Goal: Transaction & Acquisition: Purchase product/service

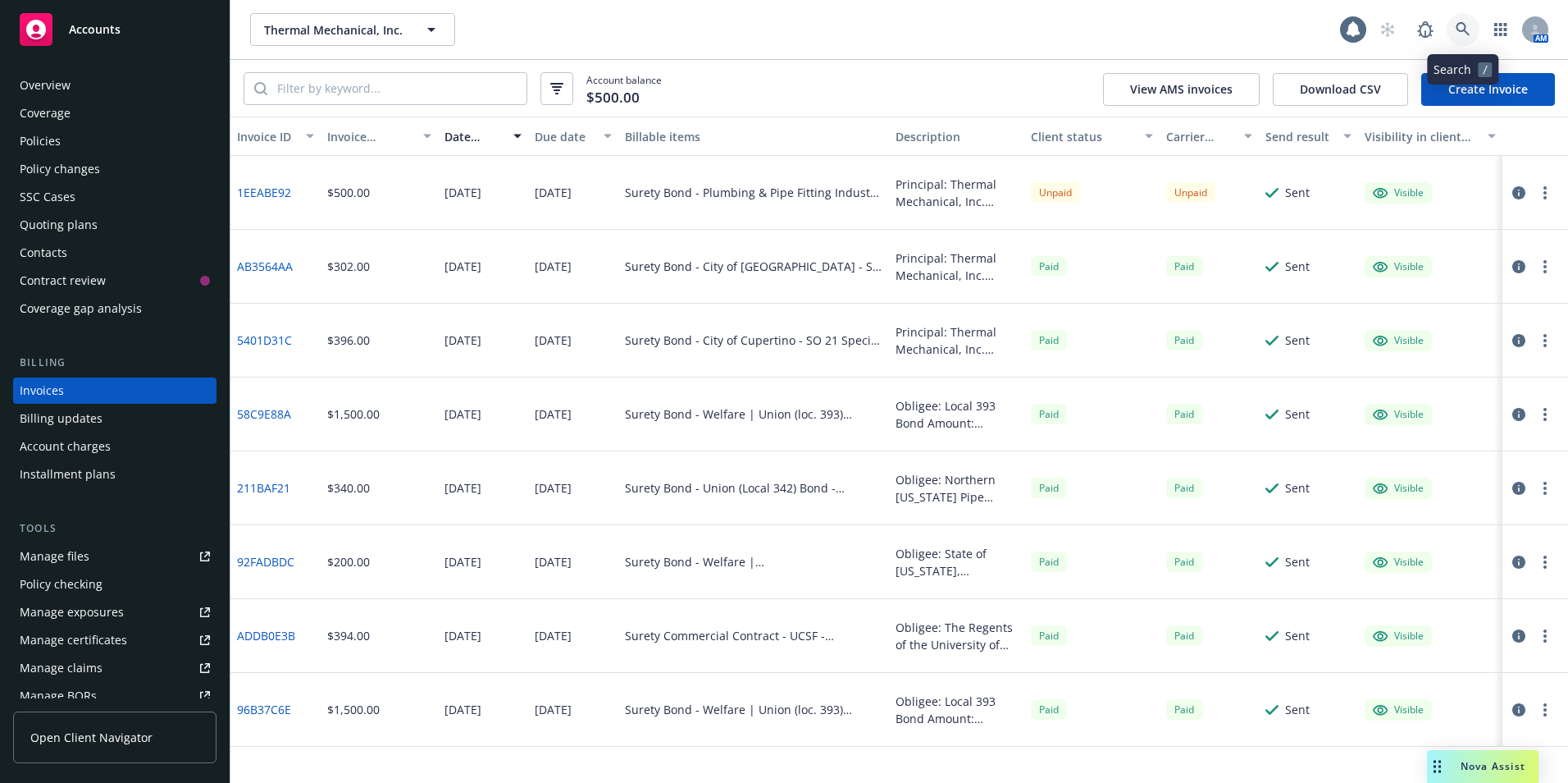
click at [1460, 27] on icon at bounding box center [1463, 29] width 15 height 15
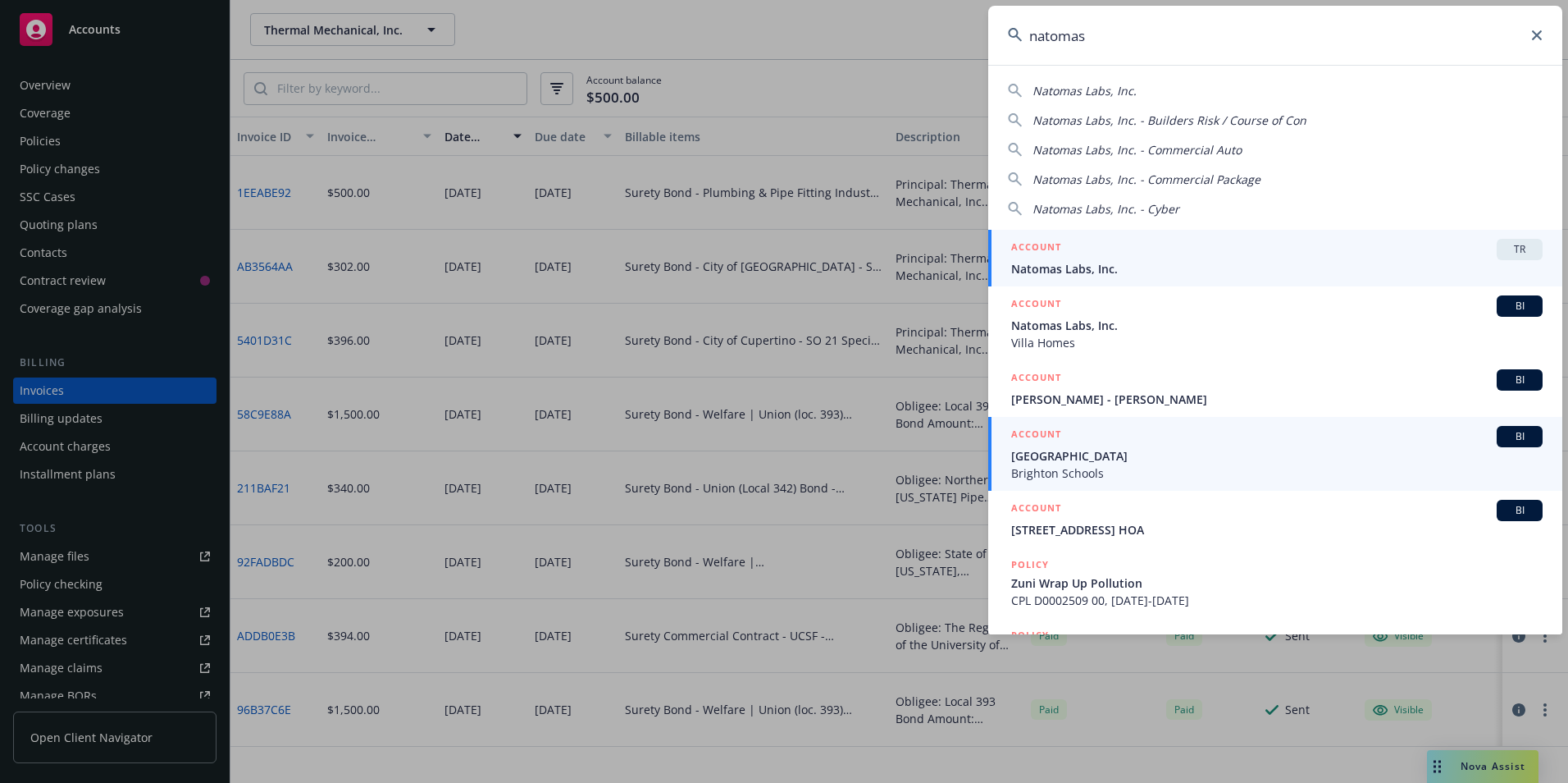
type input "natomas"
click at [1083, 269] on span "Natomas Labs, Inc." at bounding box center [1277, 268] width 531 height 17
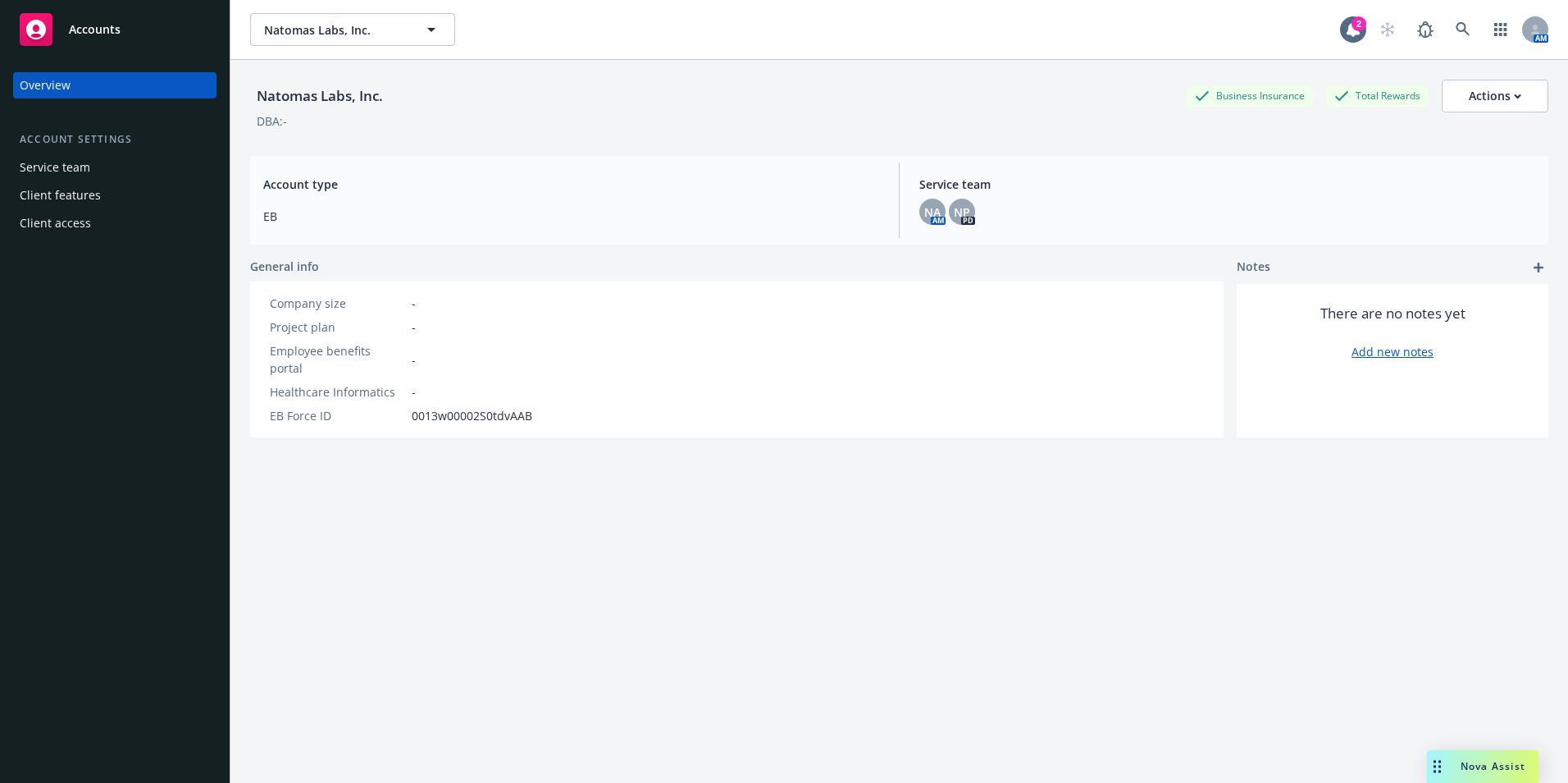
click at [80, 161] on div "Service team" at bounding box center [54, 168] width 70 height 26
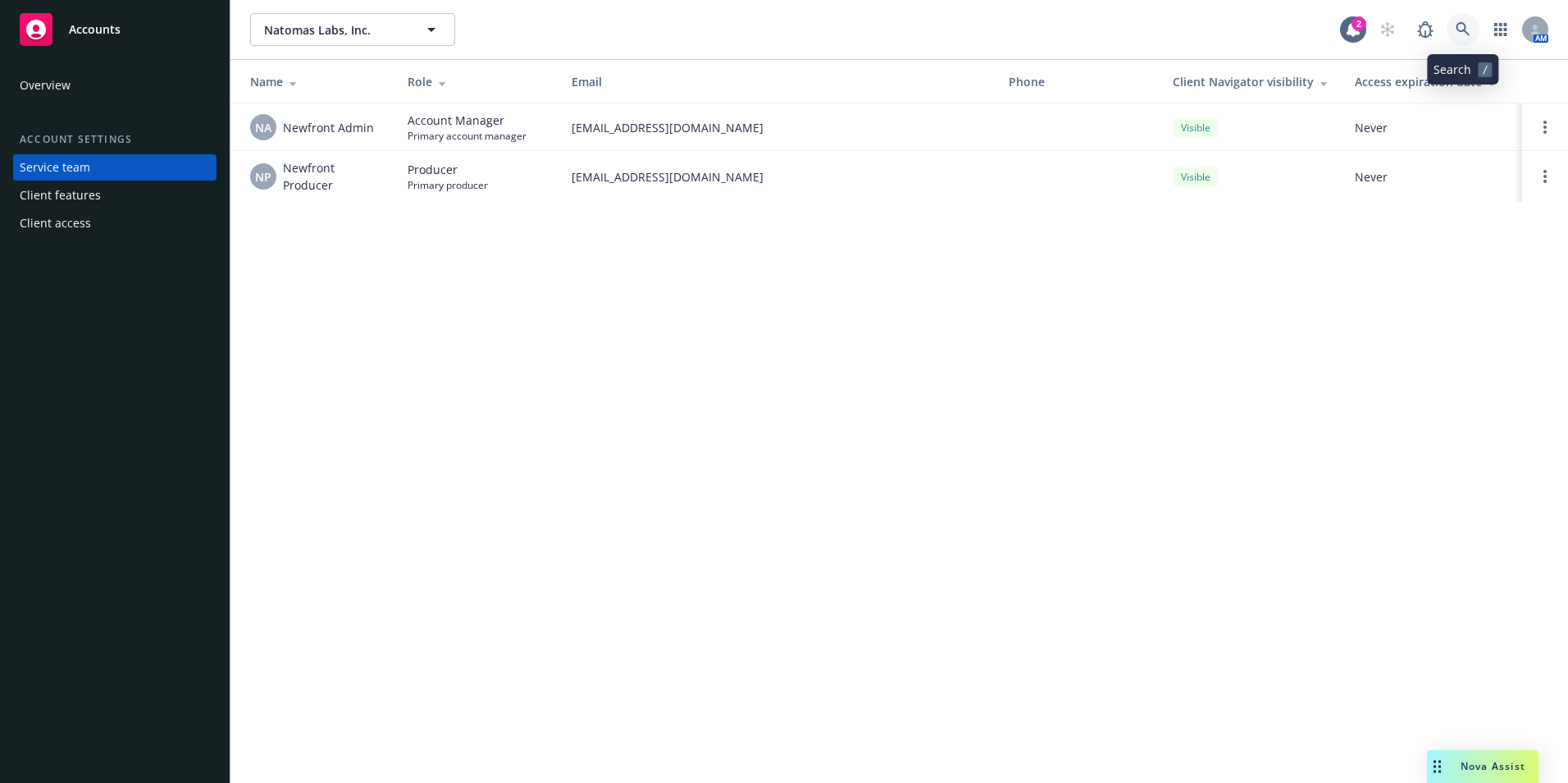
click at [1466, 27] on icon at bounding box center [1463, 29] width 15 height 15
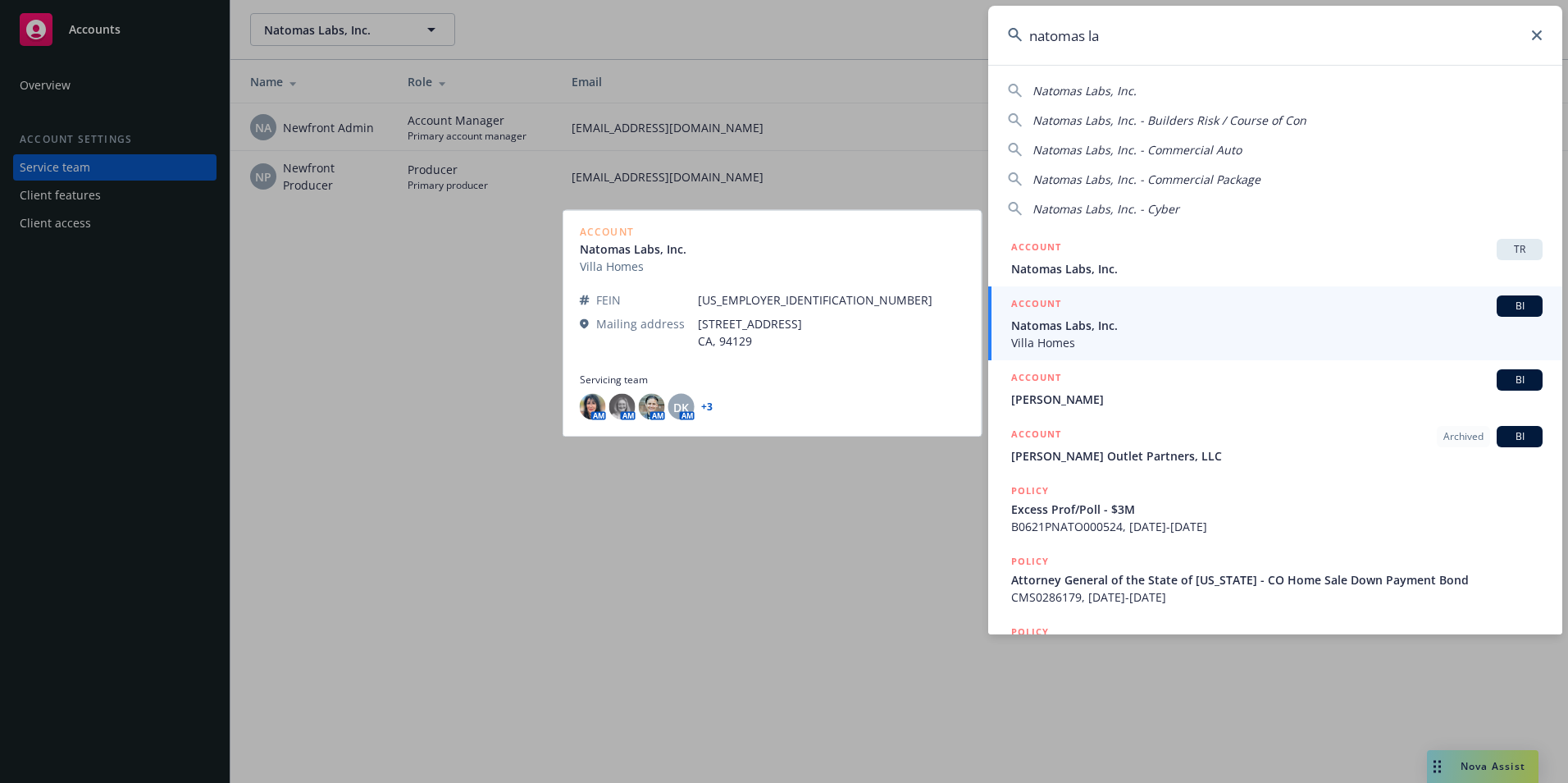
type input "natomas la"
click at [1077, 346] on span "Villa Homes" at bounding box center [1277, 342] width 531 height 17
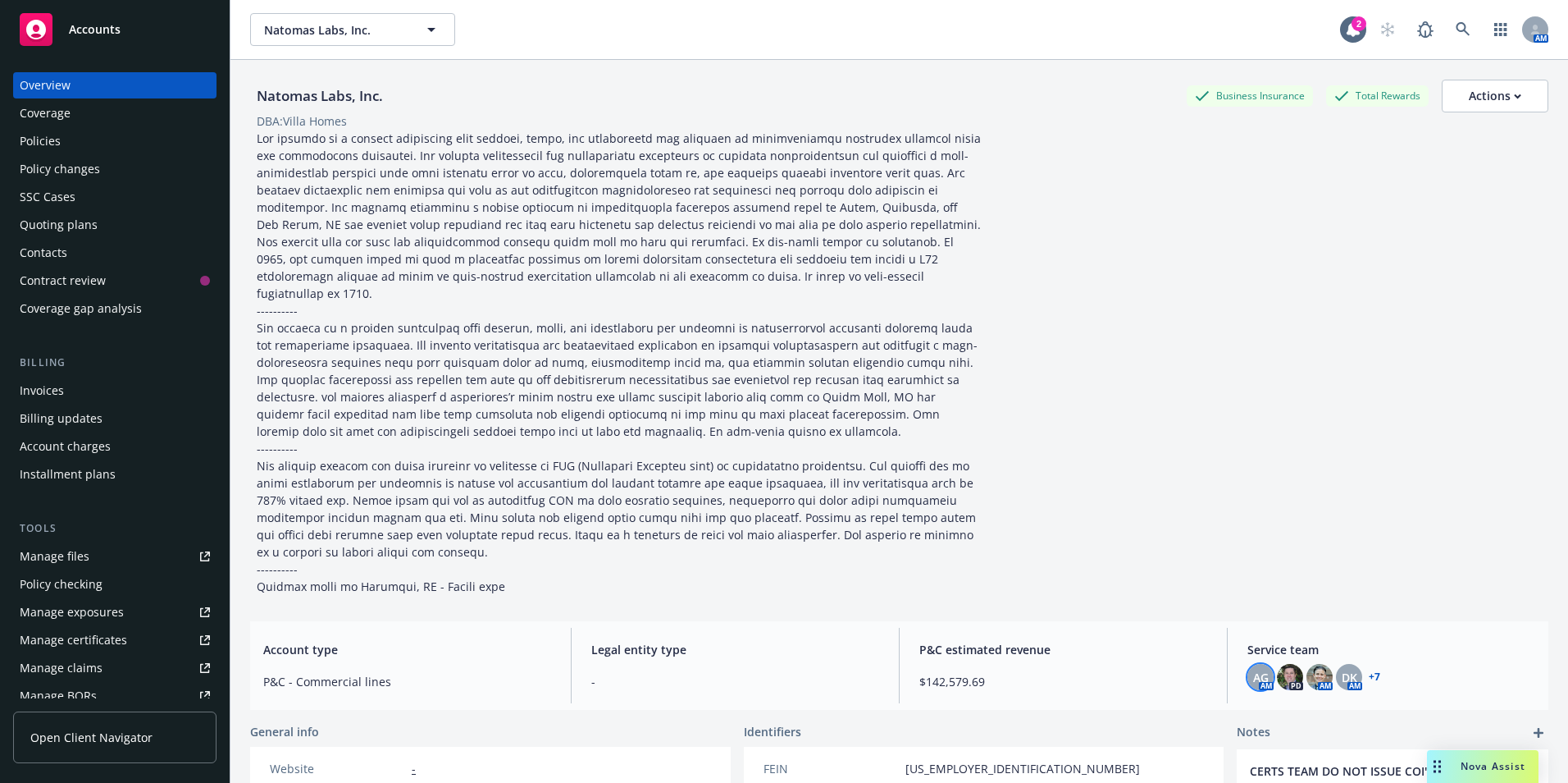
click at [1253, 669] on span "AG" at bounding box center [1261, 677] width 16 height 17
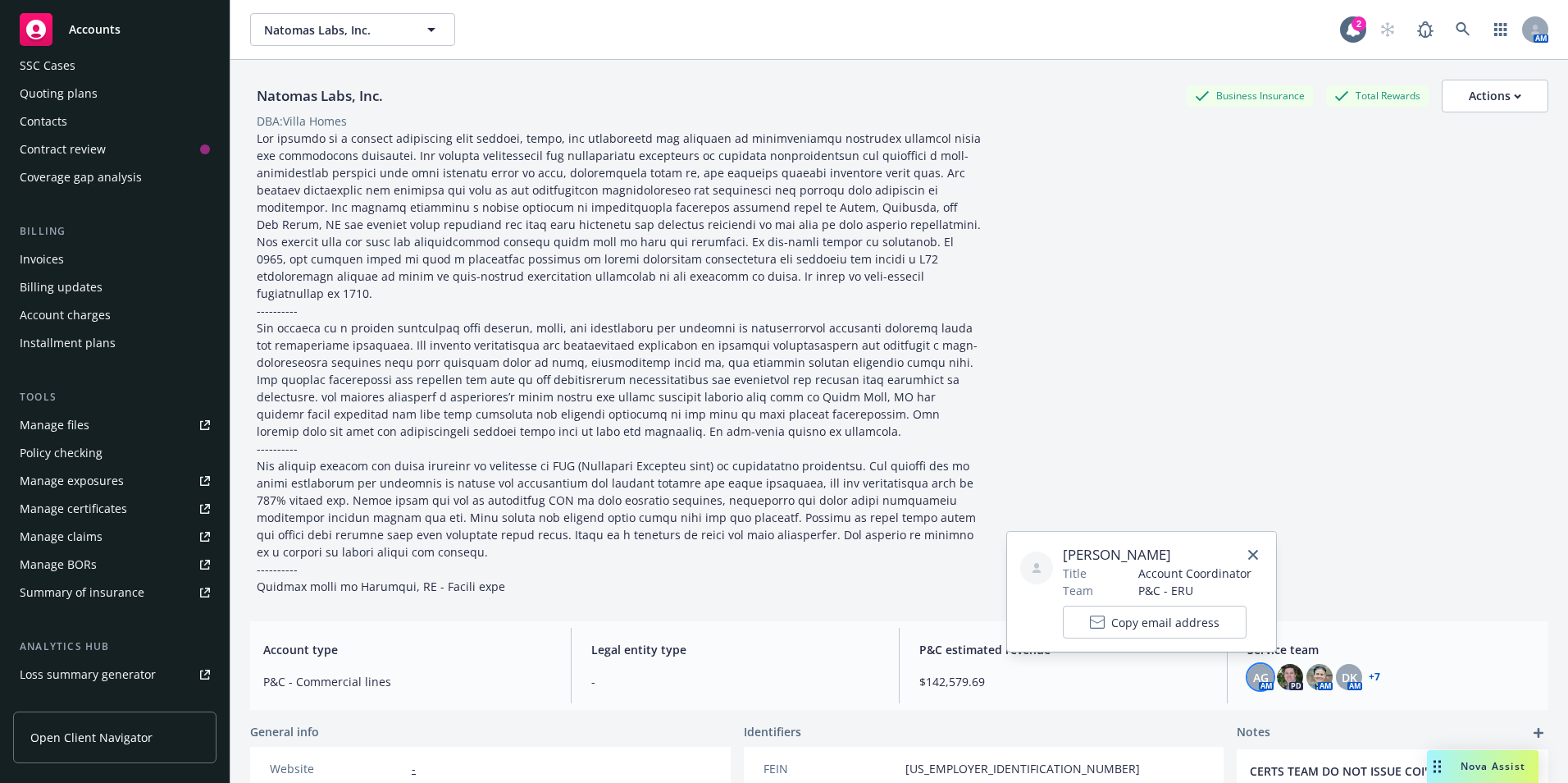
scroll to position [314, 0]
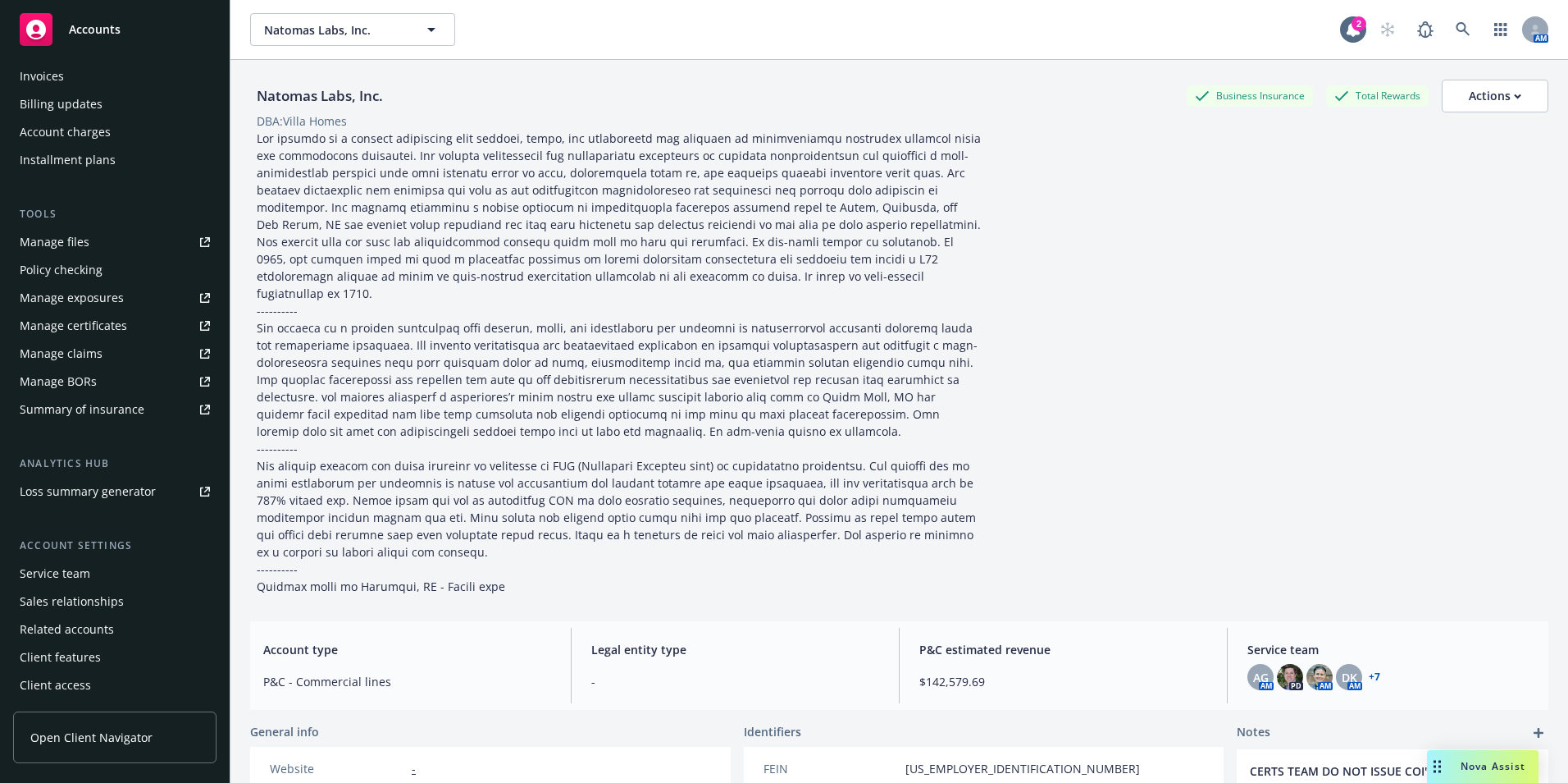
click at [52, 575] on div "Service team" at bounding box center [54, 573] width 70 height 26
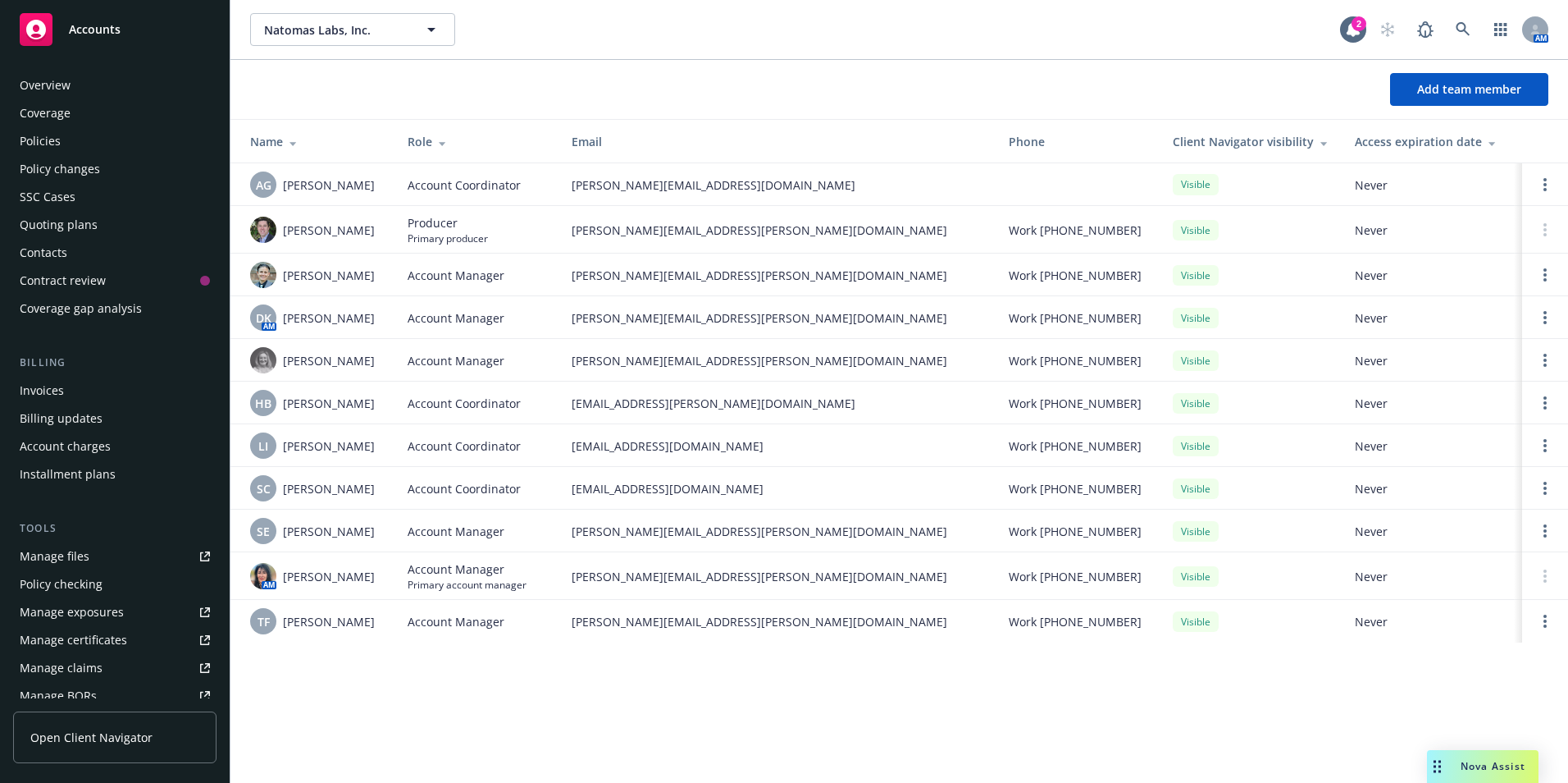
click at [46, 139] on div "Policies" at bounding box center [40, 141] width 41 height 26
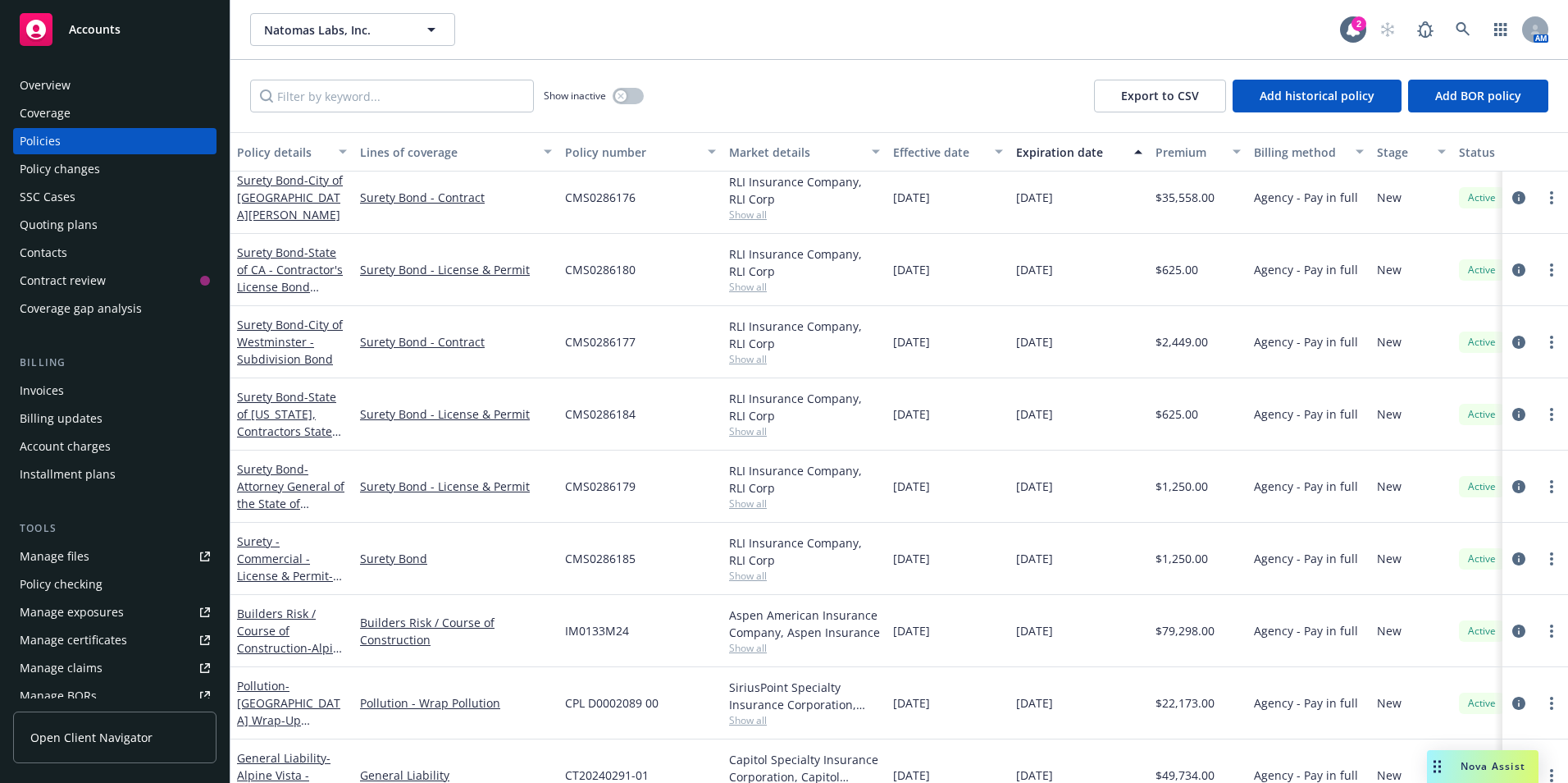
scroll to position [1149, 0]
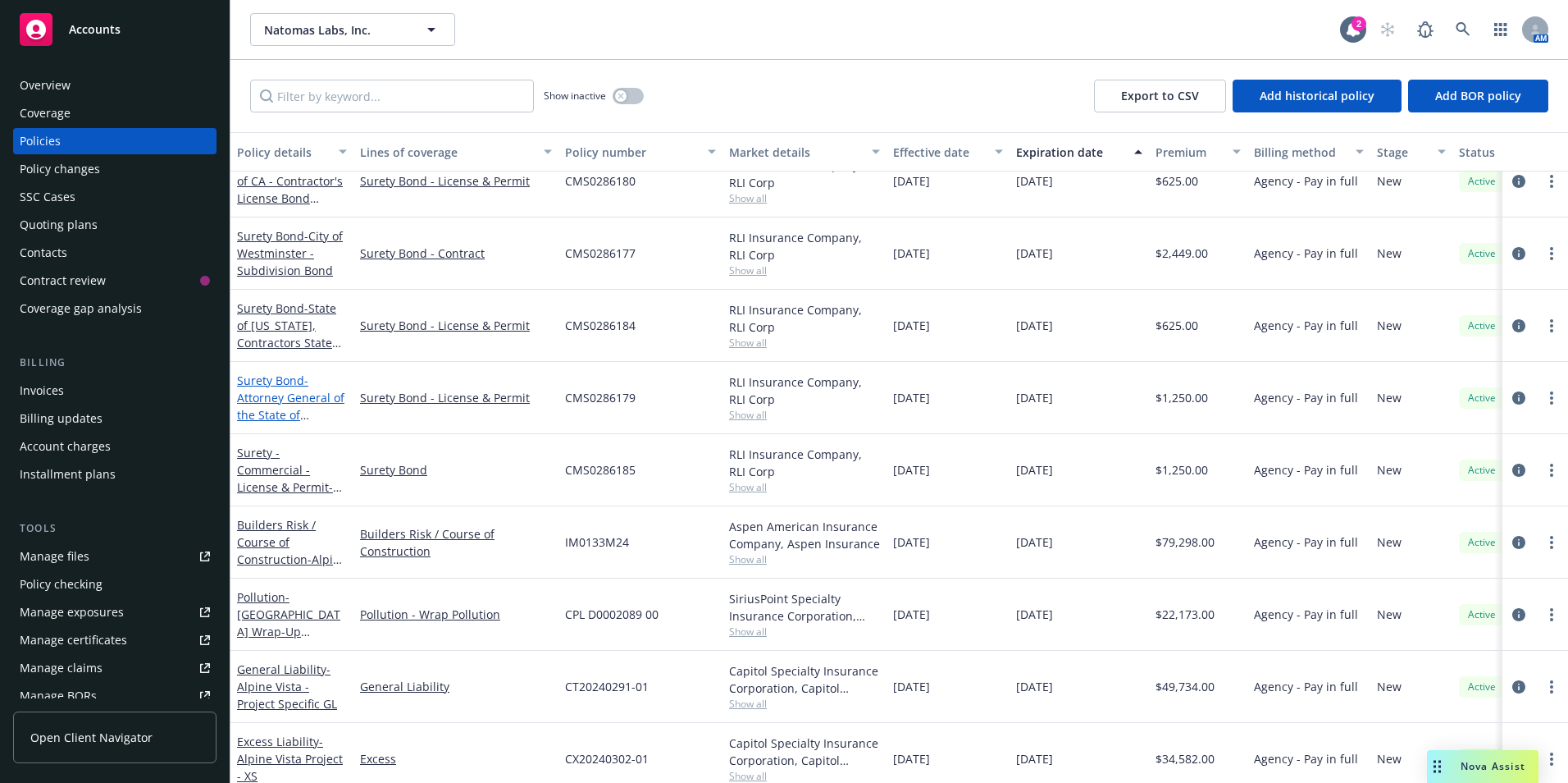
click at [269, 398] on span "- Attorney General of the State of Colorado - CO Home Sale Down Payment Bond" at bounding box center [290, 423] width 107 height 102
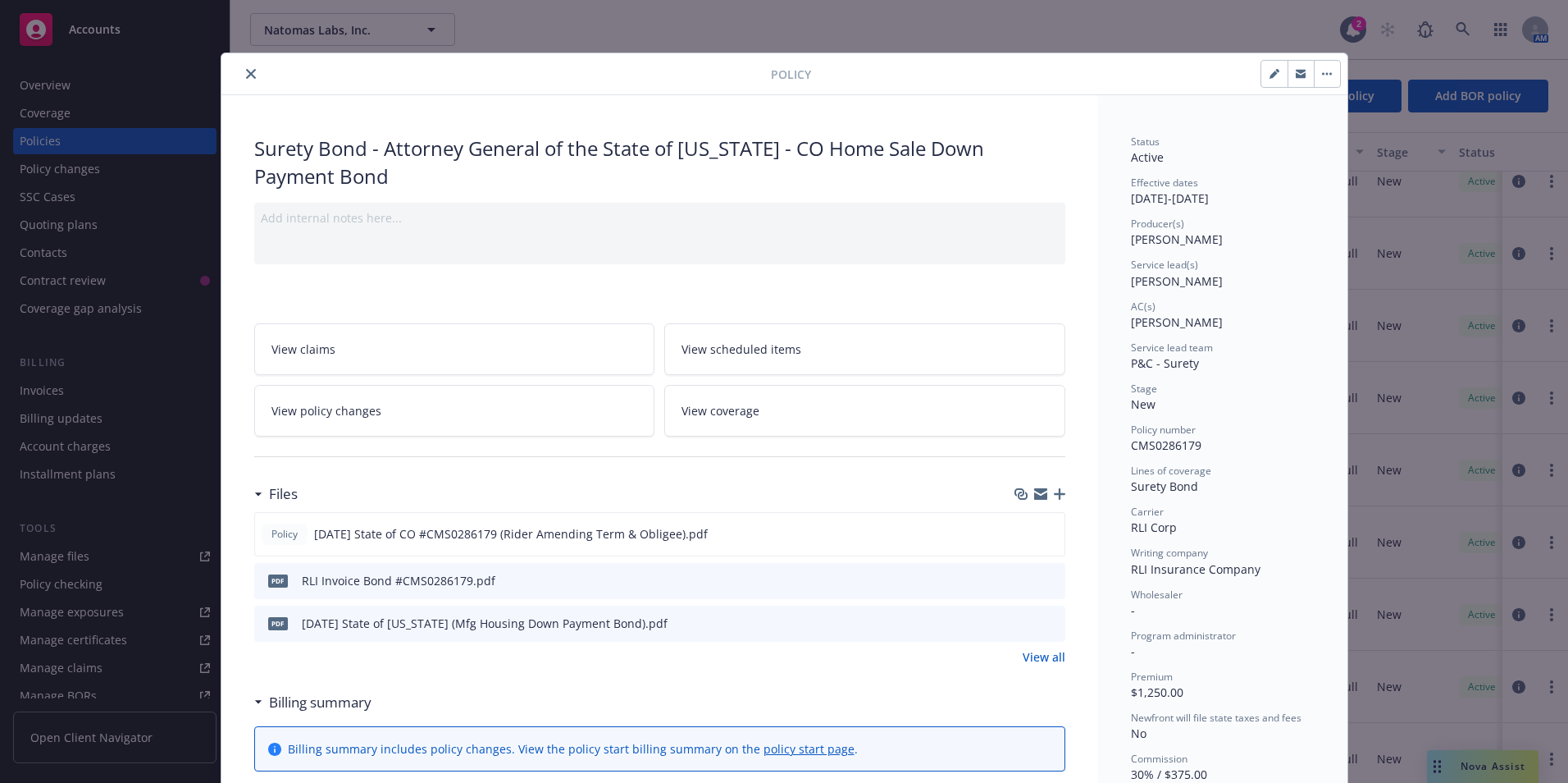
click at [246, 70] on icon "close" at bounding box center [251, 74] width 10 height 10
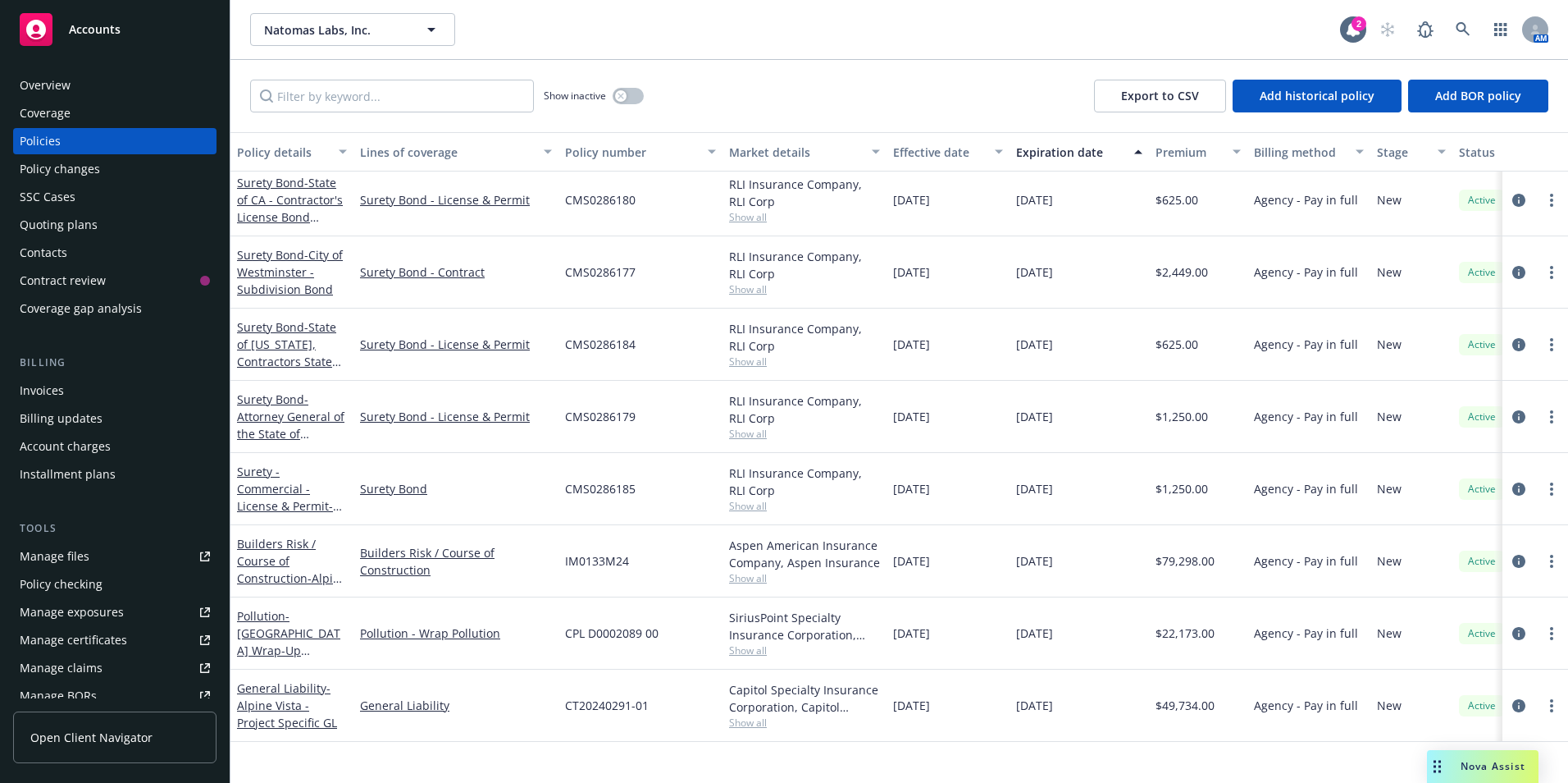
scroll to position [828, 0]
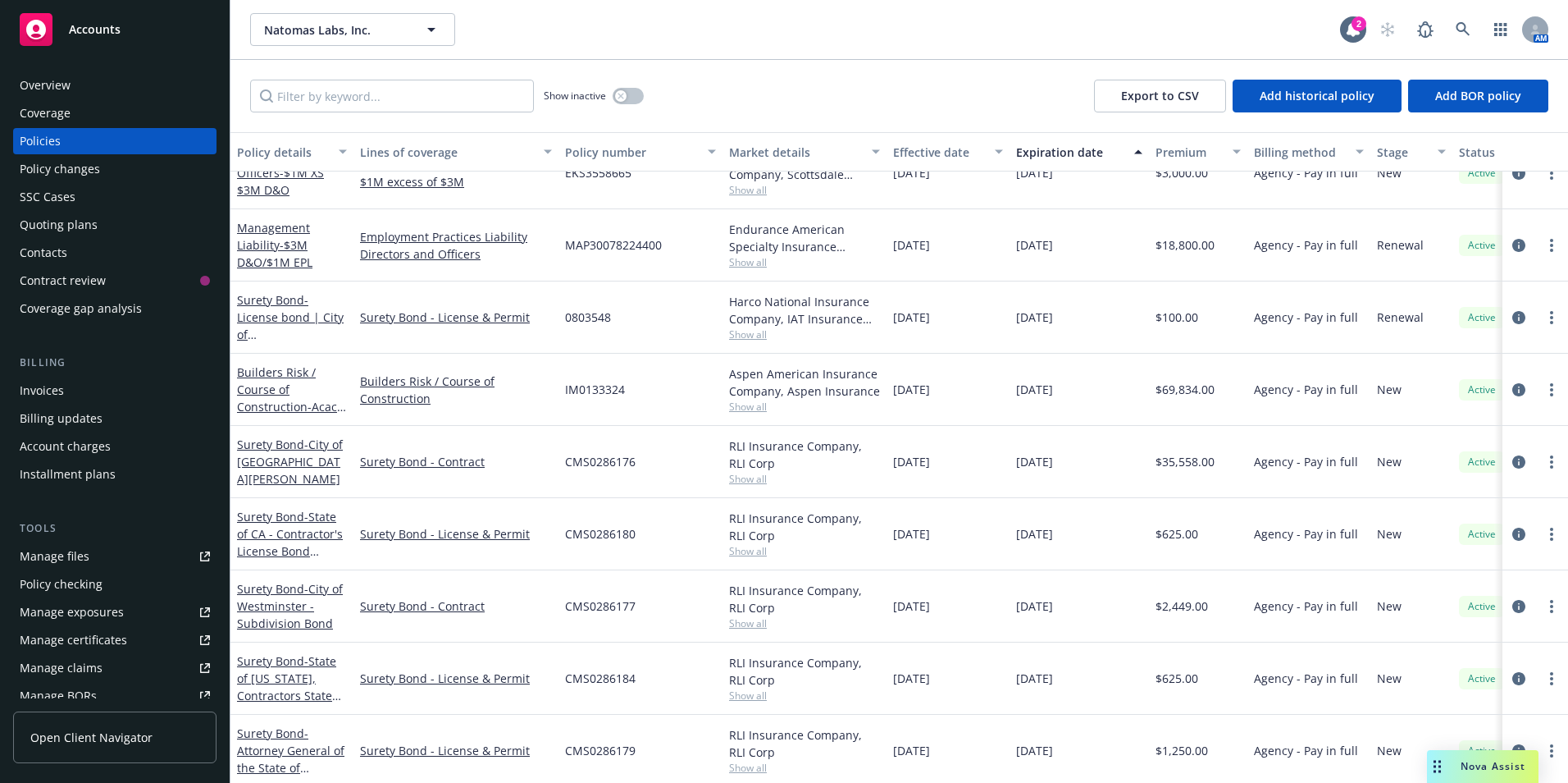
click at [51, 226] on div "Quoting plans" at bounding box center [58, 225] width 78 height 26
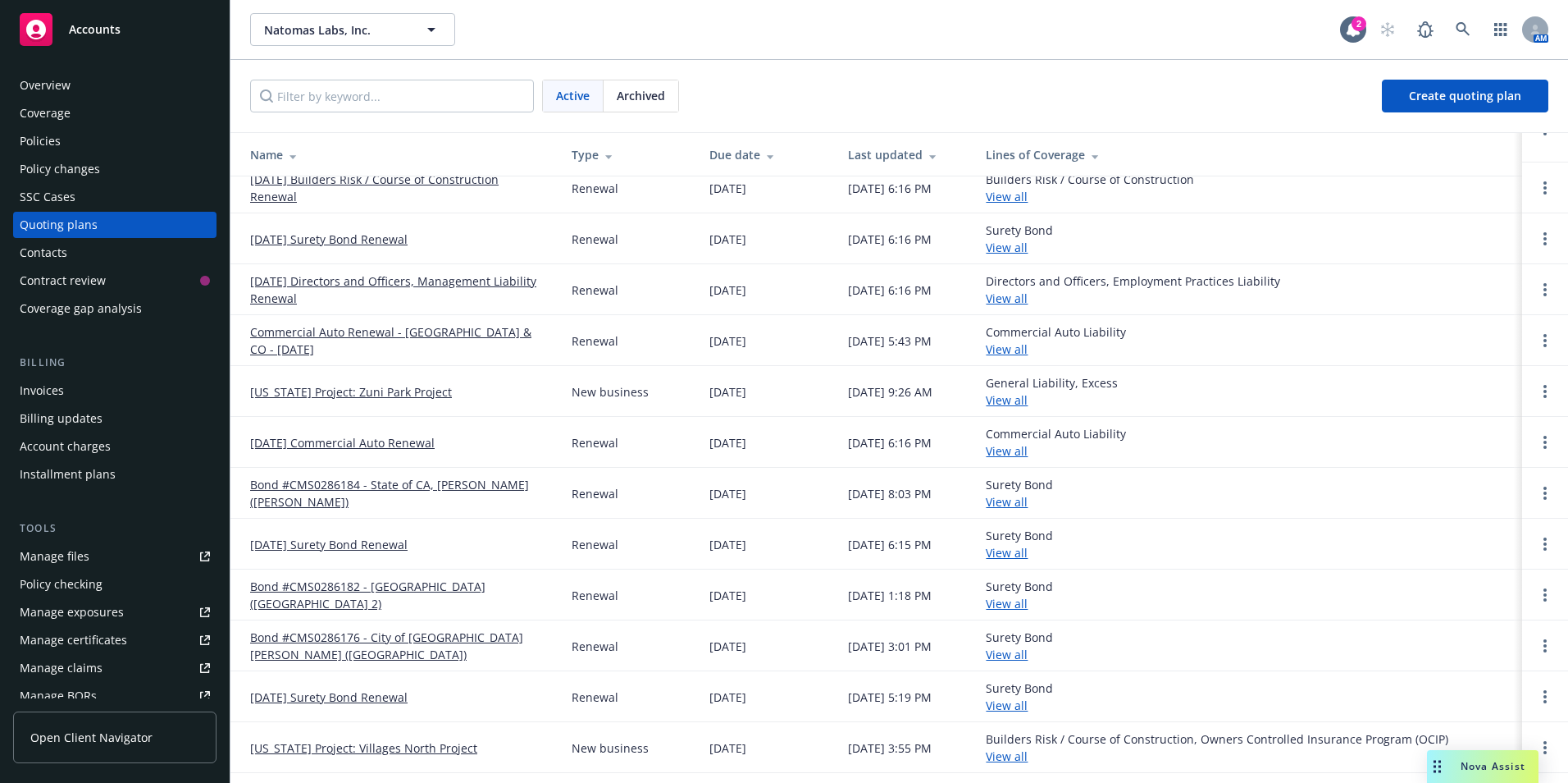
scroll to position [160, 0]
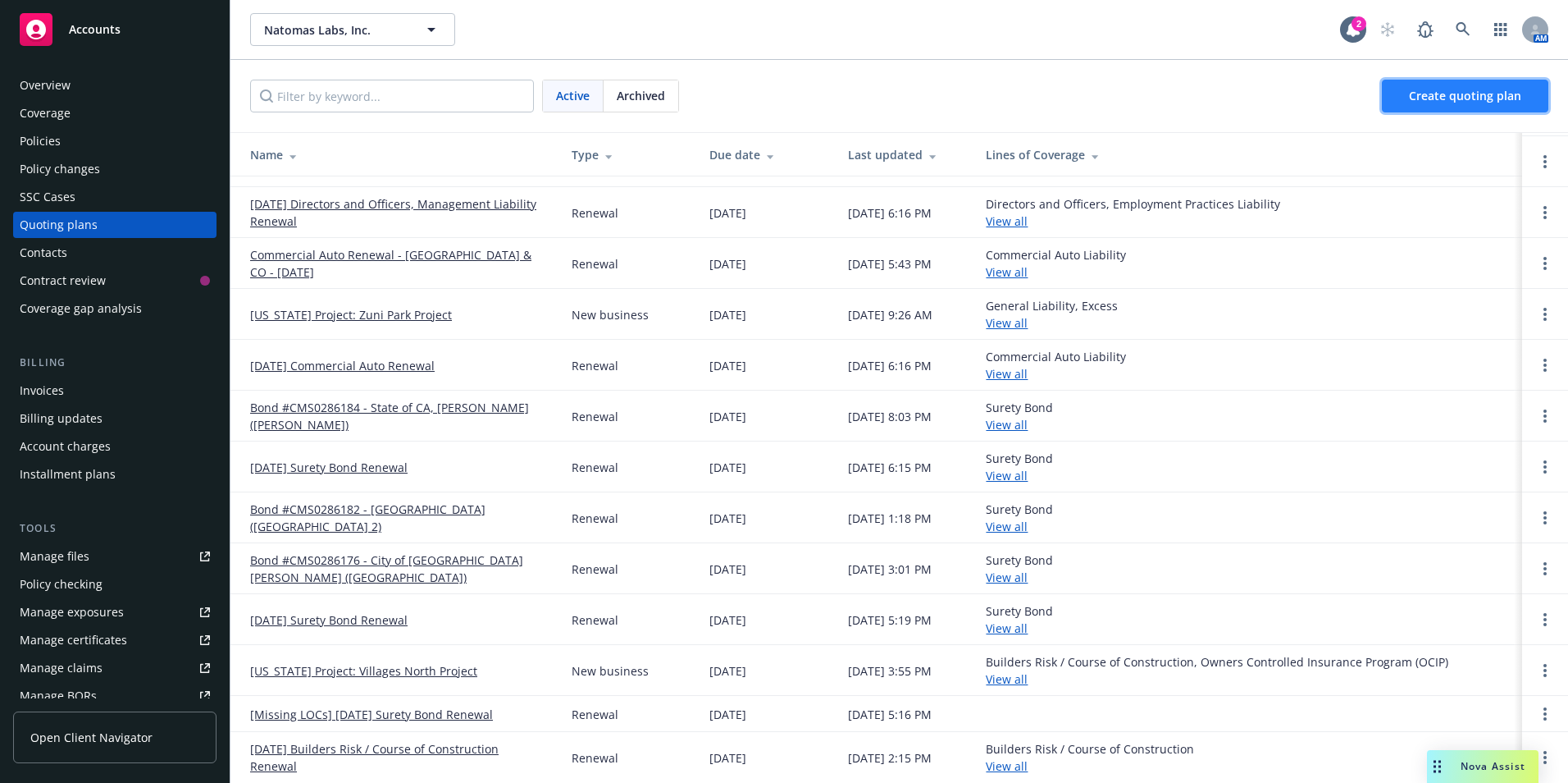
click at [1447, 92] on span "Create quoting plan" at bounding box center [1464, 96] width 112 height 16
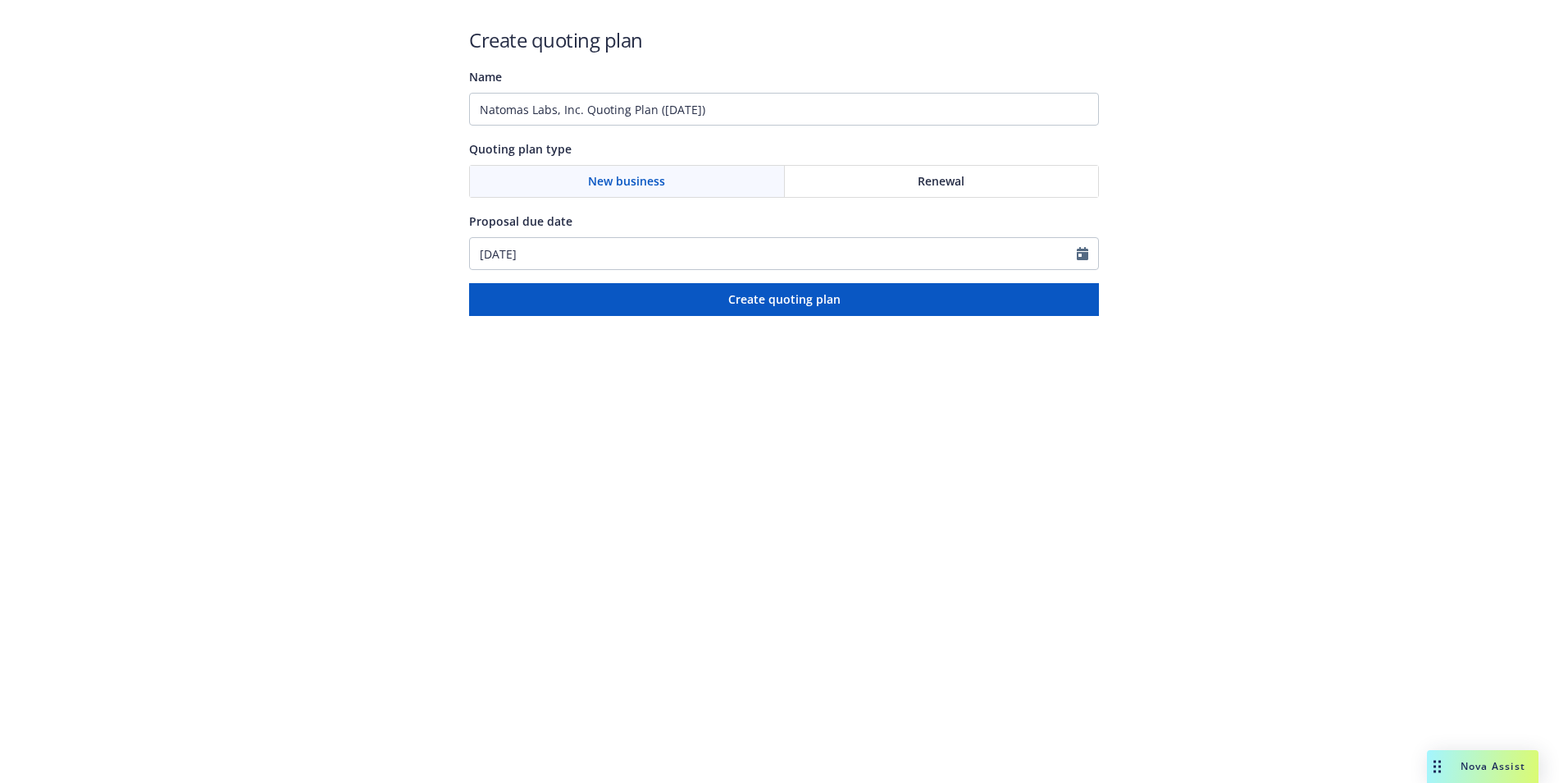
click at [846, 179] on div "Renewal" at bounding box center [941, 180] width 314 height 31
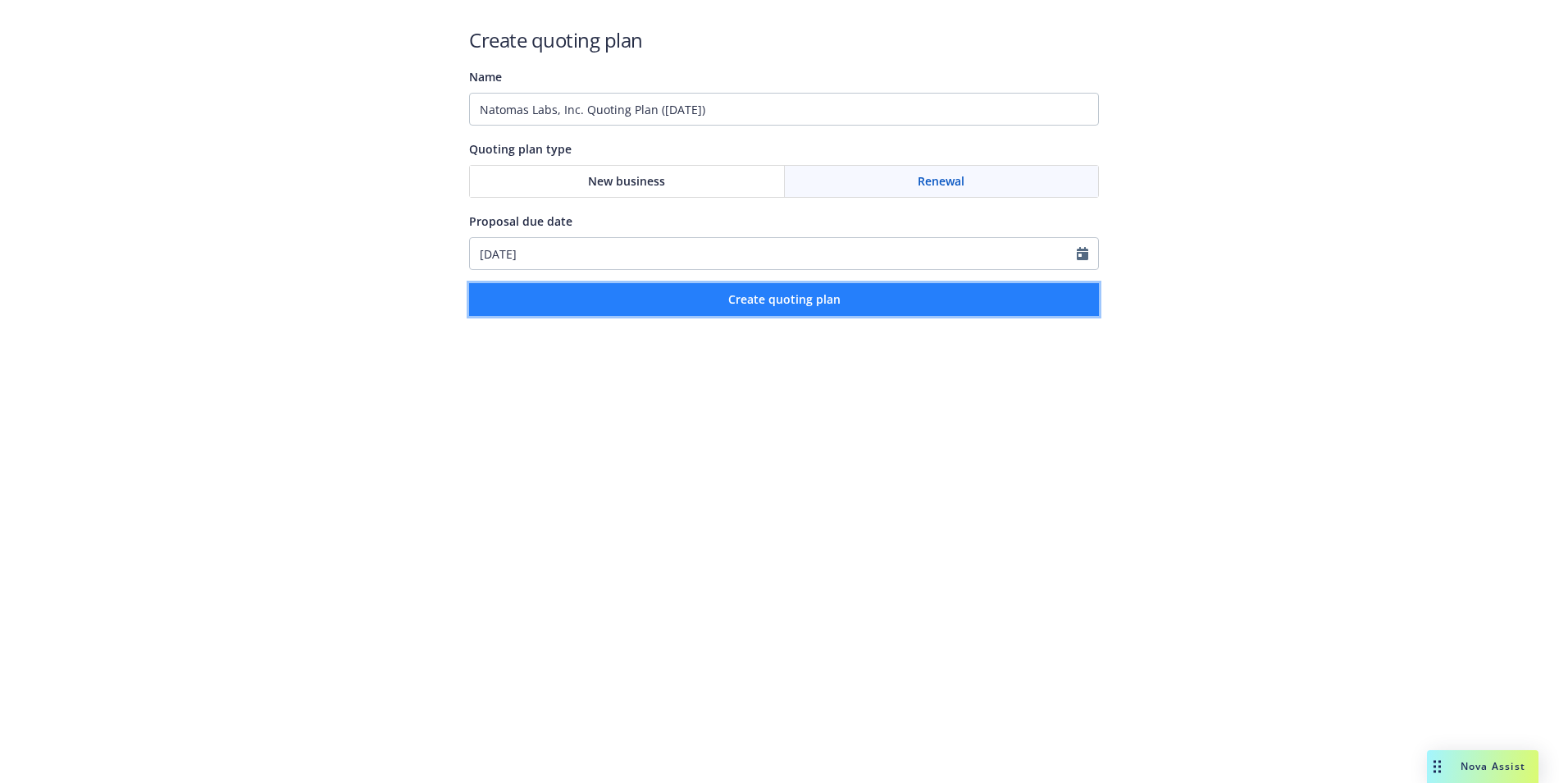
click at [777, 288] on button "Create quoting plan" at bounding box center [784, 299] width 630 height 33
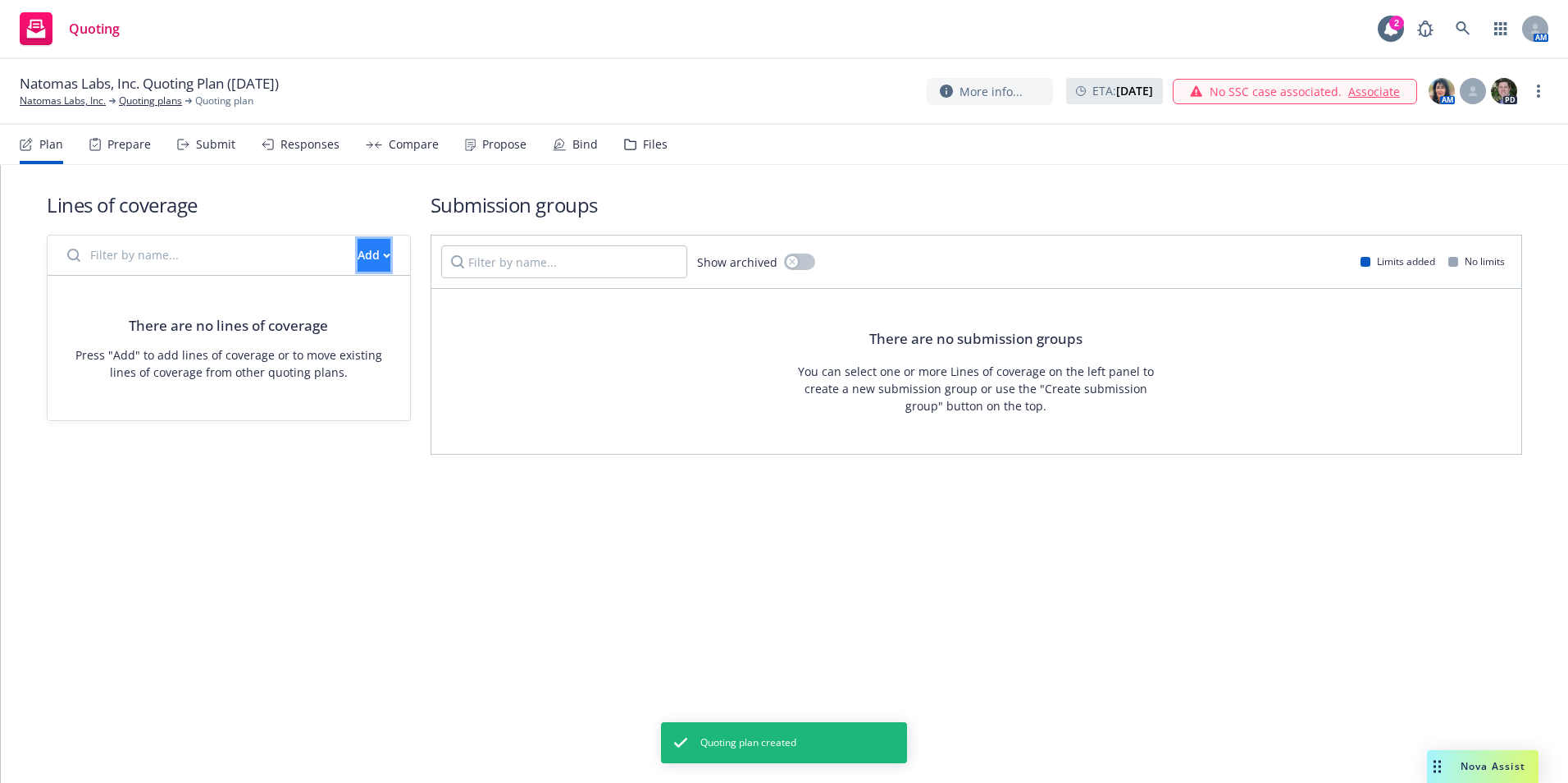
click at [358, 260] on div "Add" at bounding box center [373, 255] width 33 height 31
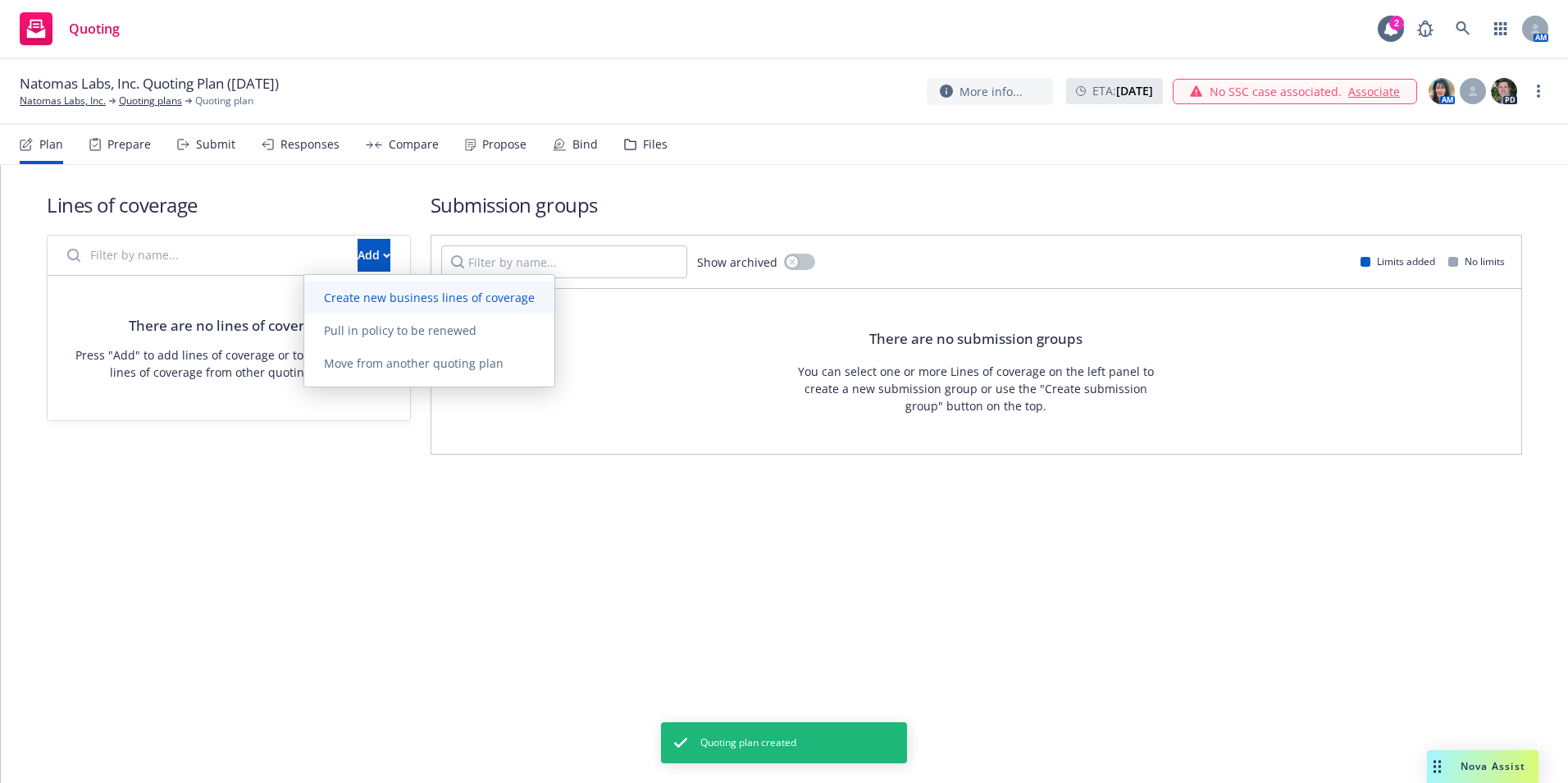
click at [356, 302] on span "Create new business lines of coverage" at bounding box center [429, 297] width 251 height 16
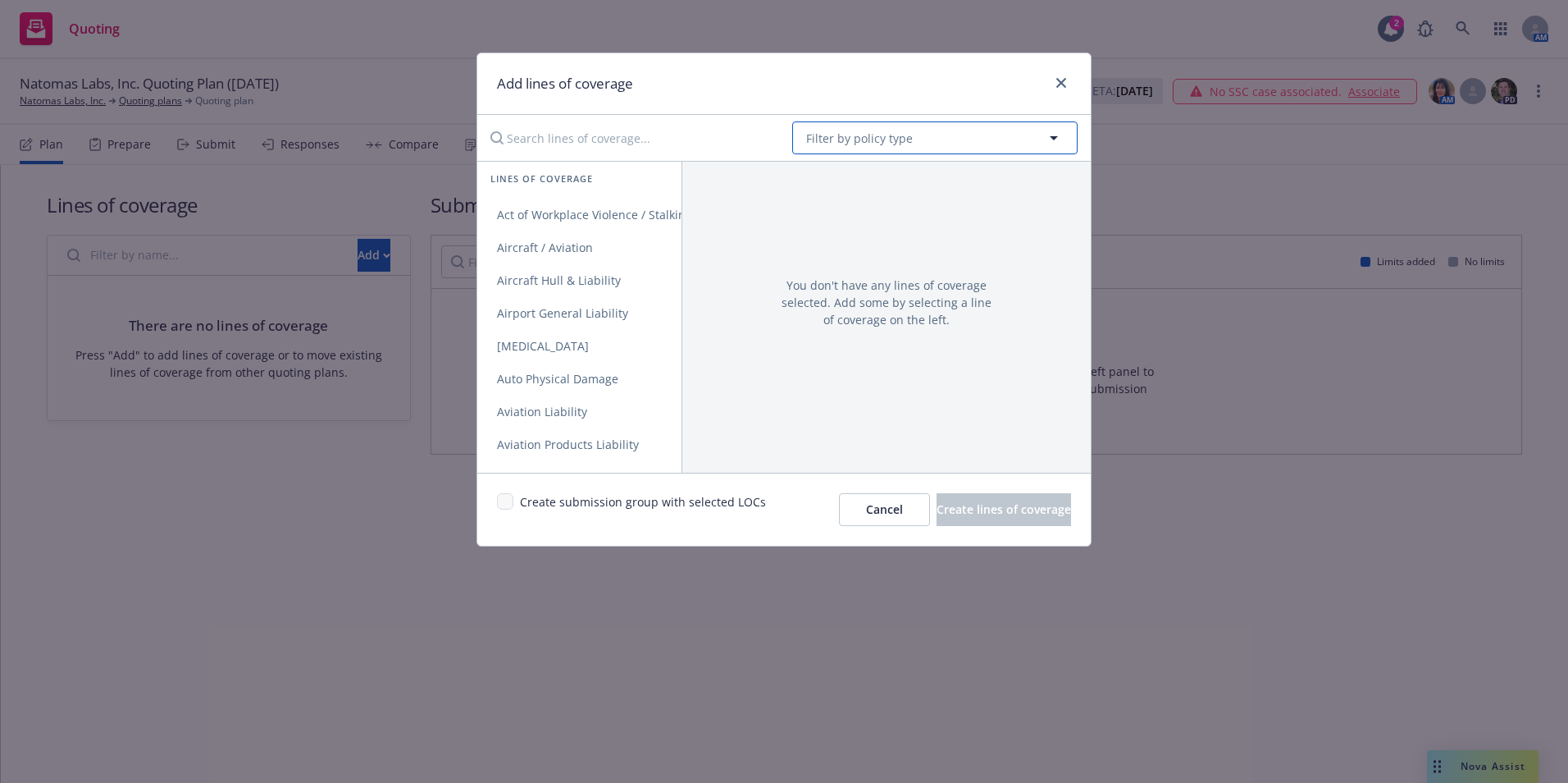
click at [883, 137] on span "Filter by policy type" at bounding box center [860, 138] width 107 height 17
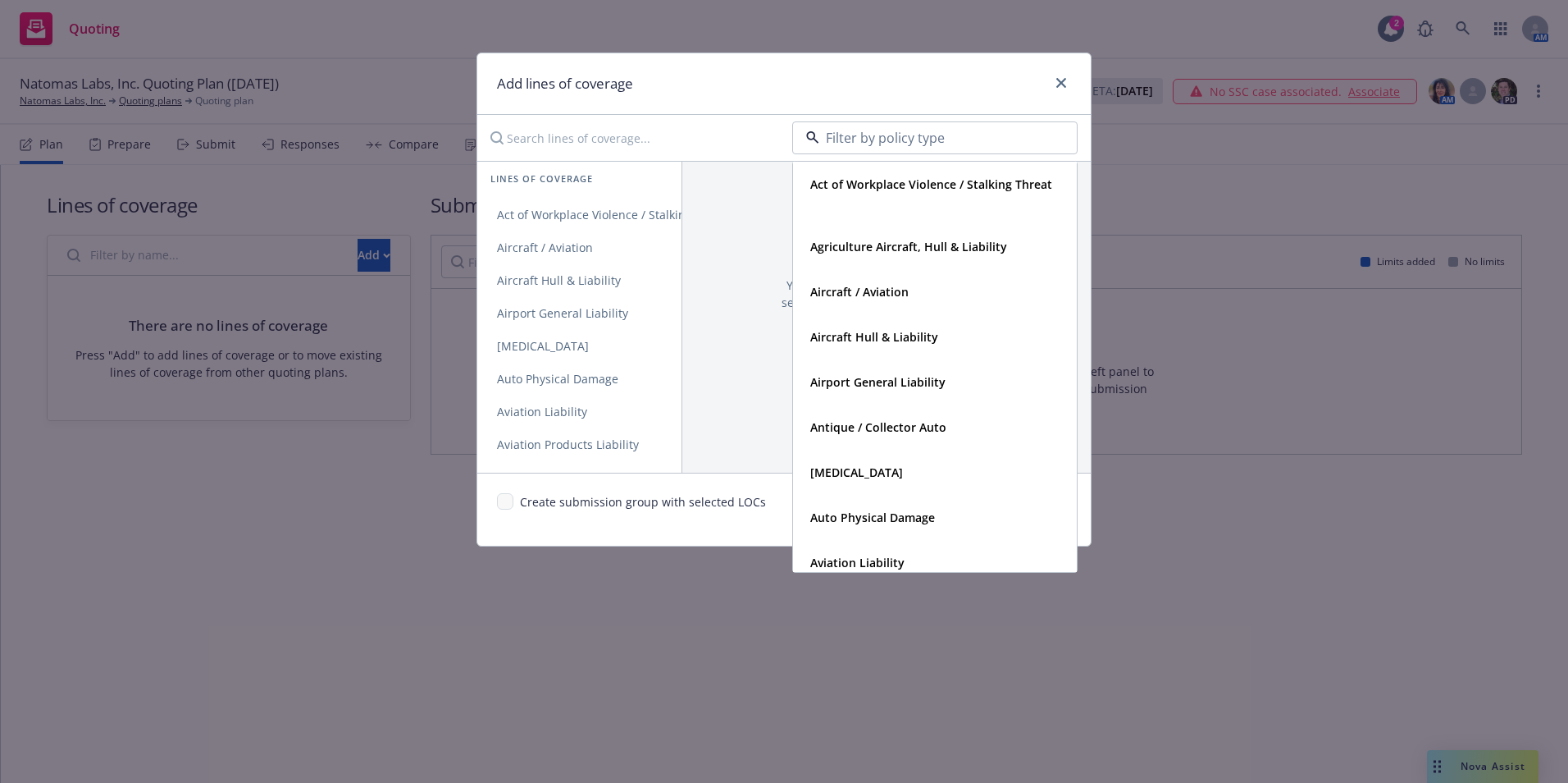
drag, startPoint x: 690, startPoint y: 616, endPoint x: 775, endPoint y: 627, distance: 85.7
click at [690, 617] on div "Add lines of coverage Act of Workplace Violence / Stalking Threat Agriculture A…" at bounding box center [784, 392] width 1568 height 783
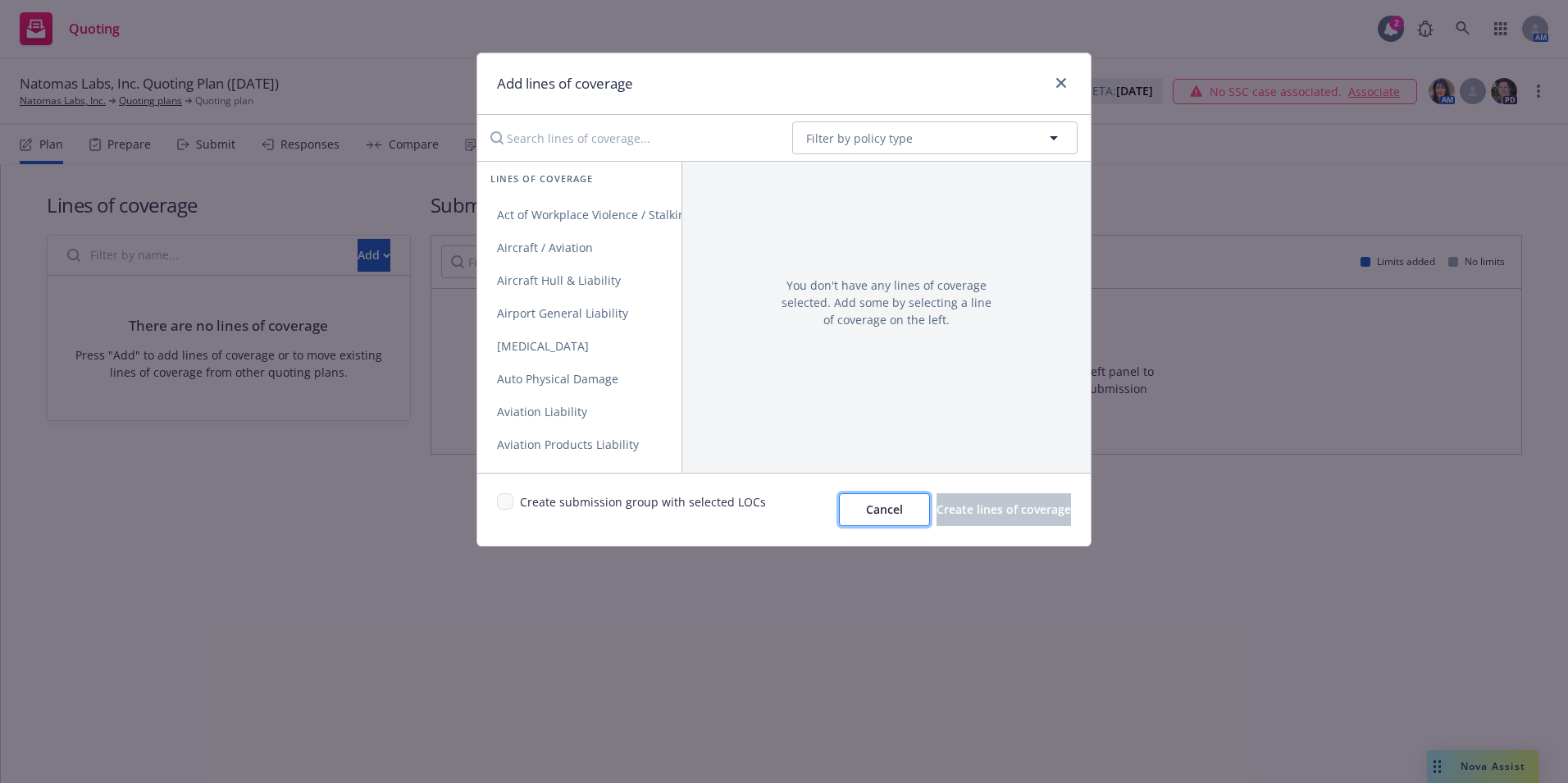
click at [866, 516] on span "Cancel" at bounding box center [884, 509] width 37 height 16
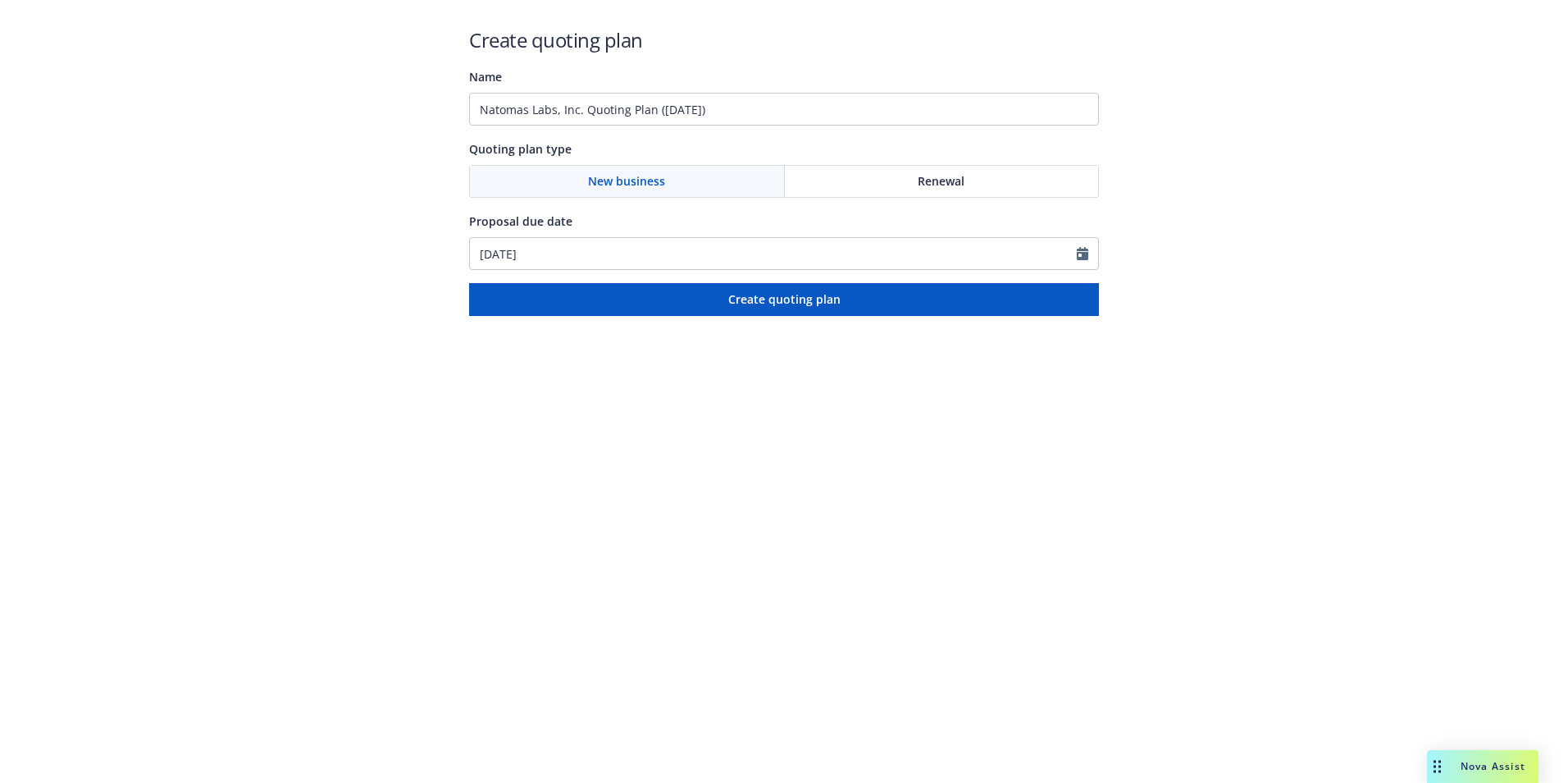
click at [768, 135] on div "Create quoting plan Name Natomas Labs, Inc. Quoting Plan ([DATE]) Quoting plan …" at bounding box center [784, 170] width 630 height 289
drag, startPoint x: 765, startPoint y: 120, endPoint x: 417, endPoint y: 177, distance: 352.6
click at [441, 131] on div "Create quoting plan Name Natomas Labs, Inc. Quoting Plan ([DATE]) Quoting plan …" at bounding box center [784, 158] width 1568 height 316
click at [650, 113] on input "Bond No. CMS0286186" at bounding box center [784, 109] width 630 height 33
type input "Bond No. CMS0286186 City of Westminster, CO Public Improvement Bond"
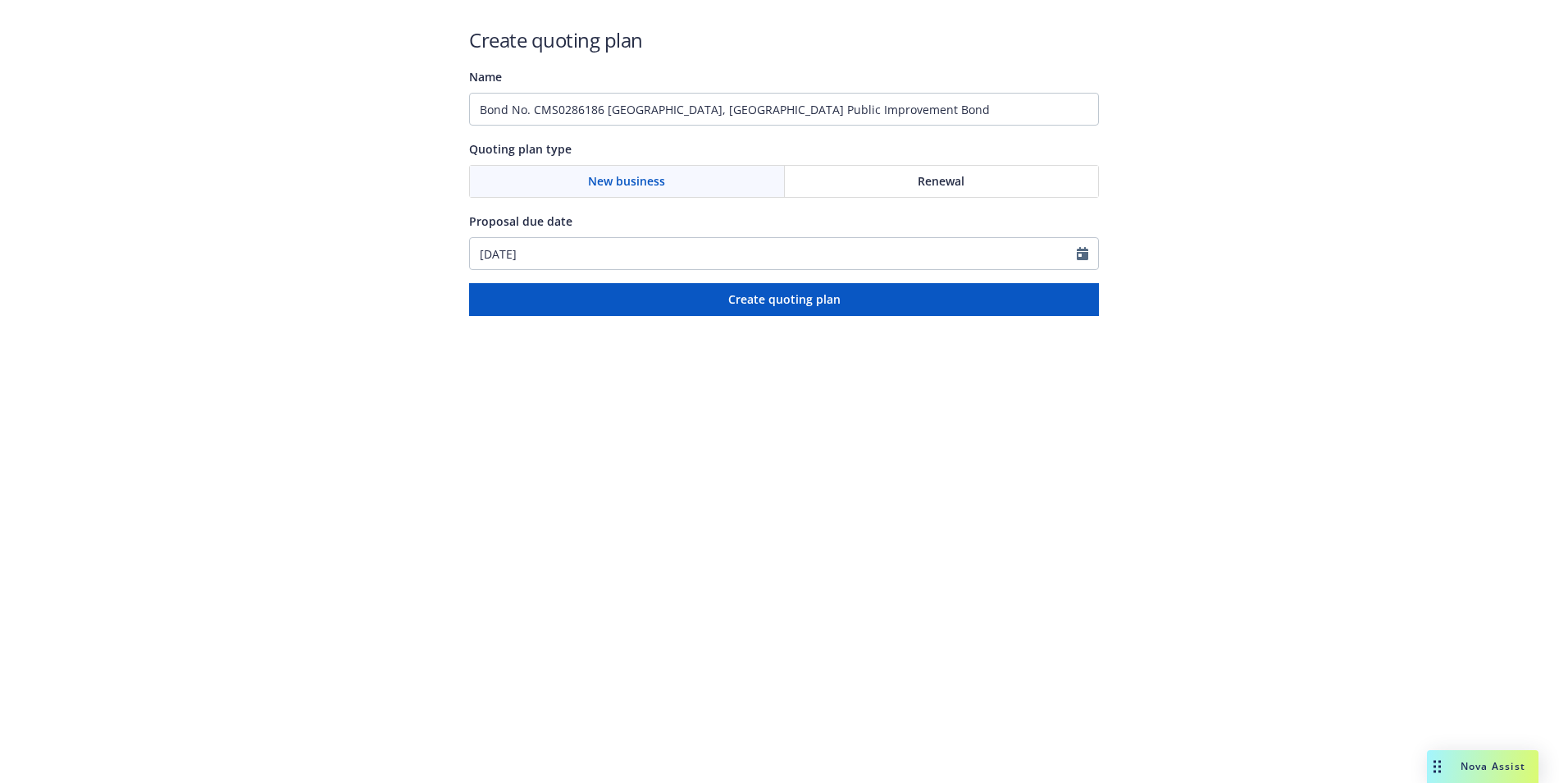
drag, startPoint x: 956, startPoint y: 174, endPoint x: 955, endPoint y: 182, distance: 8.1
click at [956, 173] on span "Renewal" at bounding box center [940, 180] width 47 height 17
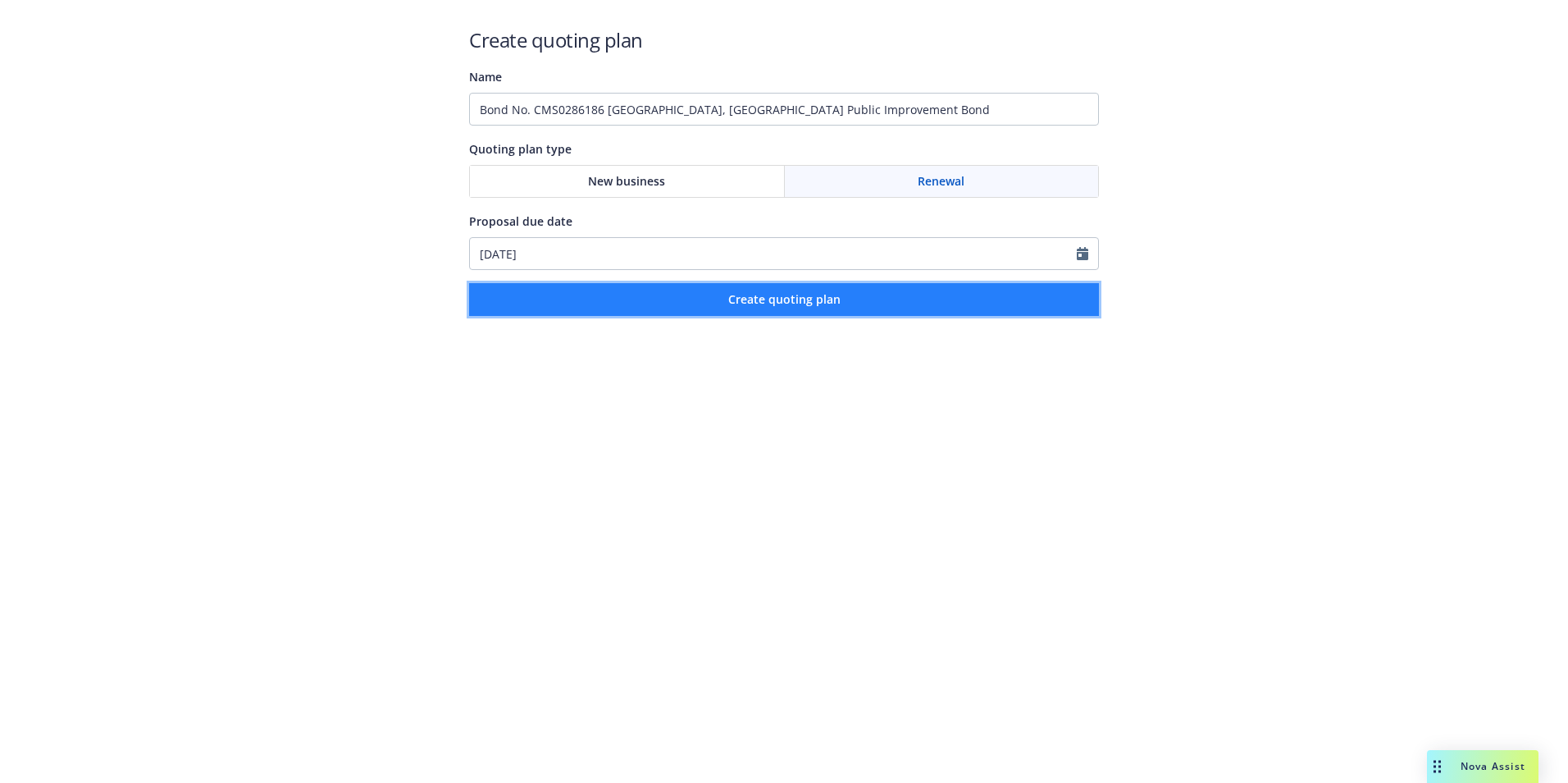
click at [784, 303] on span "Create quoting plan" at bounding box center [784, 299] width 112 height 16
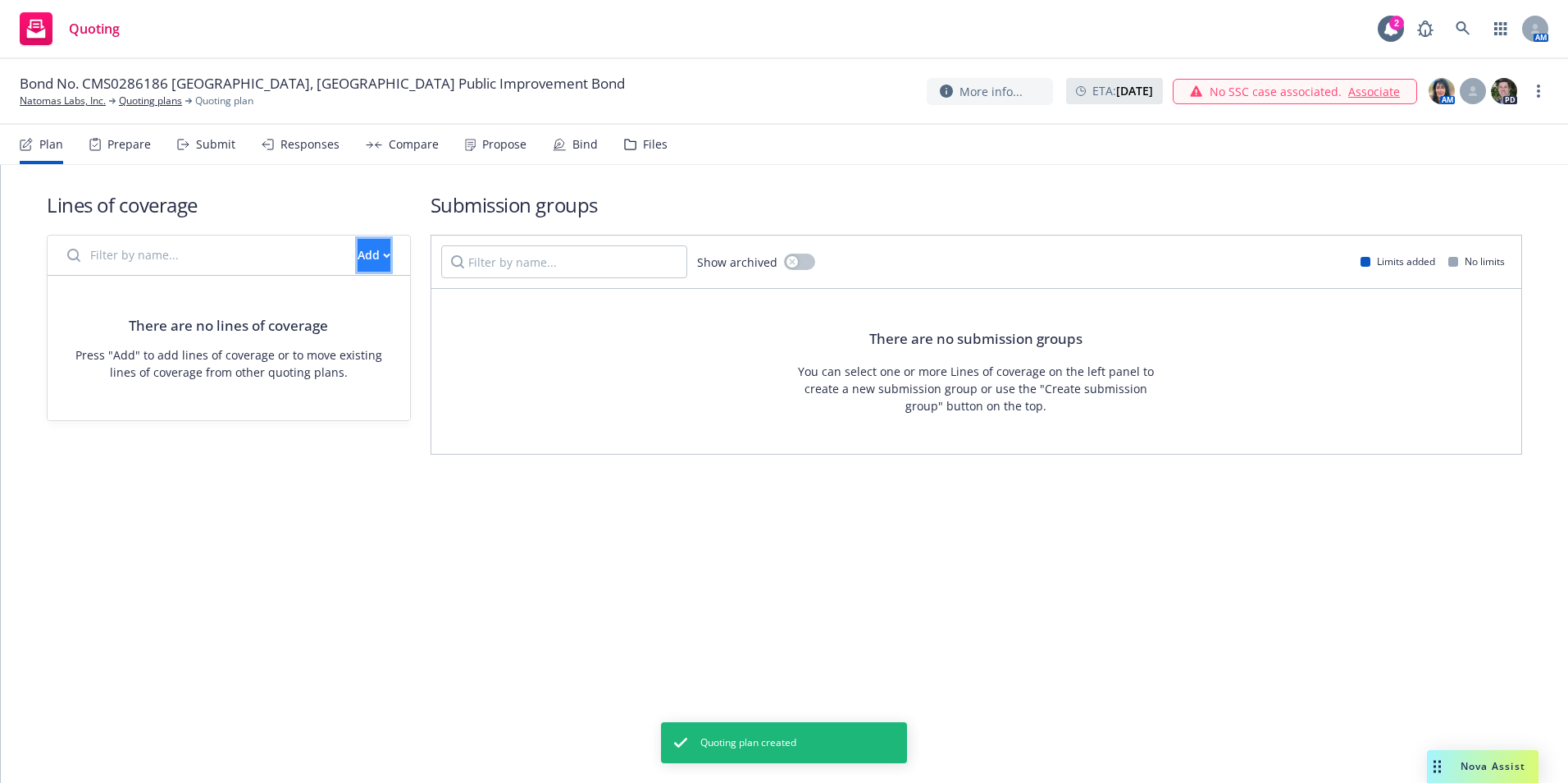
click at [358, 257] on div "Add" at bounding box center [373, 255] width 33 height 31
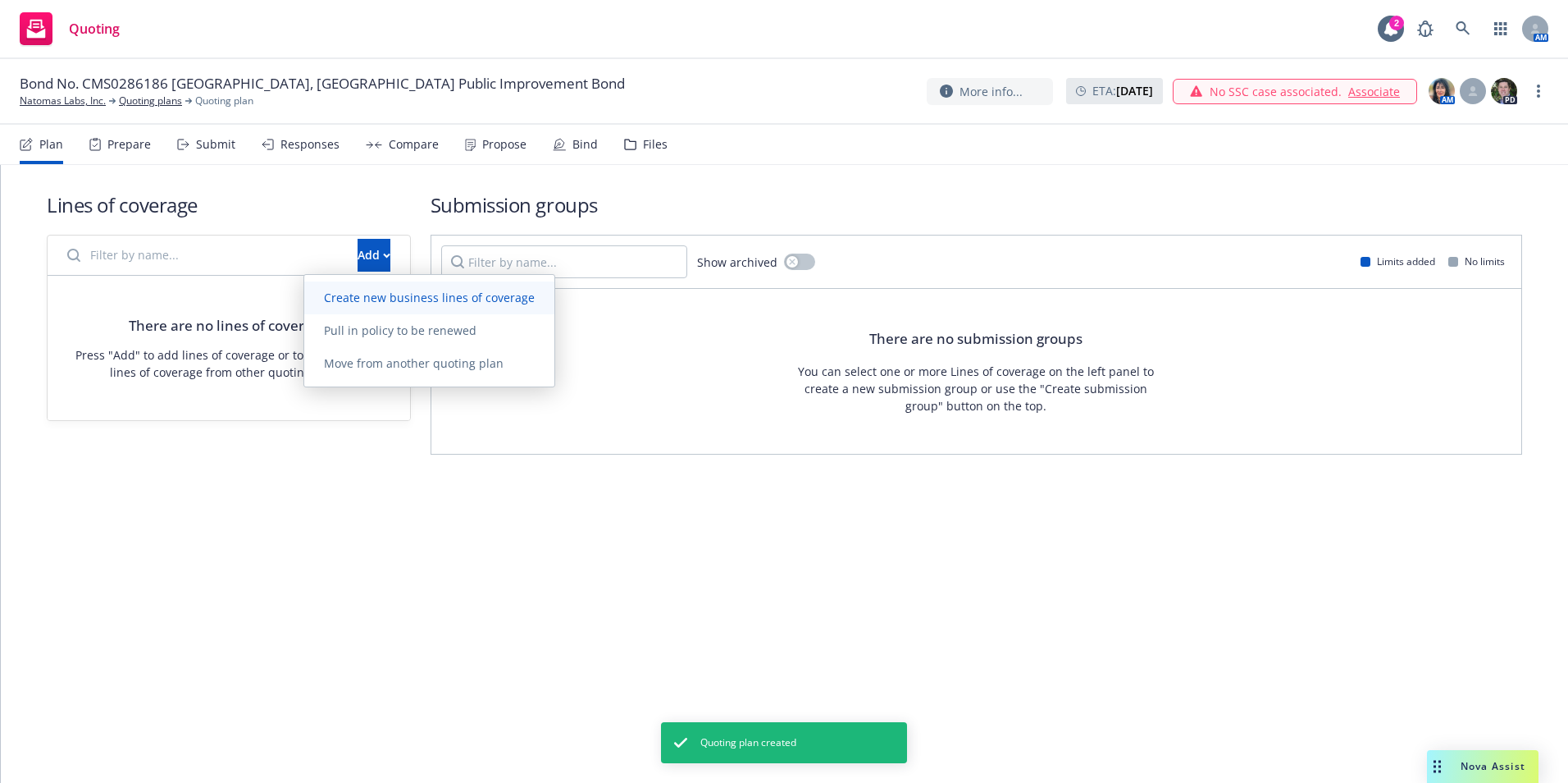
click at [356, 299] on span "Create new business lines of coverage" at bounding box center [429, 297] width 251 height 16
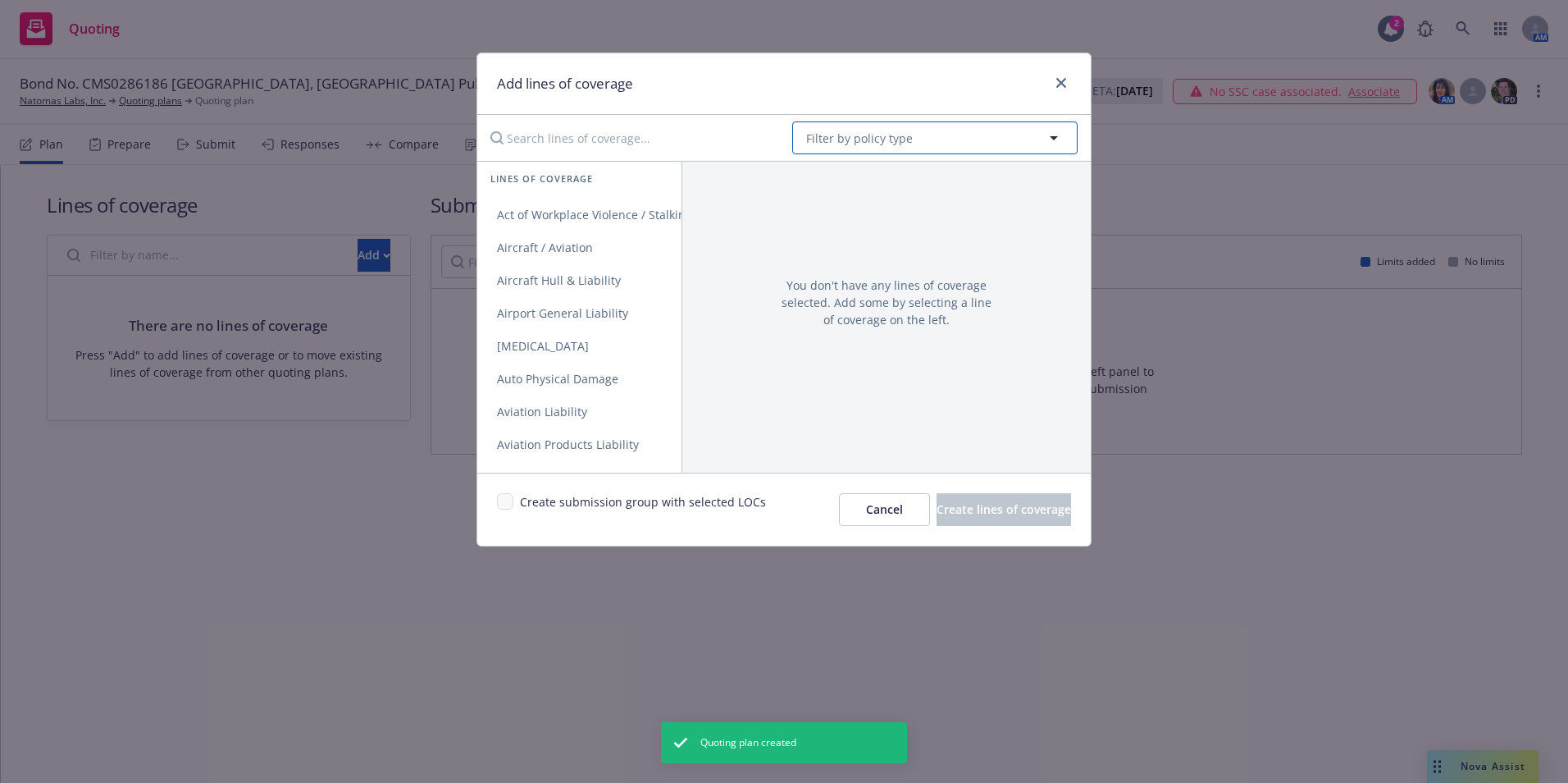
click at [964, 142] on button "Filter by policy type" at bounding box center [935, 138] width 285 height 33
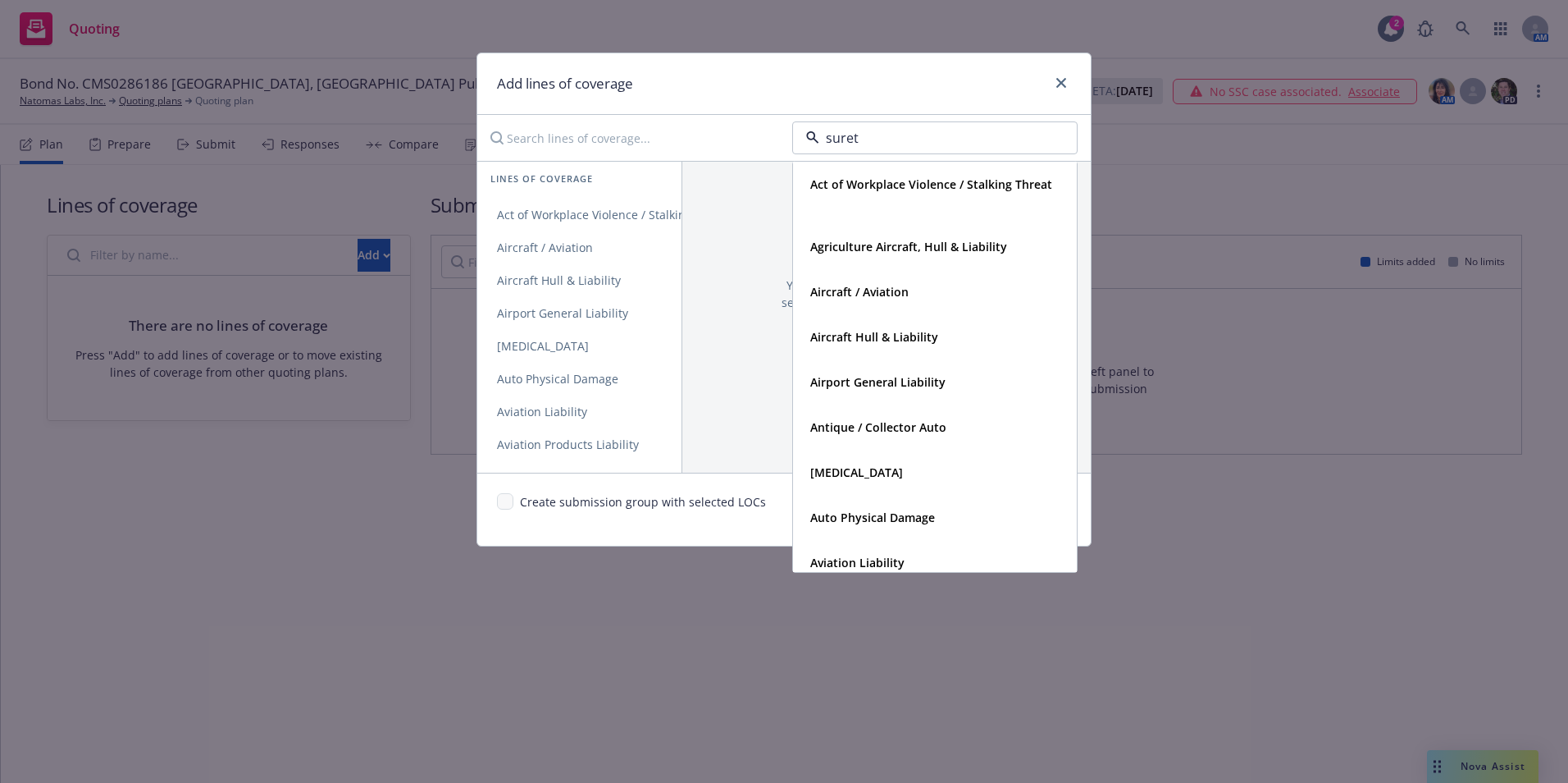
type input "surety"
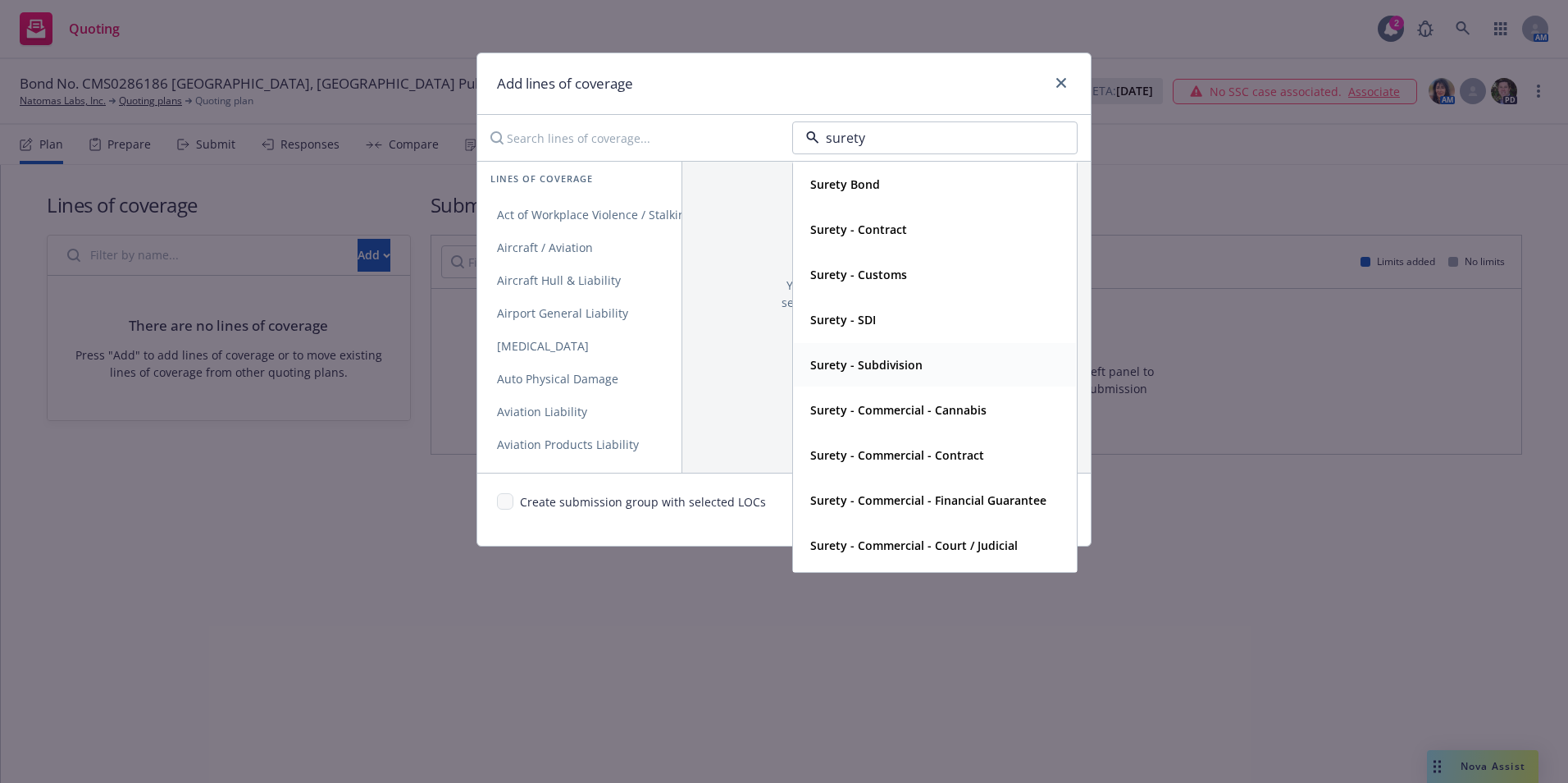
click at [889, 371] on strong "Surety - Subdivision" at bounding box center [866, 365] width 112 height 16
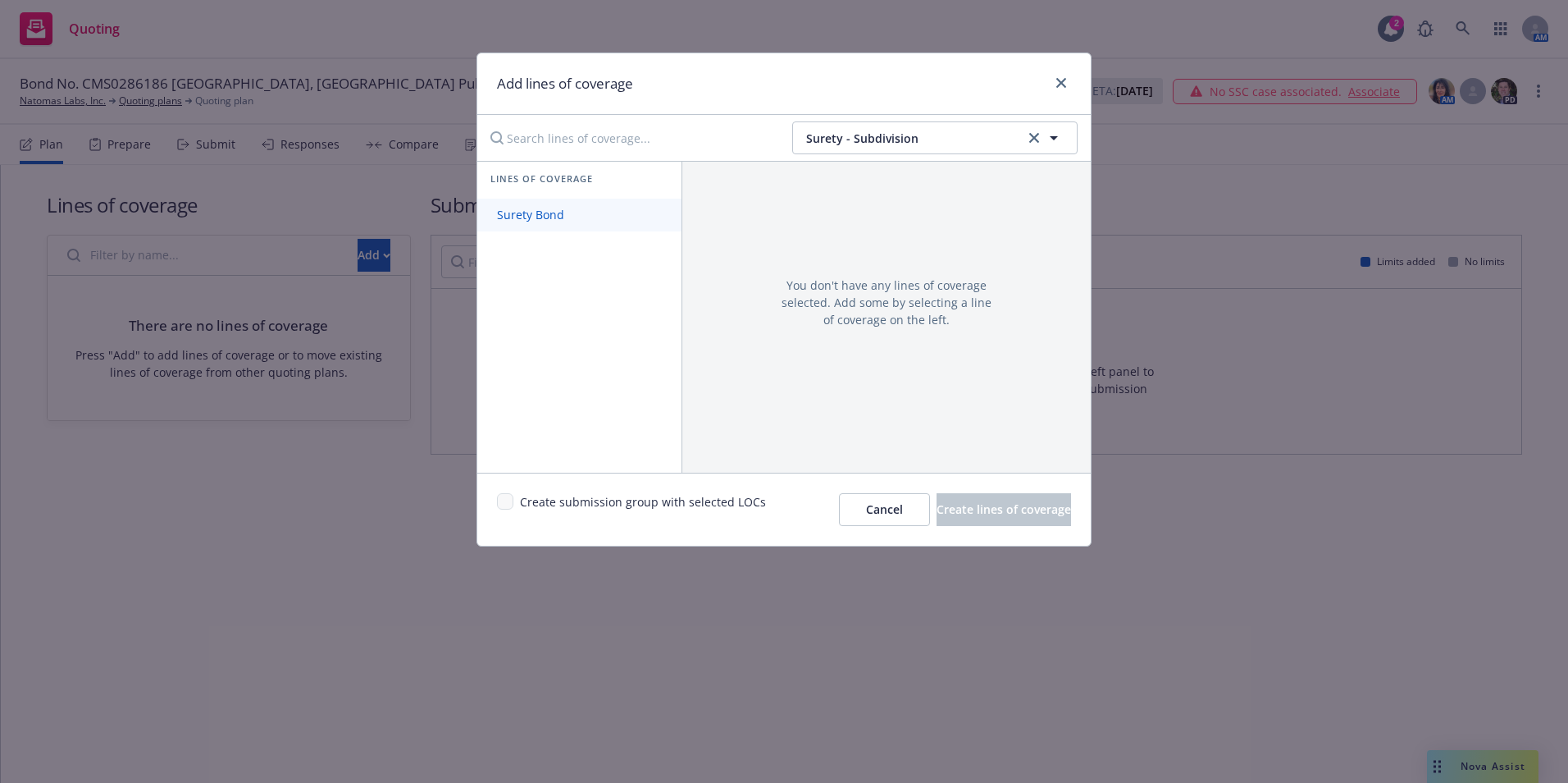
click at [537, 221] on span "Surety Bond" at bounding box center [531, 215] width 107 height 16
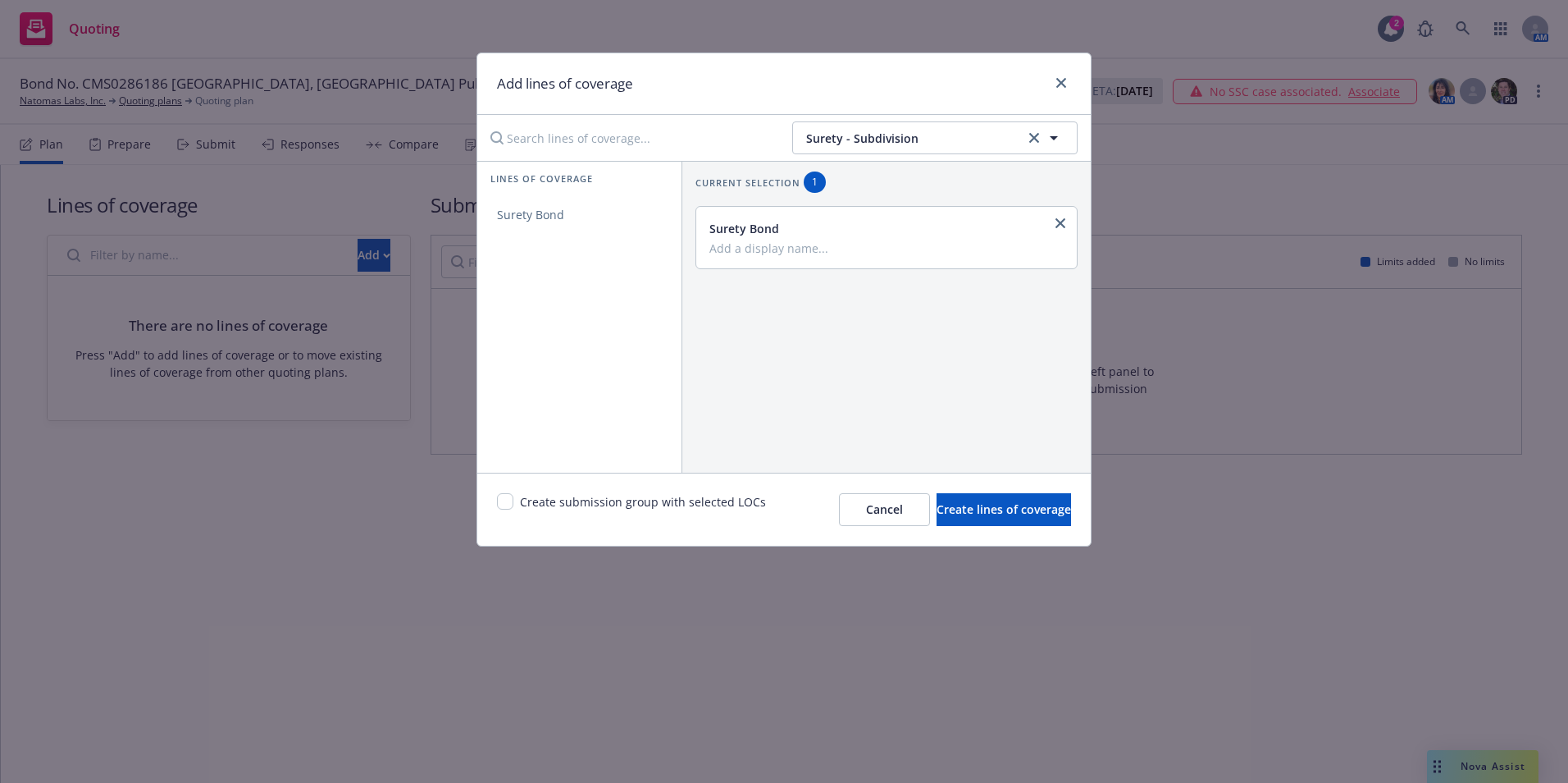
click at [726, 250] on input "Add a display name..." at bounding box center [885, 248] width 351 height 15
type input "Subdivision Bond"
click at [500, 503] on input "checkbox" at bounding box center [505, 502] width 17 height 17
checkbox input "true"
click at [953, 517] on span "Create lines of coverage" at bounding box center [1003, 509] width 135 height 16
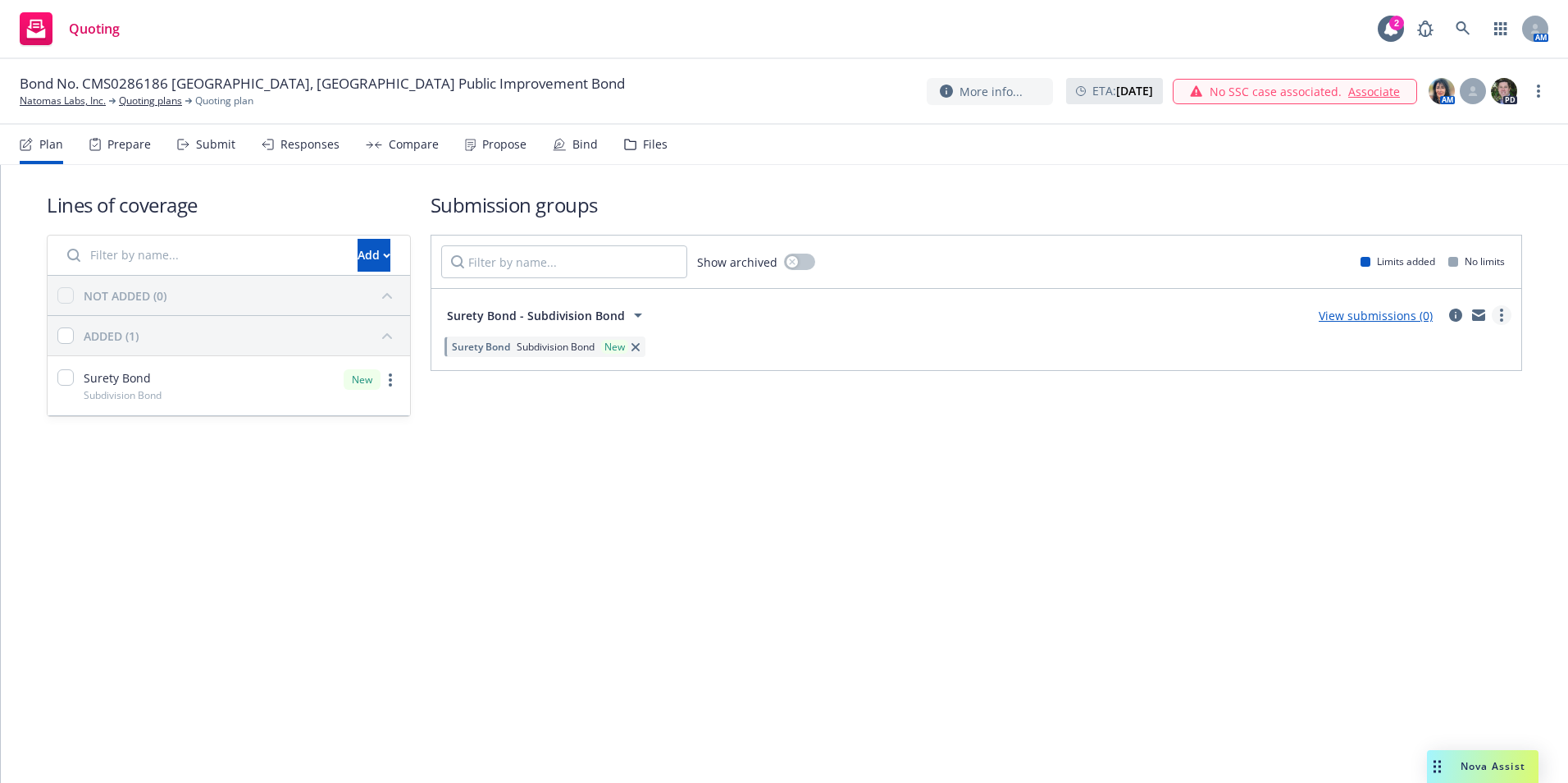
click at [1504, 321] on link "more" at bounding box center [1502, 315] width 20 height 20
click at [1449, 518] on span "Create policy (fast track)" at bounding box center [1422, 519] width 171 height 16
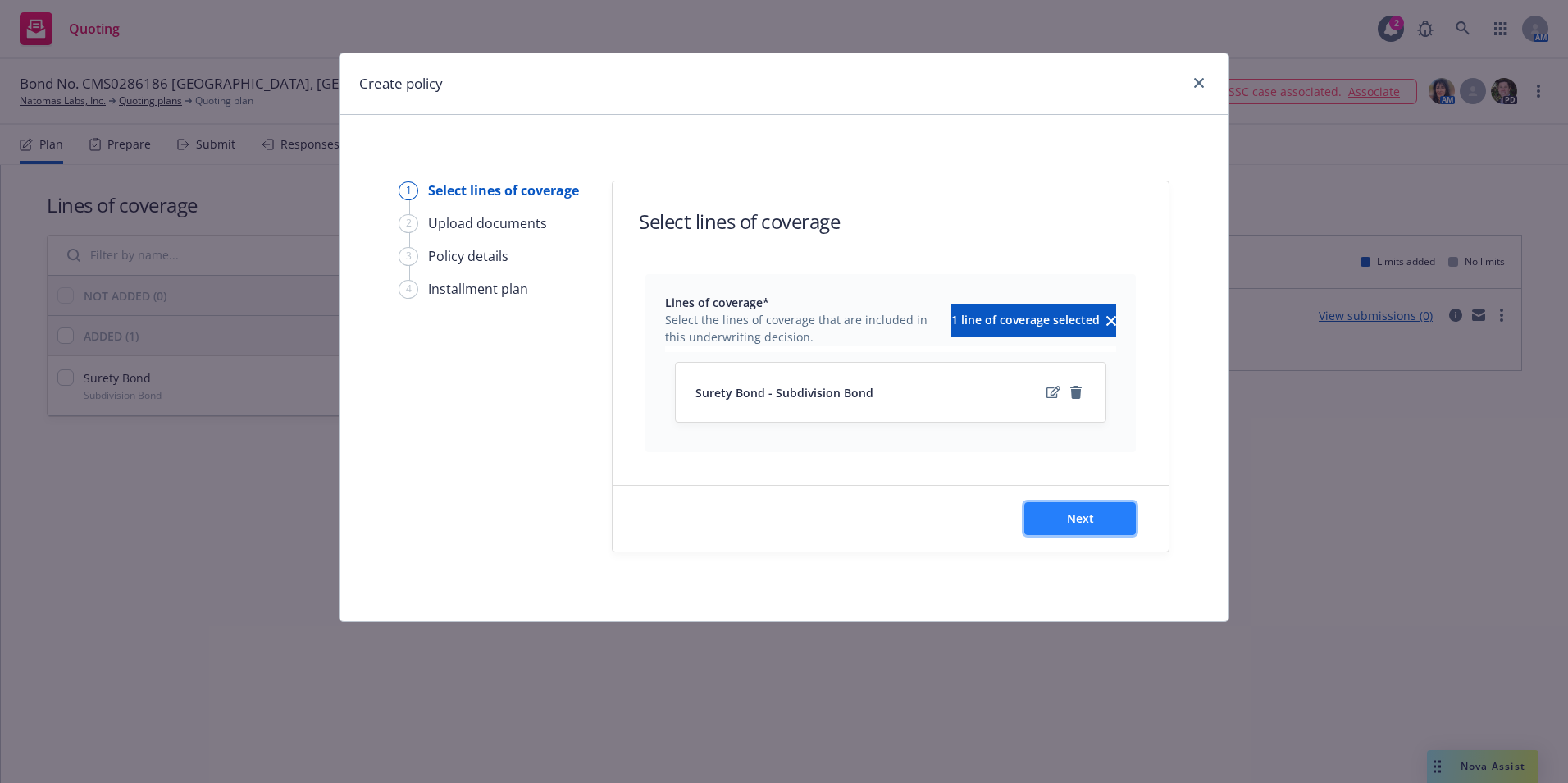
click at [1064, 521] on button "Next" at bounding box center [1080, 518] width 112 height 33
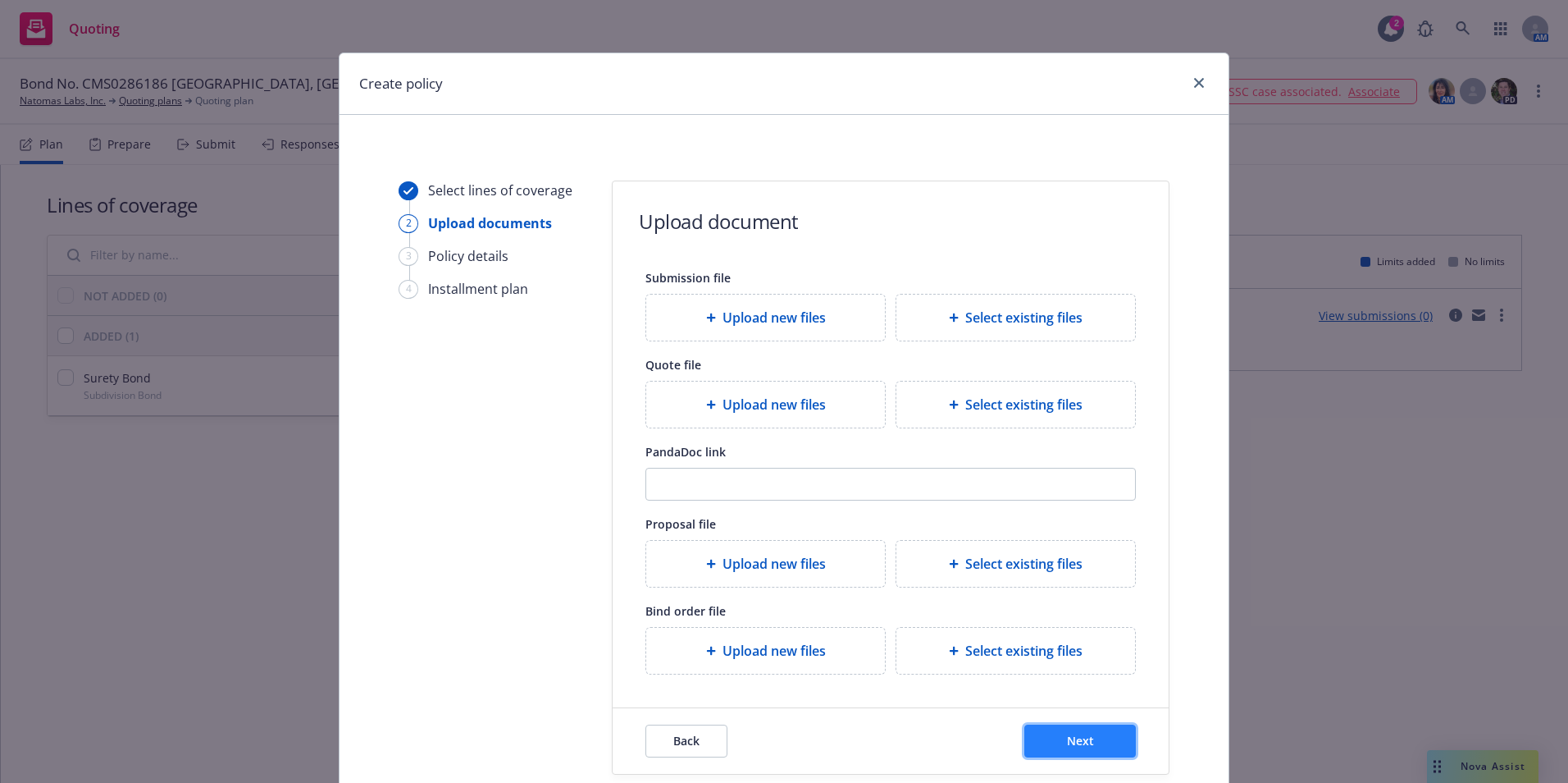
click at [1067, 741] on span "Next" at bounding box center [1080, 740] width 27 height 16
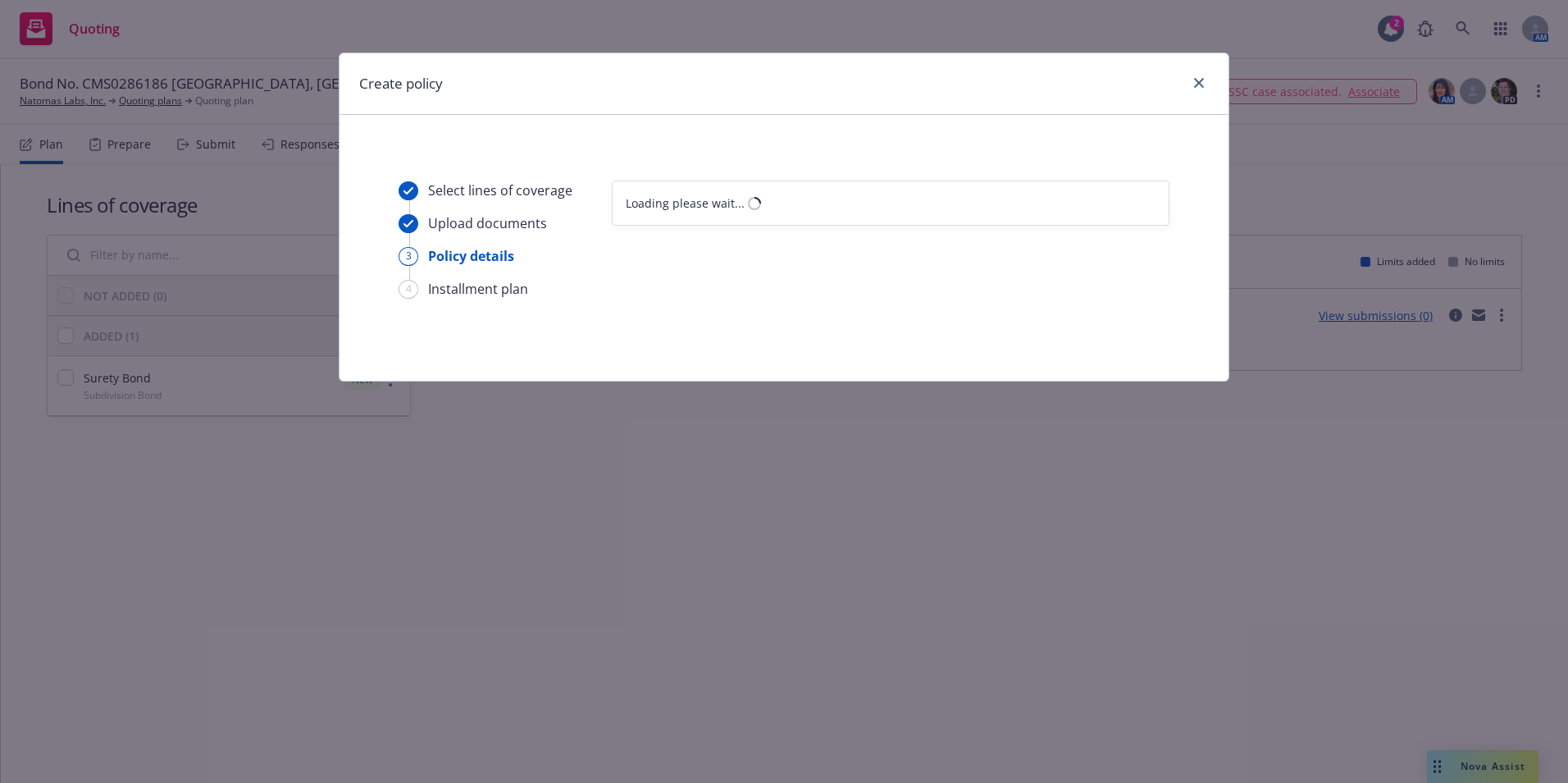
select select "12"
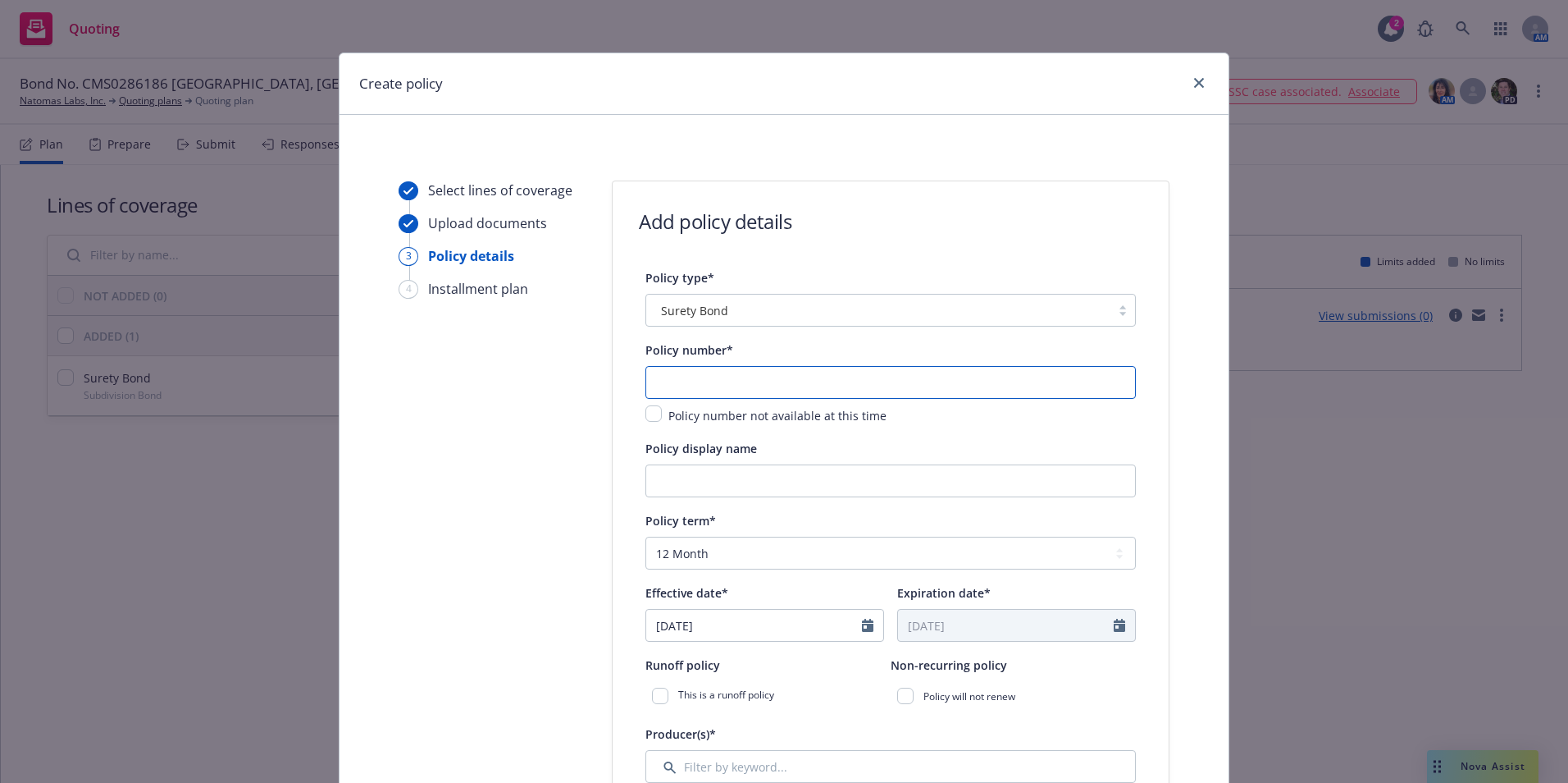
click at [699, 385] on input "text" at bounding box center [890, 382] width 490 height 33
click at [691, 384] on input "CMS026186" at bounding box center [890, 382] width 490 height 33
click at [694, 383] on input "CMS02686186" at bounding box center [890, 382] width 490 height 33
type input "CMS0286186"
click at [674, 484] on input "Policy display name" at bounding box center [890, 481] width 490 height 33
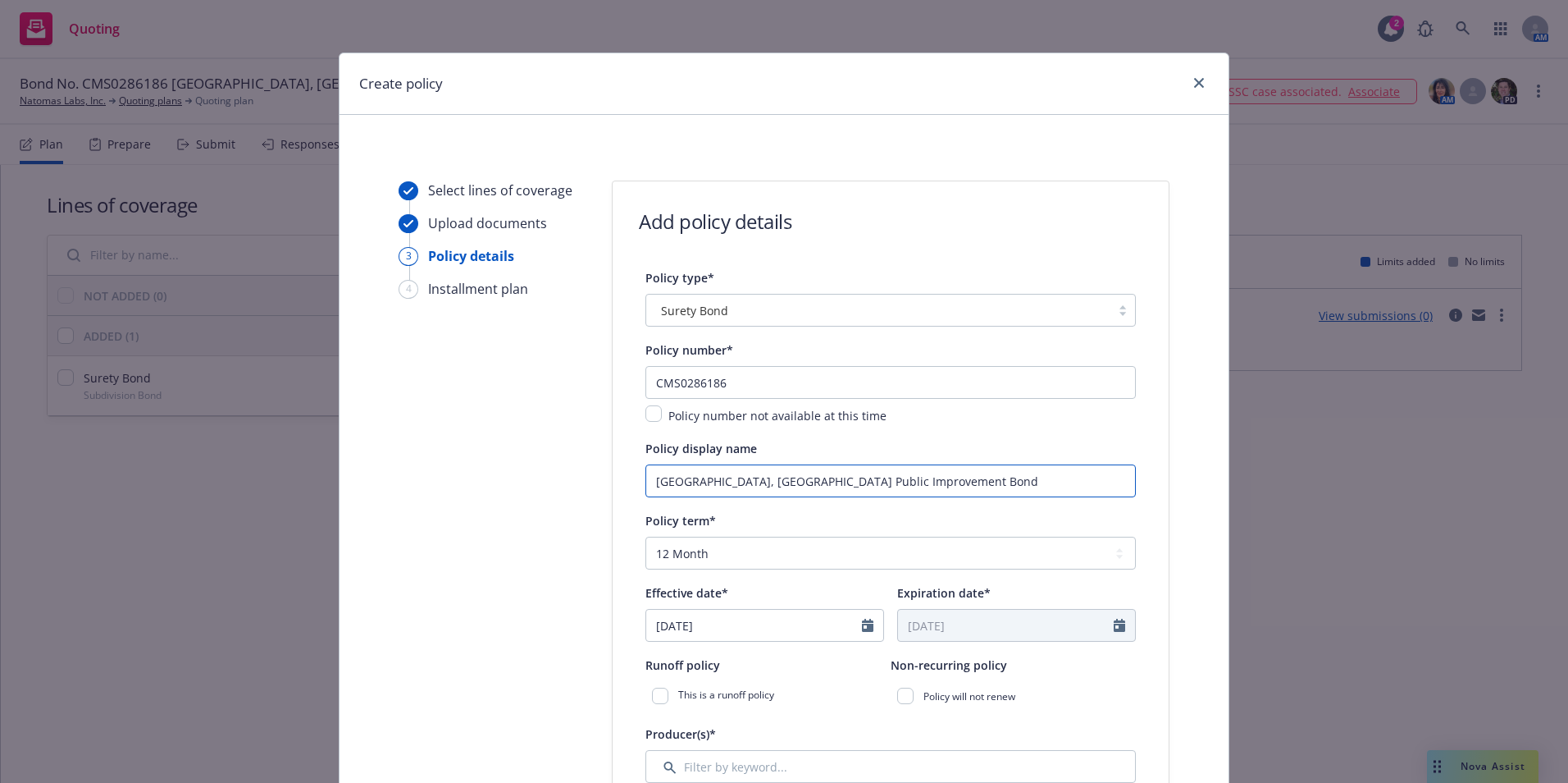
type input "City of Westminster, CO Public Improvement Bond"
click at [862, 624] on icon "Calendar" at bounding box center [868, 624] width 12 height 13
select select "9"
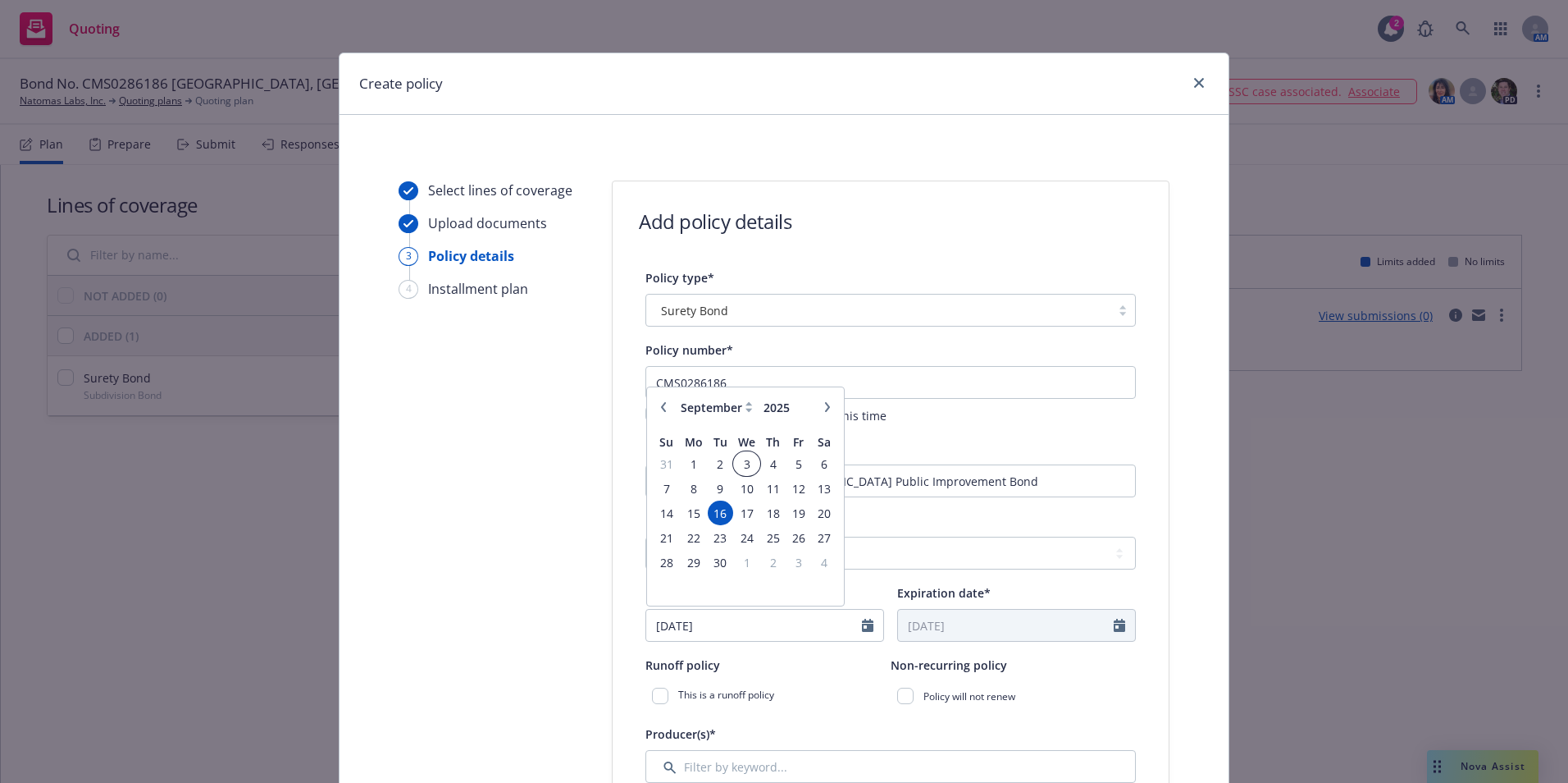
click at [735, 462] on span "3" at bounding box center [747, 464] width 24 height 21
type input "09/03/2025"
type input "09/03/2026"
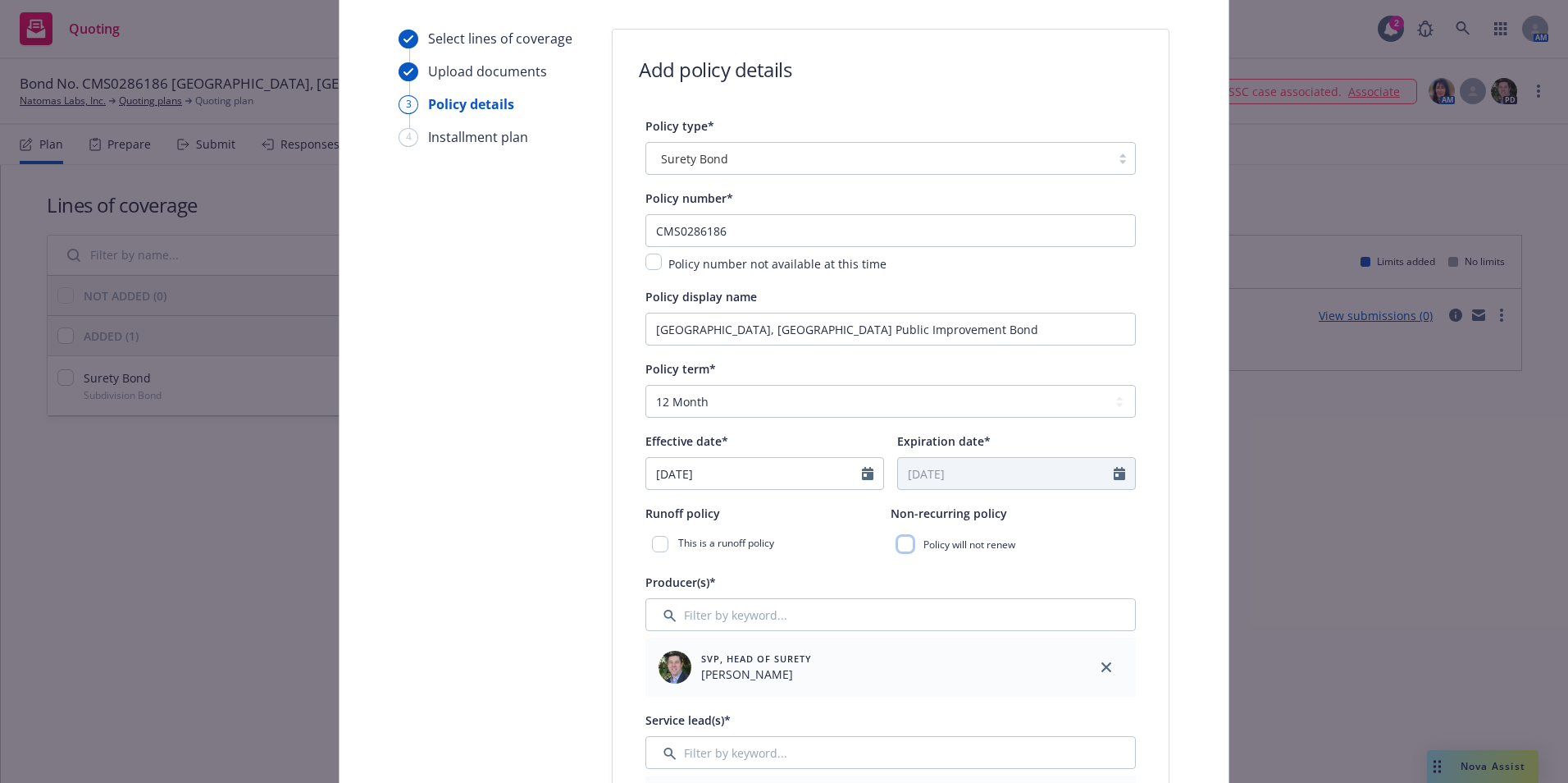
scroll to position [328, 0]
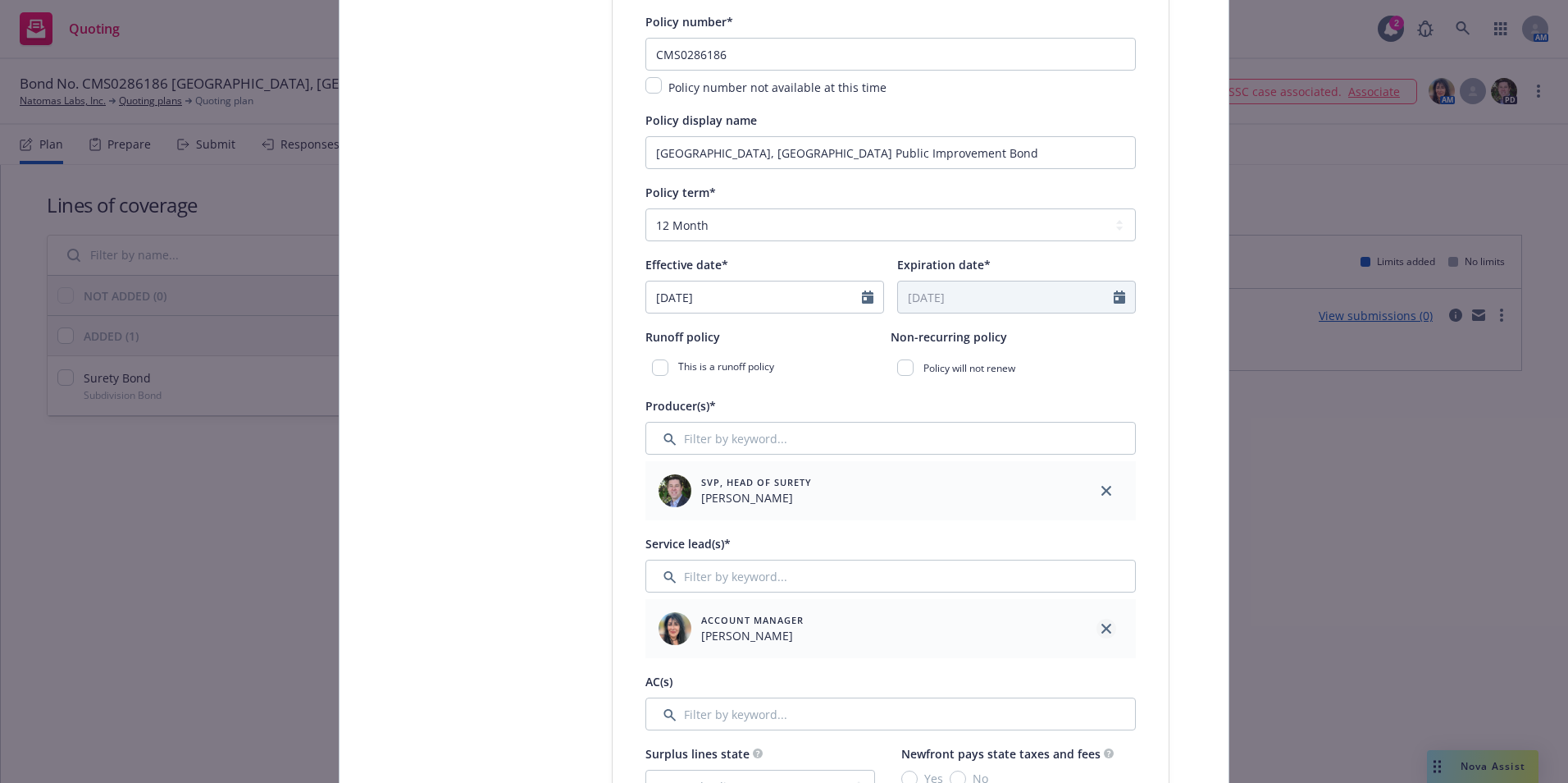
click at [1101, 623] on icon "close" at bounding box center [1106, 628] width 10 height 10
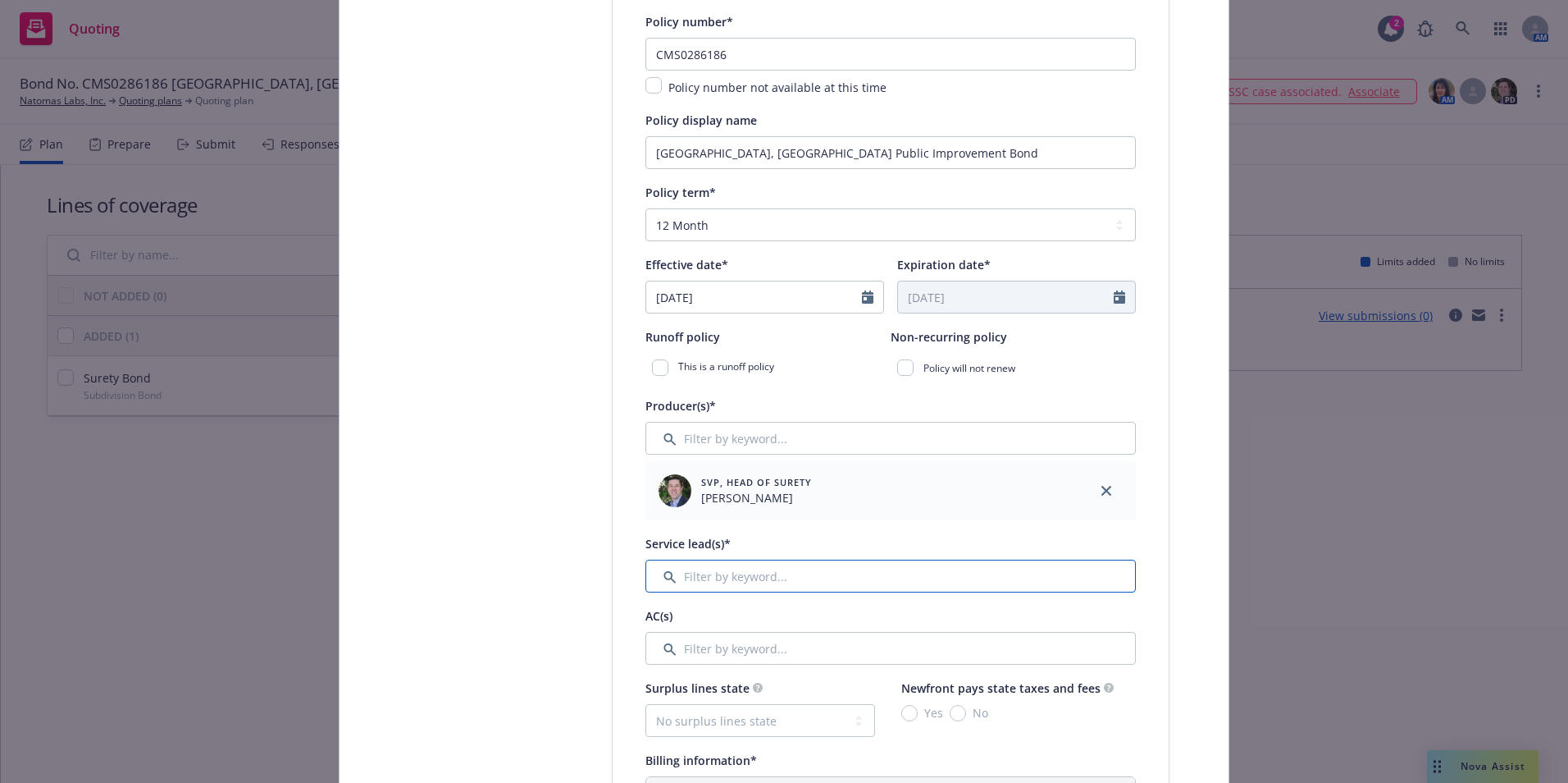
click at [665, 577] on input "Filter by keyword..." at bounding box center [890, 576] width 490 height 33
click at [666, 579] on input "Filter by keyword..." at bounding box center [890, 576] width 490 height 33
click at [725, 578] on input "Filter by keyword..." at bounding box center [890, 576] width 490 height 33
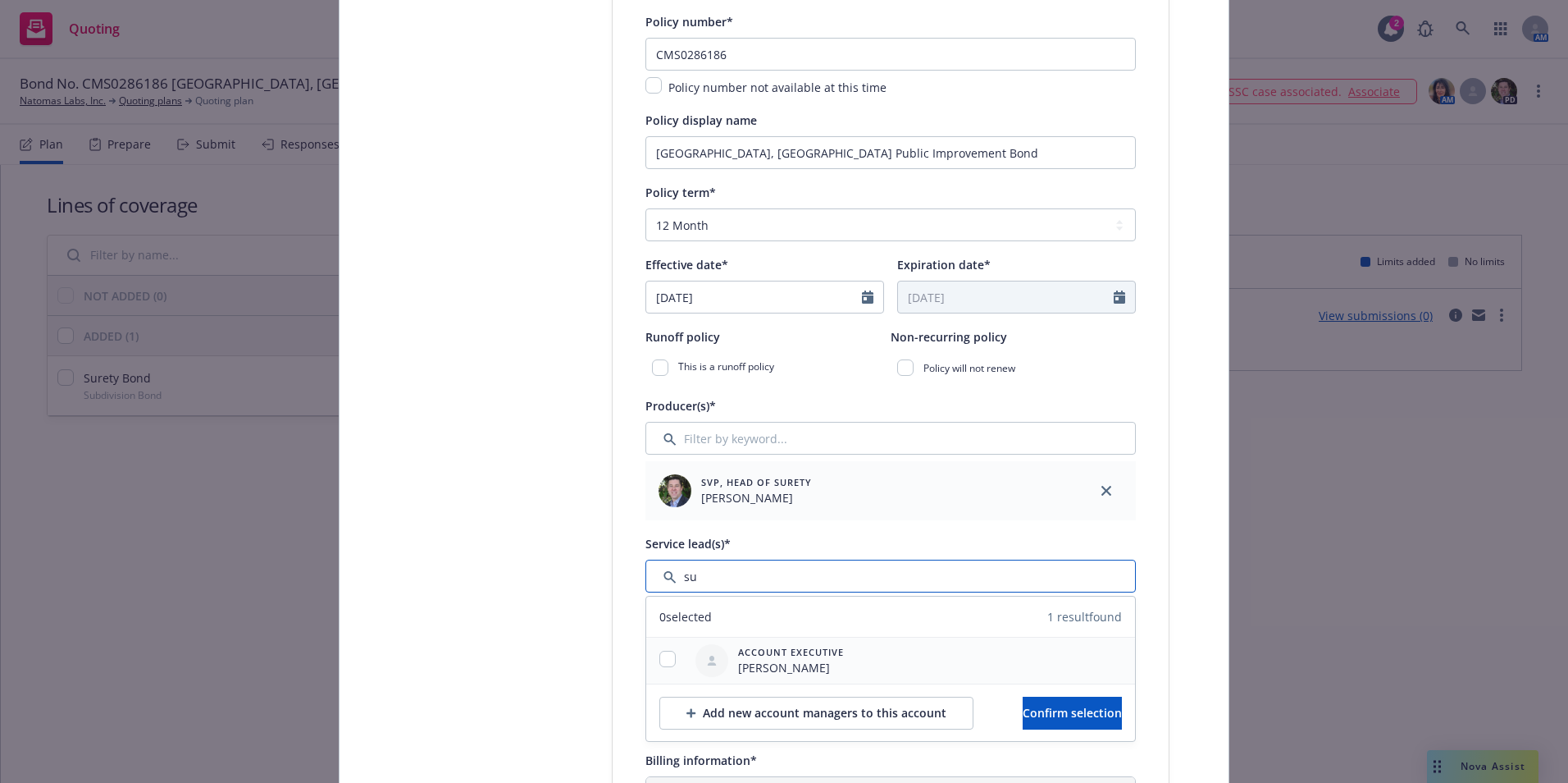
type input "su"
click at [663, 645] on div at bounding box center [667, 660] width 43 height 46
click at [663, 648] on div at bounding box center [667, 660] width 43 height 46
click at [660, 653] on input "checkbox" at bounding box center [668, 659] width 17 height 17
checkbox input "true"
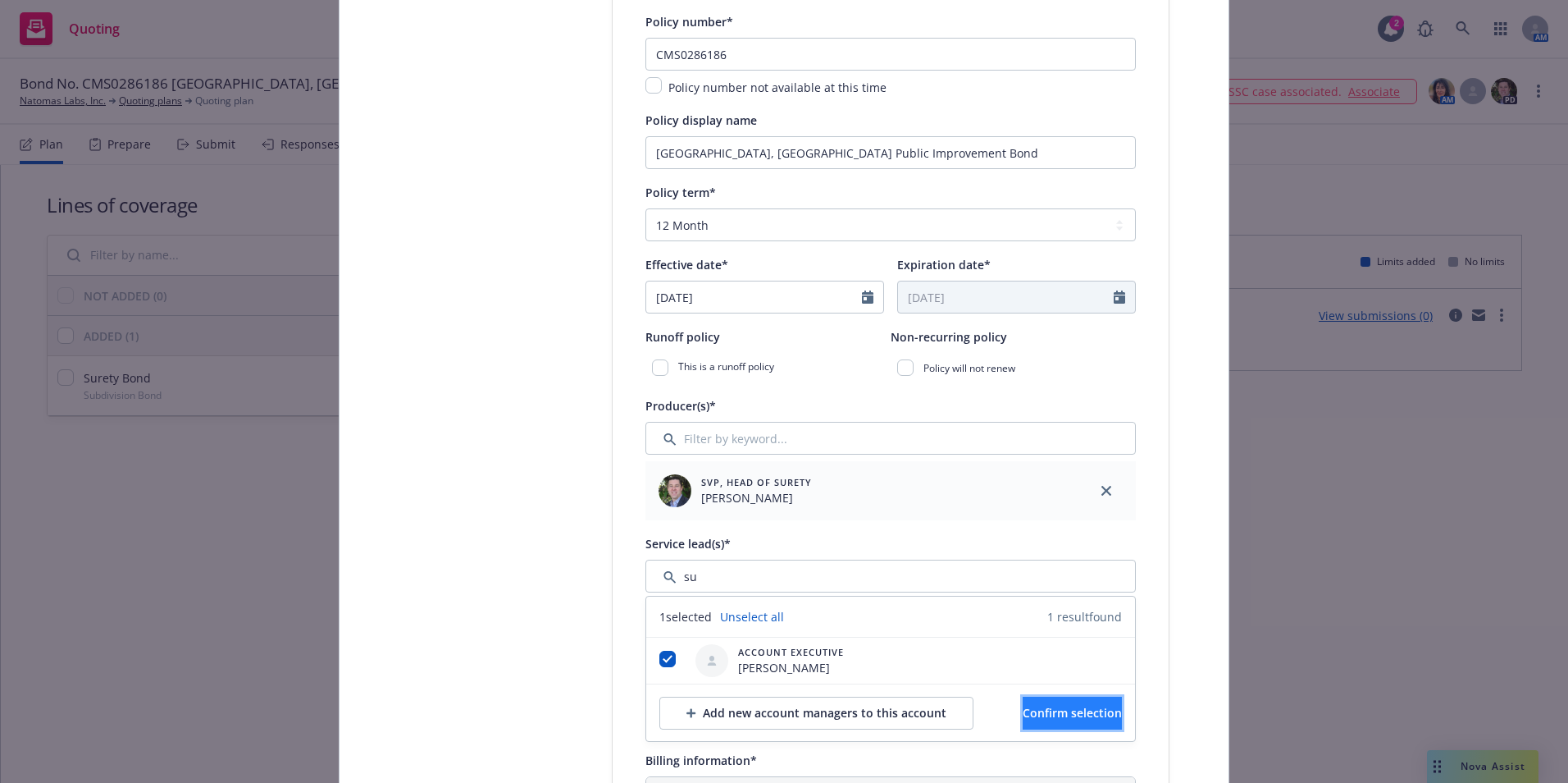
click at [1026, 717] on span "Confirm selection" at bounding box center [1072, 713] width 99 height 16
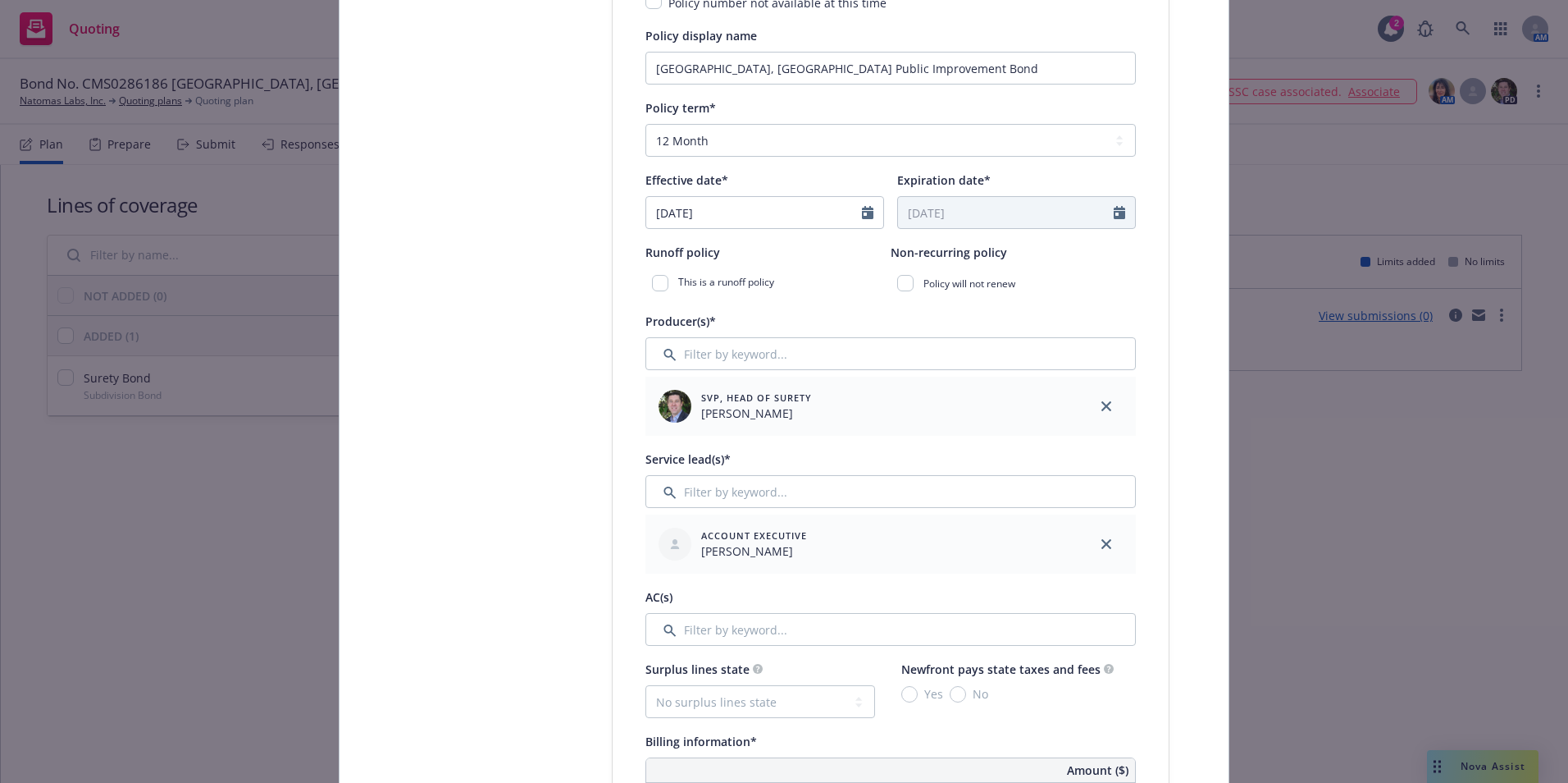
scroll to position [493, 0]
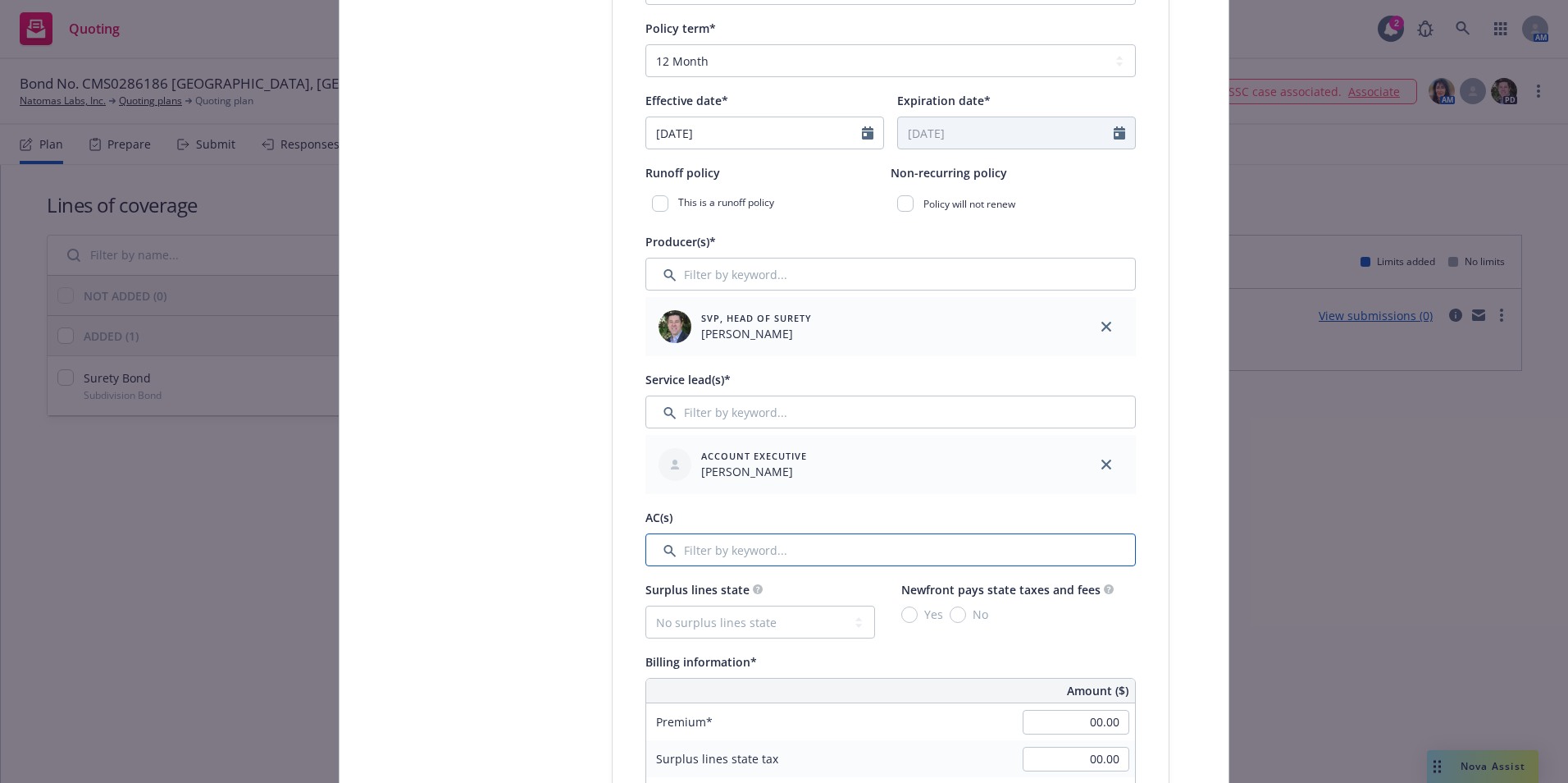
click at [752, 551] on input "Filter by keyword..." at bounding box center [890, 549] width 490 height 33
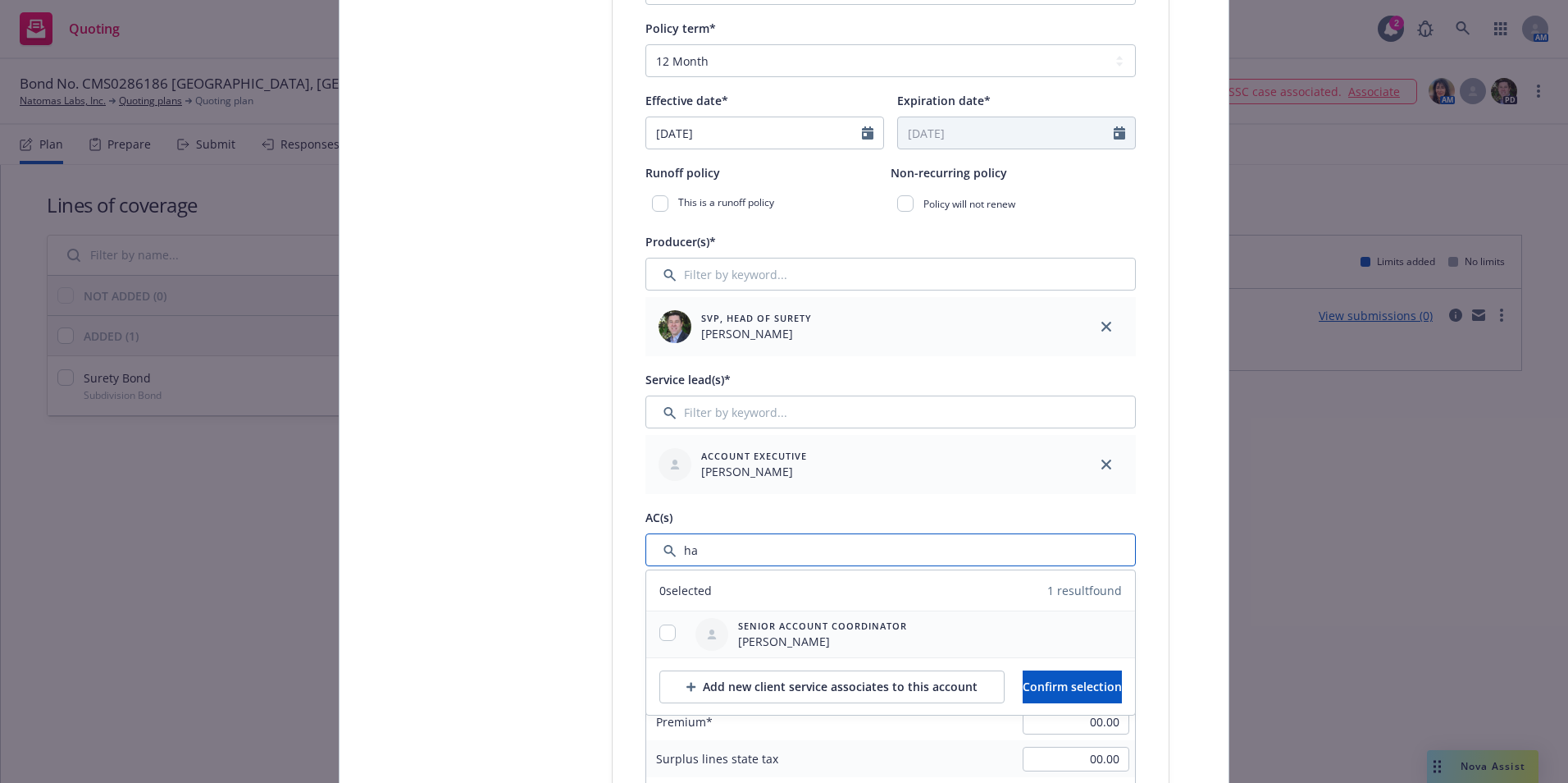
type input "ha"
click at [666, 636] on input "checkbox" at bounding box center [668, 632] width 17 height 17
checkbox input "true"
click at [1080, 683] on span "Confirm selection" at bounding box center [1072, 687] width 99 height 16
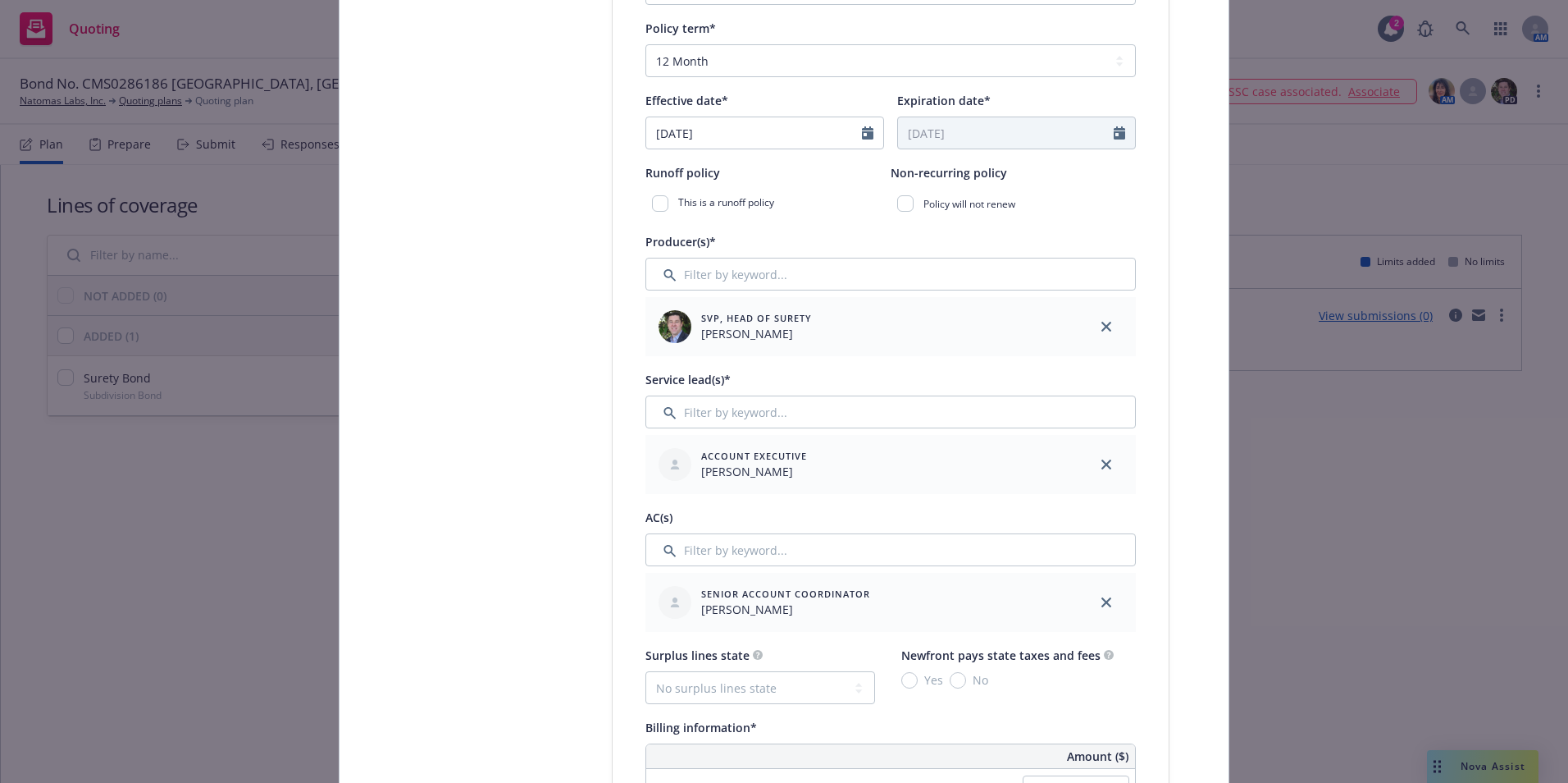
scroll to position [738, 0]
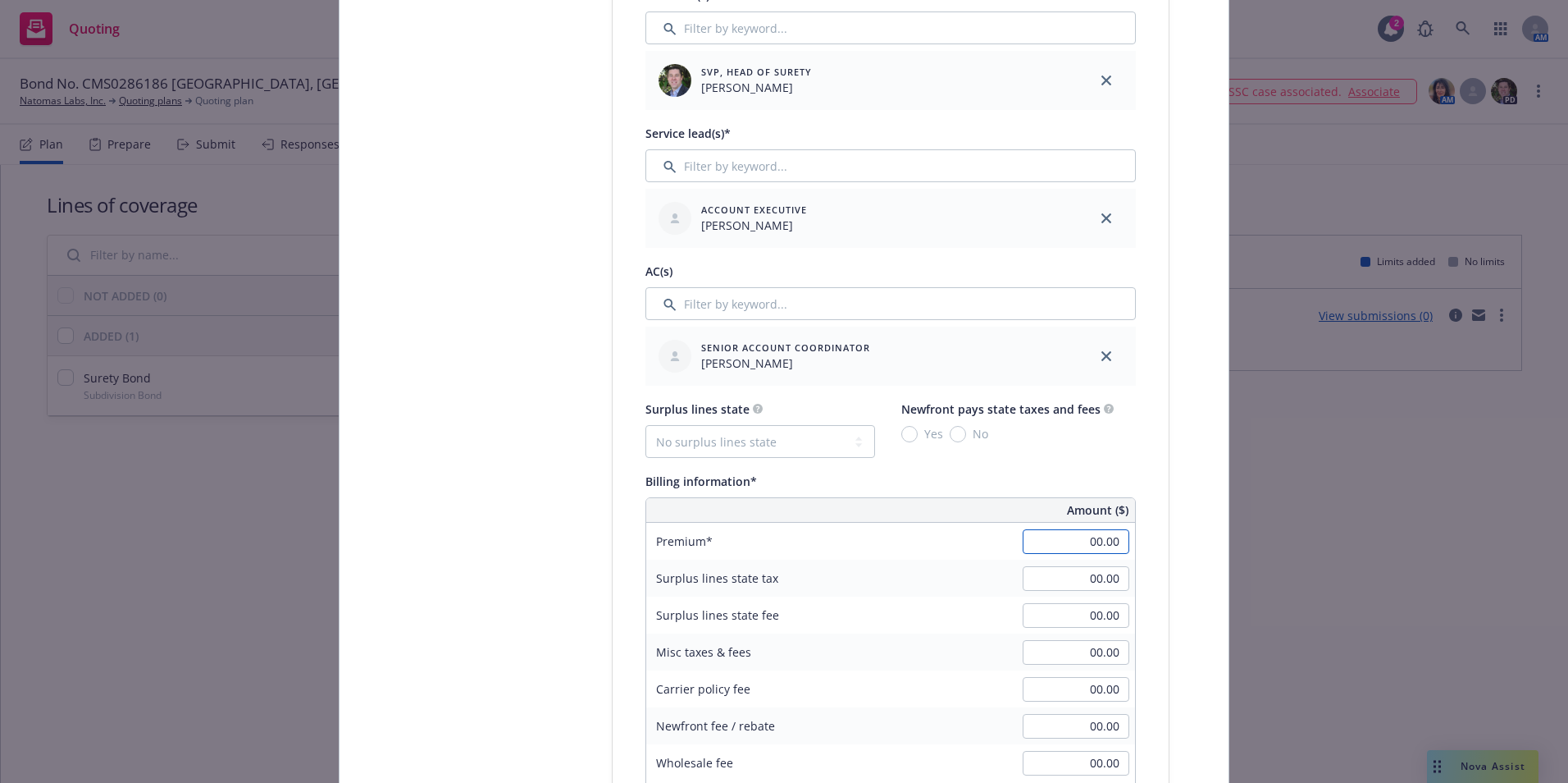
click at [1080, 541] on input "00.00" at bounding box center [1076, 541] width 107 height 25
type input "3,202.00"
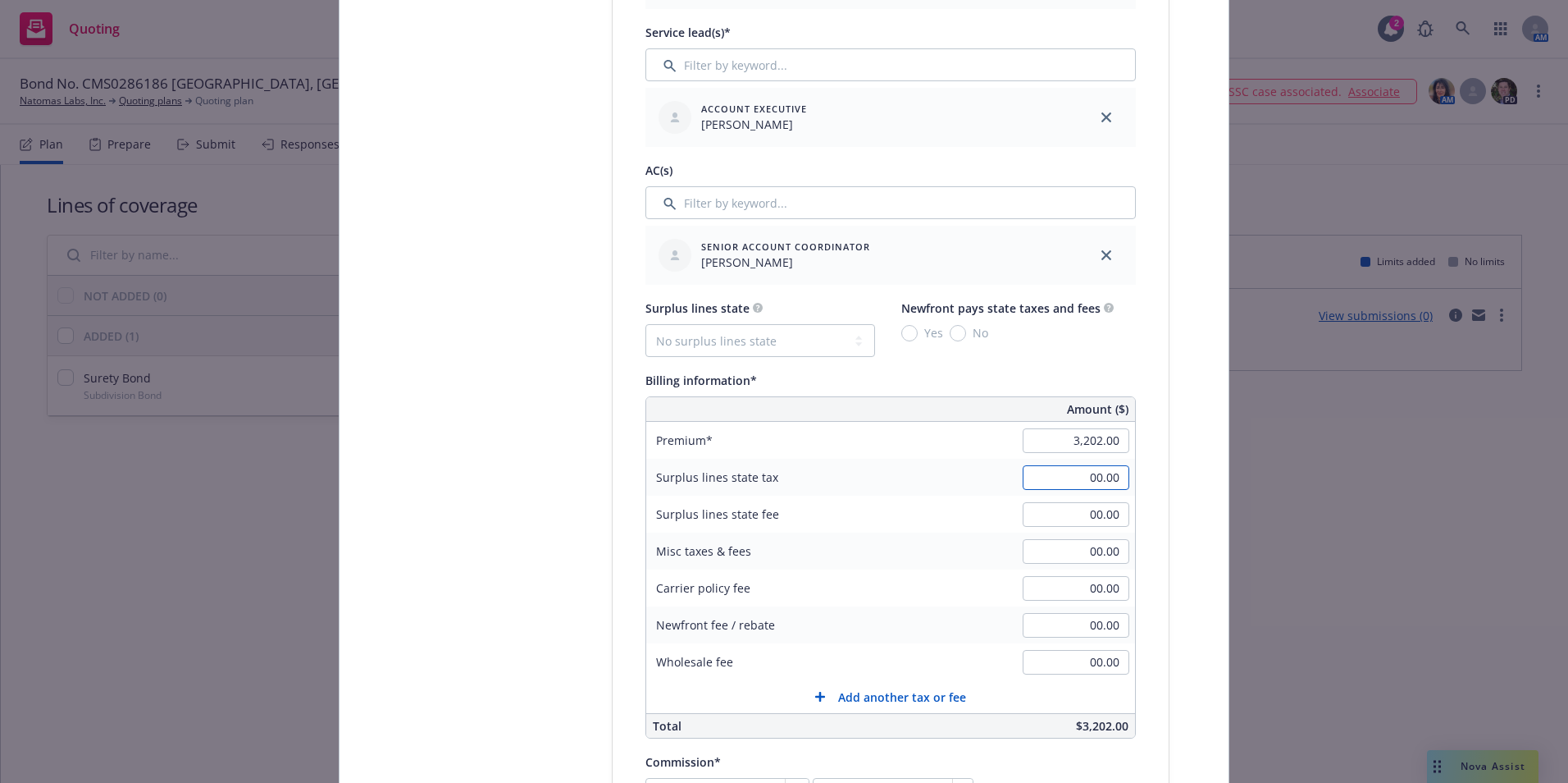
scroll to position [984, 0]
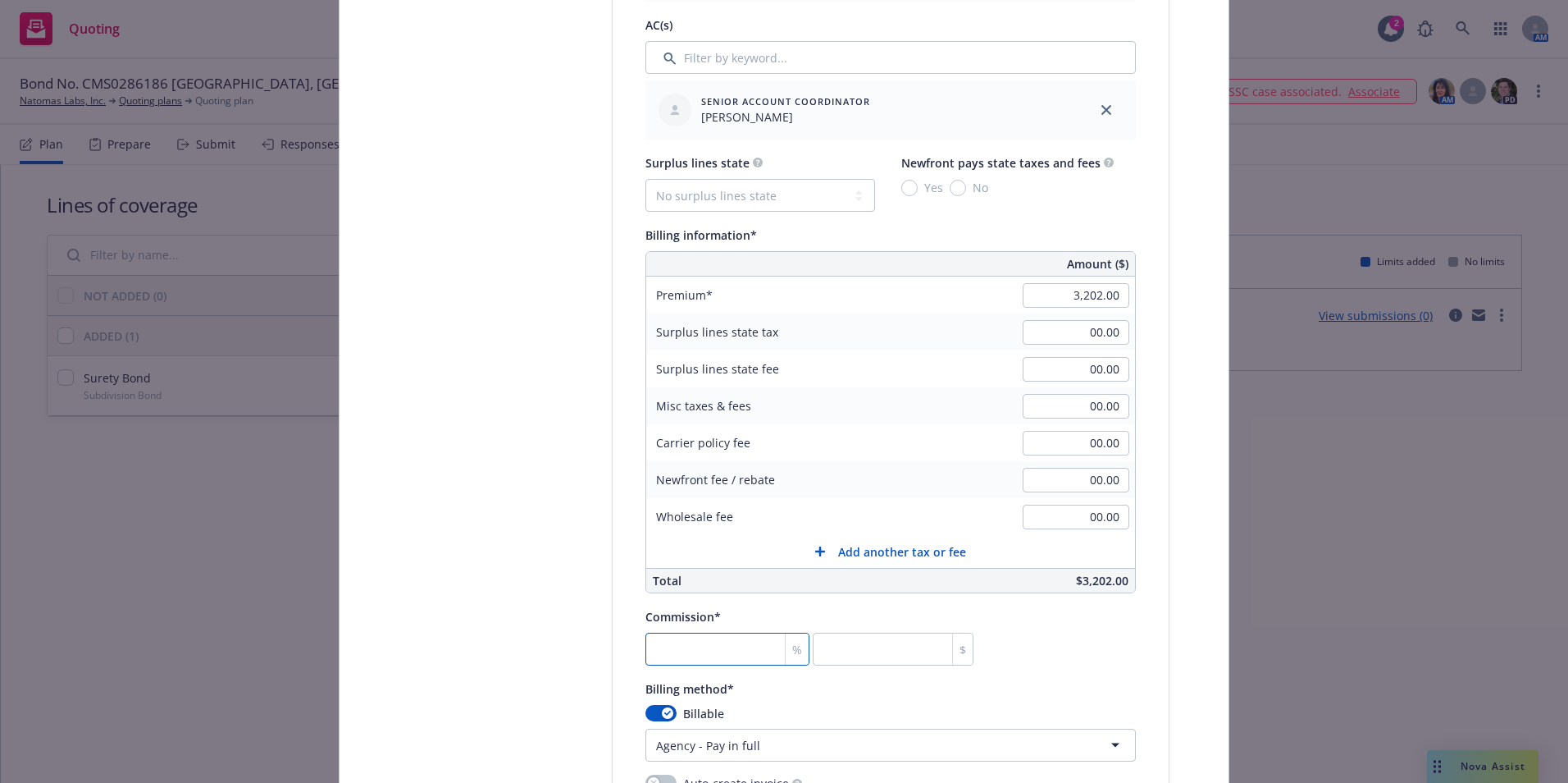
click at [683, 650] on input "number" at bounding box center [728, 648] width 164 height 33
type input "3"
type input "96.06"
type input "30"
type input "960.6"
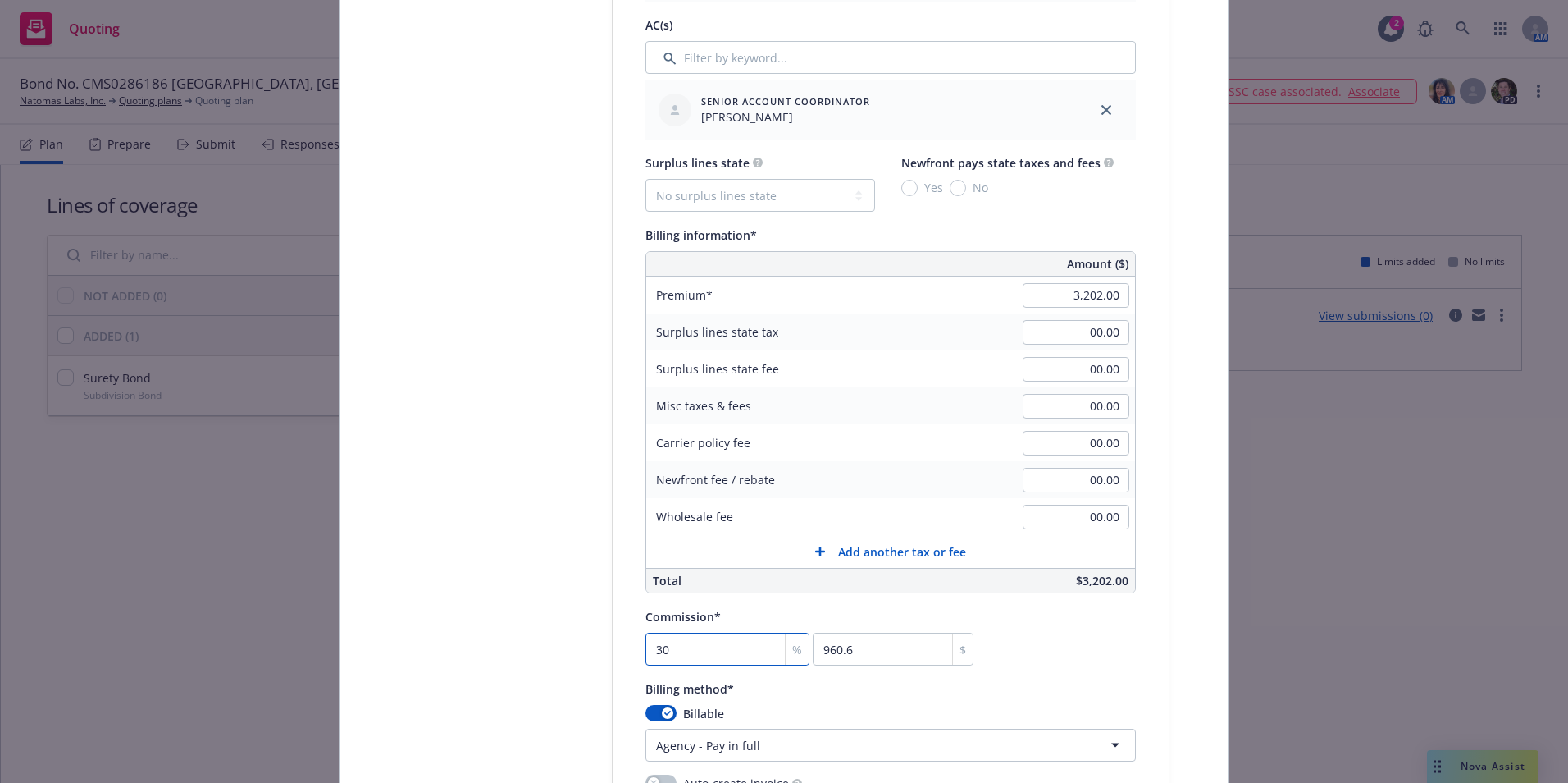
type input "30"
click at [1021, 648] on div "Commission* 30 % 960.6 $" at bounding box center [890, 636] width 490 height 59
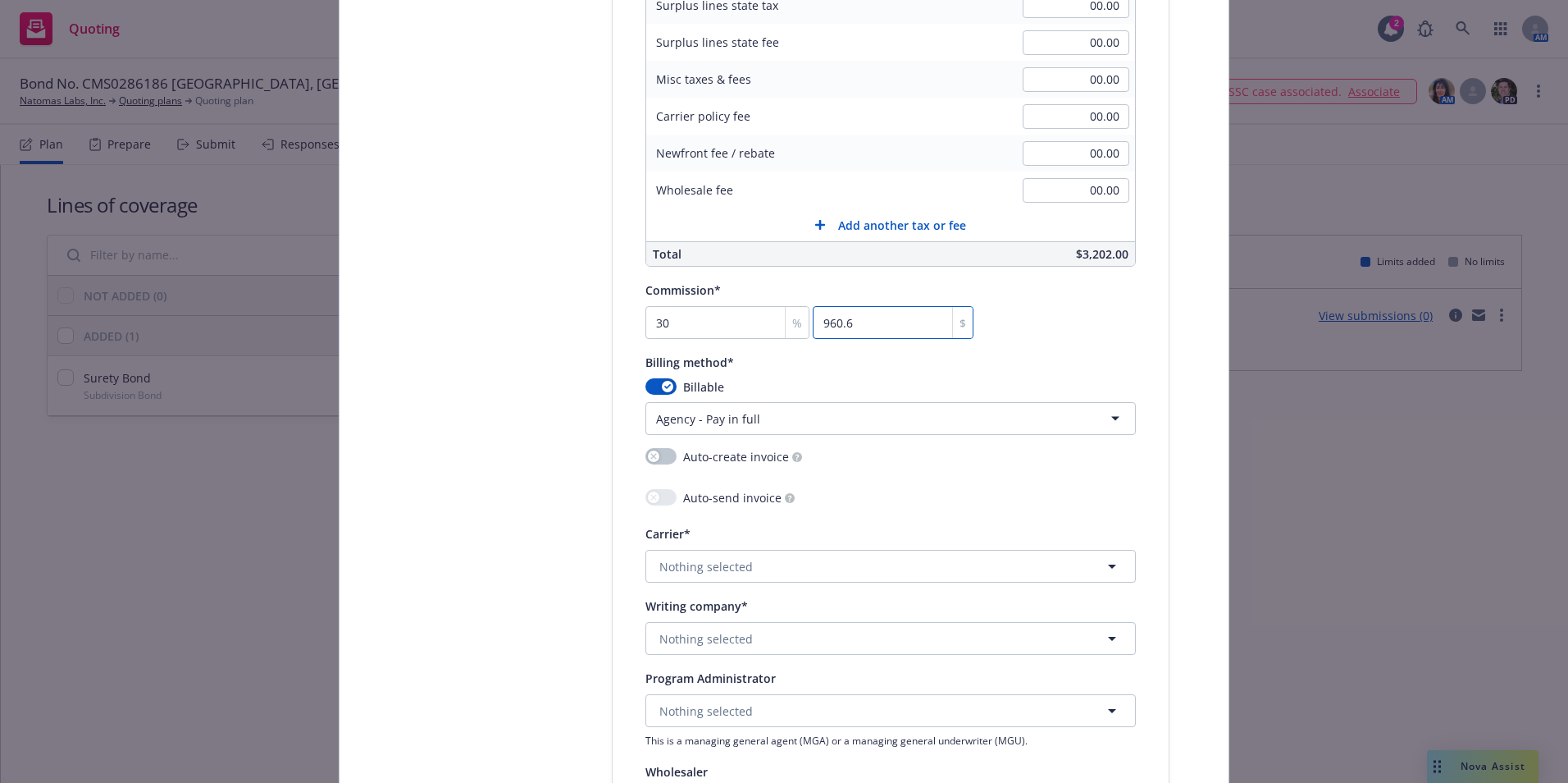
scroll to position [1313, 0]
click at [755, 565] on button "Nothing selected" at bounding box center [890, 564] width 490 height 33
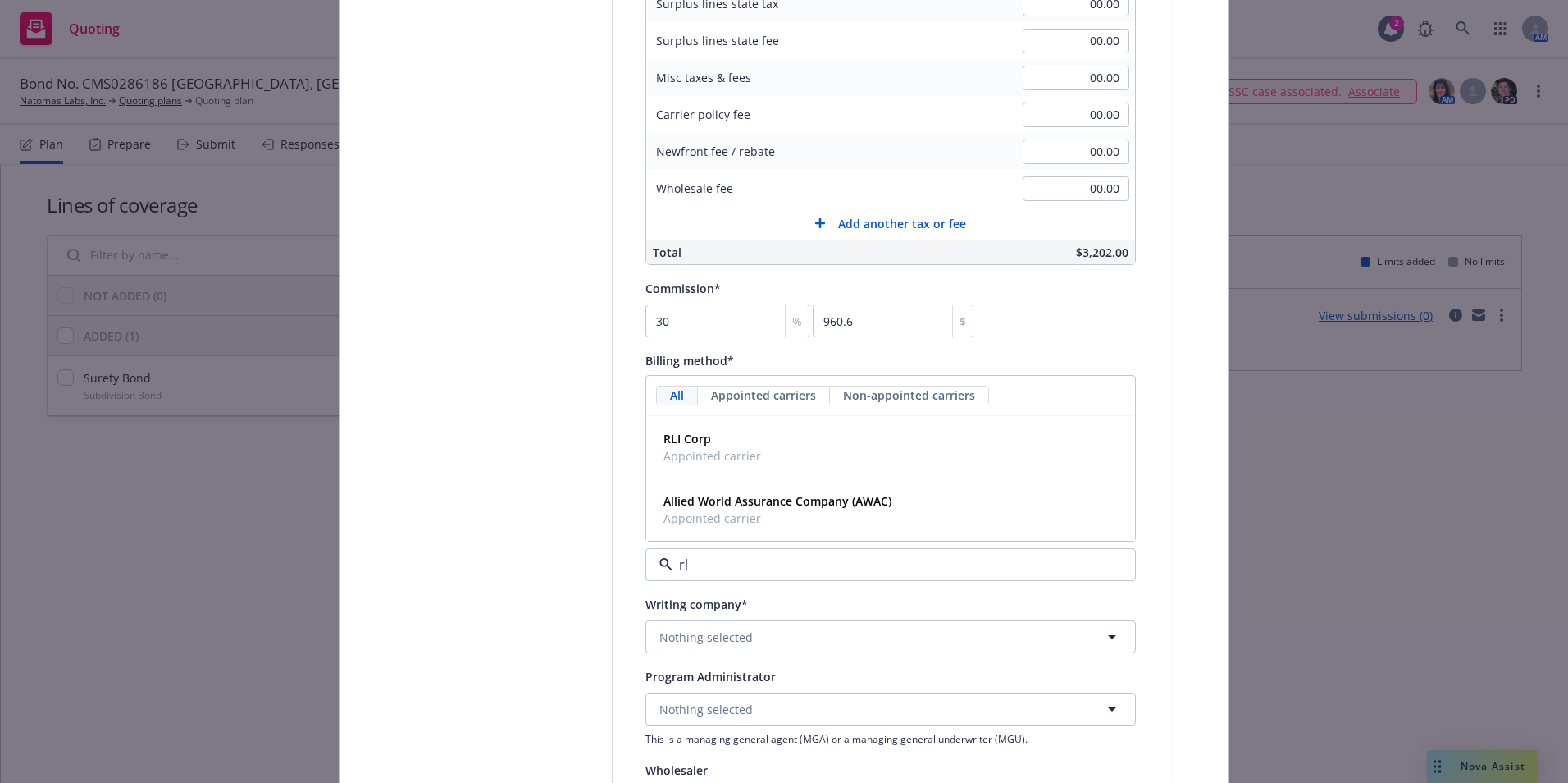
type input "rli"
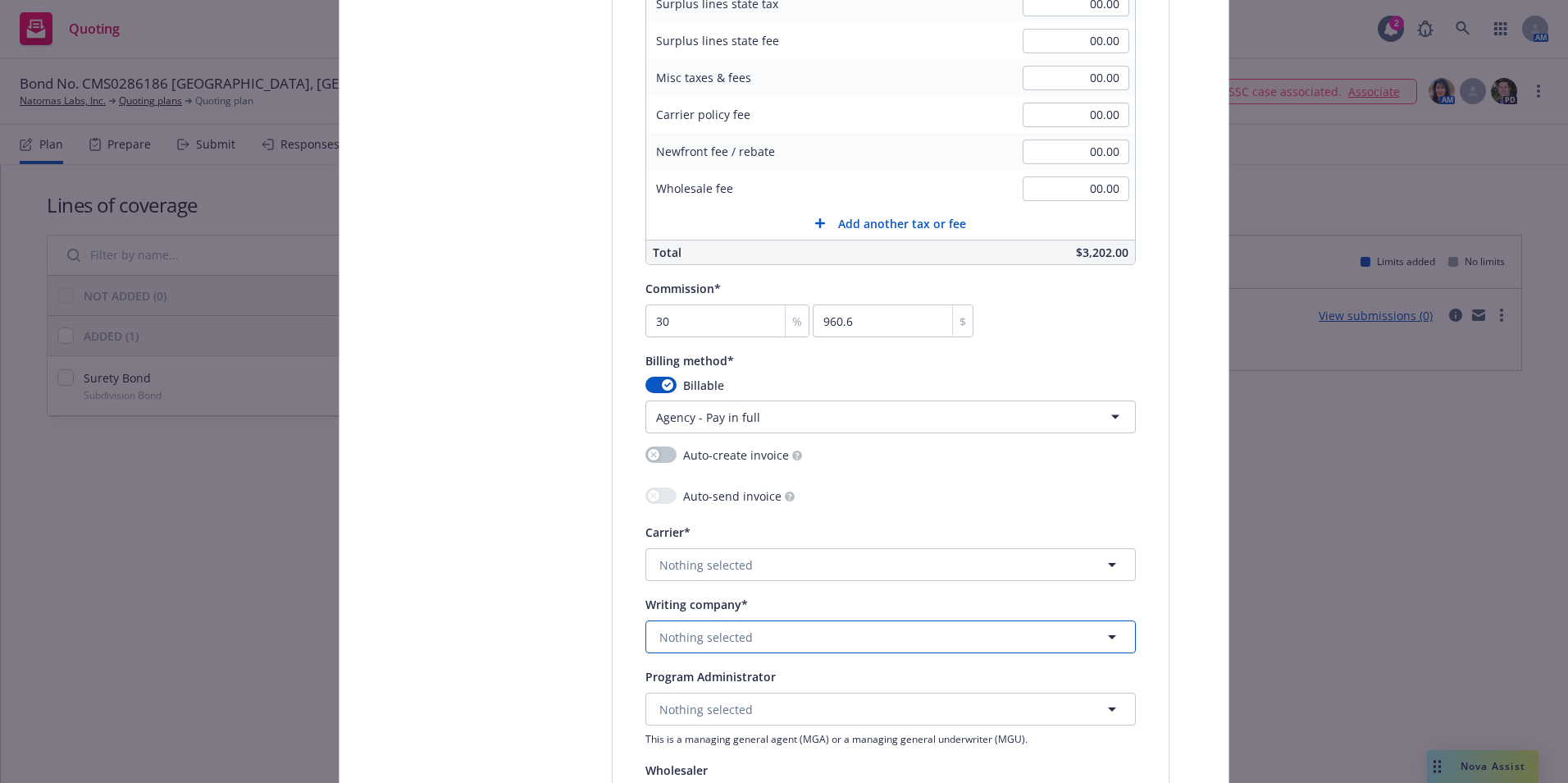
click at [721, 636] on span "Nothing selected" at bounding box center [706, 636] width 93 height 17
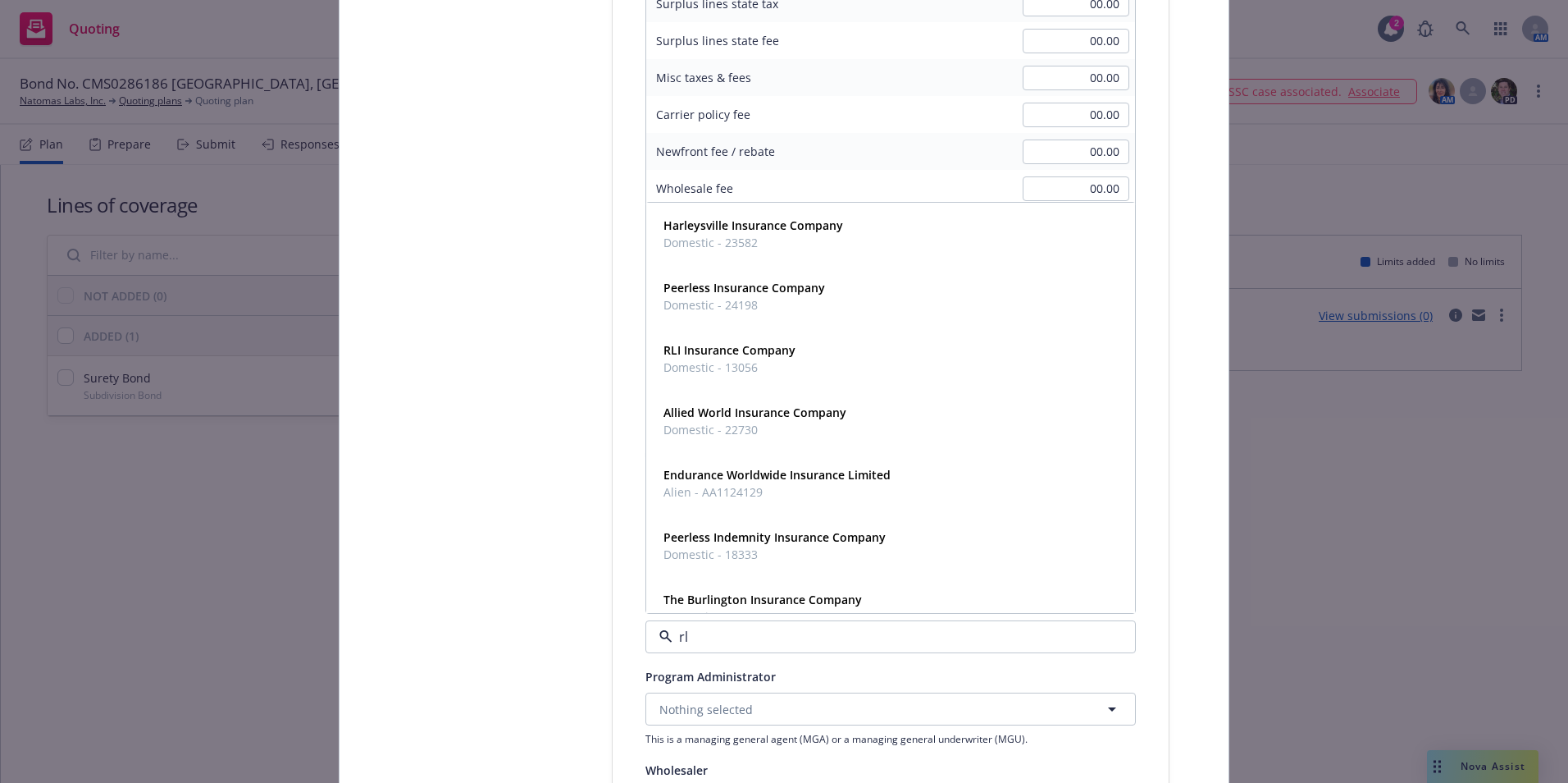
type input "rli"
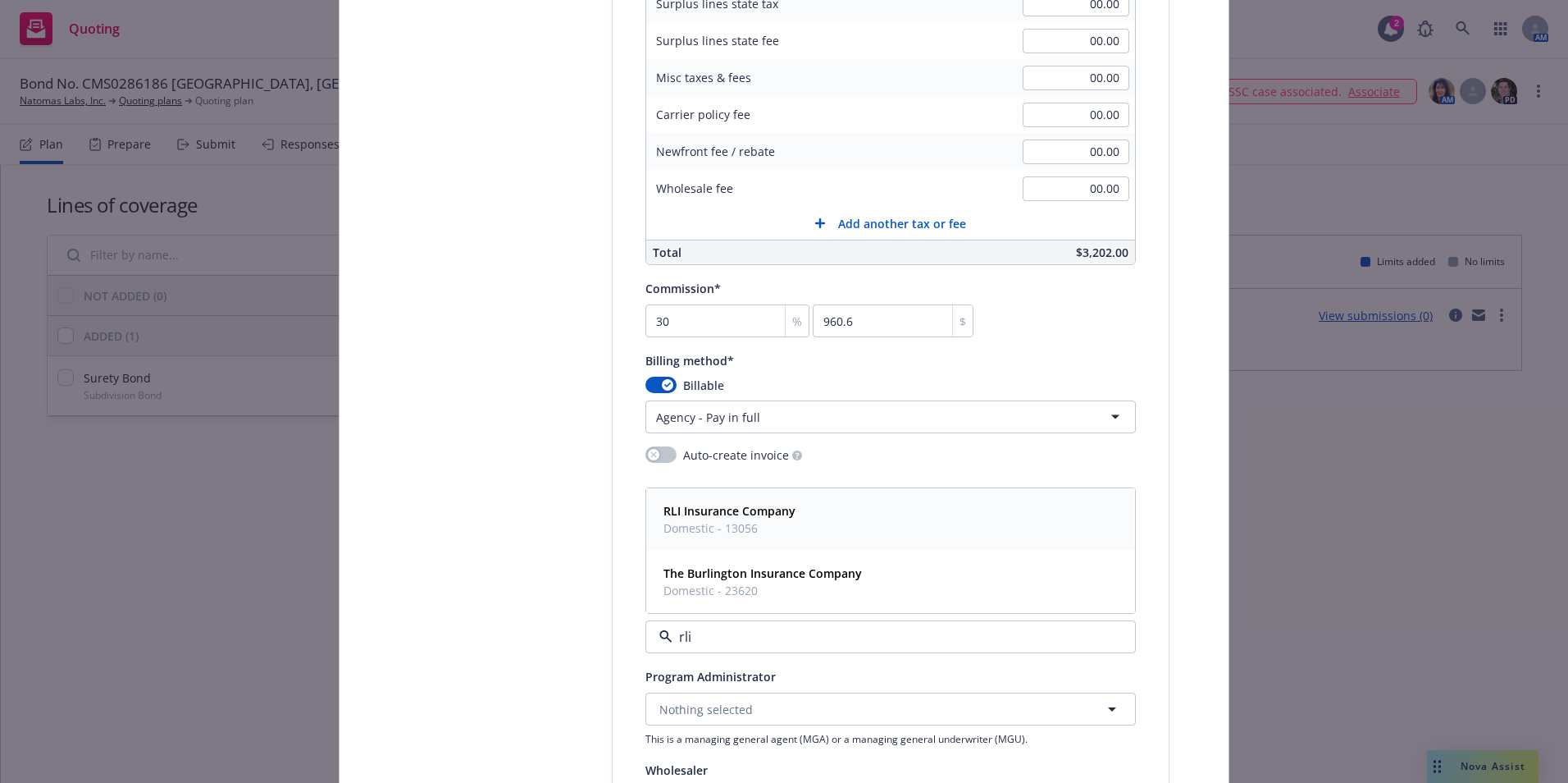
click at [758, 536] on span "Domestic - 13056" at bounding box center [729, 527] width 132 height 17
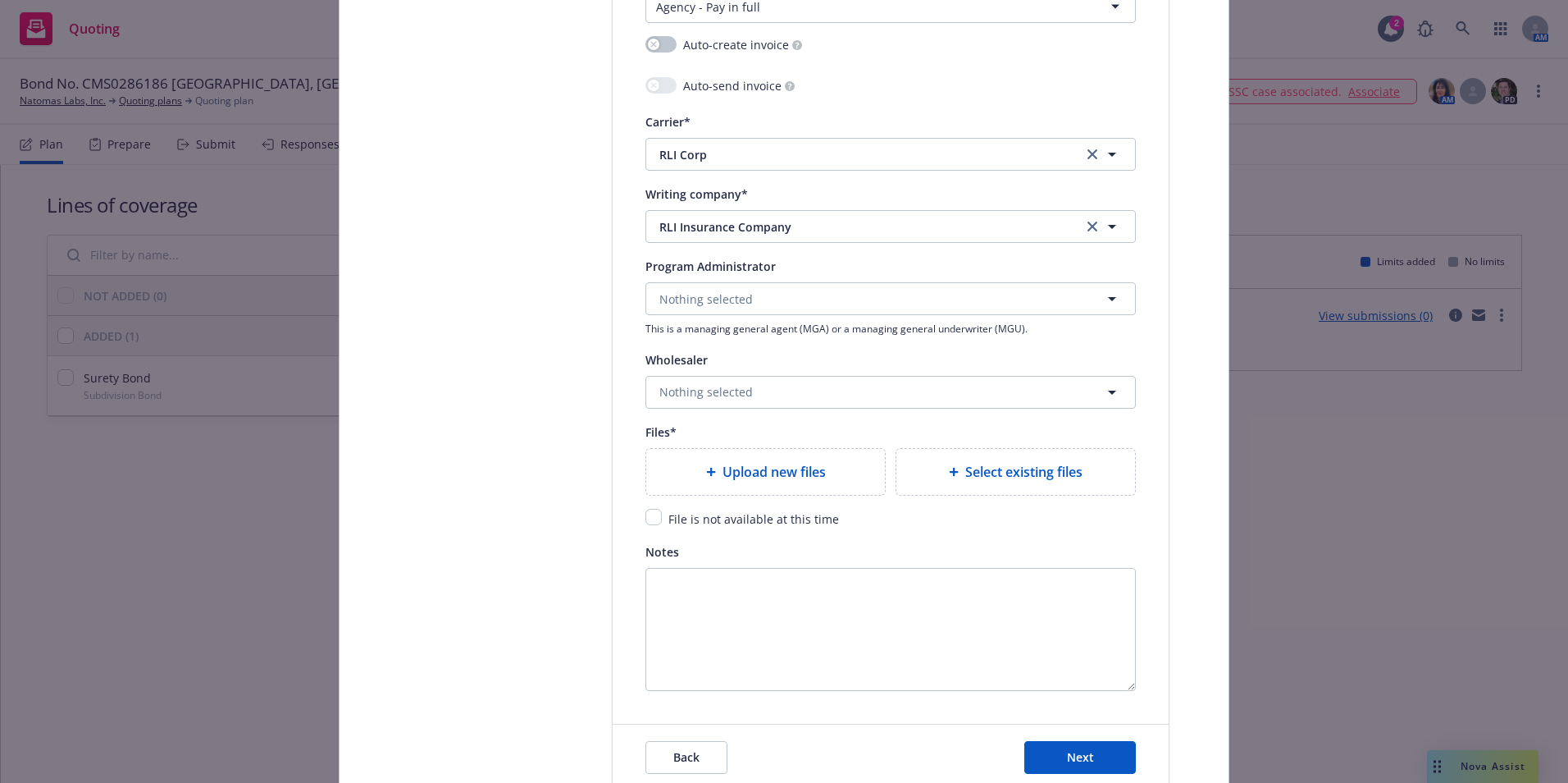
scroll to position [1805, 0]
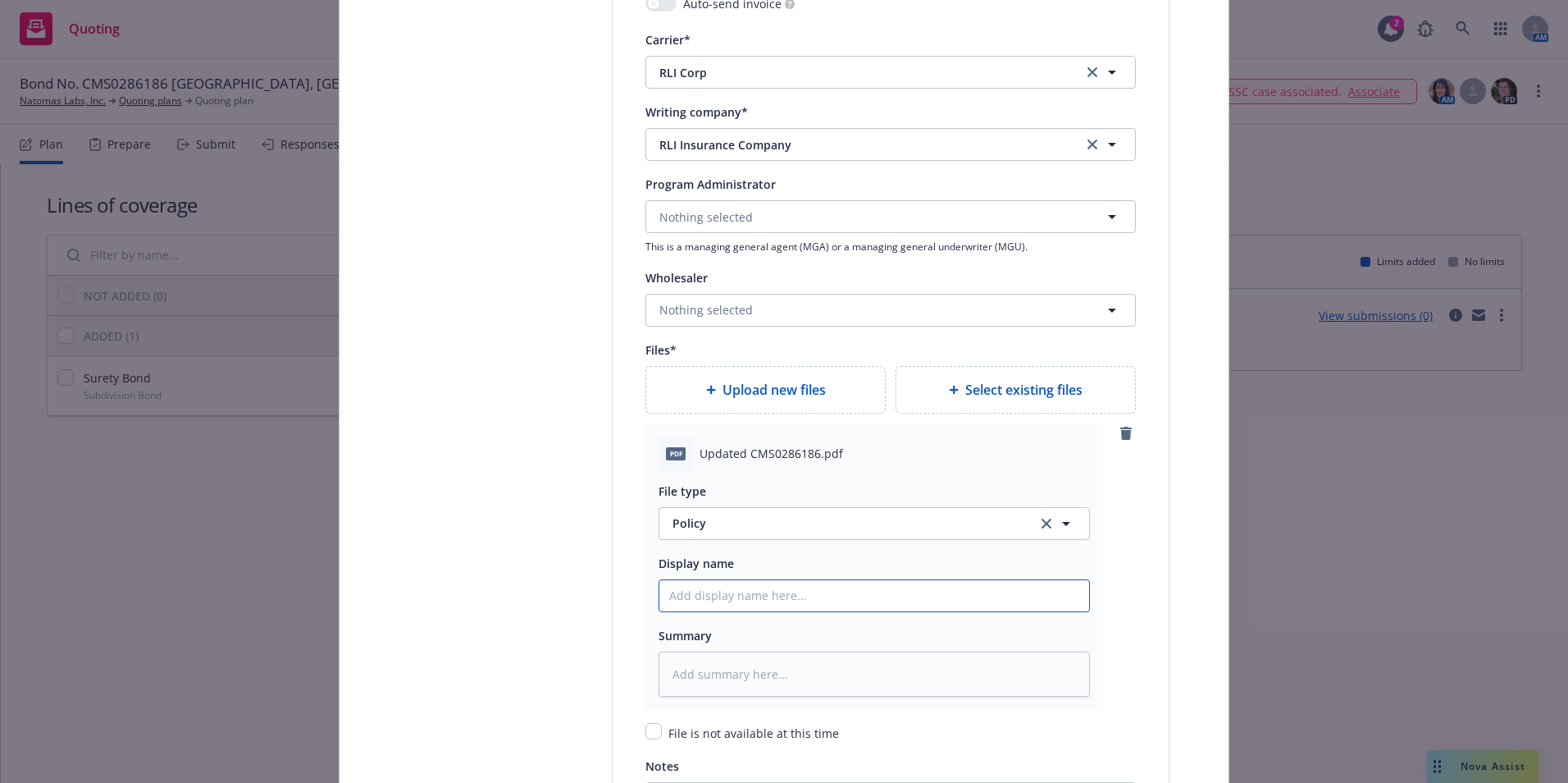
click at [707, 594] on input "Policy display name" at bounding box center [875, 595] width 430 height 31
type textarea "x"
type input "B"
type textarea "x"
type input "Bo"
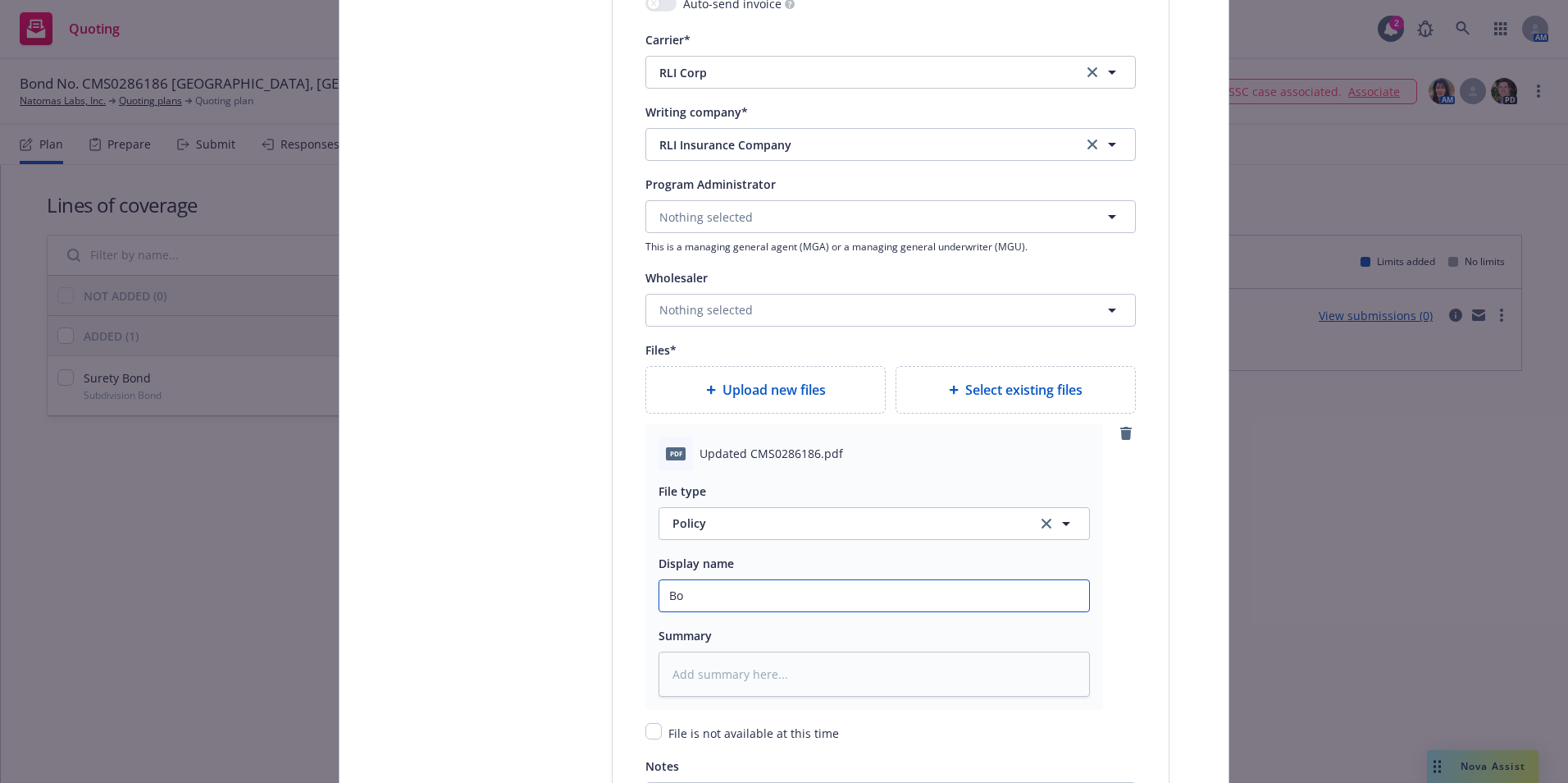
type textarea "x"
type input "Bon"
type textarea "x"
type input "Bond"
type textarea "x"
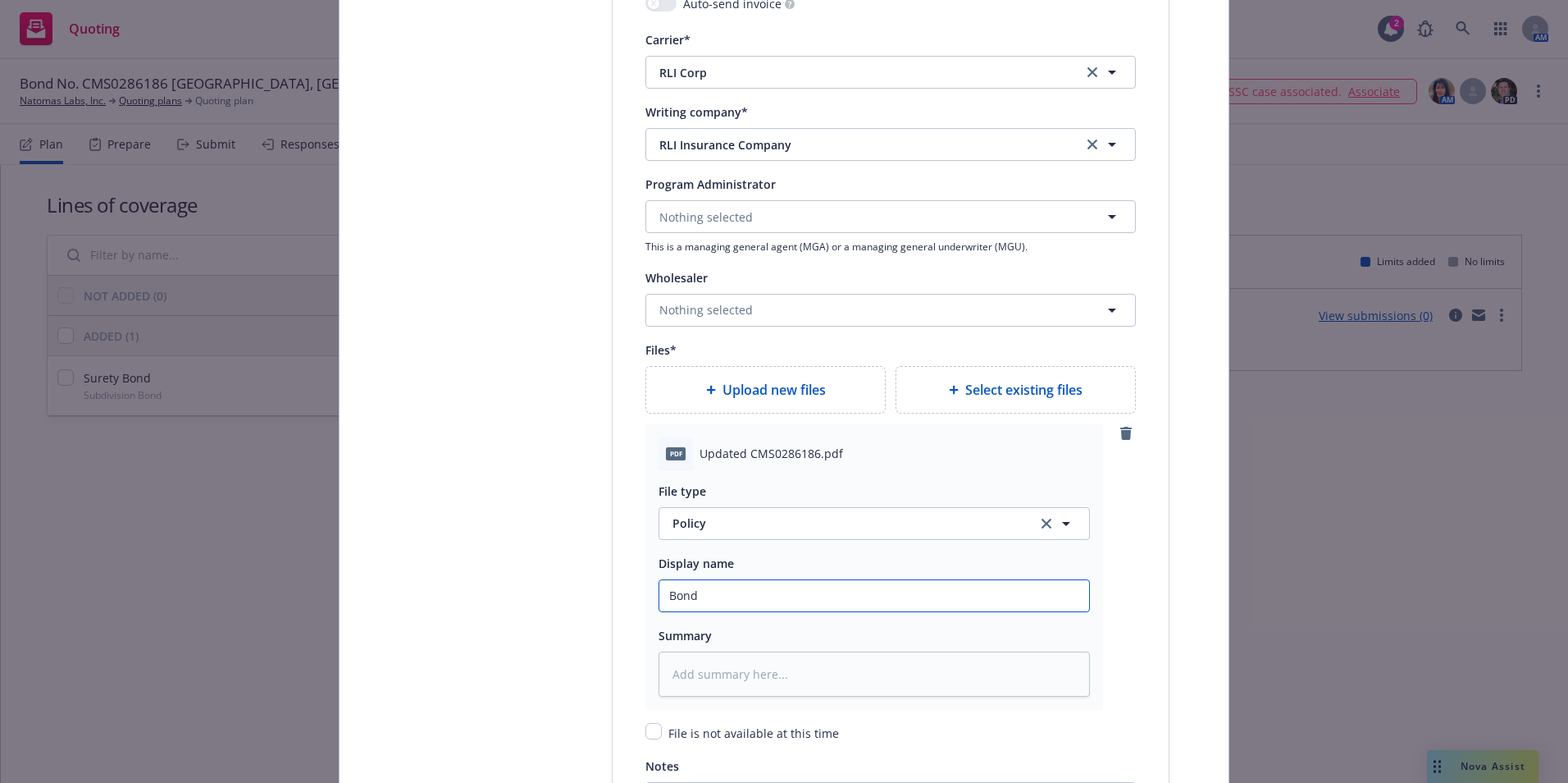
type input "Bond"
type textarea "x"
type input "Bond N"
type textarea "x"
type input "Bond No"
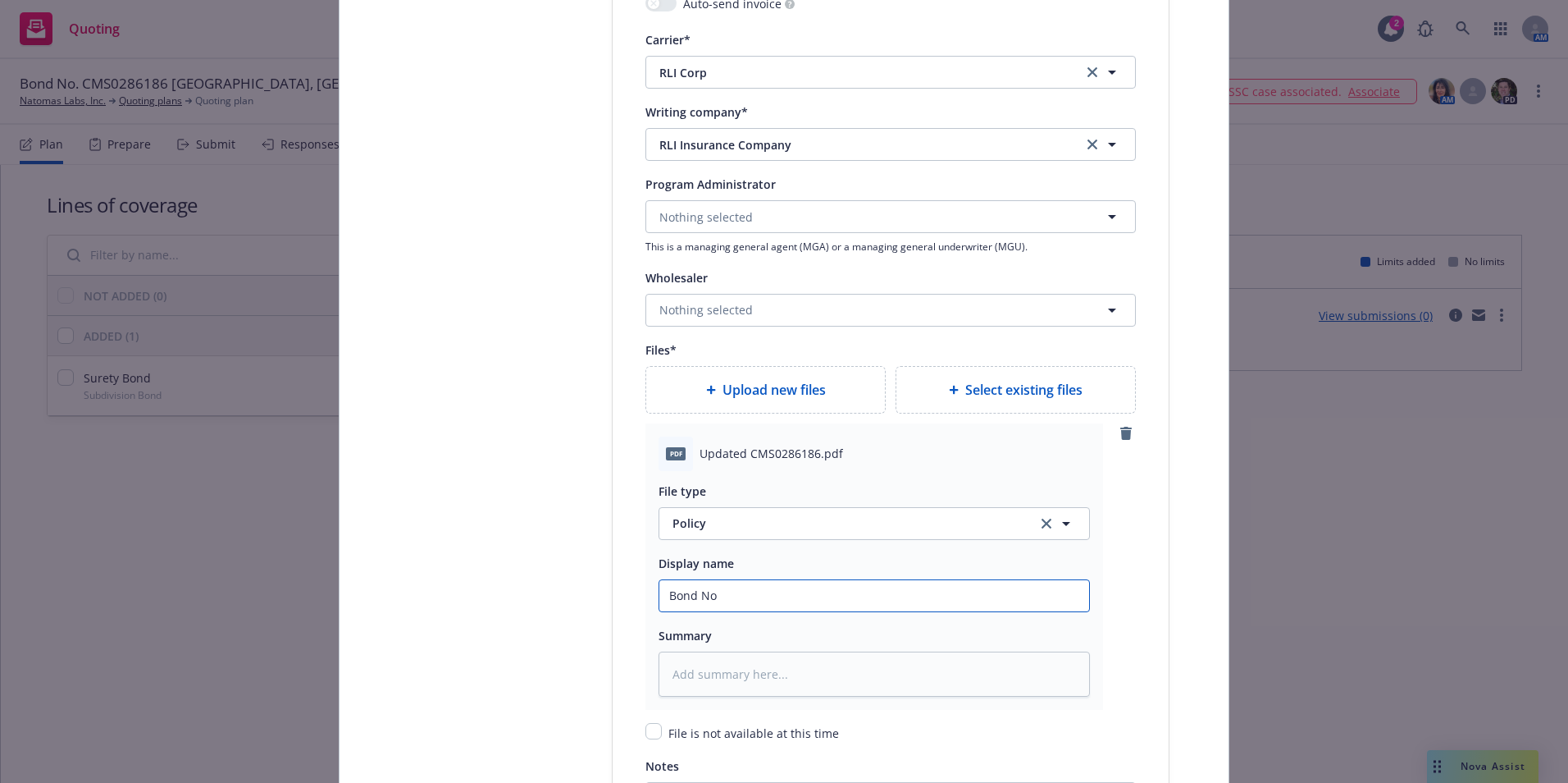
type textarea "x"
type input "Bond No."
type textarea "x"
type input "Bond No."
type textarea "x"
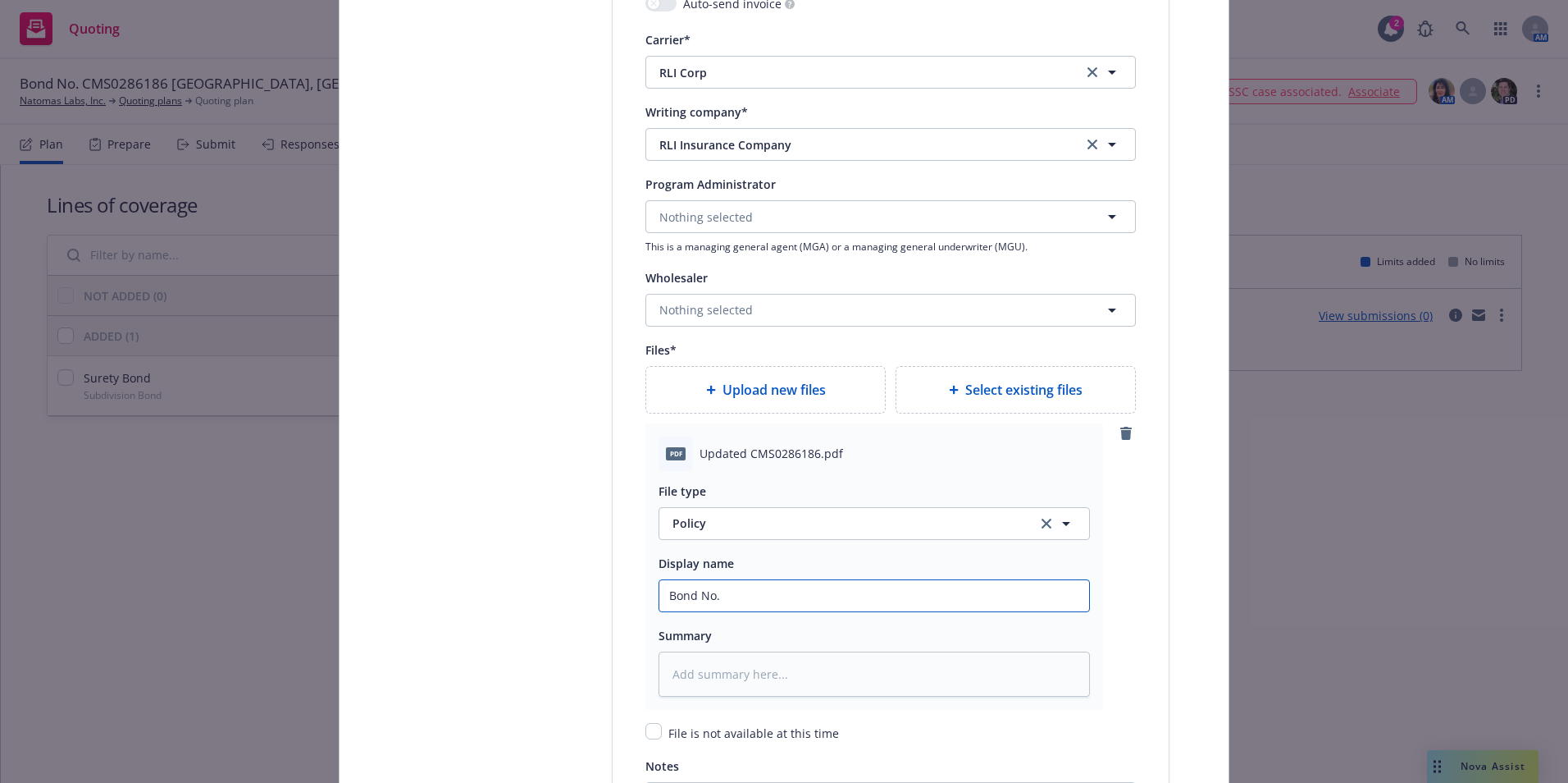
type input "Bond No. C"
type textarea "x"
type input "Bond No. CM"
type textarea "x"
type input "Bond No. CMS"
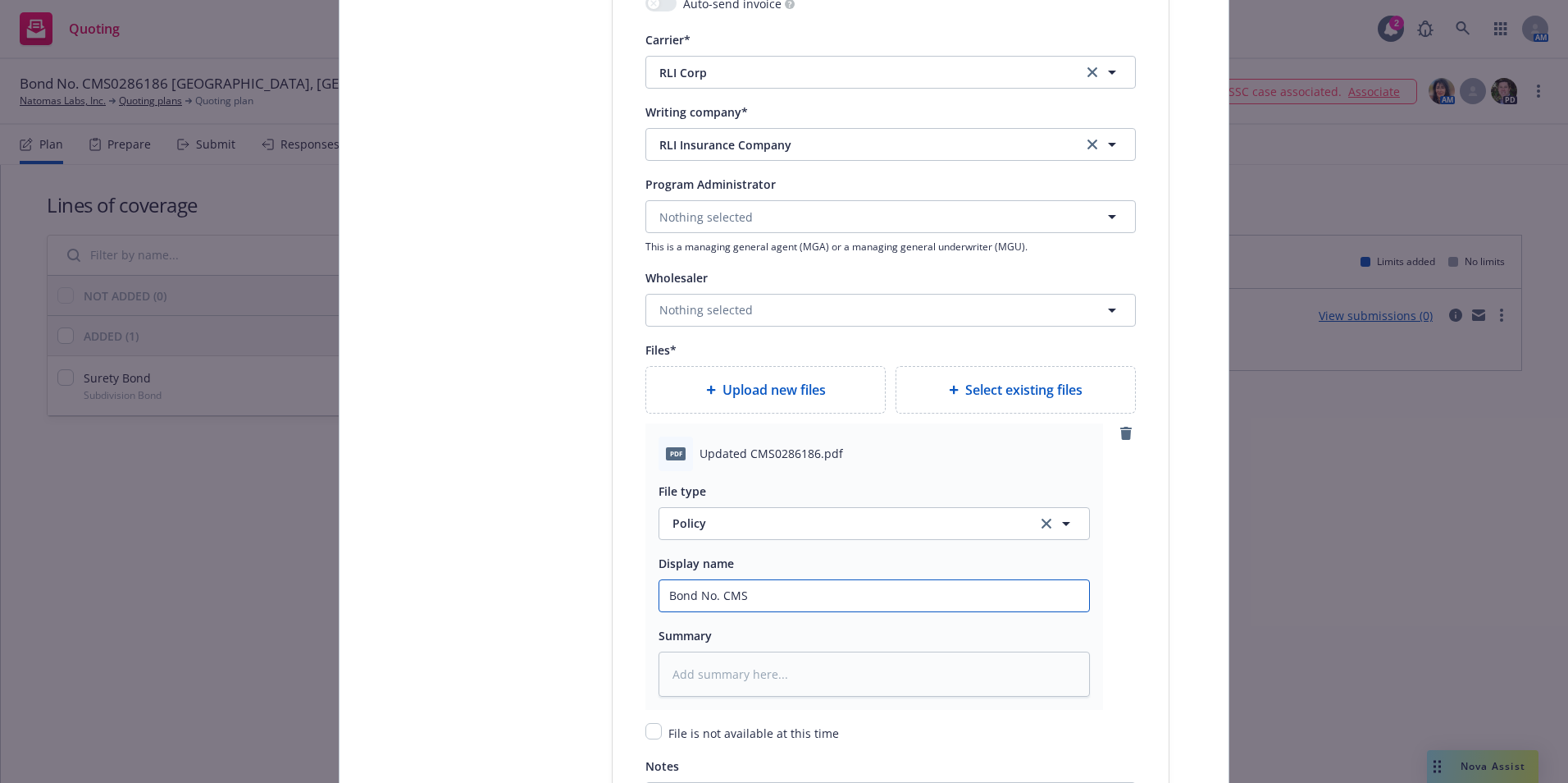
type textarea "x"
type input "Bond No. CMS0"
type textarea "x"
type input "Bond No. CMS02"
type textarea "x"
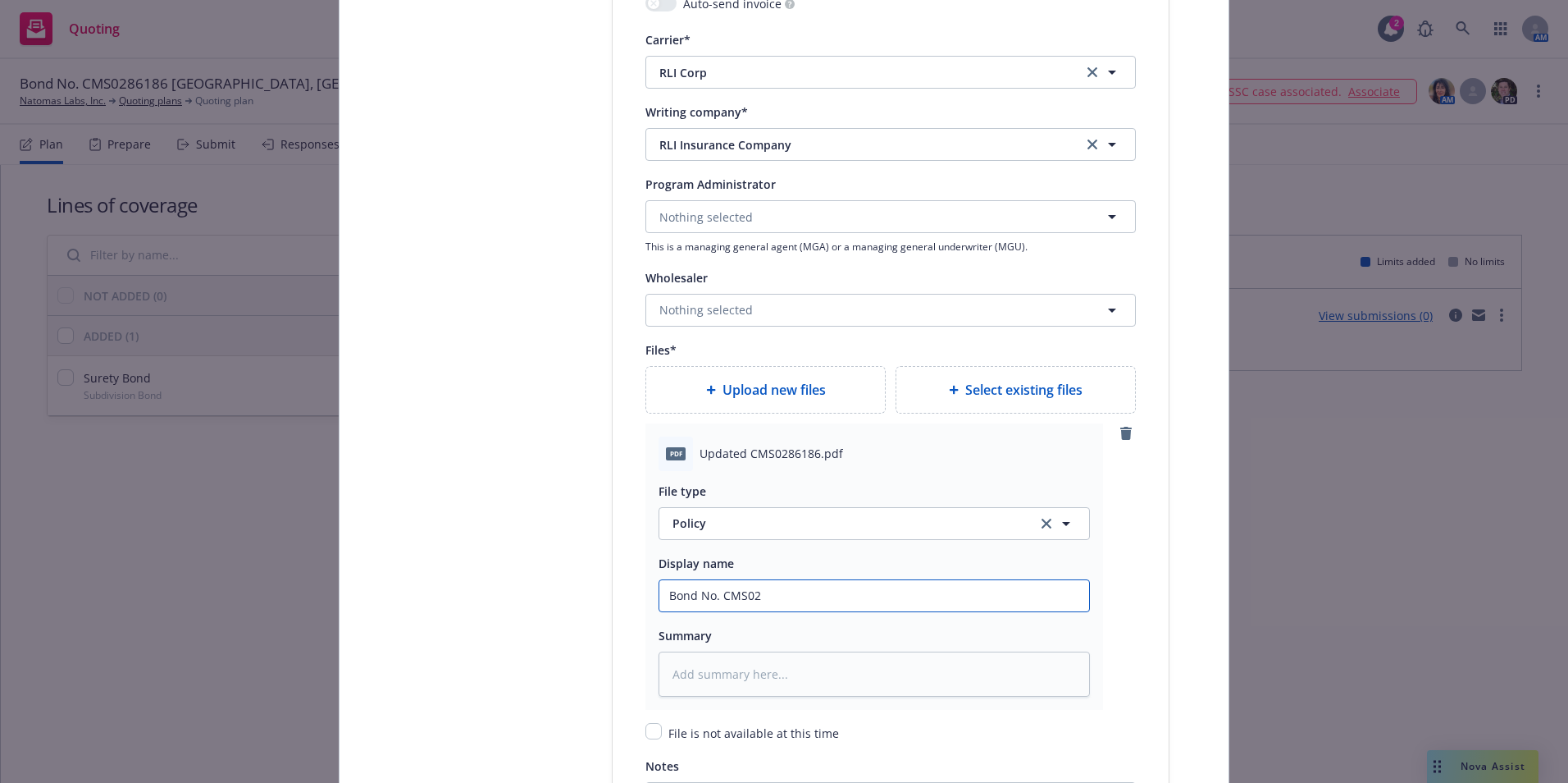
type input "Bond No. CMS028"
type textarea "x"
type input "Bond No. CMS0286"
type textarea "x"
type input "Bond No. CMS02861"
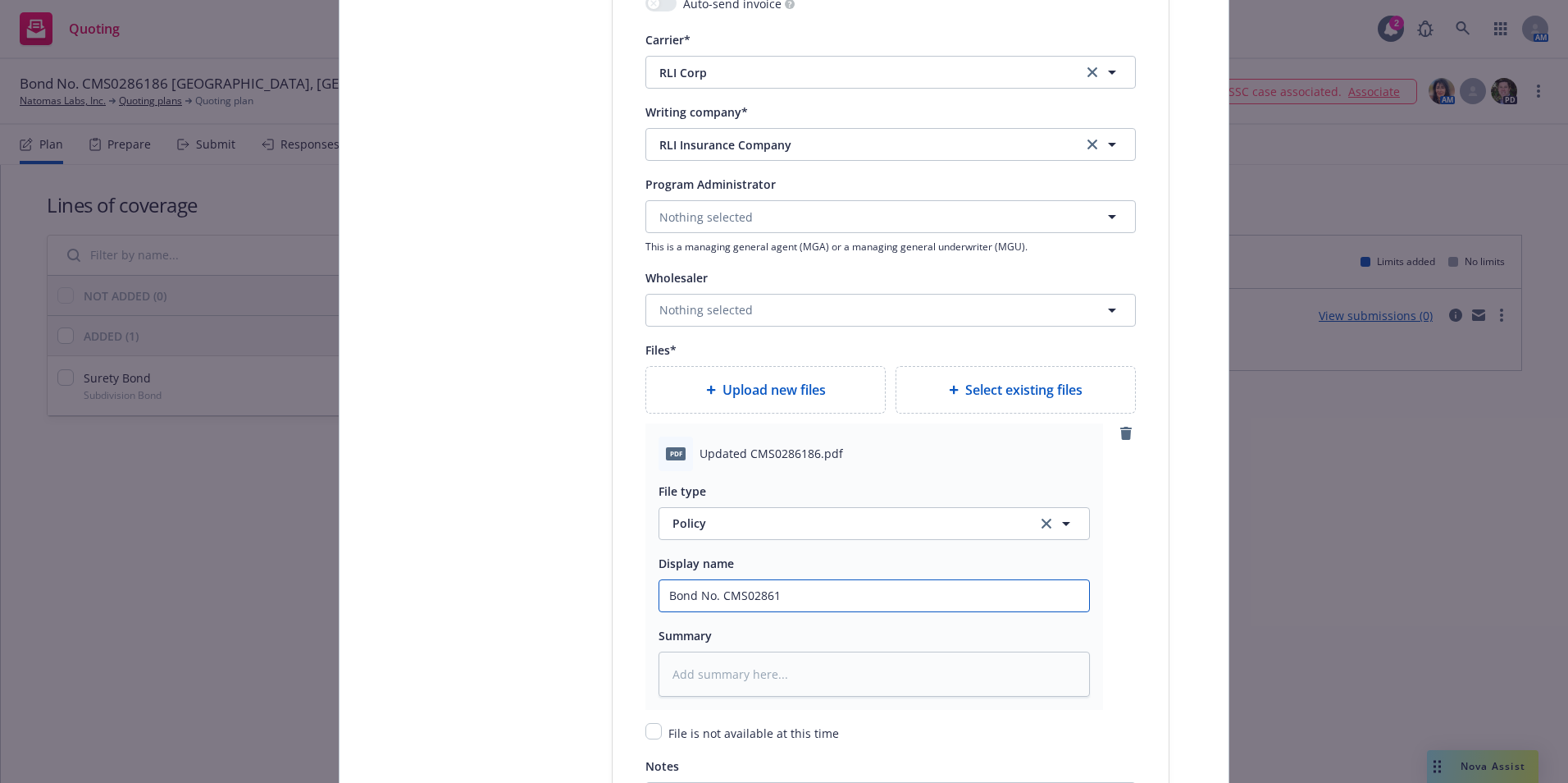
type textarea "x"
type input "Bond No. CMS028618"
type textarea "x"
type input "Bond No. CMS0286186"
click at [664, 594] on input "Bond No. CMS0286186" at bounding box center [875, 595] width 430 height 31
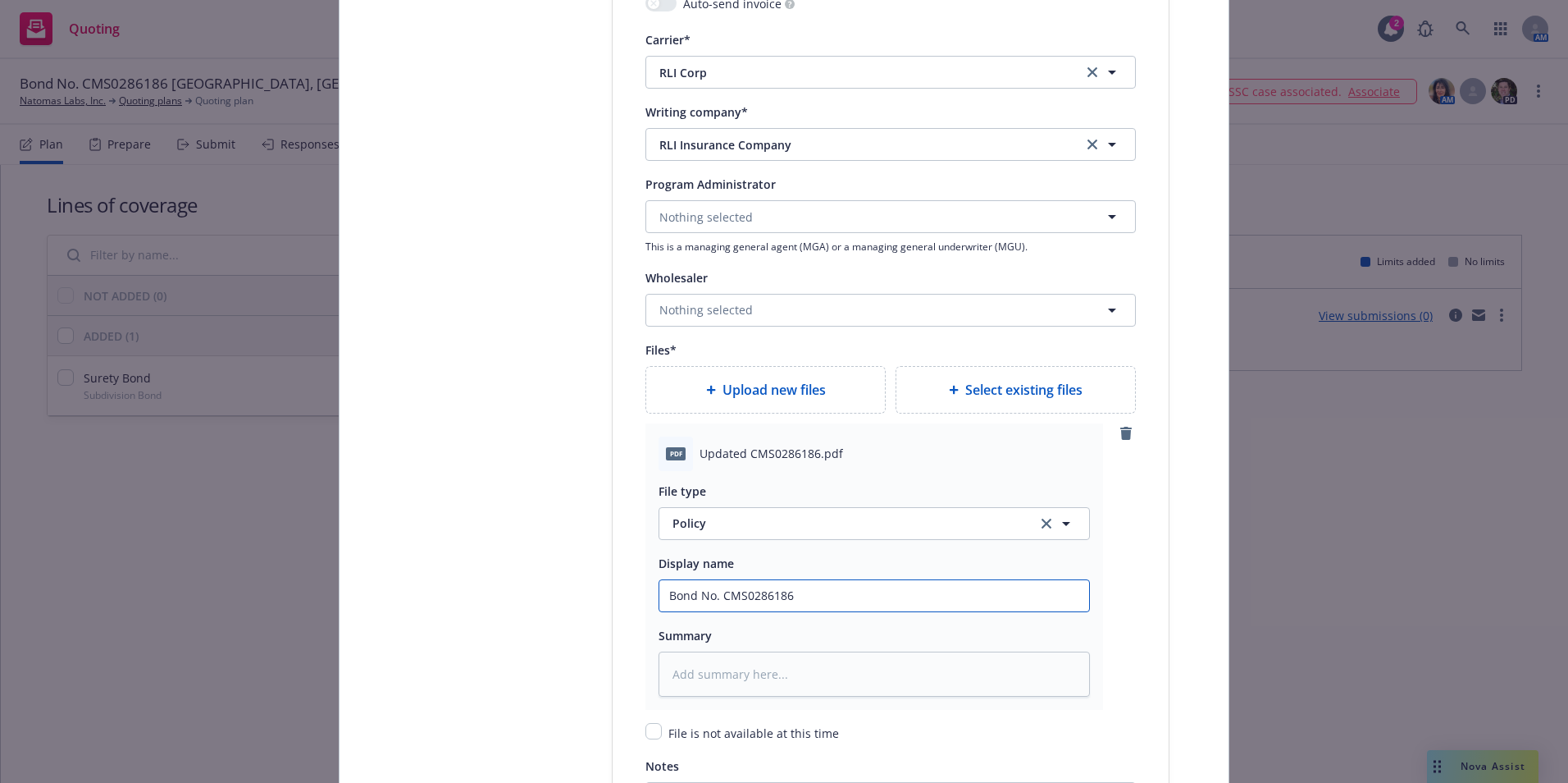
type textarea "x"
type input "CBond No. CMS0286186"
type textarea "x"
type input "CoBond No. CMS0286186"
type textarea "x"
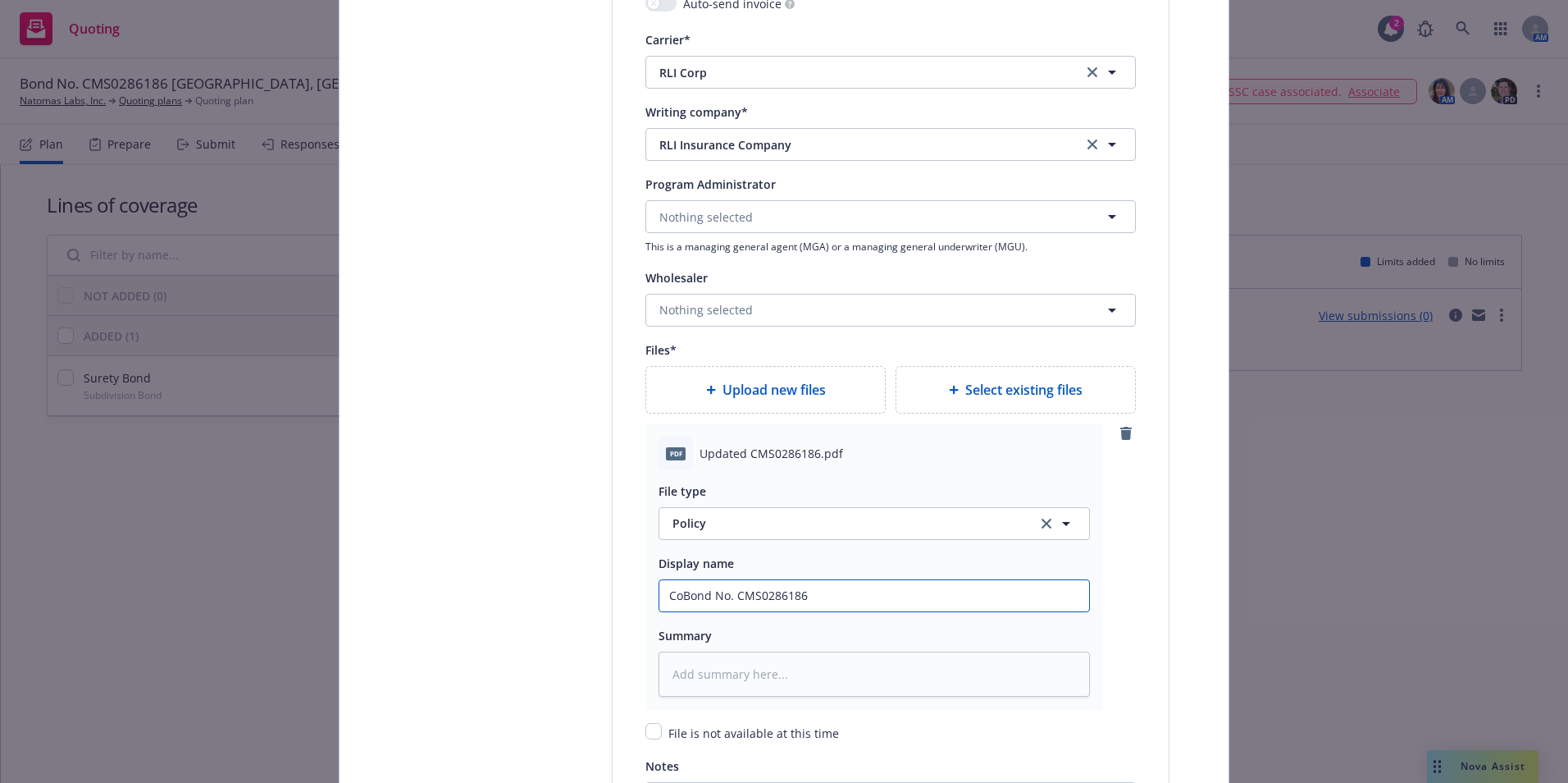
type input "CopBond No. CMS0286186"
type textarea "x"
type input "CopyBond No. CMS0286186"
type textarea "x"
type input "Copy Bond No. CMS0286186"
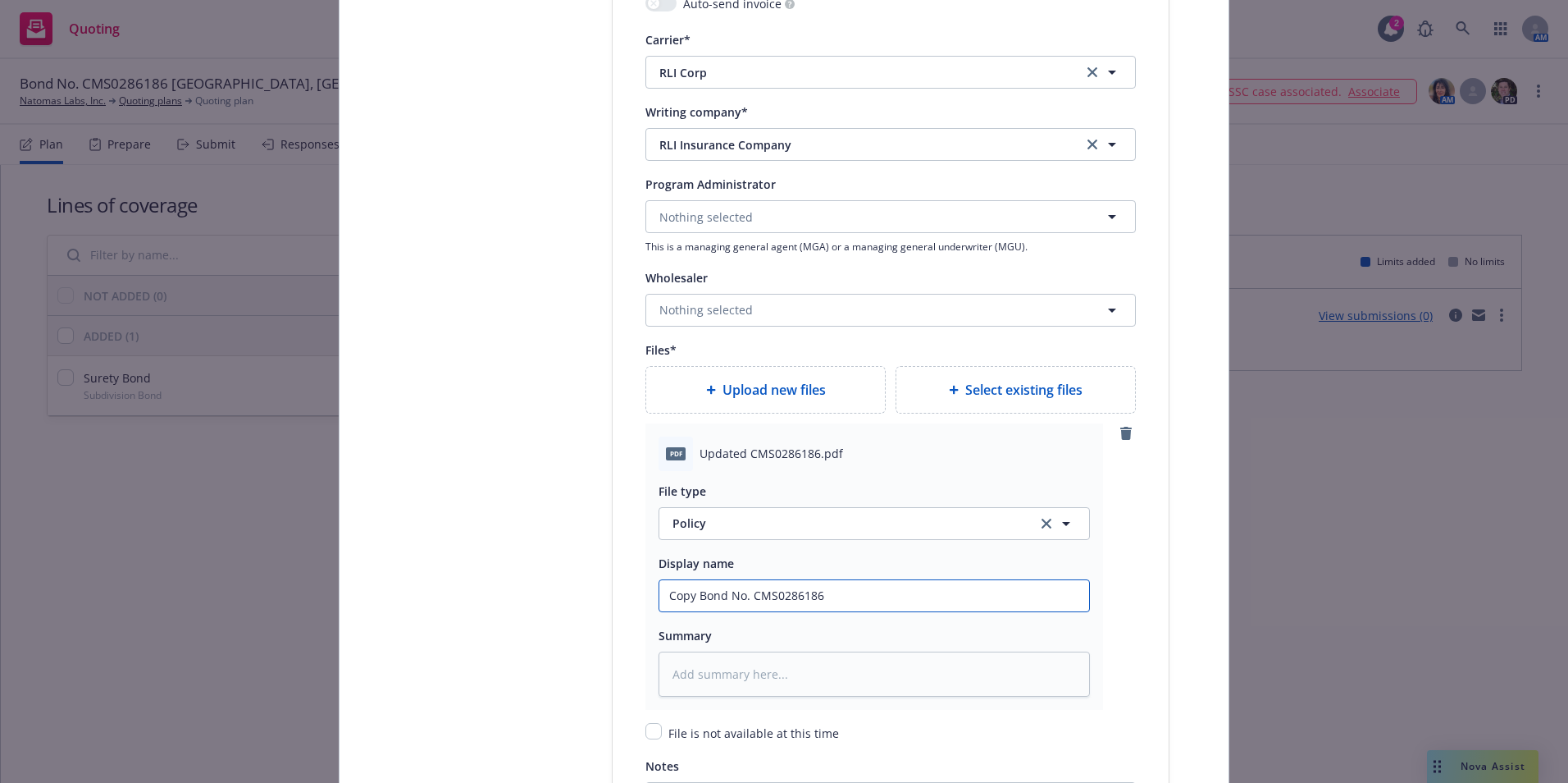
type textarea "x"
type input "Copy oBond No. CMS0286186"
type textarea "x"
type input "Copy ofBond No. CMS0286186"
type textarea "x"
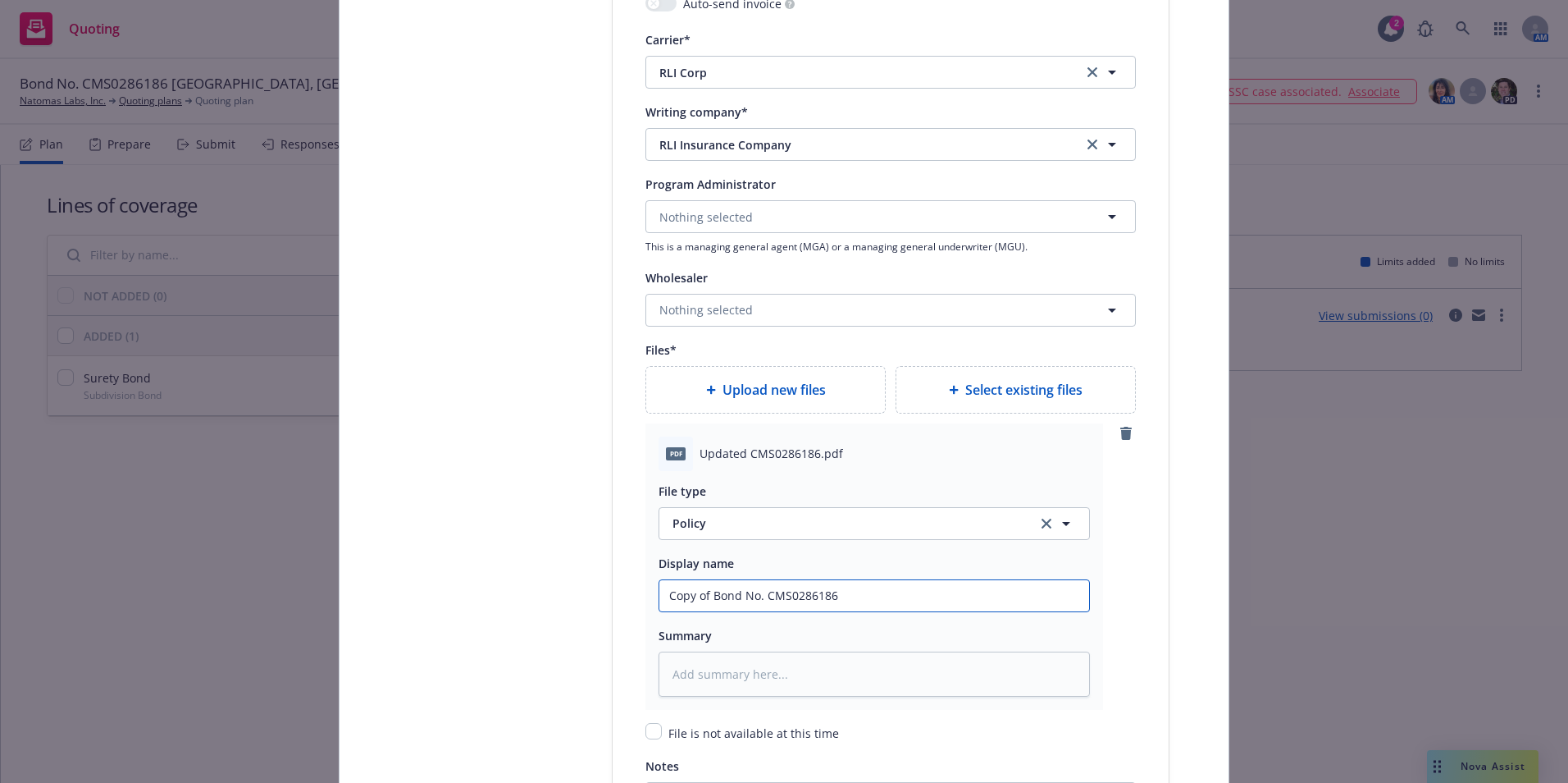
type input "Copy of Bond No. CMS0286186"
click at [705, 691] on textarea at bounding box center [874, 674] width 431 height 46
type textarea "x"
type textarea "C"
type textarea "x"
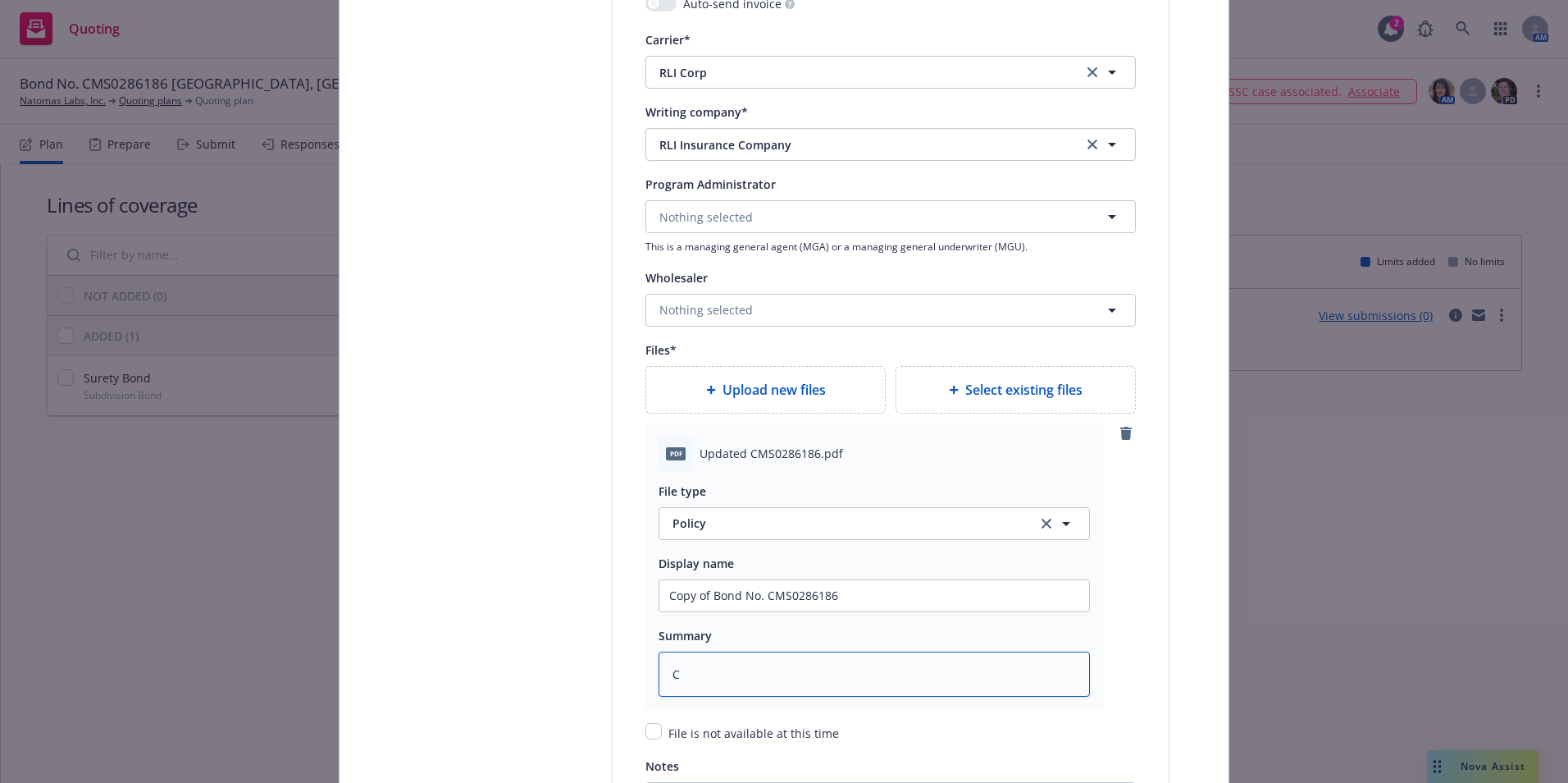
type textarea "Ci"
type textarea "x"
type textarea "Cit"
type textarea "x"
type textarea "City"
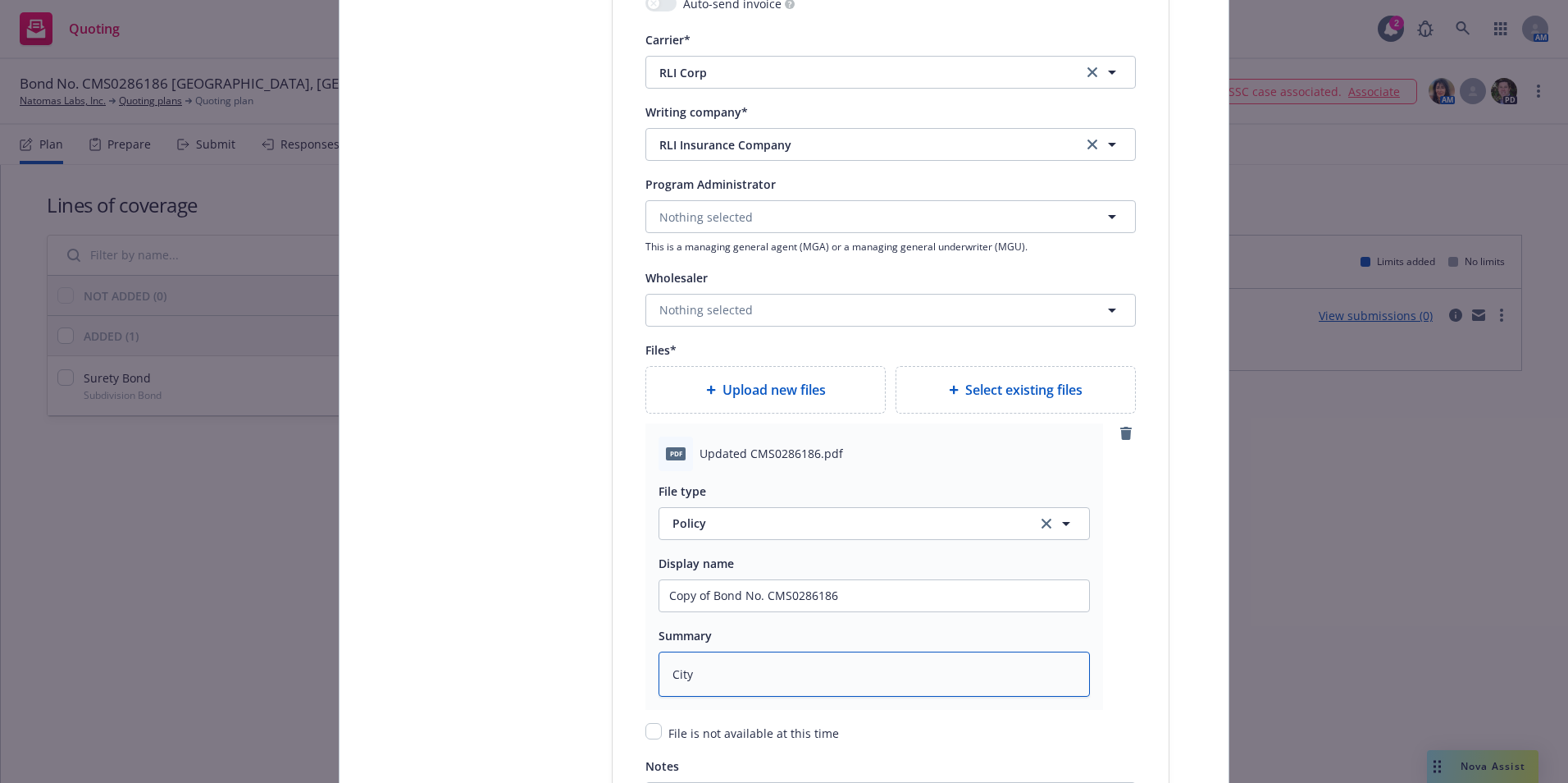
type textarea "x"
type textarea "City o"
type textarea "x"
type textarea "City of"
type textarea "x"
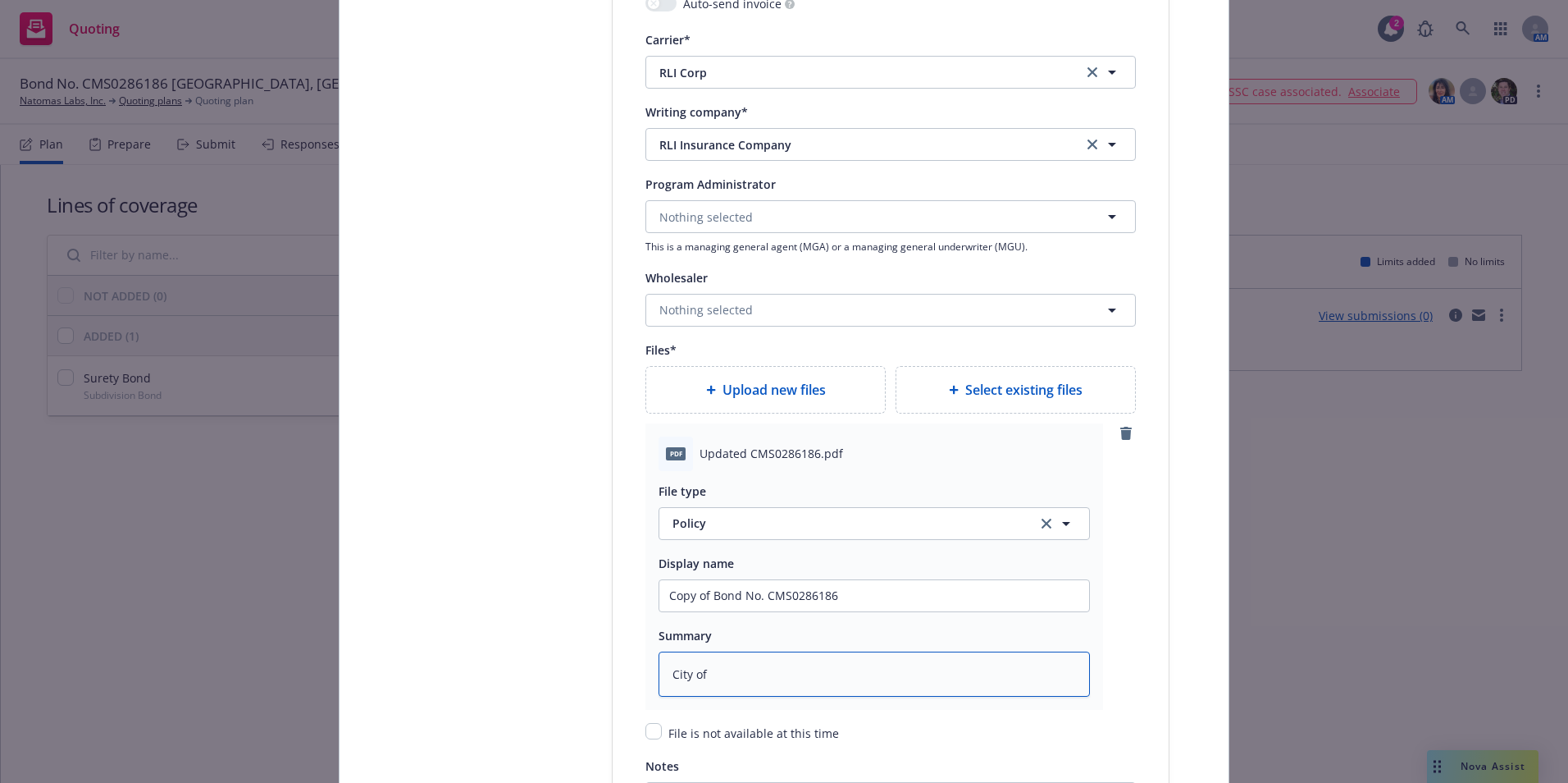
type textarea "City of"
type textarea "x"
type textarea "City of W"
type textarea "x"
type textarea "City of We"
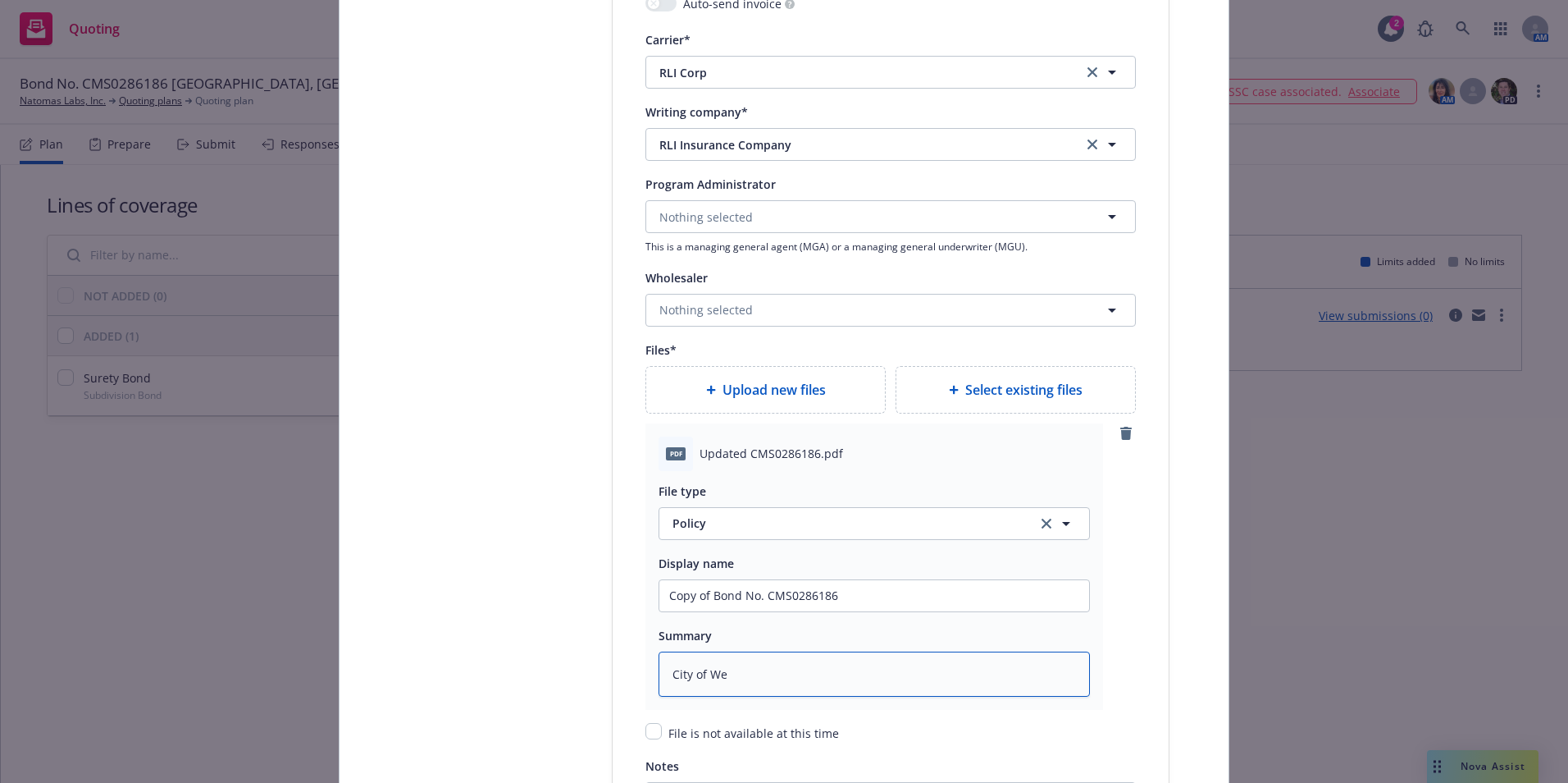
type textarea "x"
type textarea "City of Wes"
type textarea "x"
type textarea "City of West"
type textarea "x"
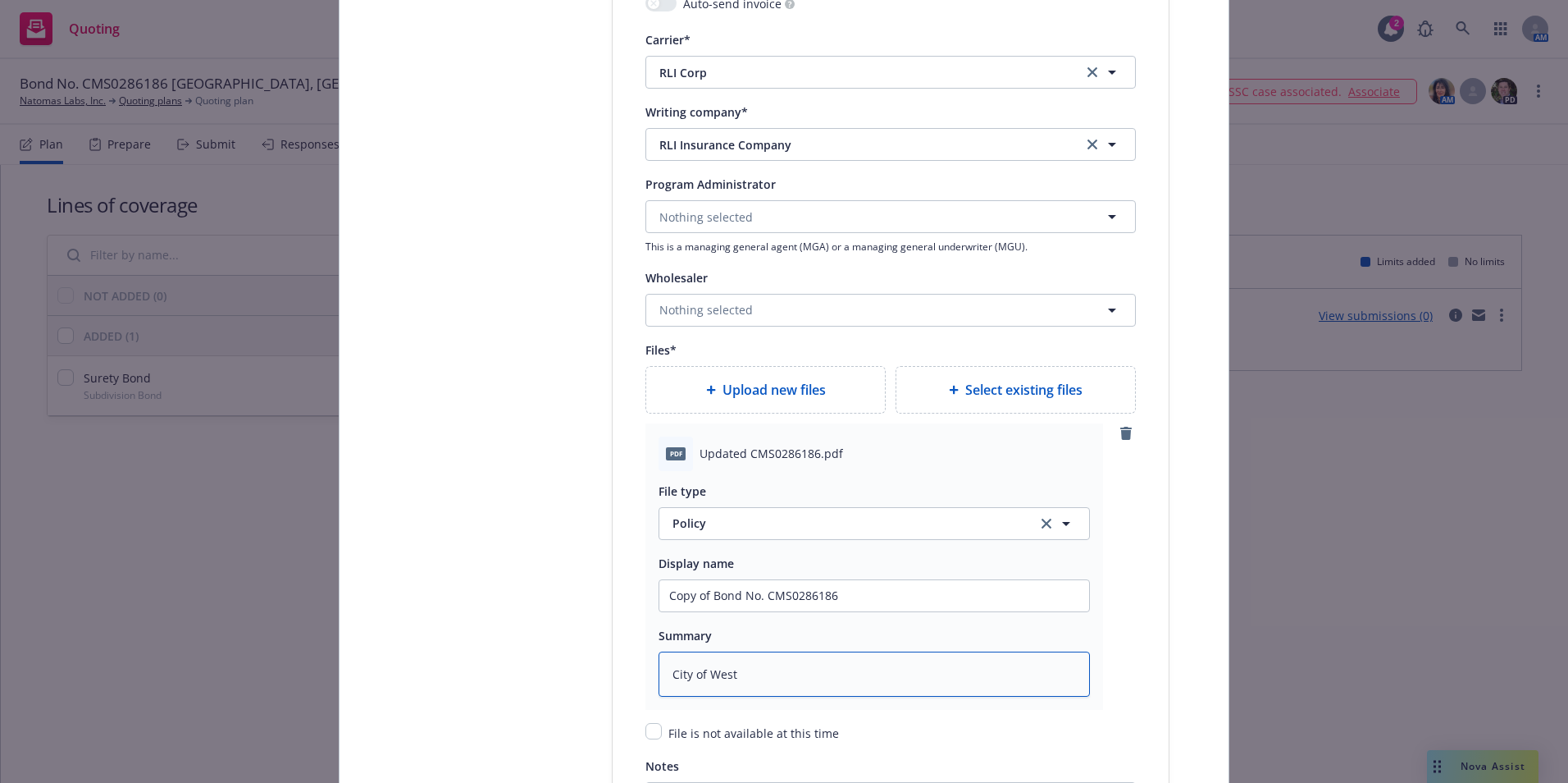
type textarea "City of Westm"
type textarea "x"
type textarea "City of Westmi"
type textarea "x"
type textarea "City of Westmin"
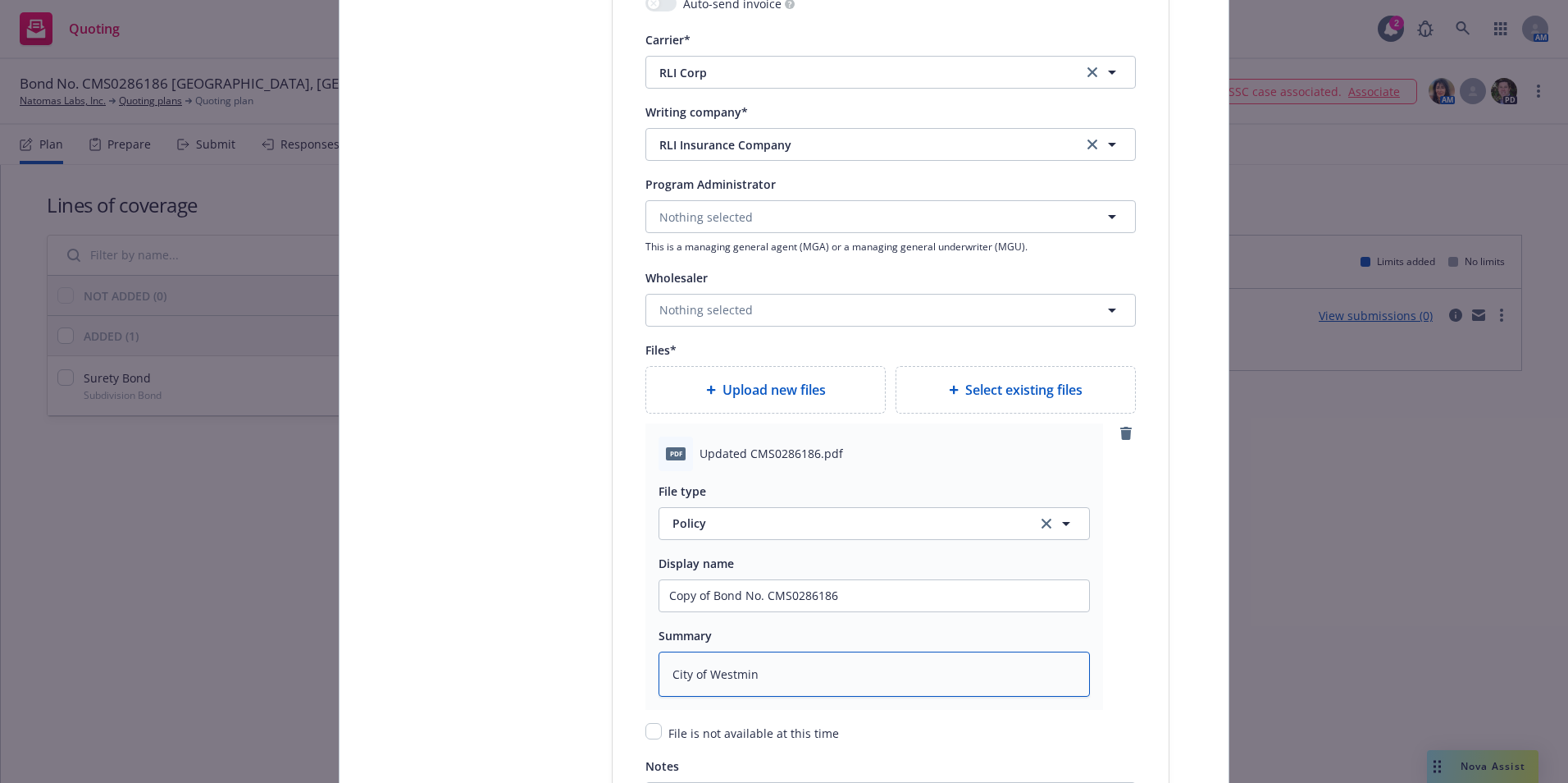
type textarea "x"
type textarea "City of Westmins"
type textarea "x"
type textarea "City of Westminst"
type textarea "x"
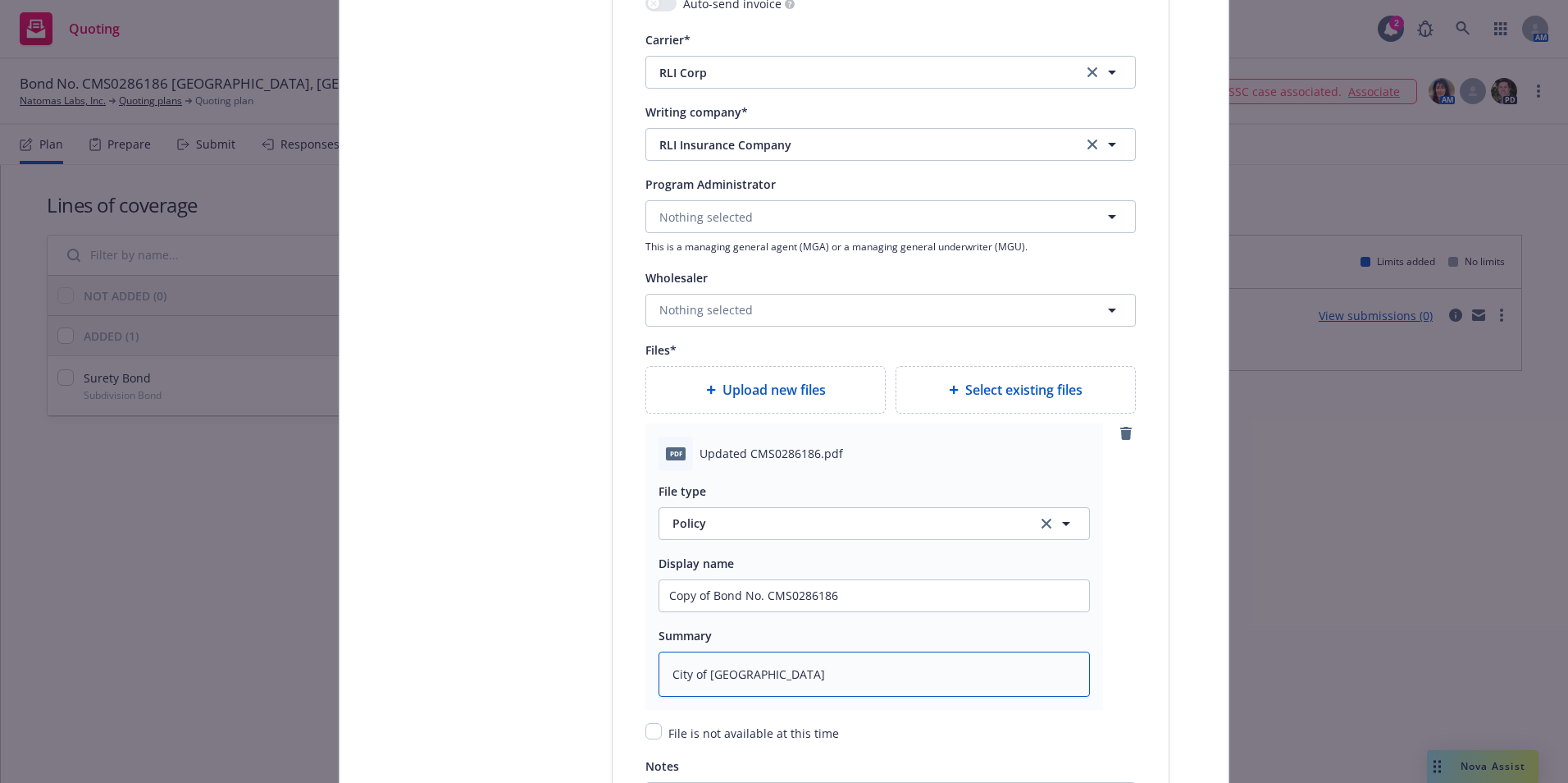
type textarea "City of Westminster"
type textarea "x"
type textarea "City of Westminster,"
type textarea "x"
type textarea "City of Westminster,"
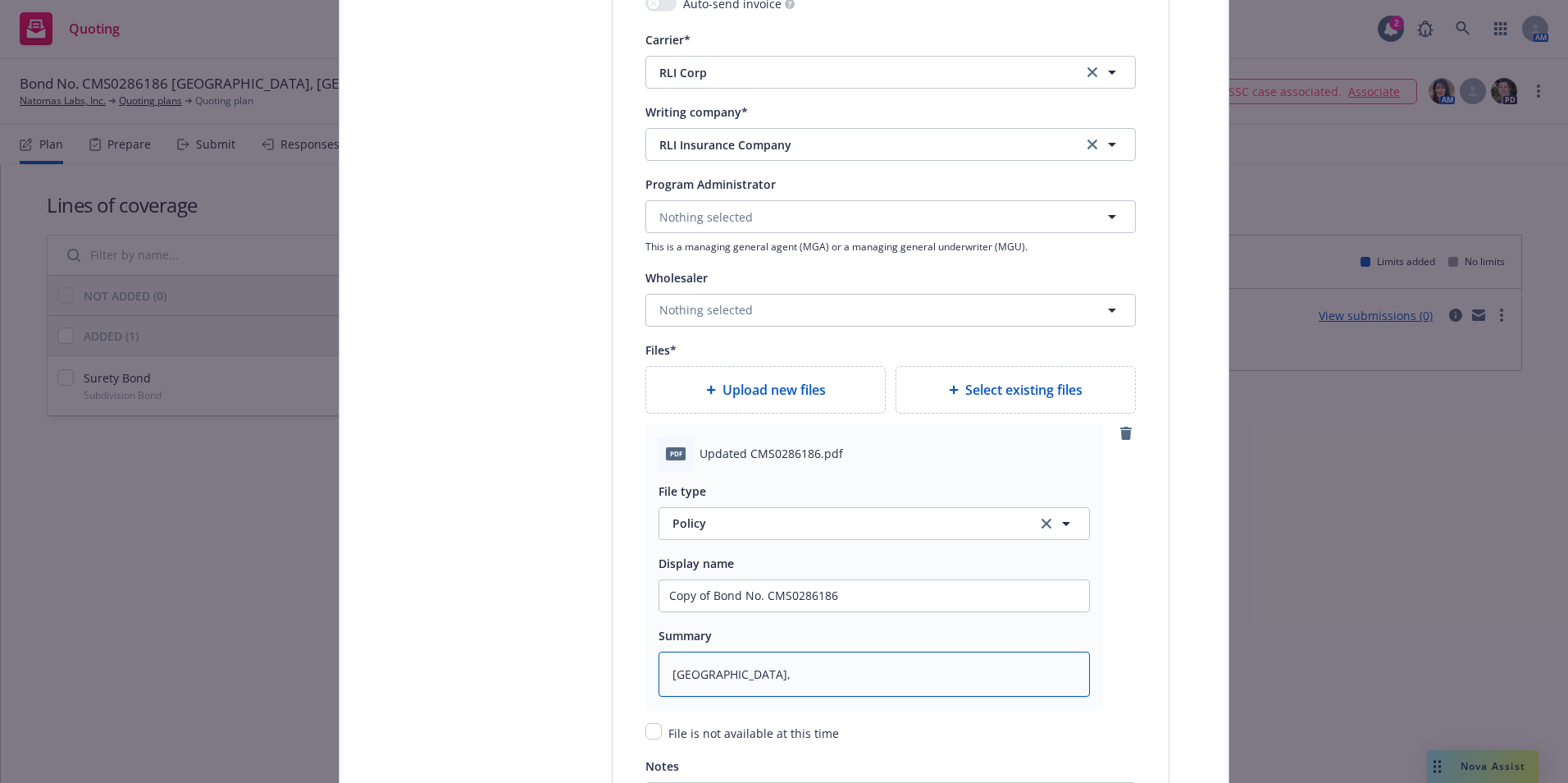
type textarea "x"
type textarea "City of Westminster, C"
type textarea "x"
type textarea "City of Westminster, CO"
type textarea "x"
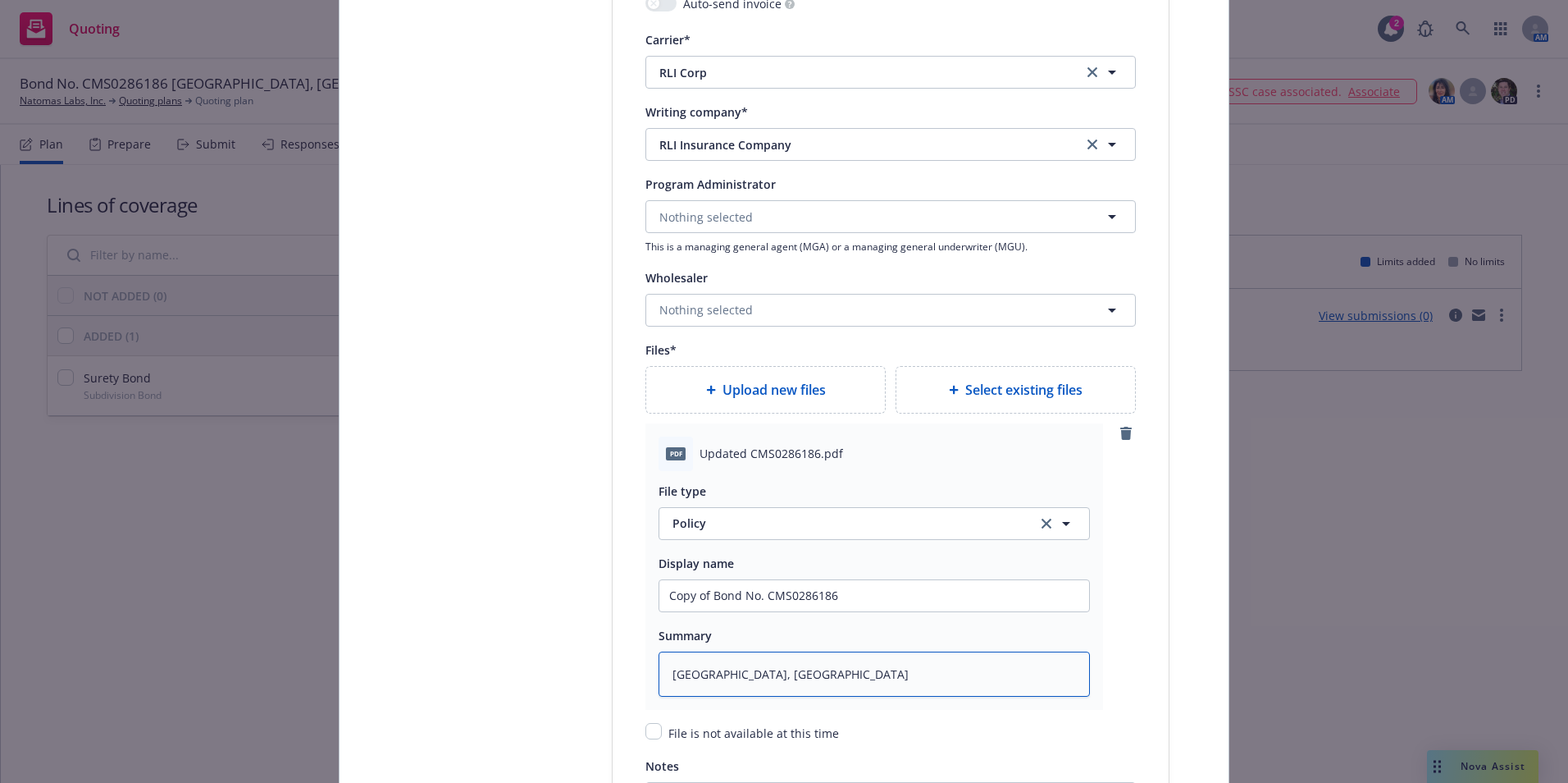
type textarea "City of Westminster, CO"
type textarea "x"
type textarea "City of Westminster, CO P"
type textarea "x"
type textarea "City of Westminster, CO Pu"
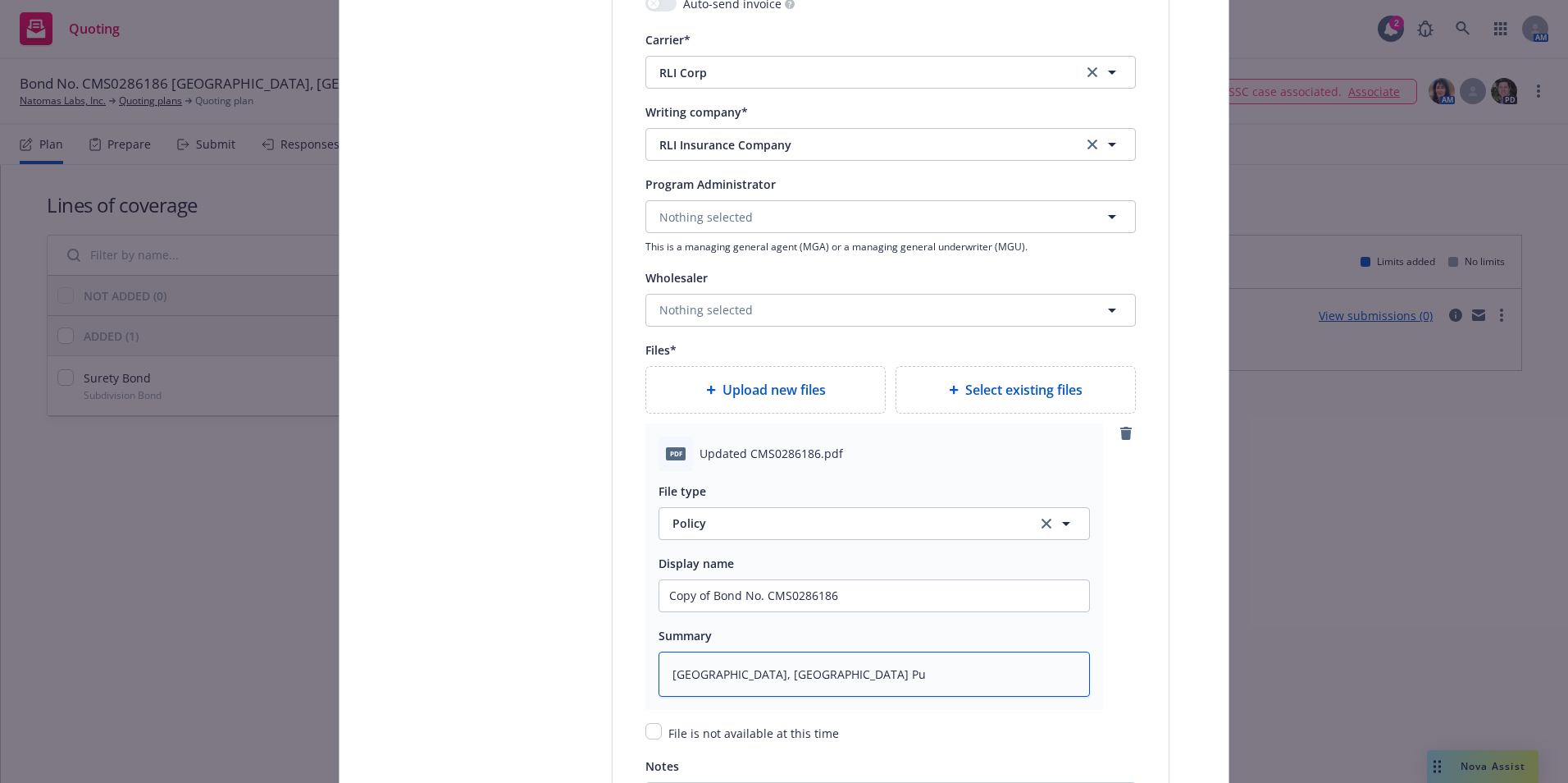
type textarea "x"
type textarea "City of Westminster, CO Pub"
type textarea "x"
type textarea "City of Westminster, CO Publ"
type textarea "x"
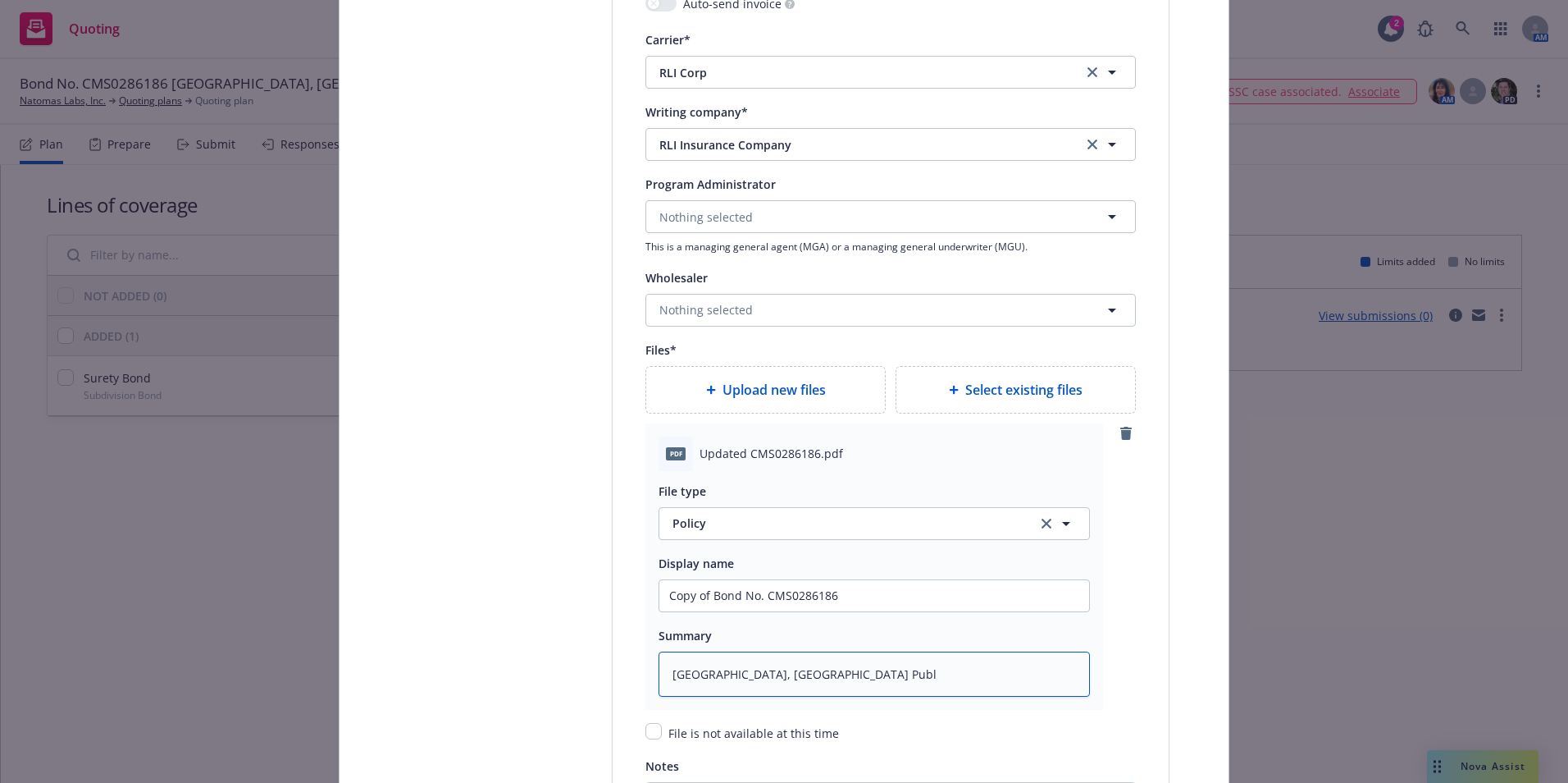
type textarea "City of Westminster, CO Publi"
type textarea "x"
type textarea "City of Westminster, CO Public"
type textarea "x"
type textarea "City of Westminster, CO Public"
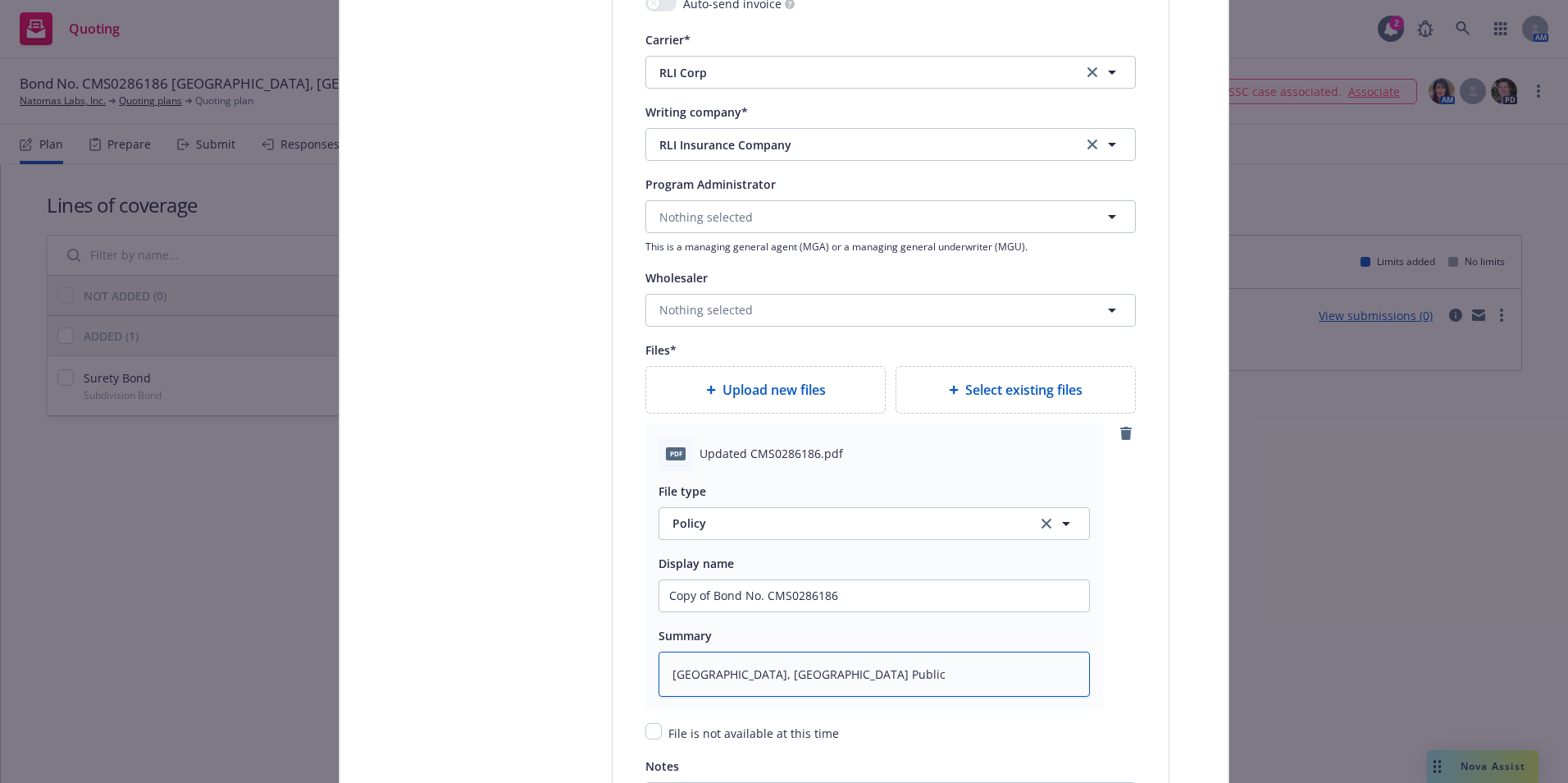
type textarea "x"
type textarea "City of Westminster, CO Public I"
type textarea "x"
type textarea "City of Westminster, CO Public Im"
type textarea "x"
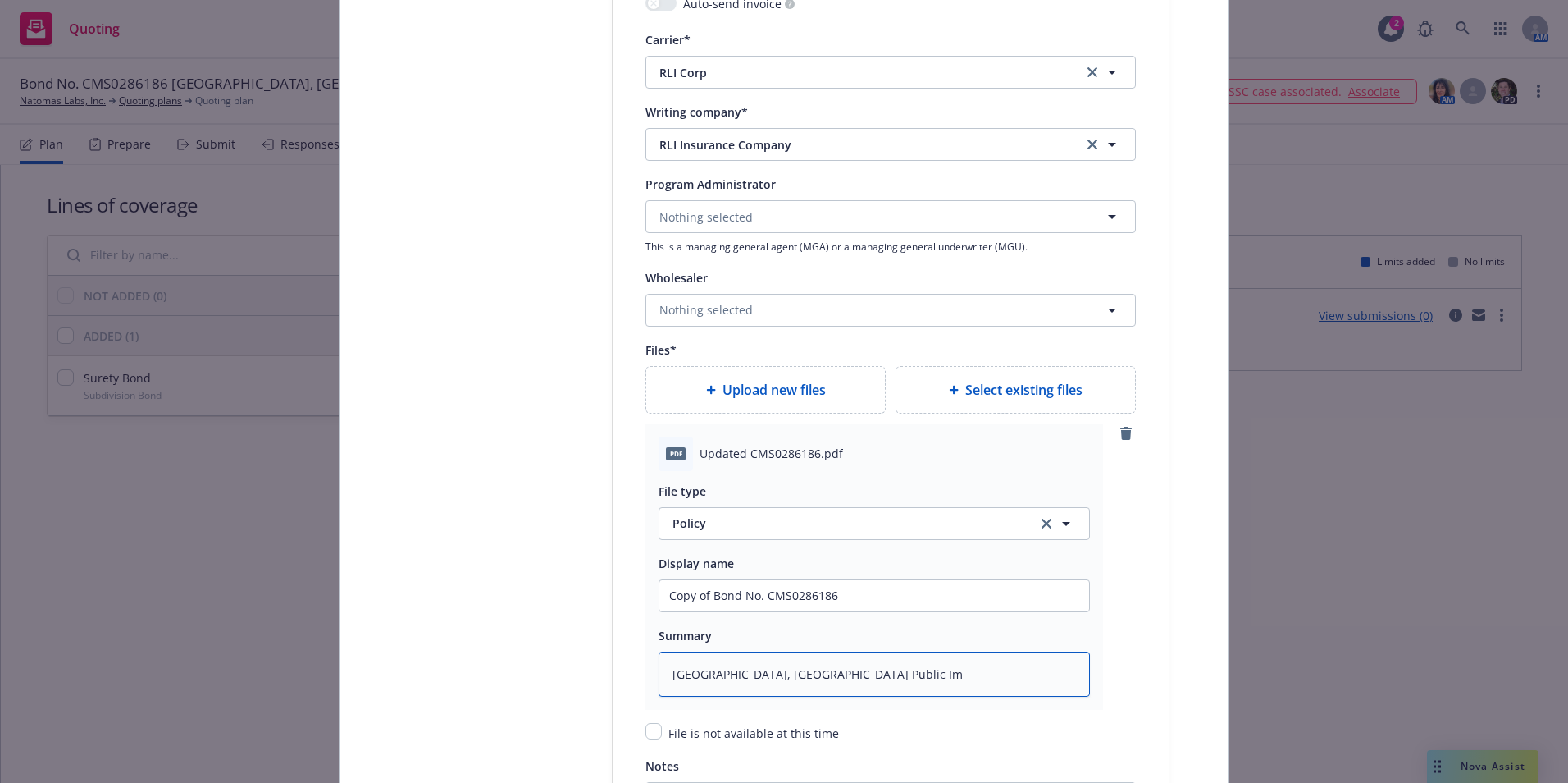
type textarea "City of Westminster, CO Public Imp"
type textarea "x"
type textarea "City of Westminster, CO Public Impr"
type textarea "x"
type textarea "City of Westminster, CO Public Impro"
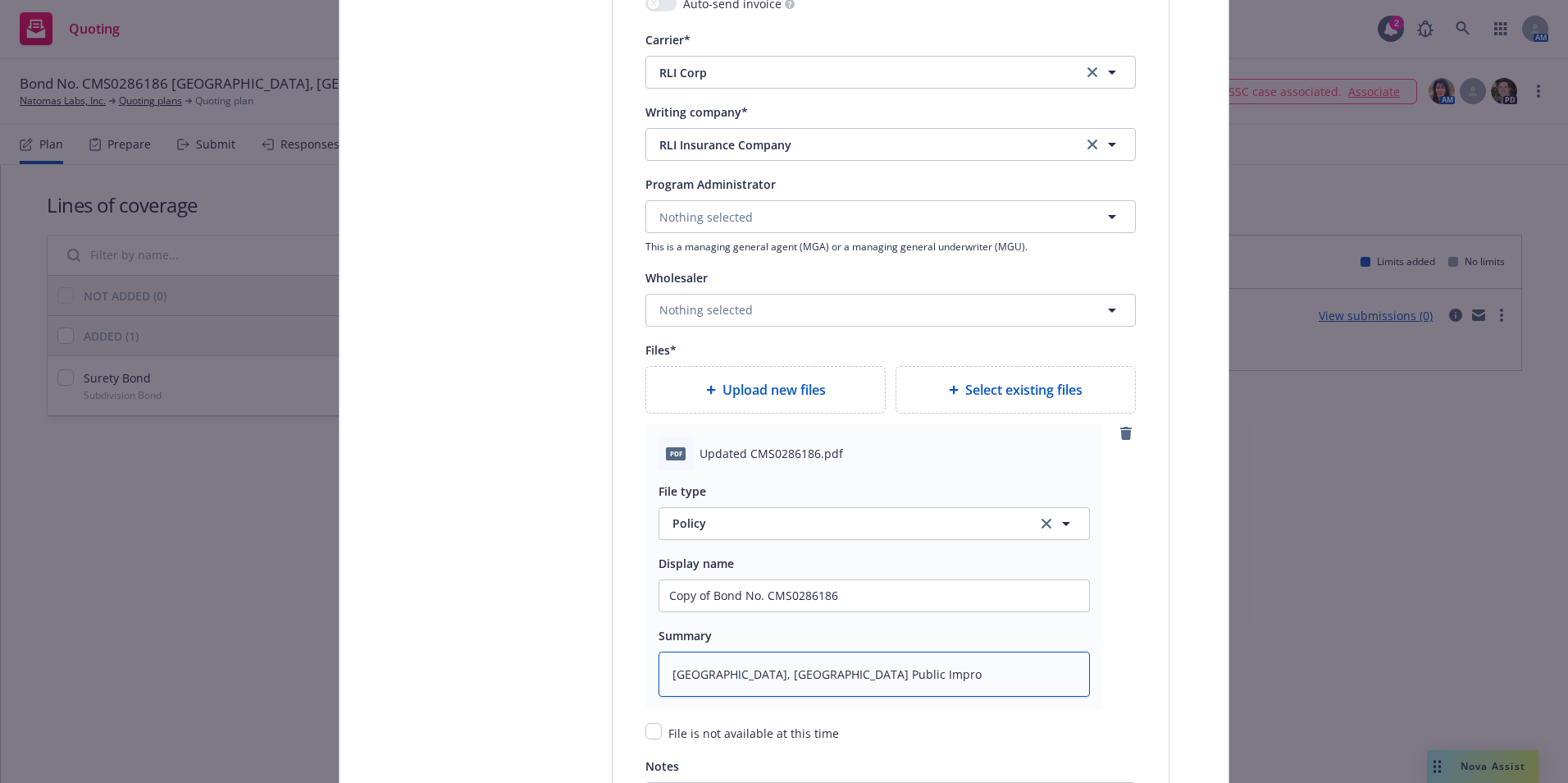
type textarea "x"
type textarea "City of Westminster, CO Public Improv"
type textarea "x"
type textarea "City of Westminster, CO Public Improve"
type textarea "x"
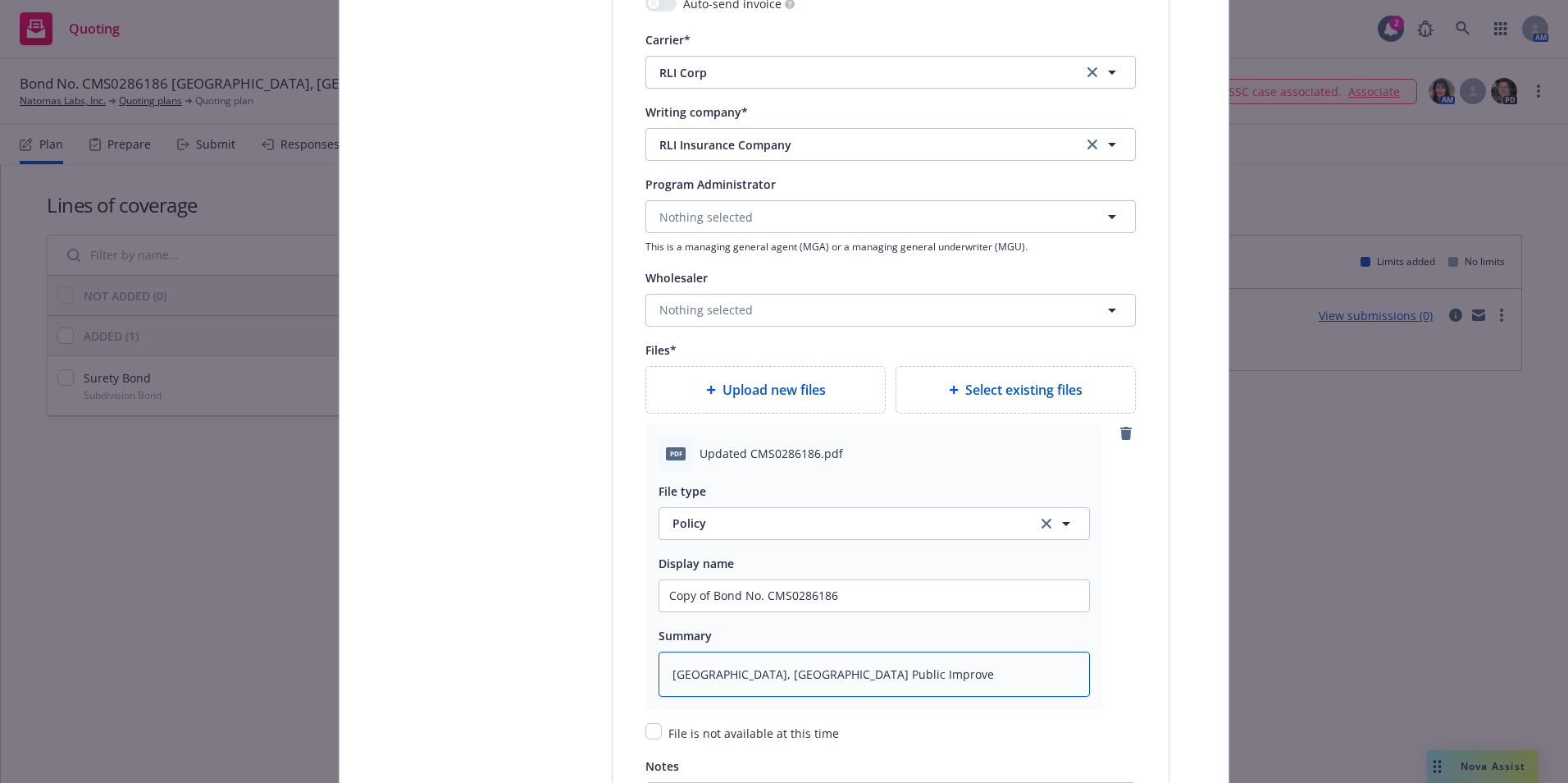
type textarea "City of Westminster, CO Public Improvem"
type textarea "x"
type textarea "City of Westminster, CO Public Improveme"
type textarea "x"
type textarea "City of Westminster, CO Public Improvemen"
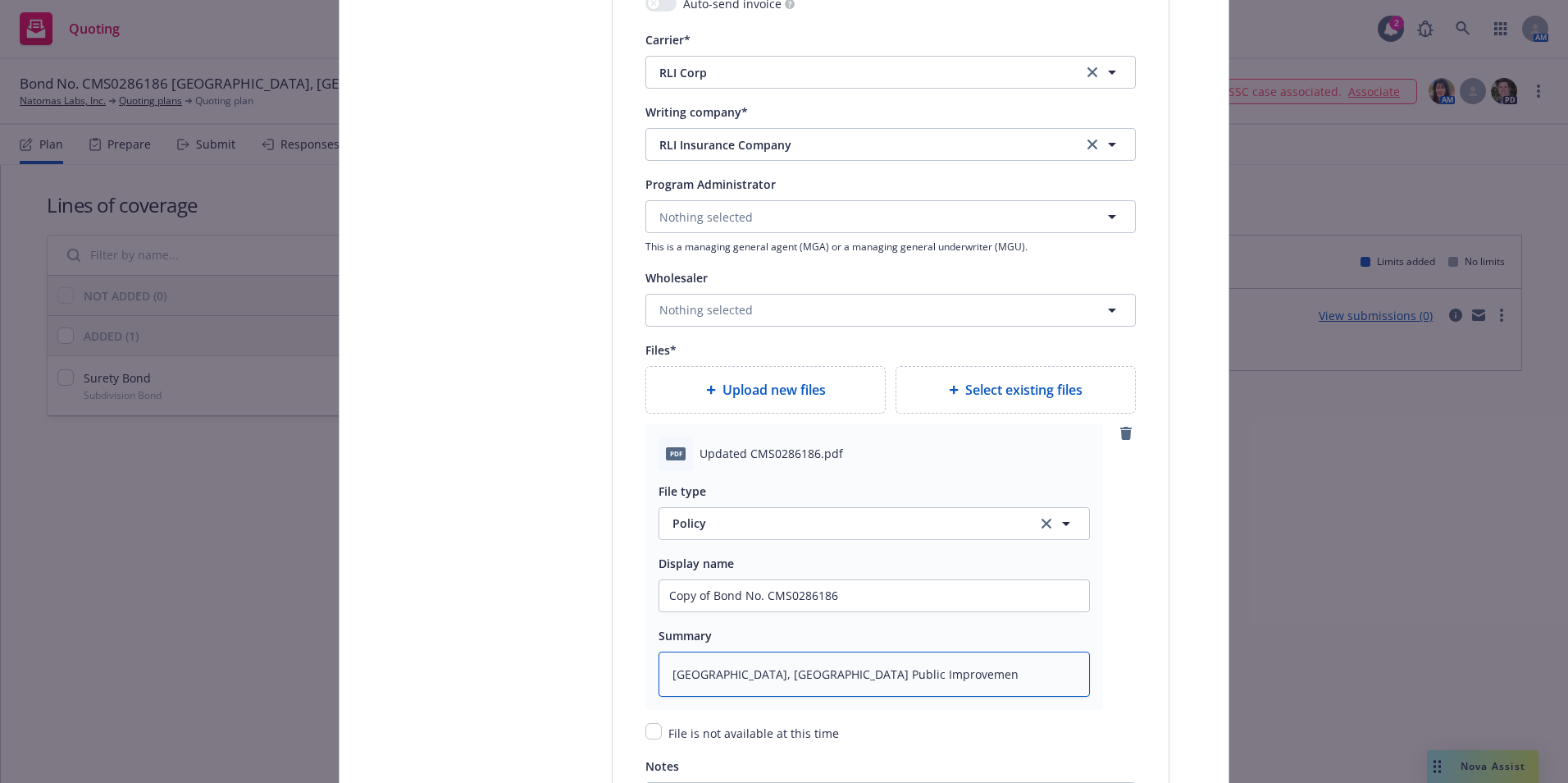
type textarea "x"
type textarea "City of Westminster, CO Public Improvement"
type textarea "x"
type textarea "City of Westminster, CO Public Improvement"
type textarea "x"
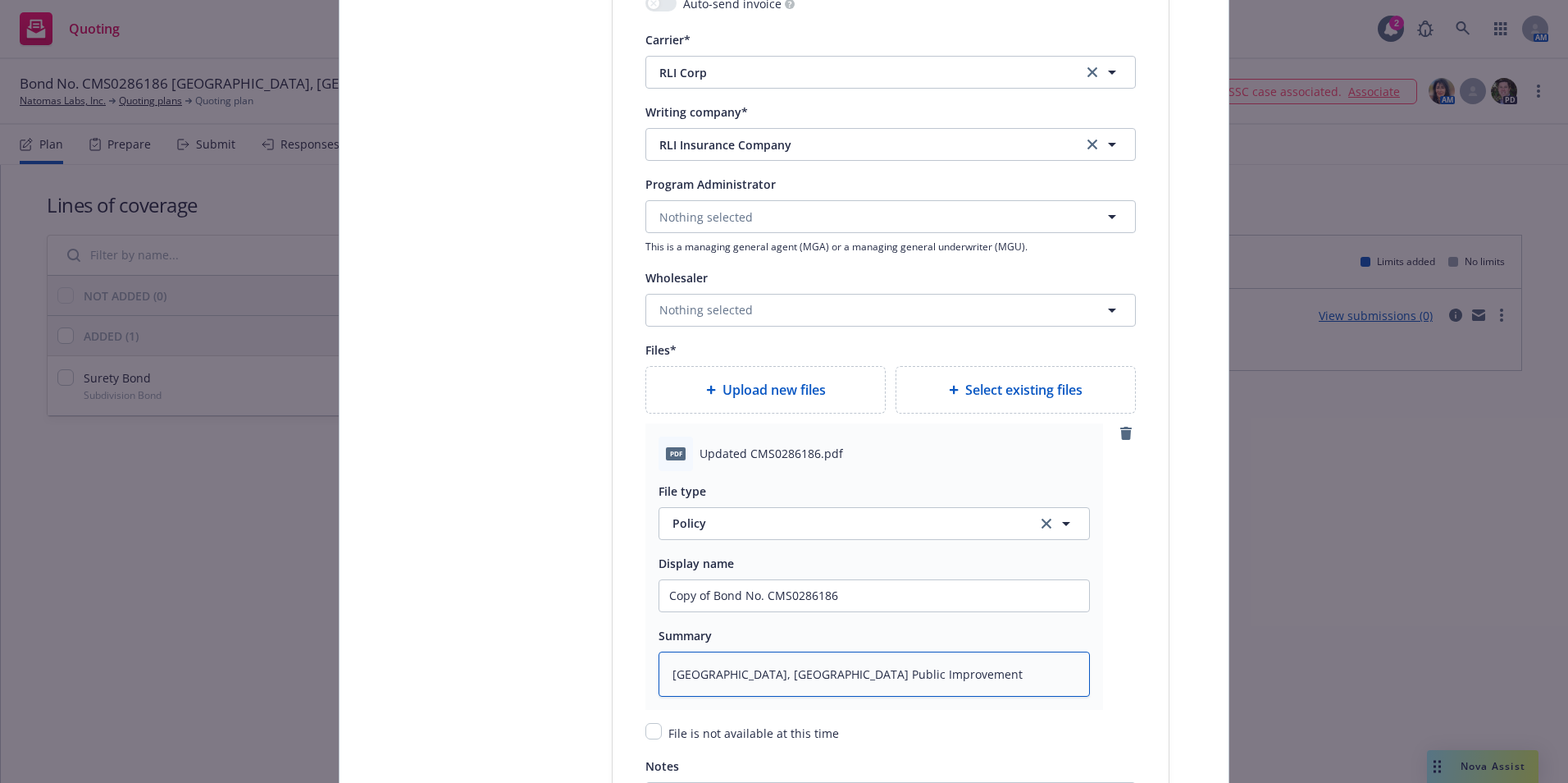
type textarea "City of Westminster, CO Public Improvement B"
type textarea "x"
type textarea "City of Westminster, CO Public Improvement Bo"
type textarea "x"
type textarea "City of Westminster, CO Public Improvement Bon"
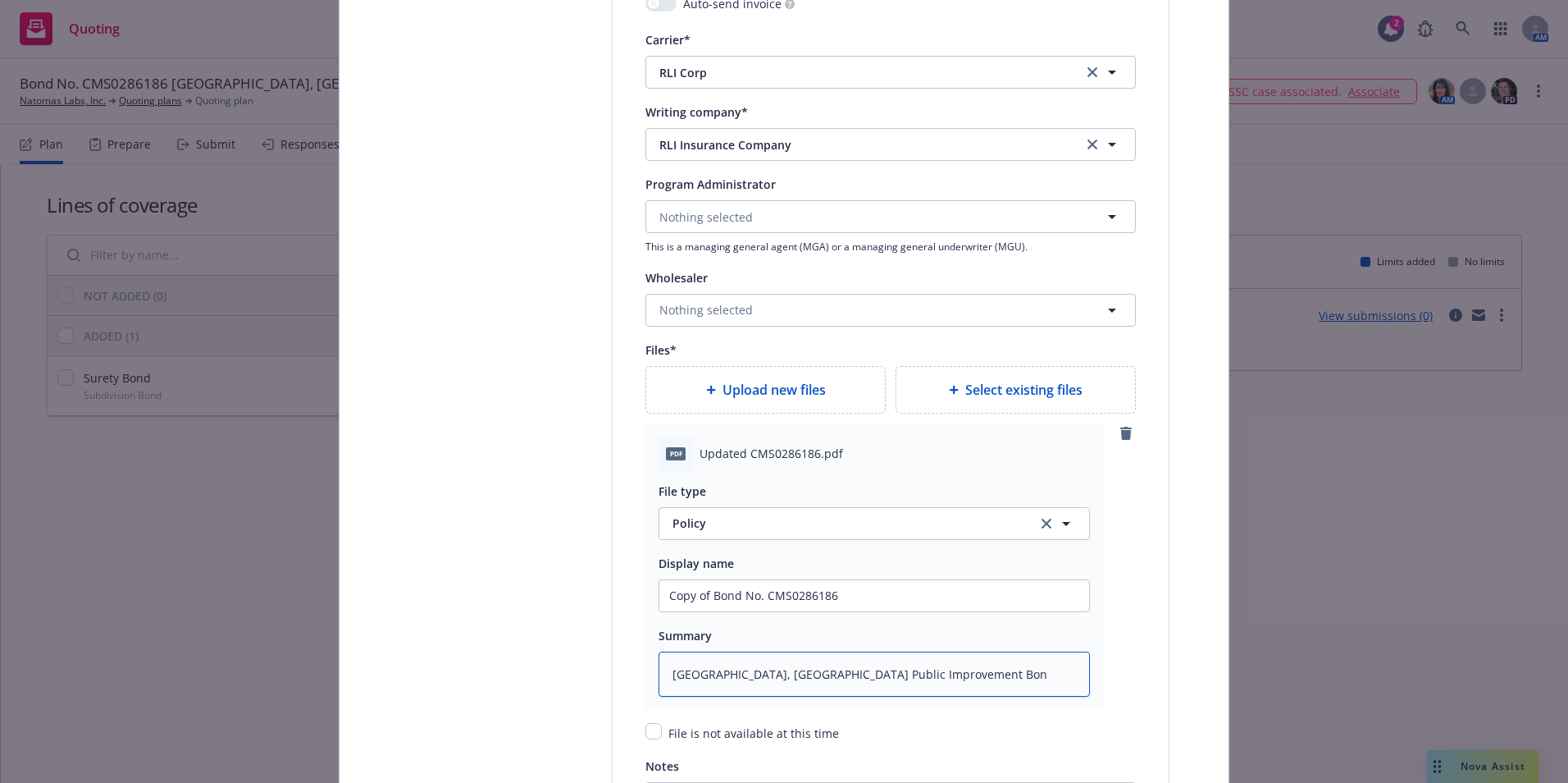
type textarea "x"
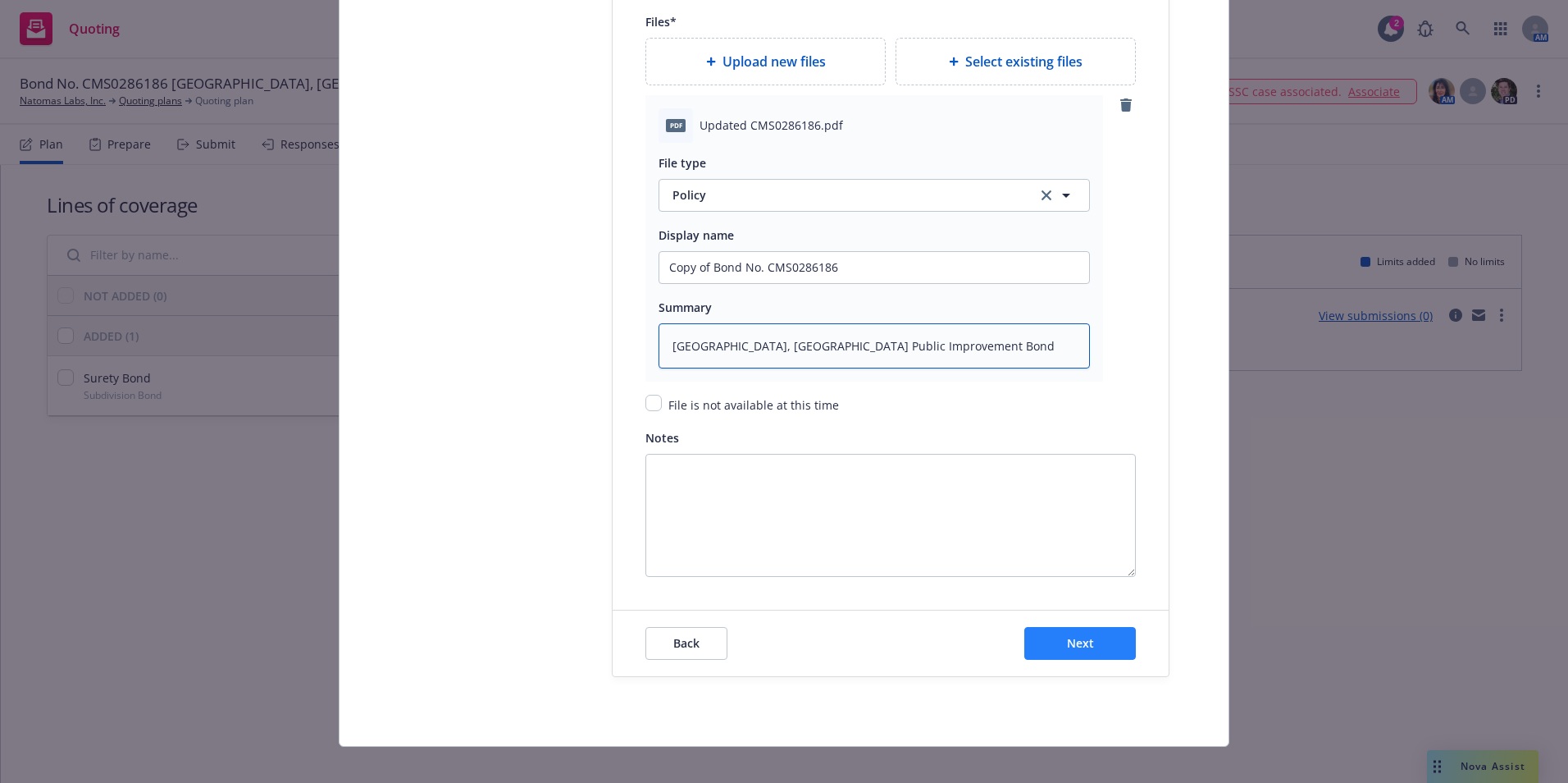
type textarea "City of Westminster, CO Public Improvement Bond"
drag, startPoint x: 1070, startPoint y: 646, endPoint x: 1080, endPoint y: 694, distance: 49.0
click at [1070, 646] on span "Next" at bounding box center [1080, 643] width 27 height 16
type textarea "x"
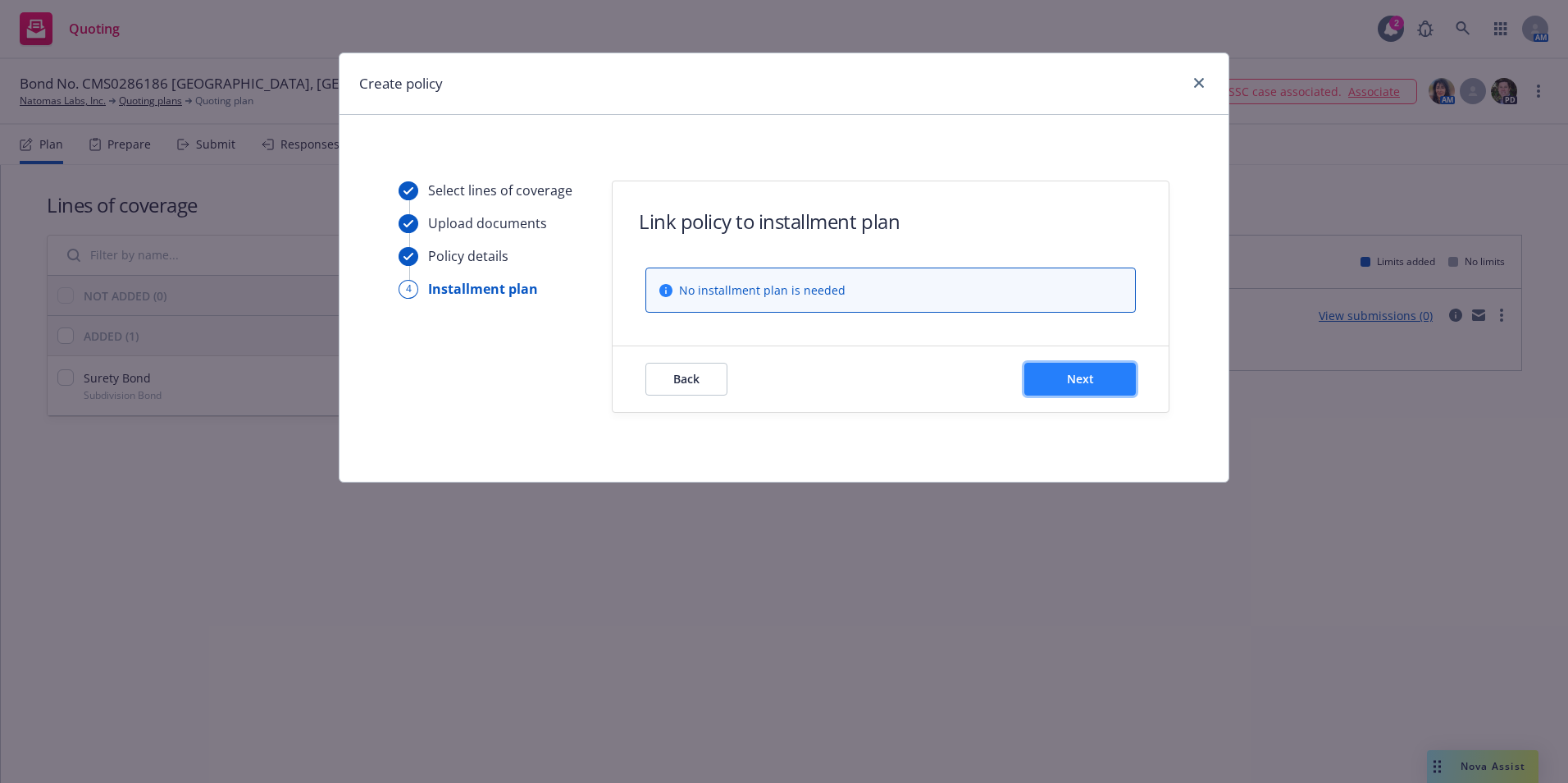
click at [1083, 376] on span "Next" at bounding box center [1080, 379] width 27 height 16
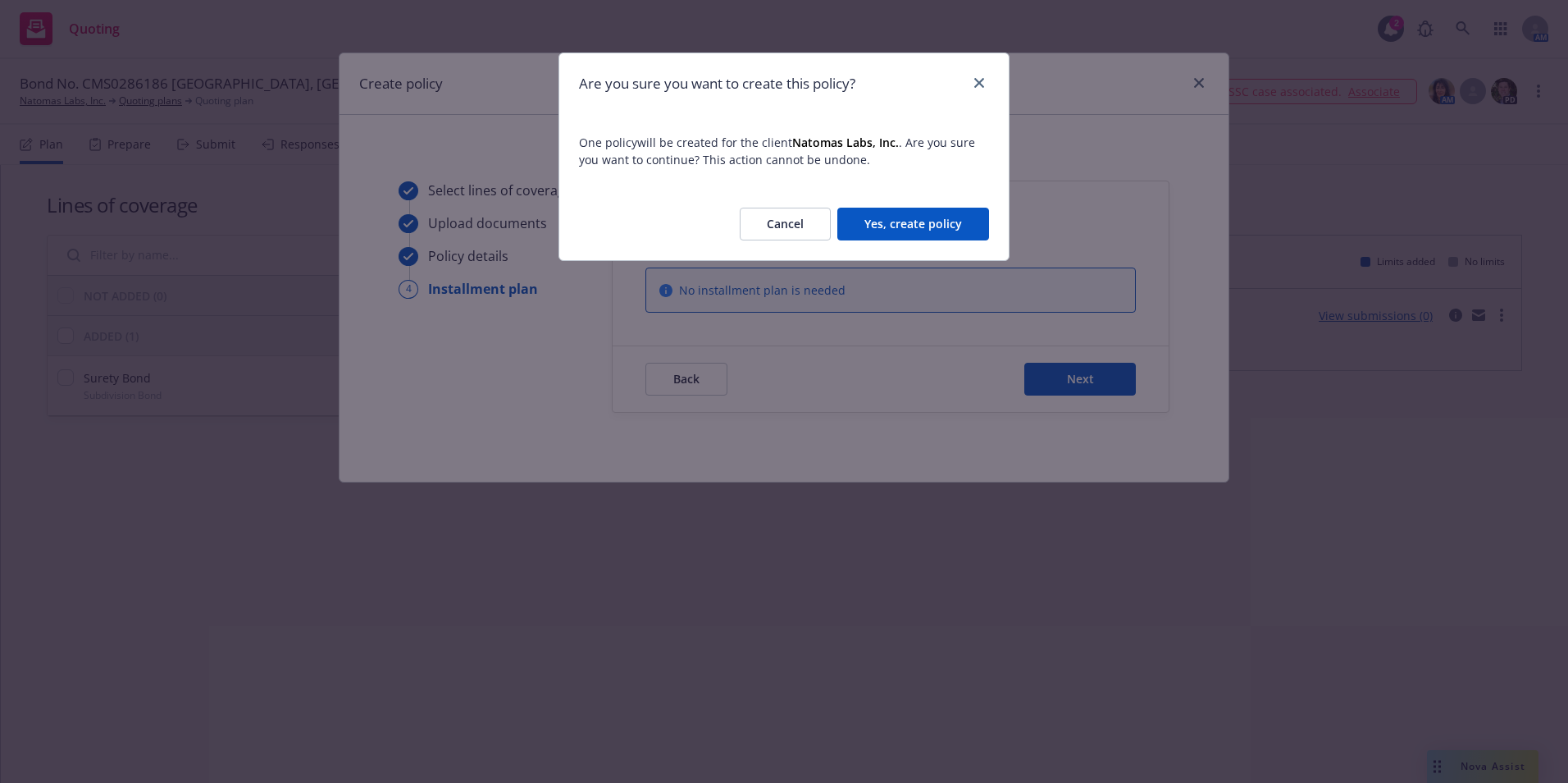
drag, startPoint x: 894, startPoint y: 223, endPoint x: 887, endPoint y: 231, distance: 10.6
click at [894, 222] on button "Yes, create policy" at bounding box center [912, 223] width 152 height 33
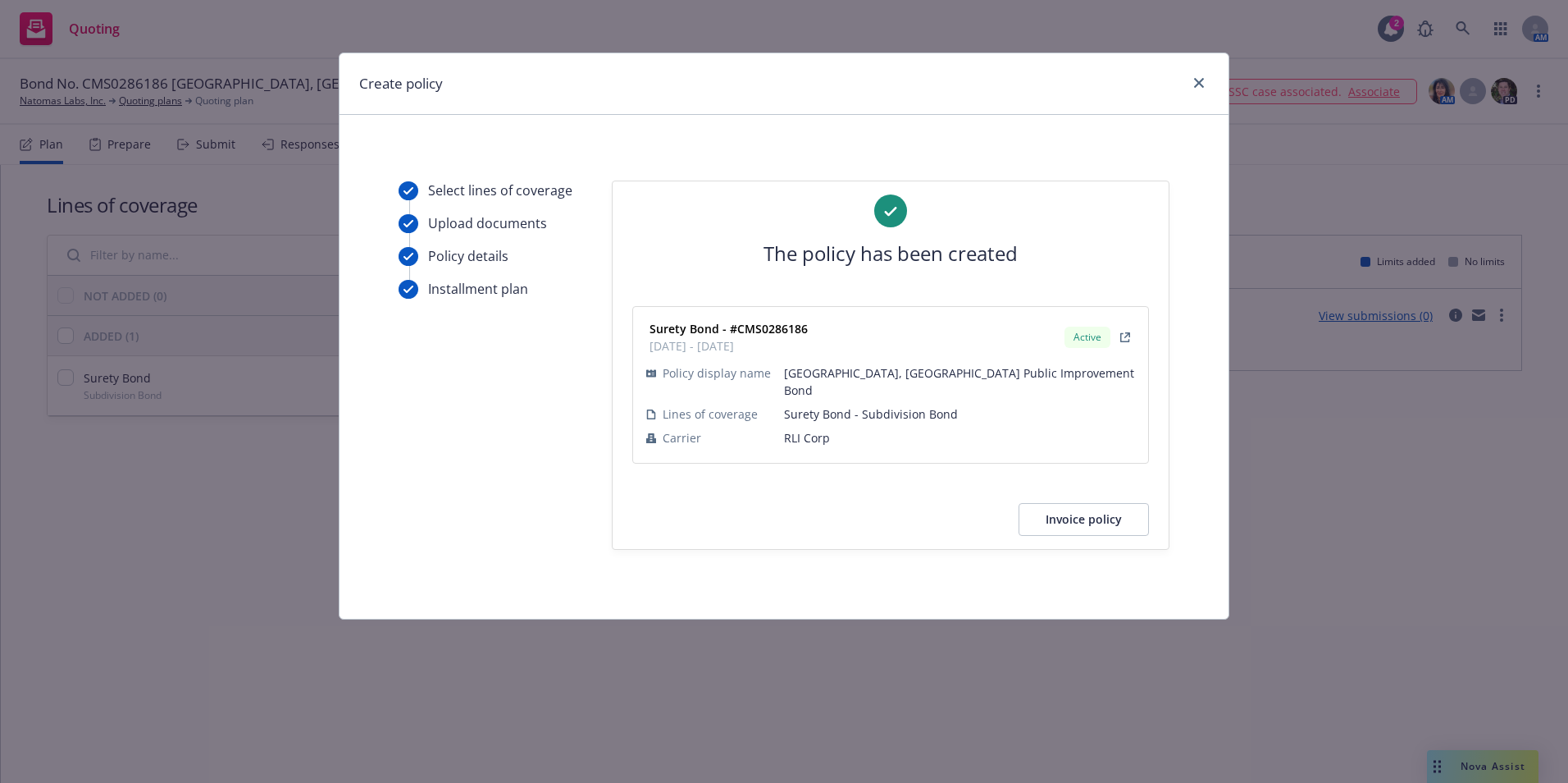
click at [1079, 503] on button "Invoice policy" at bounding box center [1084, 518] width 131 height 33
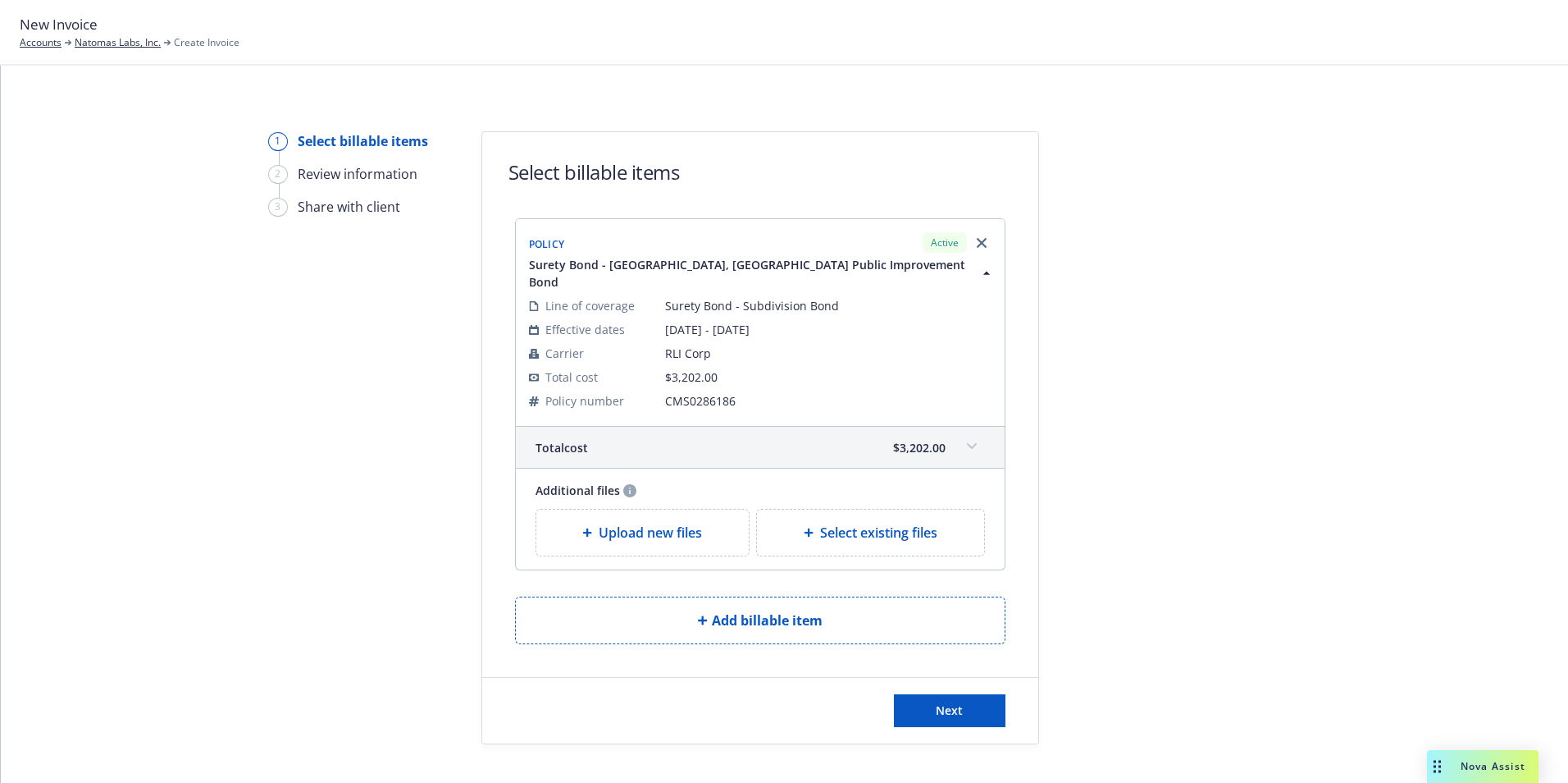
scroll to position [10, 0]
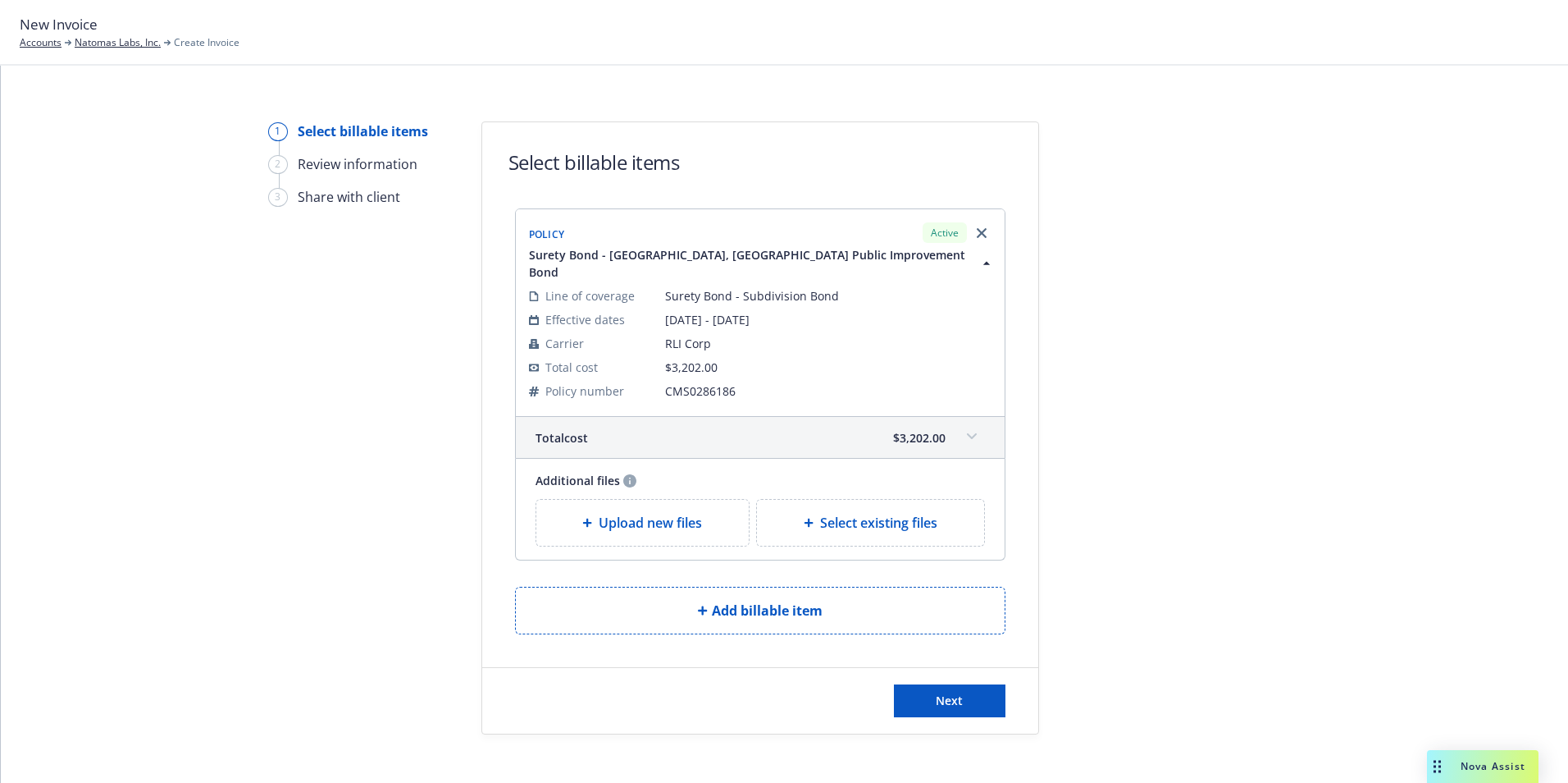
click at [582, 517] on icon at bounding box center [587, 522] width 10 height 10
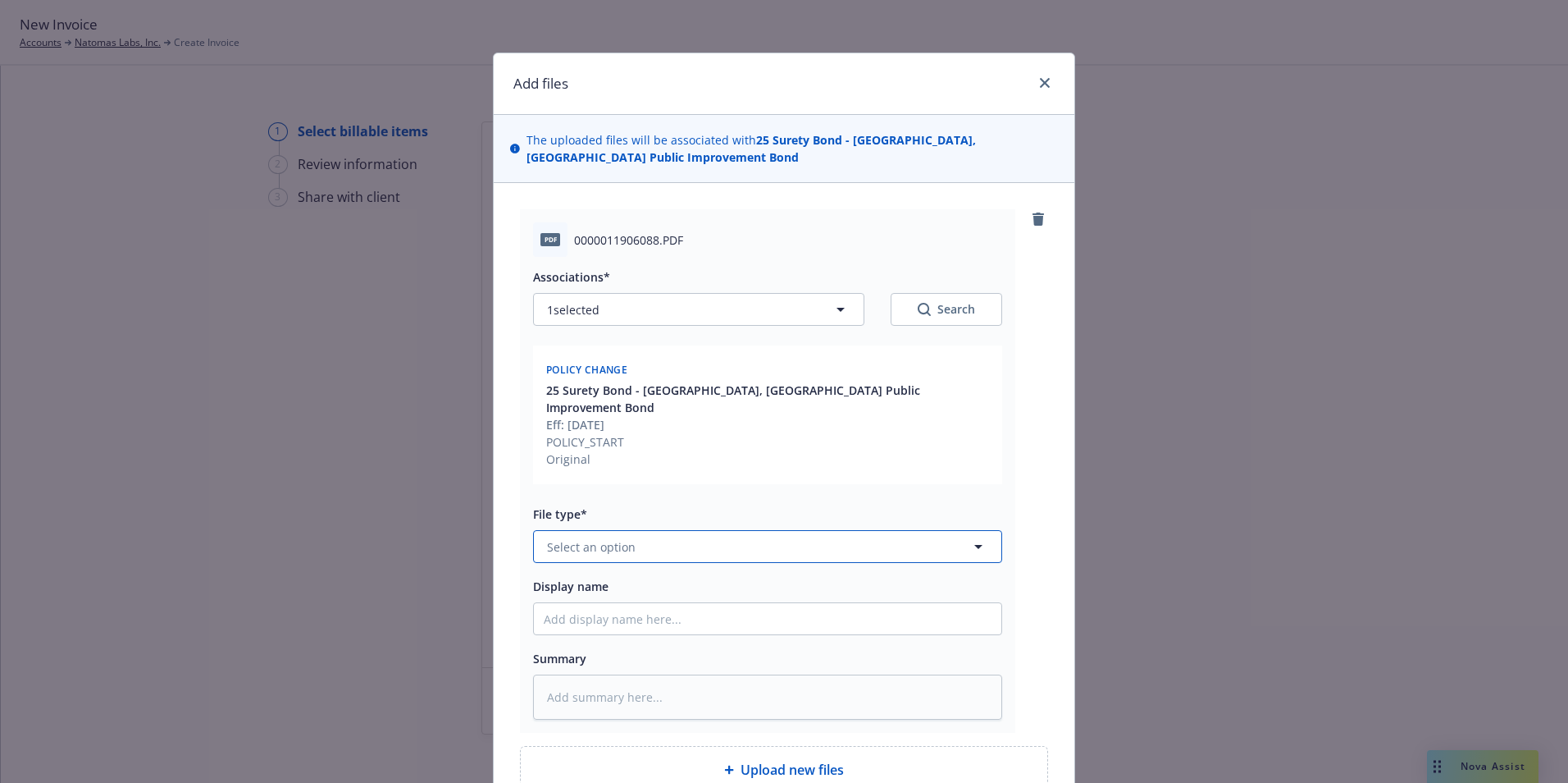
click at [621, 538] on span "Select an option" at bounding box center [590, 546] width 88 height 17
type input "invoi"
click at [558, 493] on span "Invoice - Third Party" at bounding box center [607, 501] width 113 height 17
click at [598, 604] on input "Display name" at bounding box center [768, 617] width 468 height 31
type textarea "x"
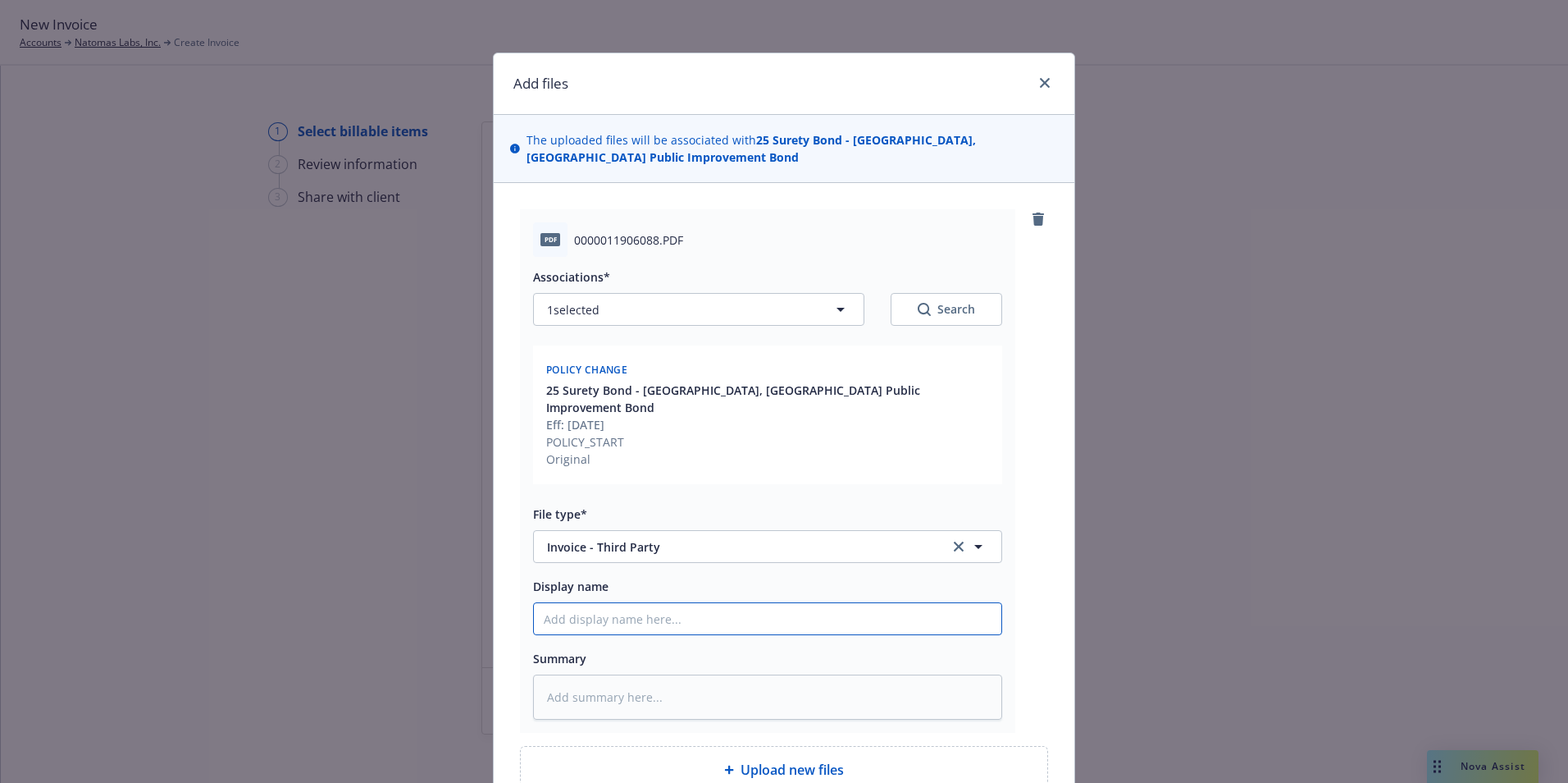
type input "B"
type textarea "x"
type input "Bo"
type textarea "x"
type input "Bon"
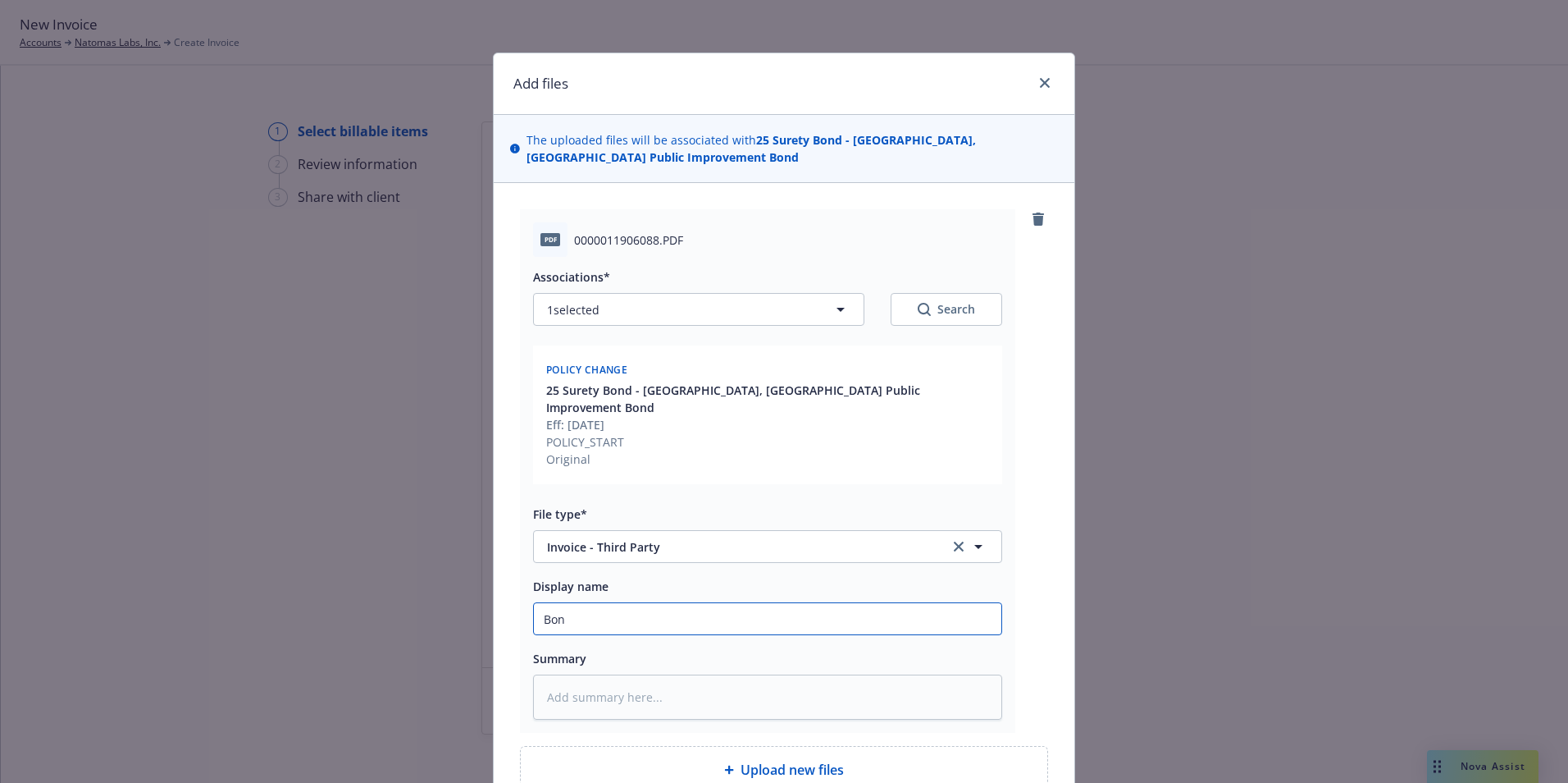
type textarea "x"
type input "Bond"
type textarea "x"
type input "Bond"
type textarea "x"
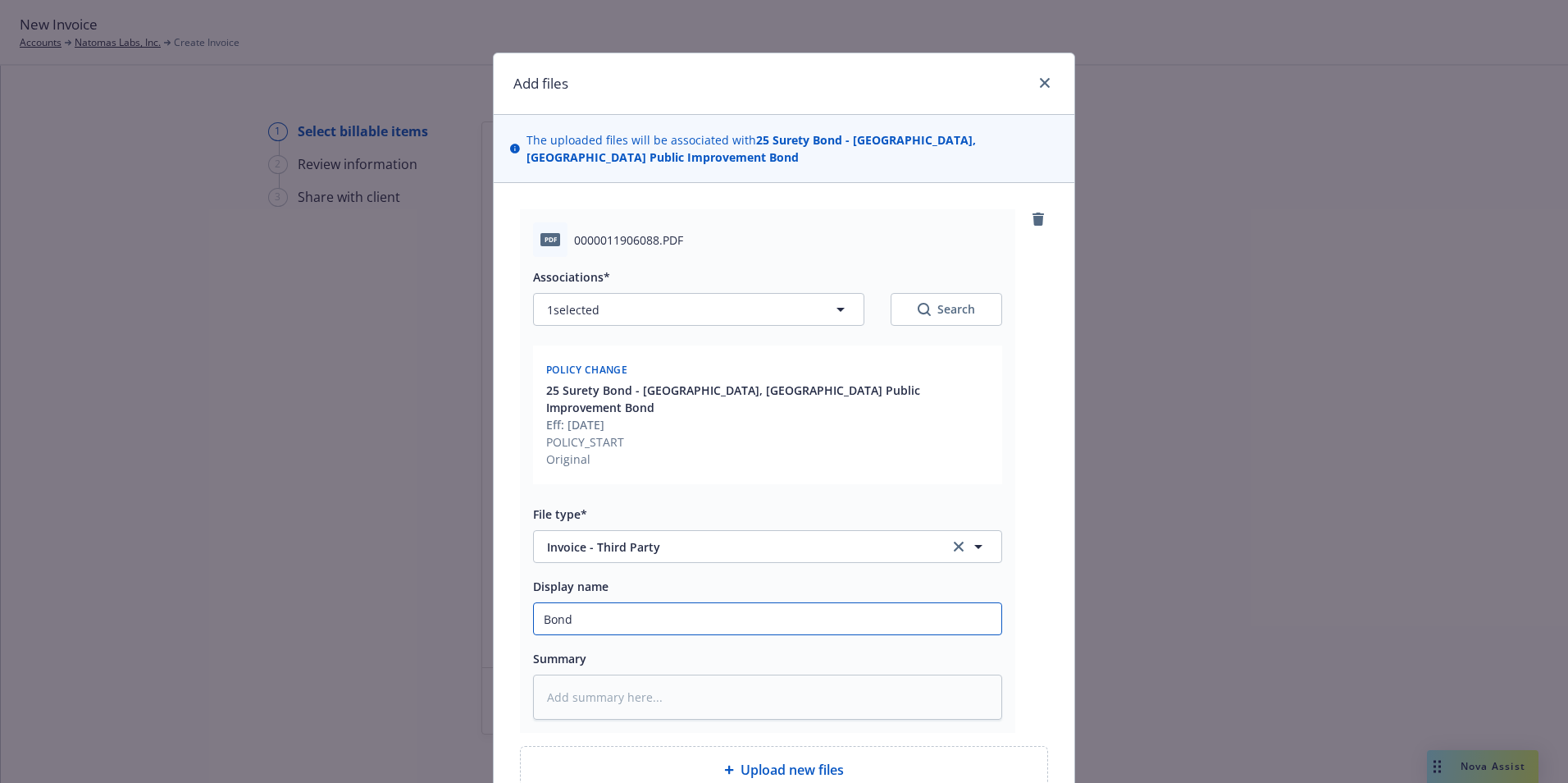
type input "Bond N"
type textarea "x"
type input "Bond No"
type textarea "x"
type input "Bond No."
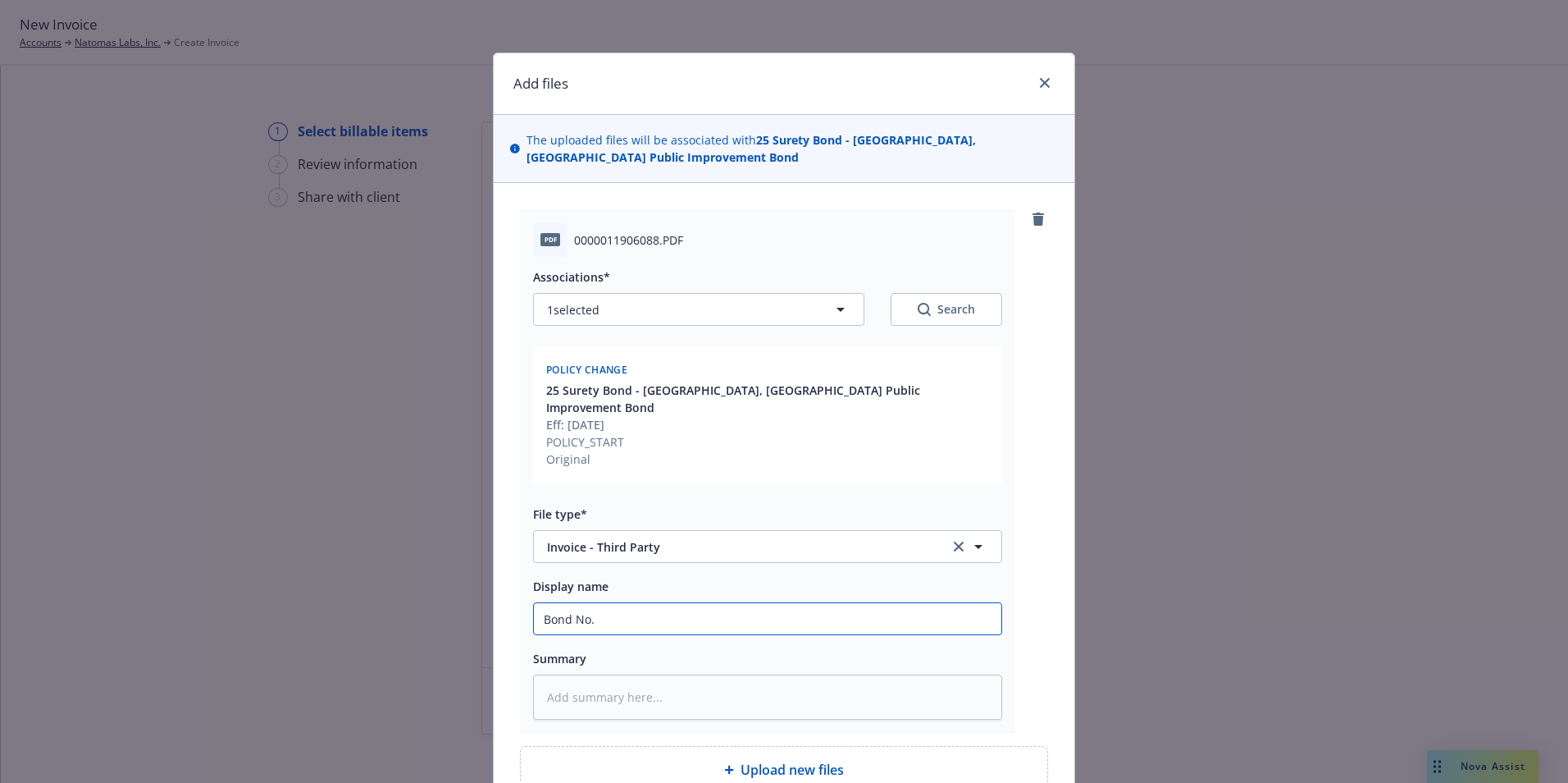
type textarea "x"
type input "Bond No."
type textarea "x"
type input "Bond No. C"
type textarea "x"
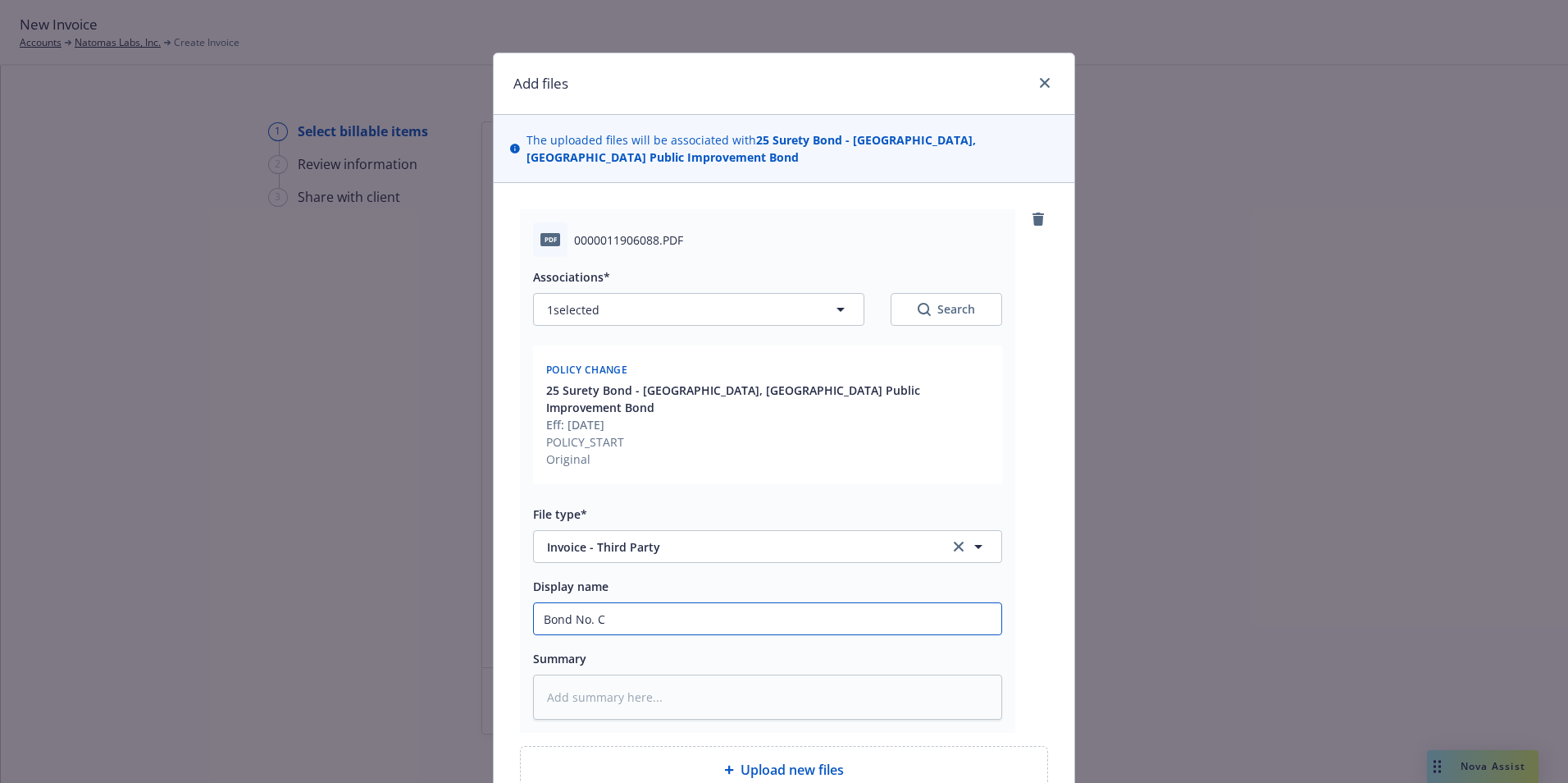
type input "Bond No. CM"
type textarea "x"
type input "Bond No. CMS"
type textarea "x"
type input "Bond No. CMS0"
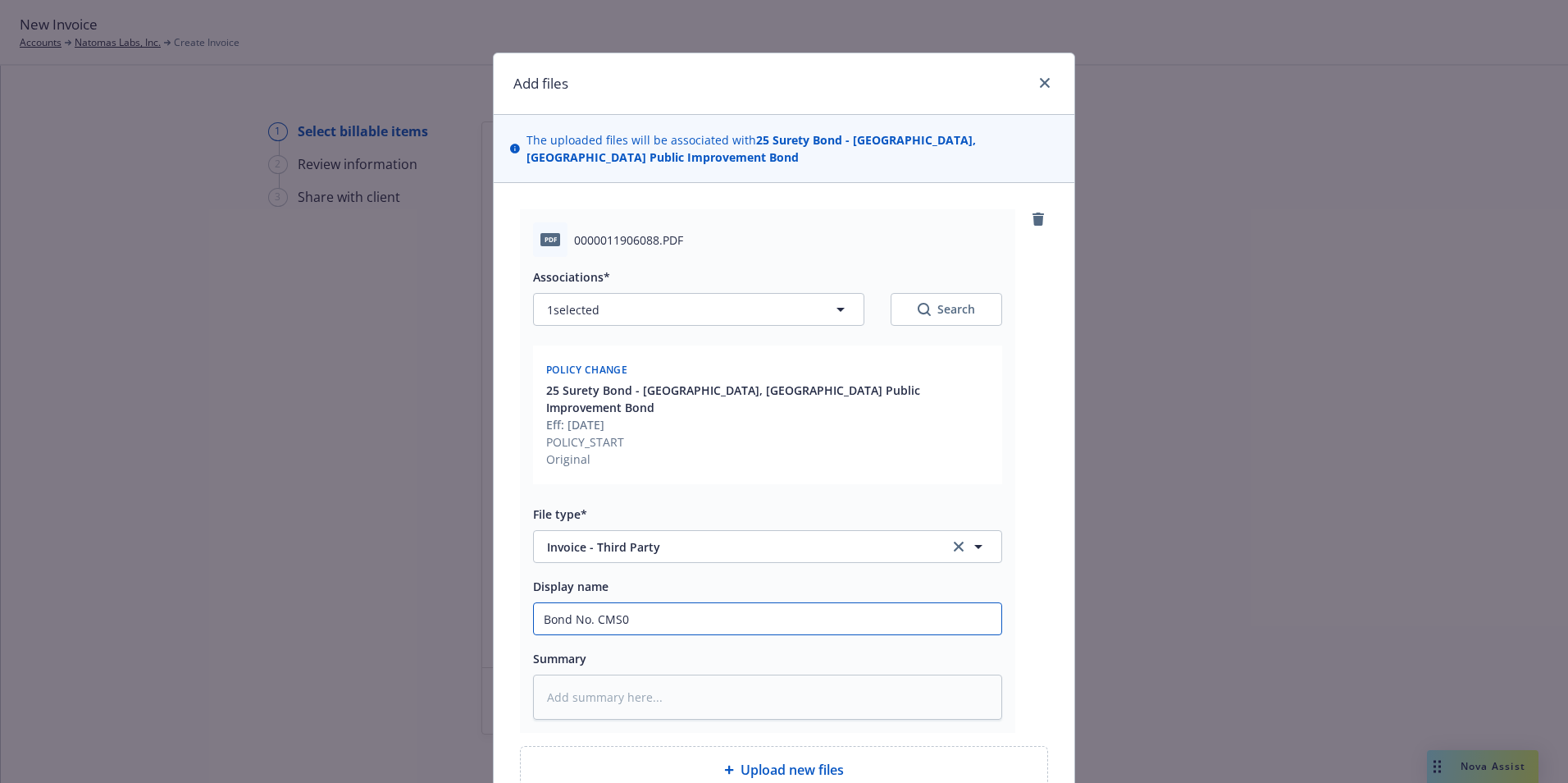
type textarea "x"
type input "Bond No. CMS02"
type textarea "x"
type input "Bond No. CMS028"
type textarea "x"
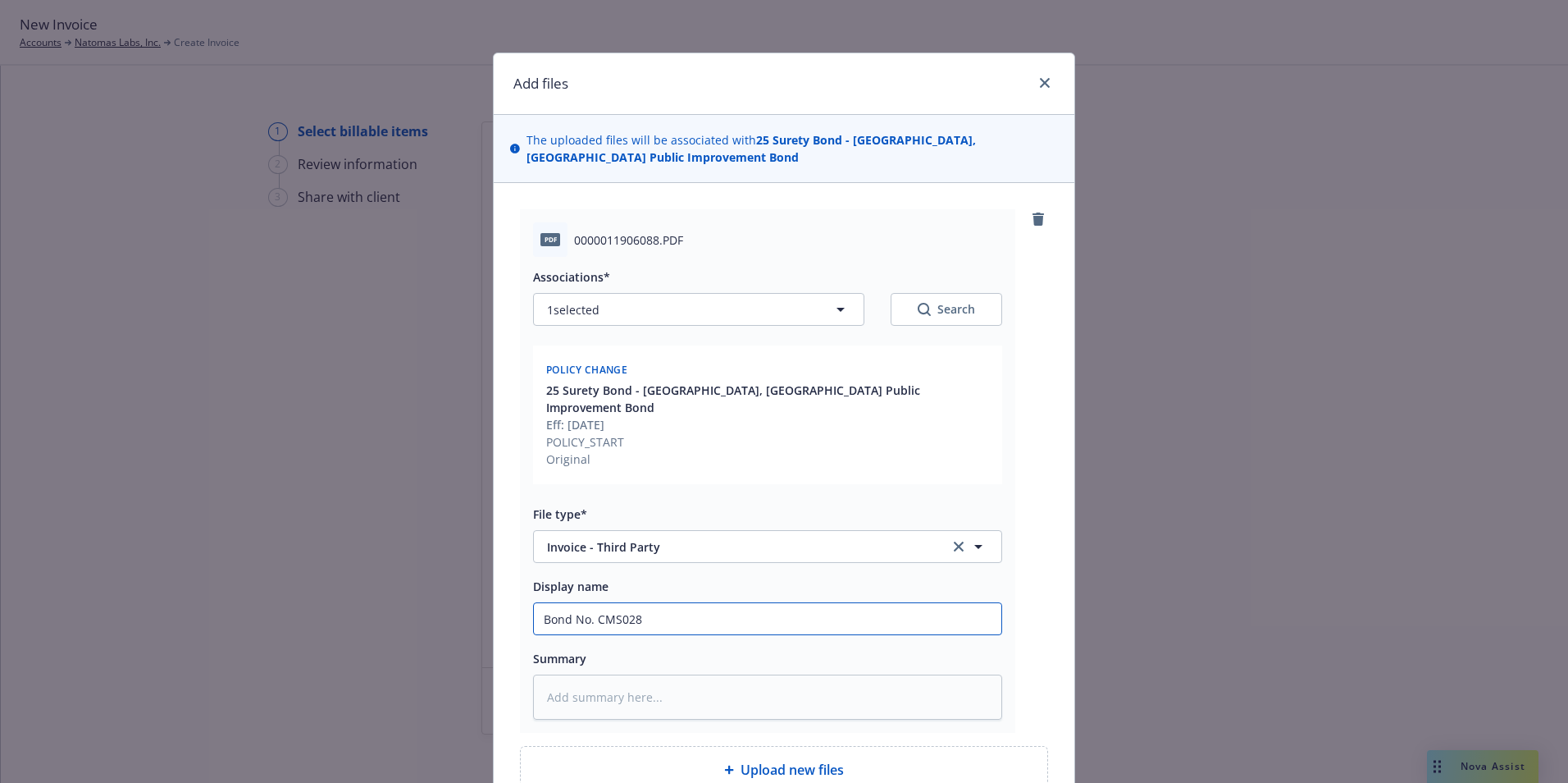
type input "Bond No. CMS0286"
type textarea "x"
type input "Bond No. CMS02861"
type textarea "x"
type input "Bond No. CMS028618"
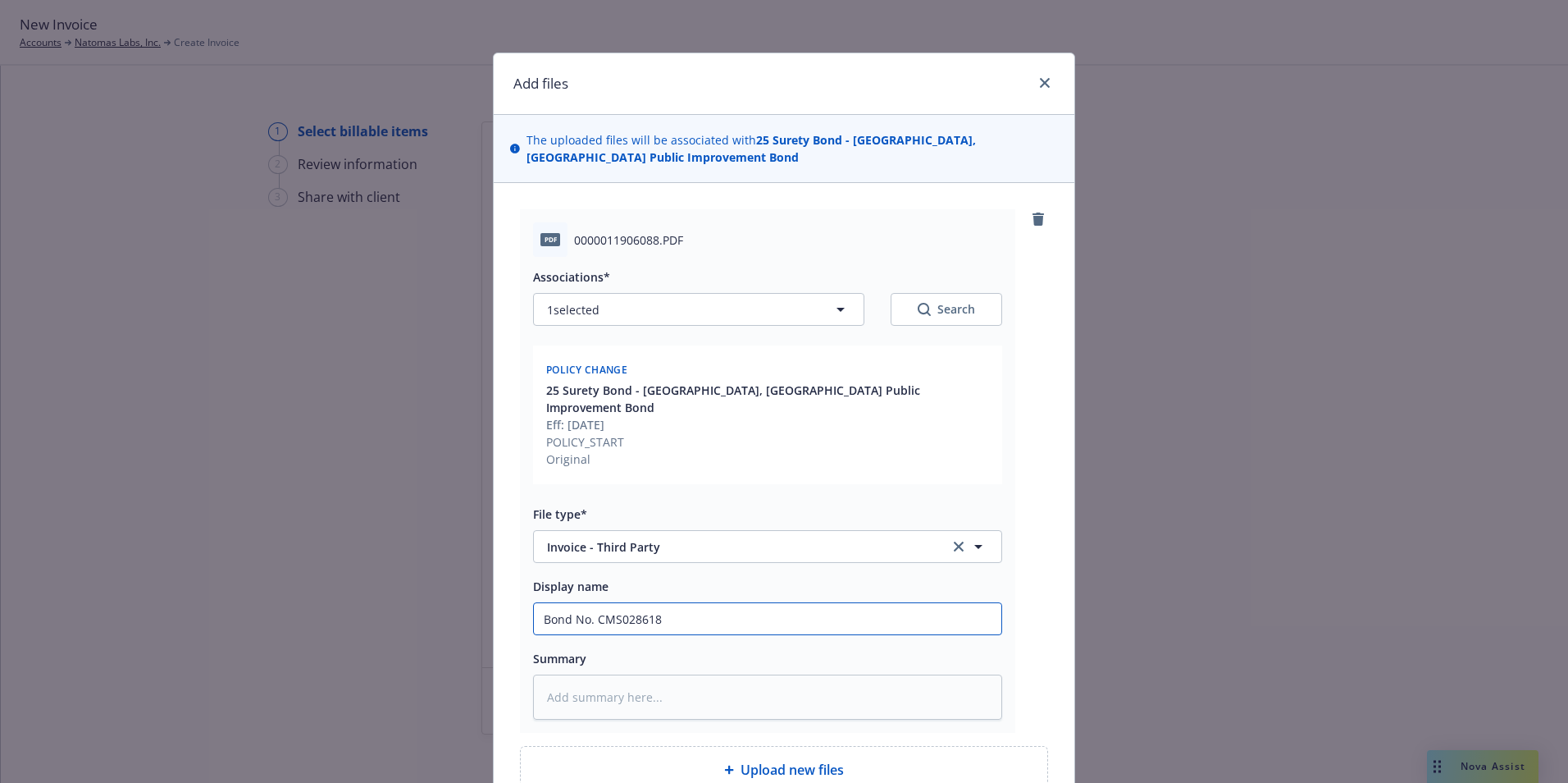
type textarea "x"
type input "Bond No. CMS0286186"
type textarea "x"
type input "Bond No. CMS0286186"
type textarea "x"
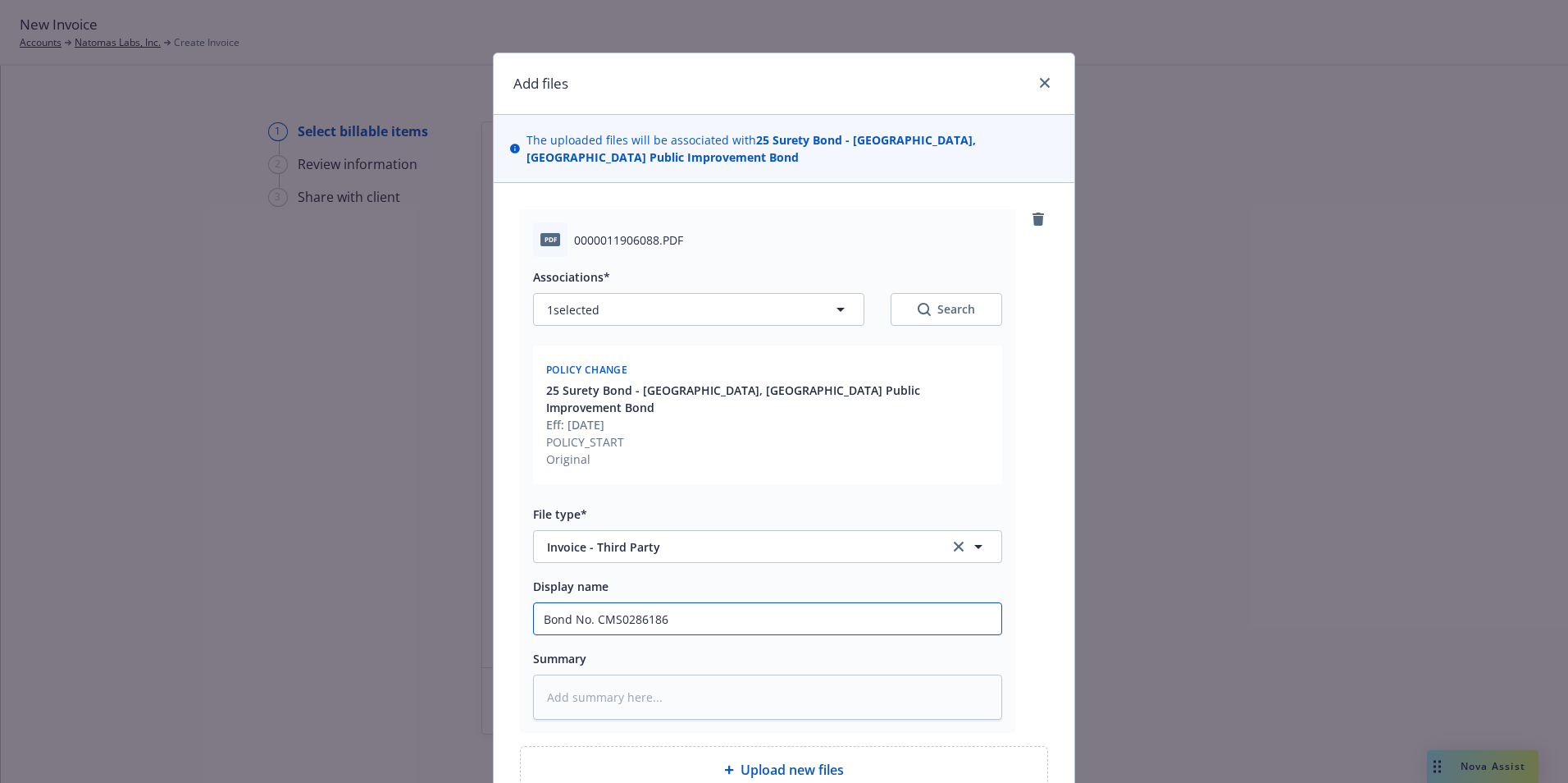
type input "Bond No. CMS0286186 R"
type textarea "x"
type input "Bond No. CMS0286186 RL"
type textarea "x"
type input "Bond No. CMS0286186 RLI"
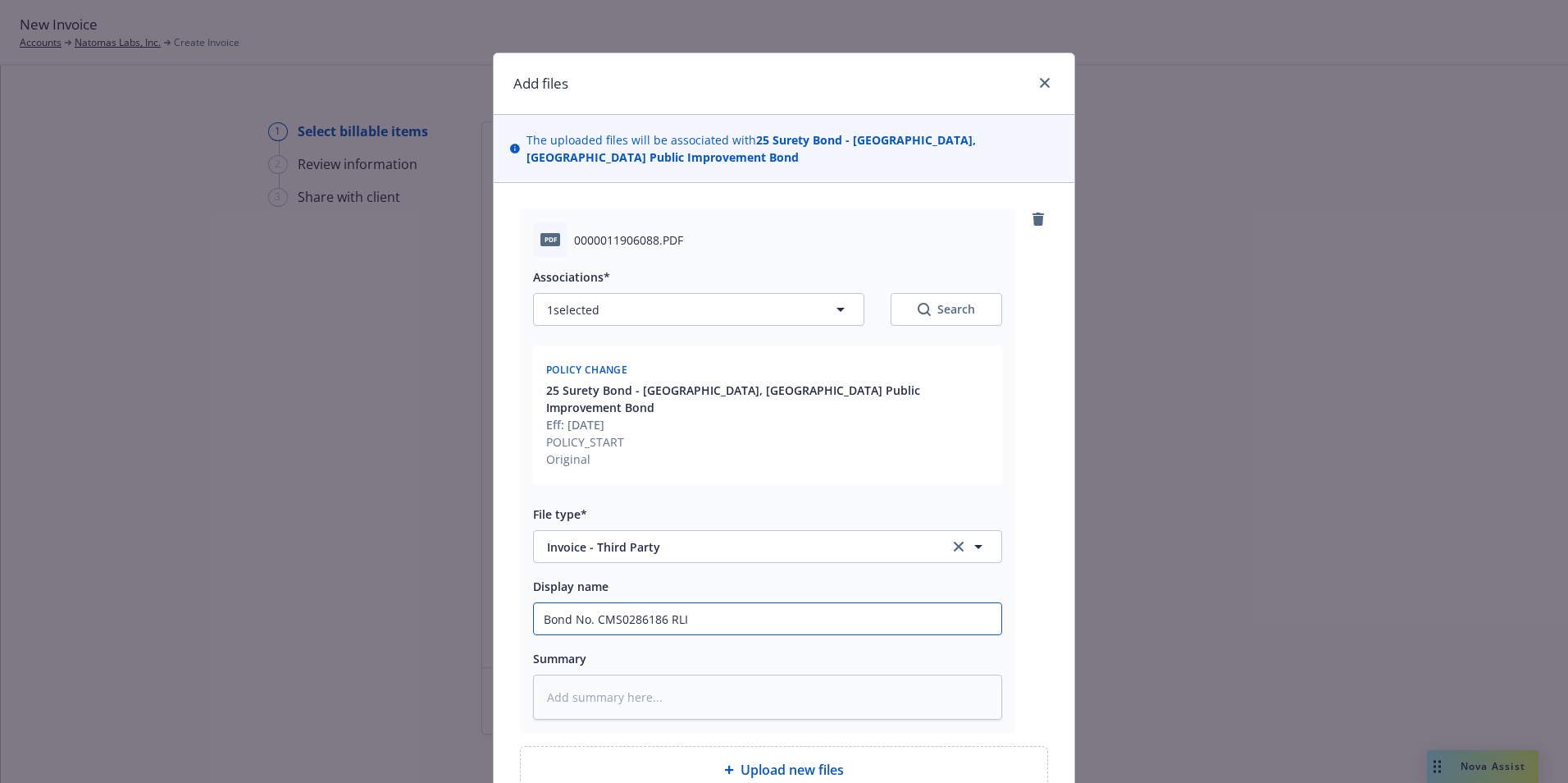
type textarea "x"
type input "Bond No. CMS0286186 RLI"
type textarea "x"
type input "Bond No. CMS0286186 RLI I"
type textarea "x"
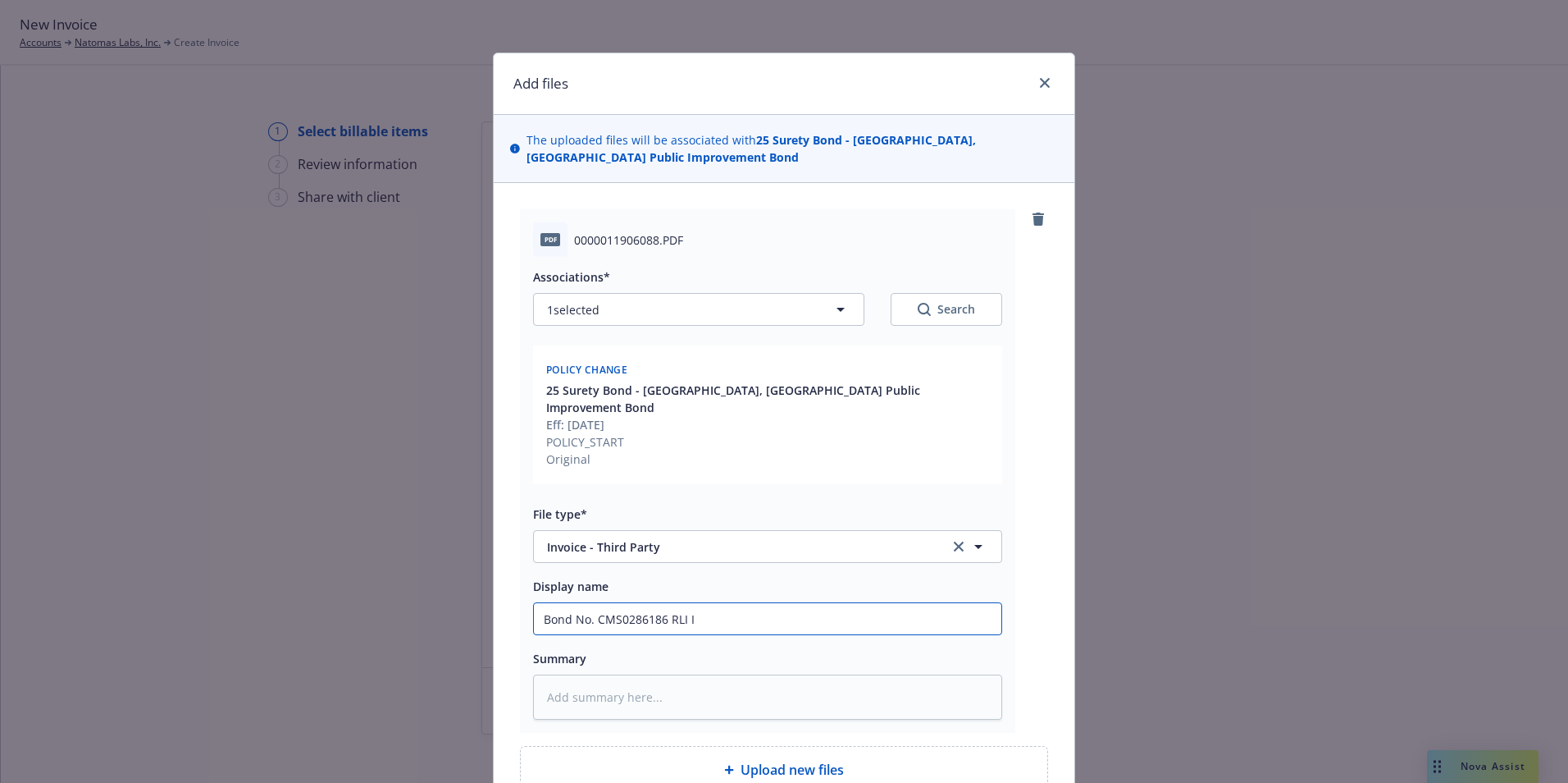
type input "Bond No. CMS0286186 RLI In"
type textarea "x"
type input "Bond No. CMS0286186 RLI Invo"
type textarea "x"
type input "Bond No. CMS0286186 RLI Invoi"
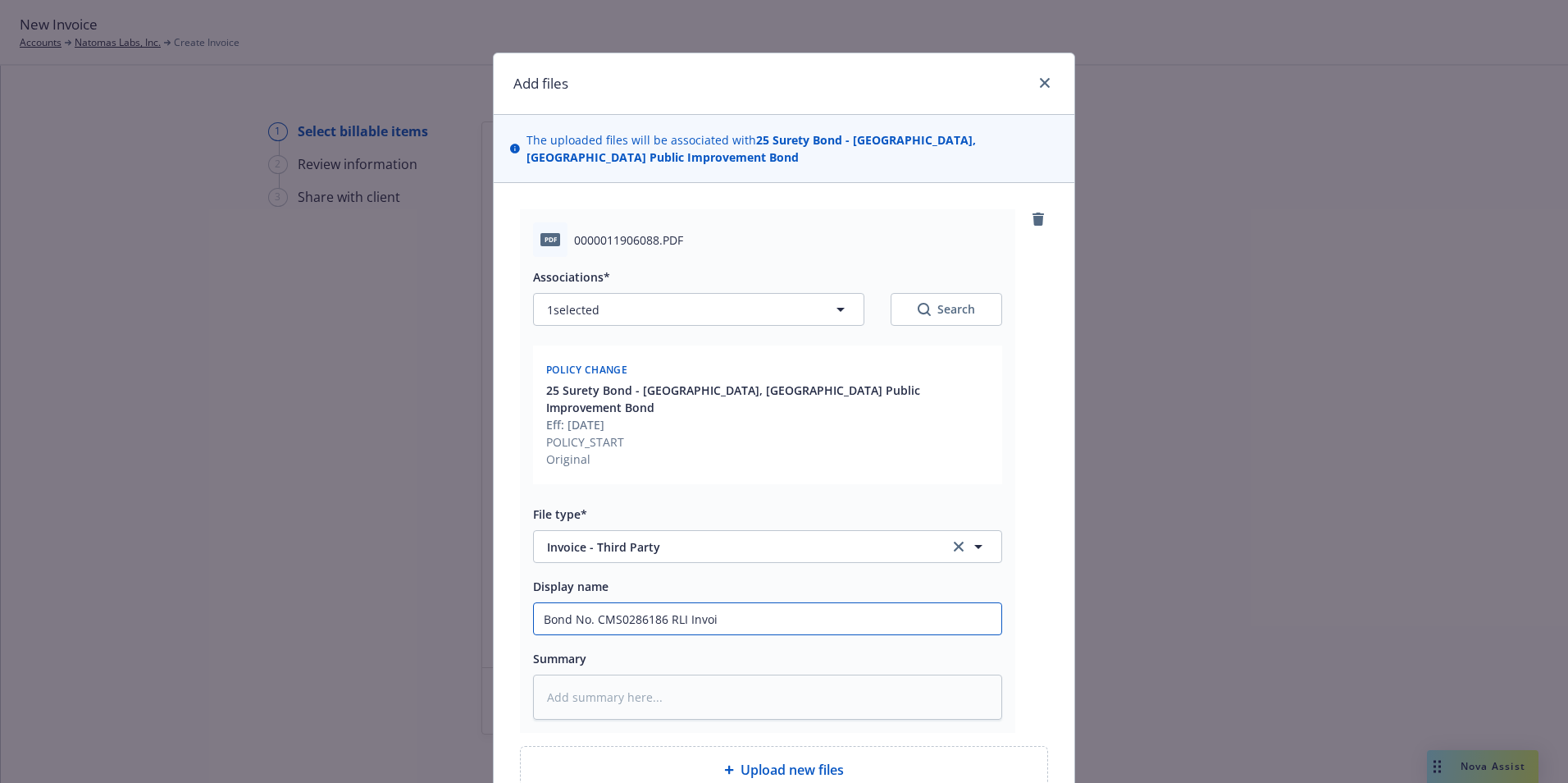
type textarea "x"
type input "Bond No. CMS0286186 RLI Invoic"
type textarea "x"
type input "Bond No. CMS0286186 RLI Invoice"
type textarea "x"
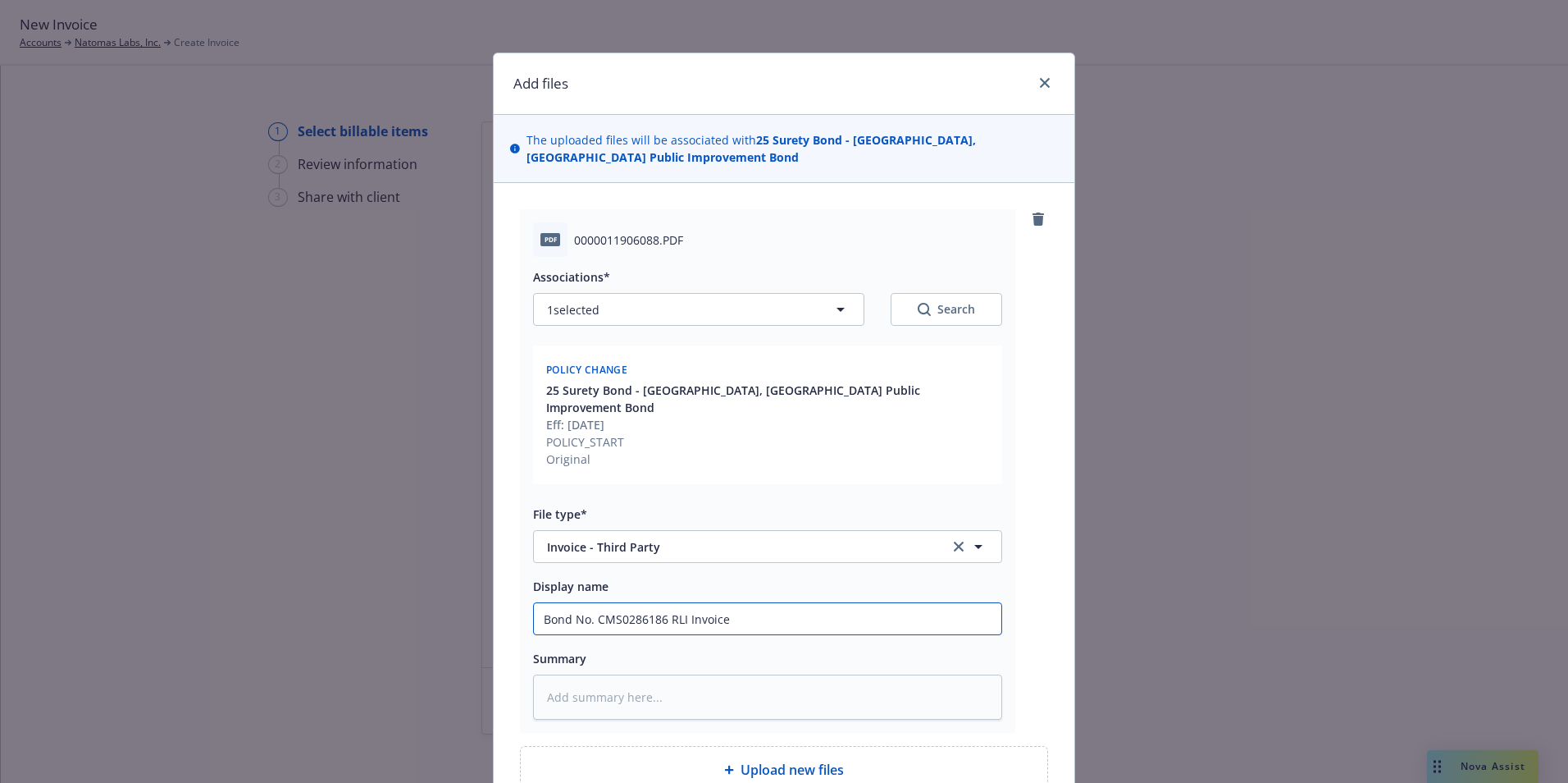
type input "Bond No. CMS0286186 RLI Invoice"
type textarea "x"
type input "Bond No. CMS0286186 RLI Invoice f"
type textarea "x"
type input "Bond No. CMS0286186 RLI Invoice fo"
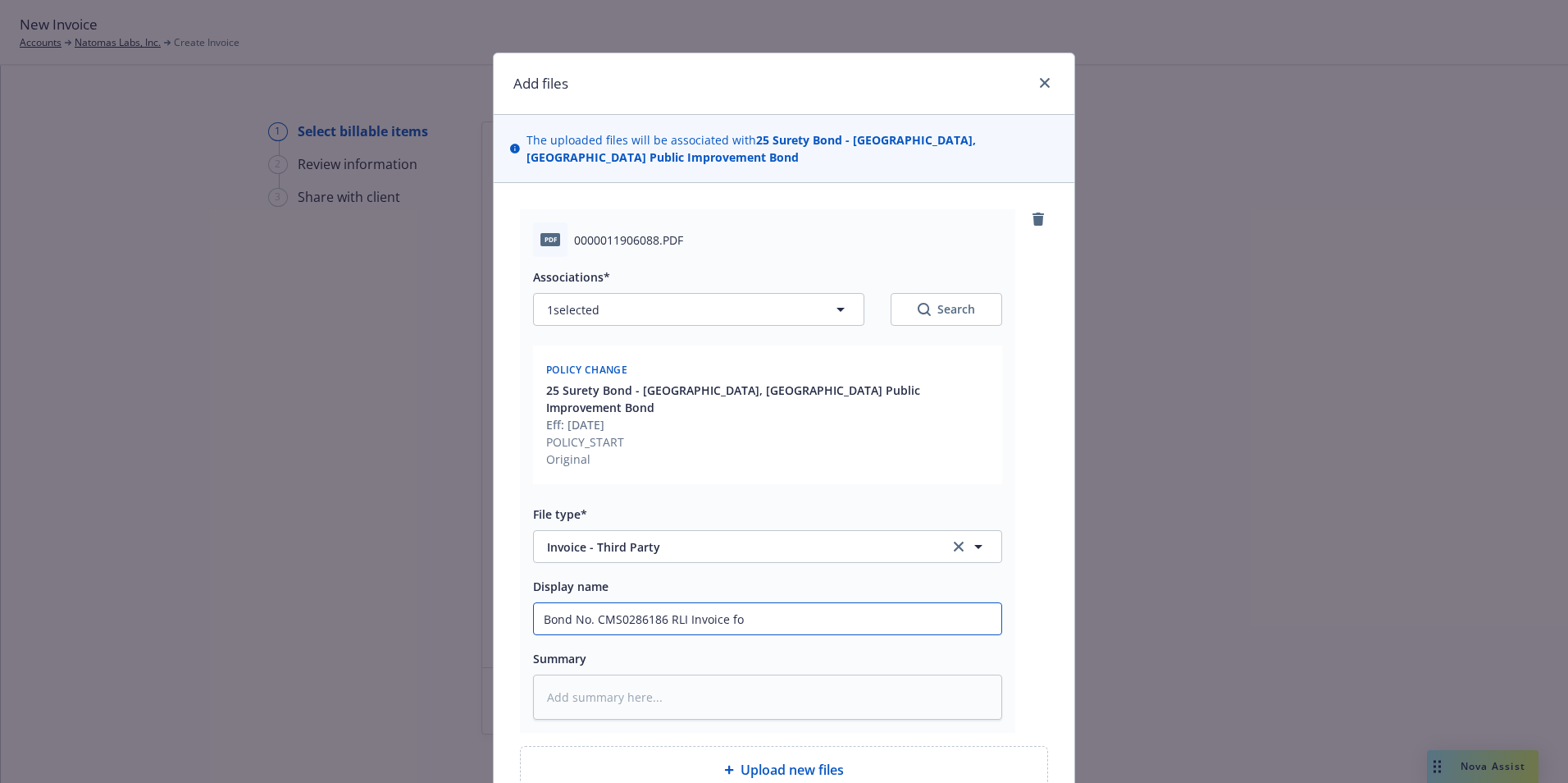
type textarea "x"
type input "Bond No. CMS0286186 RLI Invoice for"
type textarea "x"
type input "Bond No. CMS0286186 RLI Invoice for"
drag, startPoint x: 531, startPoint y: 599, endPoint x: 660, endPoint y: 600, distance: 129.0
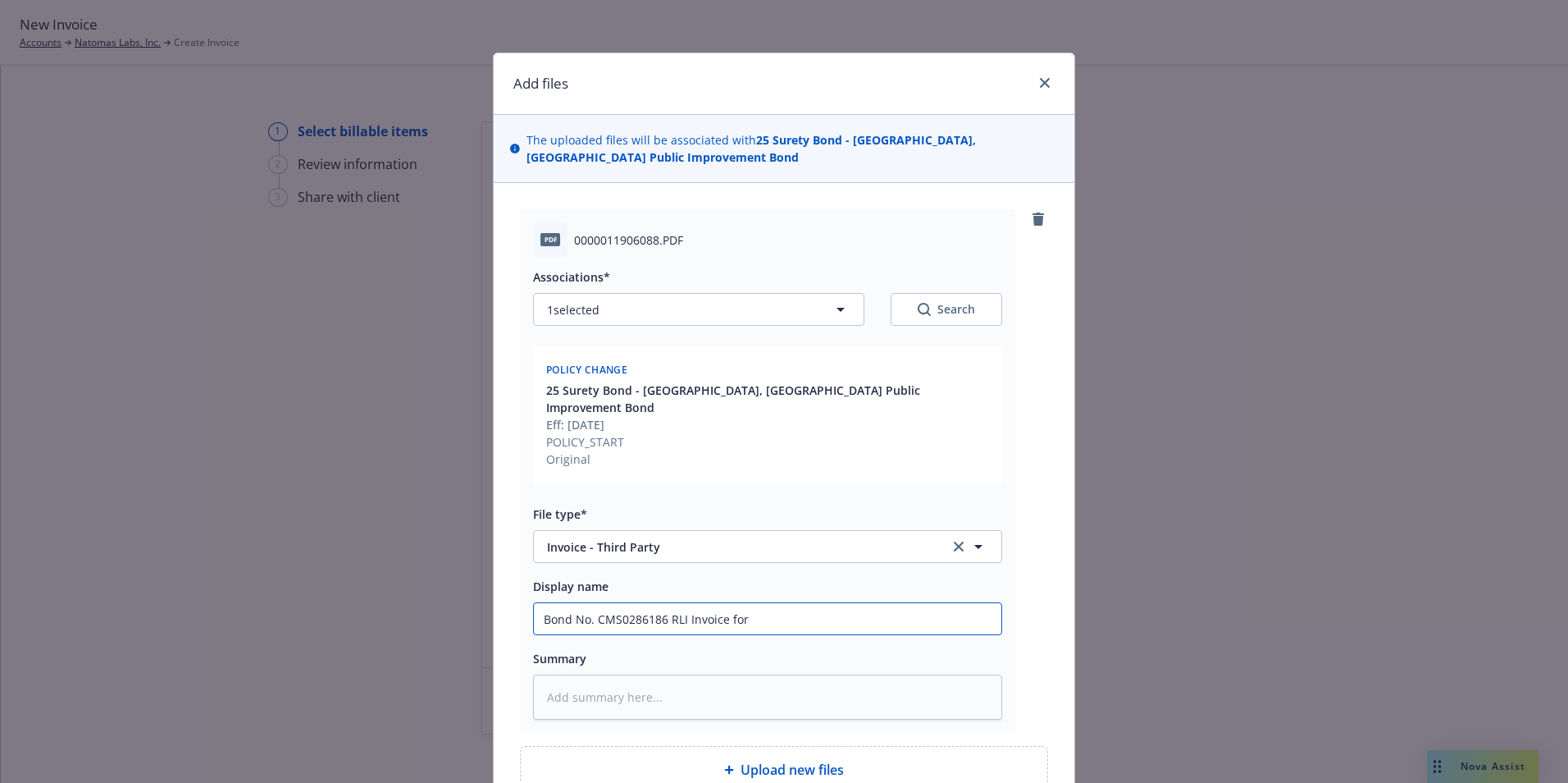
click at [660, 603] on input "Bond No. CMS0286186 RLI Invoice for" at bounding box center [768, 617] width 468 height 31
type textarea "x"
type input "RLI Invoice for"
click at [622, 605] on input "RLI Invoice for" at bounding box center [768, 617] width 468 height 31
paste input "Bond No. CMS0286186"
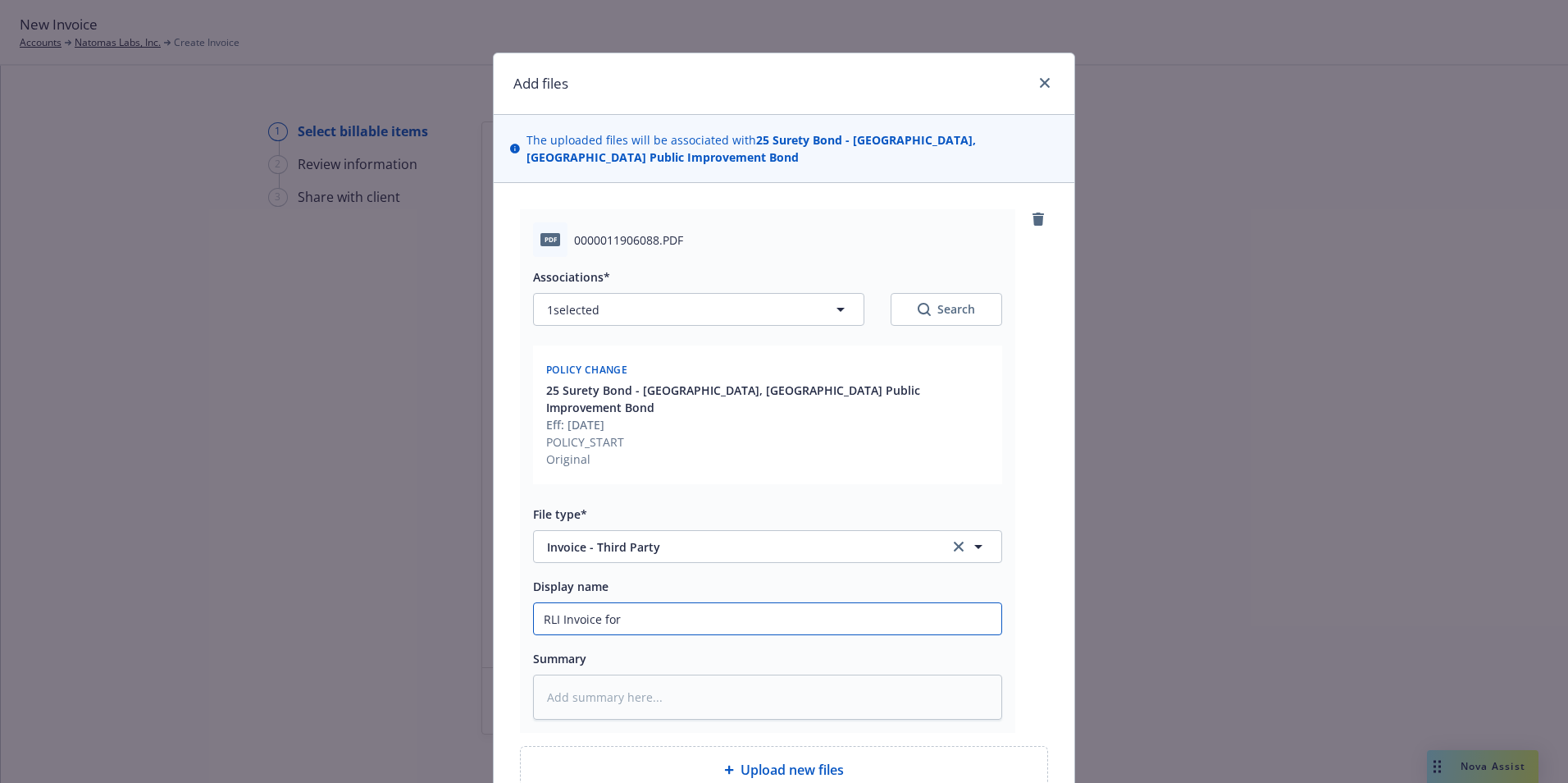
type textarea "x"
type input "RLI Invoice for Bond No. CMS0286186"
click at [539, 603] on input "RLI Invoice for Bond No. CMS0286186" at bounding box center [768, 617] width 468 height 31
type textarea "x"
type input "RLI Invoice for Bond No. CMS0286186"
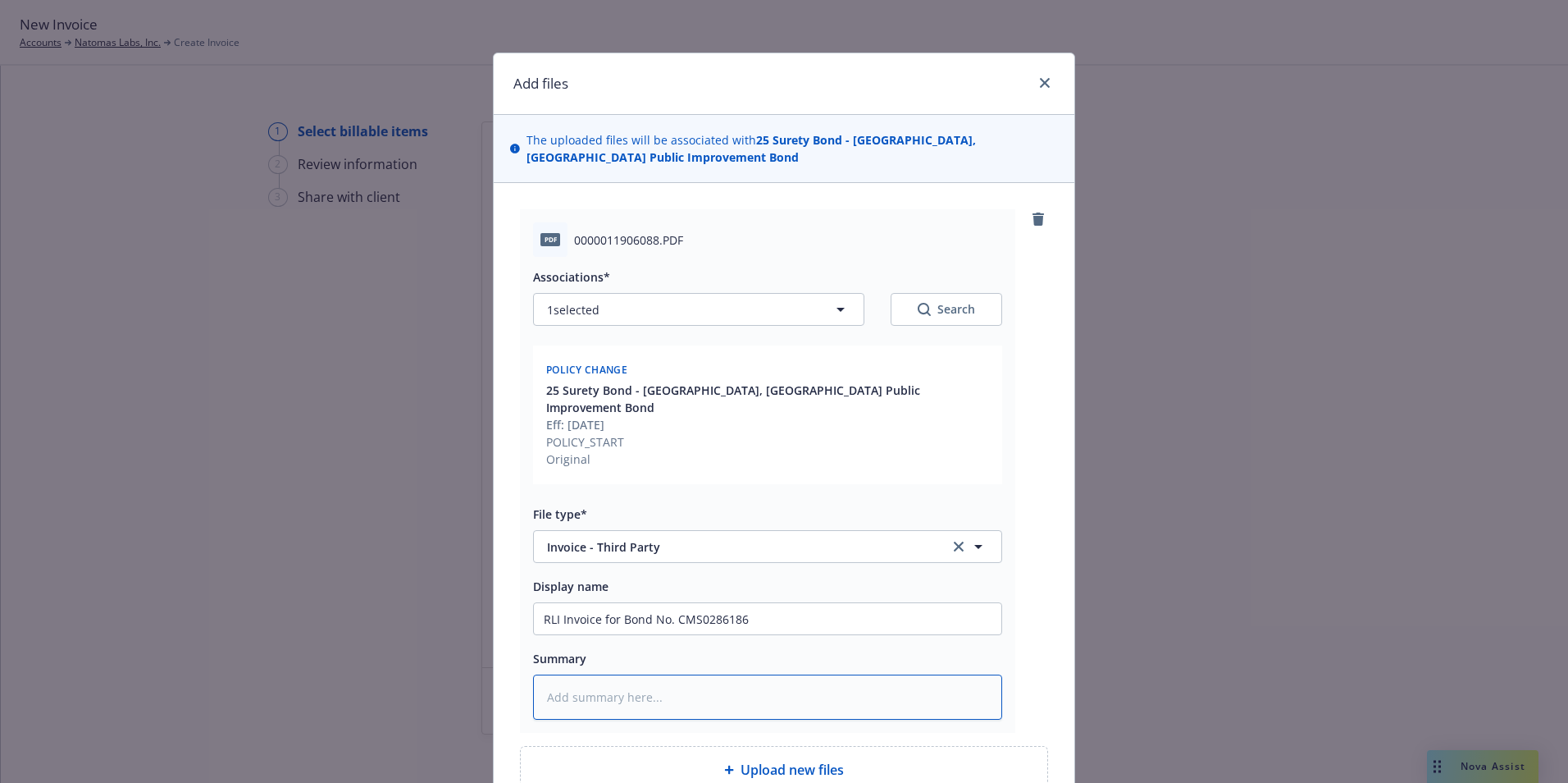
click at [606, 687] on textarea at bounding box center [768, 698] width 470 height 46
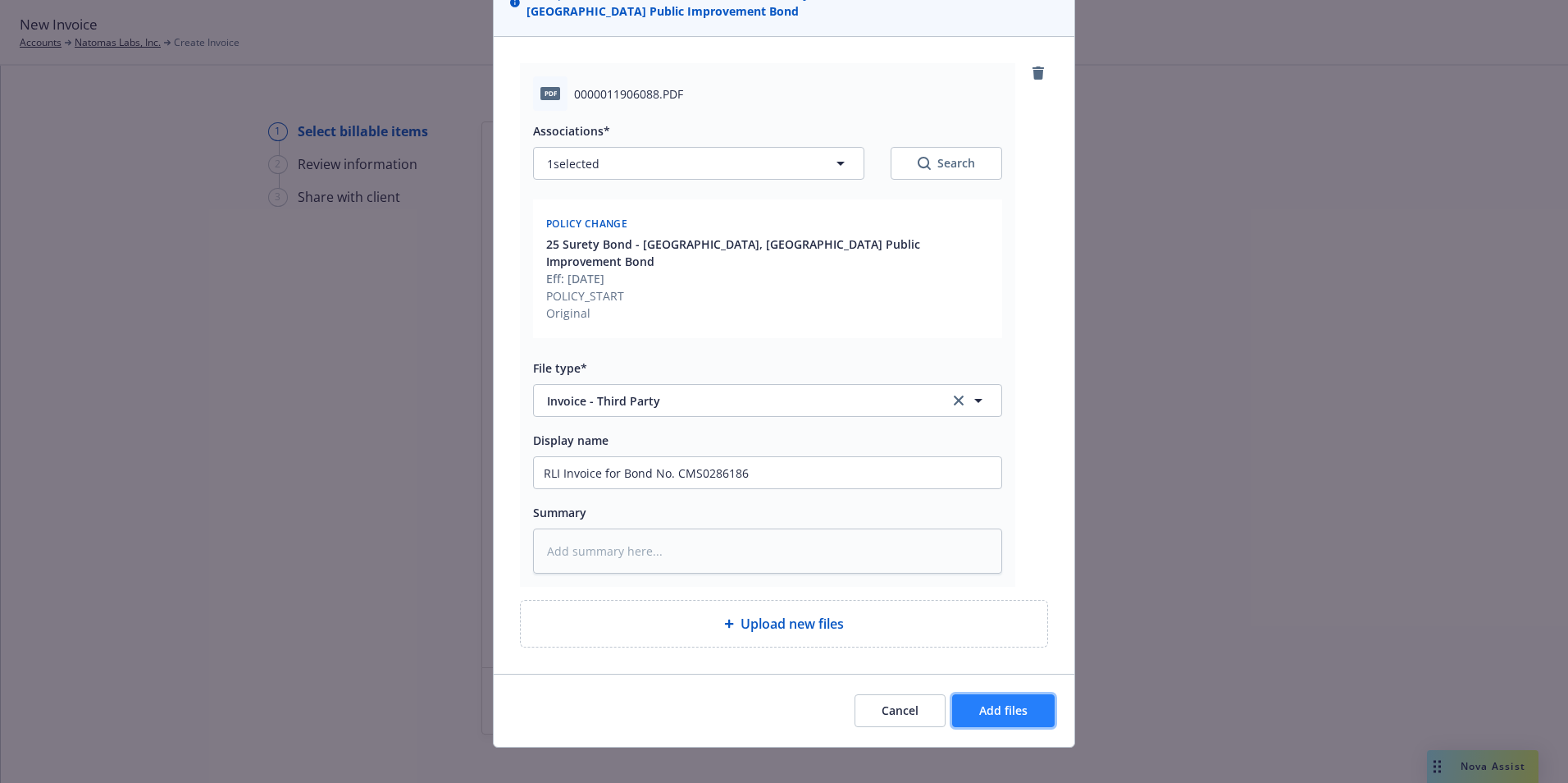
click at [989, 703] on span "Add files" at bounding box center [1003, 711] width 49 height 16
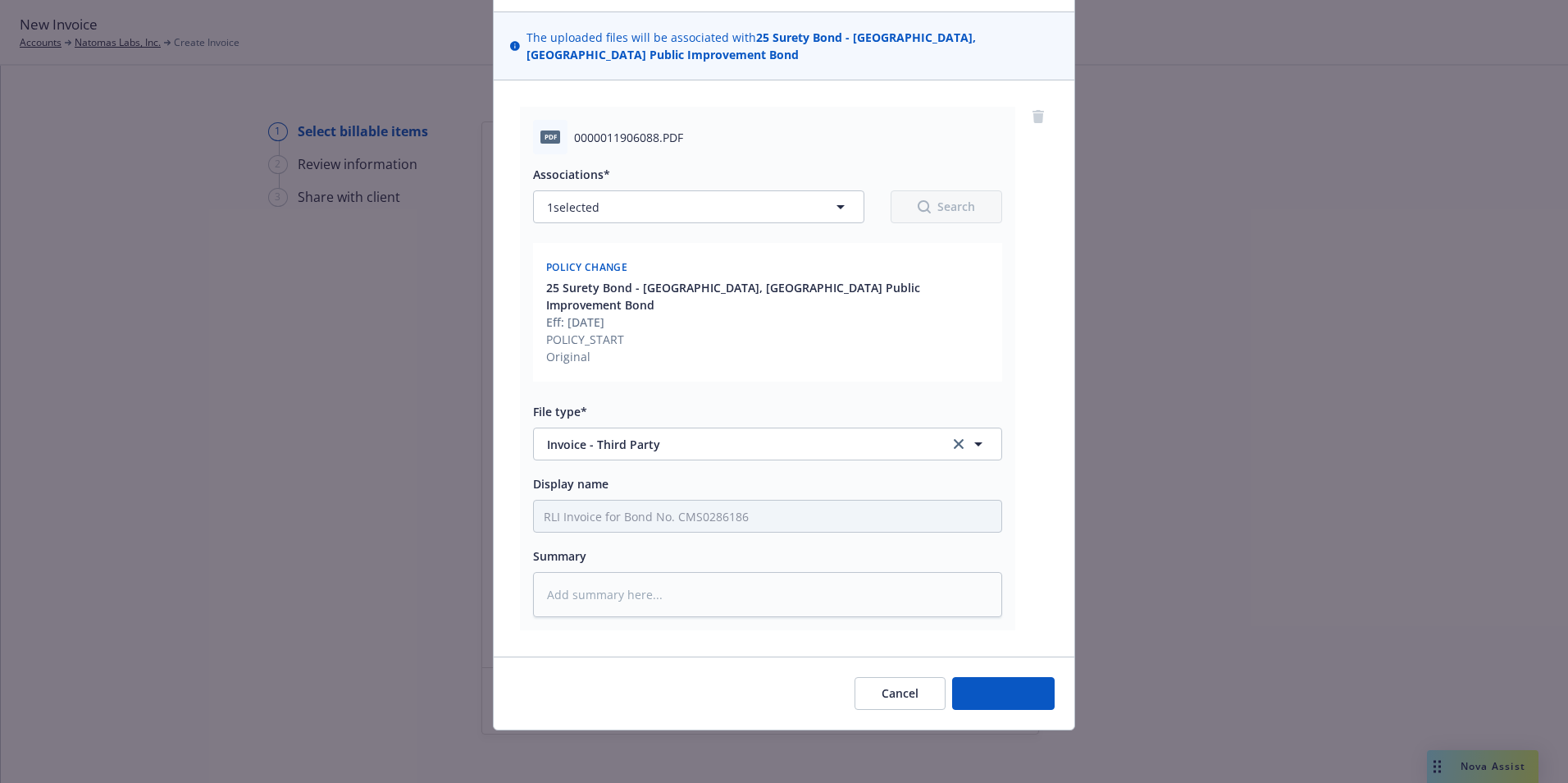
scroll to position [85, 0]
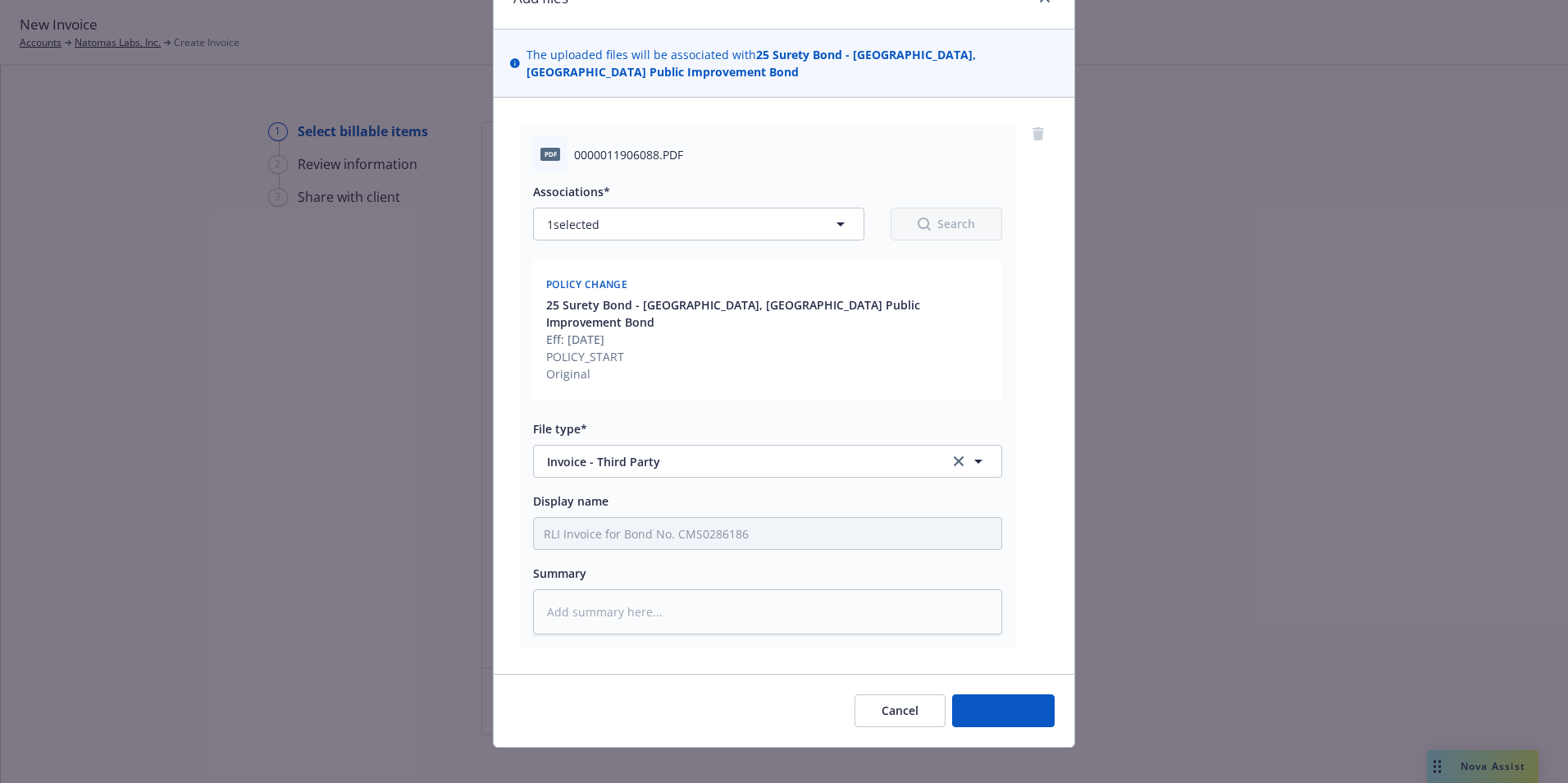
type textarea "x"
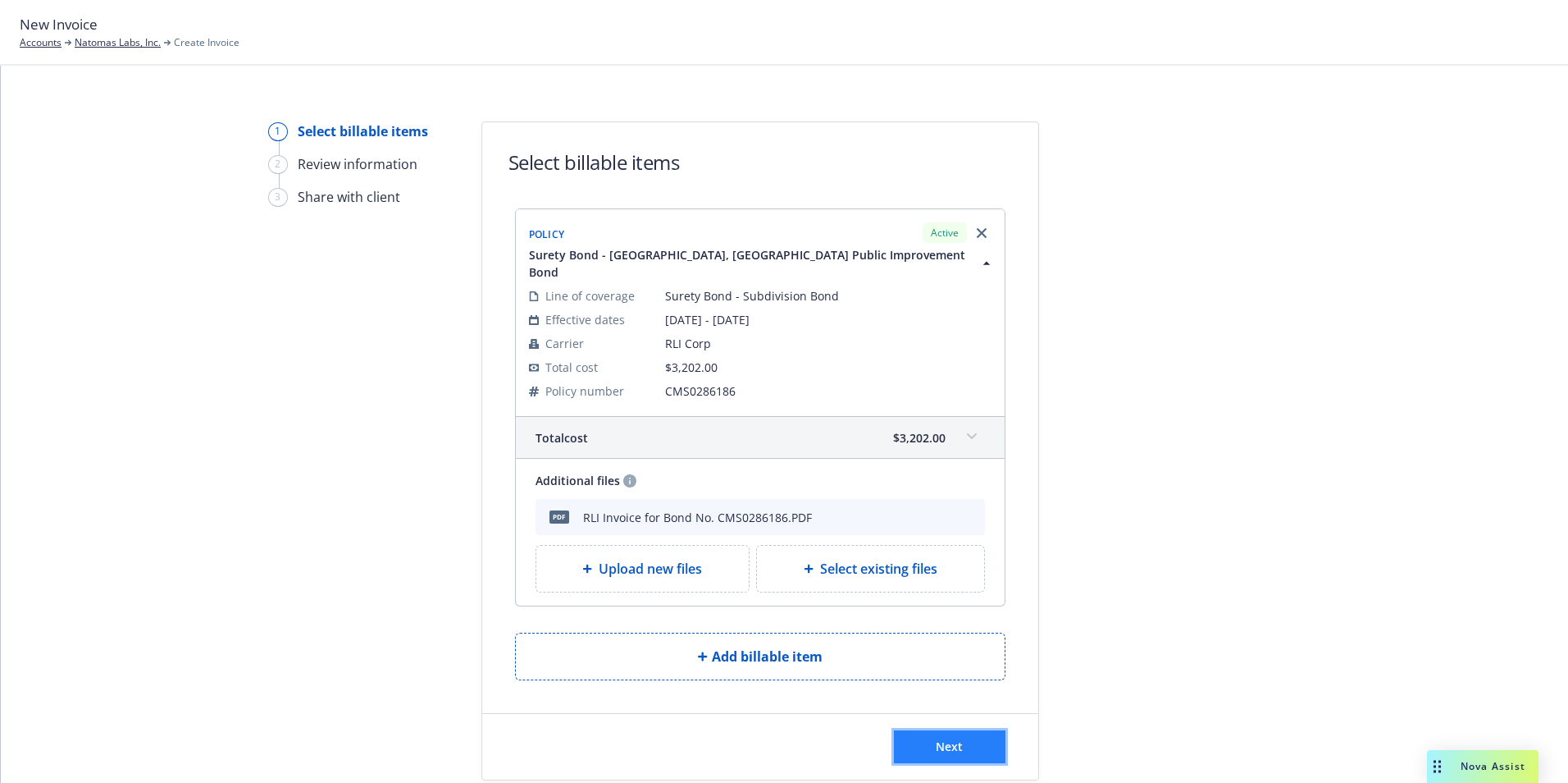
click at [946, 738] on span "Next" at bounding box center [949, 746] width 27 height 16
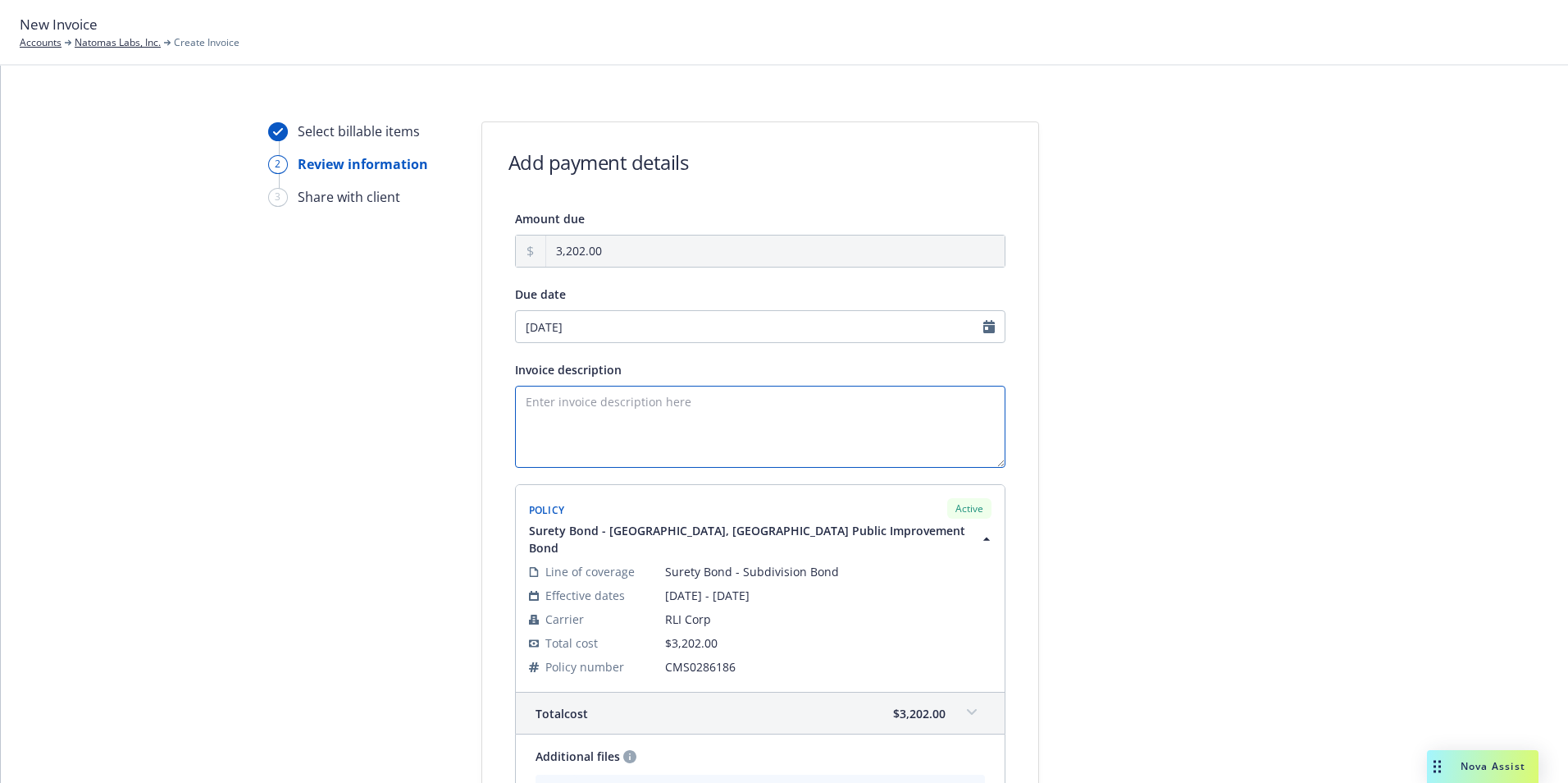
click at [578, 401] on textarea "Invoice description" at bounding box center [760, 426] width 490 height 82
click at [596, 407] on textarea "Principal:" at bounding box center [760, 426] width 490 height 82
paste textarea "Villa P1 Alpine, L L C"
click at [655, 400] on textarea "Principal: Villa P1 Alpine, L L C" at bounding box center [760, 426] width 490 height 82
click at [666, 399] on textarea "Principal: Villa P1 Alpine, LL C" at bounding box center [760, 426] width 490 height 82
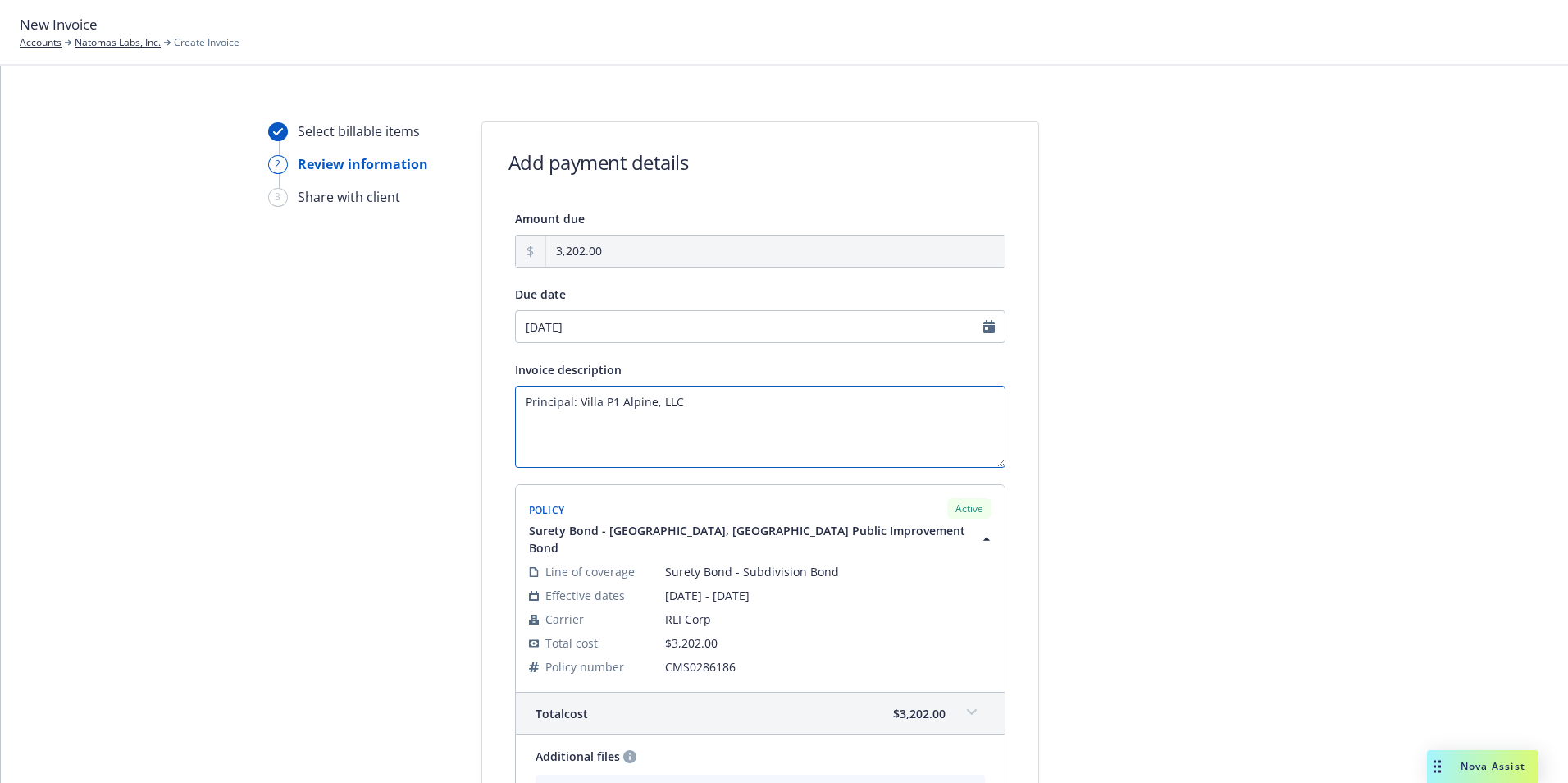
click at [693, 402] on textarea "Principal: Villa P1 Alpine, LLC" at bounding box center [760, 426] width 490 height 82
paste textarea "City Of Westminster"
click at [596, 419] on textarea "Principal: Villa P1 Alpine, LLC Obligee: City Of Westminster" at bounding box center [760, 426] width 490 height 82
click at [685, 428] on textarea "Principal: Villa P1 Alpine, LLC Obligee: [GEOGRAPHIC_DATA]" at bounding box center [760, 426] width 490 height 82
click at [618, 436] on textarea "Principal: Villa P1 Alpine, LLC Obligee: [GEOGRAPHIC_DATA], [GEOGRAPHIC_DATA] B…" at bounding box center [760, 426] width 490 height 82
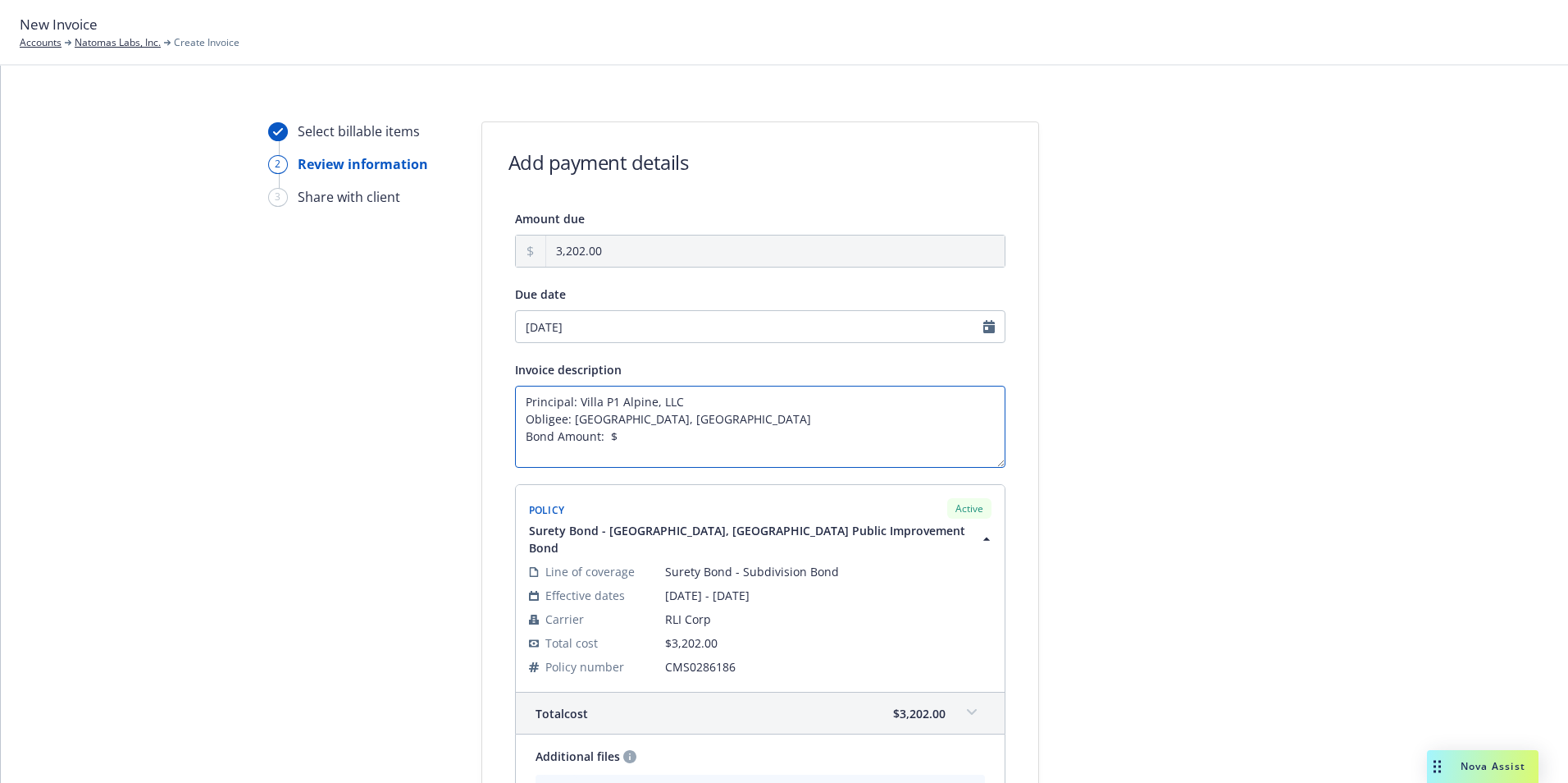
paste textarea "128,076.00"
click at [1159, 495] on div at bounding box center [1187, 552] width 230 height 860
click at [644, 427] on textarea "Principal: Villa P1 Alpine, LLC Obligee: City of Westminster, CO Bond Amount: $…" at bounding box center [760, 426] width 490 height 82
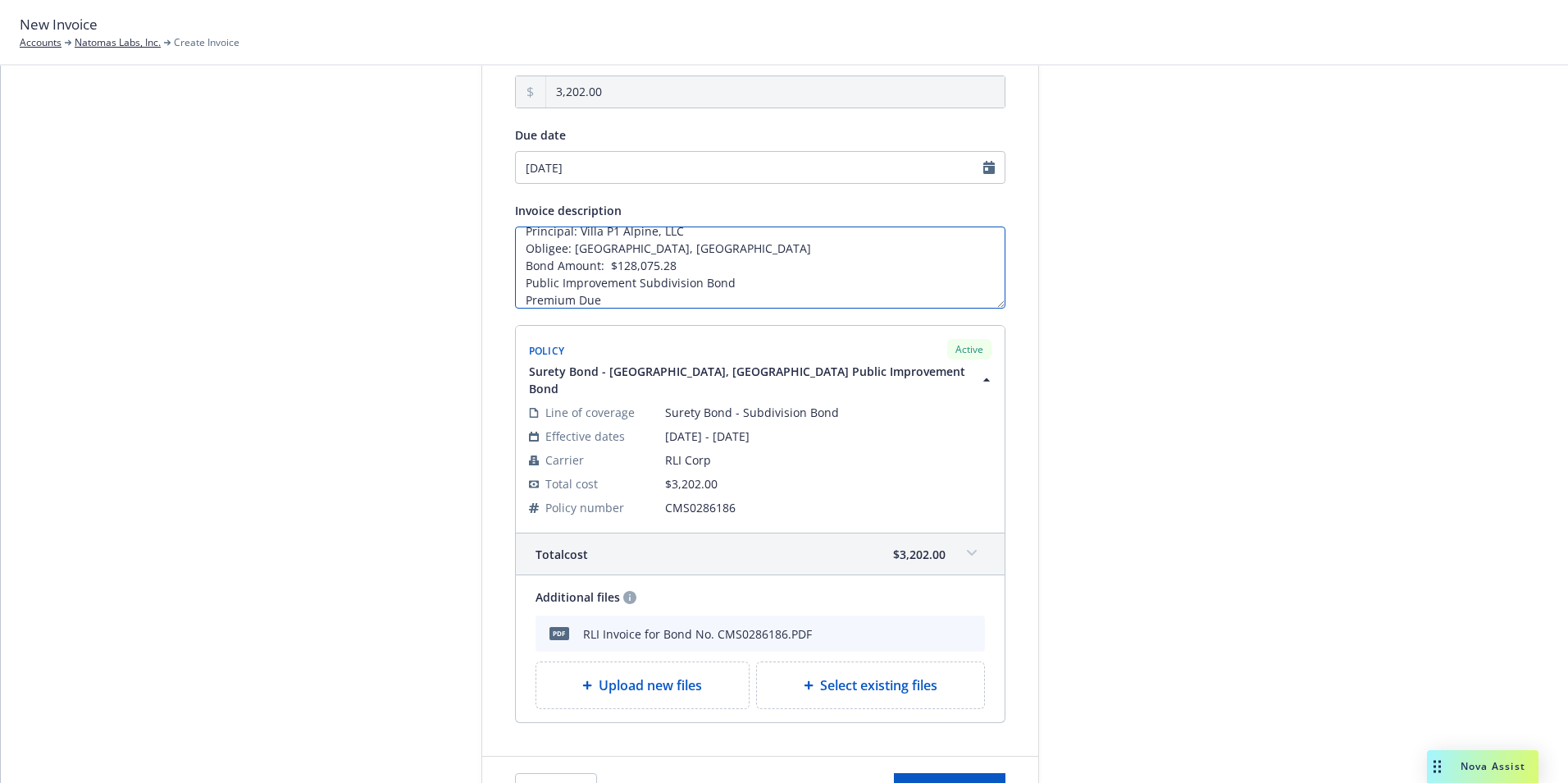
scroll to position [258, 0]
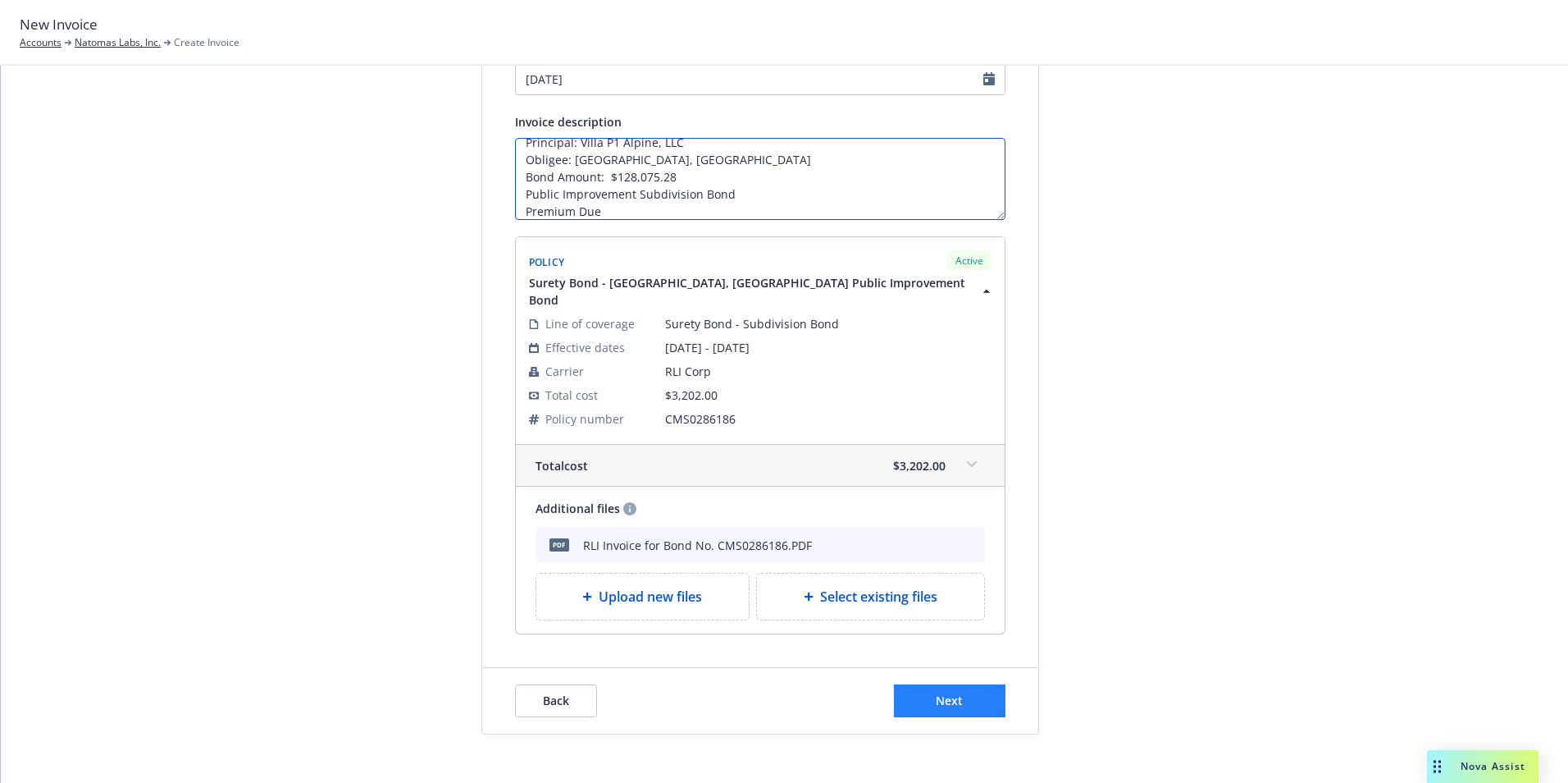
type textarea "Principal: Villa P1 Alpine, LLC Obligee: City of Westminster, CO Bond Amount: $…"
click at [939, 693] on span "Next" at bounding box center [949, 701] width 27 height 16
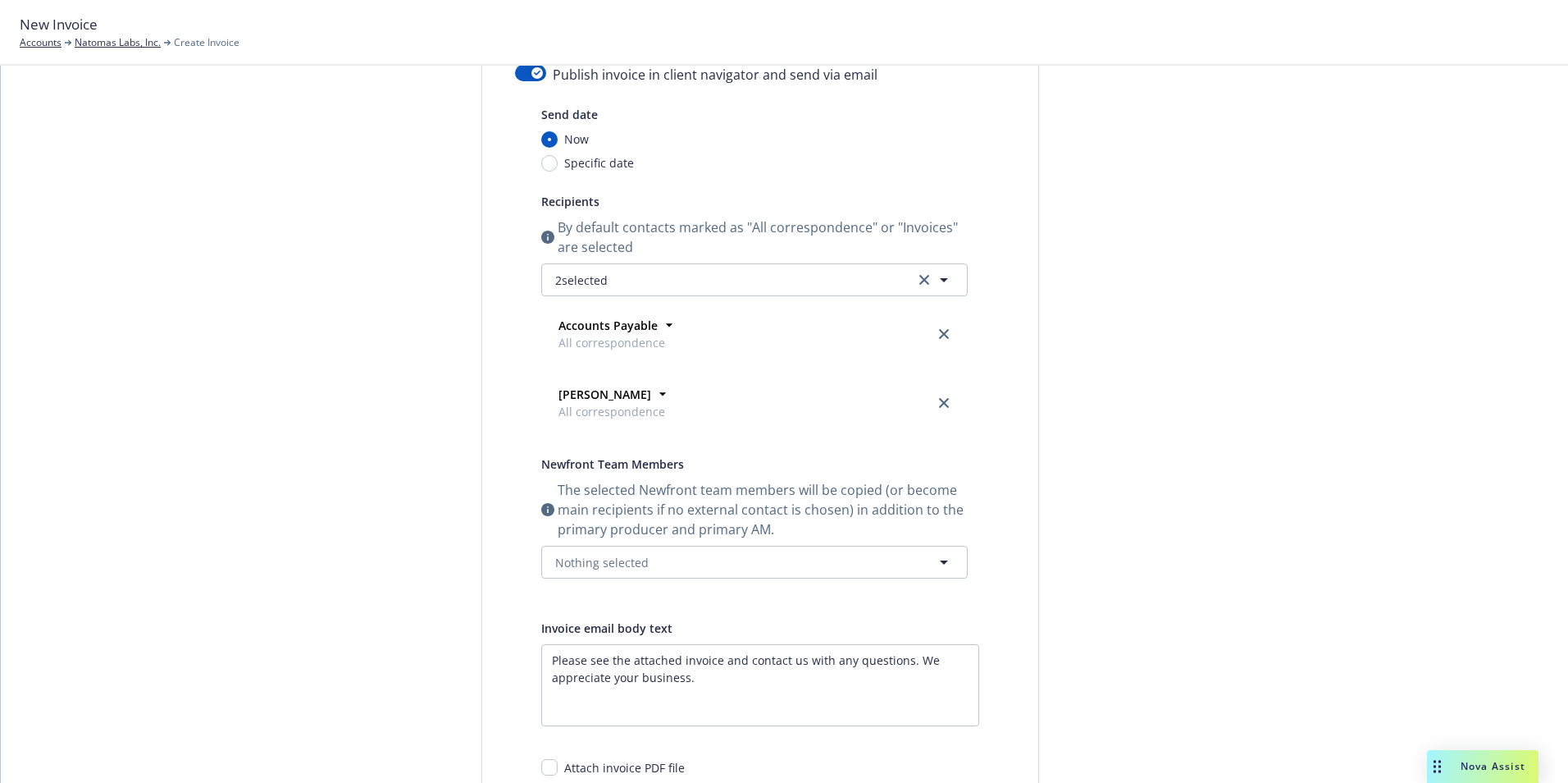
scroll to position [12, 0]
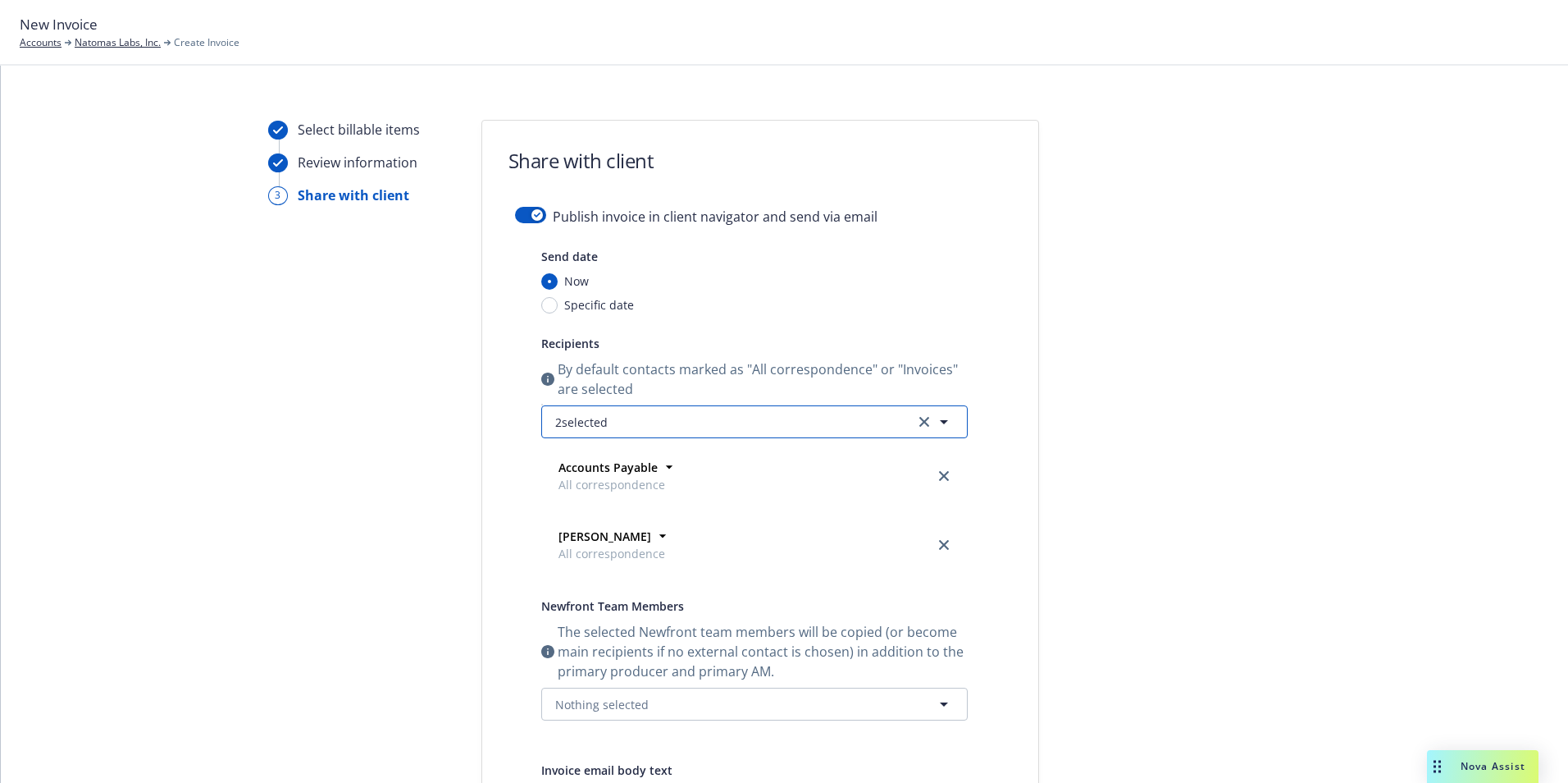
click at [941, 424] on icon "button" at bounding box center [944, 422] width 20 height 20
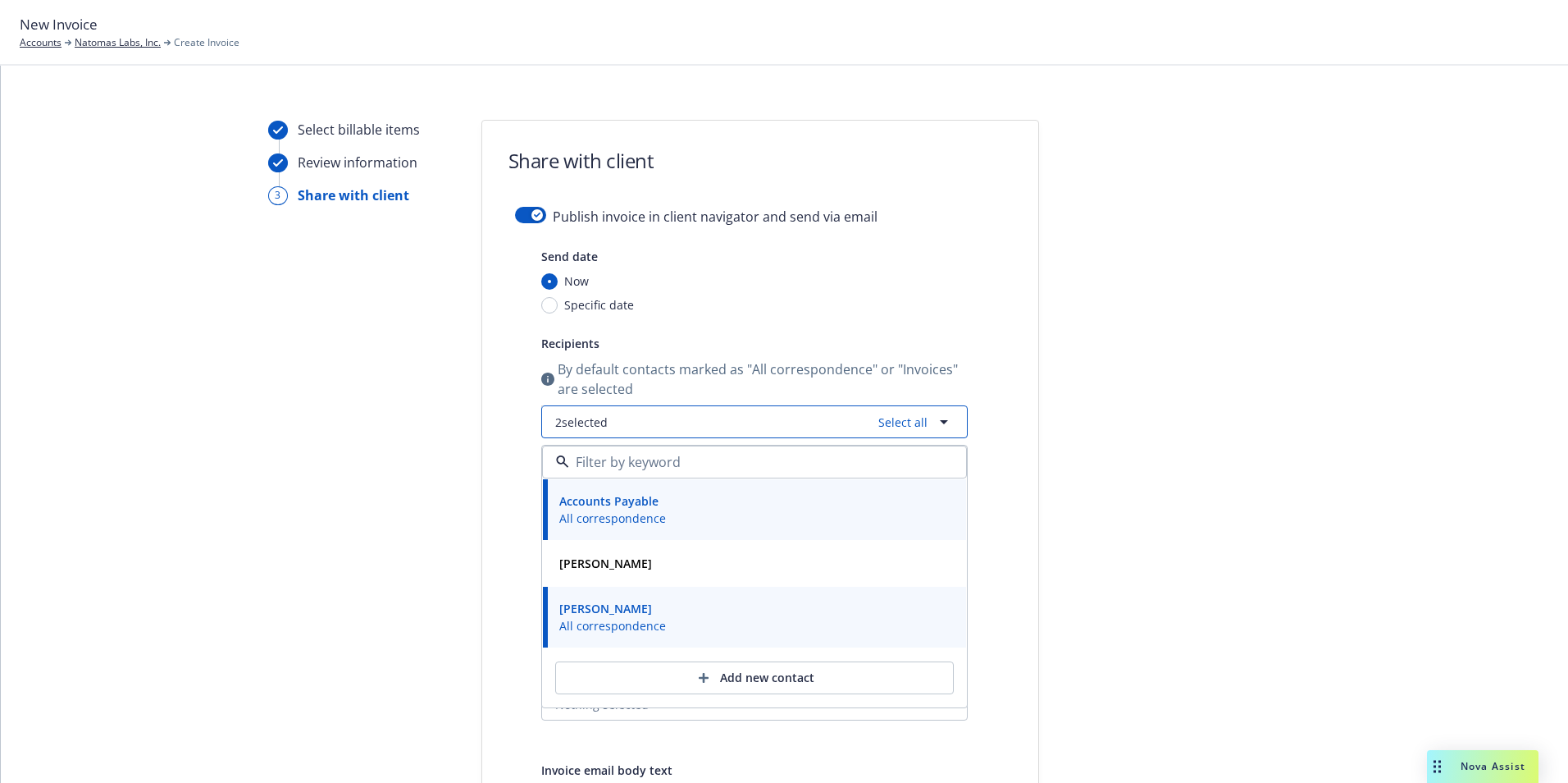
click at [940, 421] on icon "button" at bounding box center [944, 422] width 8 height 4
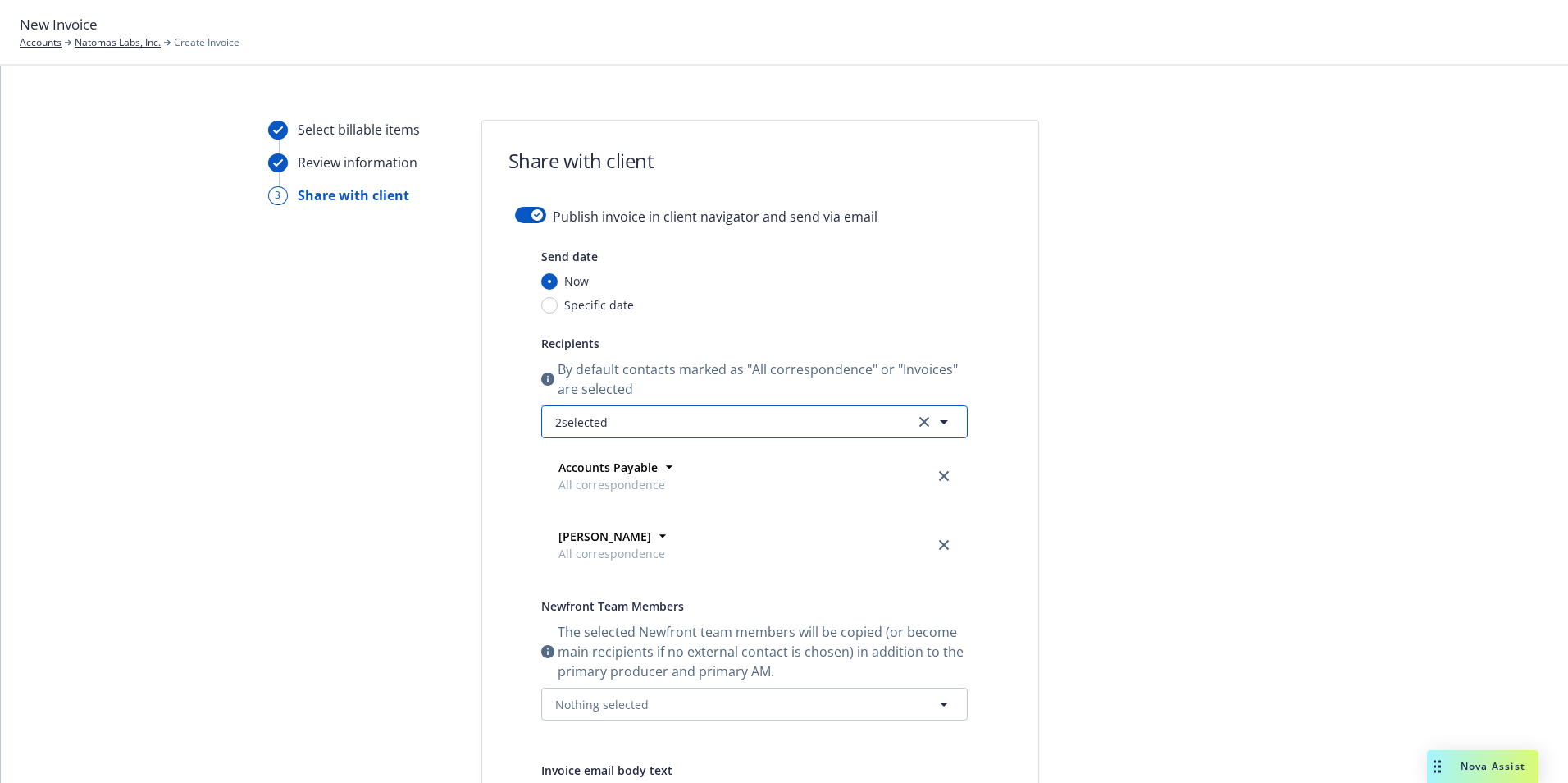
click at [940, 421] on icon "button" at bounding box center [944, 422] width 8 height 4
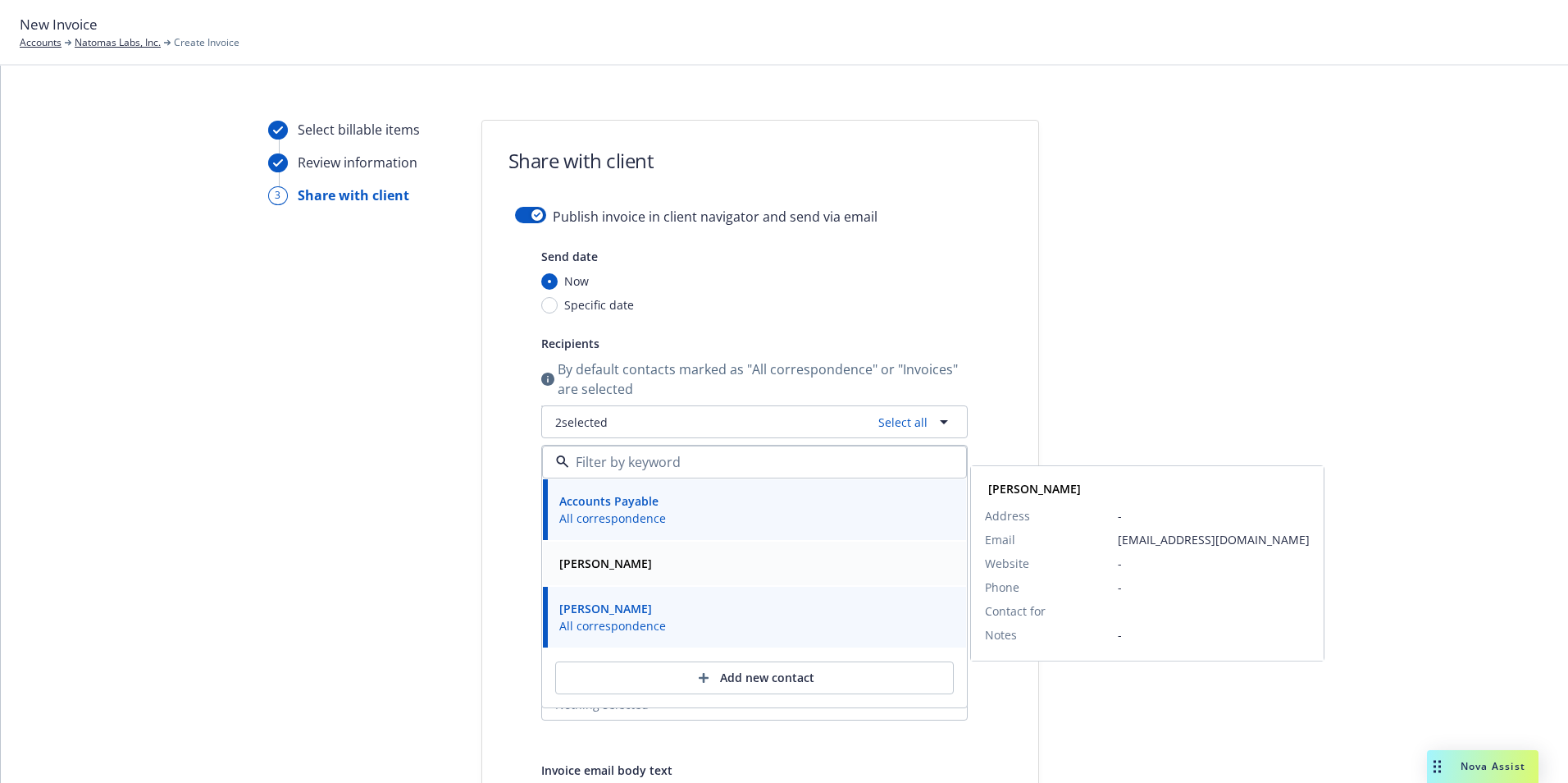
click at [574, 560] on strong "[PERSON_NAME]" at bounding box center [606, 563] width 93 height 16
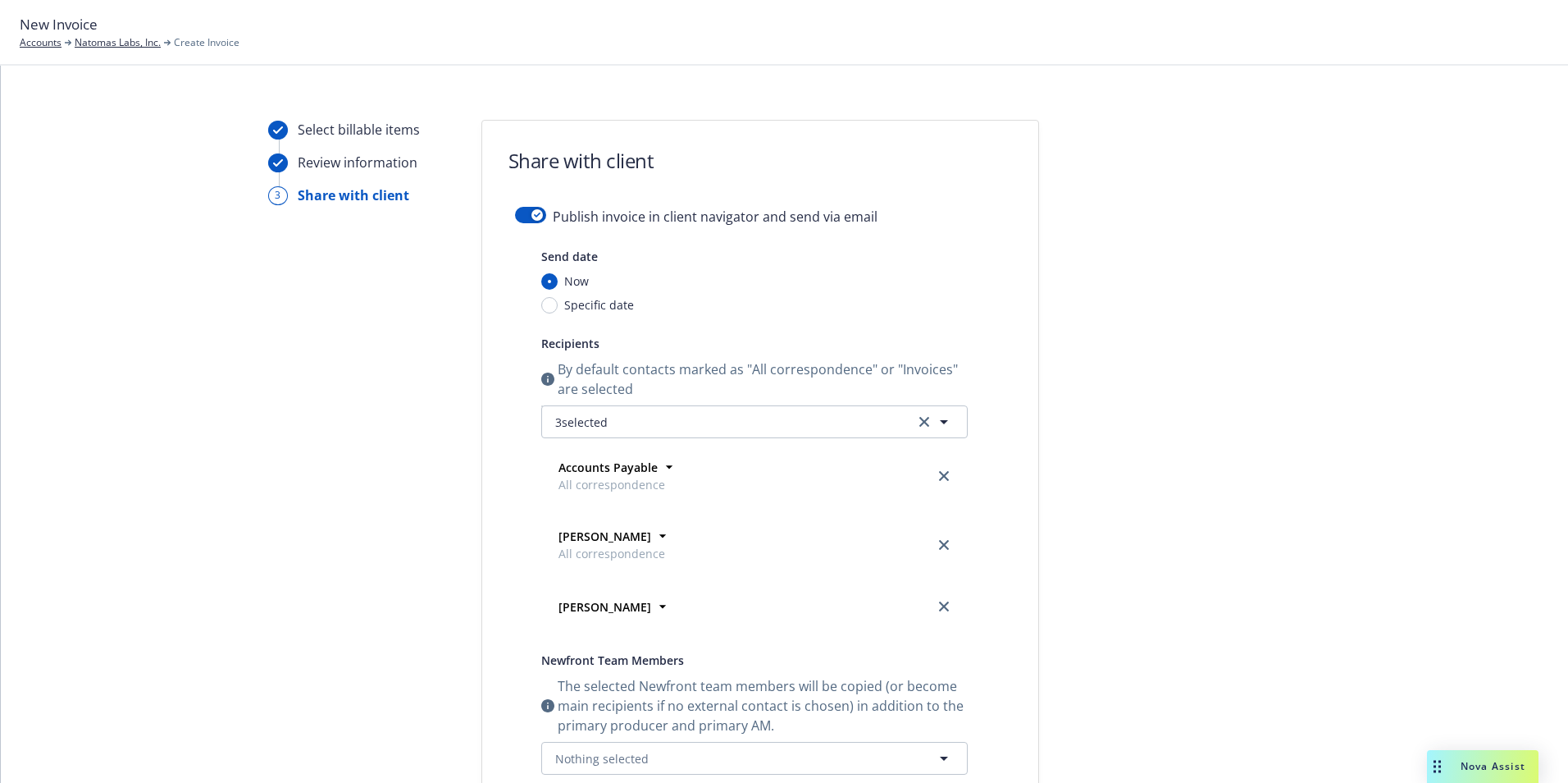
scroll to position [175, 0]
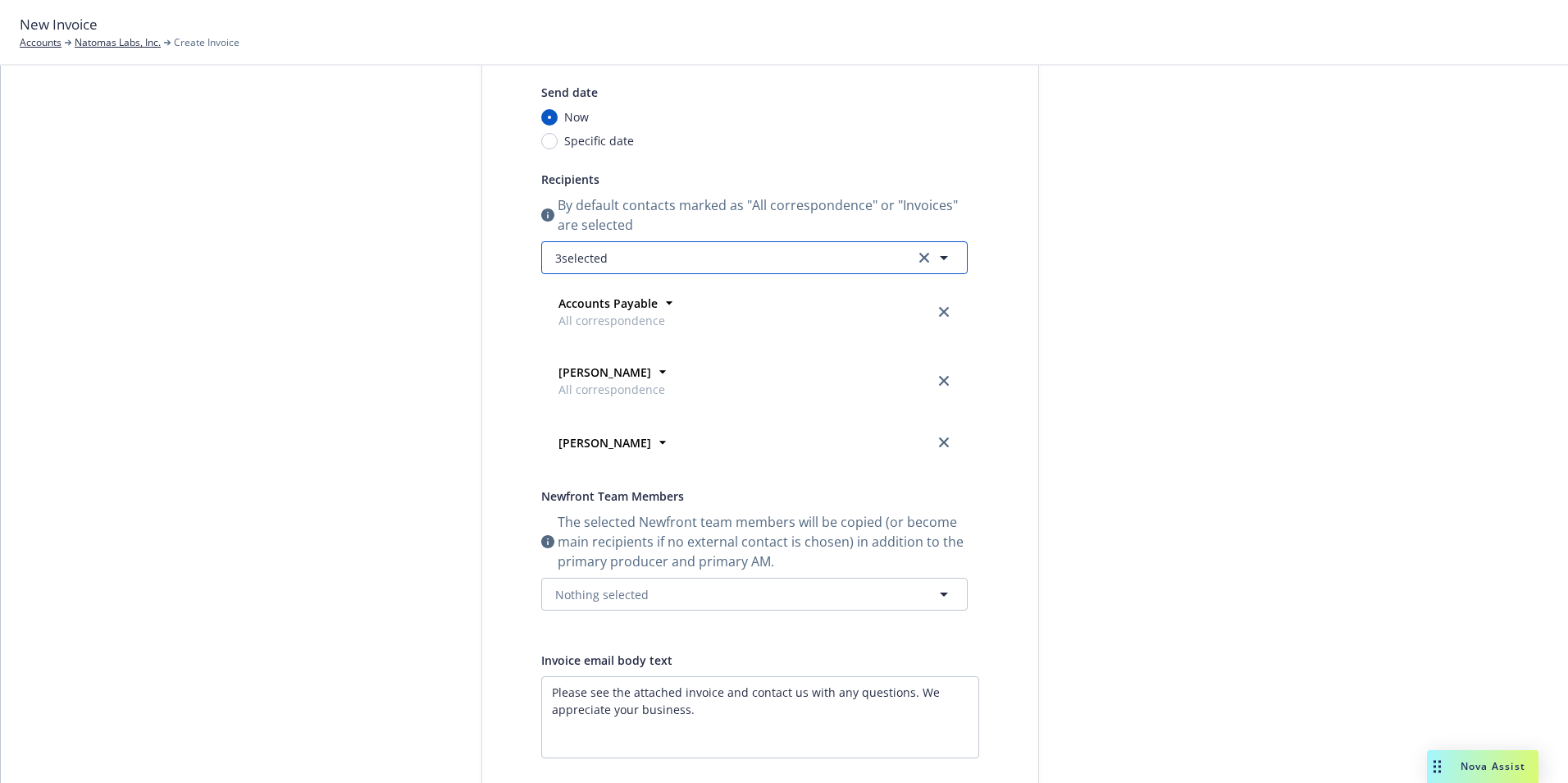
click at [934, 253] on icon "button" at bounding box center [944, 258] width 20 height 20
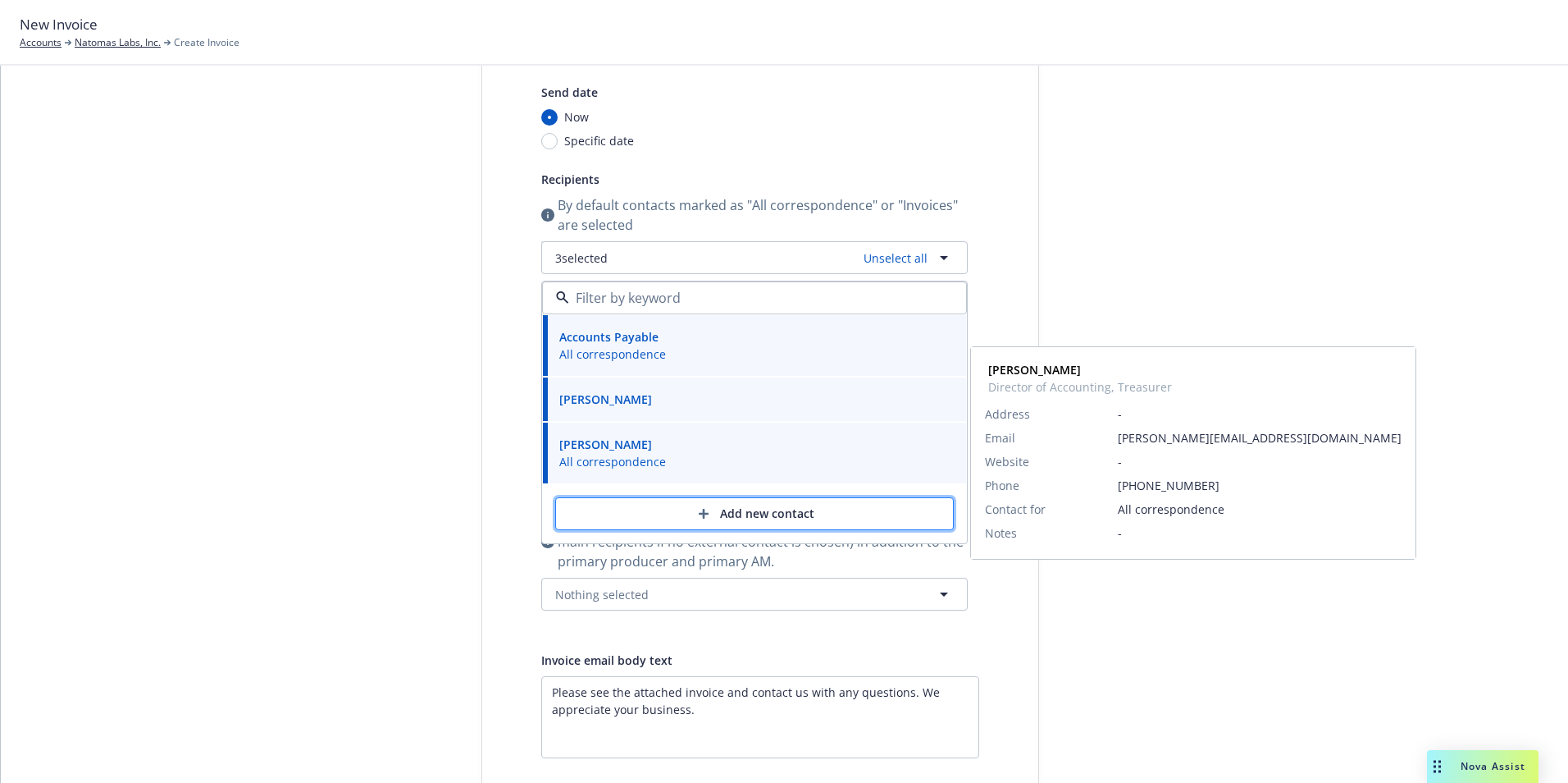
click at [779, 517] on div "Add new contact" at bounding box center [755, 513] width 345 height 31
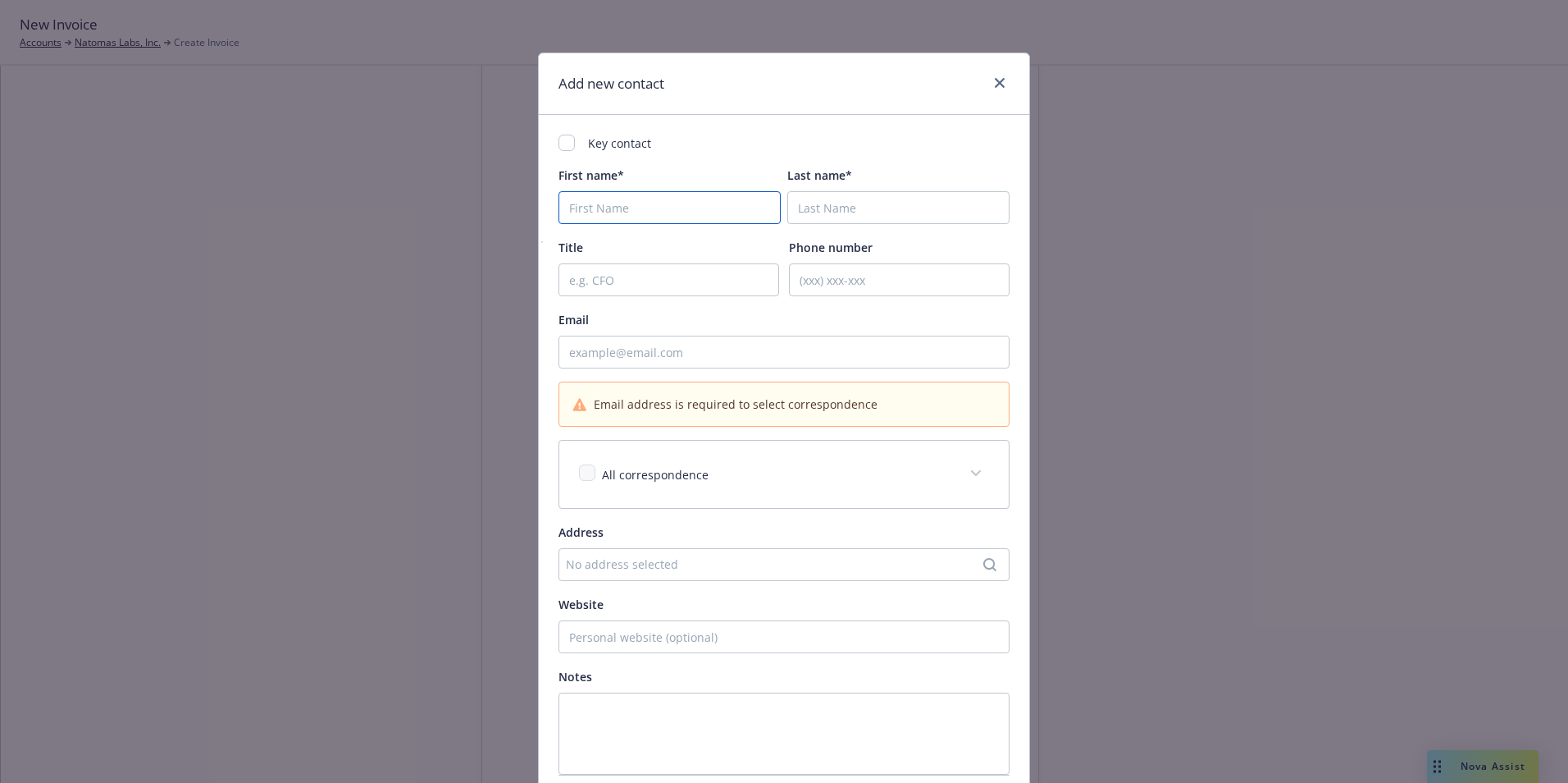
click at [608, 208] on input "First name*" at bounding box center [670, 207] width 222 height 33
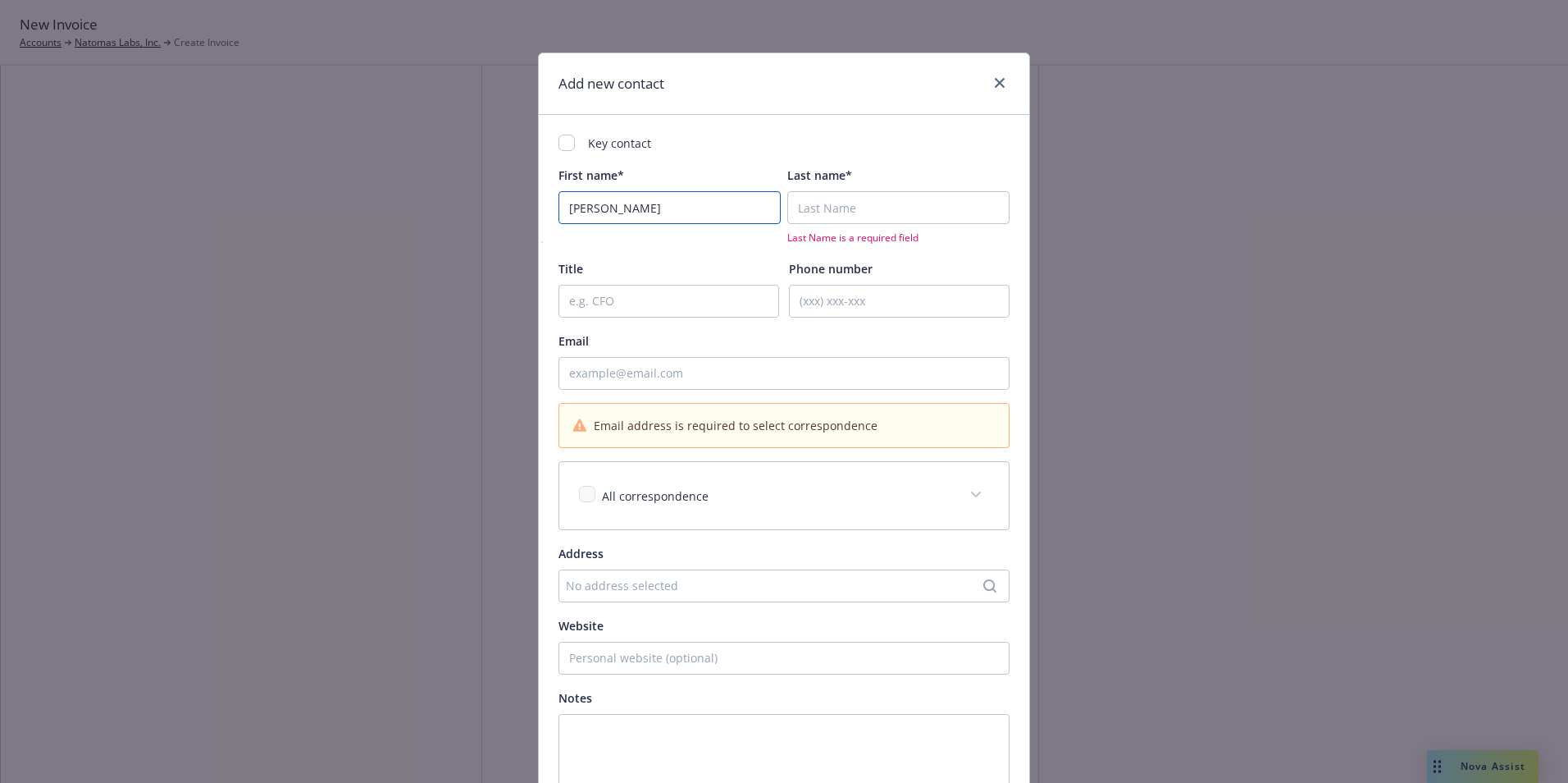
type input "Shelby"
click at [860, 209] on input "Last name*" at bounding box center [898, 207] width 222 height 33
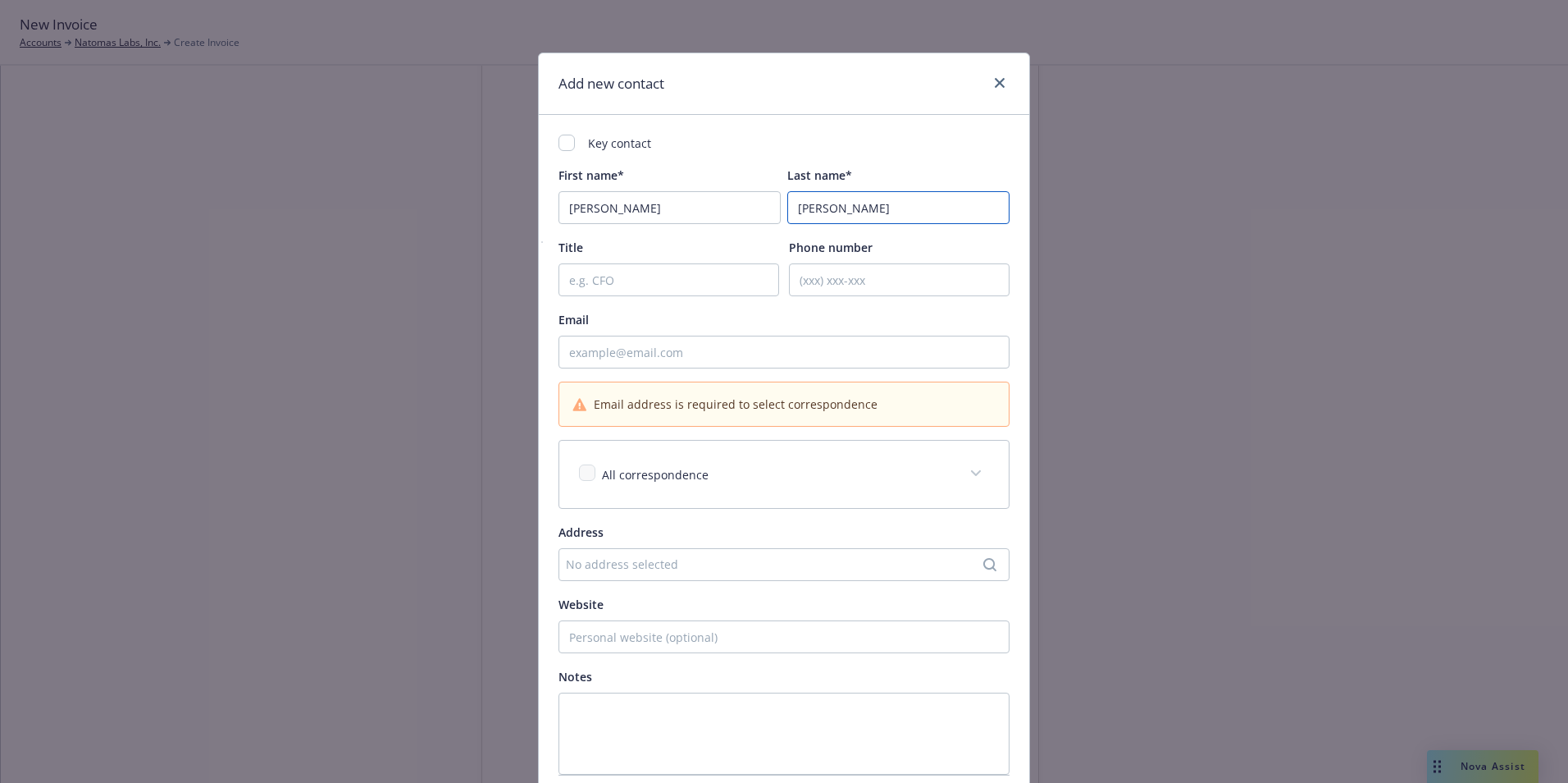
type input "Shearon"
click at [629, 354] on input "Email" at bounding box center [784, 352] width 451 height 33
click at [612, 358] on input "Email" at bounding box center [784, 352] width 451 height 33
paste input "[EMAIL_ADDRESS][DOMAIN_NAME]"
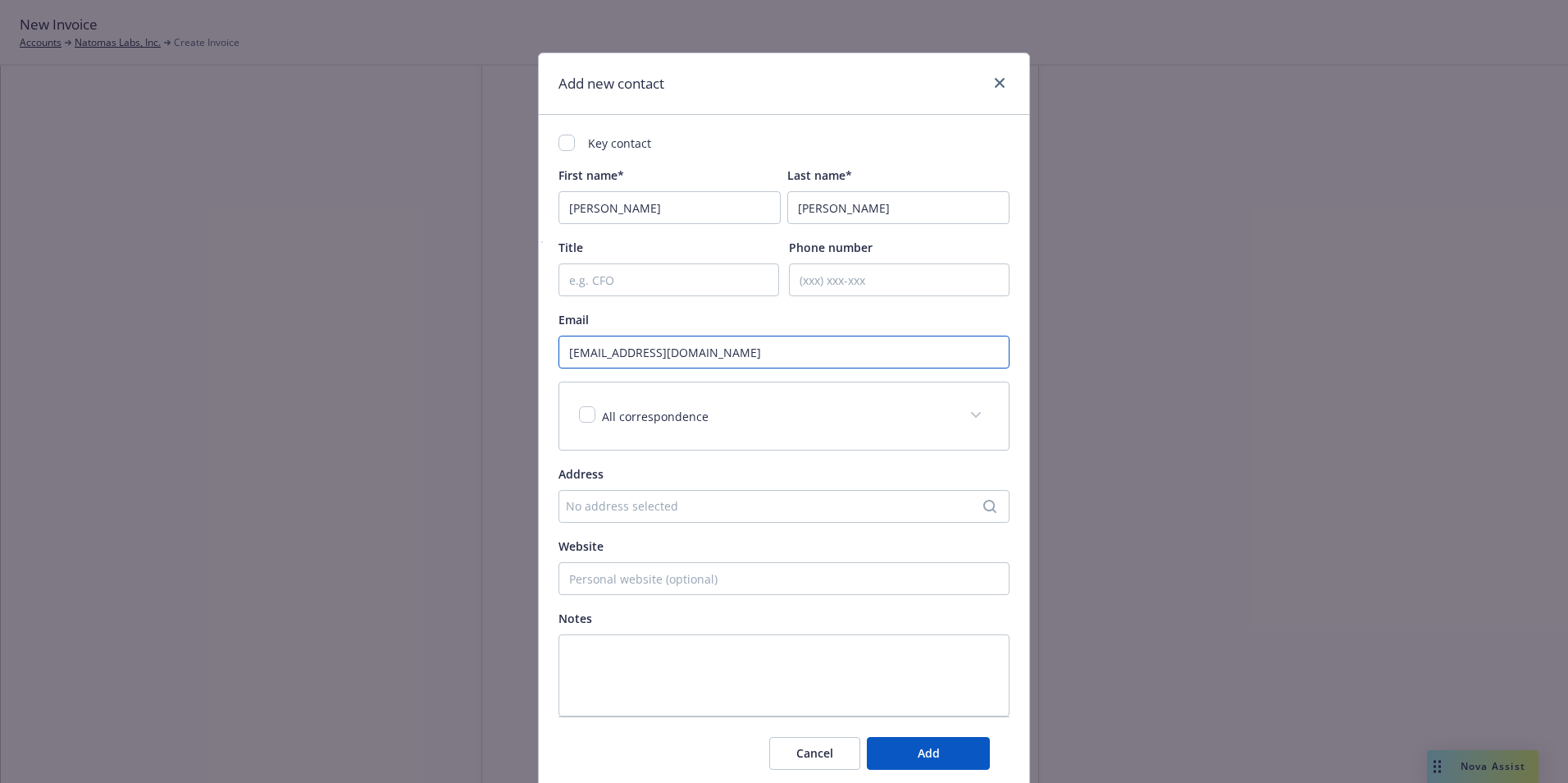
type input "[EMAIL_ADDRESS][DOMAIN_NAME]"
click at [909, 751] on button "Add" at bounding box center [928, 752] width 123 height 33
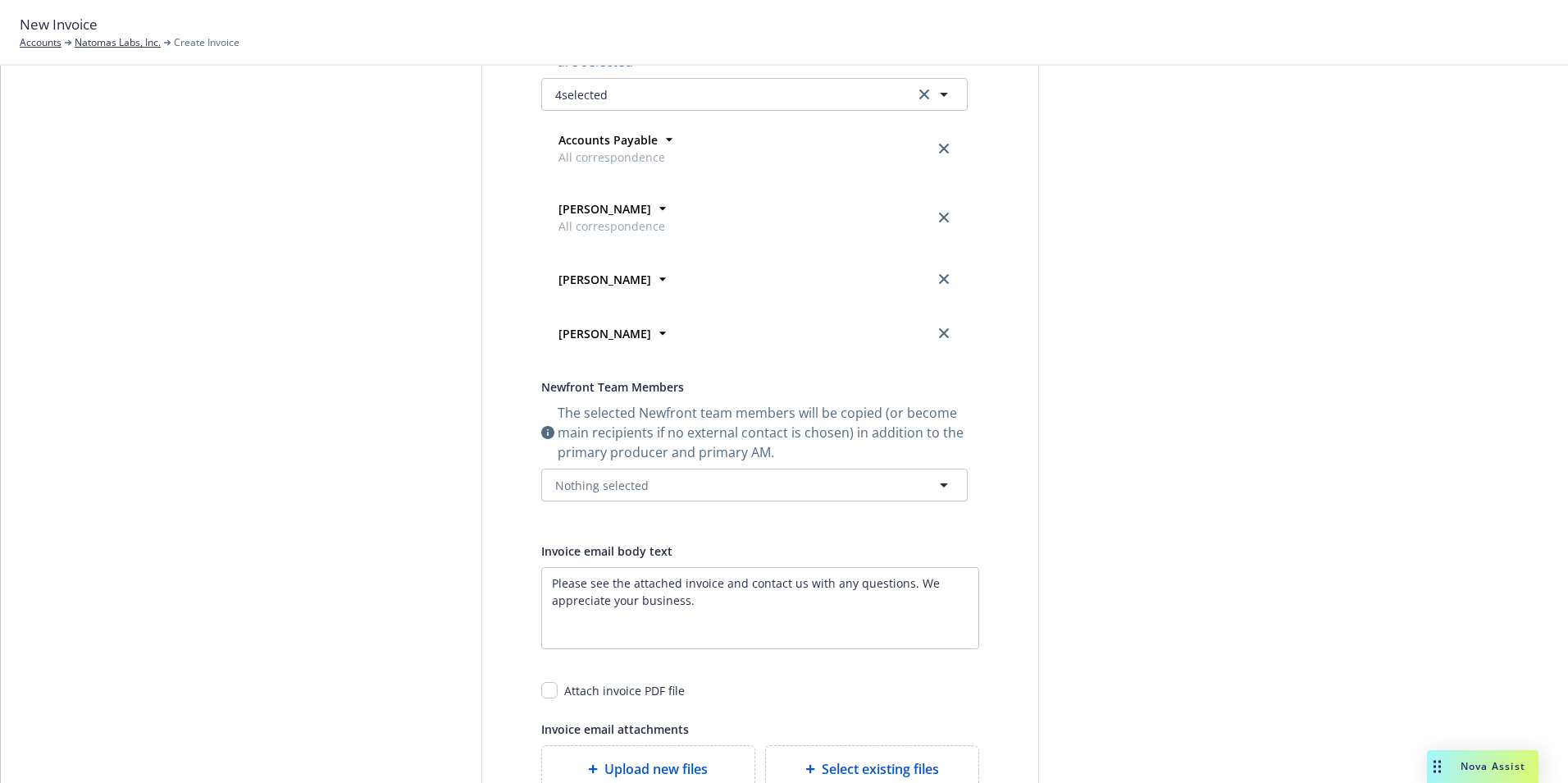
scroll to position [340, 0]
click at [650, 488] on button "Nothing selected" at bounding box center [754, 484] width 427 height 33
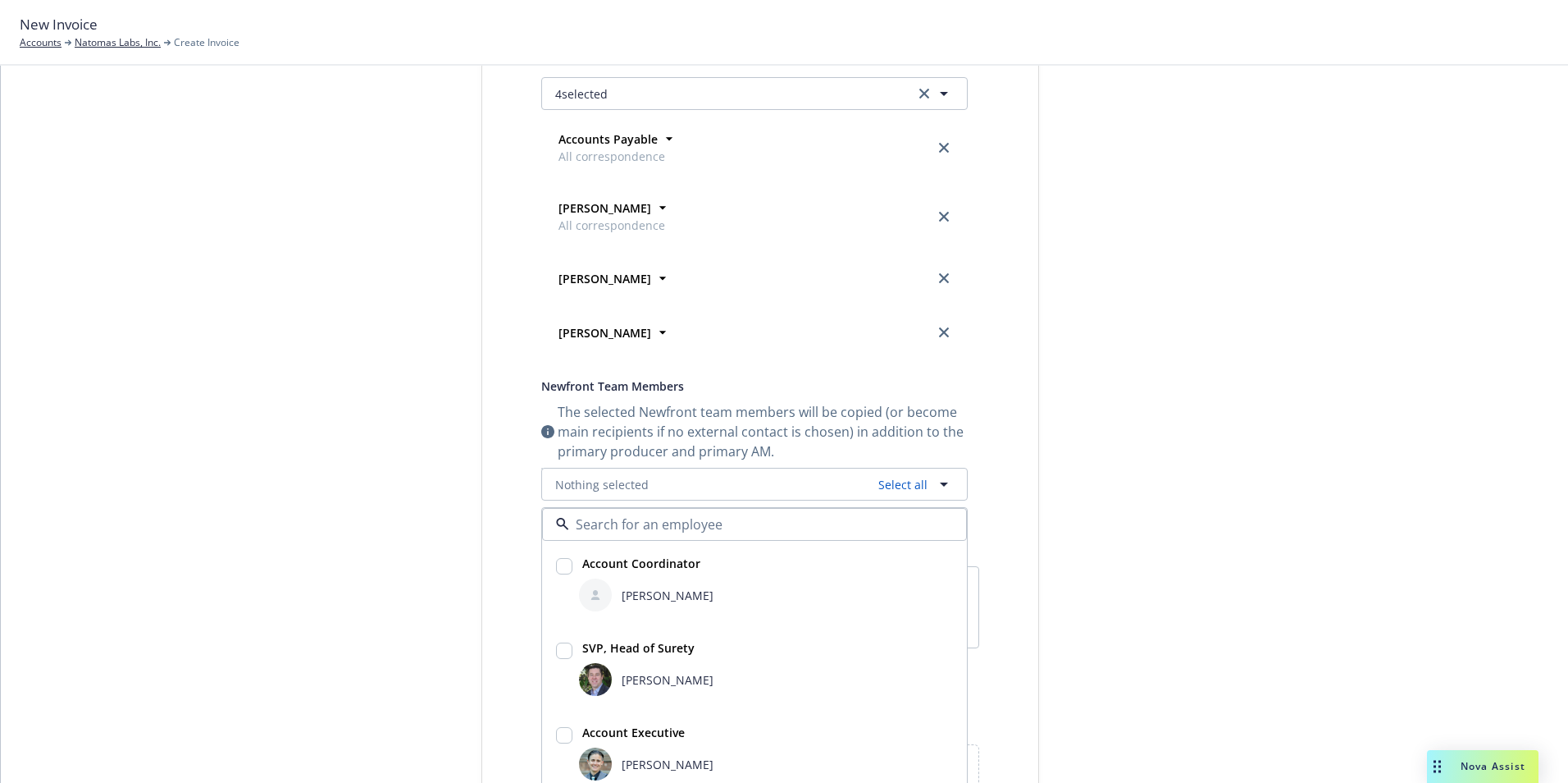
click at [560, 647] on input "checkbox" at bounding box center [564, 650] width 17 height 17
checkbox input "true"
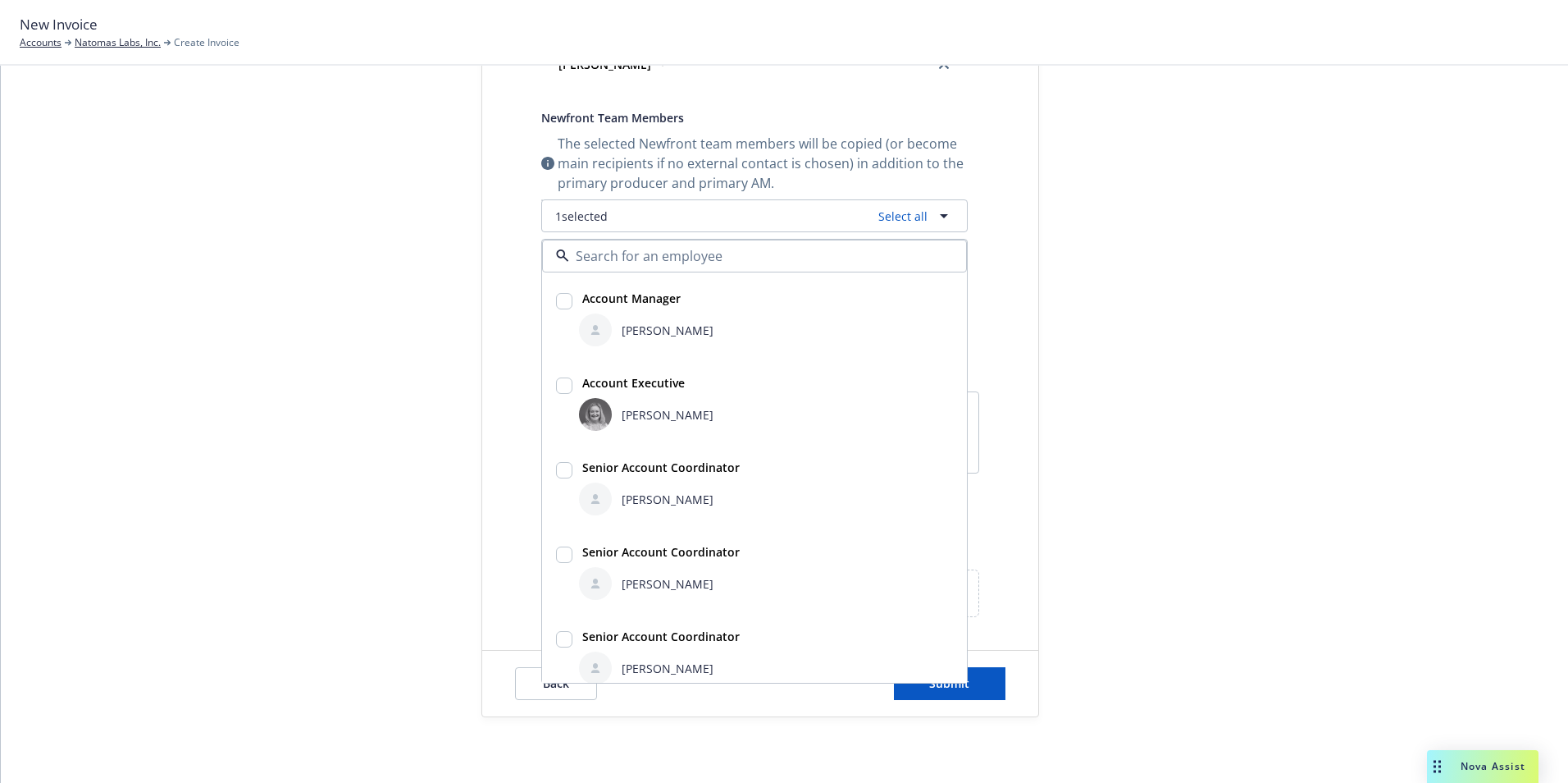
scroll to position [265, 0]
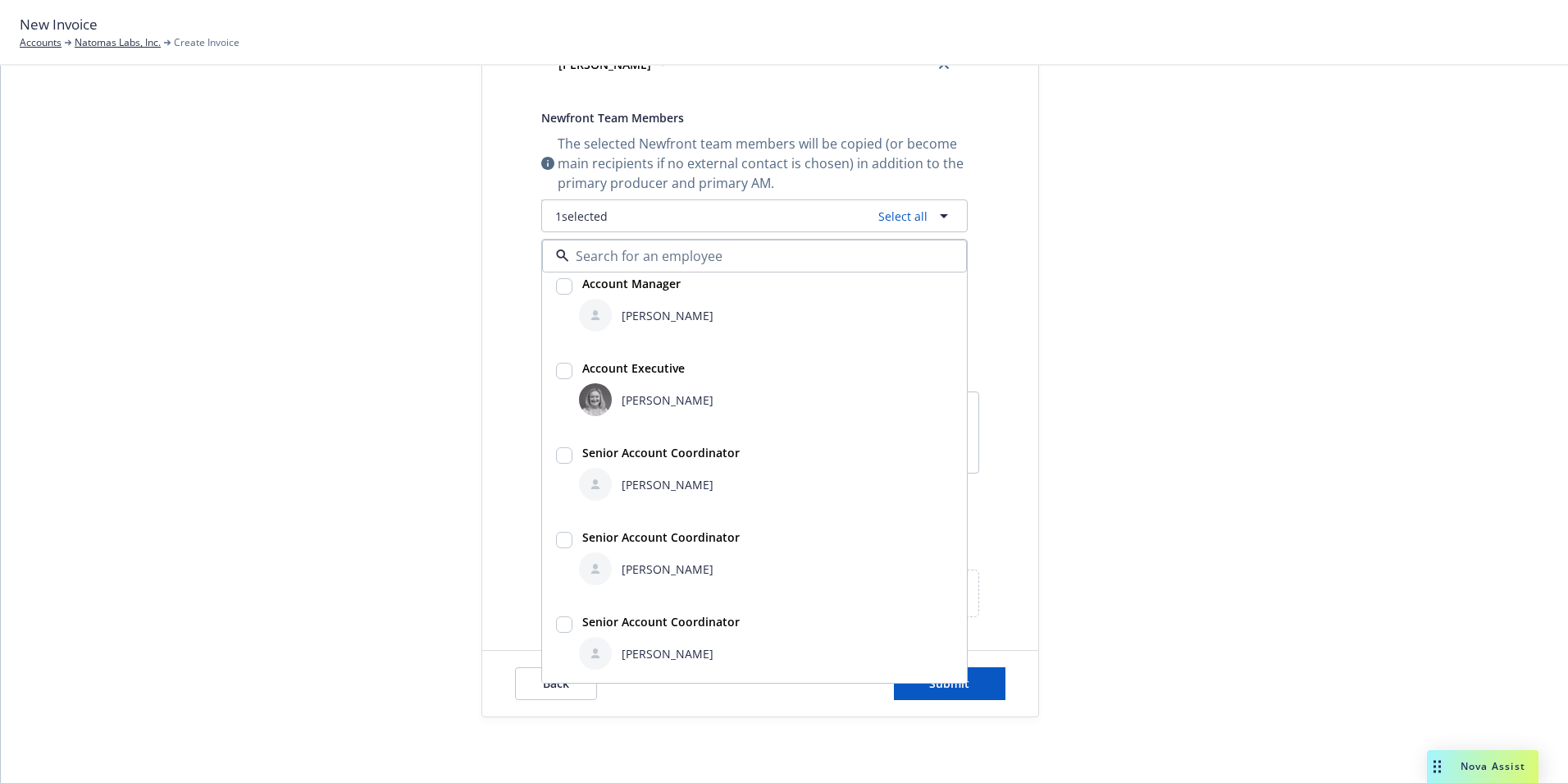
click at [559, 457] on input "checkbox" at bounding box center [564, 455] width 17 height 17
checkbox input "true"
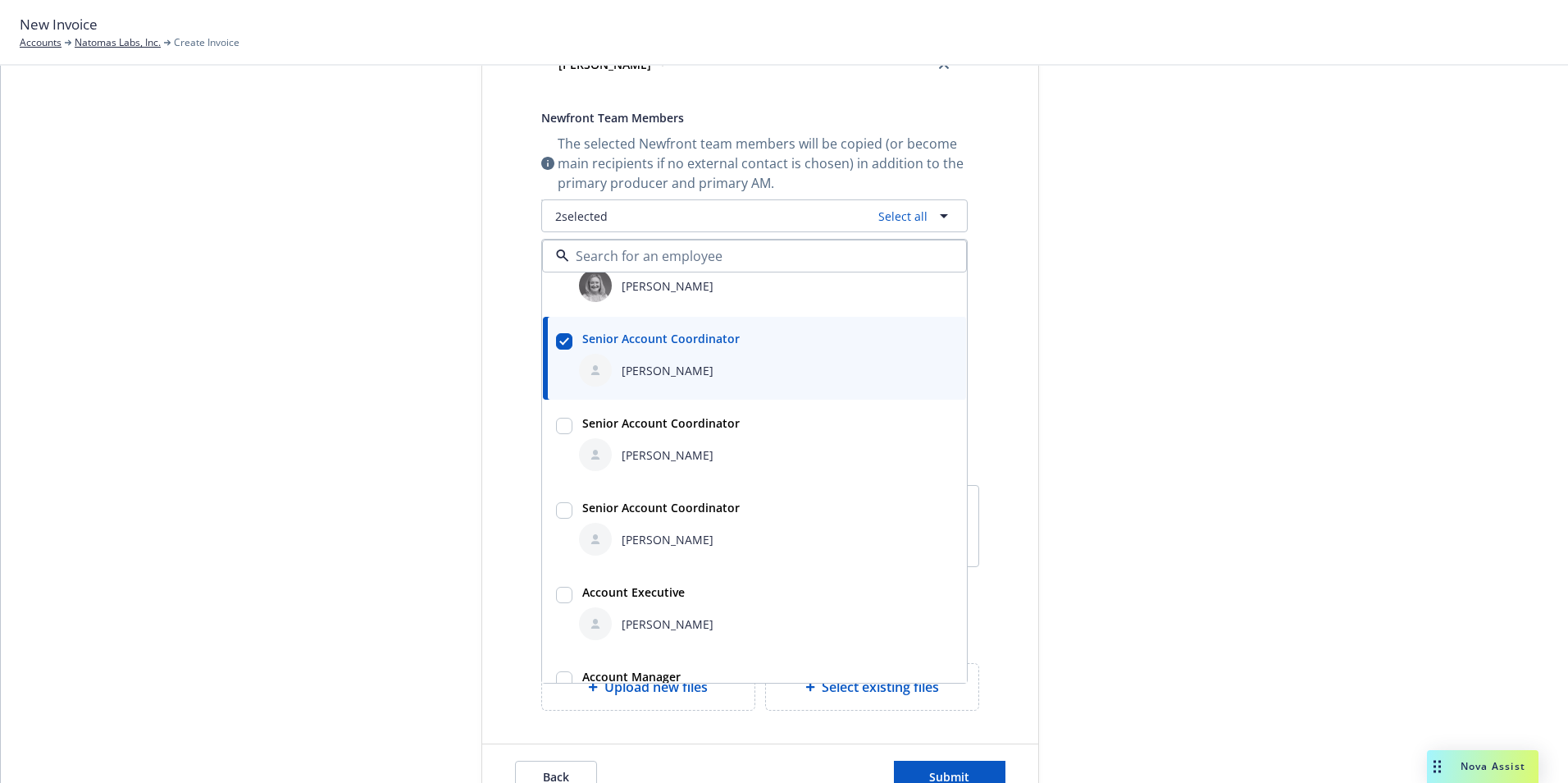
scroll to position [422, 0]
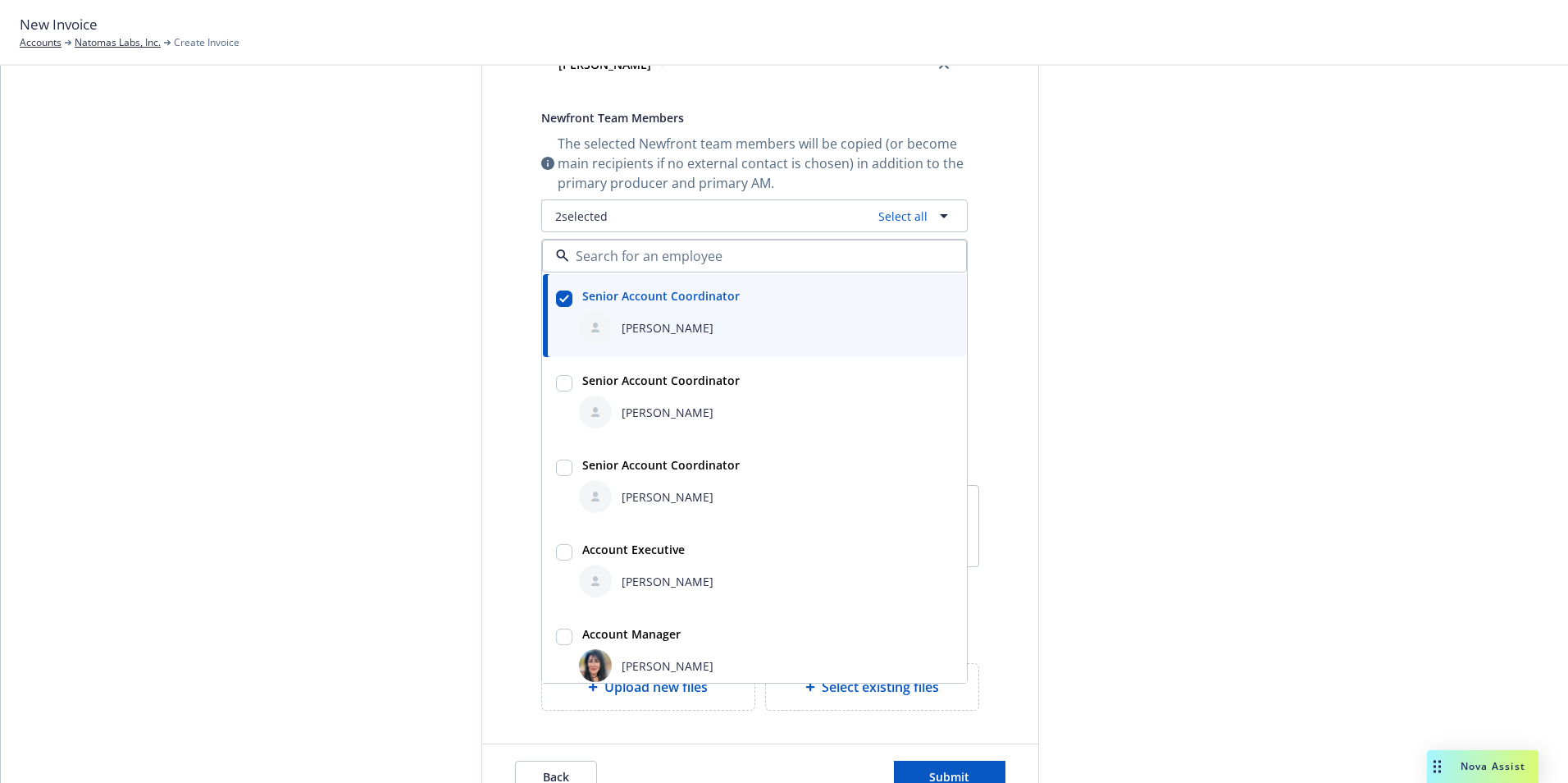
click at [560, 555] on input "checkbox" at bounding box center [564, 552] width 17 height 17
checkbox input "true"
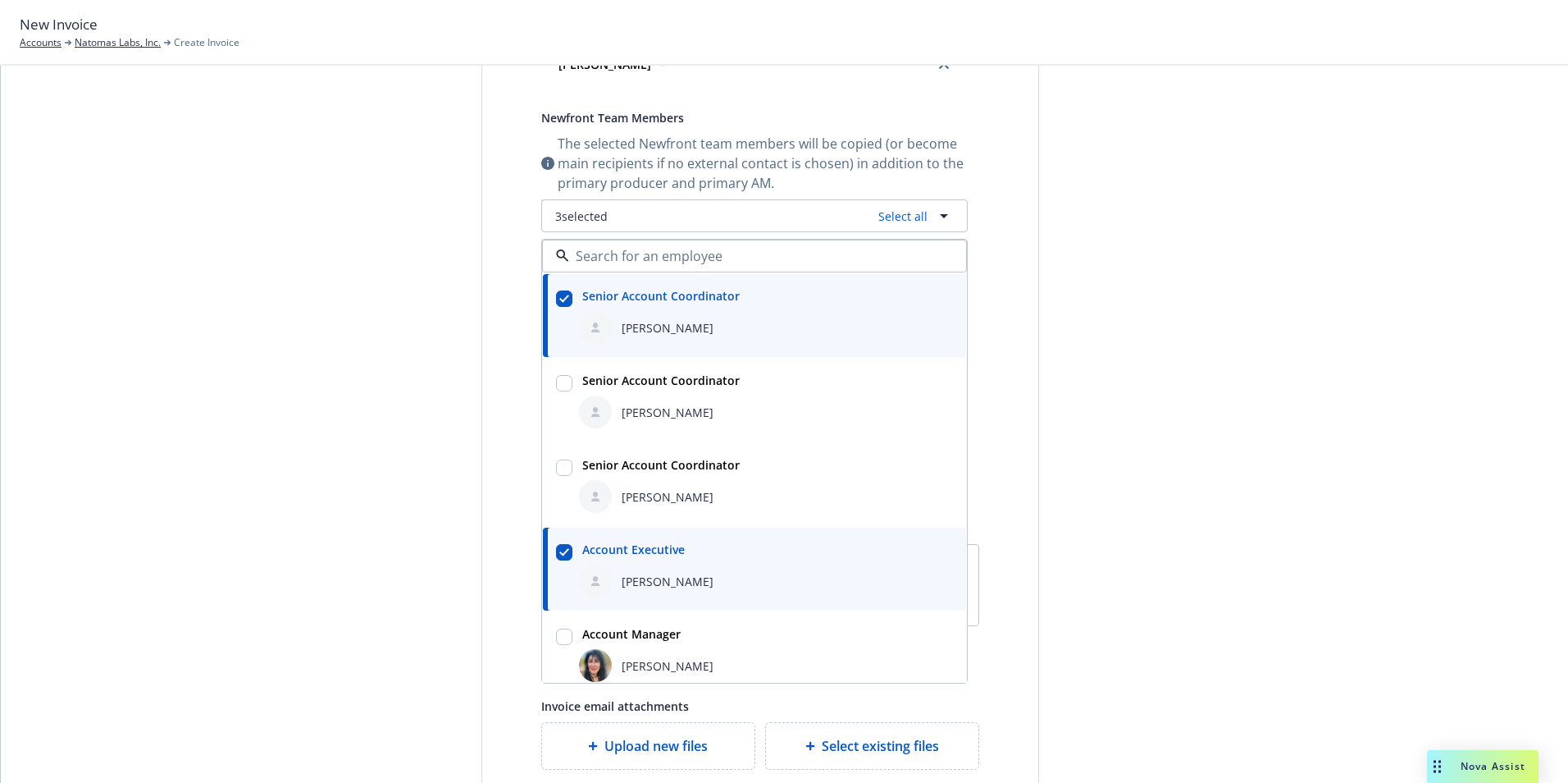
click at [1015, 576] on div "Publish invoice in client navigator and send via email Send date Now Specific d…" at bounding box center [760, 190] width 556 height 1160
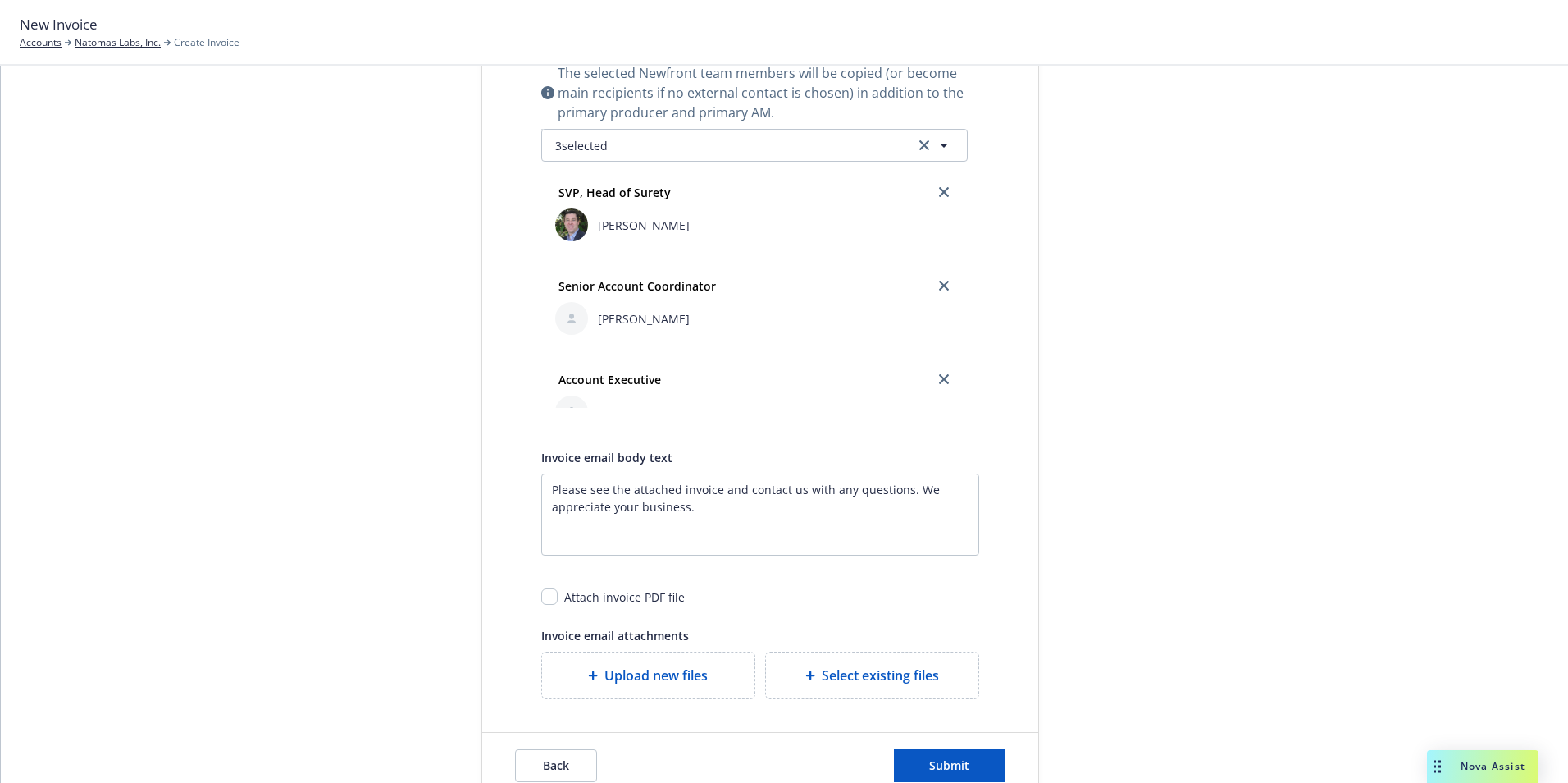
scroll to position [760, 0]
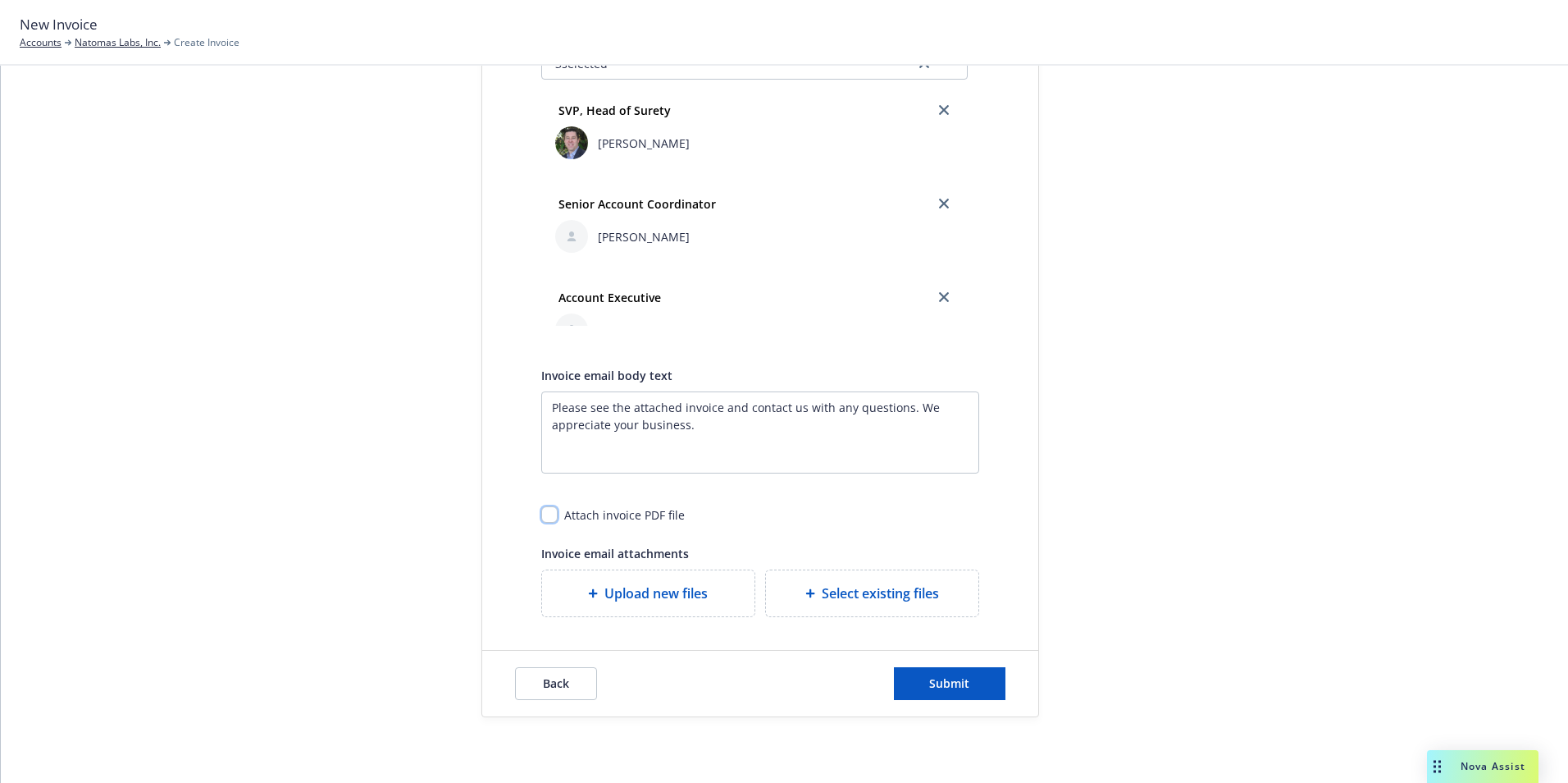
click at [546, 516] on input "checkbox" at bounding box center [549, 514] width 17 height 17
checkbox input "true"
click at [936, 676] on span "Submit" at bounding box center [949, 683] width 41 height 16
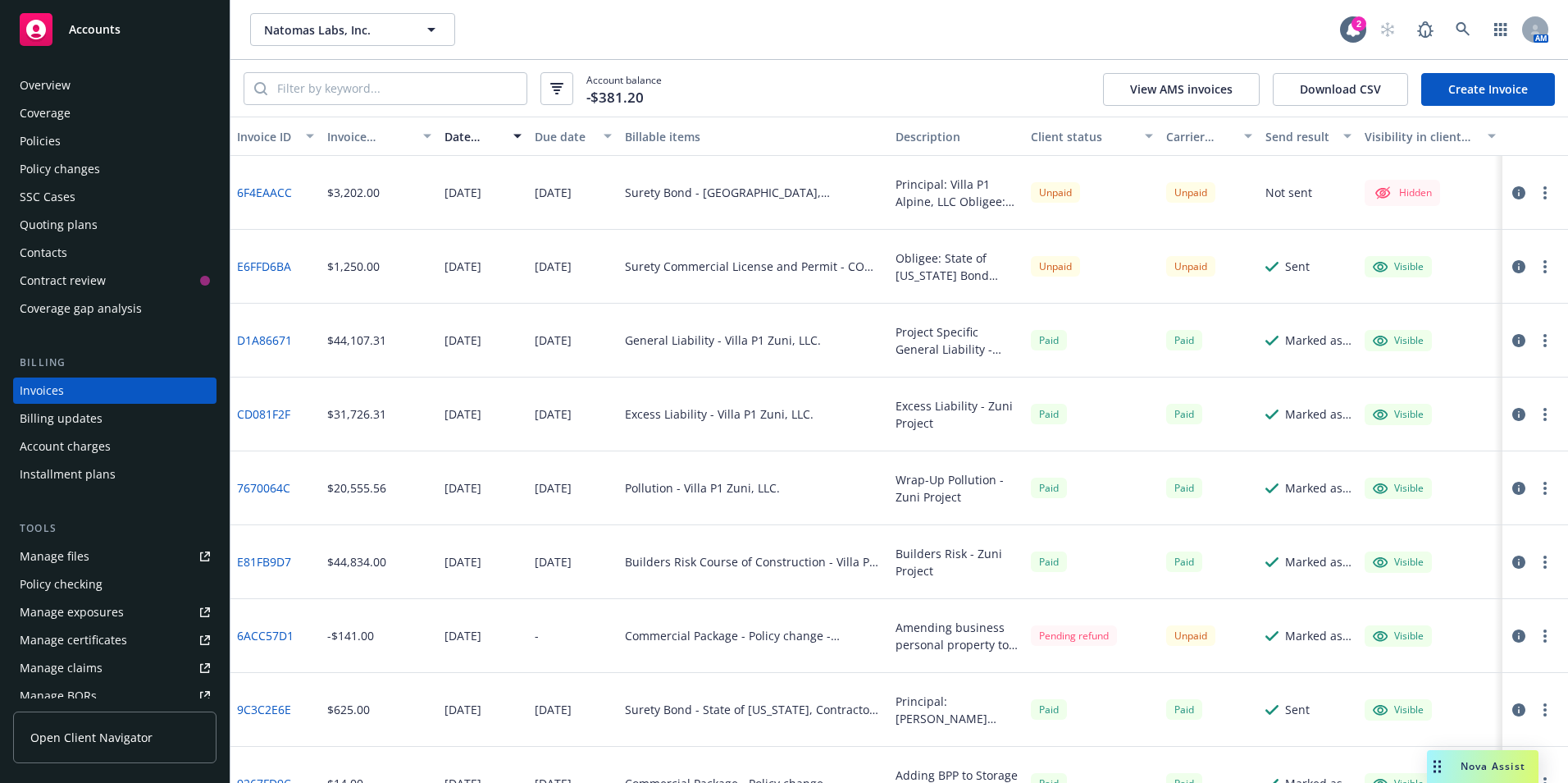
click at [69, 224] on div "Quoting plans" at bounding box center [58, 225] width 78 height 26
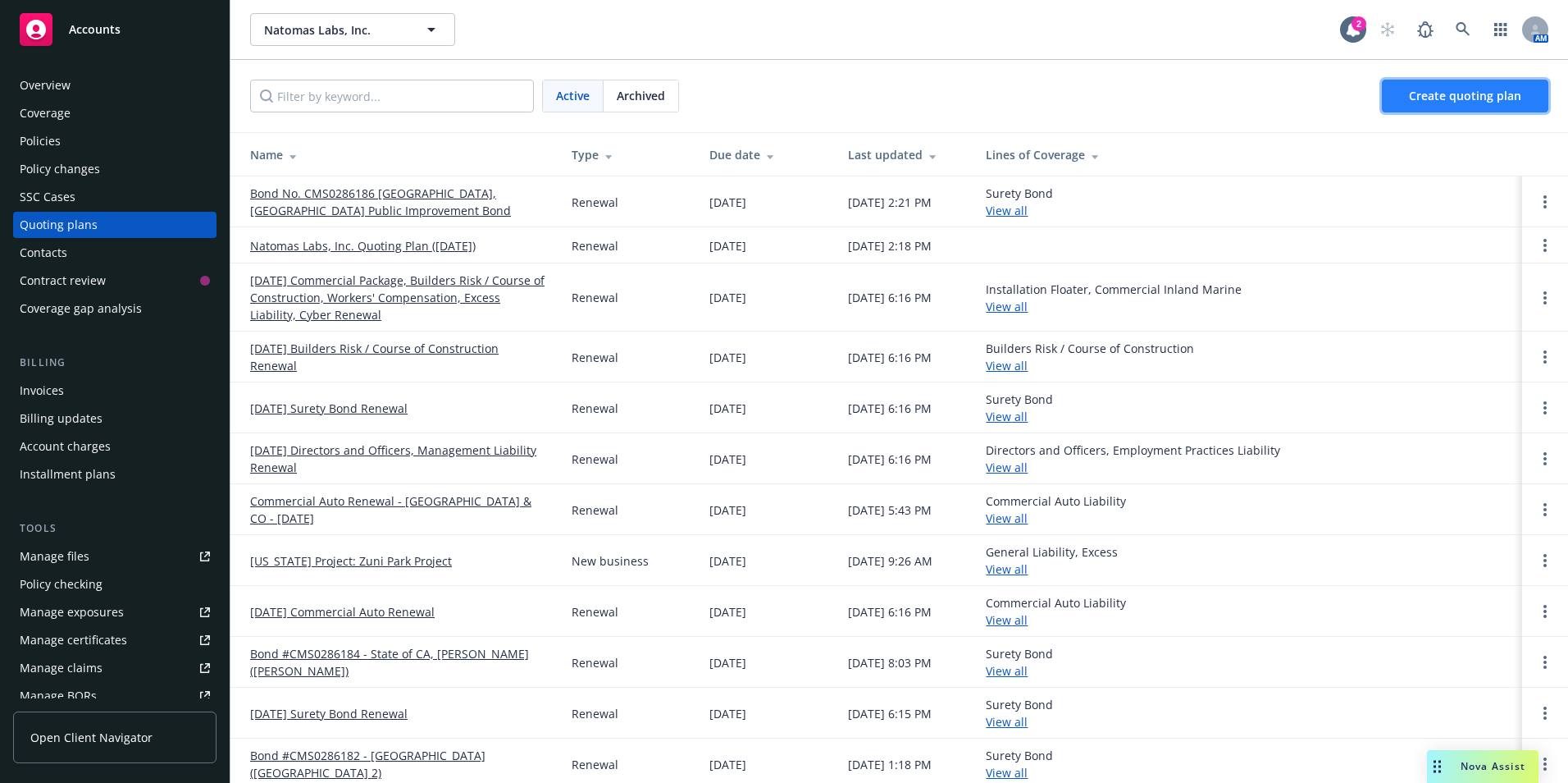
click at [1443, 98] on span "Create quoting plan" at bounding box center [1464, 96] width 112 height 16
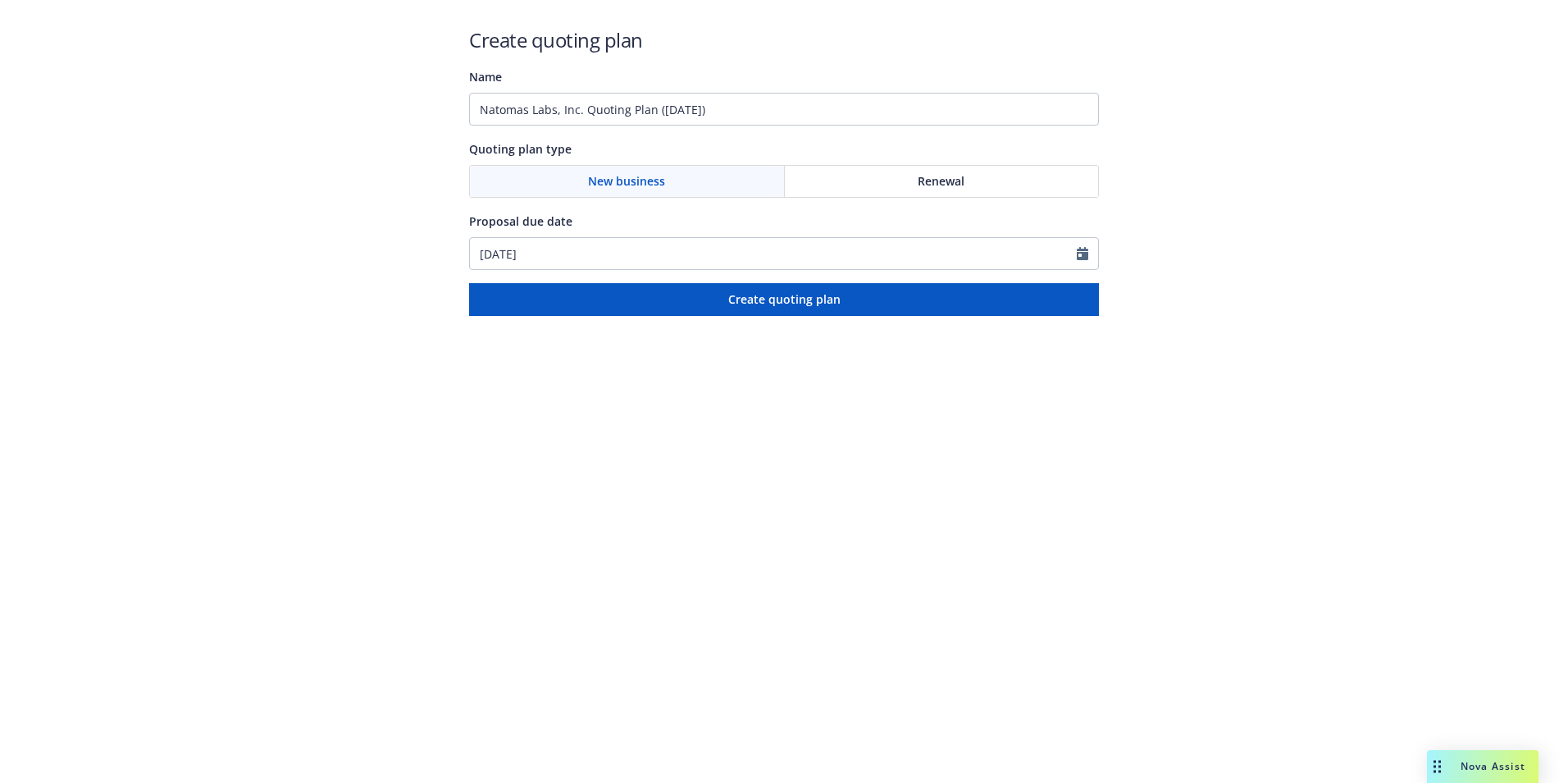
click at [815, 183] on div "Renewal" at bounding box center [941, 180] width 314 height 31
drag, startPoint x: 763, startPoint y: 106, endPoint x: 422, endPoint y: 143, distance: 343.0
click at [422, 143] on div "Create quoting plan Name Natomas Labs, Inc. Quoting Plan (2025-09-16) Quoting p…" at bounding box center [784, 158] width 1568 height 316
click at [611, 107] on input "Bond No. CMS0286187" at bounding box center [784, 109] width 630 height 33
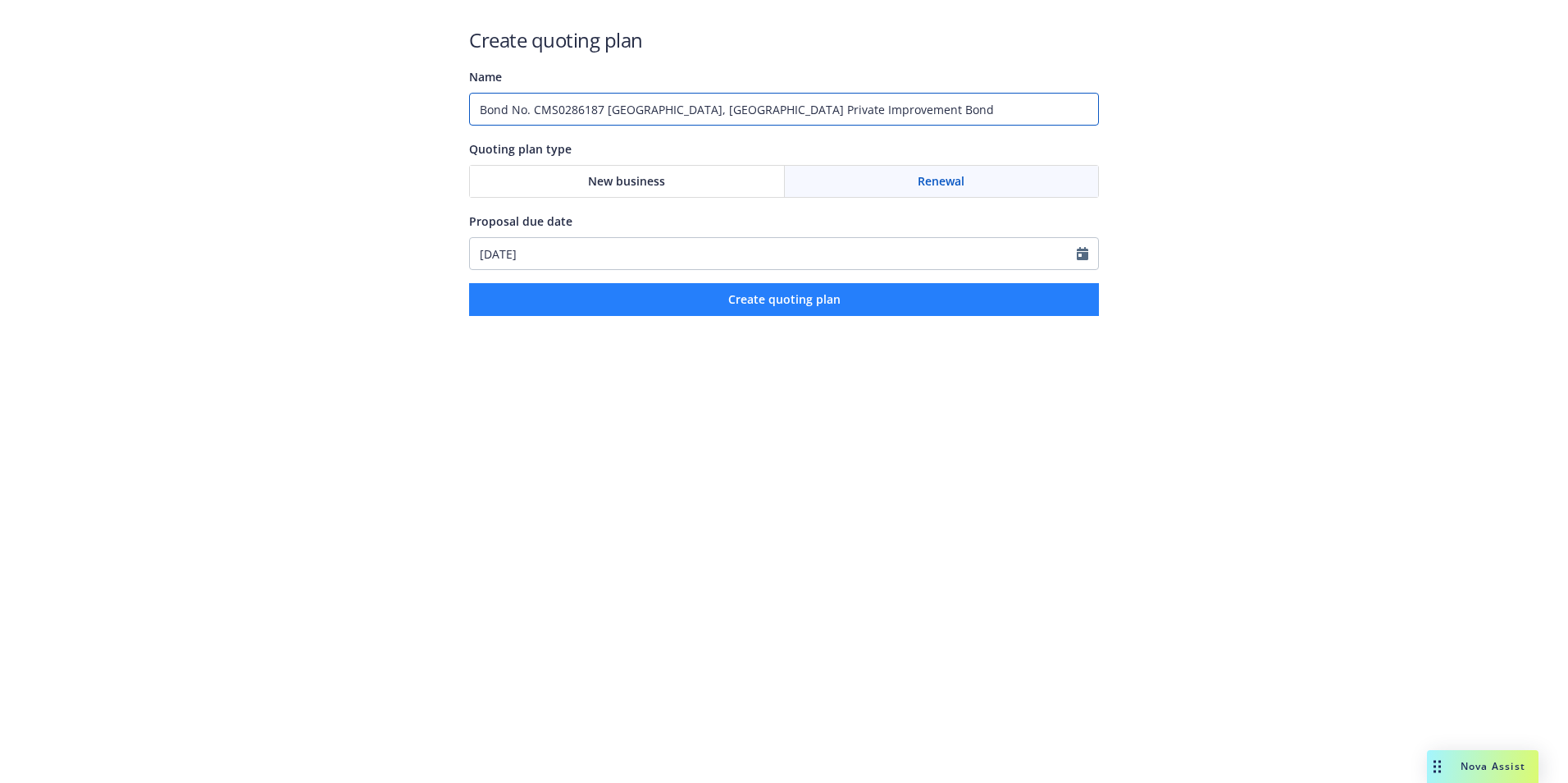
type input "Bond No. CMS0286187 City of Westminster, CO Private Improvement Bond"
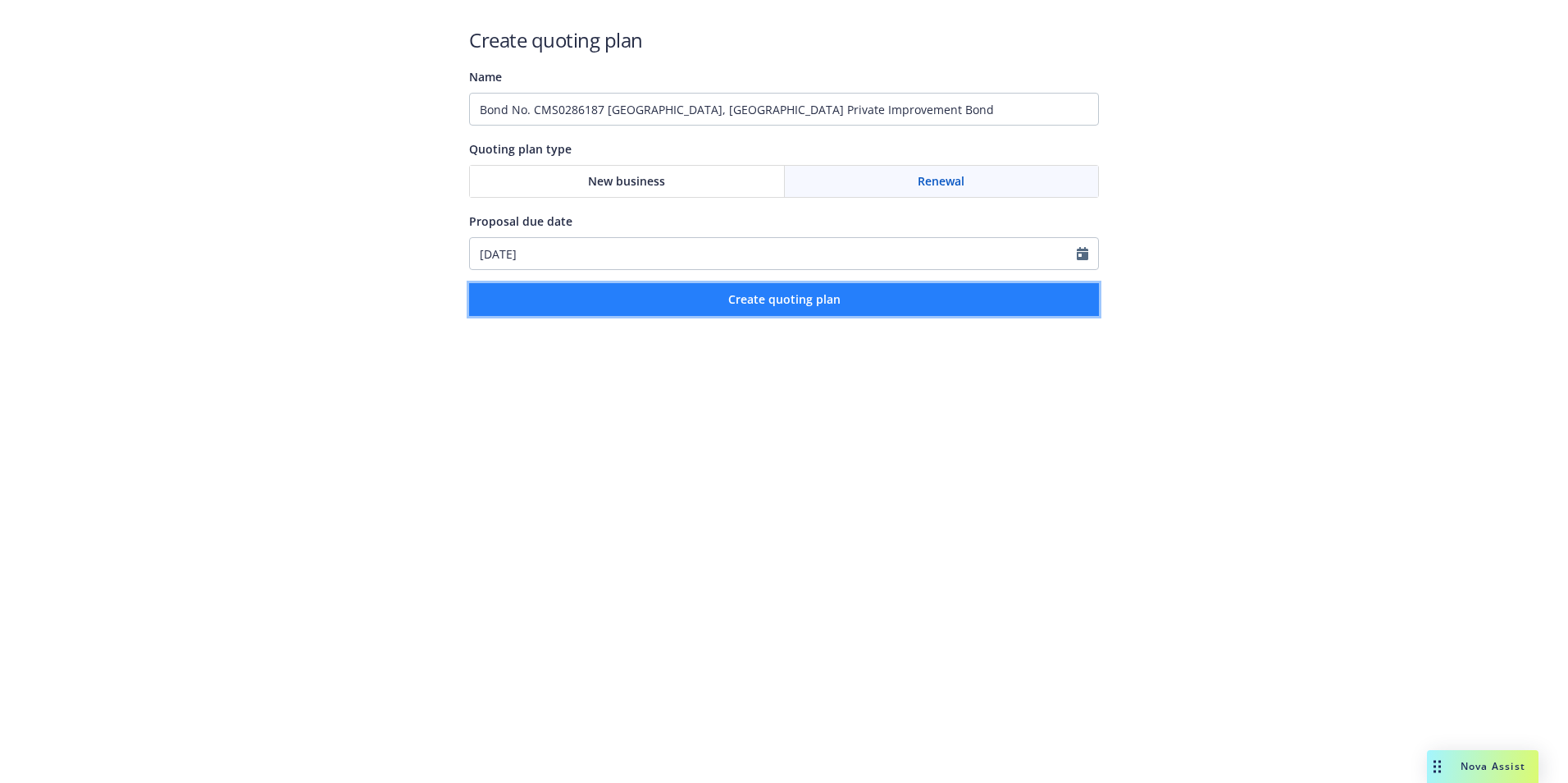
click at [798, 298] on span "Create quoting plan" at bounding box center [784, 299] width 112 height 16
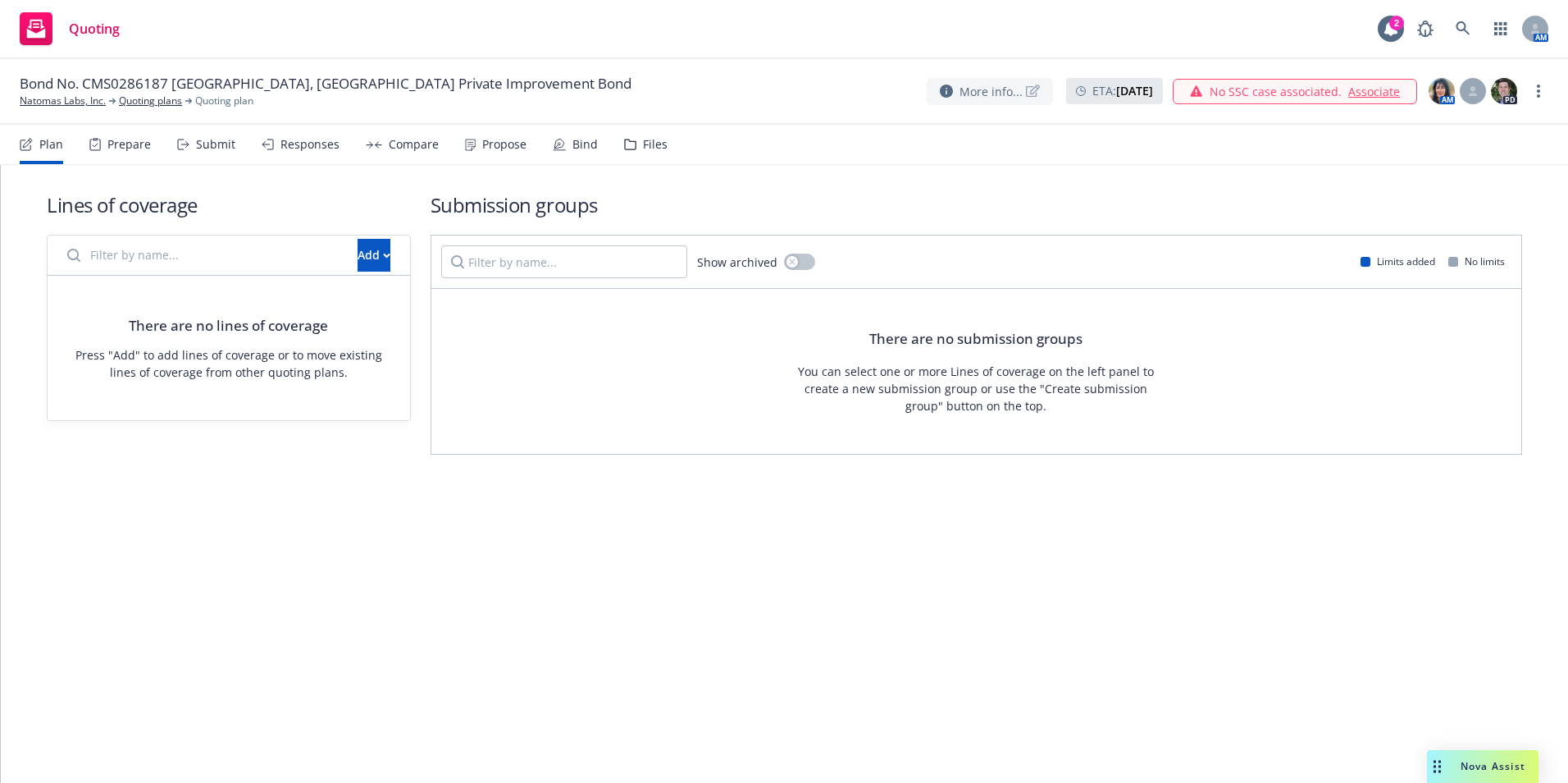
click at [960, 92] on span "More info..." at bounding box center [992, 91] width 63 height 17
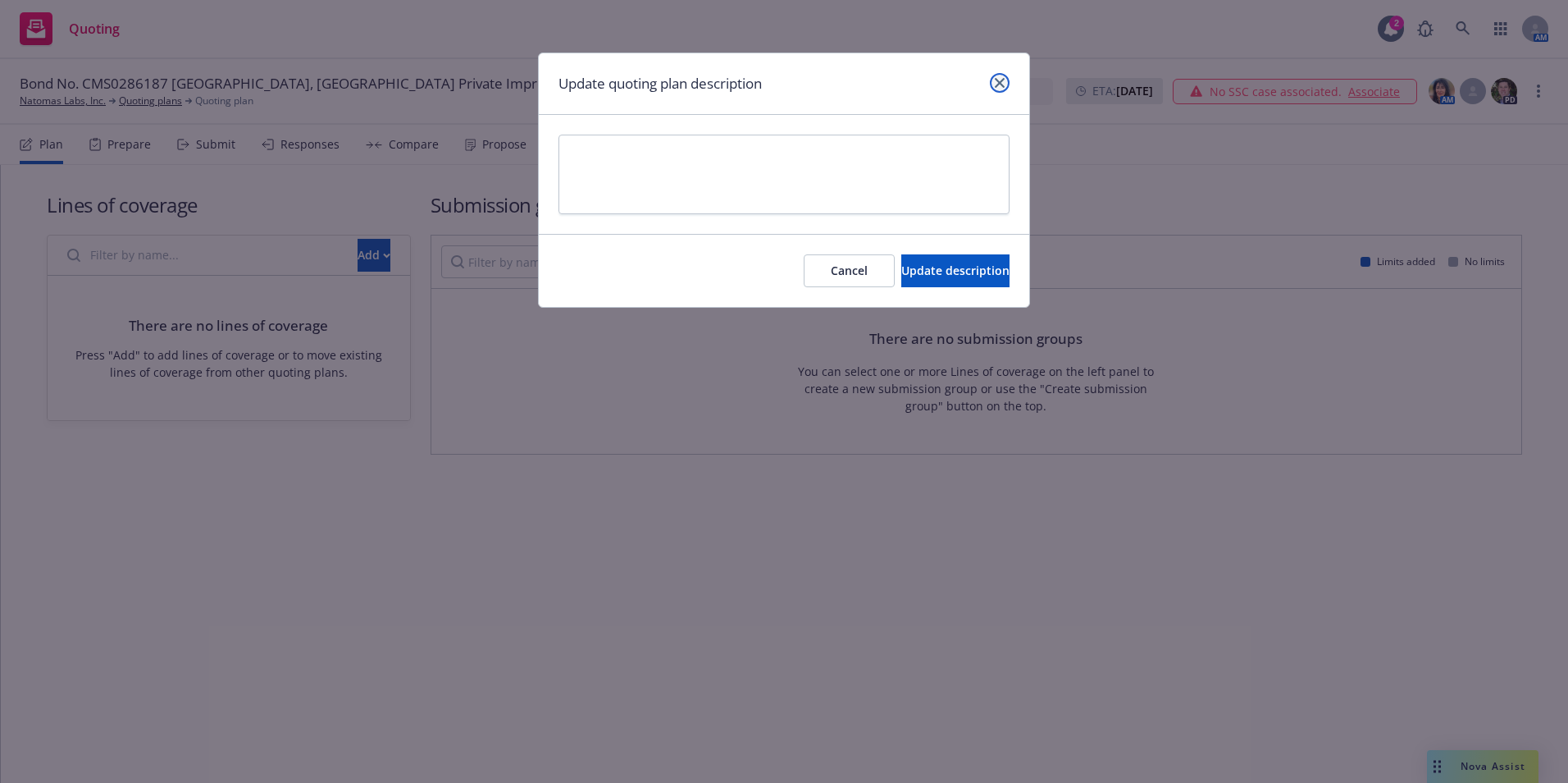
click at [993, 82] on link "close" at bounding box center [999, 83] width 20 height 20
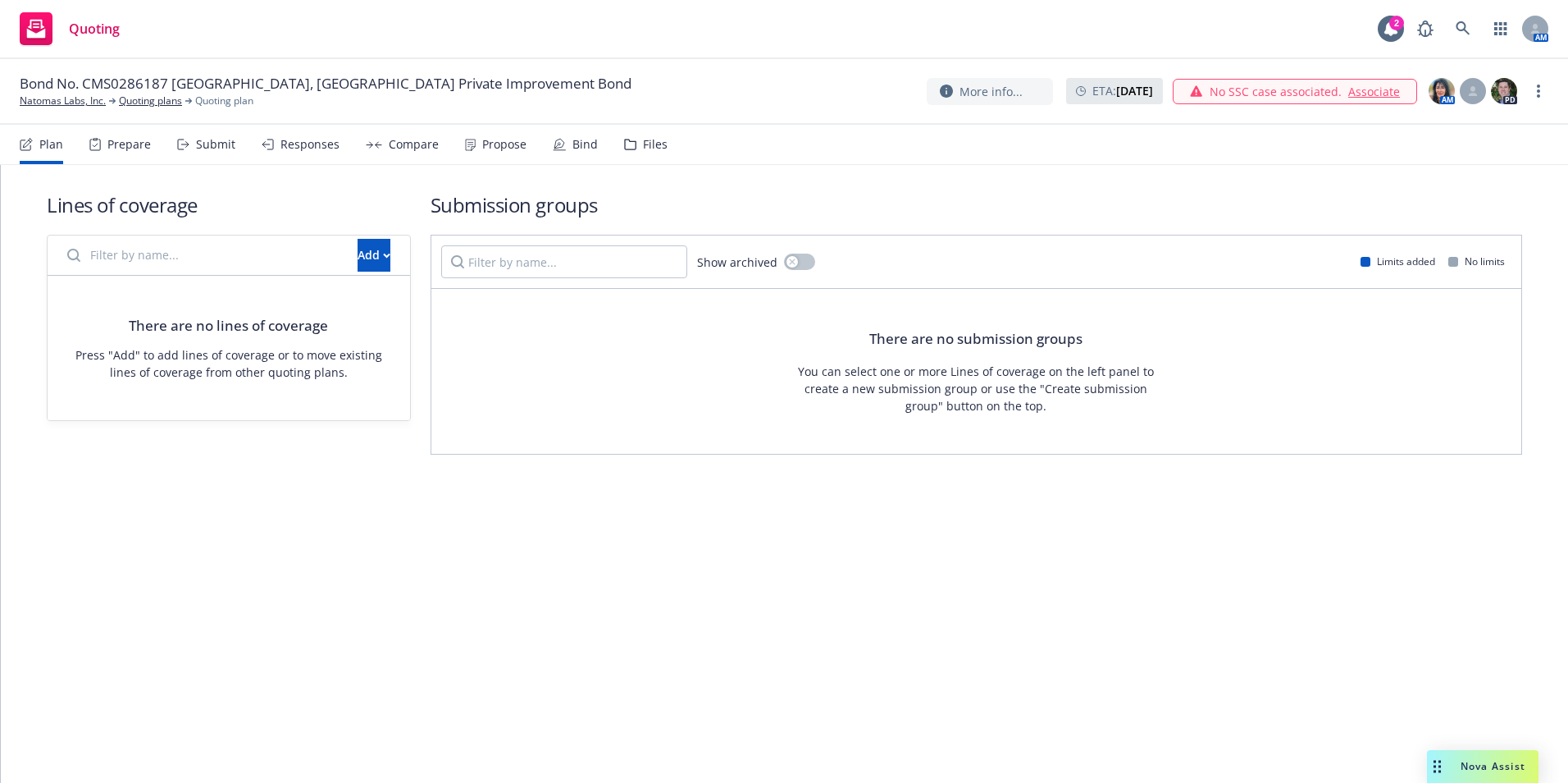
click at [210, 140] on div "Submit" at bounding box center [216, 144] width 40 height 13
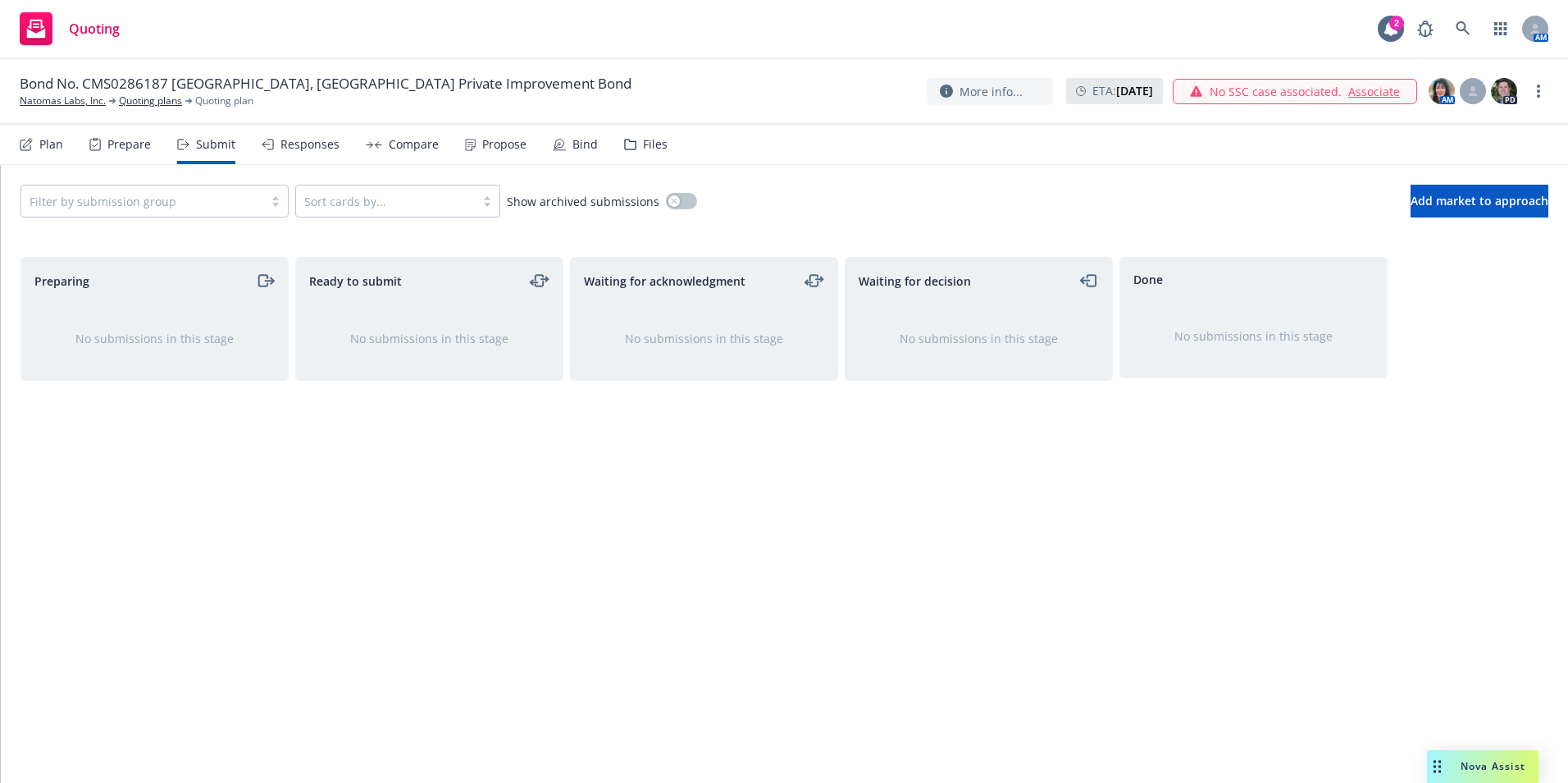
click at [270, 202] on div "Filter by submission group" at bounding box center [155, 200] width 268 height 33
click at [277, 207] on div "Filter by submission group" at bounding box center [155, 200] width 268 height 33
click at [130, 145] on div "Prepare" at bounding box center [129, 144] width 44 height 13
click at [35, 147] on div "Plan" at bounding box center [42, 145] width 44 height 40
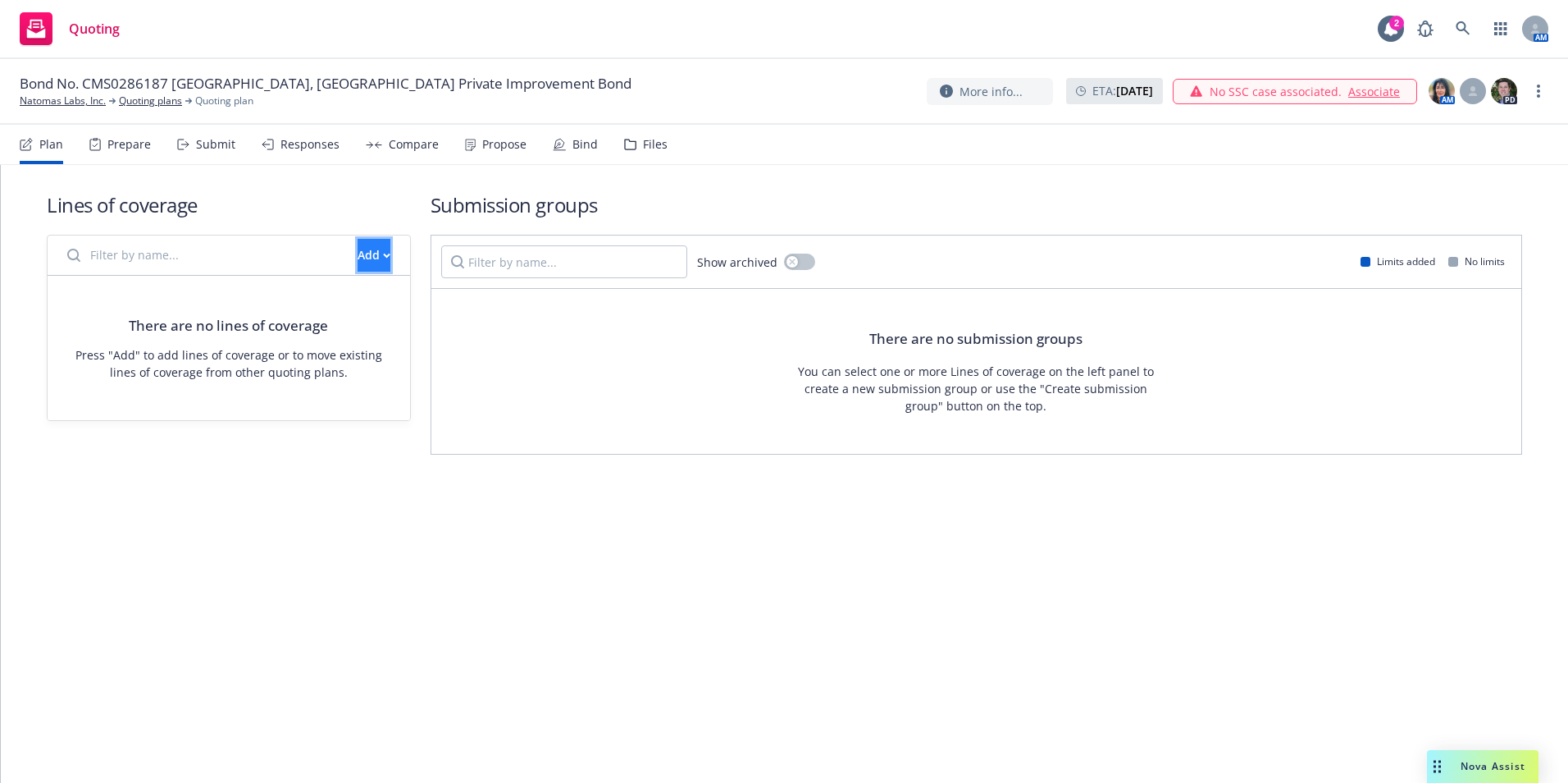
click at [383, 255] on icon "button" at bounding box center [386, 255] width 6 height 3
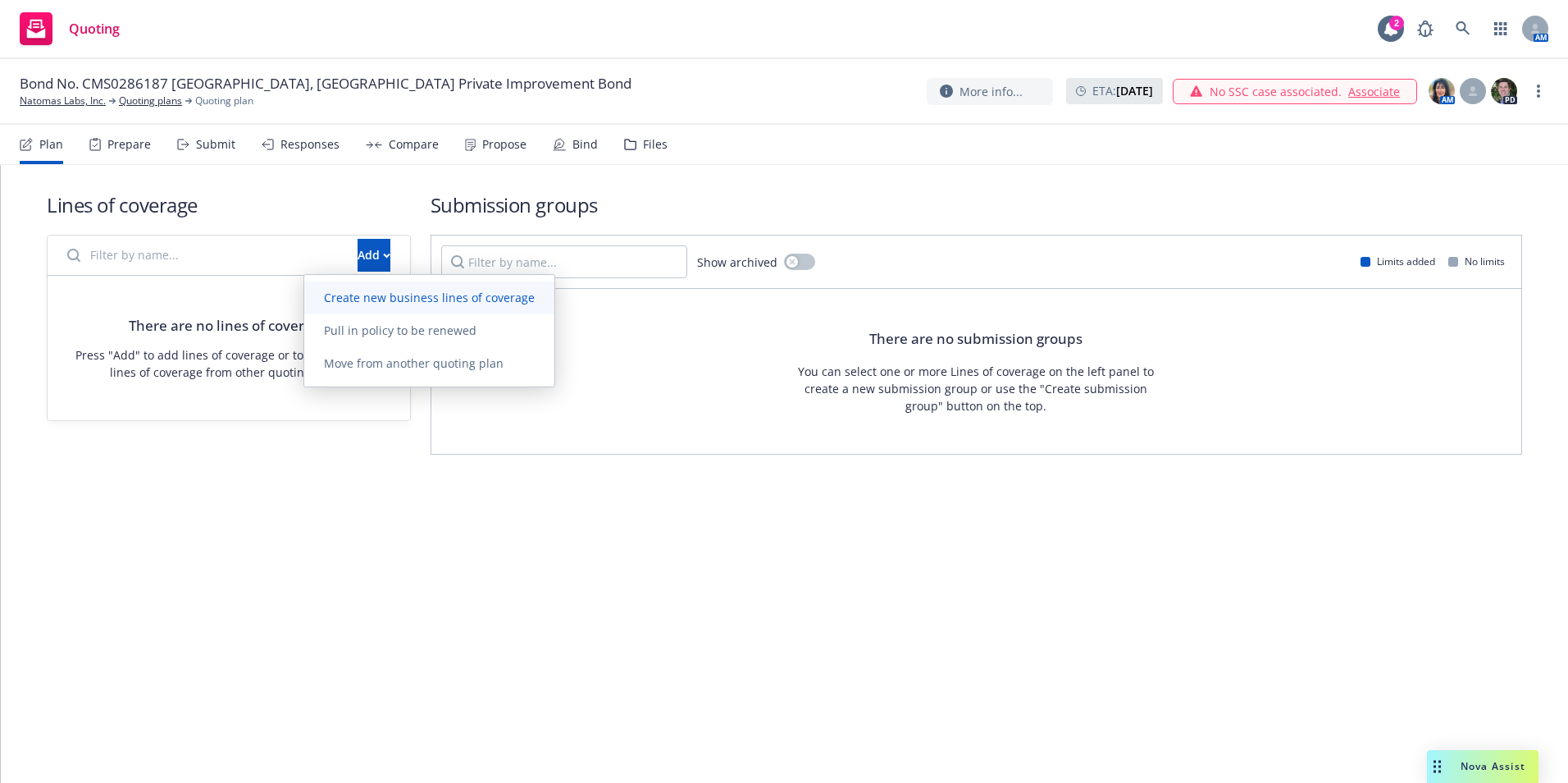
click at [369, 293] on span "Create new business lines of coverage" at bounding box center [429, 297] width 251 height 16
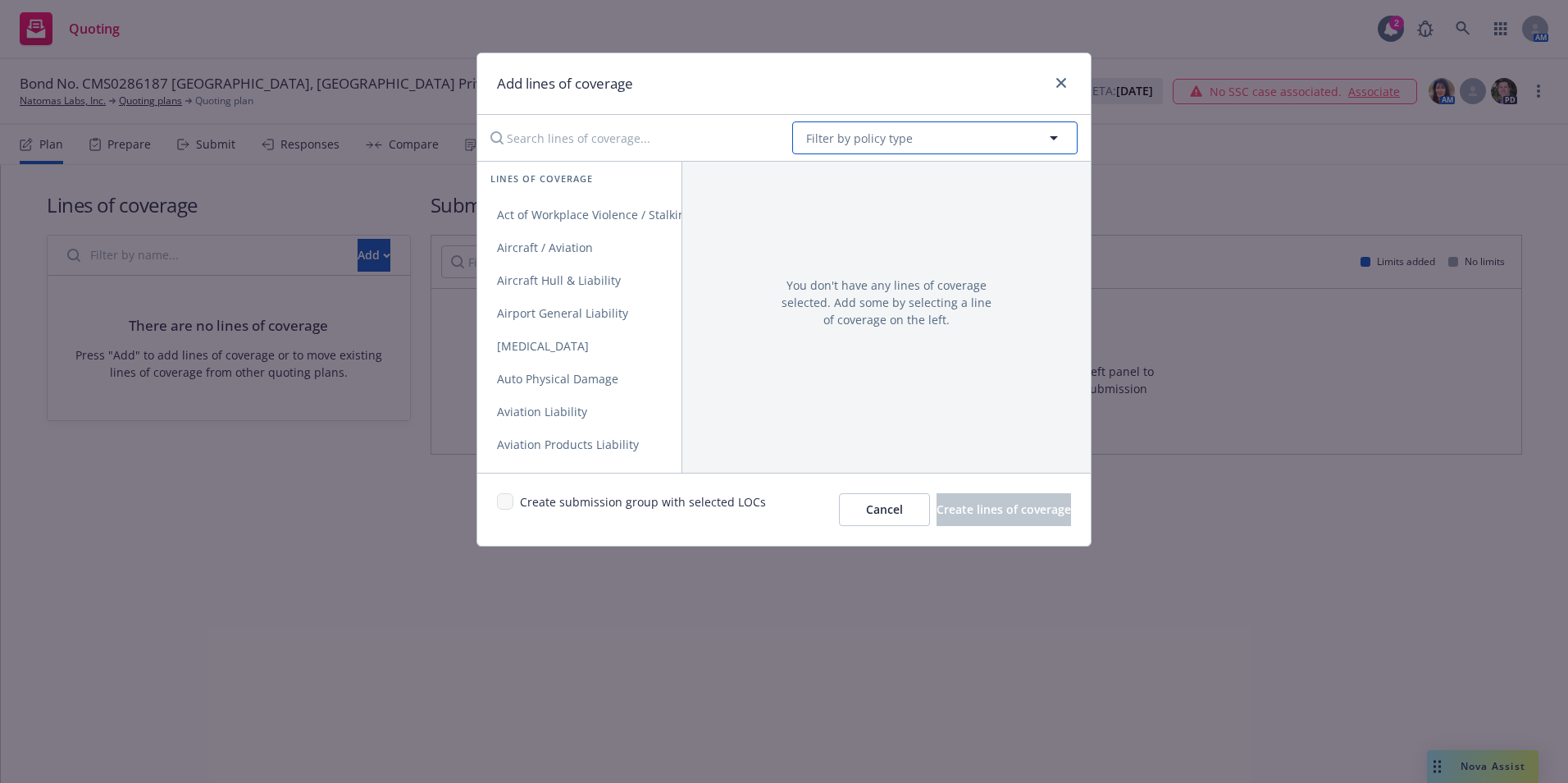
click at [875, 136] on span "Filter by policy type" at bounding box center [860, 138] width 107 height 17
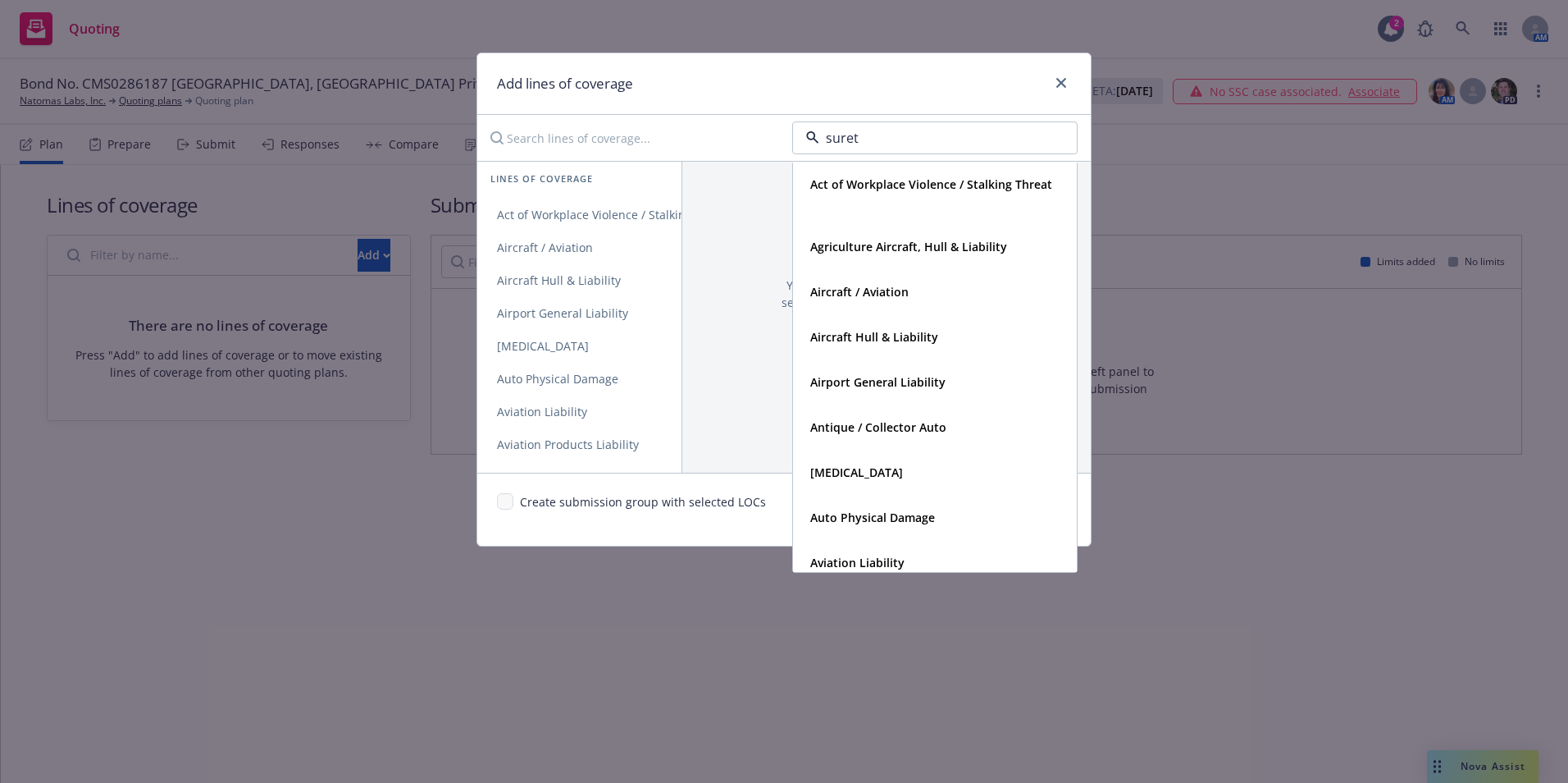
type input "surety"
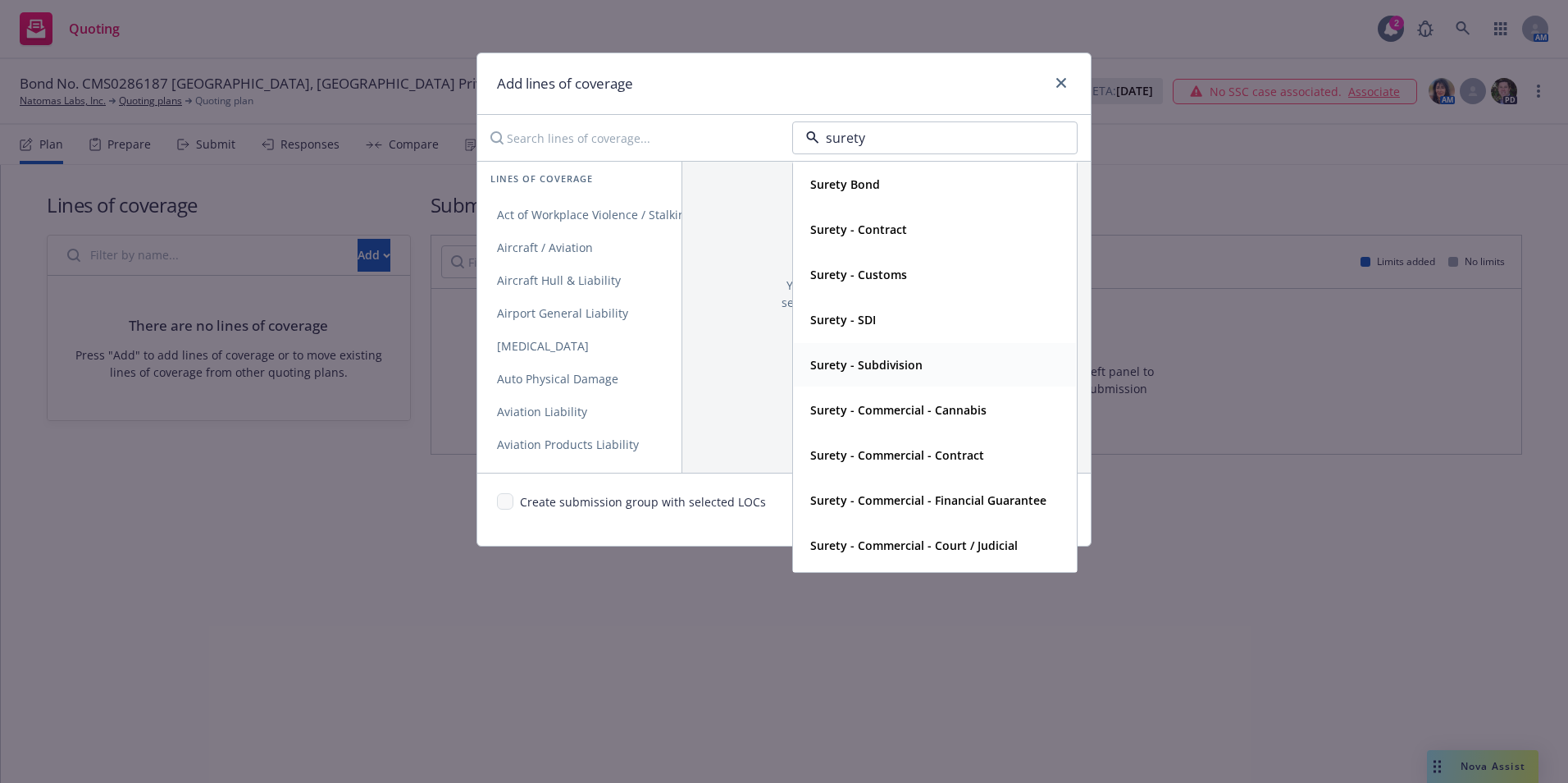
click at [910, 360] on strong "Surety - Subdivision" at bounding box center [866, 365] width 112 height 16
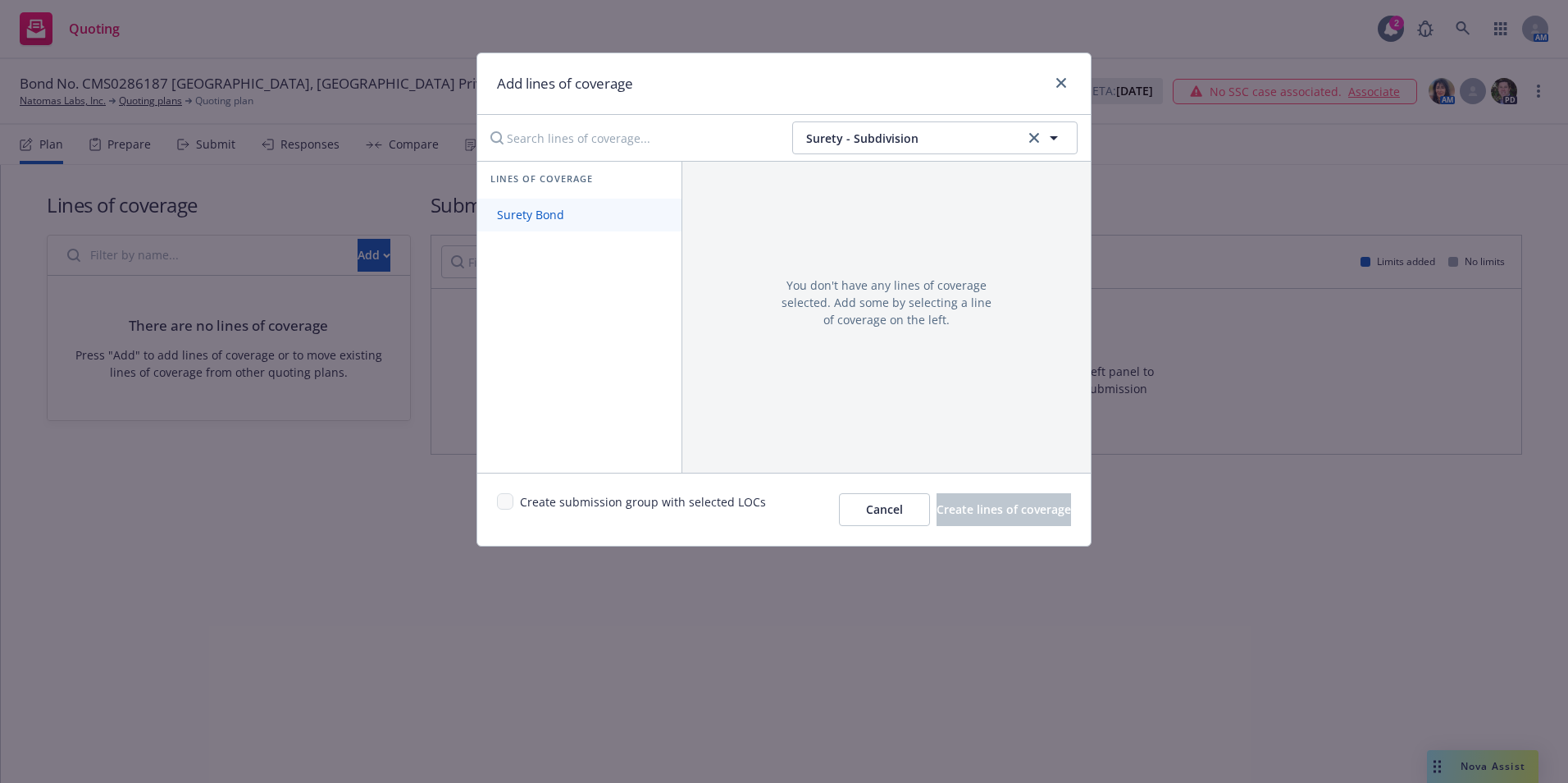
click at [514, 217] on span "Surety Bond" at bounding box center [531, 215] width 107 height 16
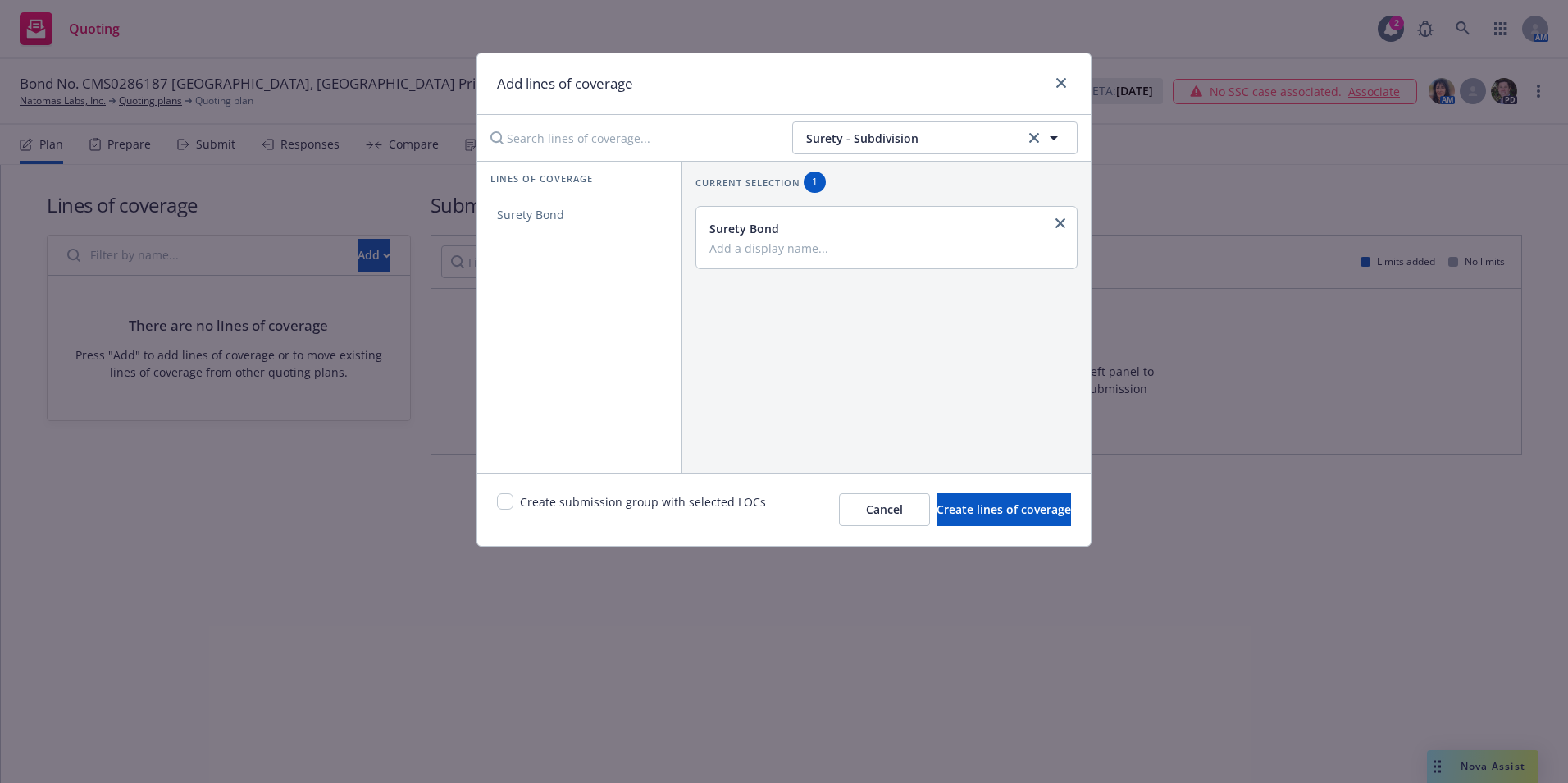
drag, startPoint x: 832, startPoint y: 249, endPoint x: 646, endPoint y: 260, distance: 186.3
click at [646, 260] on div "Lines of coverage Surety Bond Current selection 1 Surety Bond" at bounding box center [784, 316] width 613 height 312
type input "Subdivision Bond"
click at [514, 506] on div "Create submission group with selected LOCs" at bounding box center [632, 509] width 269 height 33
click at [501, 503] on input "checkbox" at bounding box center [505, 502] width 17 height 17
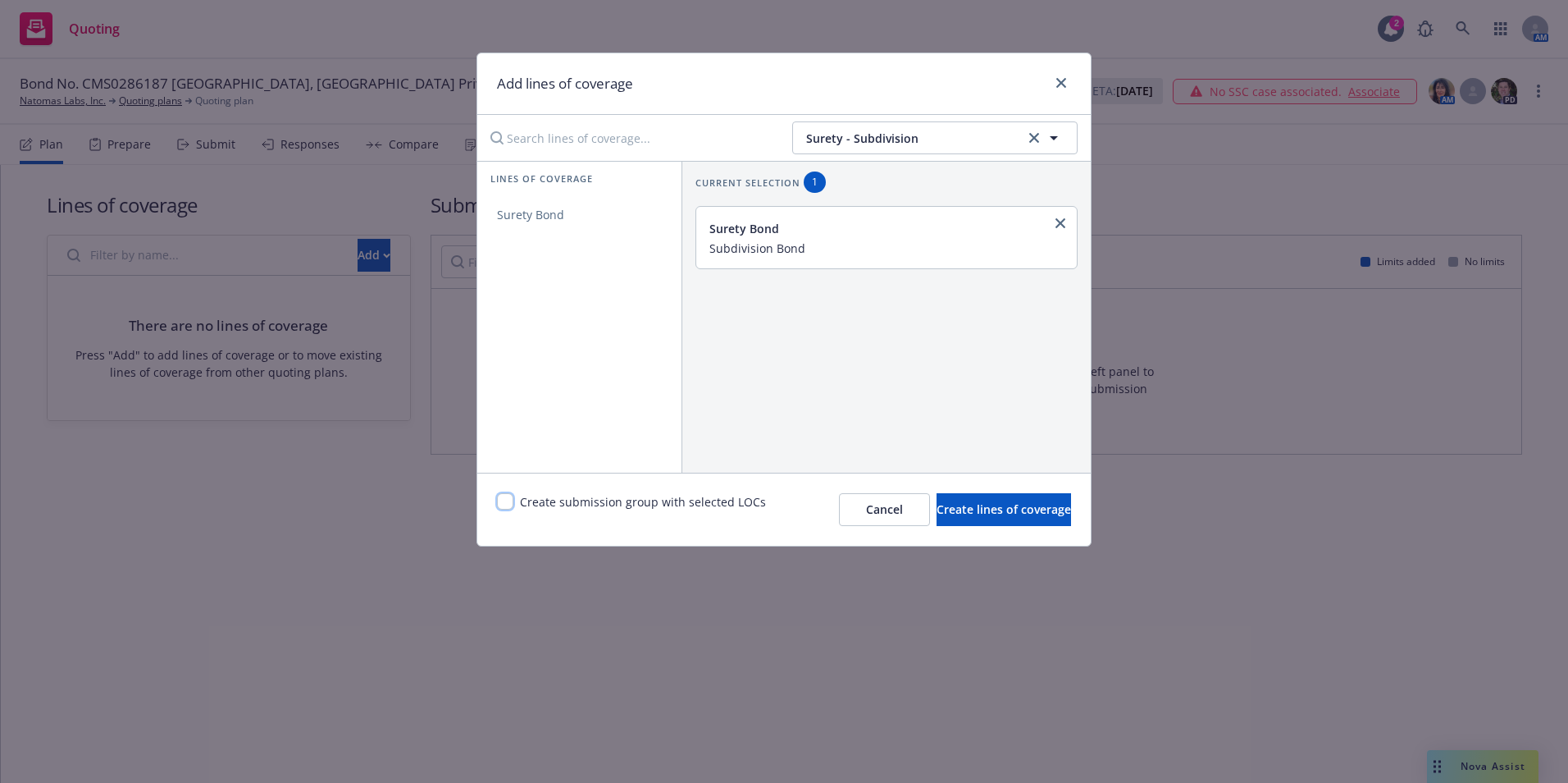
checkbox input "true"
click at [965, 507] on span "Create lines of coverage" at bounding box center [1003, 509] width 135 height 16
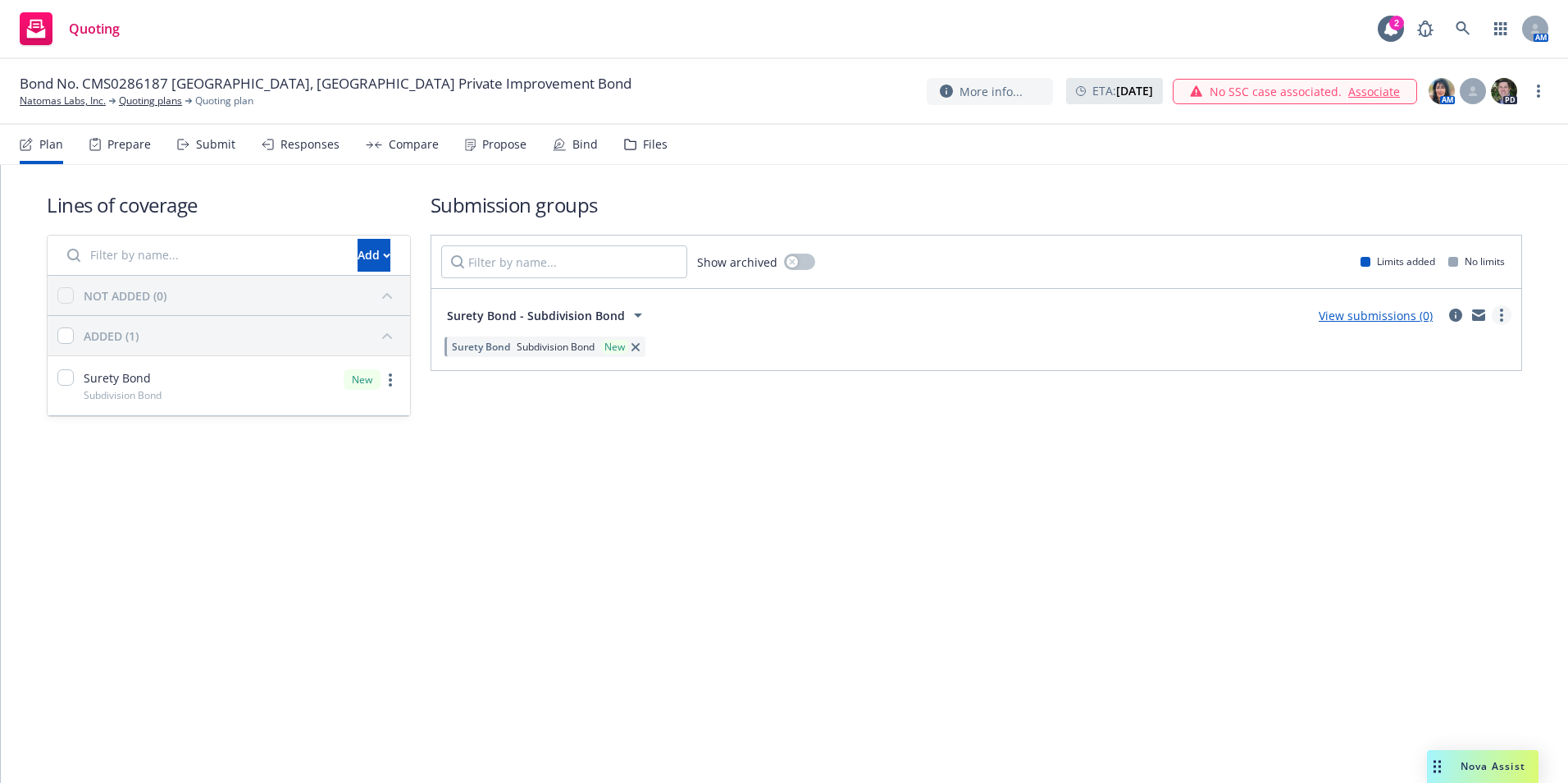
click at [1502, 316] on circle "more" at bounding box center [1501, 314] width 3 height 3
click at [1411, 513] on span "Create policy (fast track)" at bounding box center [1422, 519] width 171 height 16
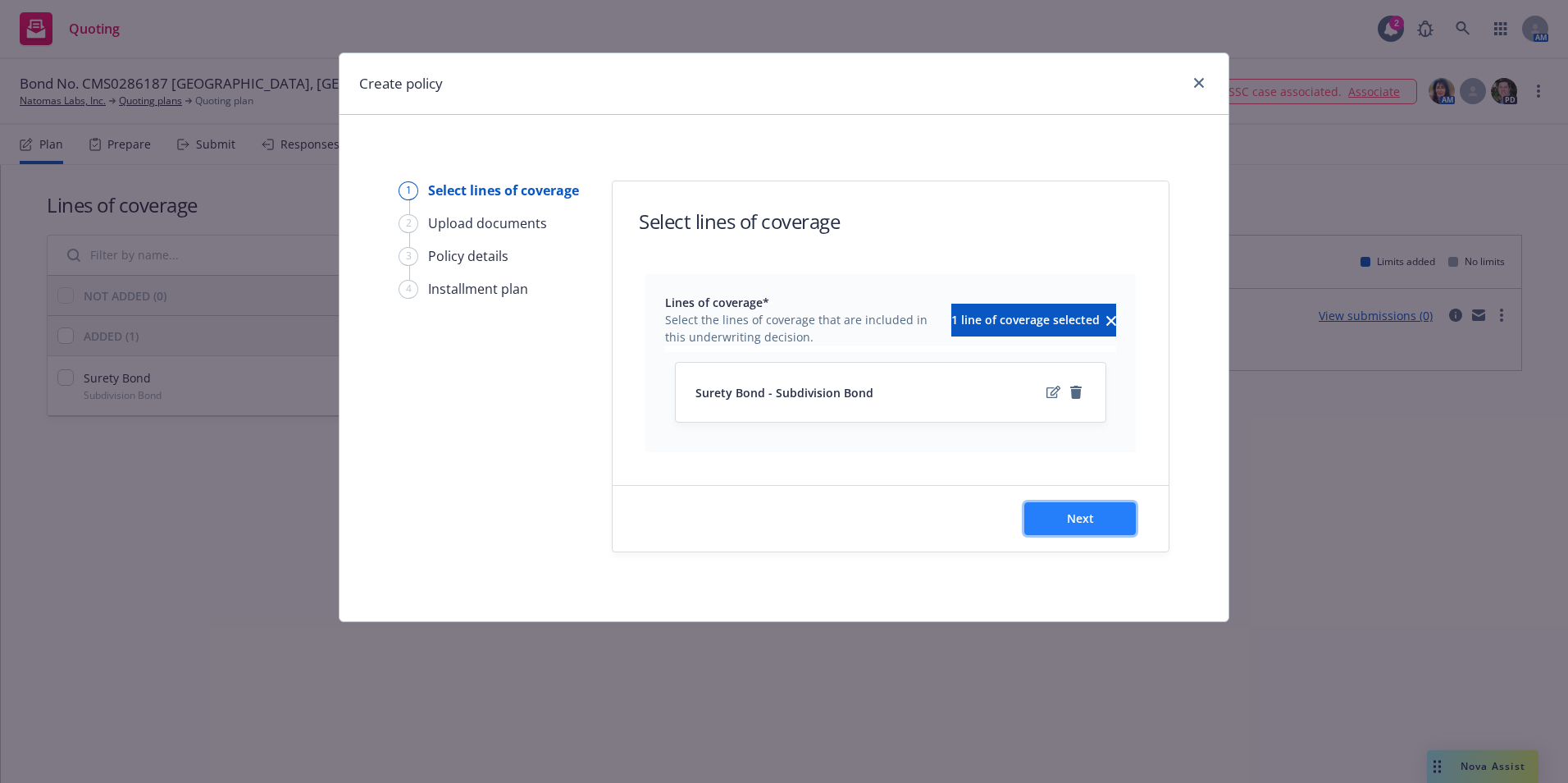
click at [1098, 527] on button "Next" at bounding box center [1080, 518] width 112 height 33
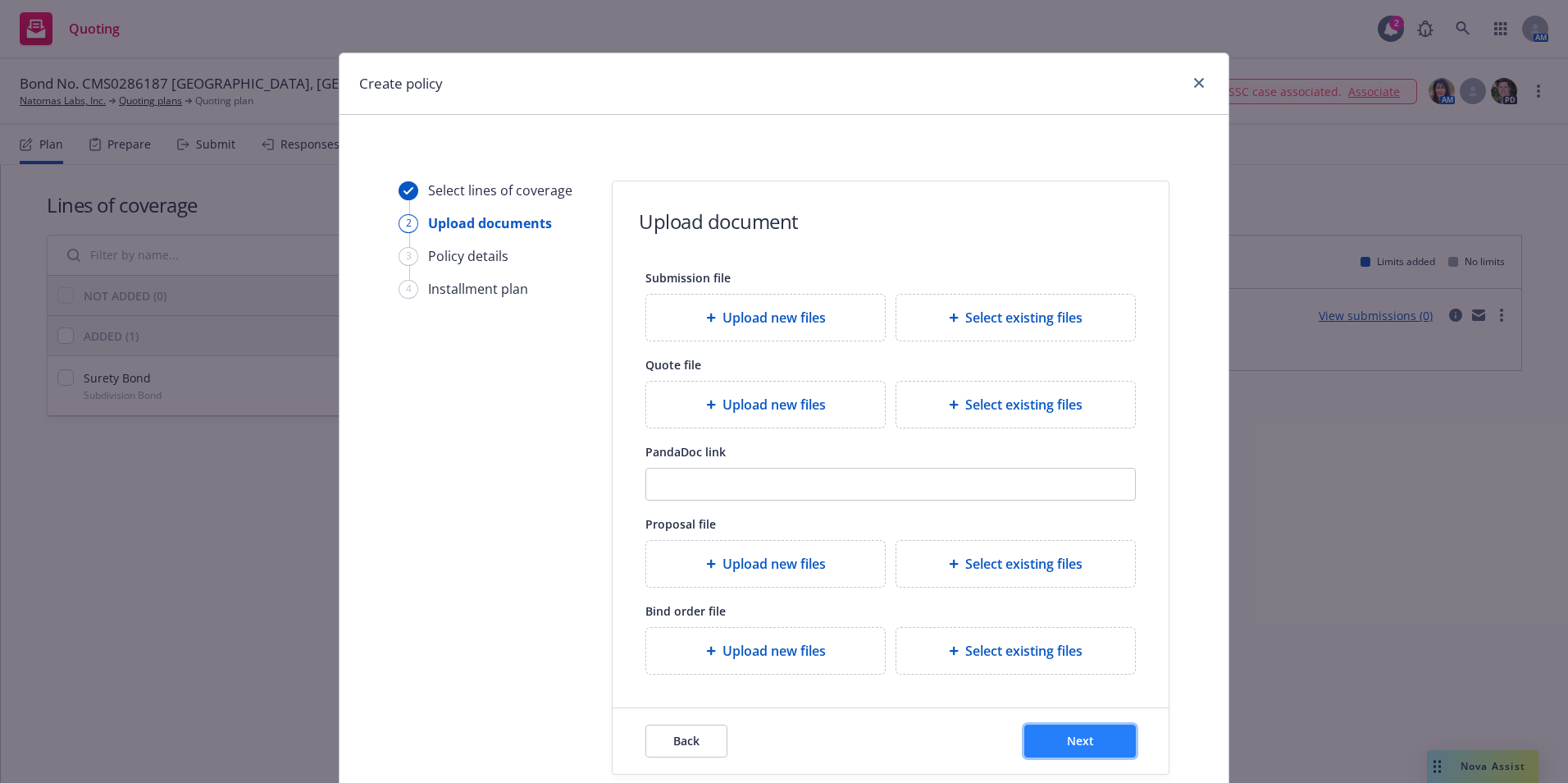
click at [1070, 741] on span "Next" at bounding box center [1080, 740] width 27 height 16
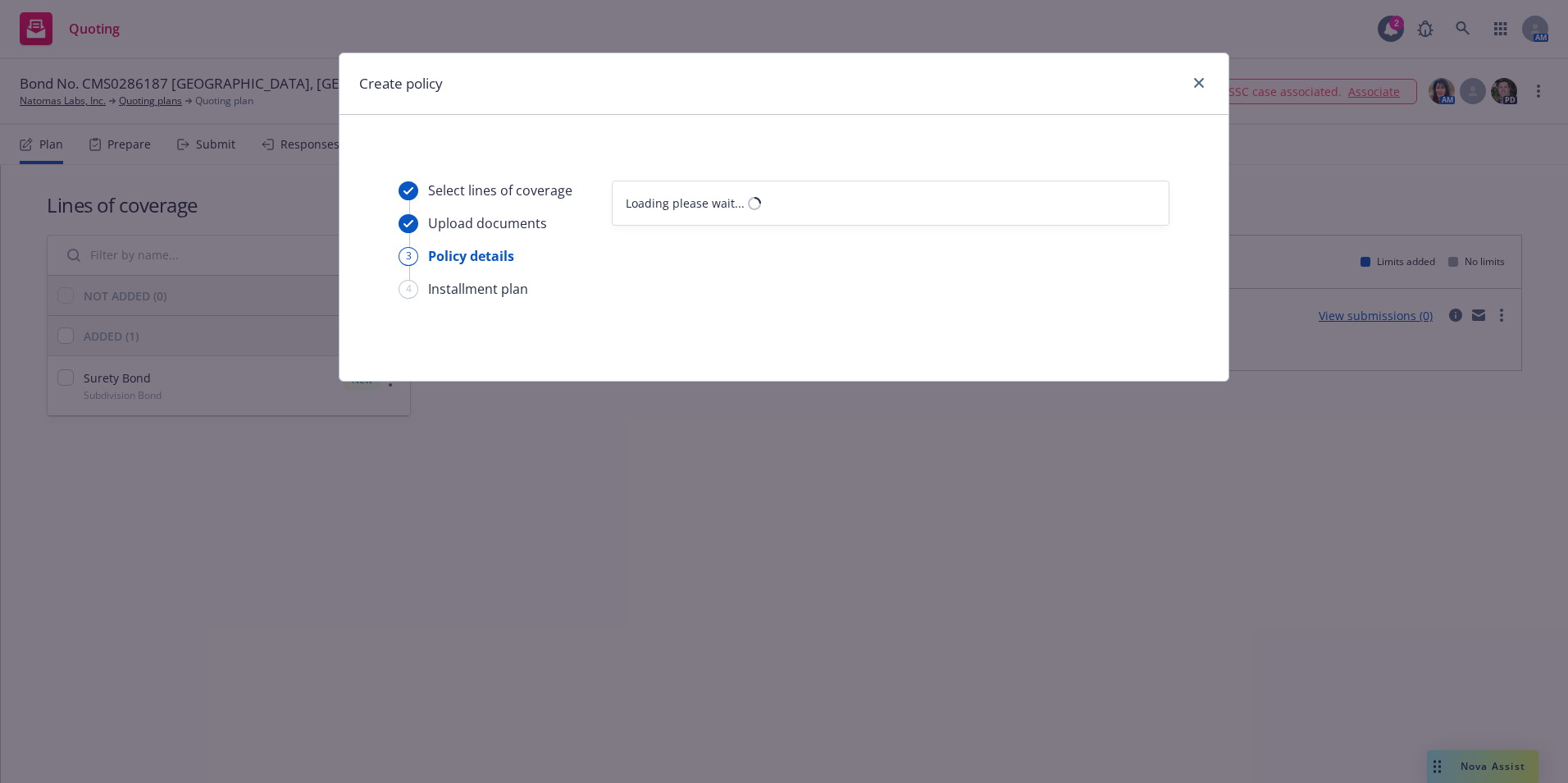
select select "12"
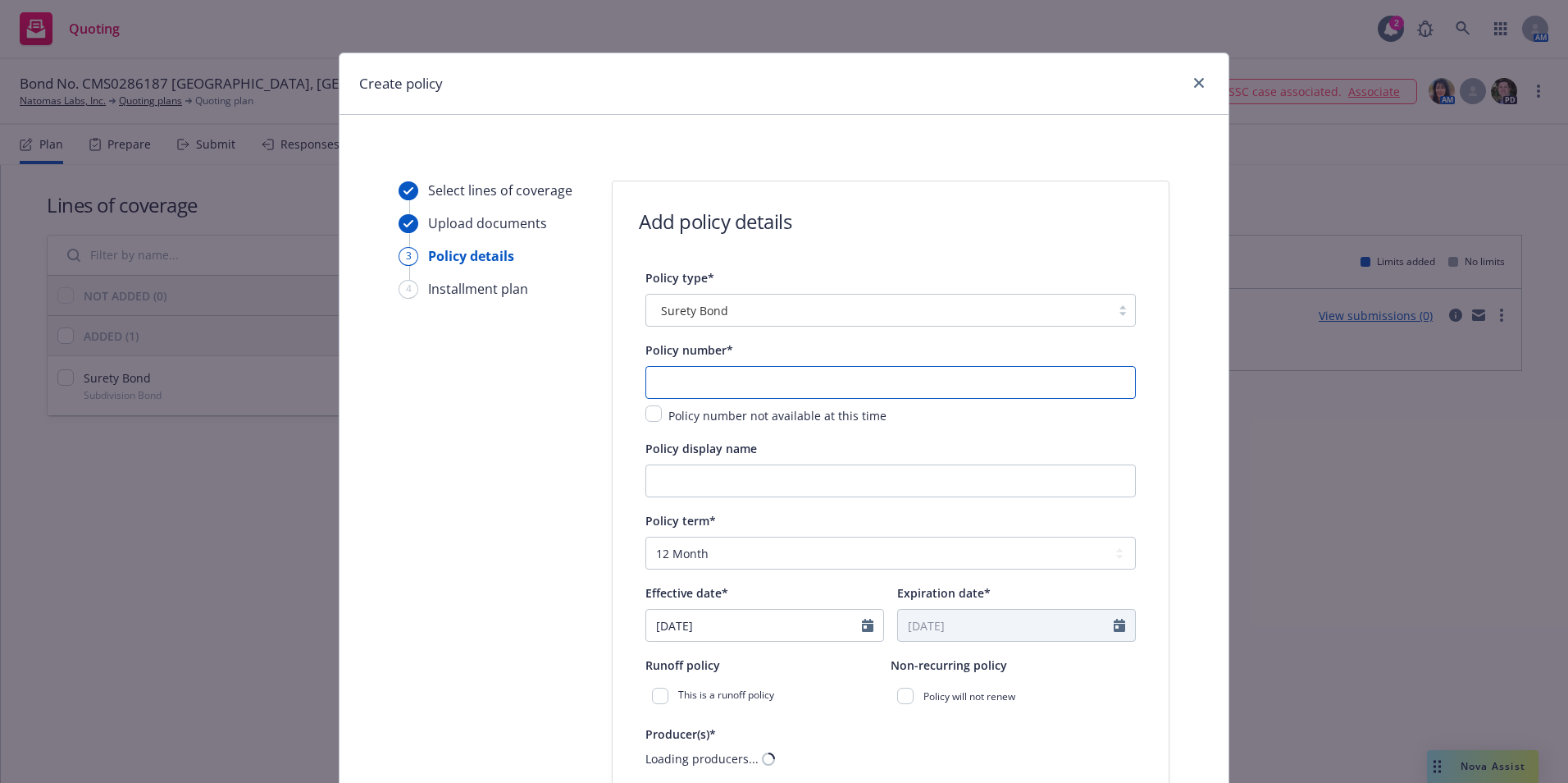
click at [661, 378] on input "text" at bounding box center [890, 382] width 490 height 33
click at [700, 379] on input "text" at bounding box center [890, 382] width 490 height 33
type input "CMS0286186"
type input "30"
type input "960.6"
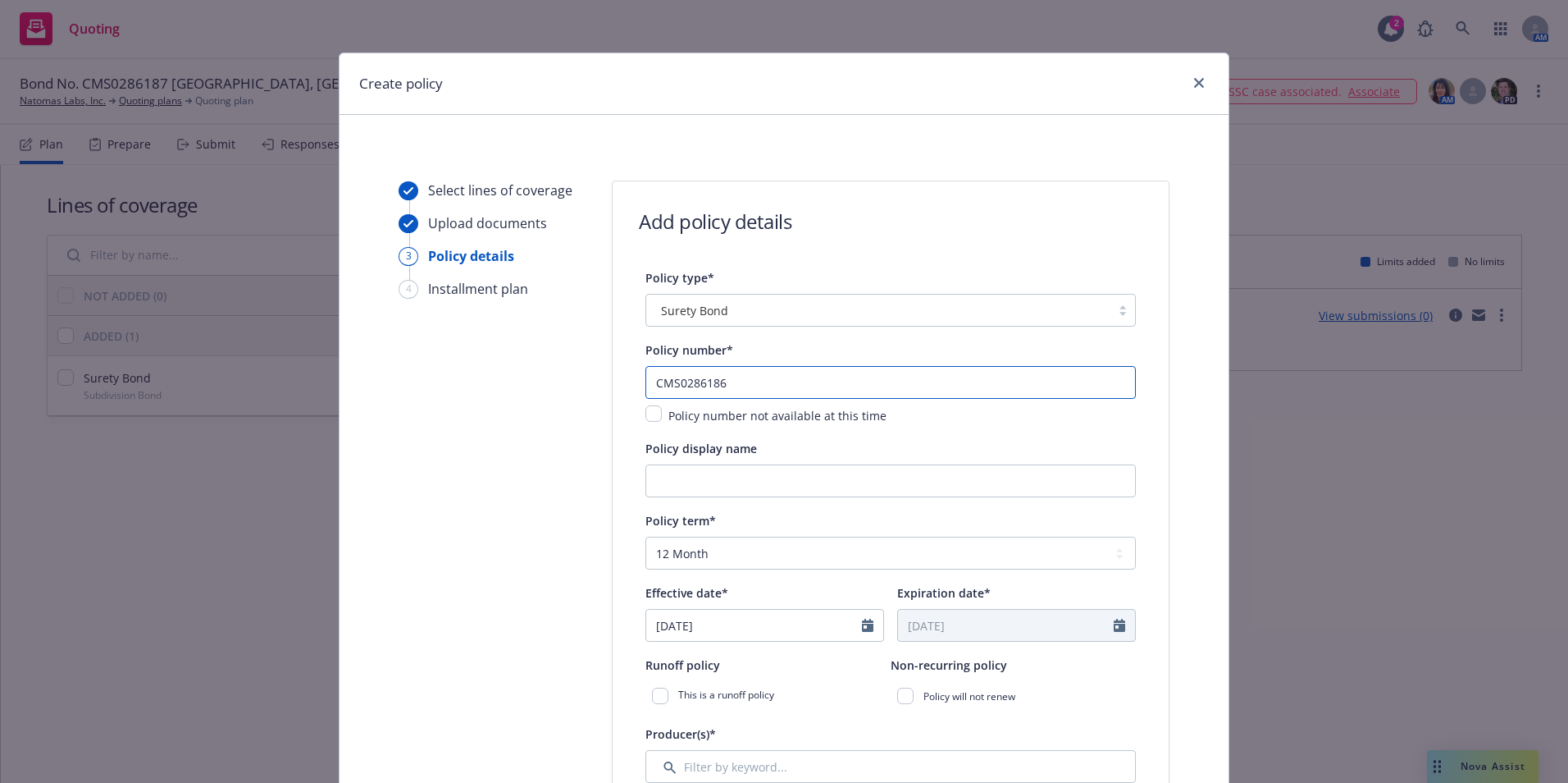
click at [730, 387] on input "CMS0286186" at bounding box center [890, 382] width 490 height 33
type input "CMS0286187"
click at [691, 470] on input "Policy display name" at bounding box center [890, 481] width 490 height 33
click at [794, 484] on input "City of Westminster Private Improvement Bond" at bounding box center [890, 481] width 490 height 33
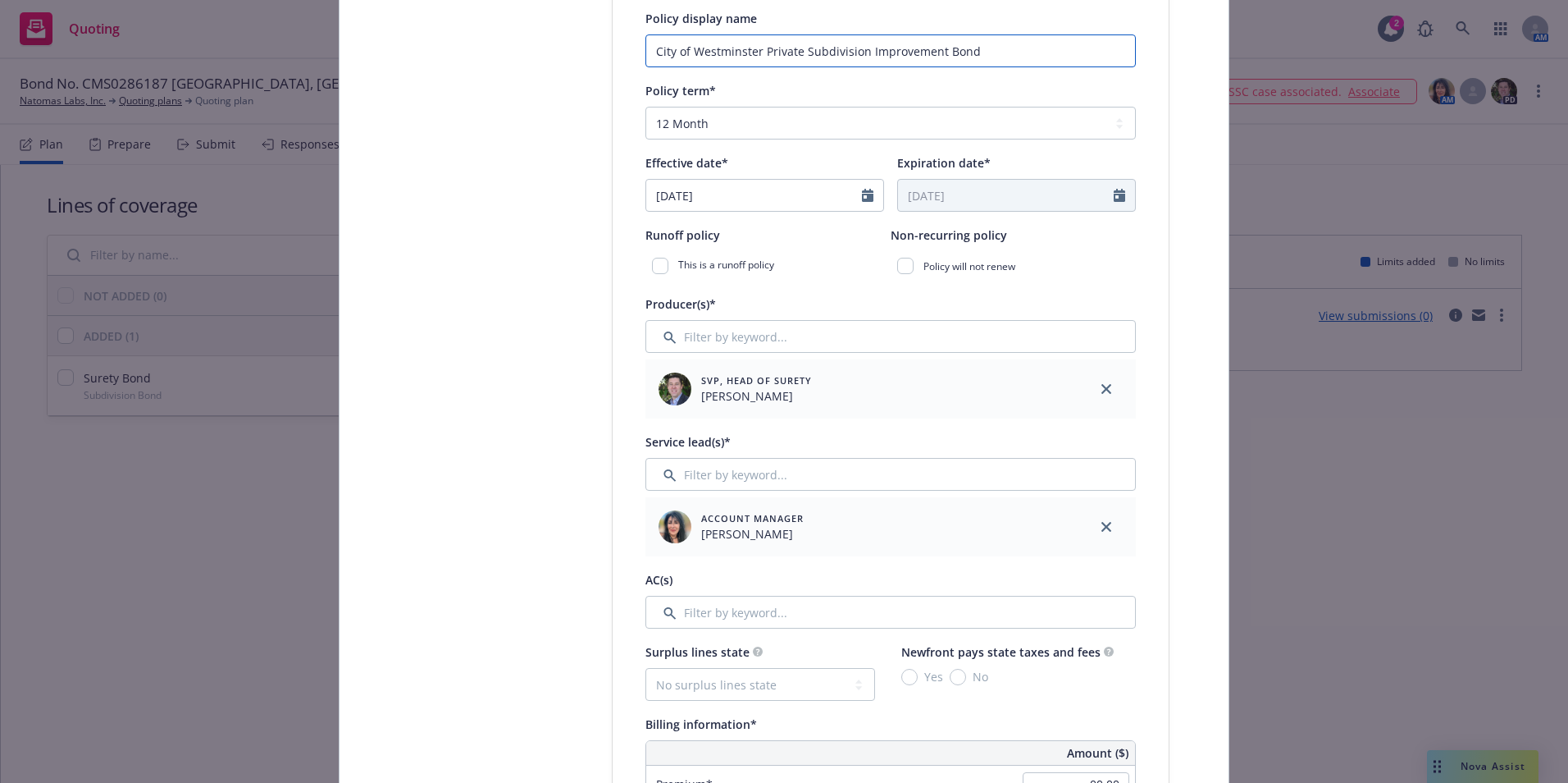
scroll to position [493, 0]
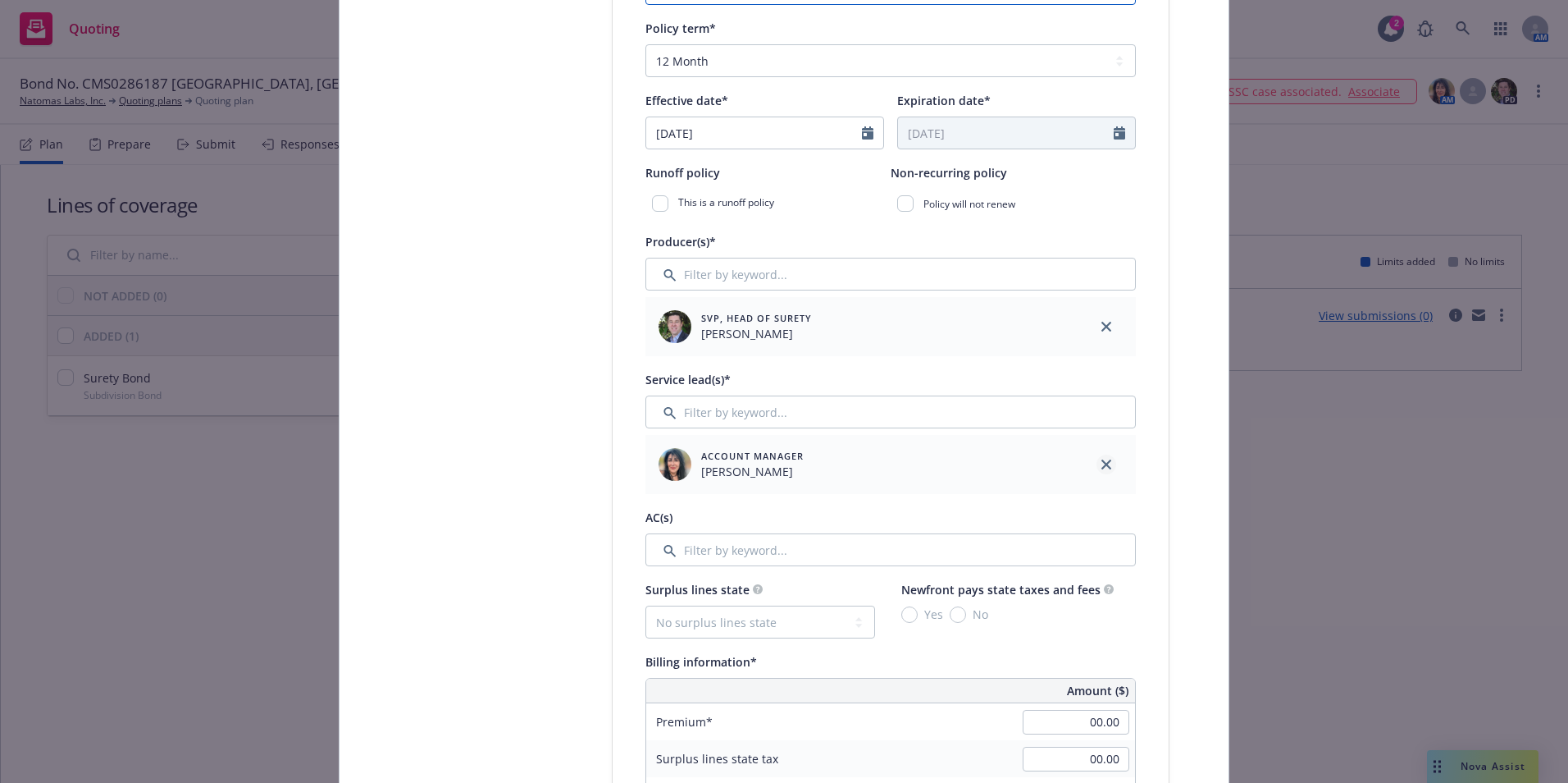
type input "City of Westminster Private Subdivision Improvement Bond"
drag, startPoint x: 1098, startPoint y: 464, endPoint x: 1036, endPoint y: 471, distance: 62.4
click at [1101, 464] on icon "close" at bounding box center [1106, 465] width 10 height 10
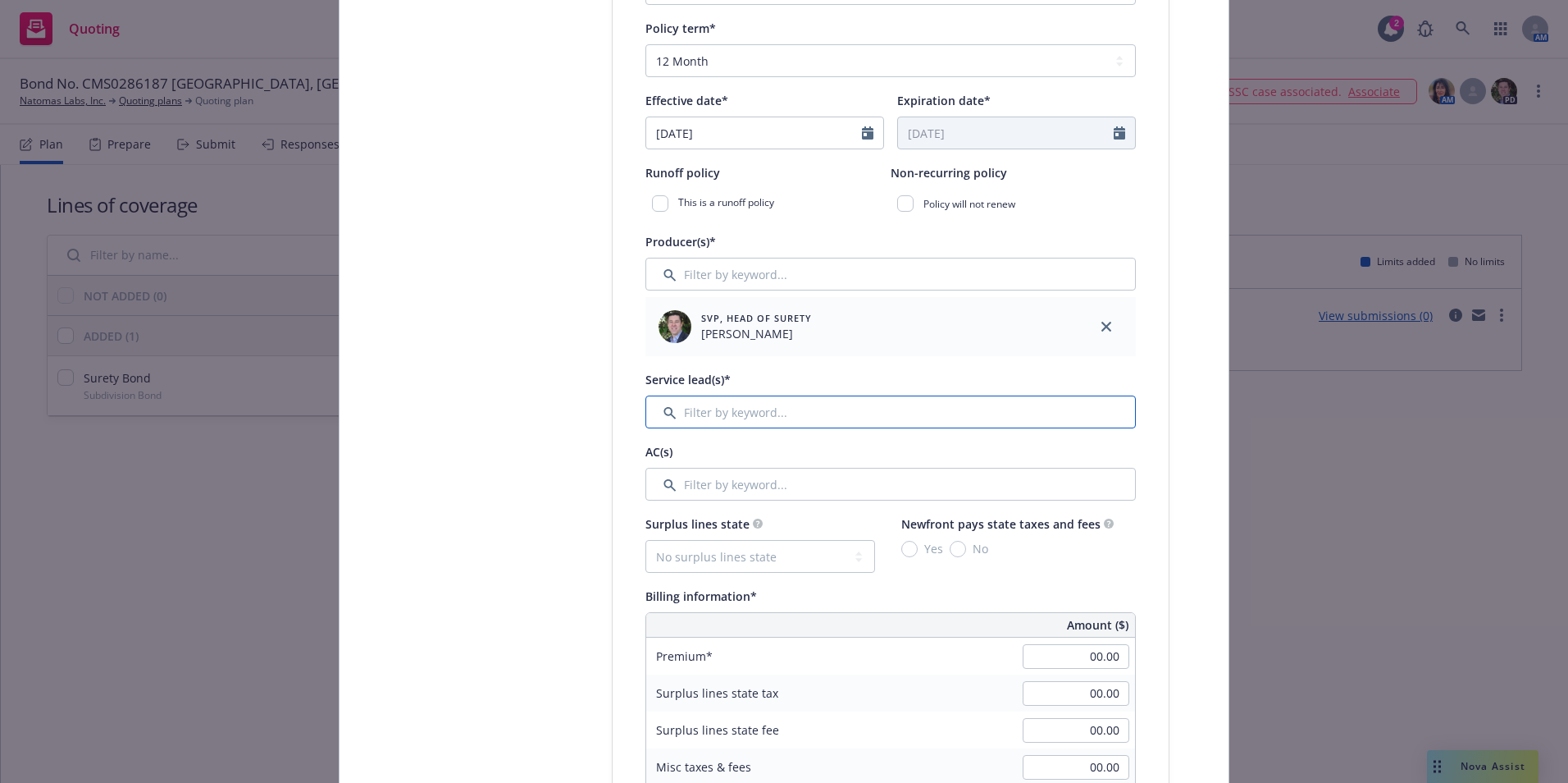
click at [718, 407] on input "Filter by keyword..." at bounding box center [890, 411] width 490 height 33
click at [727, 405] on input "Filter by keyword..." at bounding box center [890, 411] width 490 height 33
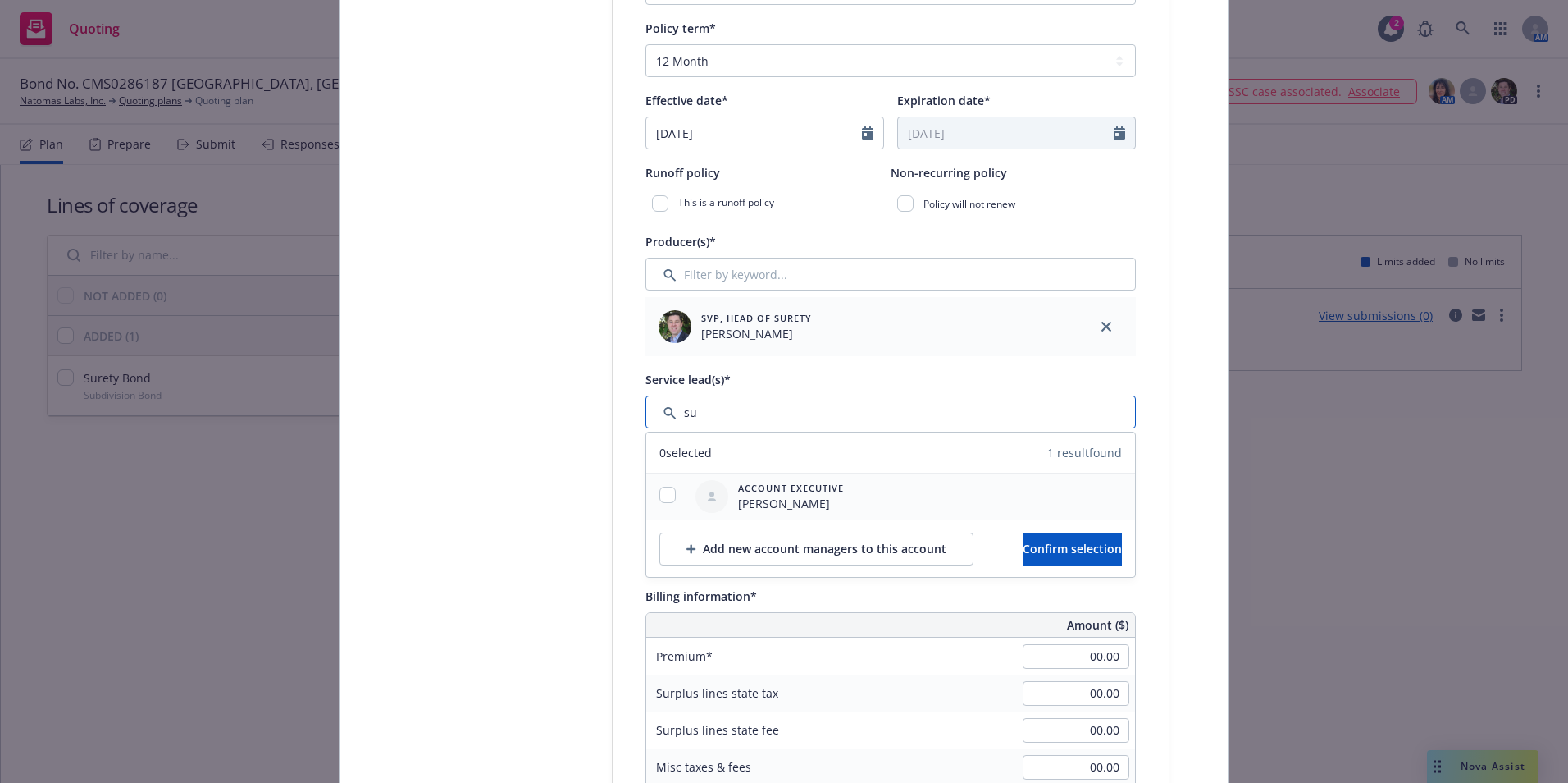
type input "su"
click at [663, 494] on input "checkbox" at bounding box center [668, 495] width 17 height 17
checkbox input "true"
click at [1022, 546] on span "Confirm selection" at bounding box center [1072, 549] width 99 height 16
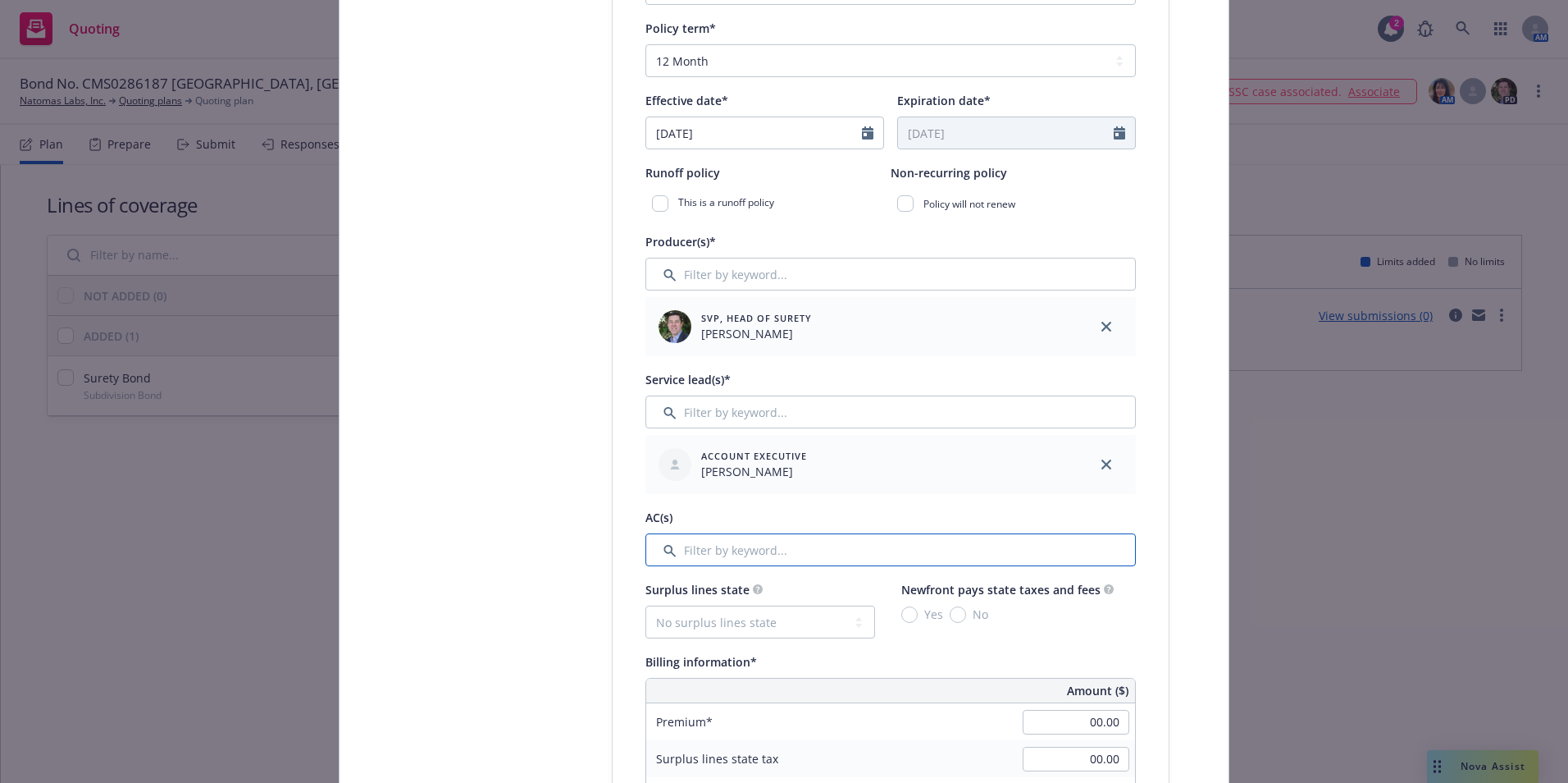
click at [747, 546] on input "Filter by keyword..." at bounding box center [890, 549] width 490 height 33
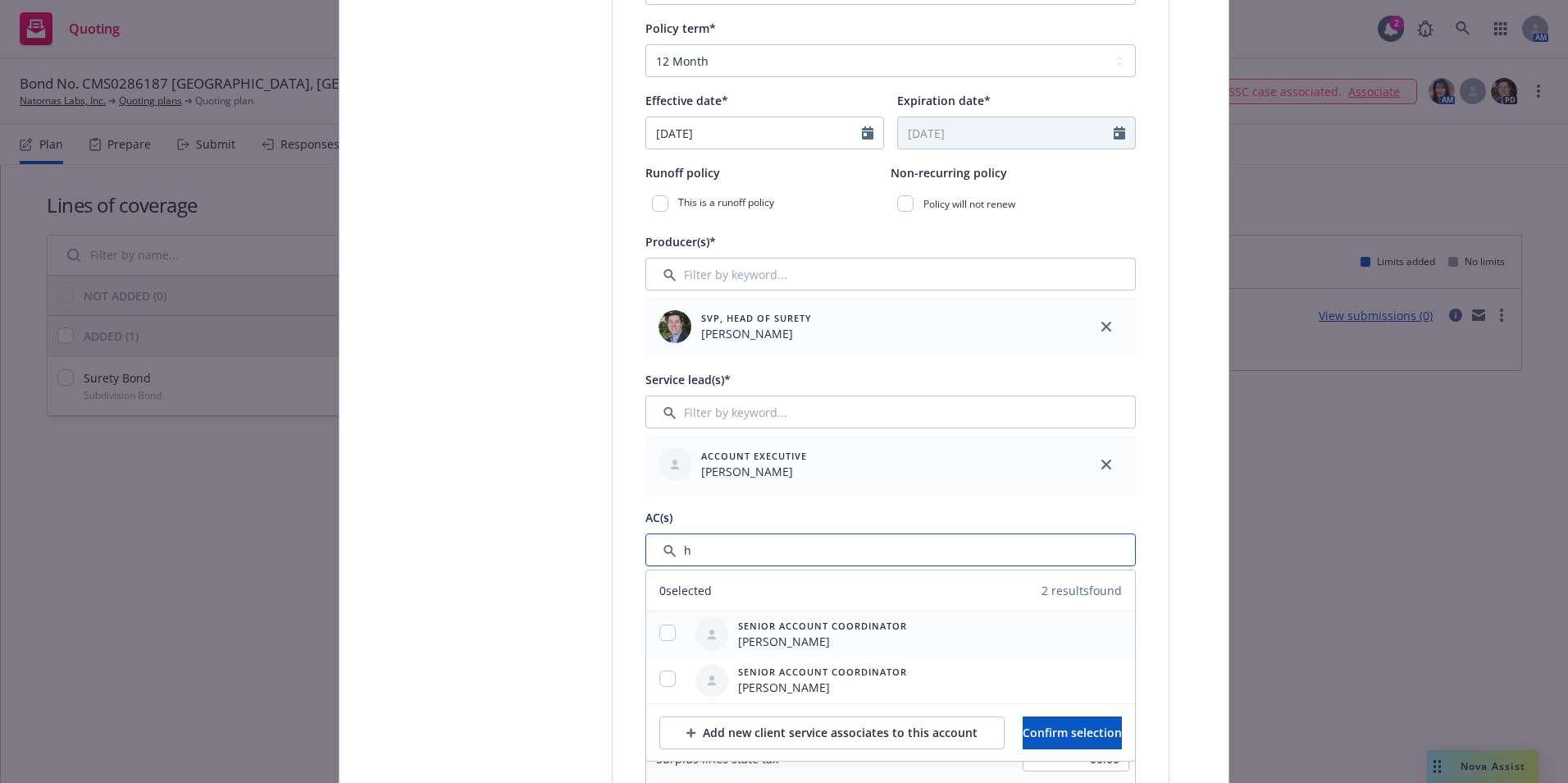
type input "h"
click at [666, 636] on input "checkbox" at bounding box center [668, 632] width 17 height 17
checkbox input "true"
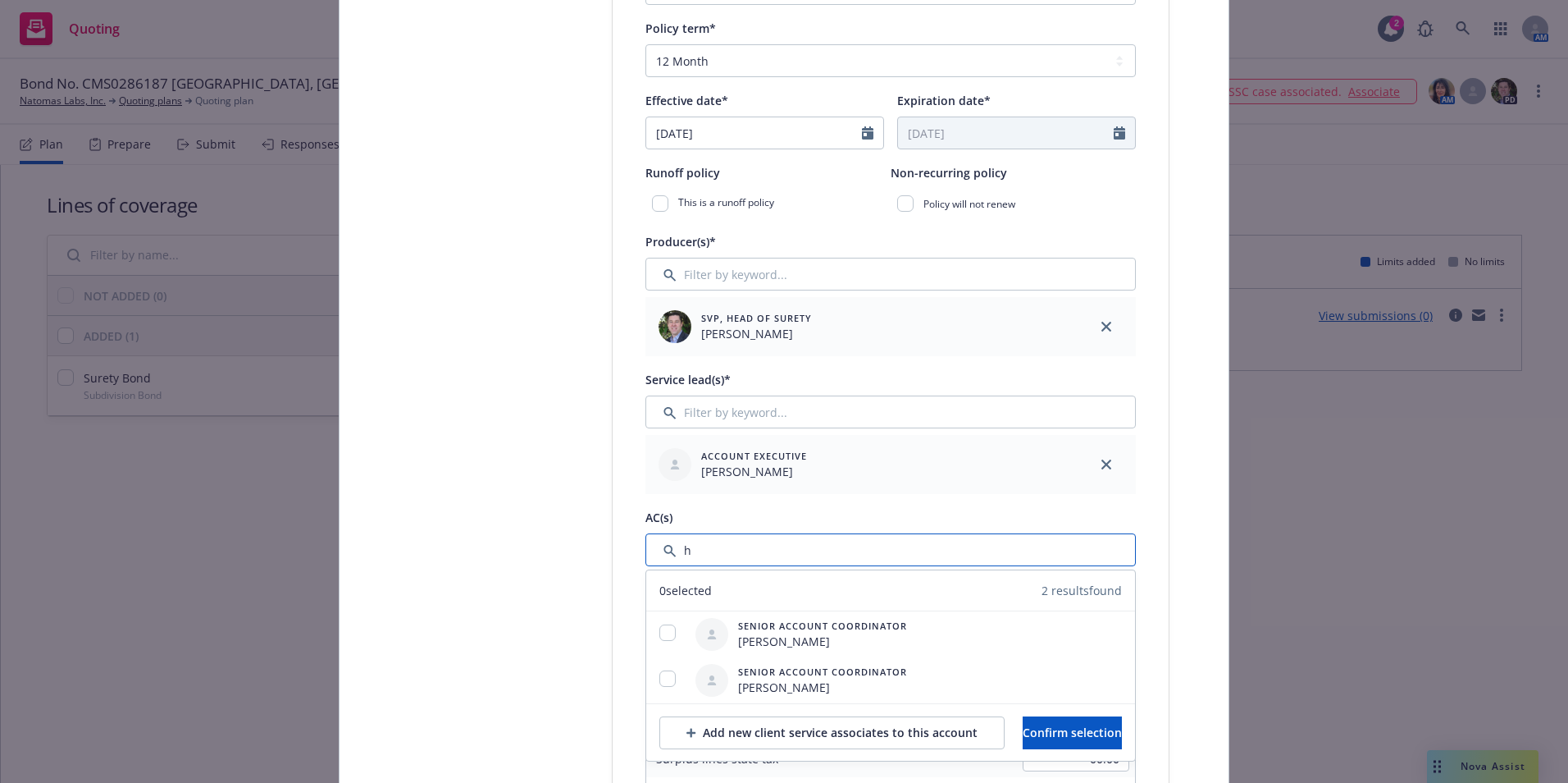
click at [712, 551] on input "Filter by keyword..." at bounding box center [890, 549] width 490 height 33
click at [760, 631] on span "Senior Account Coordinator" at bounding box center [822, 625] width 169 height 14
click at [660, 631] on input "checkbox" at bounding box center [668, 632] width 17 height 17
checkbox input "true"
click at [1047, 732] on span "Confirm selection" at bounding box center [1072, 732] width 99 height 16
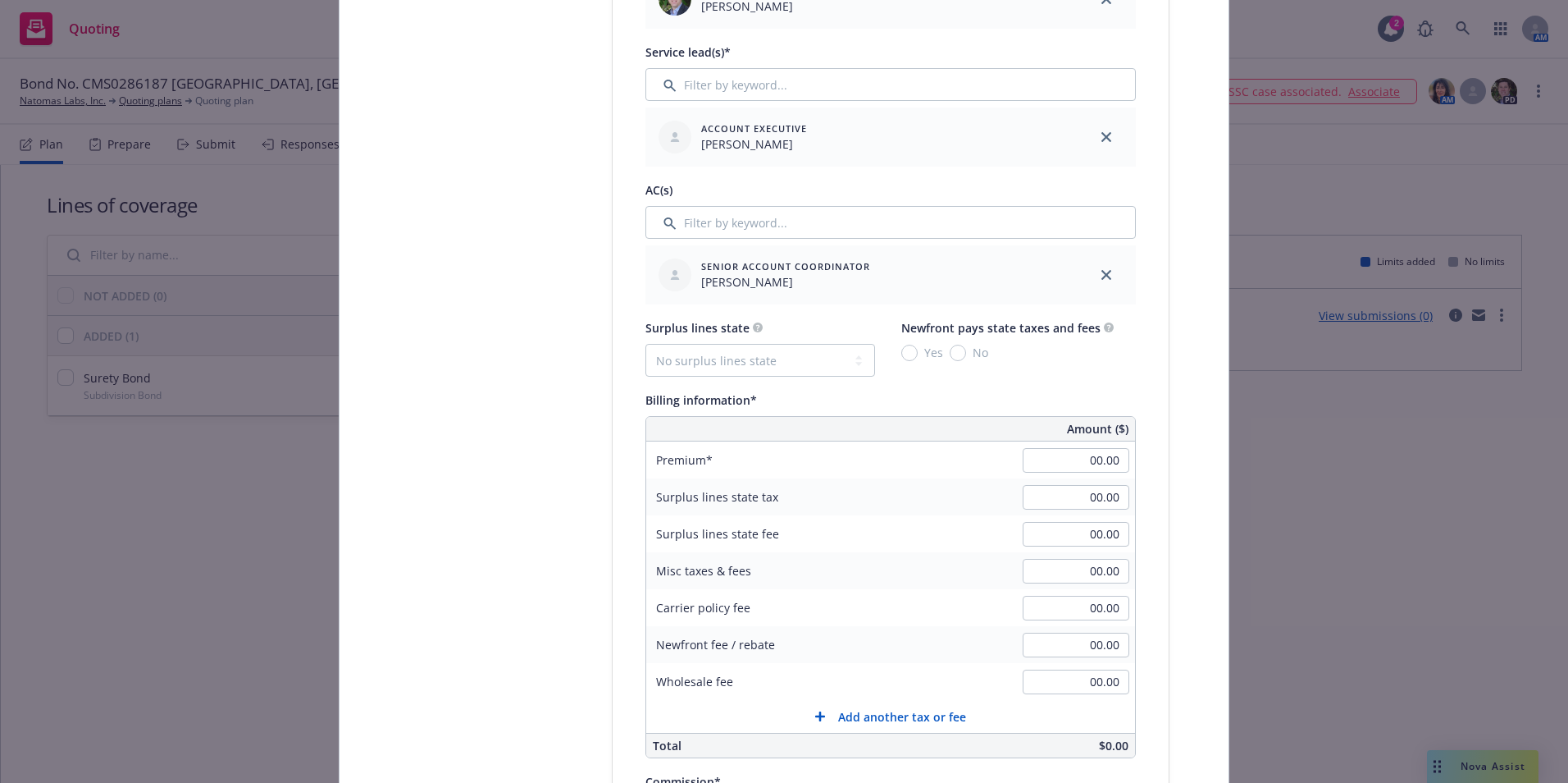
scroll to position [821, 0]
click at [1088, 466] on input "00.00" at bounding box center [1076, 459] width 107 height 25
type input "6,020.00"
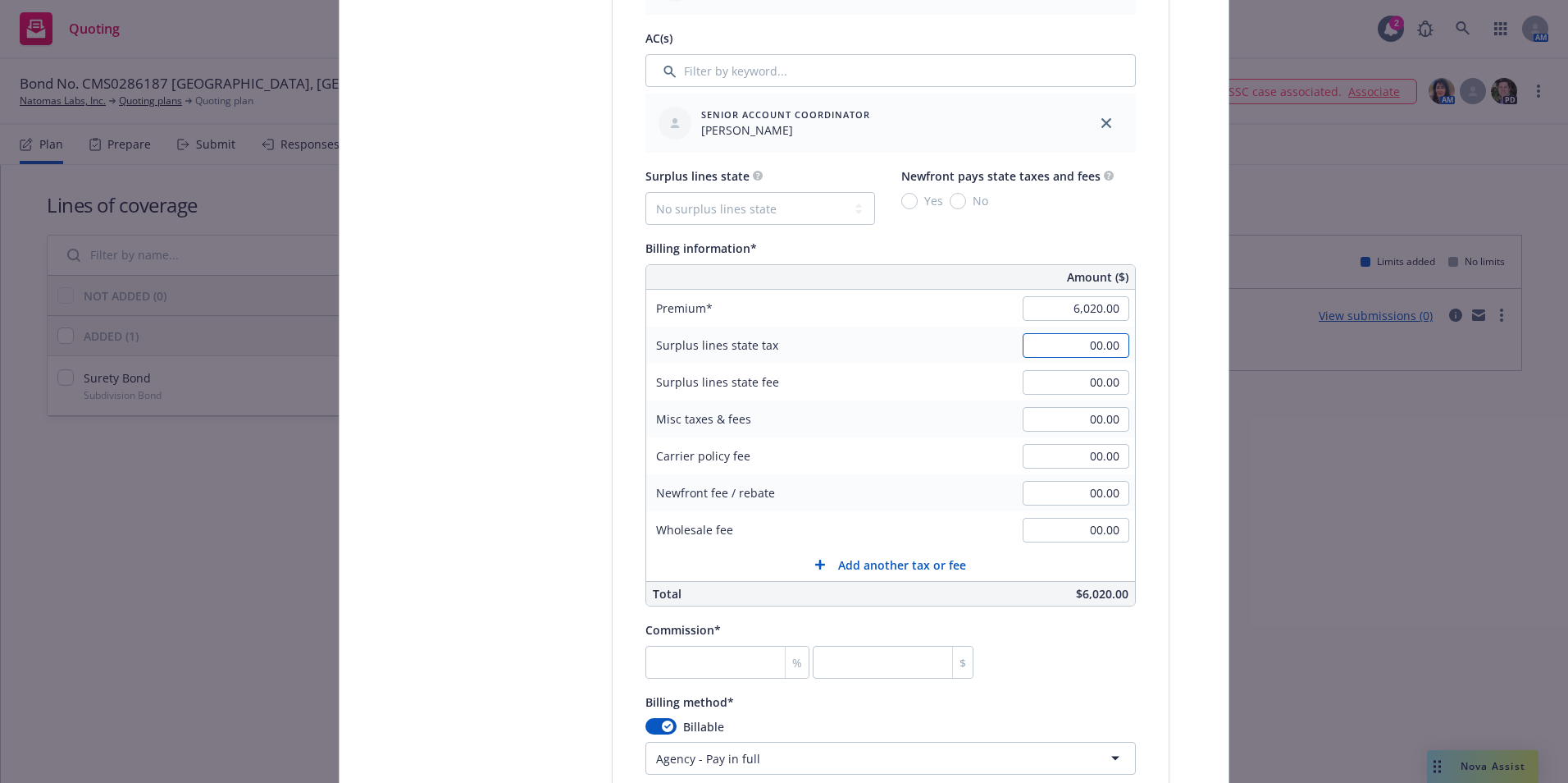
scroll to position [1149, 0]
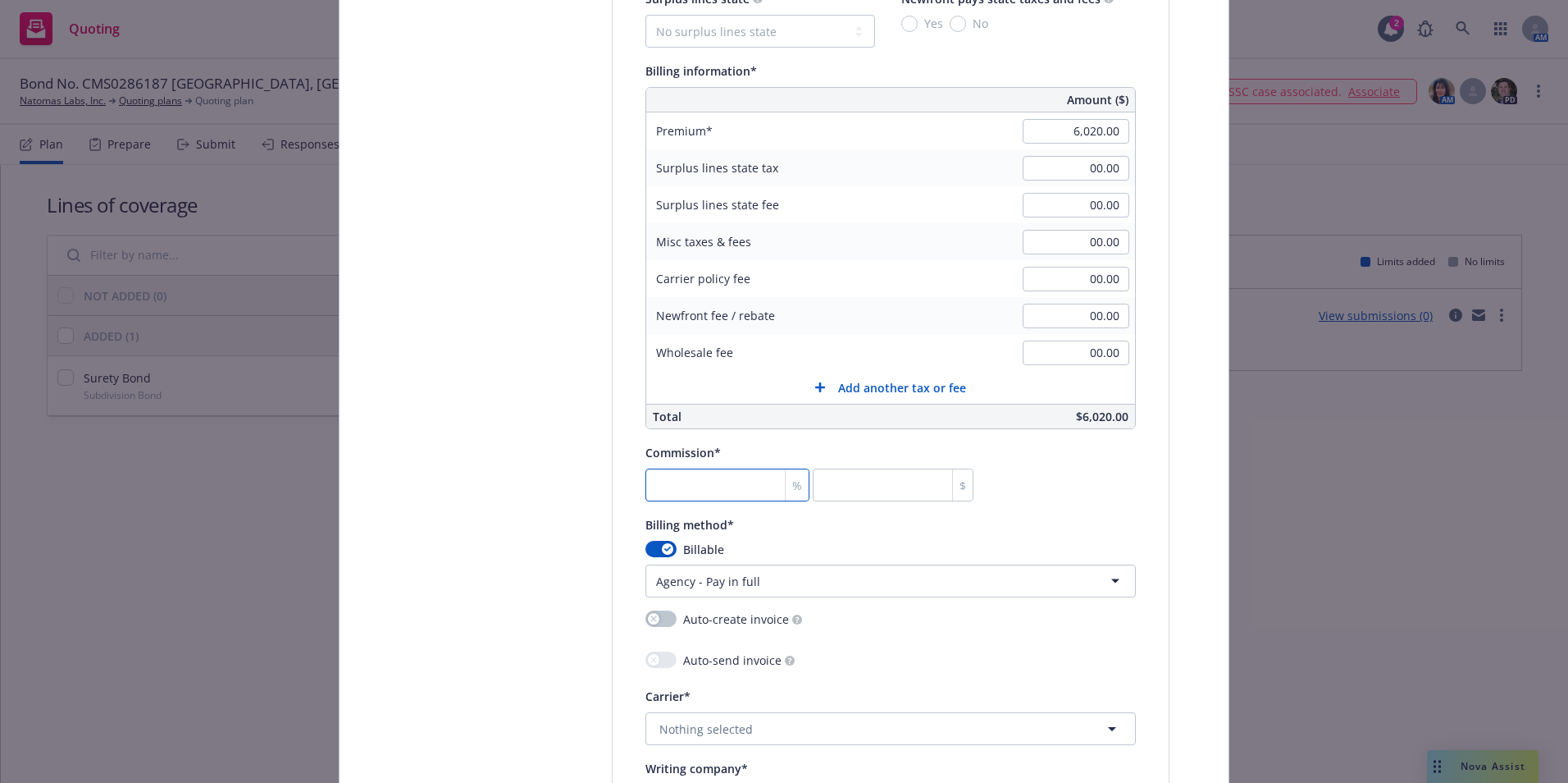
click at [695, 496] on input "number" at bounding box center [728, 485] width 164 height 33
type input "3"
type input "180.6"
type input "30"
type input "1806"
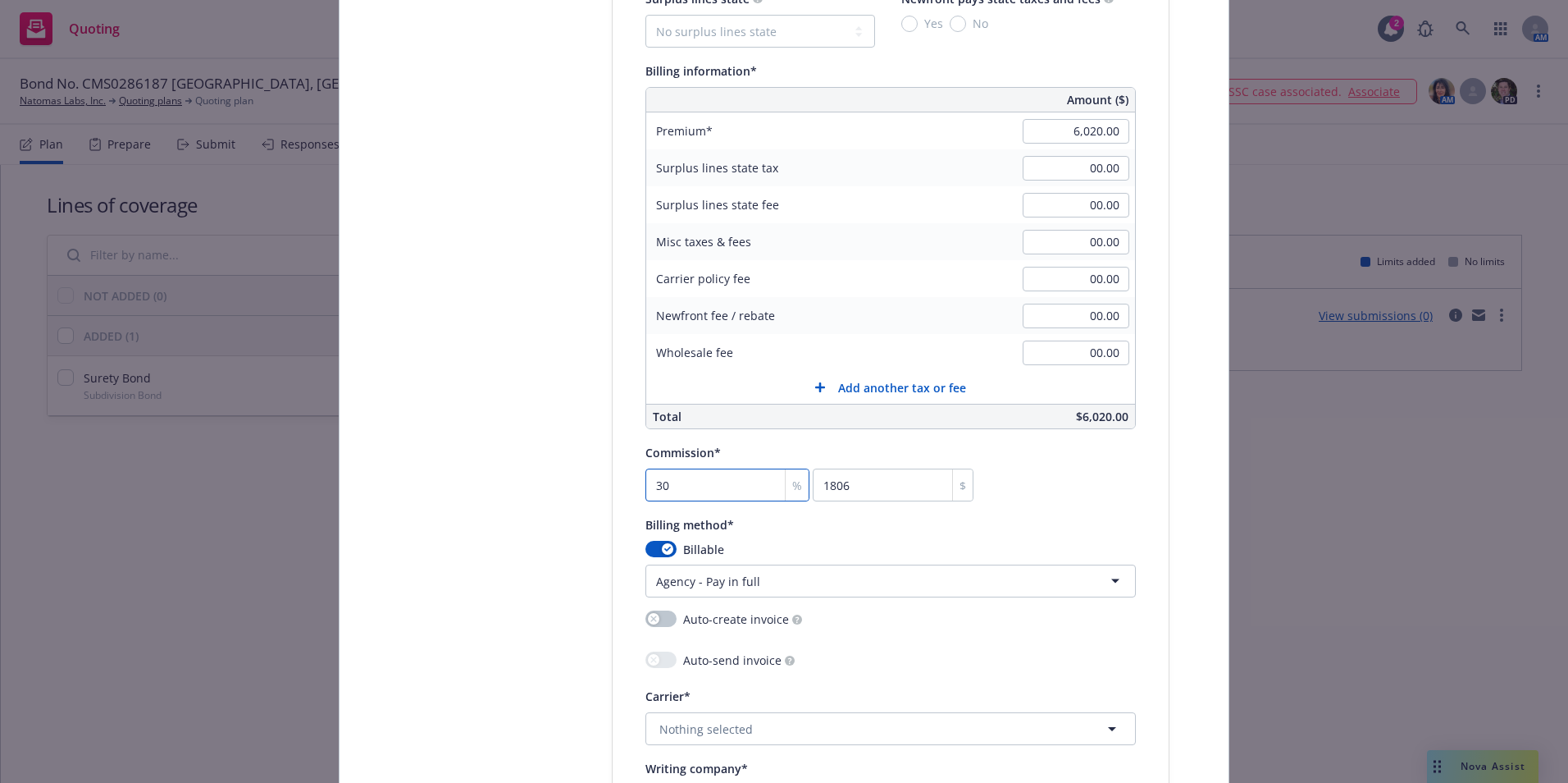
type input "30"
click at [920, 654] on div "Auto-send invoice" at bounding box center [890, 662] width 490 height 22
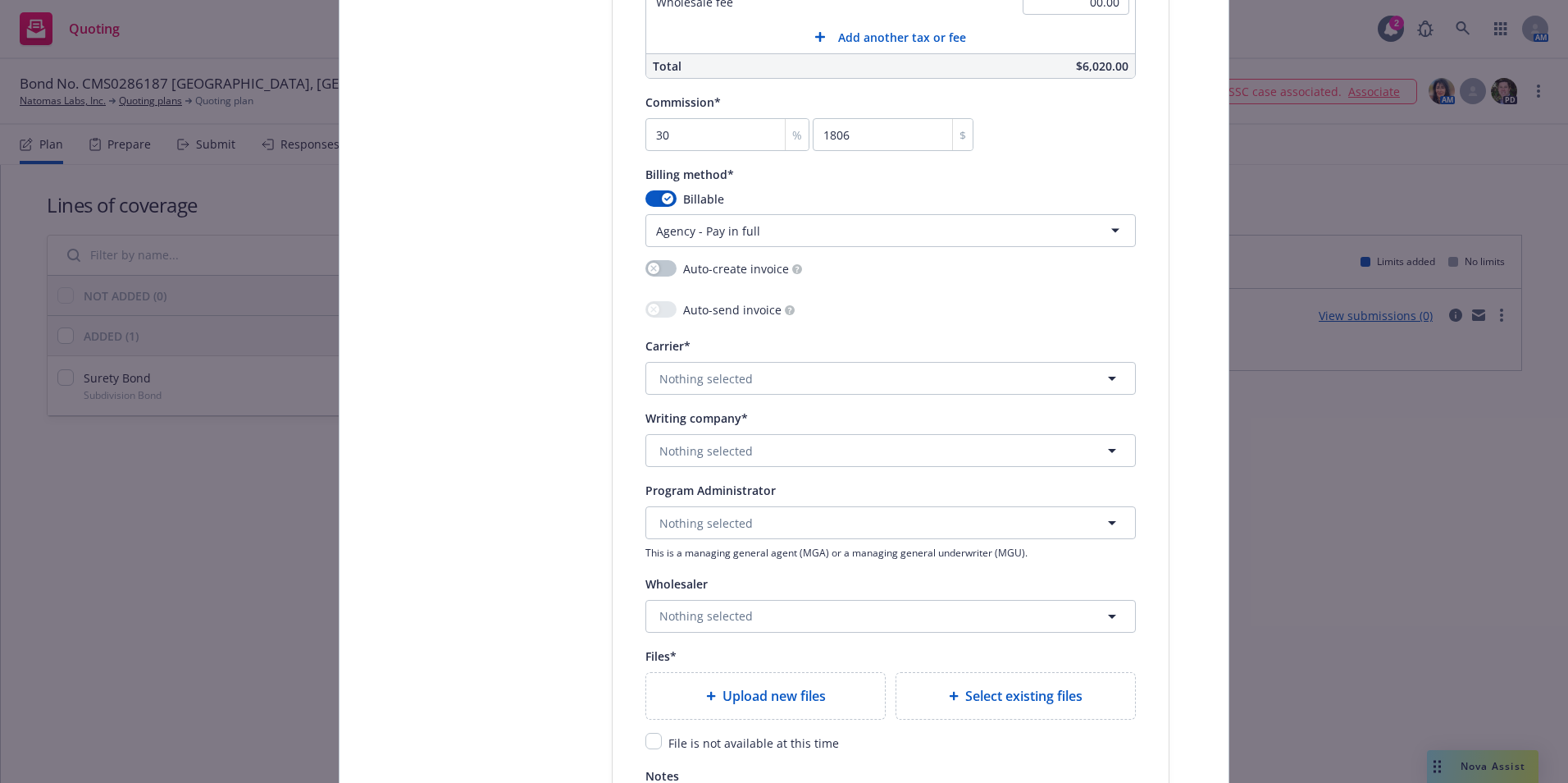
scroll to position [1559, 0]
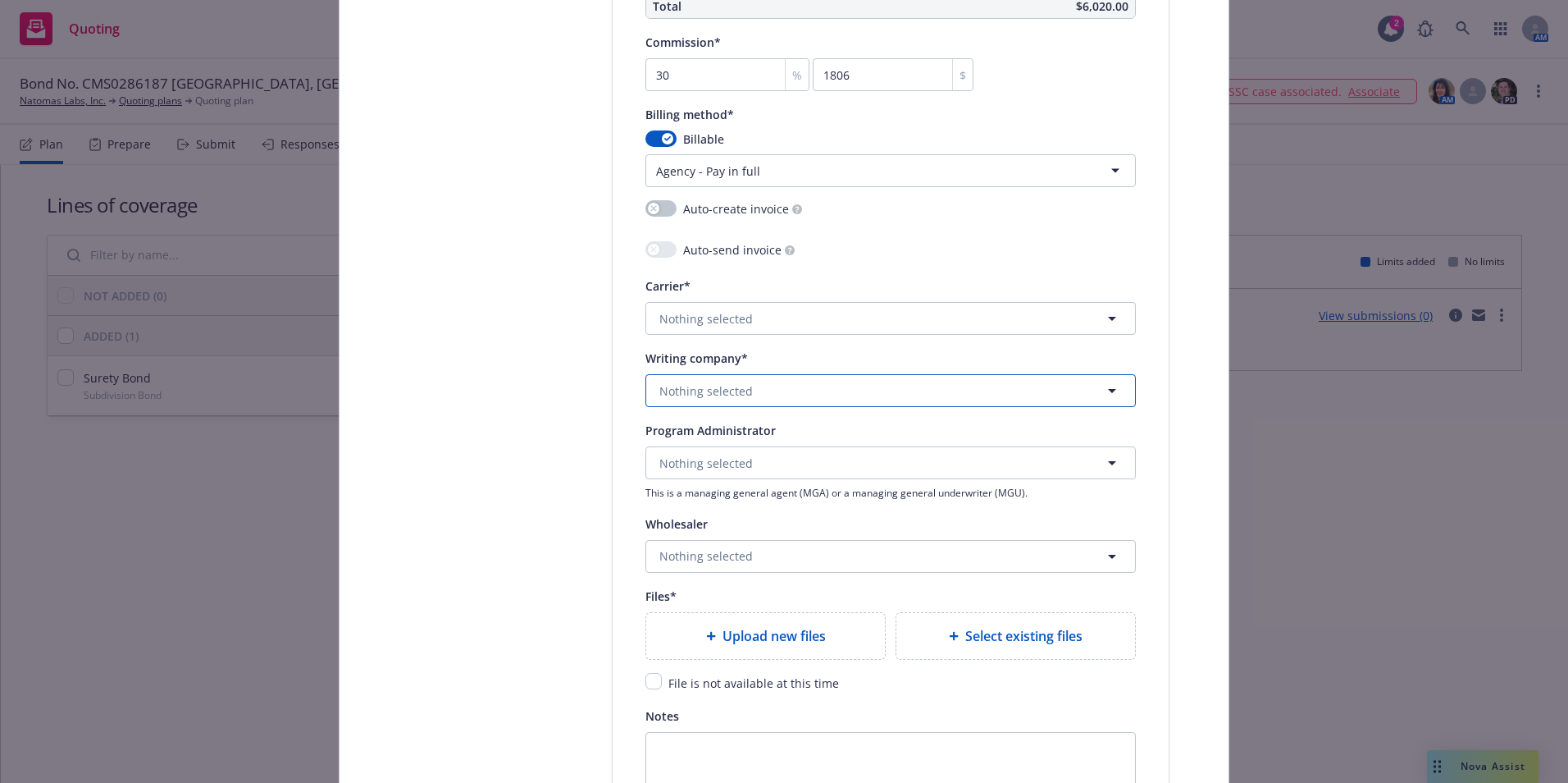
click at [699, 396] on span "Nothing selected" at bounding box center [706, 391] width 93 height 17
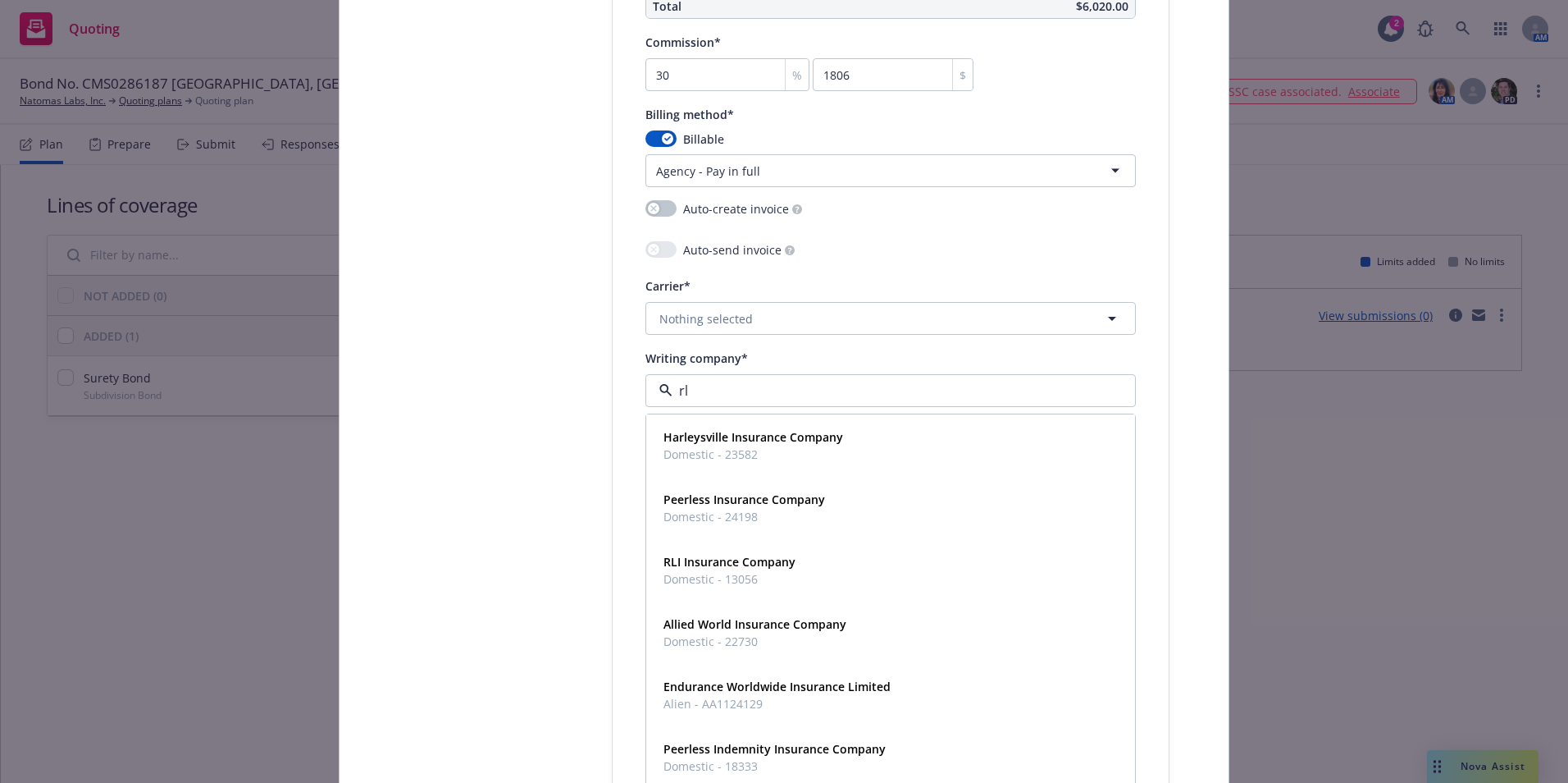
type input "rli"
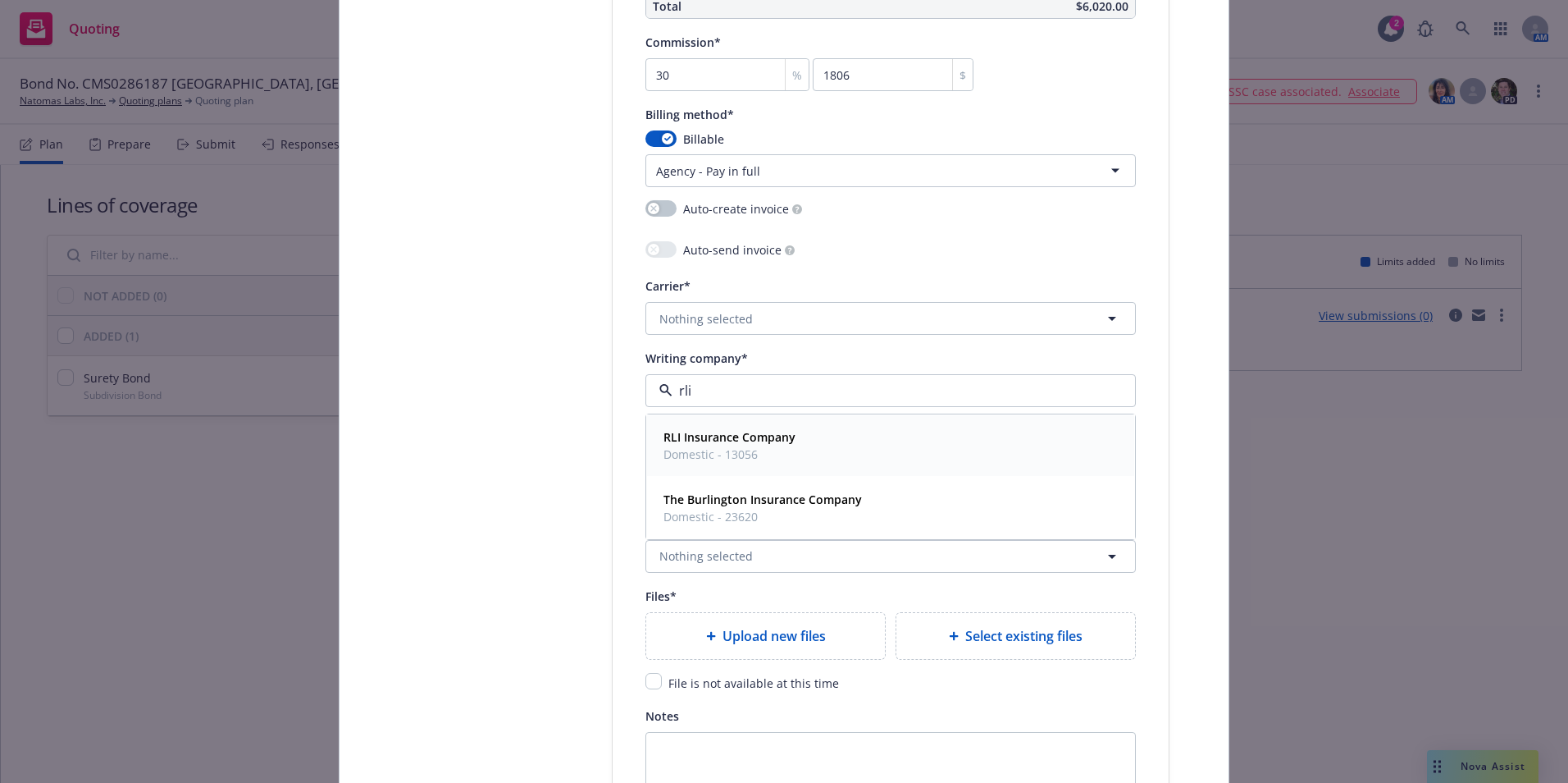
click at [690, 437] on strong "RLI Insurance Company" at bounding box center [729, 437] width 132 height 16
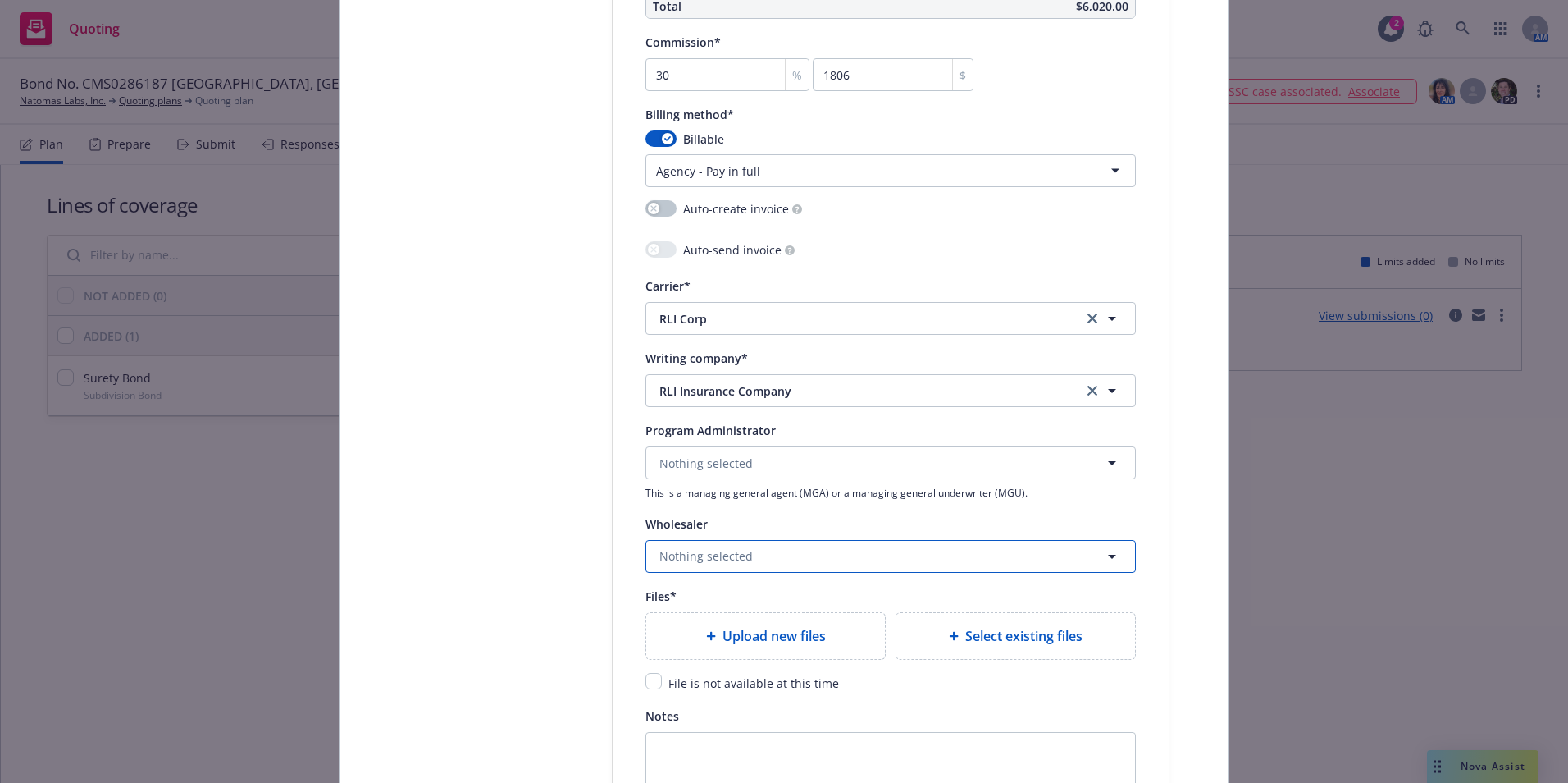
click at [707, 551] on span "Nothing selected" at bounding box center [706, 555] width 93 height 17
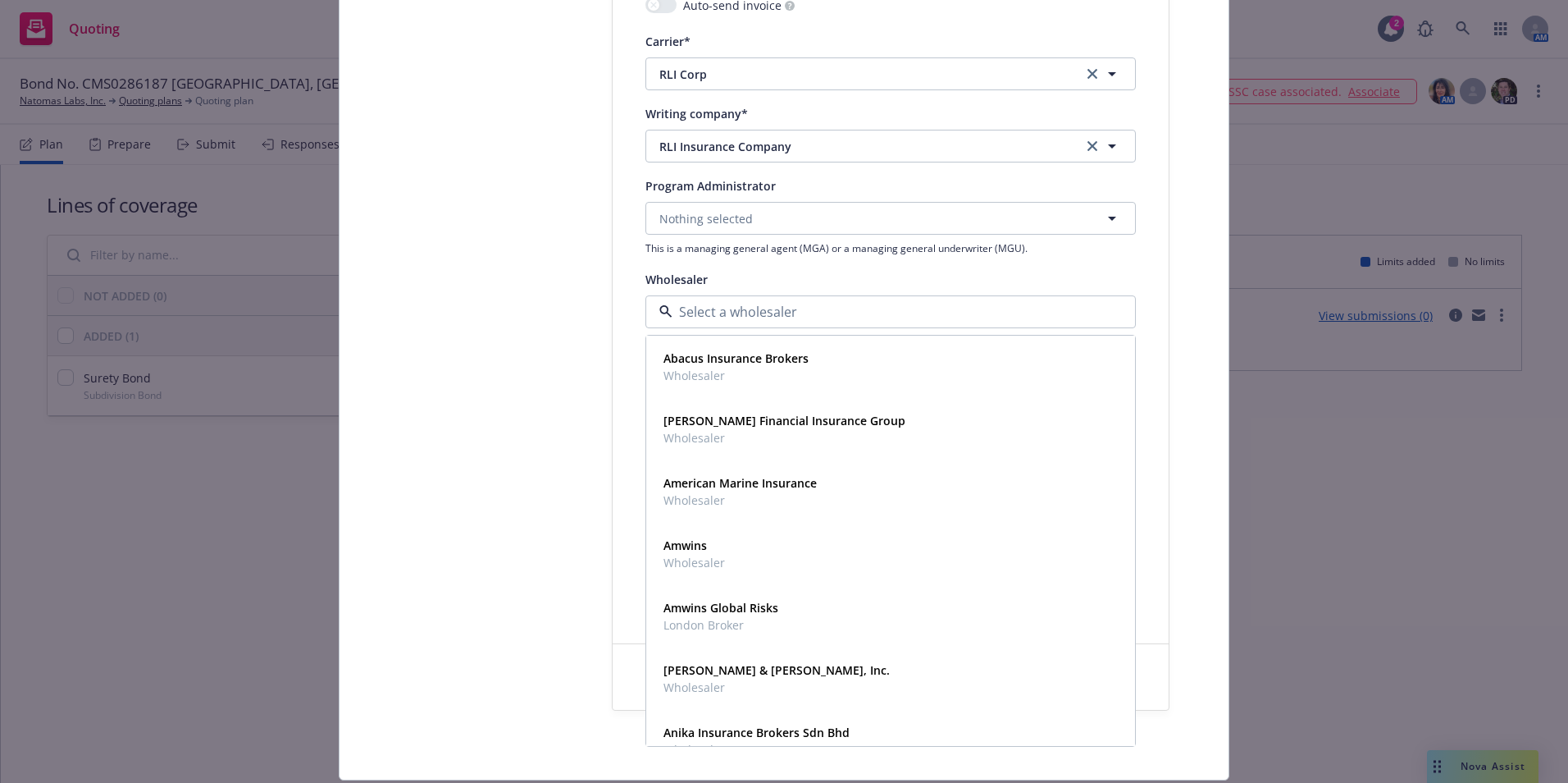
scroll to position [1805, 0]
click at [747, 303] on input at bounding box center [888, 310] width 430 height 20
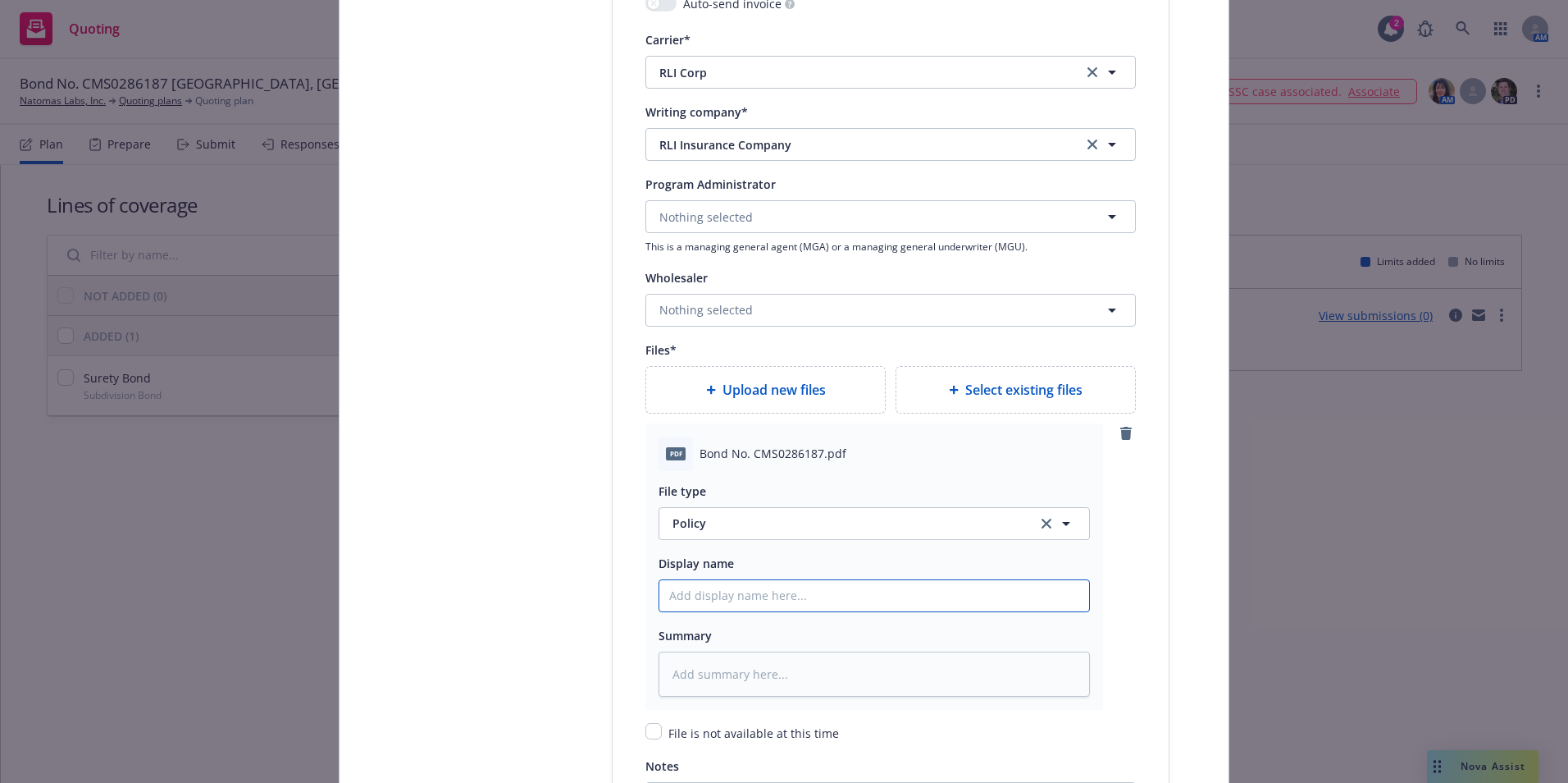
click at [743, 599] on input "Policy display name" at bounding box center [875, 595] width 430 height 31
type textarea "x"
type input "C"
type textarea "x"
type input "Co"
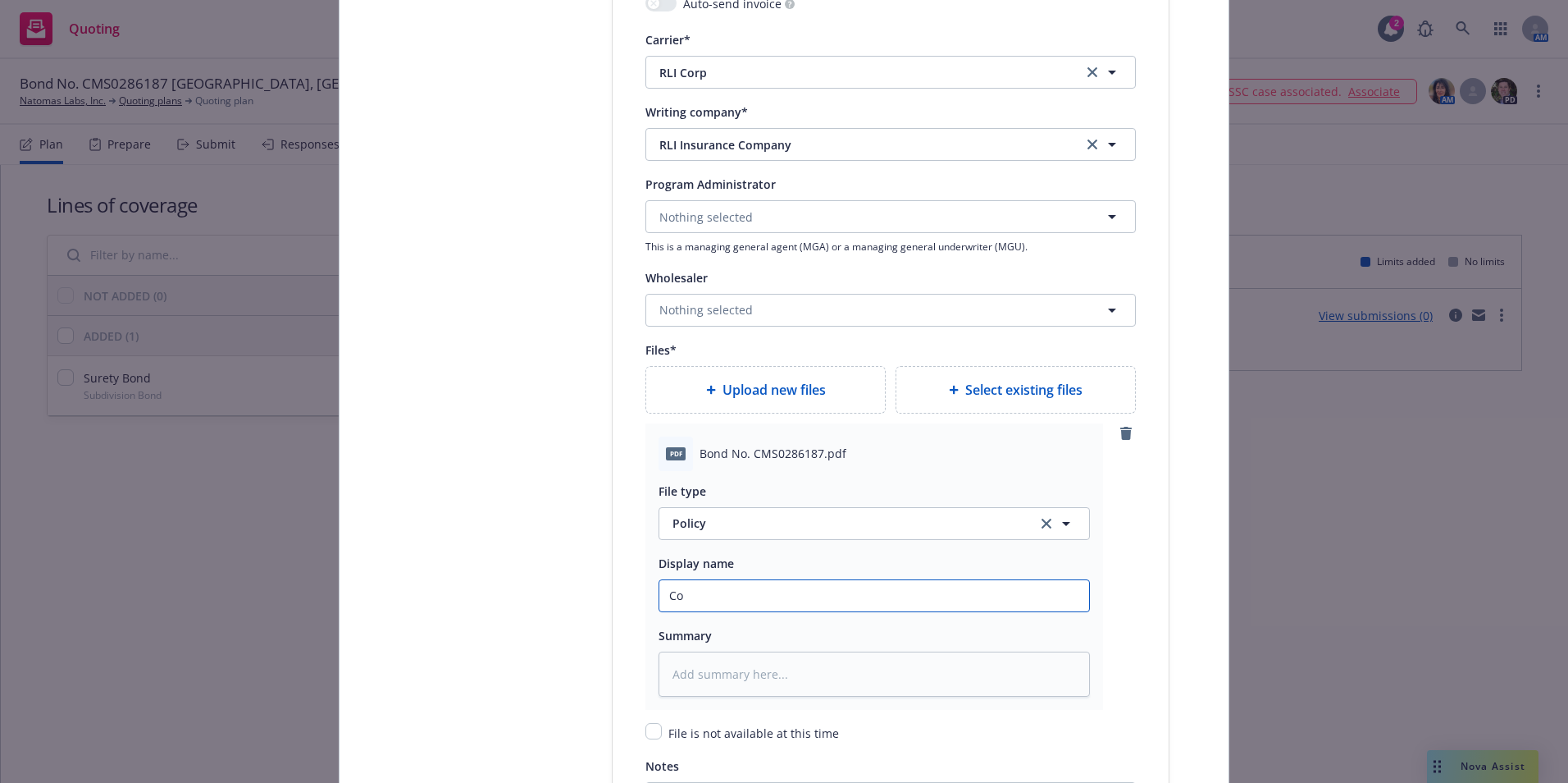
type textarea "x"
type input "Cop"
type textarea "x"
type input "Copy"
type textarea "x"
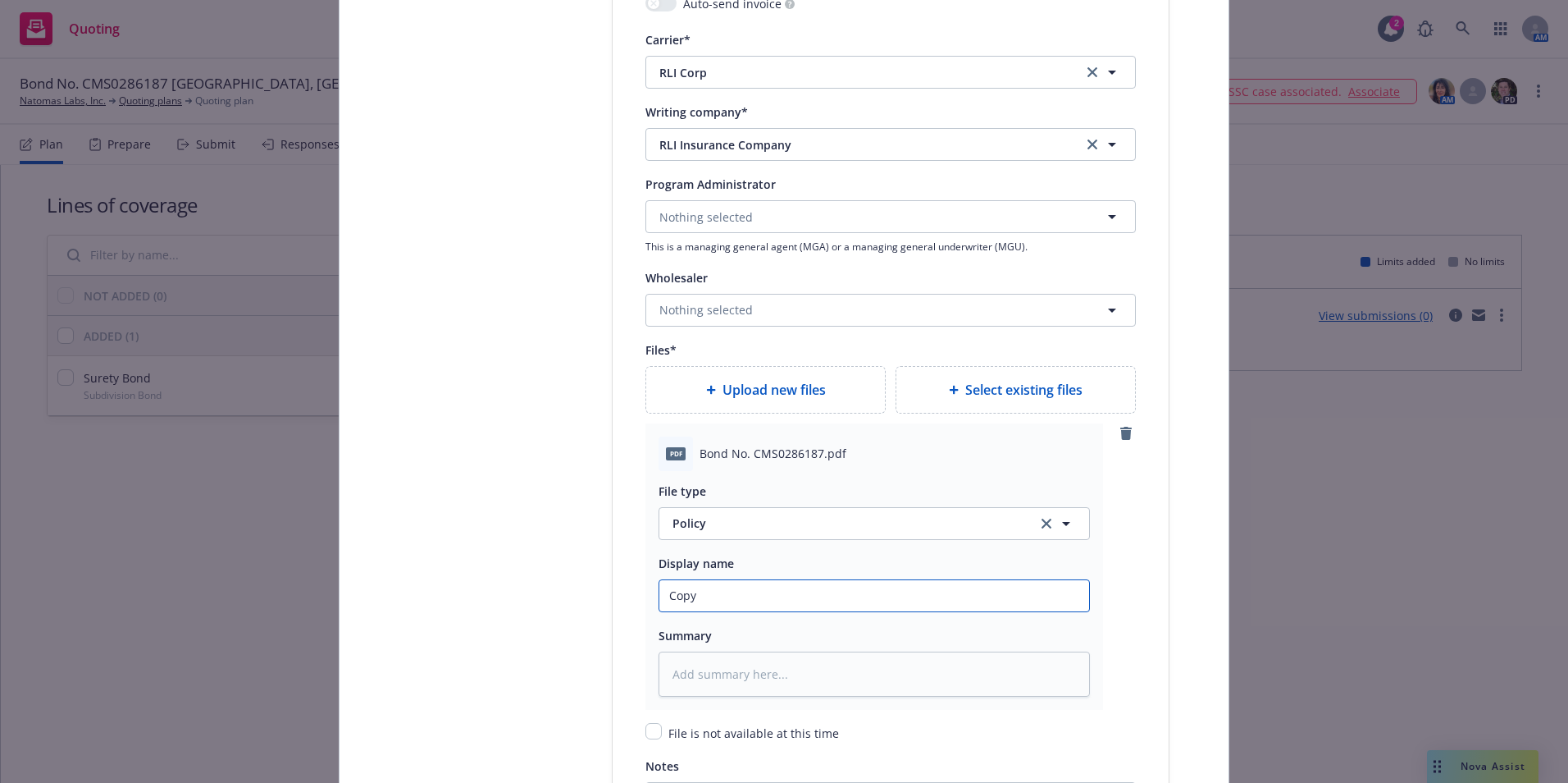
type input "Copy"
type textarea "x"
type input "Copy o"
type textarea "x"
type input "Copy of"
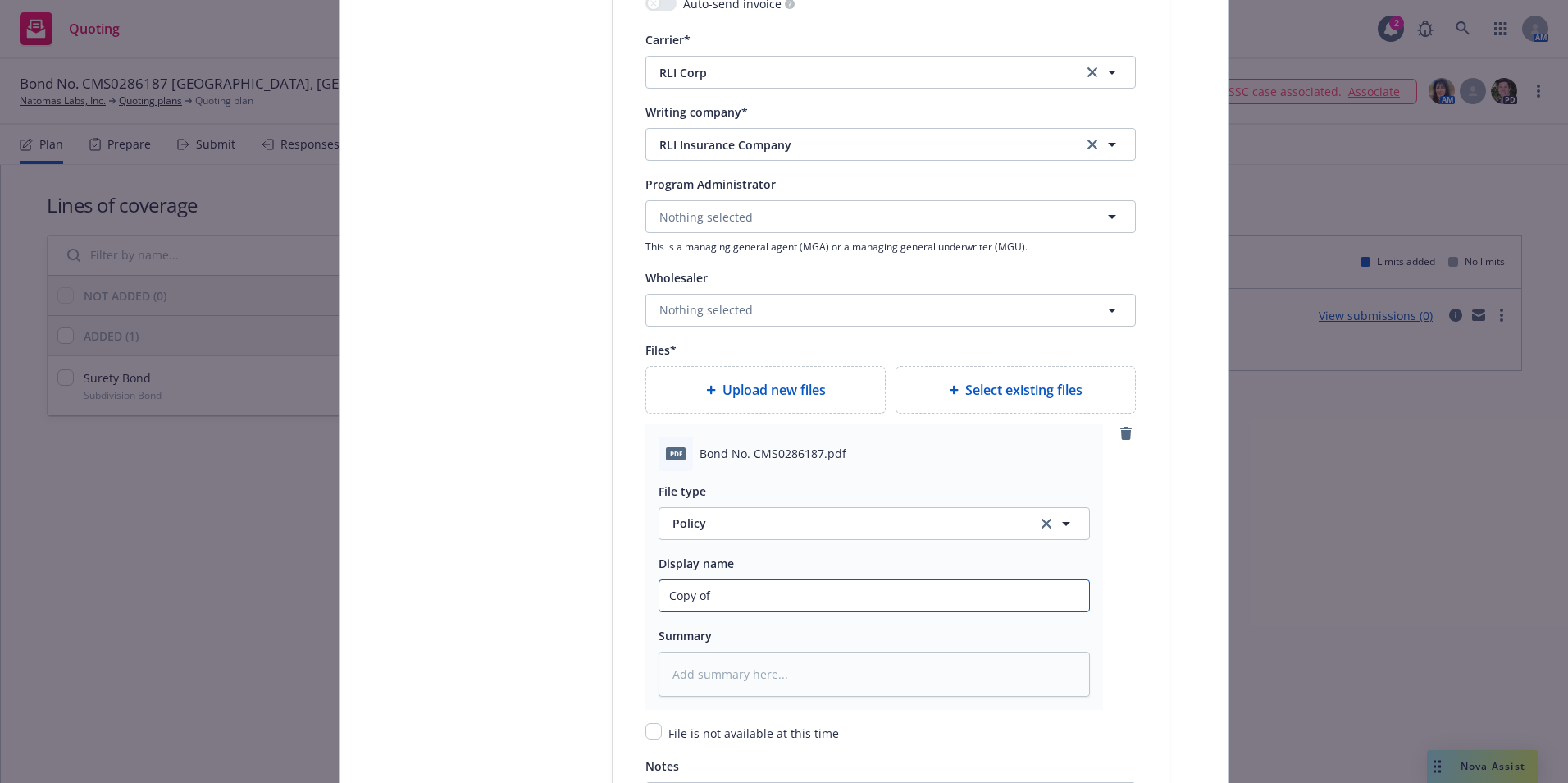
type textarea "x"
type input "Copy of"
type textarea "x"
type input "Copy of B"
type textarea "x"
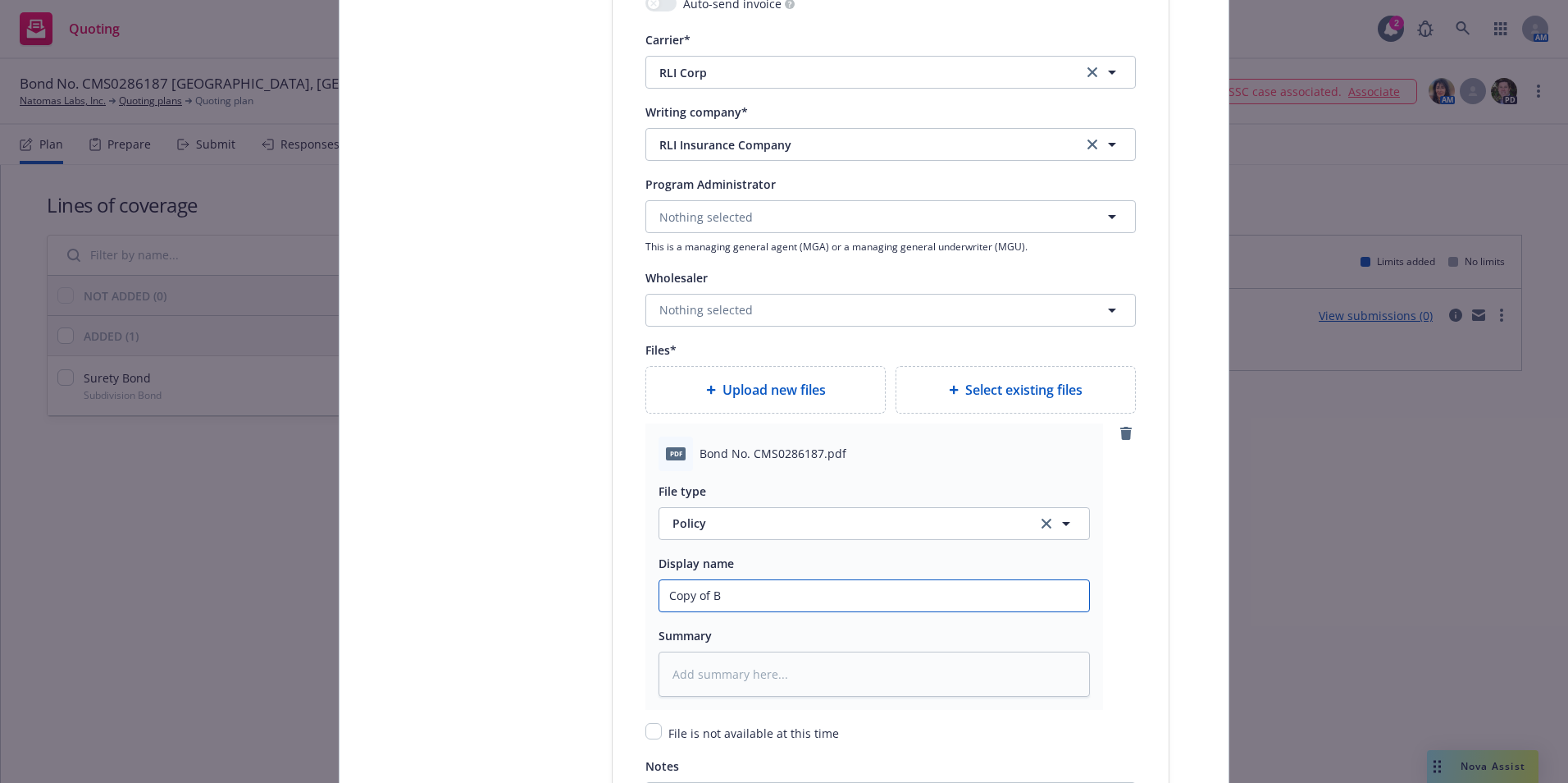
type input "Copy of Bo"
type textarea "x"
type input "Copy of Bon"
type textarea "x"
type input "Copy of Bond"
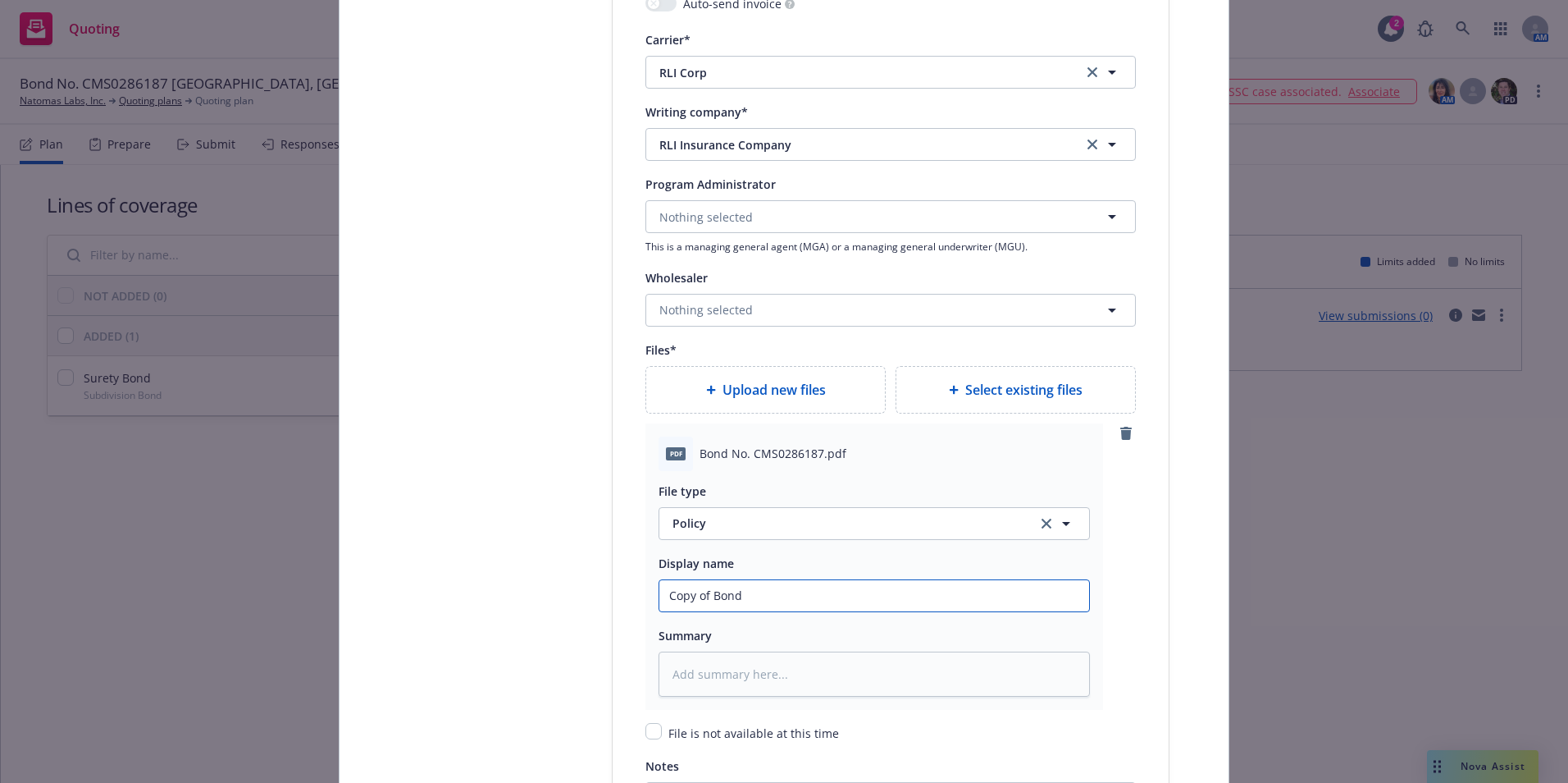
type textarea "x"
type input "Copy of Bond"
type textarea "x"
type input "Copy of Bond N"
type textarea "x"
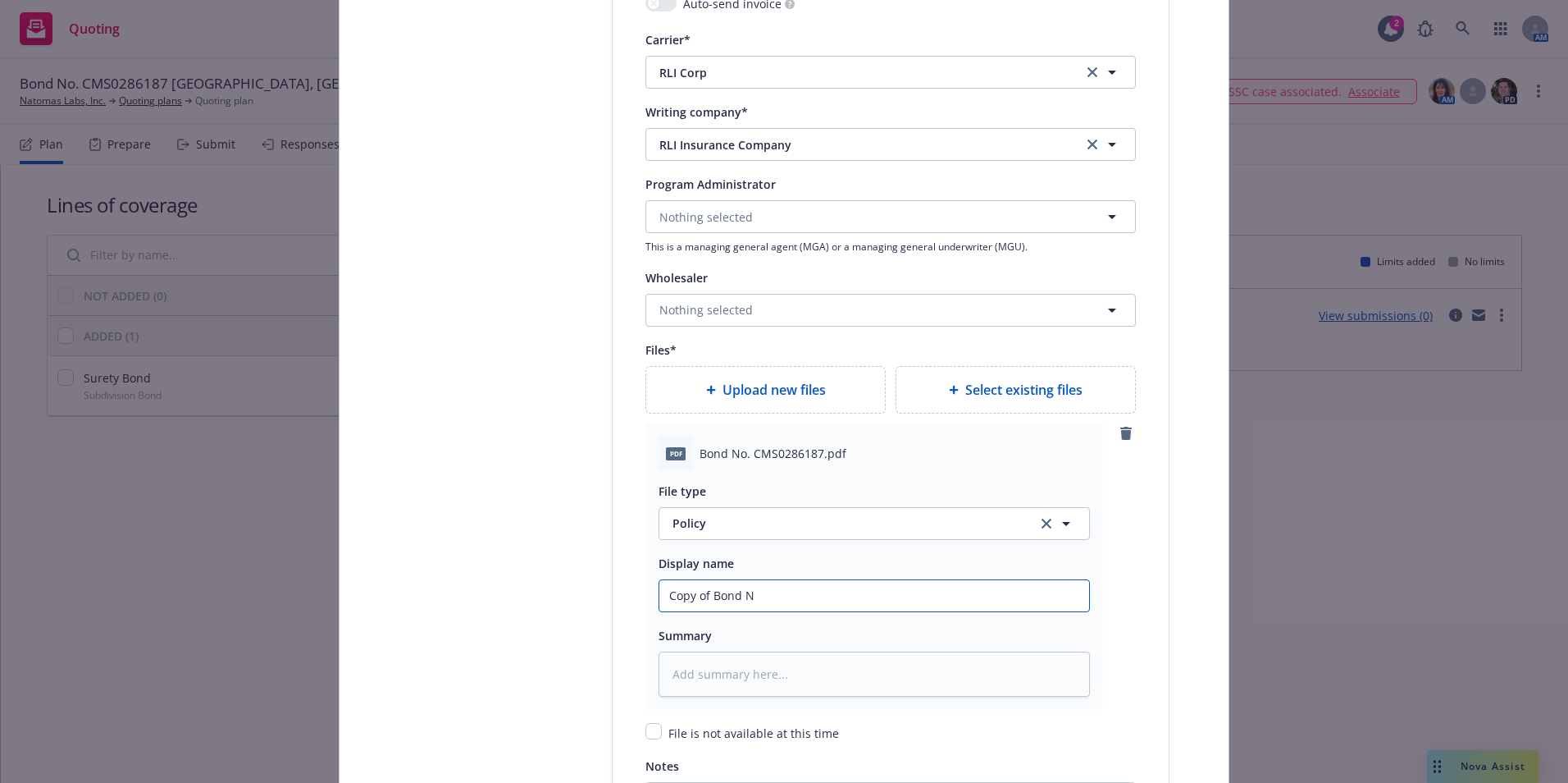
type input "Copy of Bond No"
type textarea "x"
type input "Copy of Bond No."
type textarea "x"
type input "Copy of Bond No."
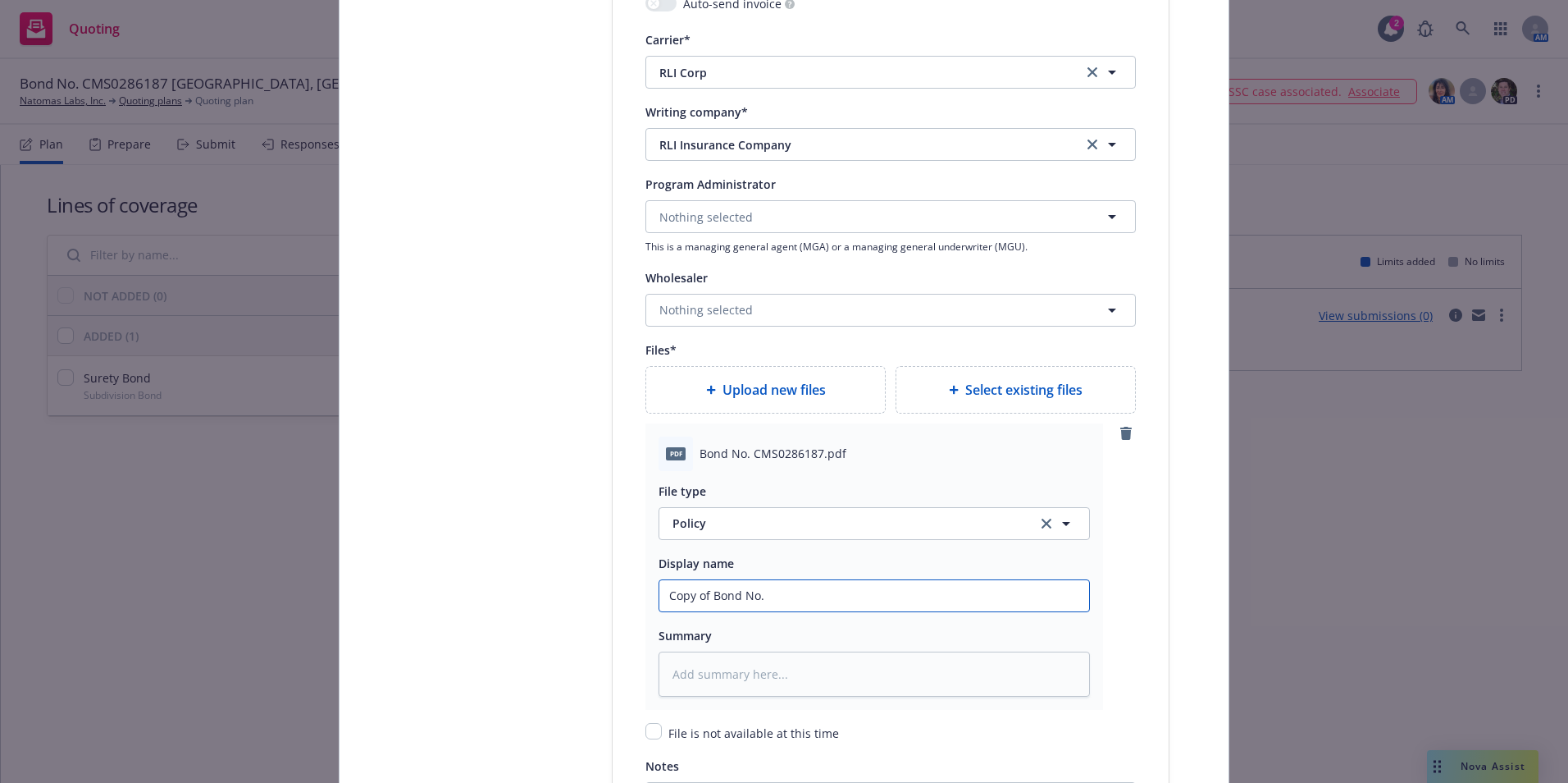
type textarea "x"
type input "Copy of Bond No. CM"
type textarea "x"
type input "Copy of Bond No. CMS"
type textarea "x"
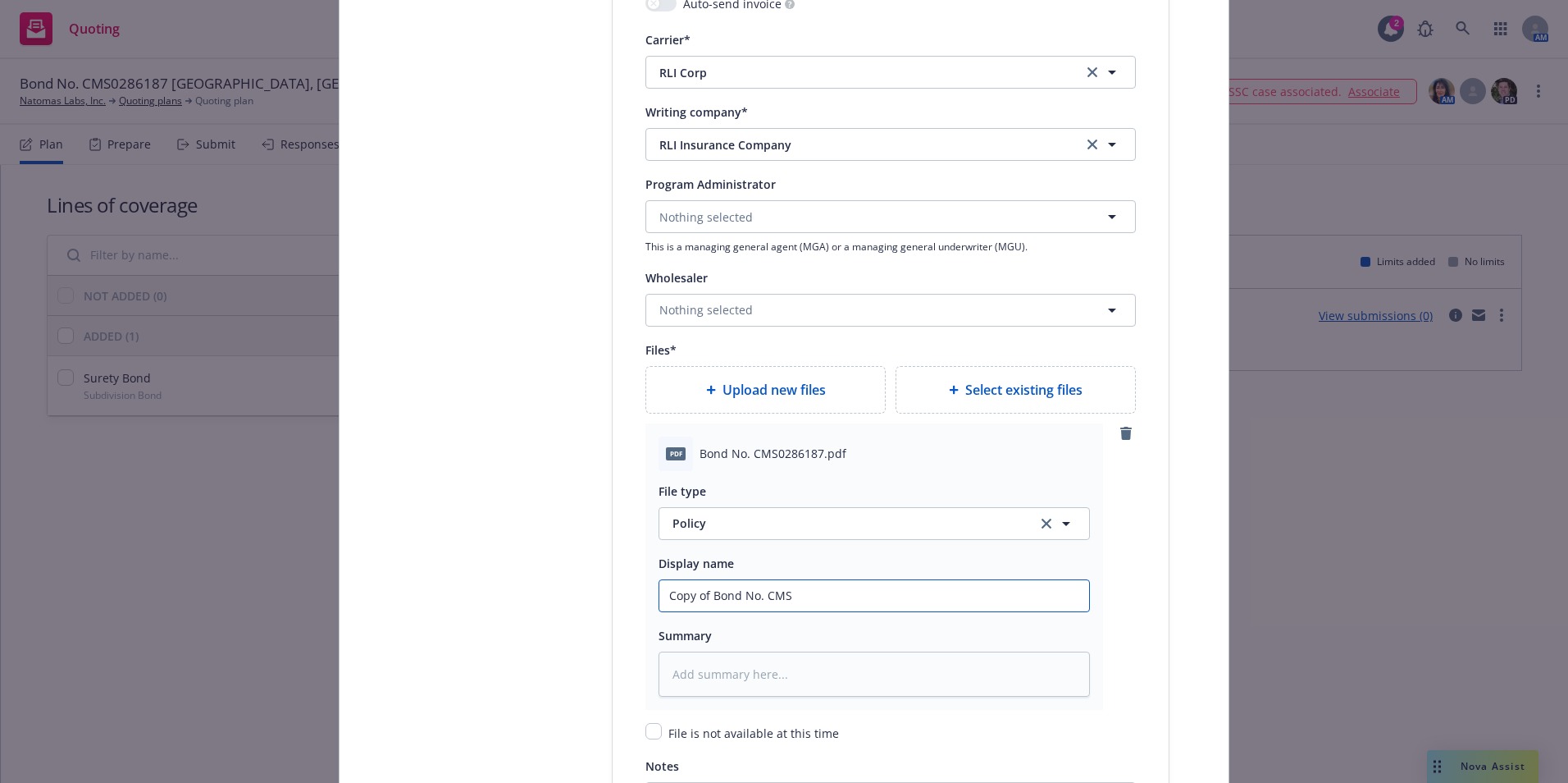
type input "Copy of Bond No. CMS0"
type textarea "x"
type input "Copy of Bond No. CMS02"
type textarea "x"
type input "Copy of Bond No. CMS028"
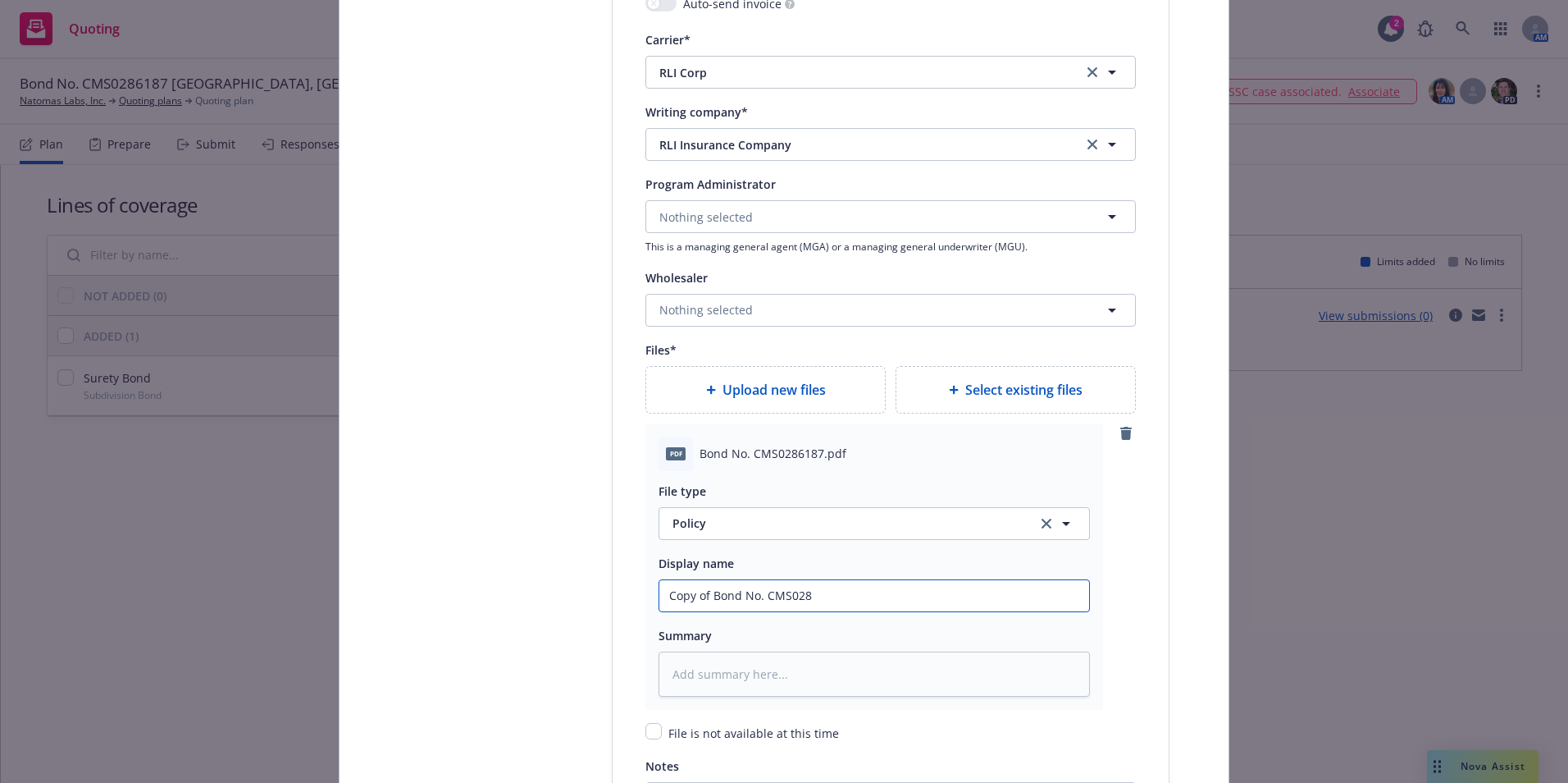
type textarea "x"
type input "Copy of Bond No. CMS0287"
type textarea "x"
type input "Copy of Bond No. CMS028"
type textarea "x"
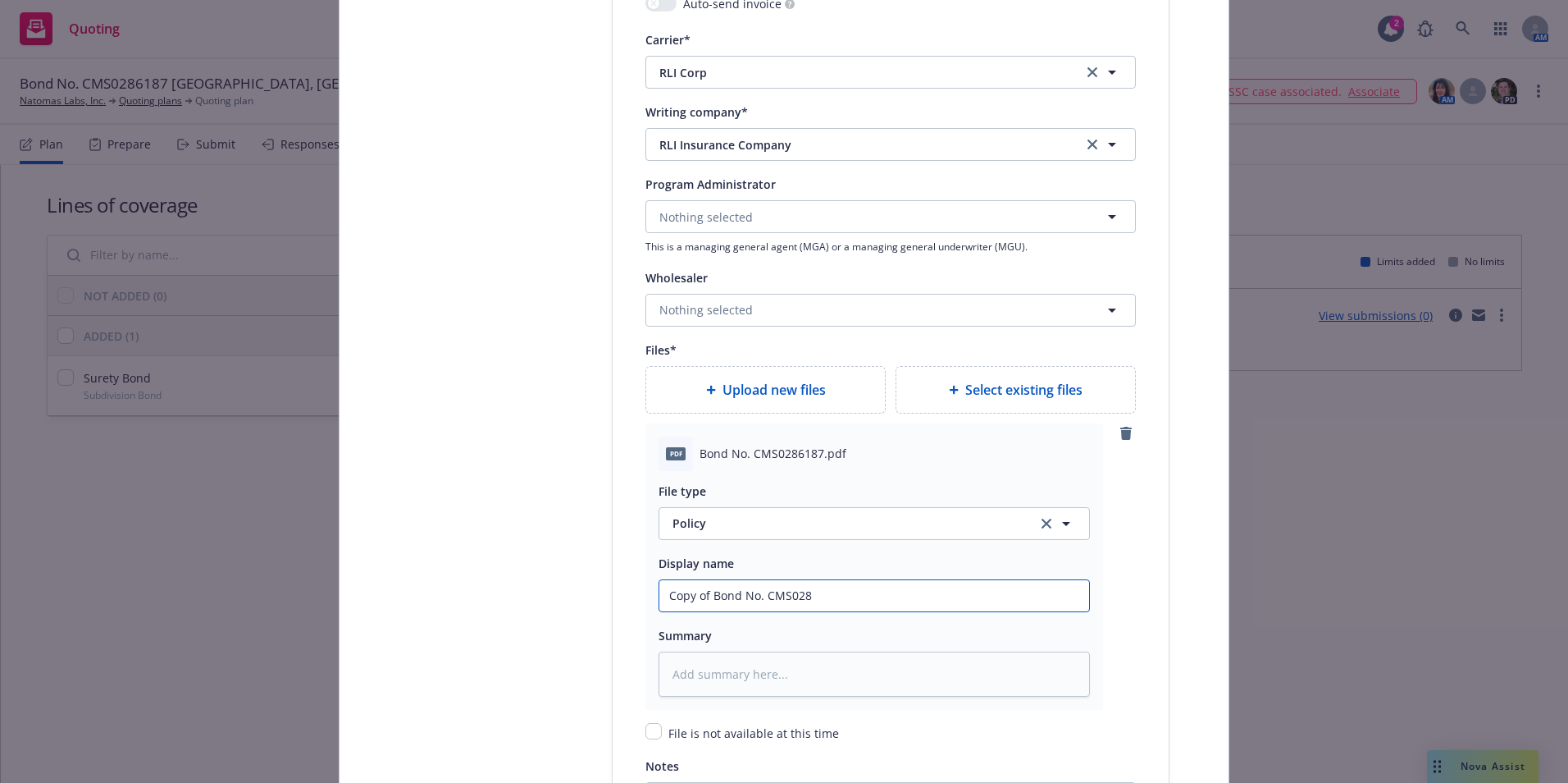
type input "Copy of Bond No. CMS0286"
type textarea "x"
type input "Copy of Bond No. CMS02861"
type textarea "x"
type input "Copy of Bond No. CMS028618"
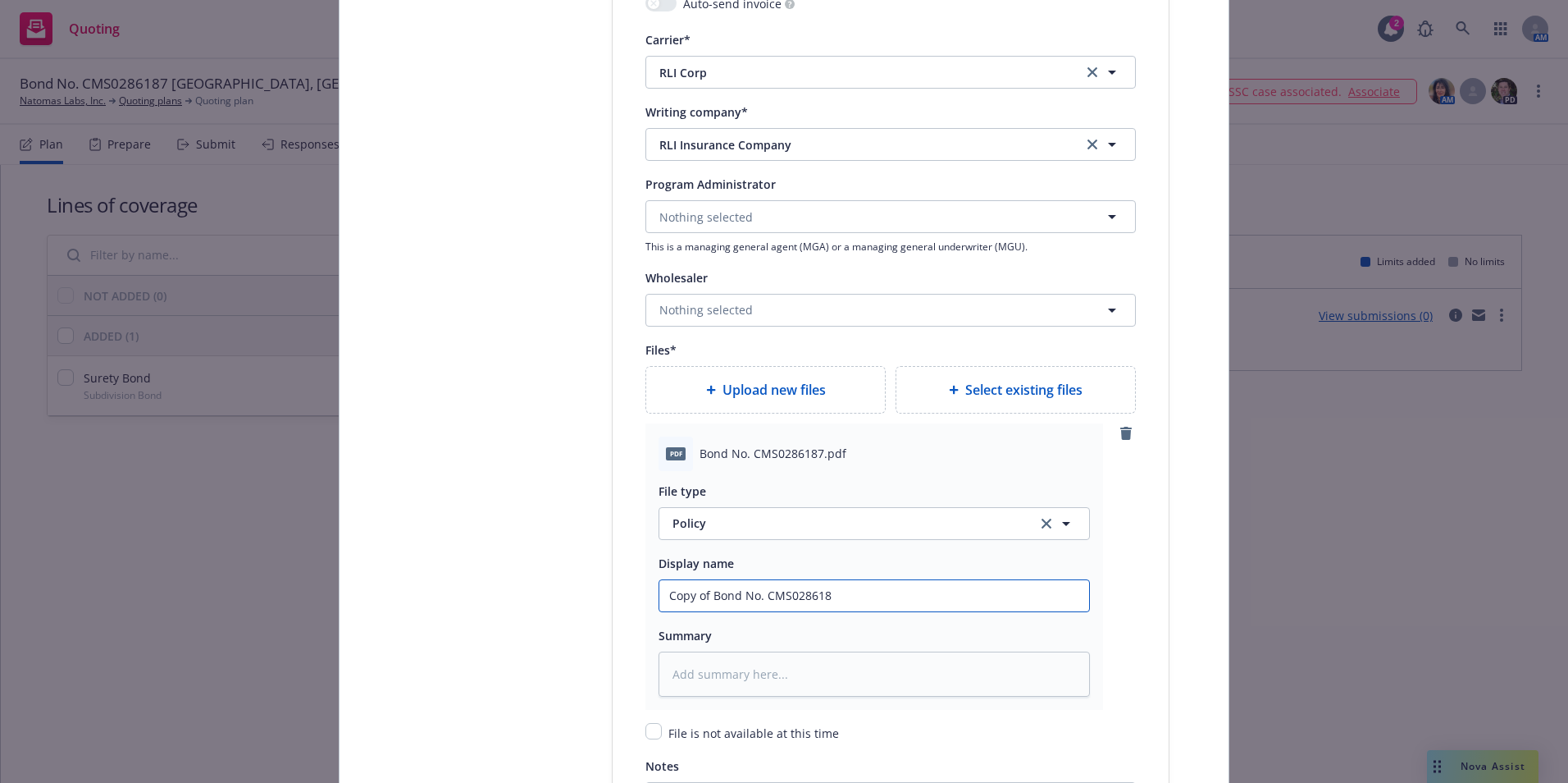
type textarea "x"
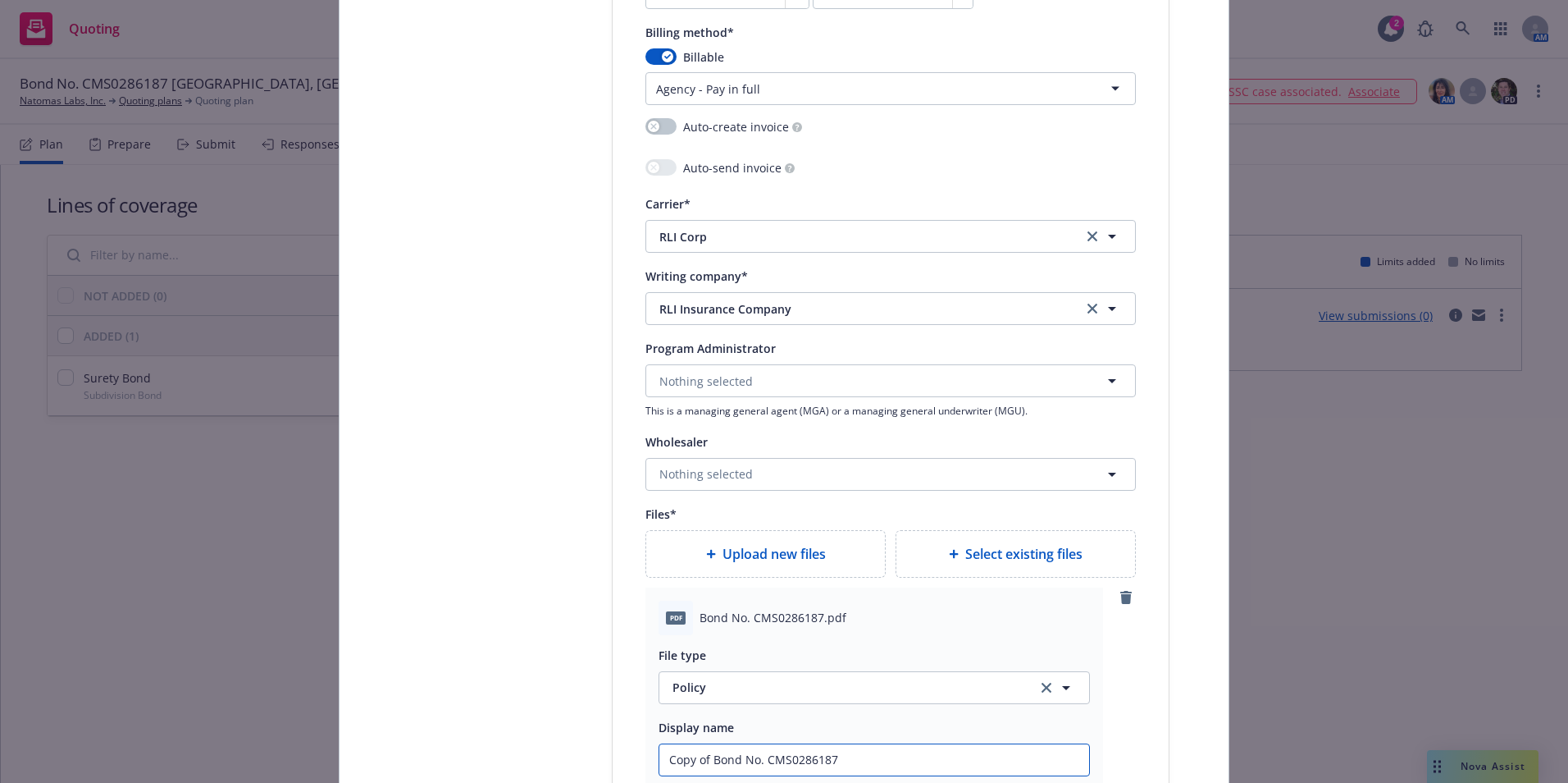
scroll to position [1887, 0]
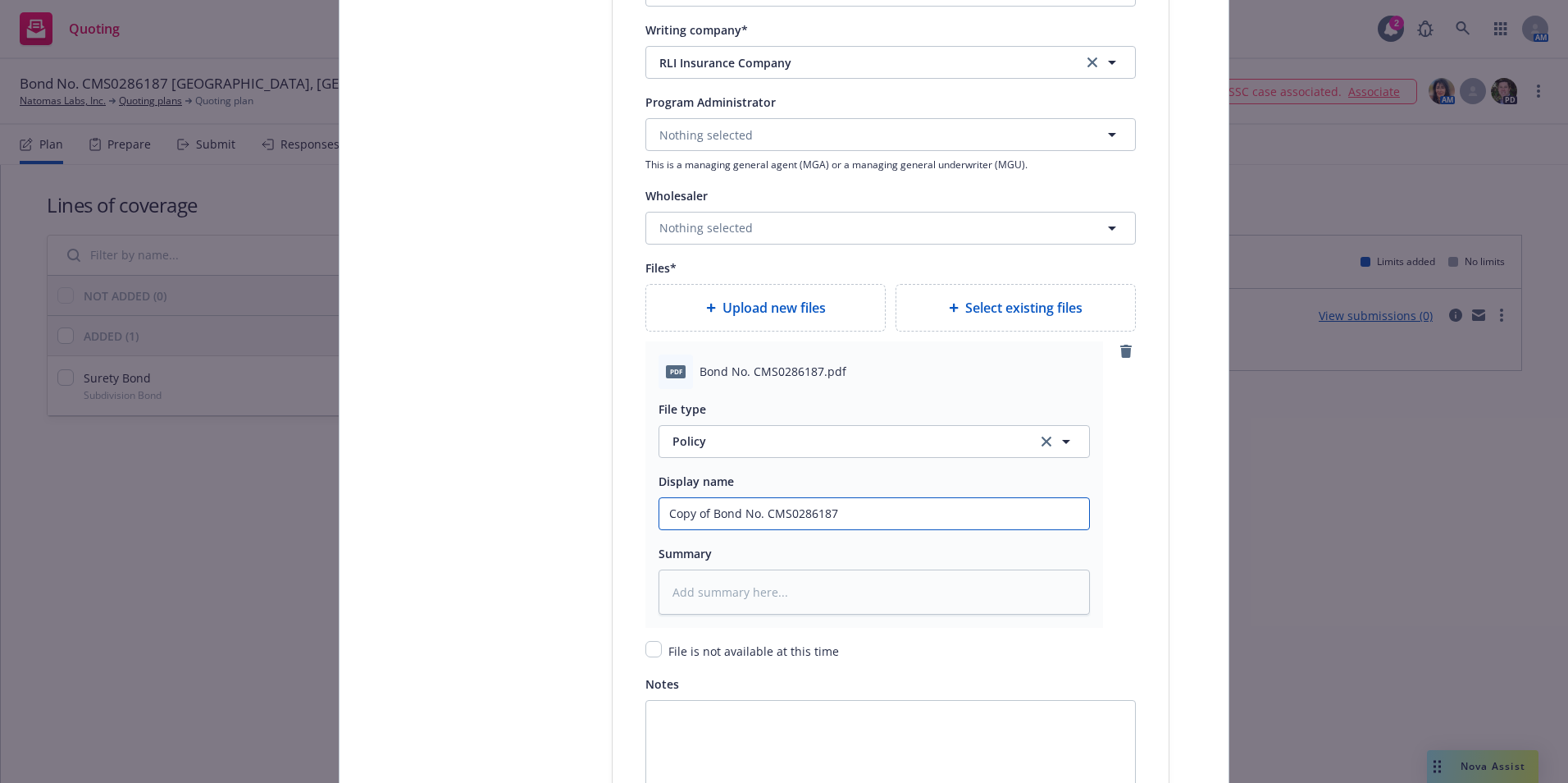
type input "Copy of Bond No. CMS0286187"
click at [731, 590] on textarea at bounding box center [874, 593] width 431 height 46
type textarea "x"
type textarea "C"
type textarea "x"
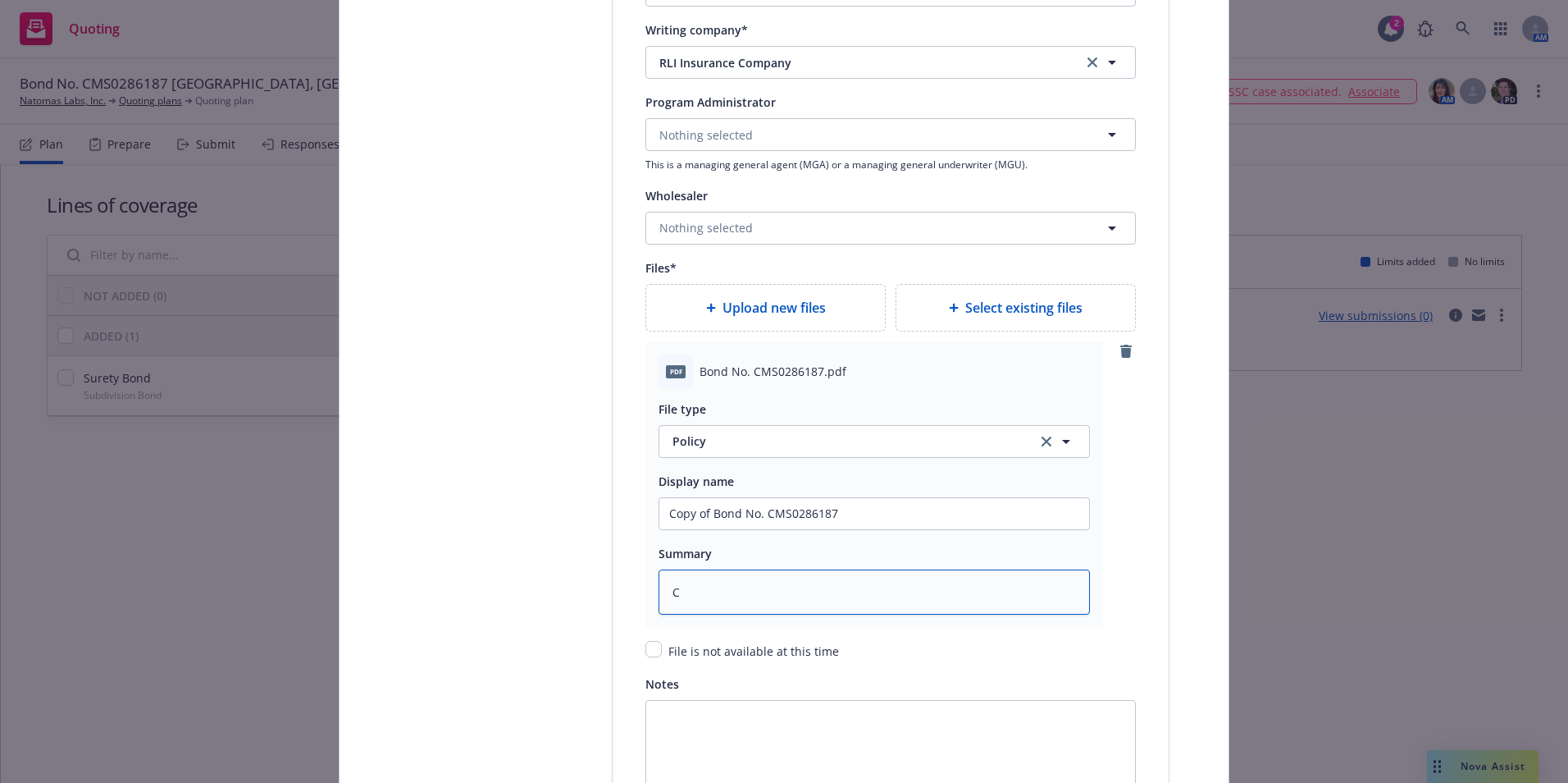
type textarea "Ci"
type textarea "x"
type textarea "Cit"
type textarea "x"
type textarea "City"
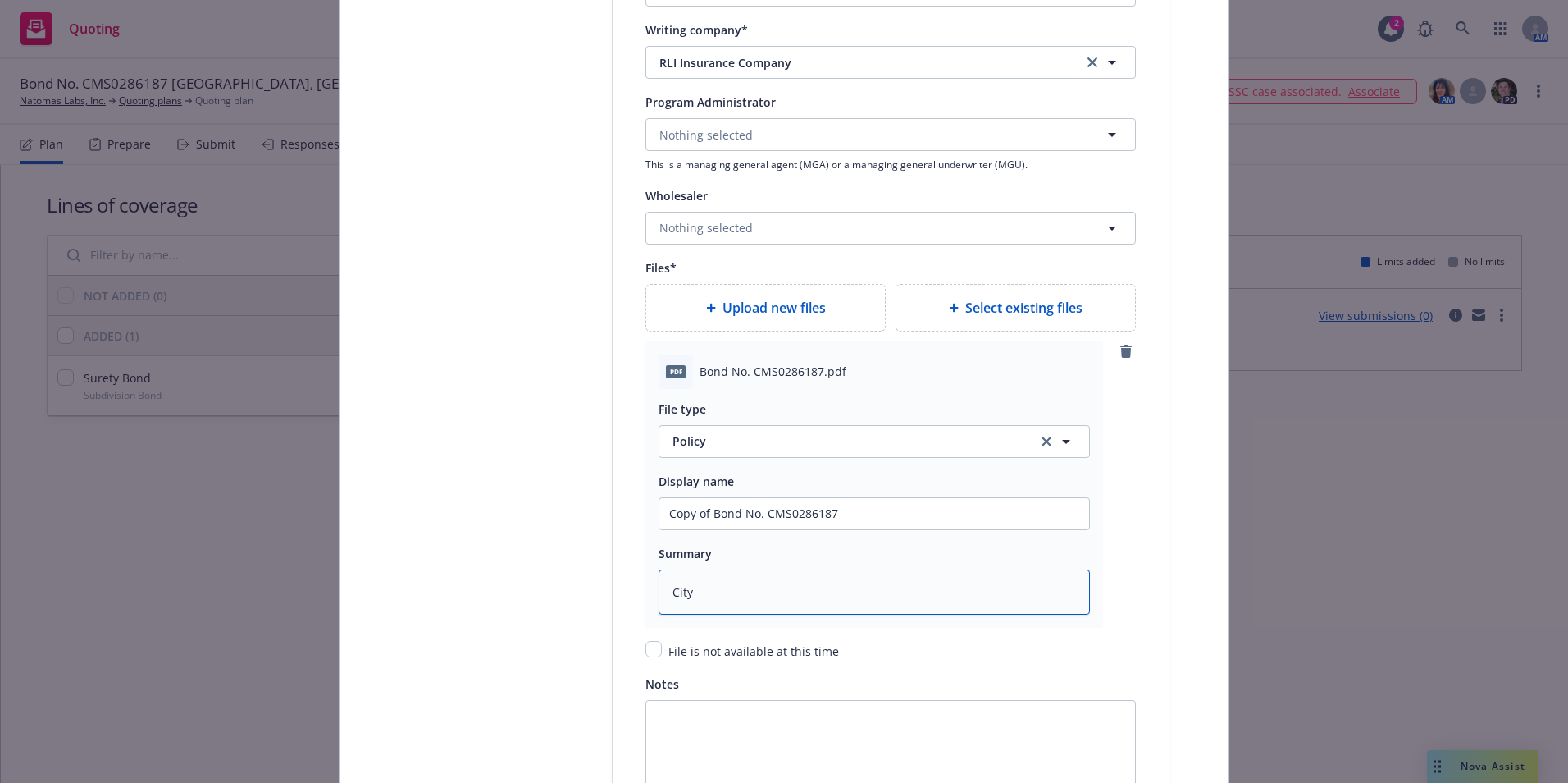
type textarea "x"
type textarea "City"
type textarea "x"
type textarea "City o"
type textarea "x"
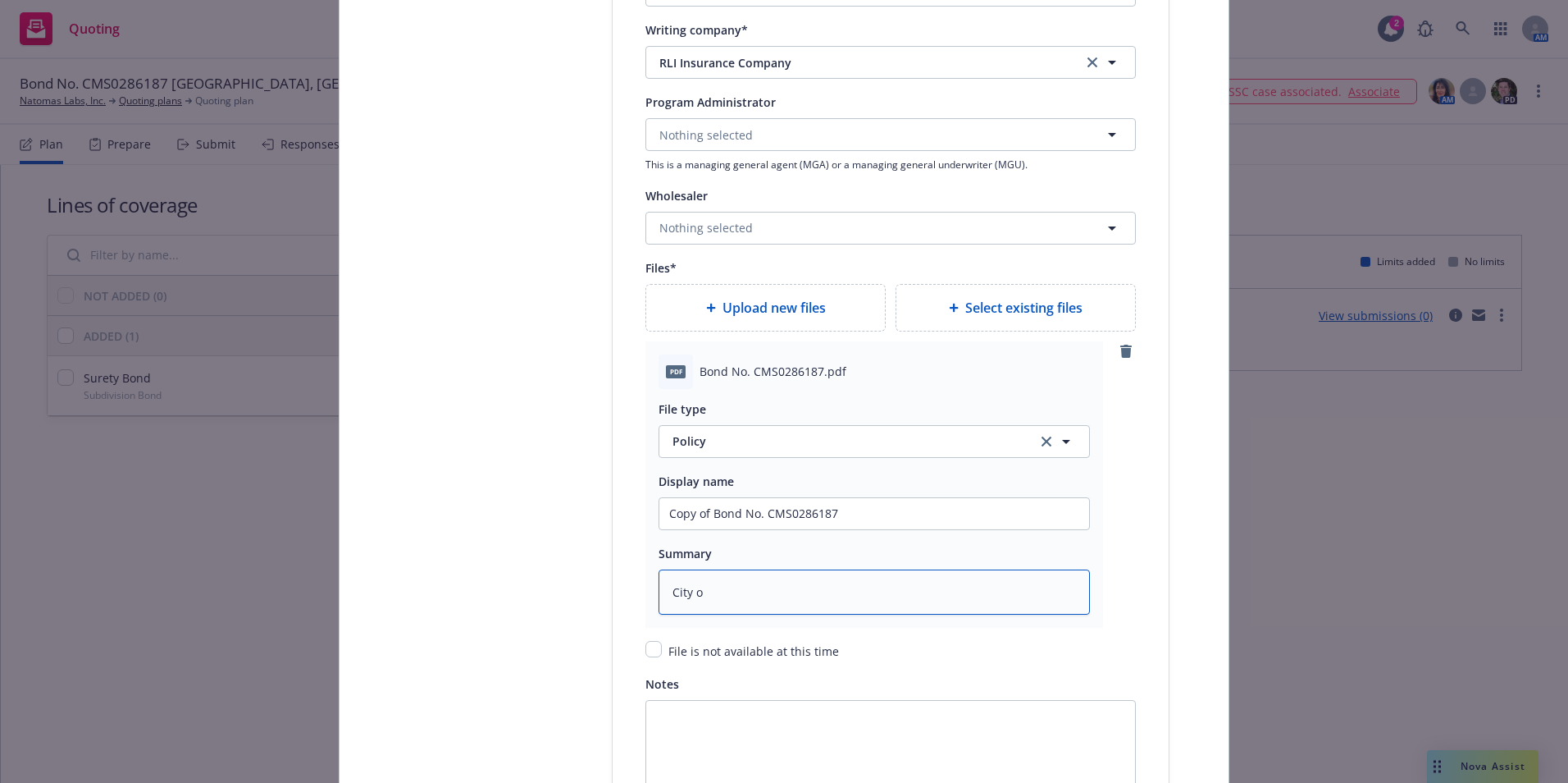
type textarea "City of"
type textarea "x"
type textarea "City of"
type textarea "x"
type textarea "City of W"
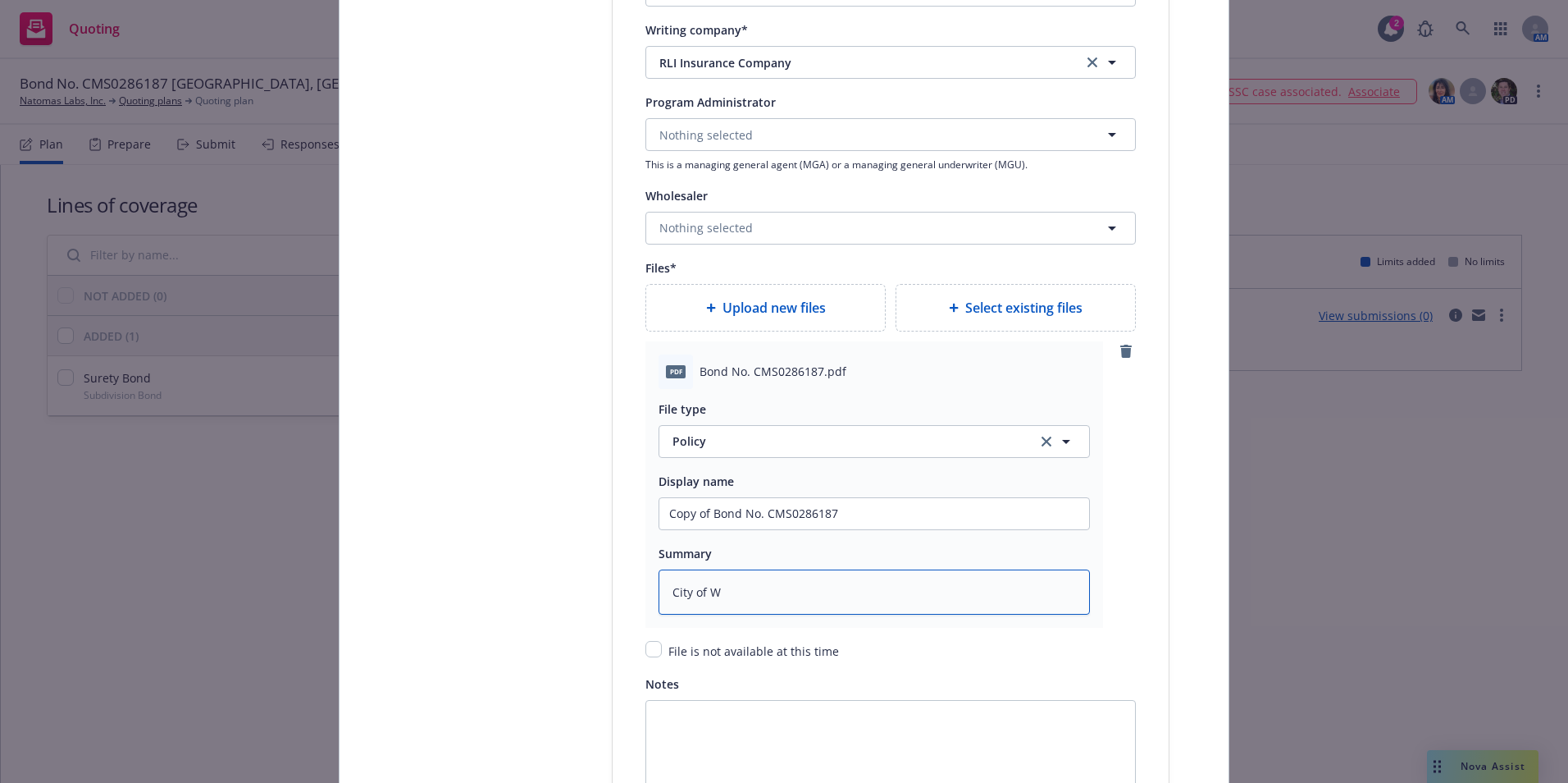
type textarea "x"
type textarea "City of We"
type textarea "x"
type textarea "City of Wes"
type textarea "x"
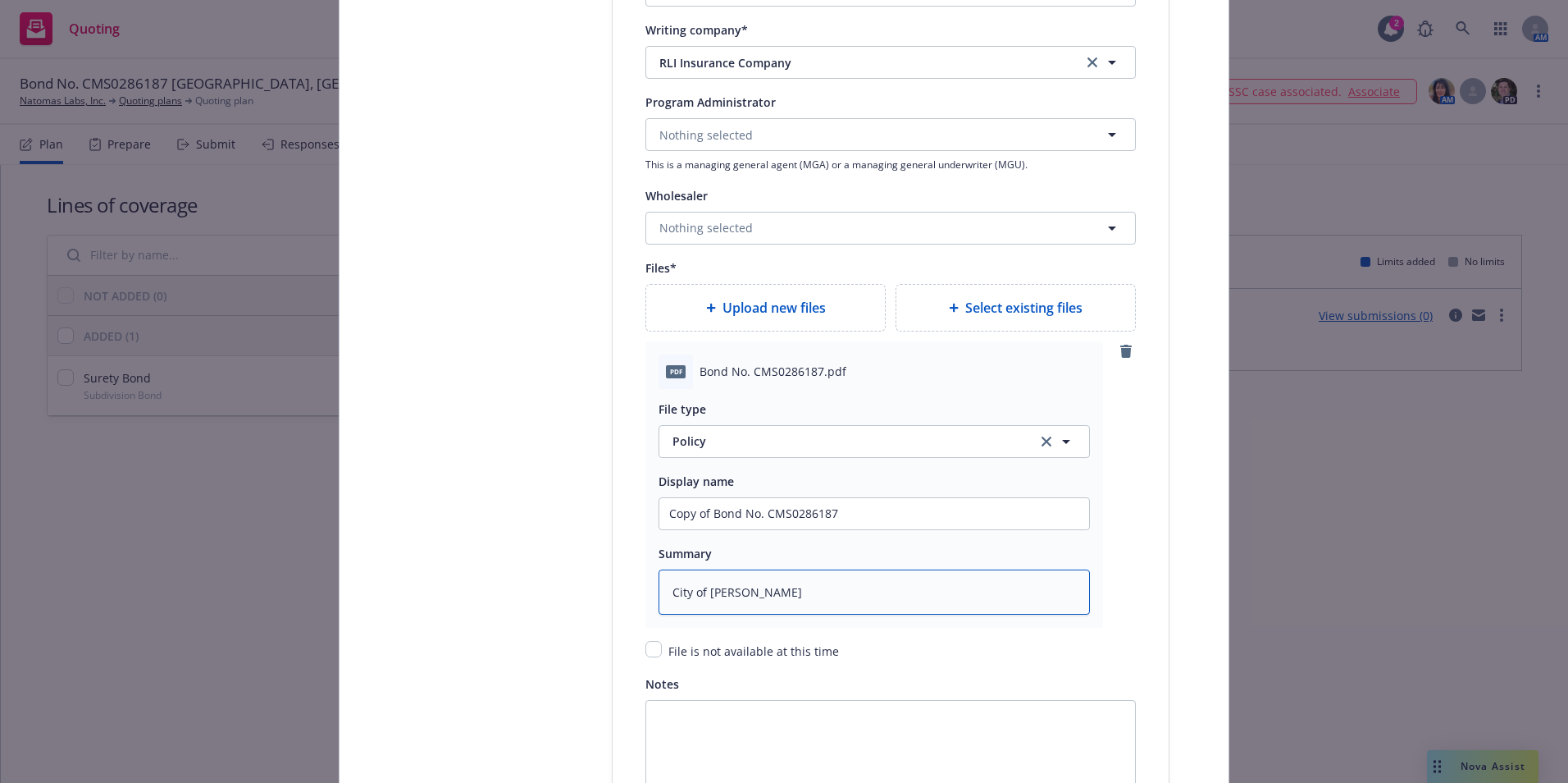
type textarea "City of West"
type textarea "x"
type textarea "City of Westm"
type textarea "x"
type textarea "City of Westmi"
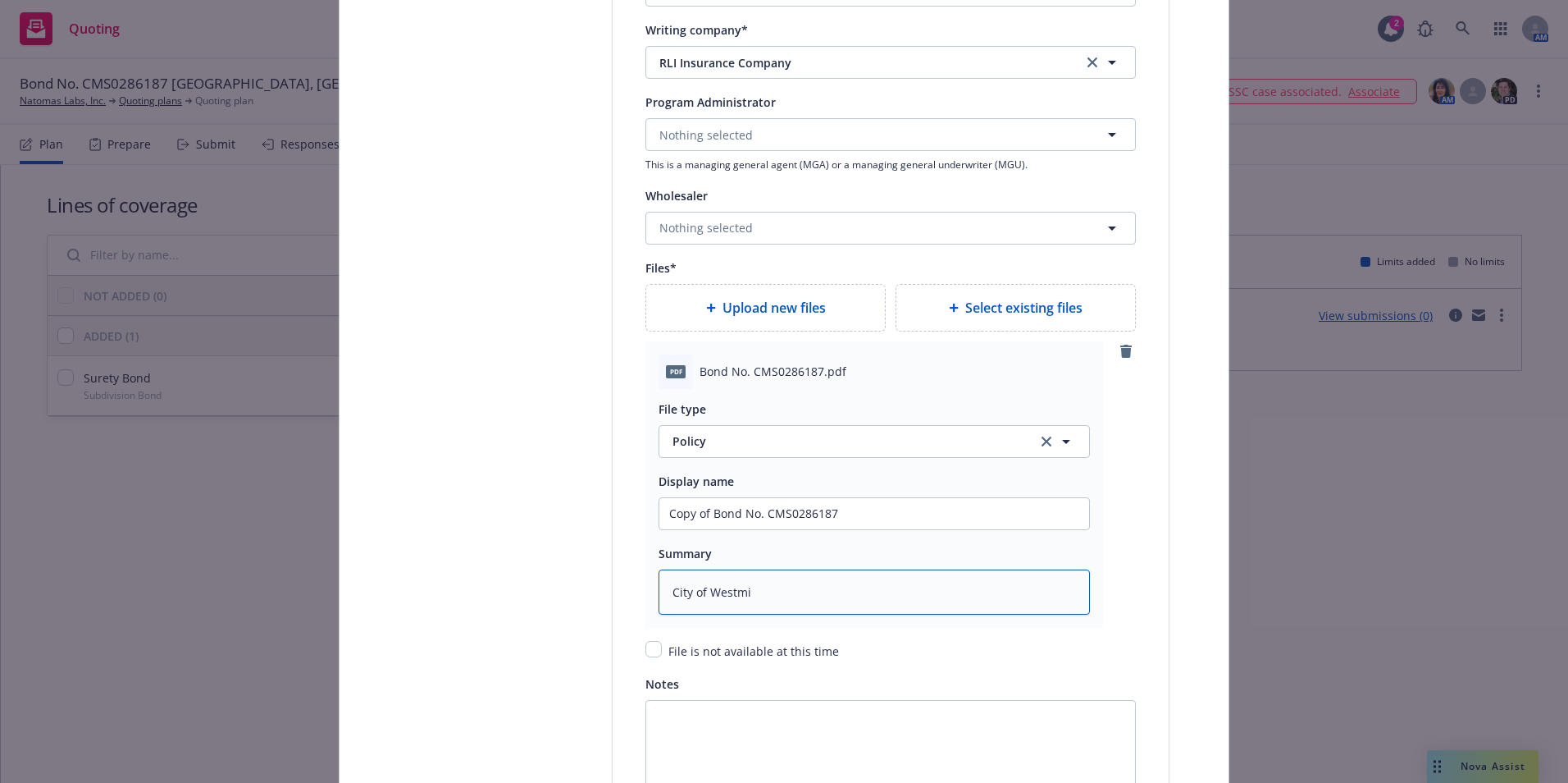
type textarea "x"
type textarea "City of Westmin"
type textarea "x"
type textarea "City of Westmins"
type textarea "x"
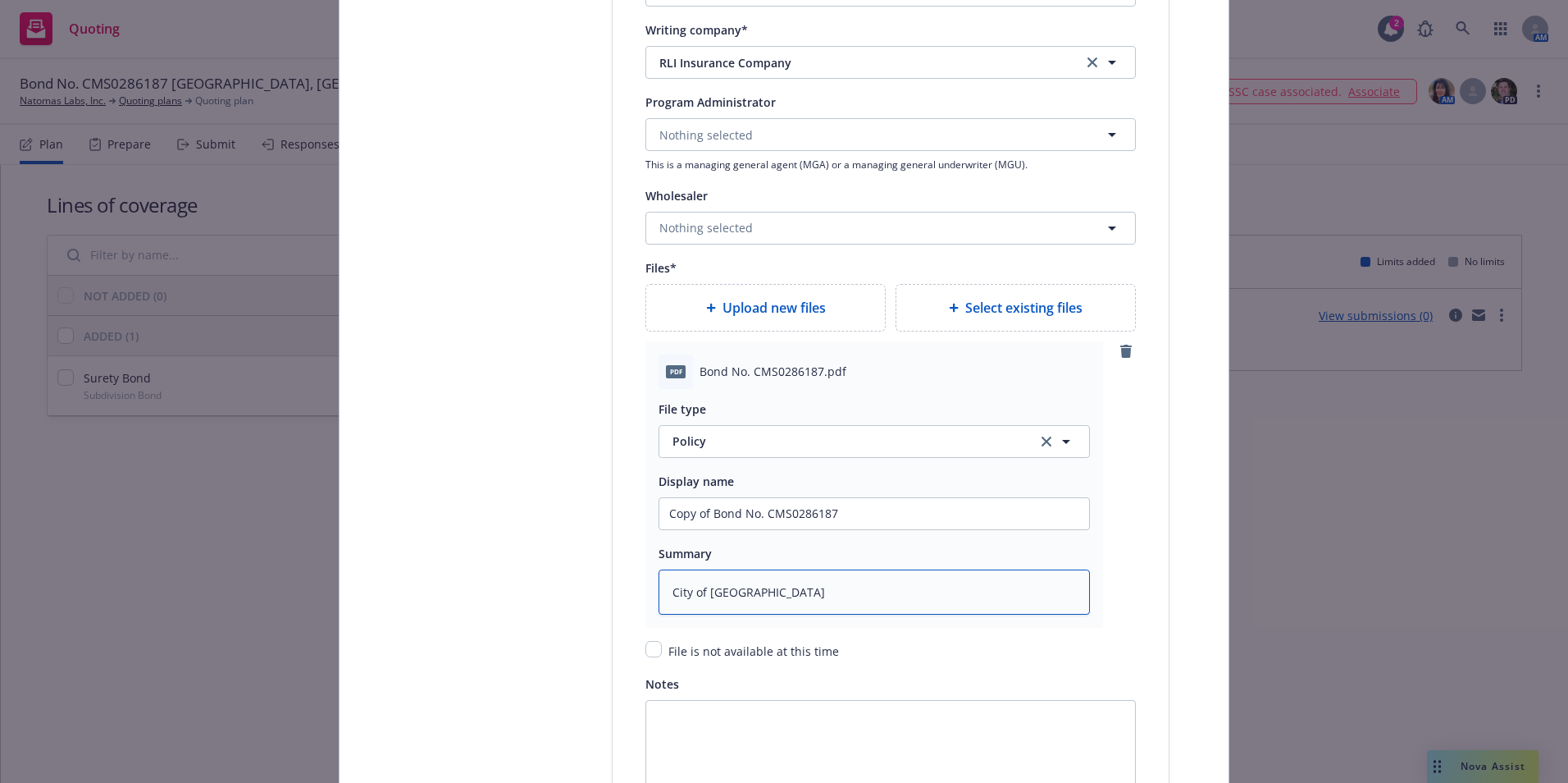
type textarea "City of Westminst"
type textarea "x"
type textarea "City of Westminste"
type textarea "x"
type textarea "City of Westminster"
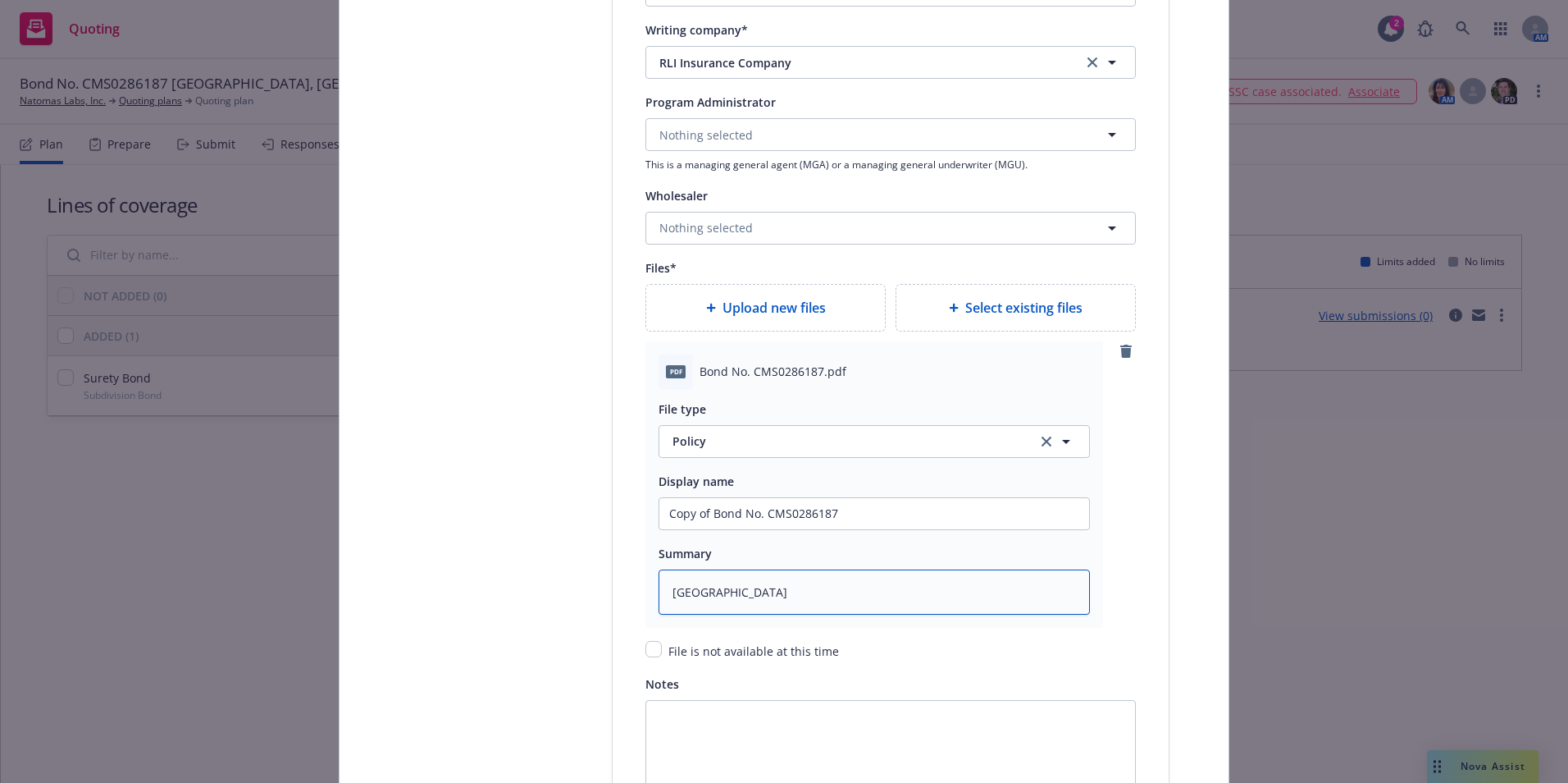
type textarea "x"
type textarea "City of Westminster,"
type textarea "x"
type textarea "City of Westminster,"
type textarea "x"
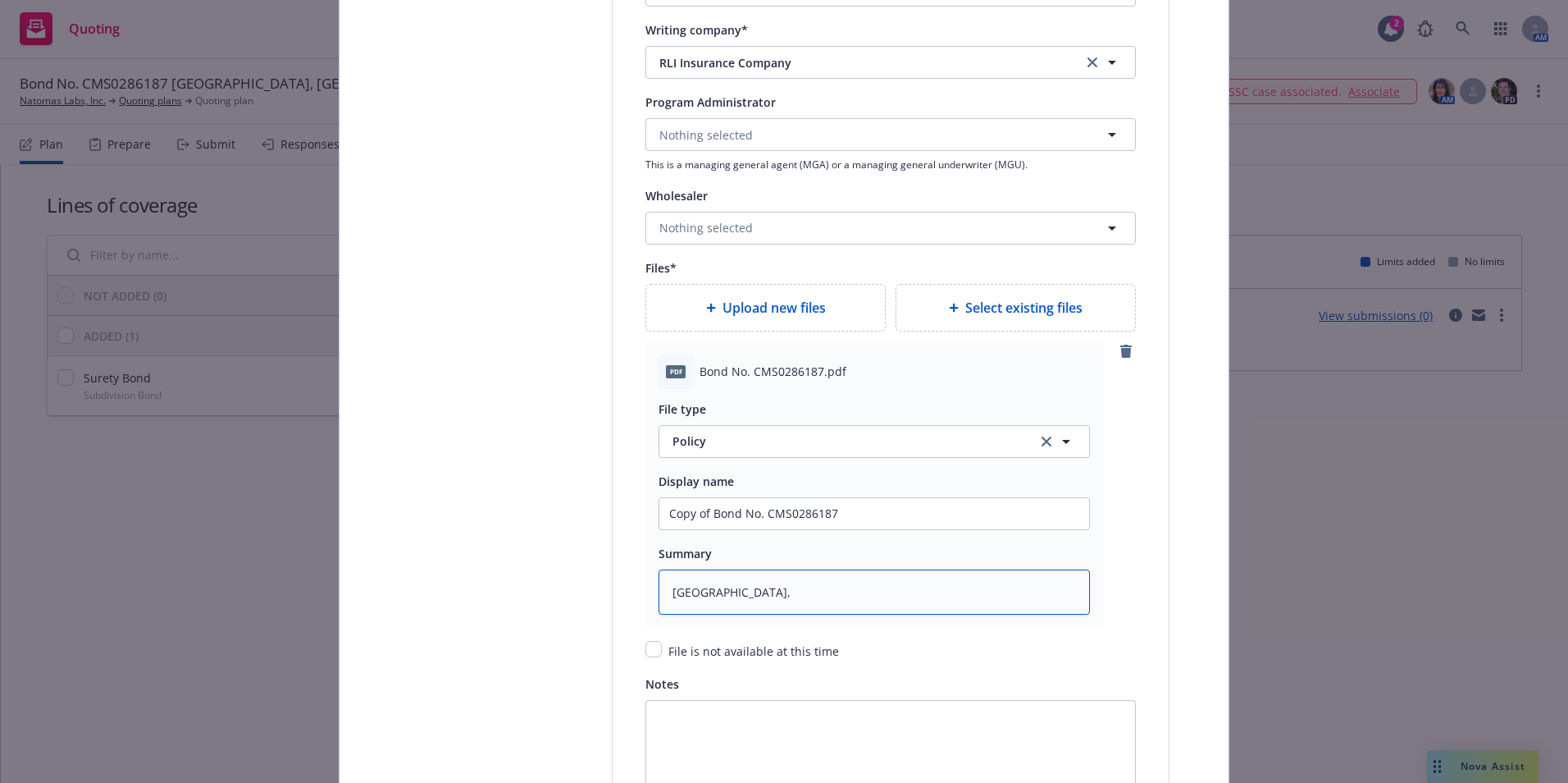
type textarea "City of Westminster, C"
type textarea "x"
type textarea "City of Westminster, CO"
type textarea "x"
type textarea "City of Westminster, CO"
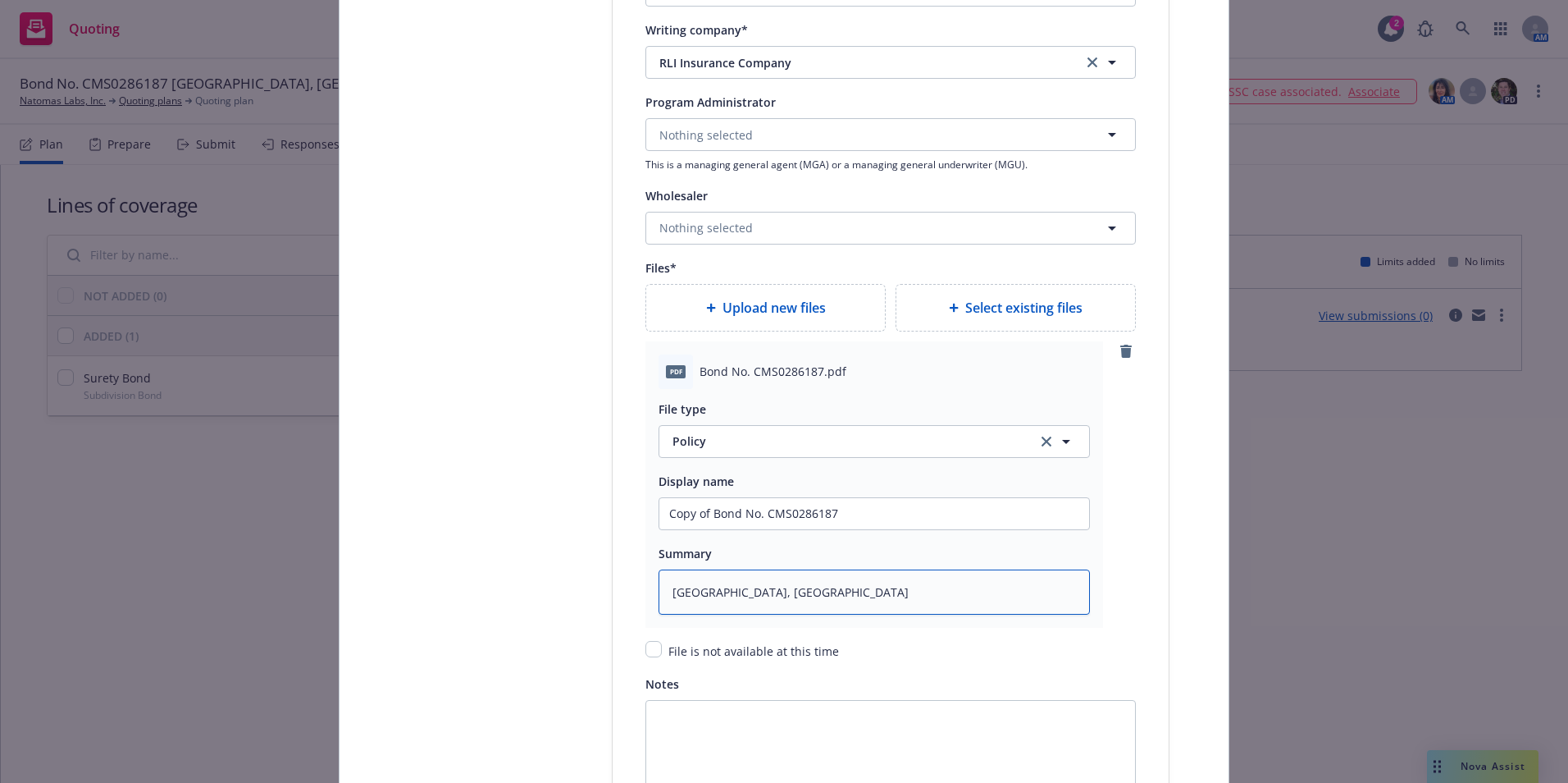
type textarea "x"
type textarea "City of Westminster, CO P"
type textarea "x"
type textarea "City of Westminster, CO Pr"
type textarea "x"
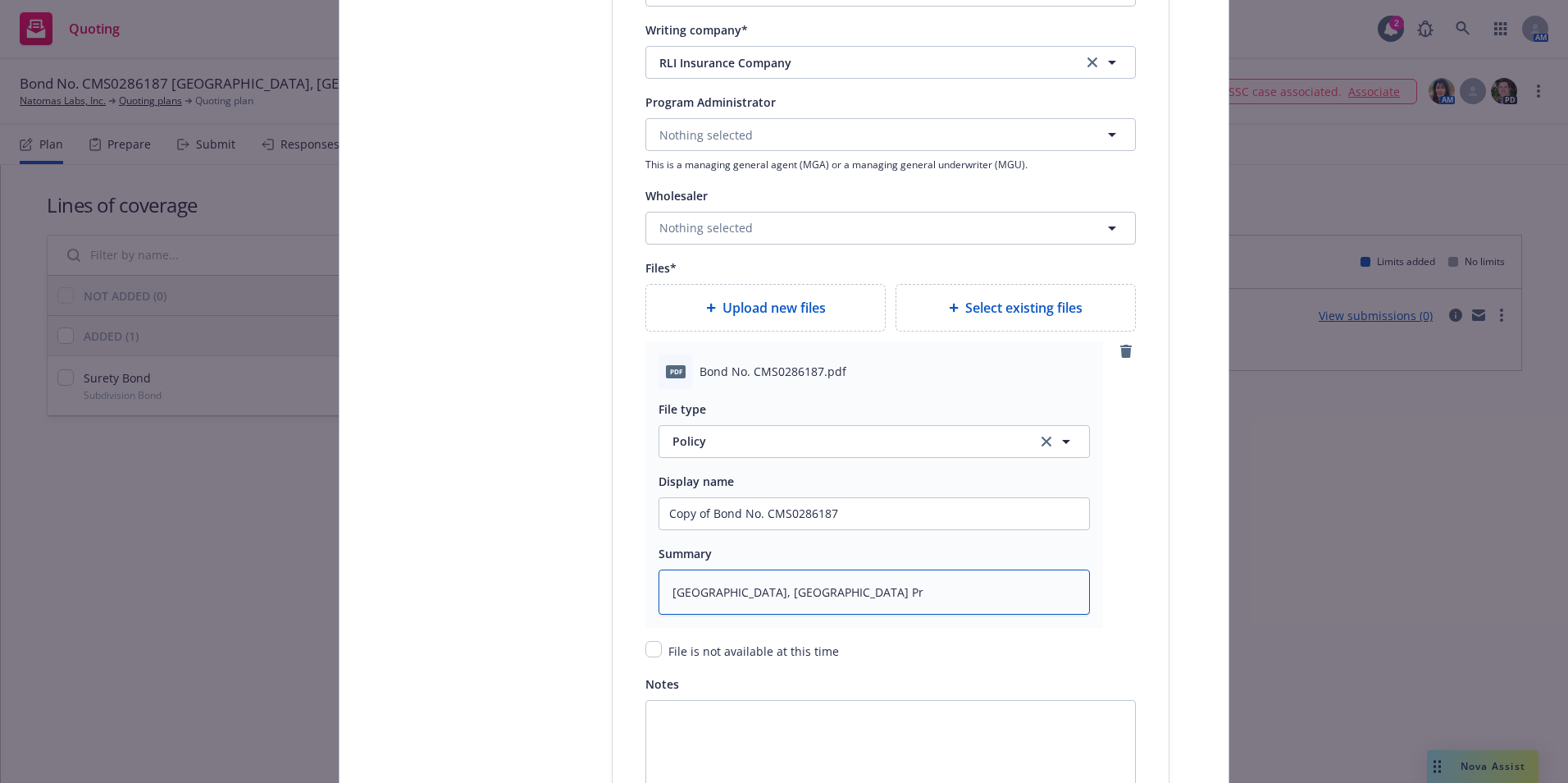
type textarea "City of Westminster, CO Pri"
type textarea "x"
type textarea "City of Westminster, CO Priv"
type textarea "x"
type textarea "City of Westminster, CO Priva"
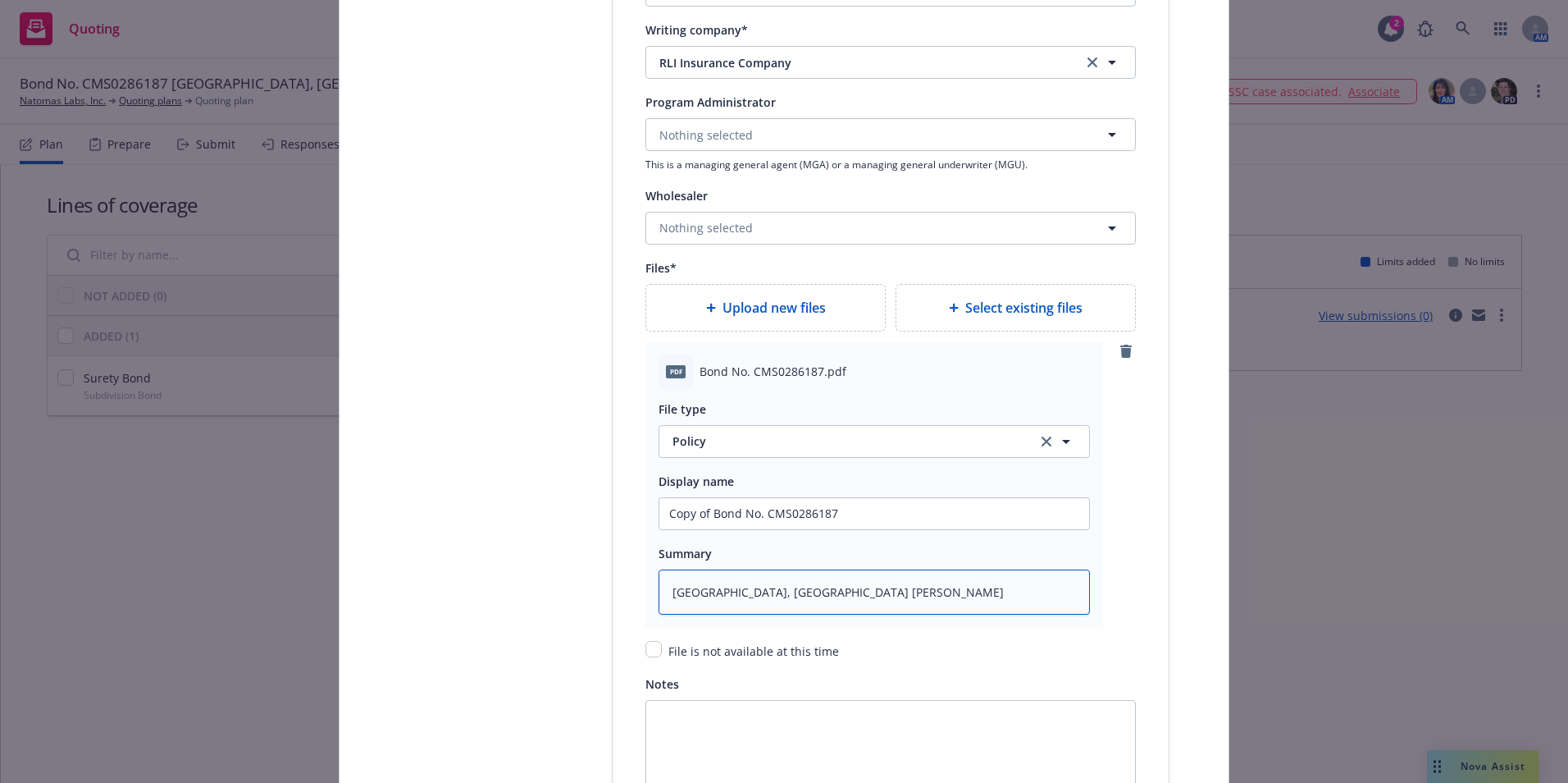
type textarea "x"
type textarea "City of Westminster, CO Privat"
type textarea "x"
type textarea "City of Westminster, CO Private"
type textarea "x"
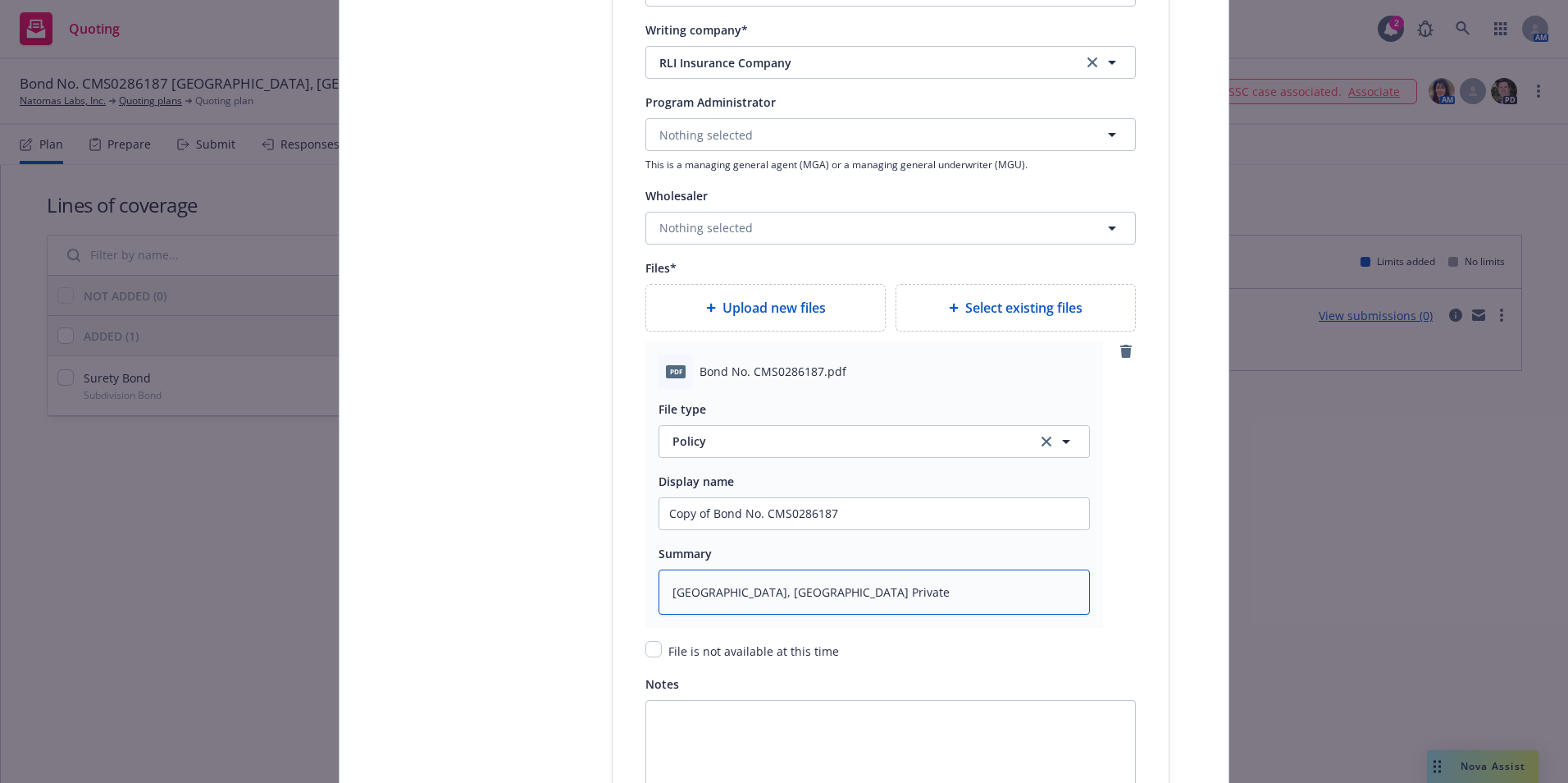
type textarea "City of Westminster, CO Private"
type textarea "x"
type textarea "City of Westminster, CO Private S"
type textarea "x"
type textarea "City of Westminster, CO Private Su"
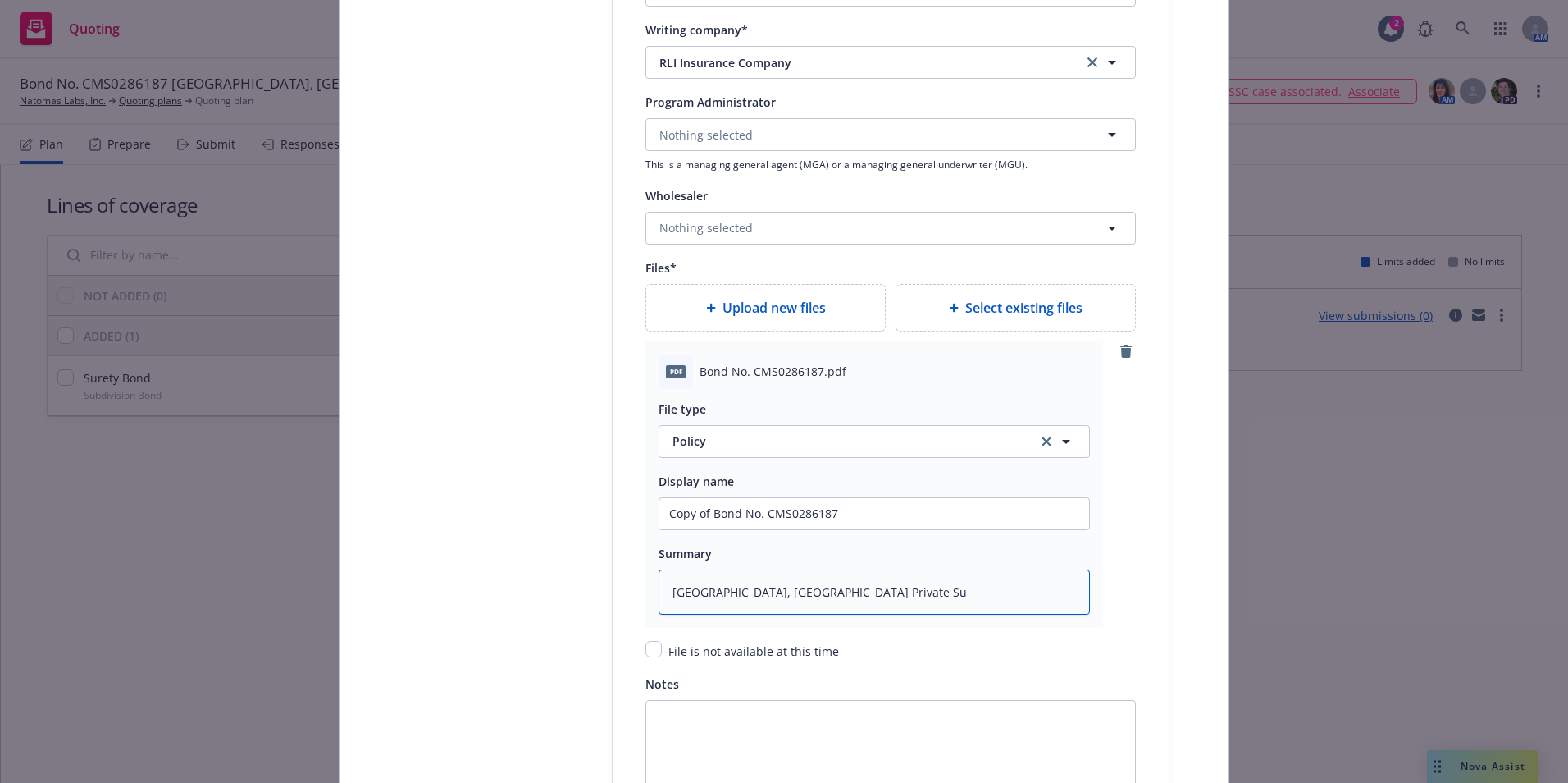
type textarea "x"
type textarea "City of Westminster, CO Private Sub"
type textarea "x"
type textarea "City of Westminster, CO Private Subd"
type textarea "x"
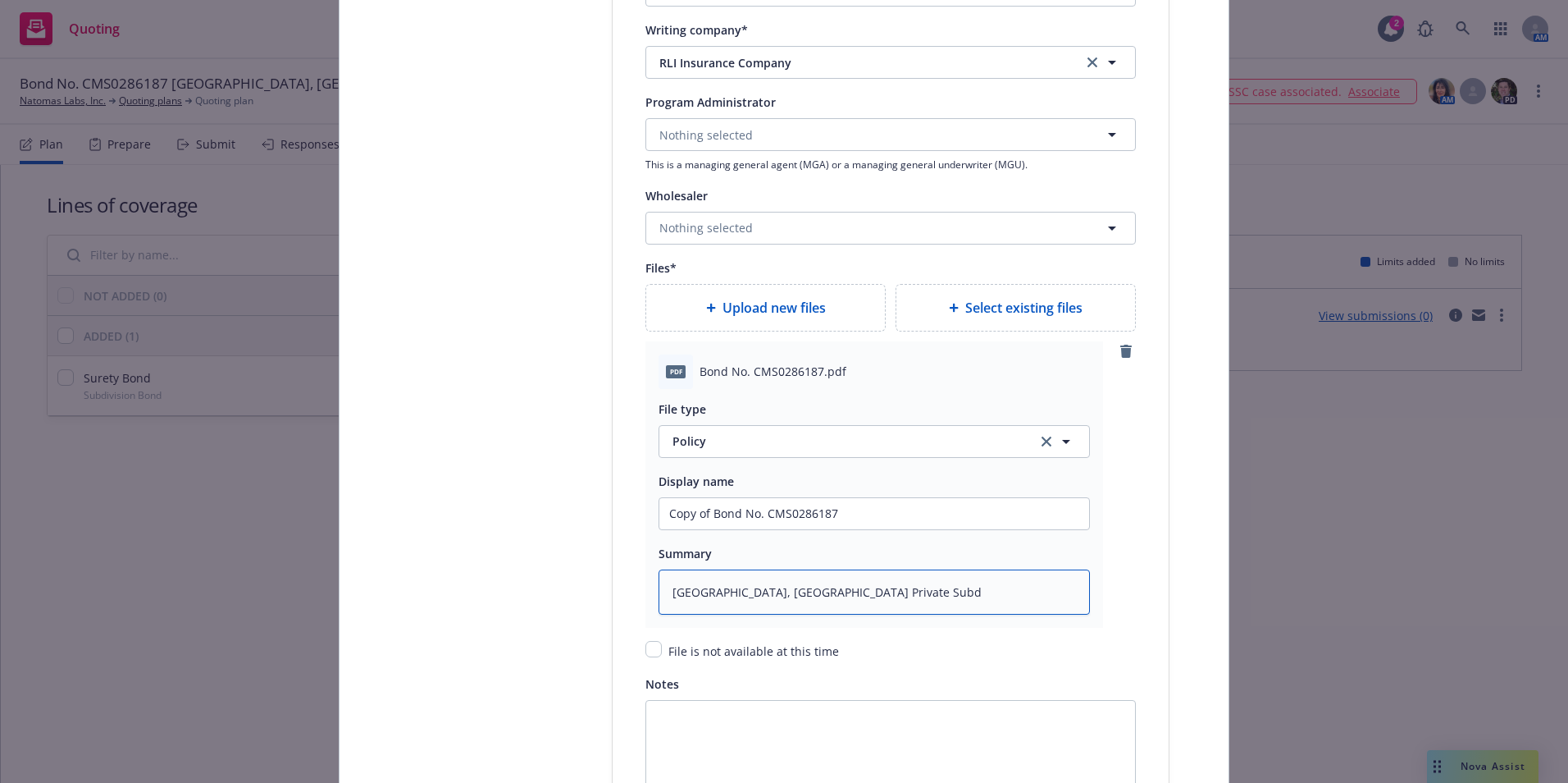
type textarea "City of Westminster, CO Private Subdi"
type textarea "x"
type textarea "City of Westminster, CO Private Subdiv"
type textarea "x"
type textarea "City of Westminster, CO Private Subdivi"
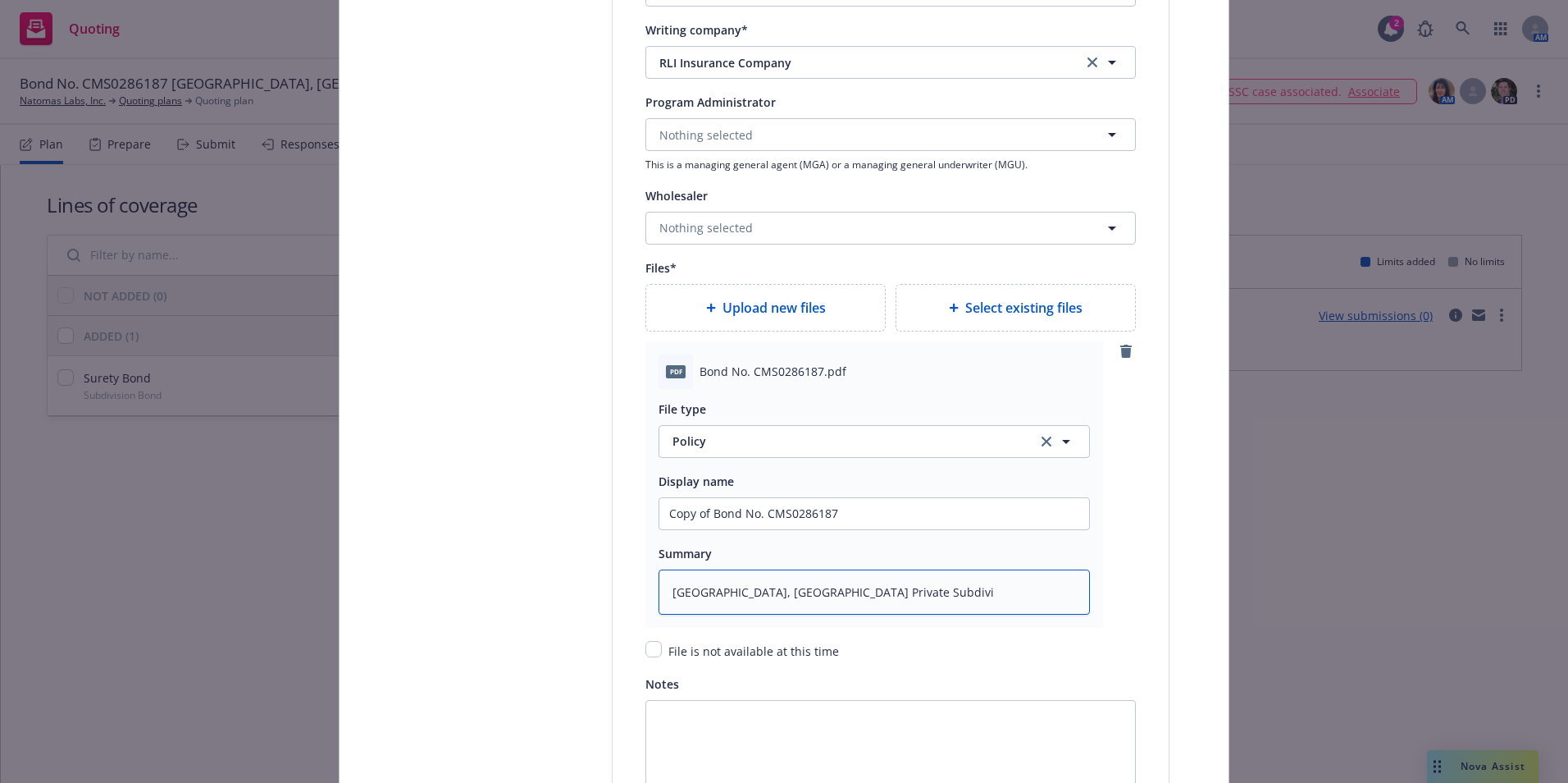
type textarea "x"
type textarea "City of Westminster, CO Private Subdivis"
type textarea "x"
type textarea "City of Westminster, CO Private Subdivisi"
type textarea "x"
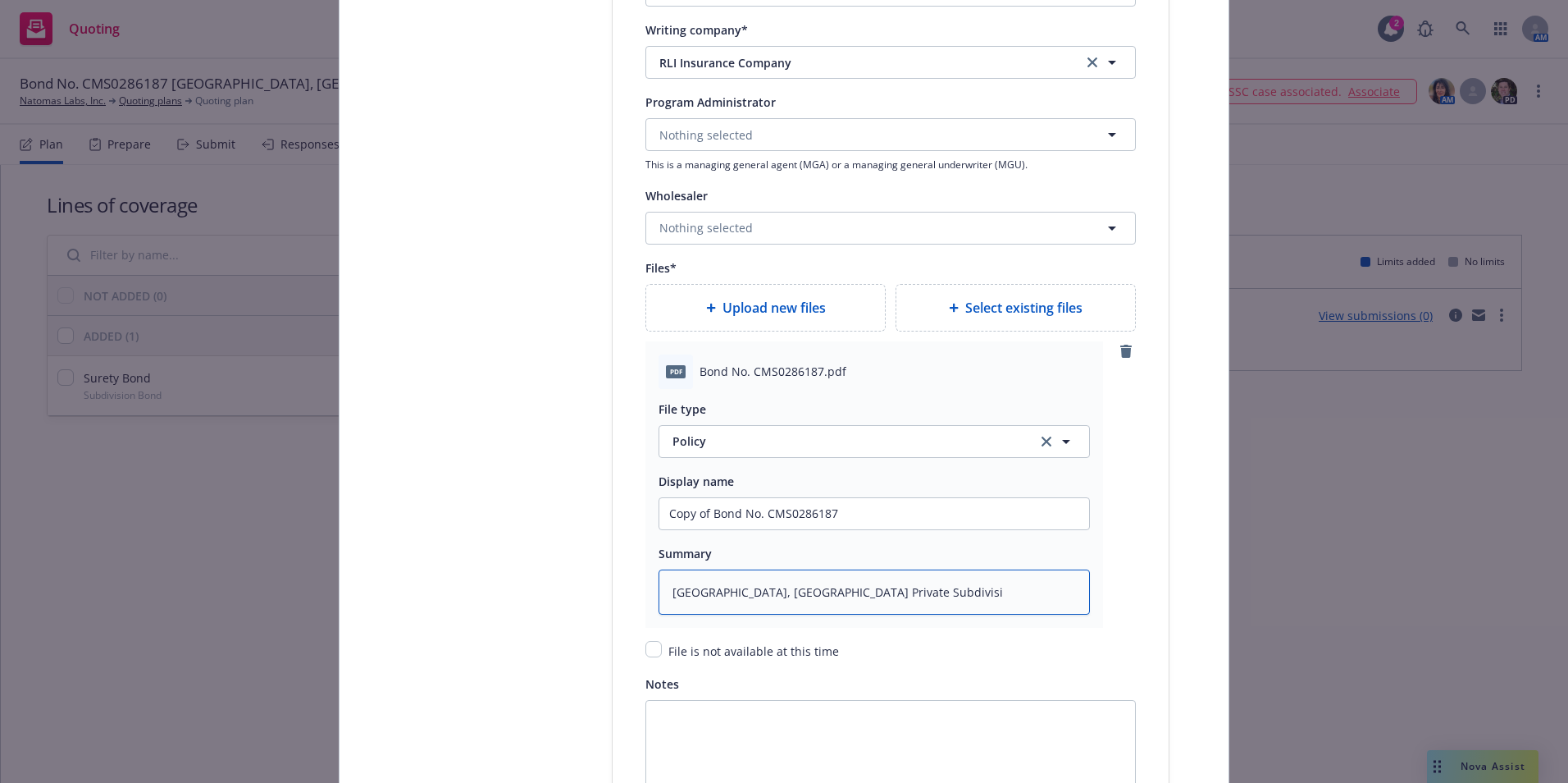
type textarea "City of Westminster, CO Private Subdivisio"
type textarea "x"
type textarea "City of Westminster, CO Private Subdivision"
type textarea "x"
type textarea "City of Westminster, CO Private Subdivision"
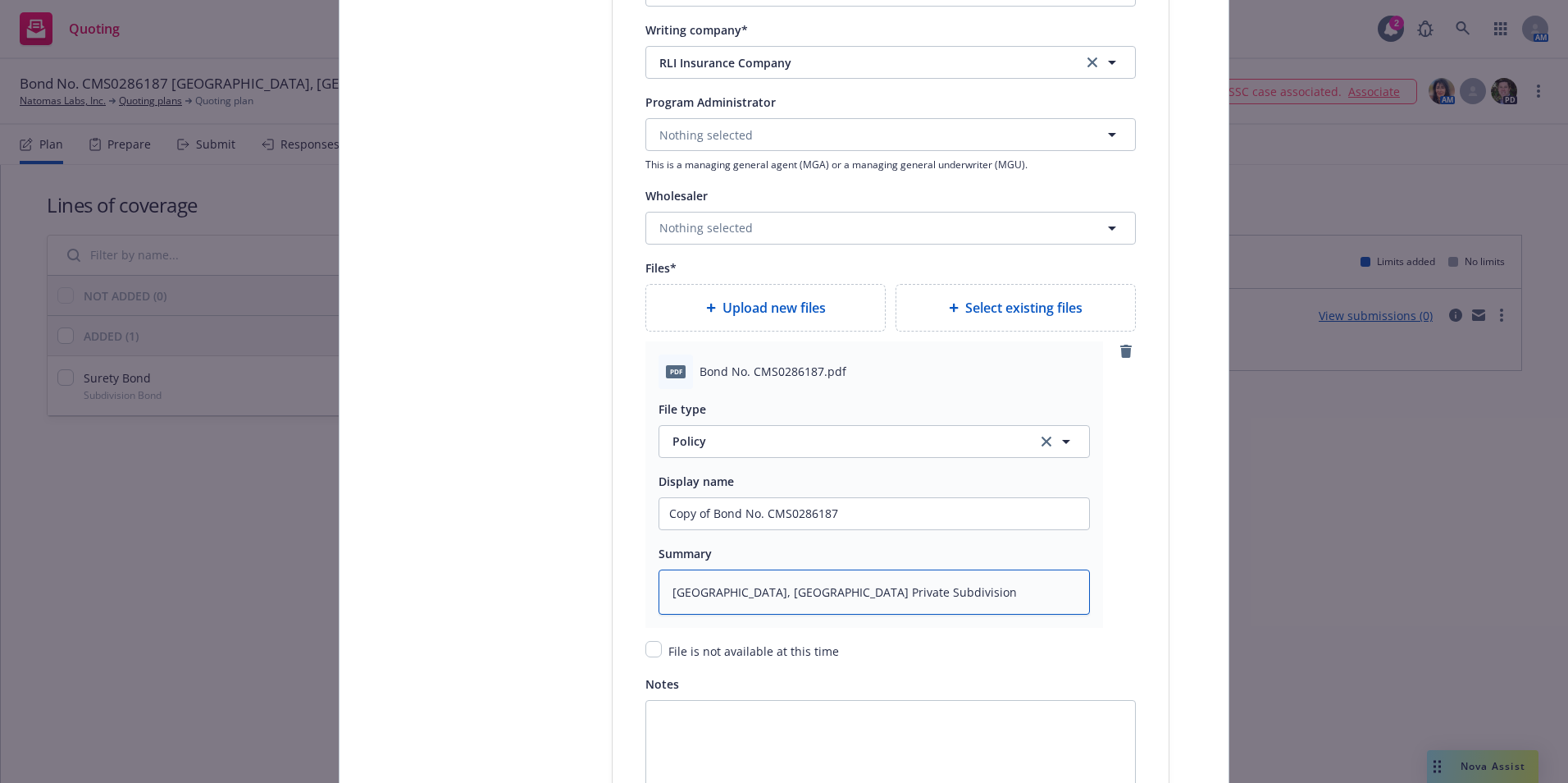
type textarea "x"
type textarea "City of Westminster, CO Private Subdivision I"
type textarea "x"
type textarea "City of Westminster, CO Private Subdivision Im"
type textarea "x"
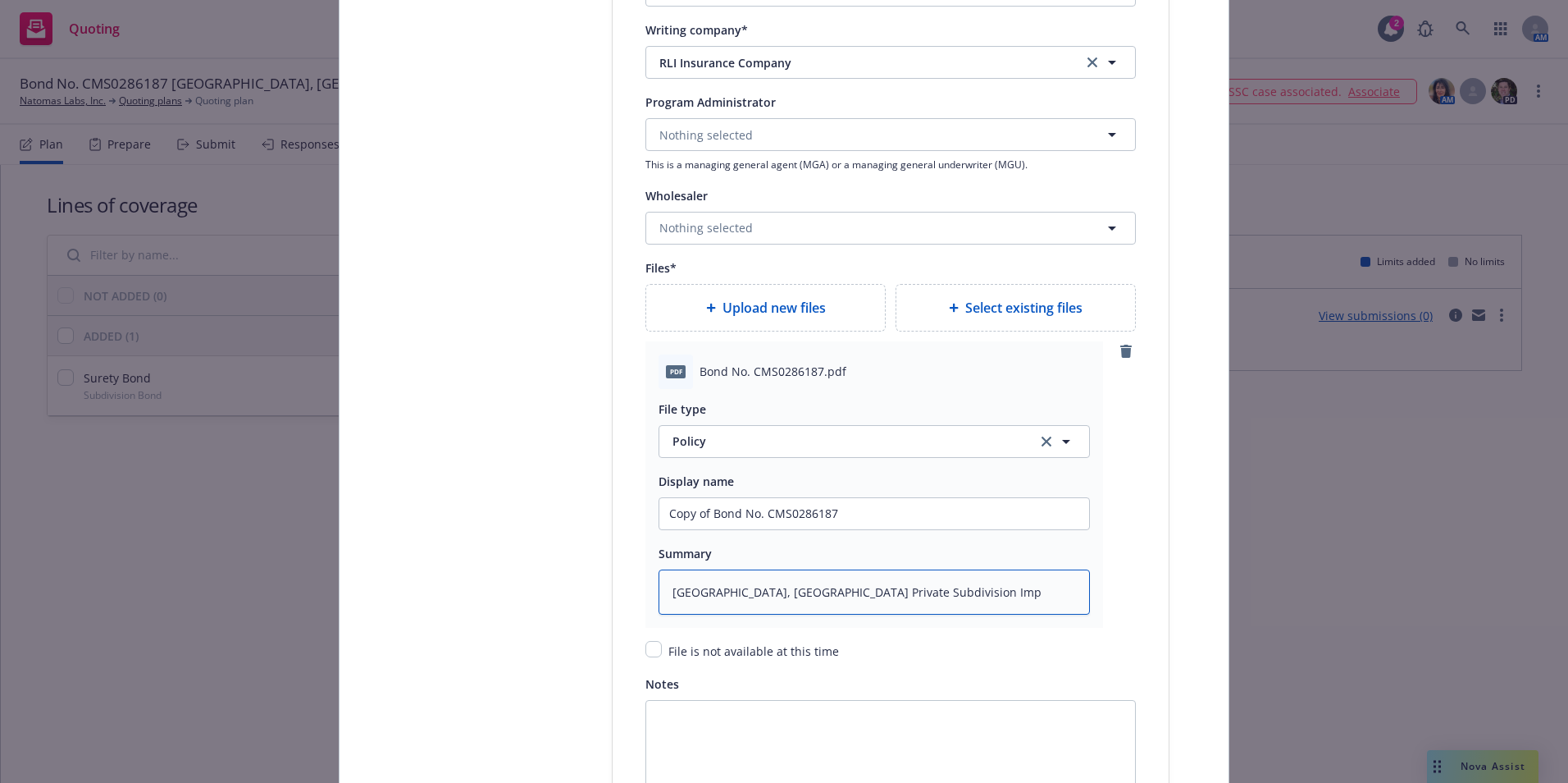
type textarea "City of Westminster, CO Private Subdivision Impr"
type textarea "x"
type textarea "City of Westminster, CO Private Subdivision Impro"
type textarea "x"
type textarea "City of Westminster, CO Private Subdivision Improv"
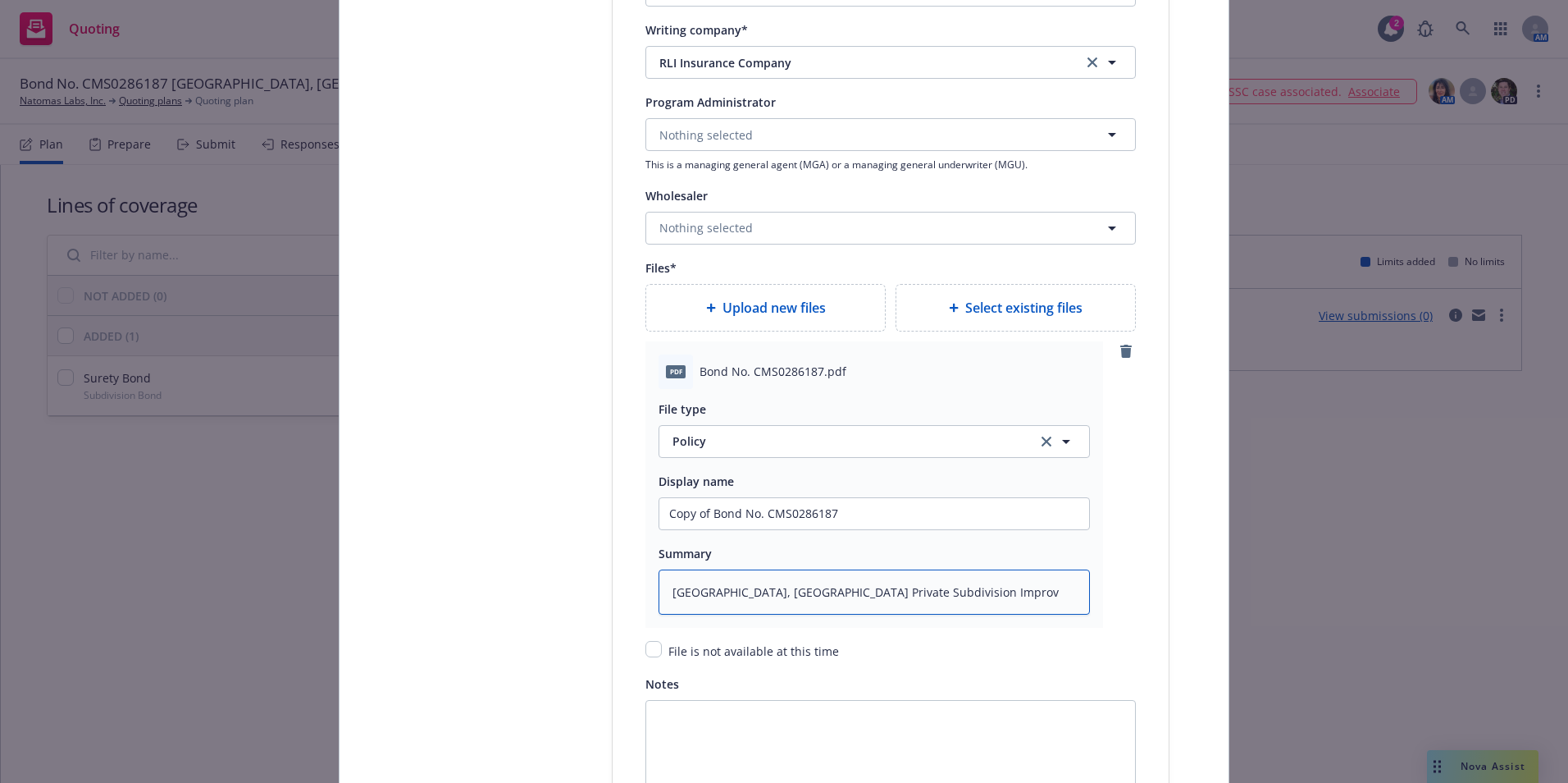
type textarea "x"
type textarea "City of Westminster, CO Private Subdivision Improvement"
type textarea "x"
type textarea "City of Westminster, CO Private Subdivision Improvement"
type textarea "x"
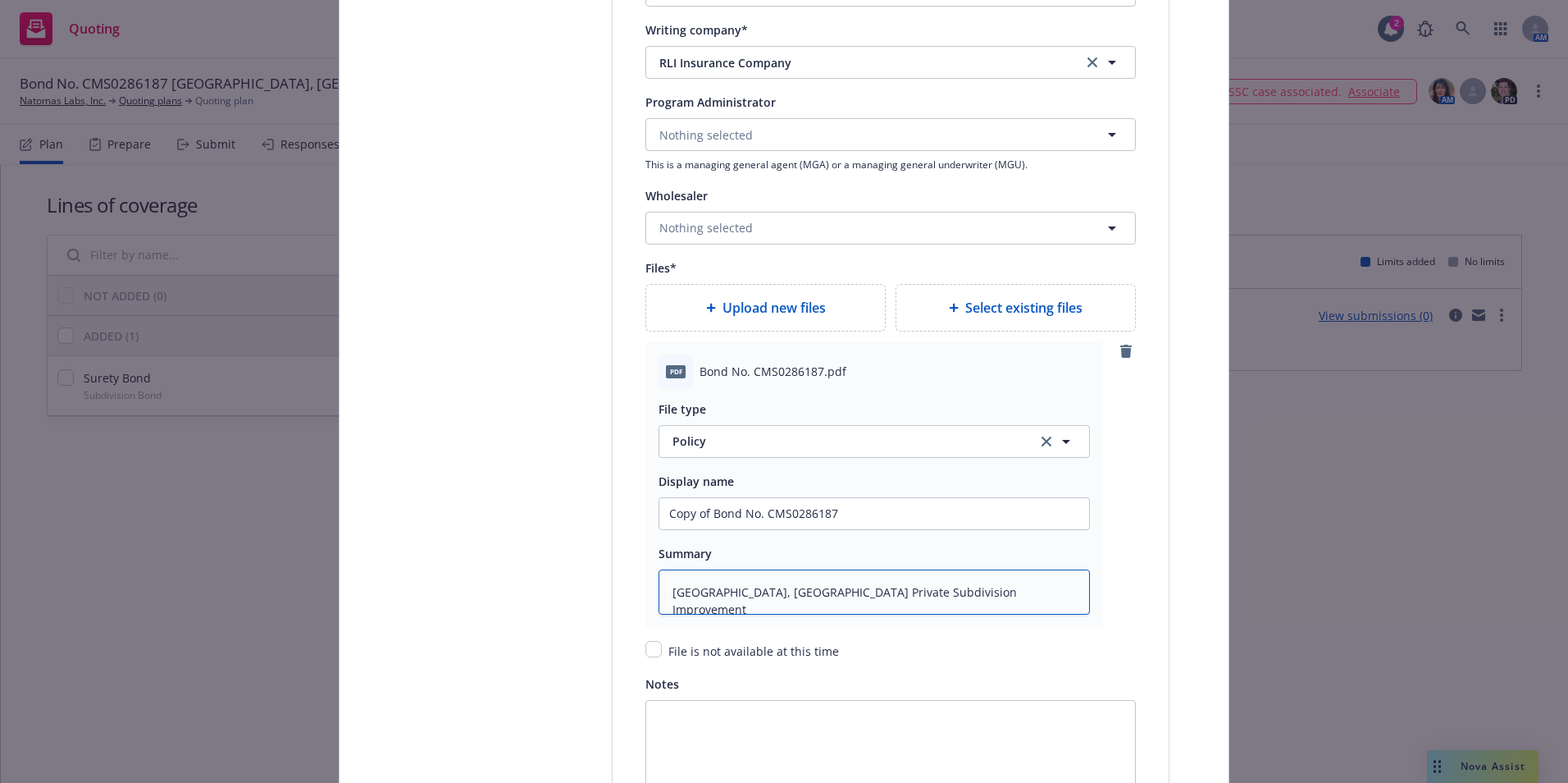
type textarea "City of Westminster, CO Private Subdivision Improvement B"
type textarea "x"
type textarea "City of Westminster, CO Private Subdivision Improvement Bo"
type textarea "x"
type textarea "City of Westminster, CO Private Subdivision Improvement Bond"
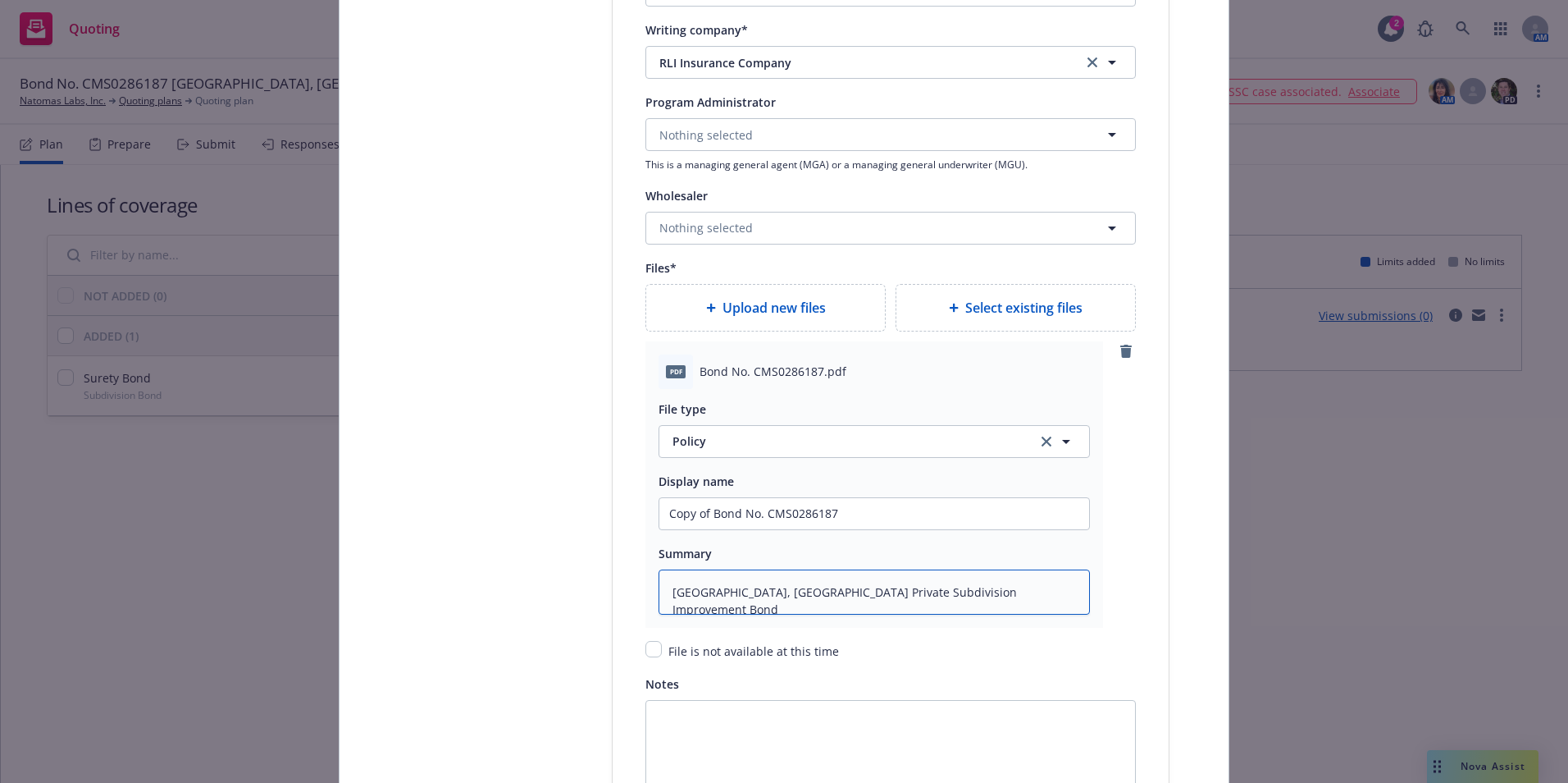
type textarea "x"
type textarea "City of Westminster, CO Private Subdivision Improvement Bond"
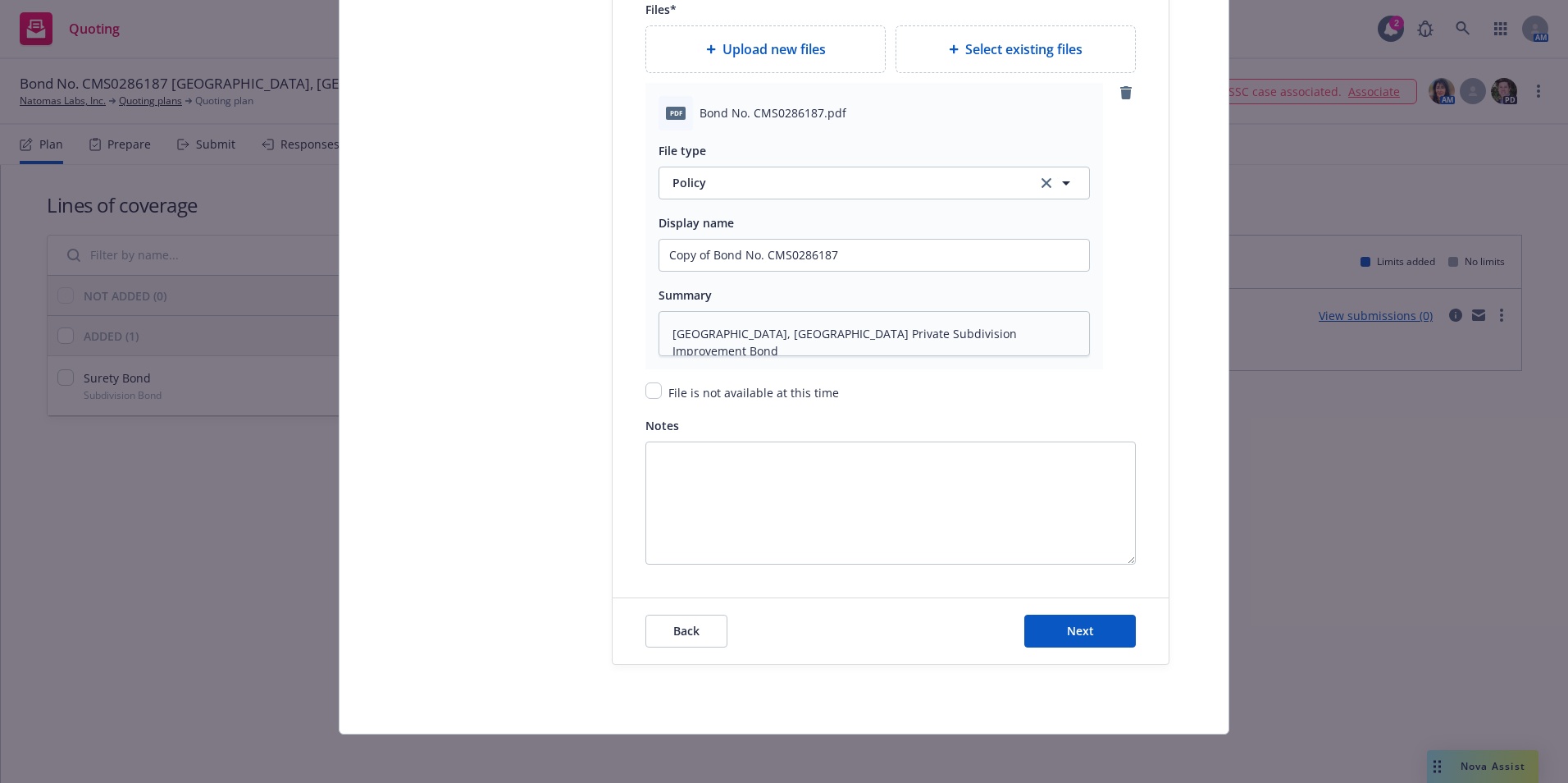
scroll to position [2150, 0]
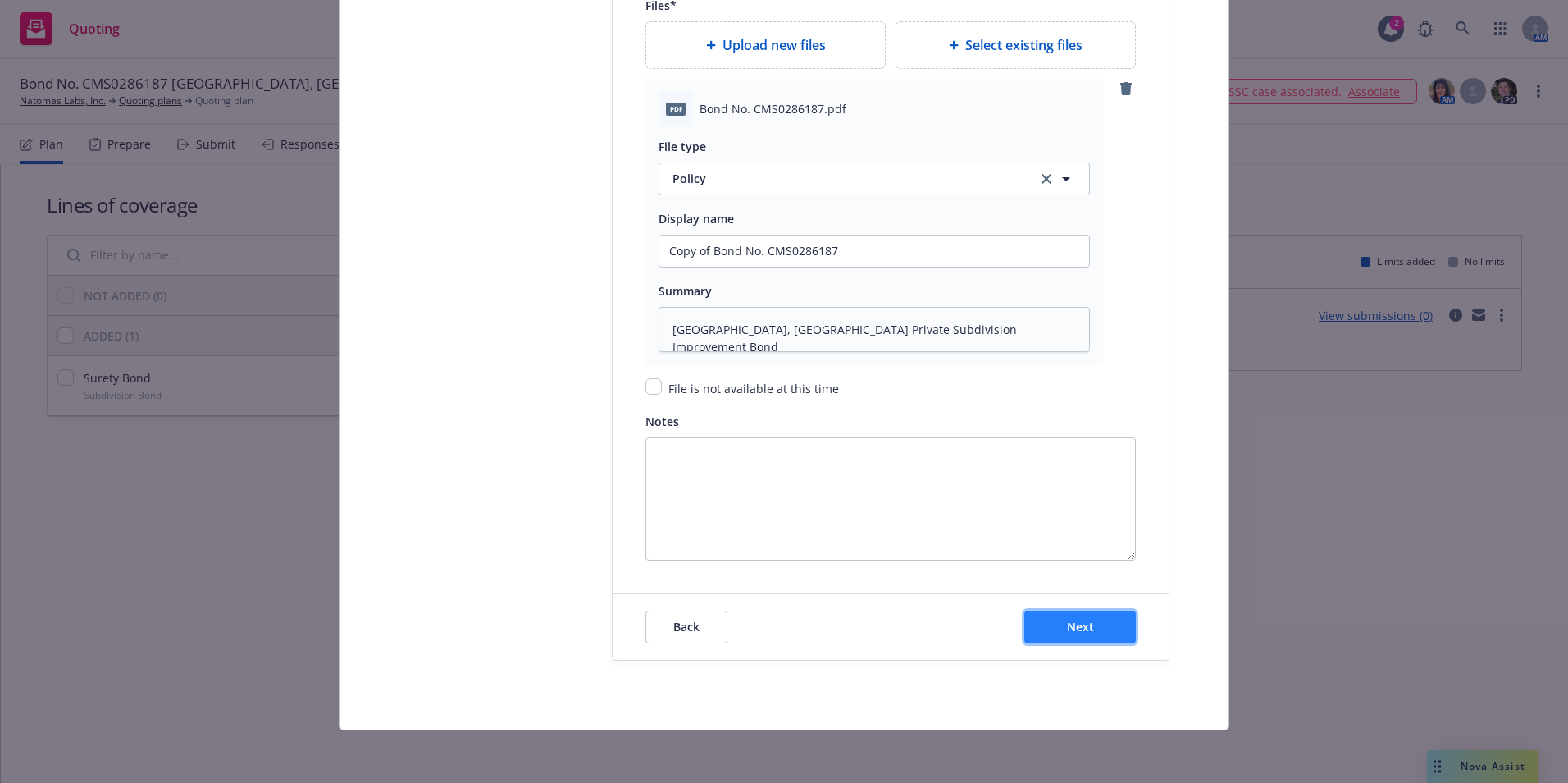
click at [1070, 621] on span "Next" at bounding box center [1080, 626] width 27 height 16
type textarea "x"
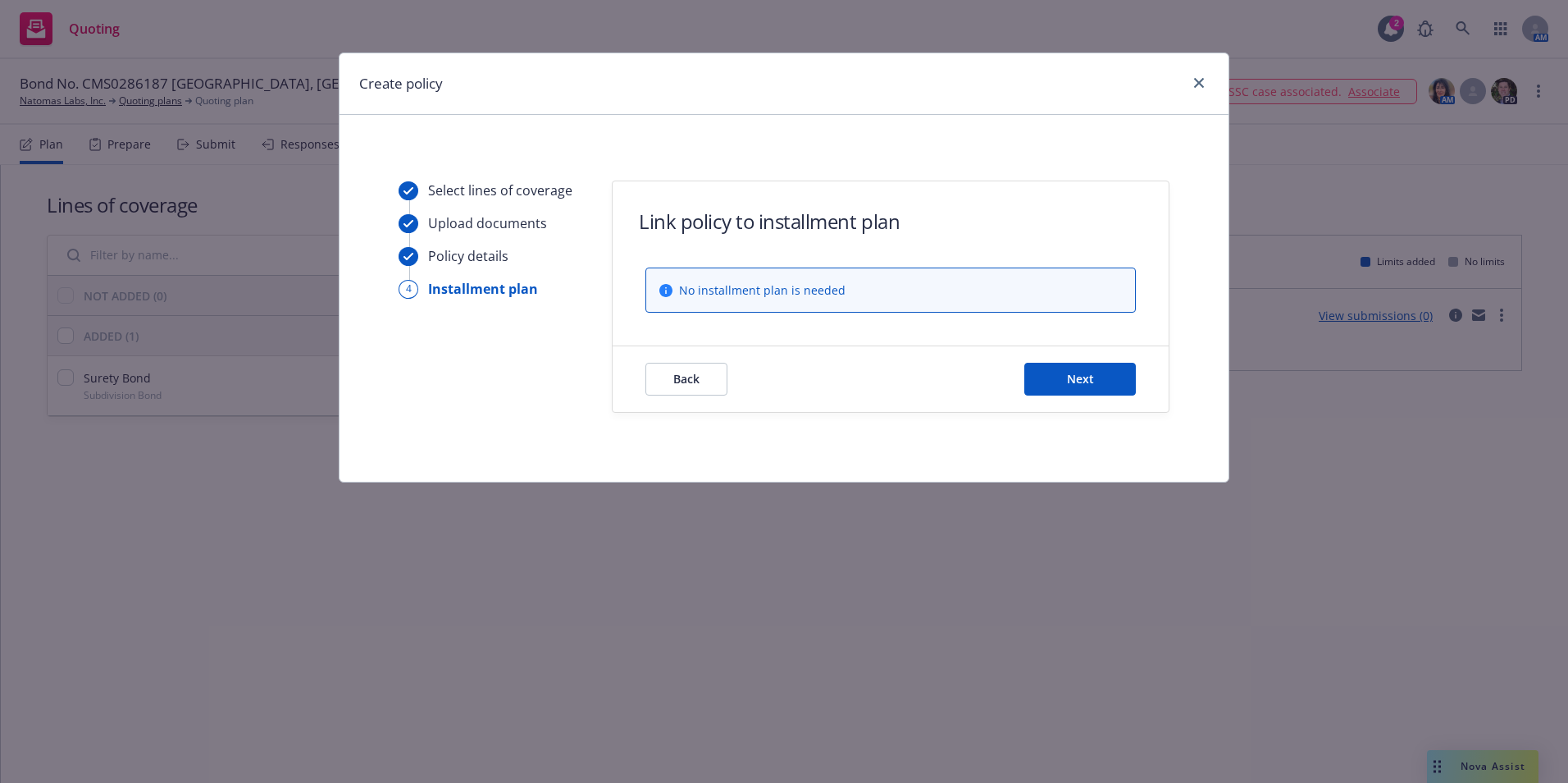
scroll to position [0, 0]
click at [1083, 373] on span "Next" at bounding box center [1080, 379] width 27 height 16
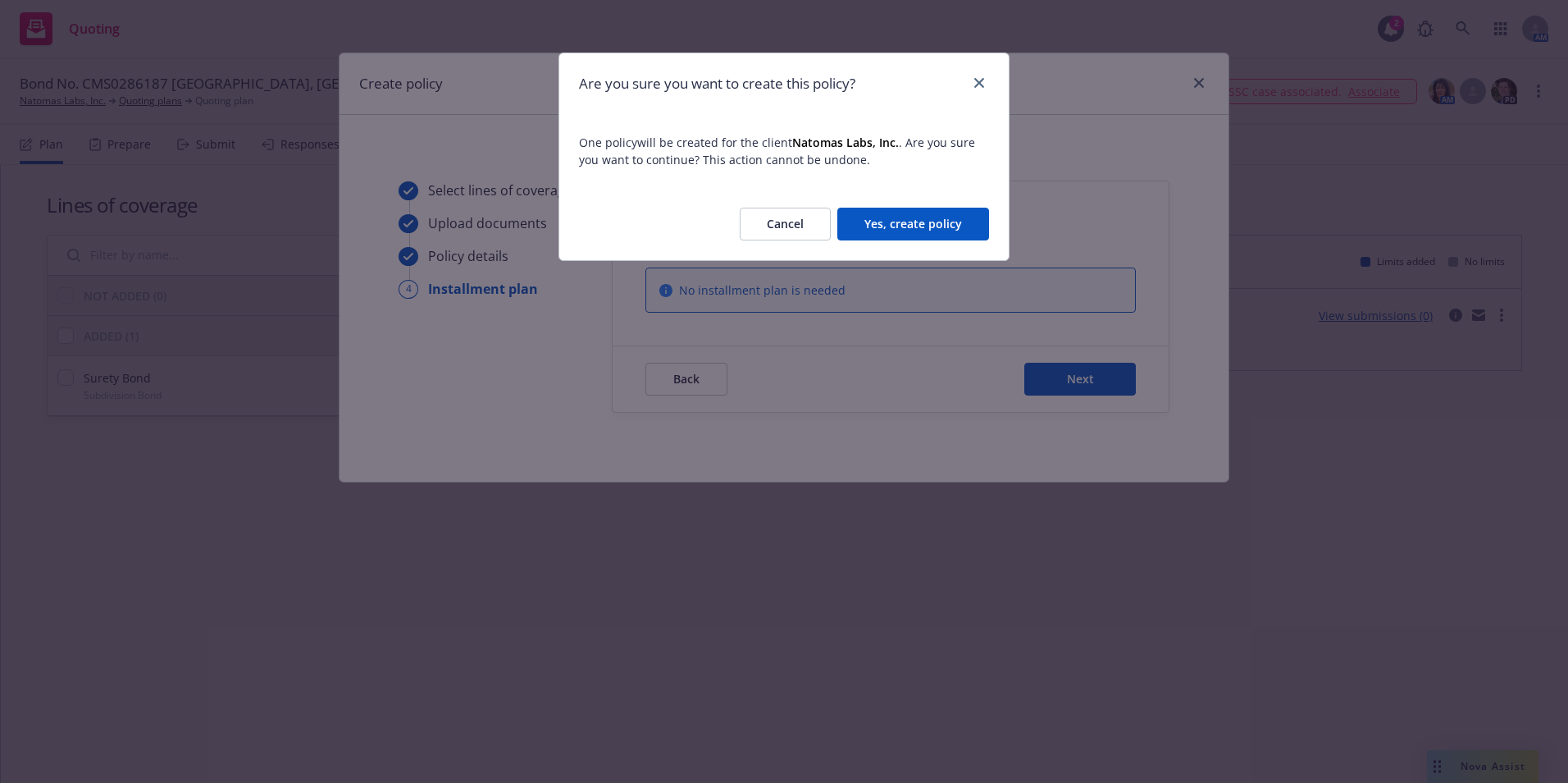
click at [926, 225] on button "Yes, create policy" at bounding box center [912, 223] width 152 height 33
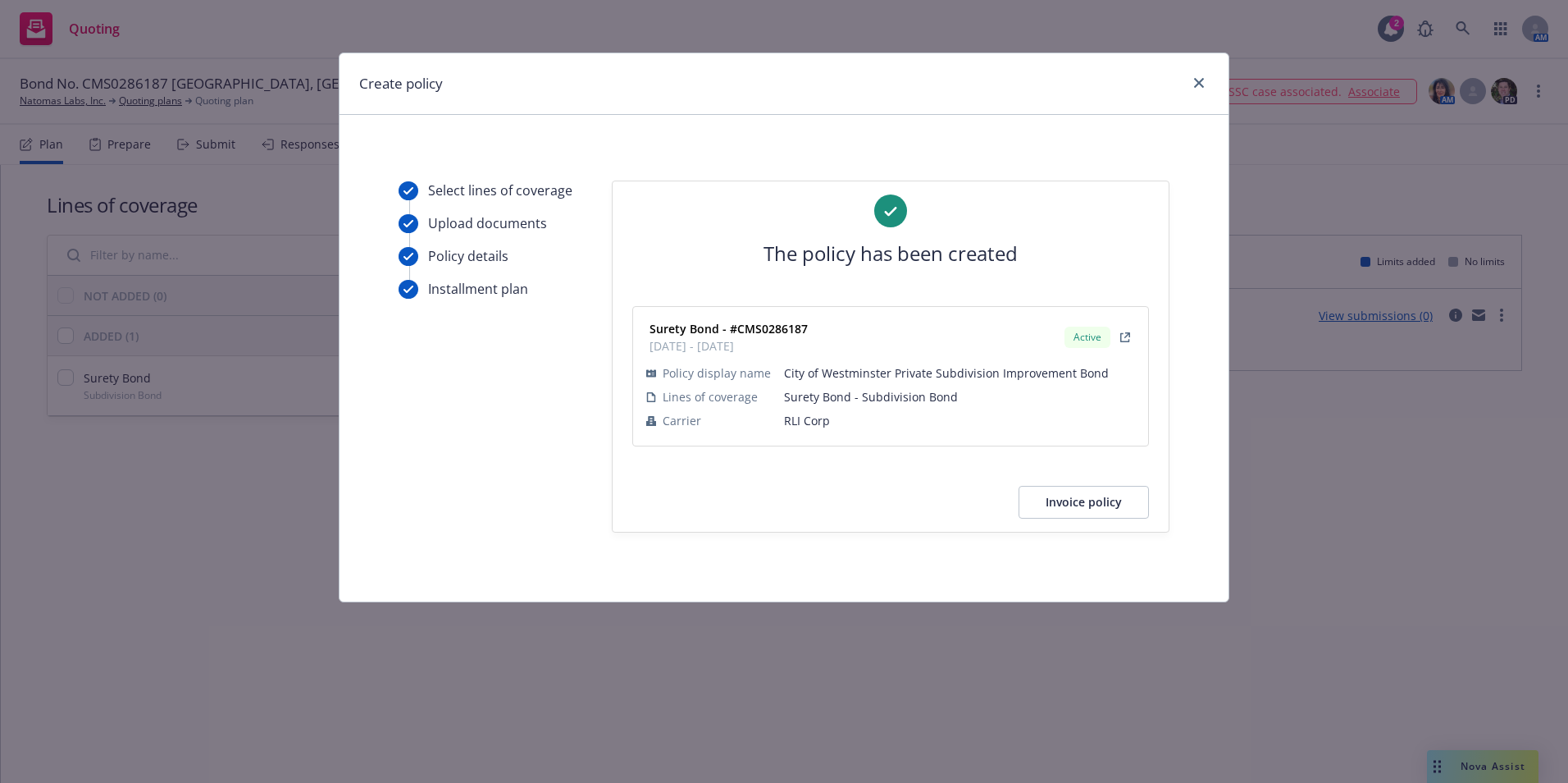
click at [1076, 511] on button "Invoice policy" at bounding box center [1084, 502] width 131 height 33
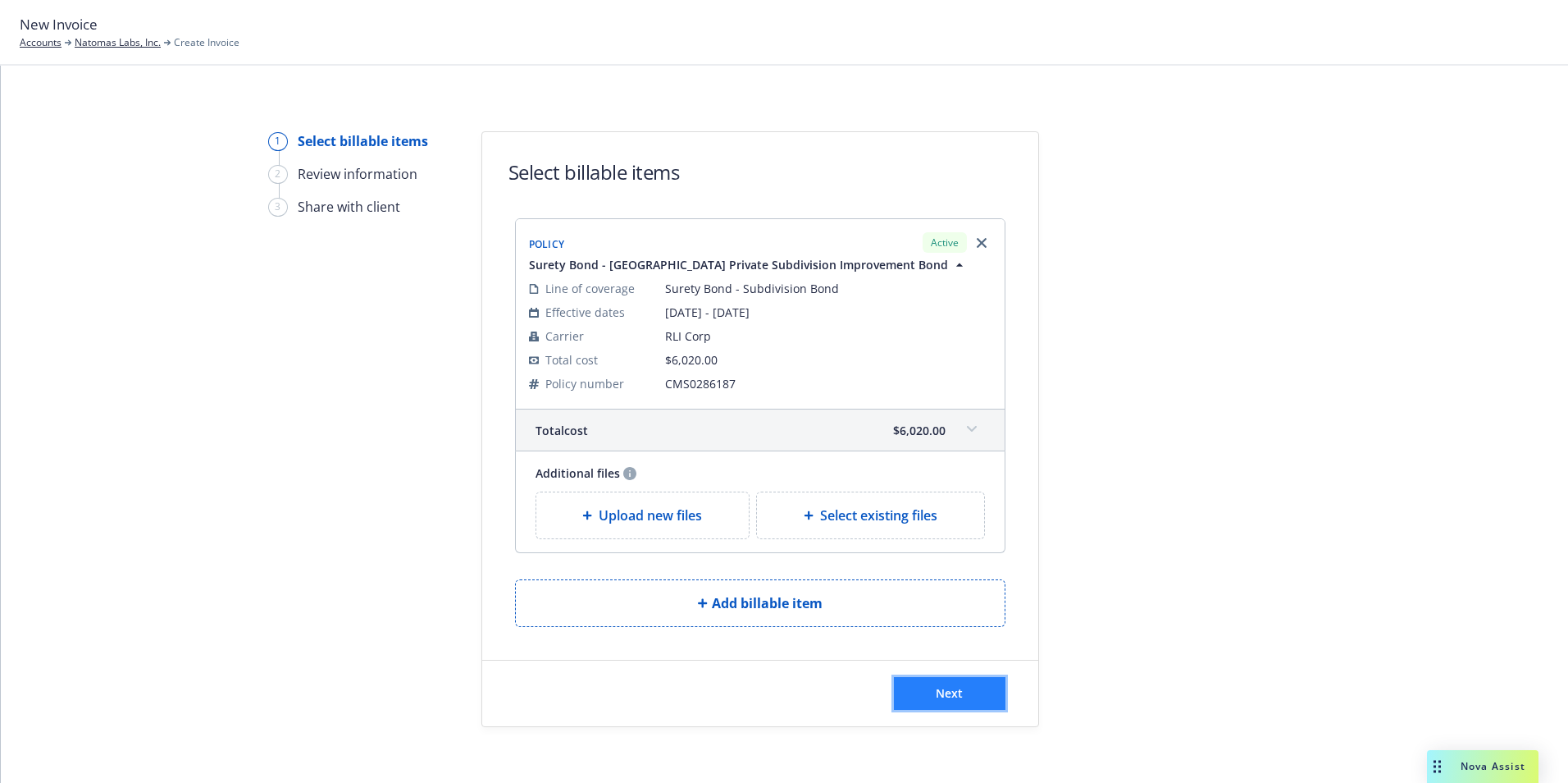
click at [940, 695] on span "Next" at bounding box center [949, 693] width 27 height 16
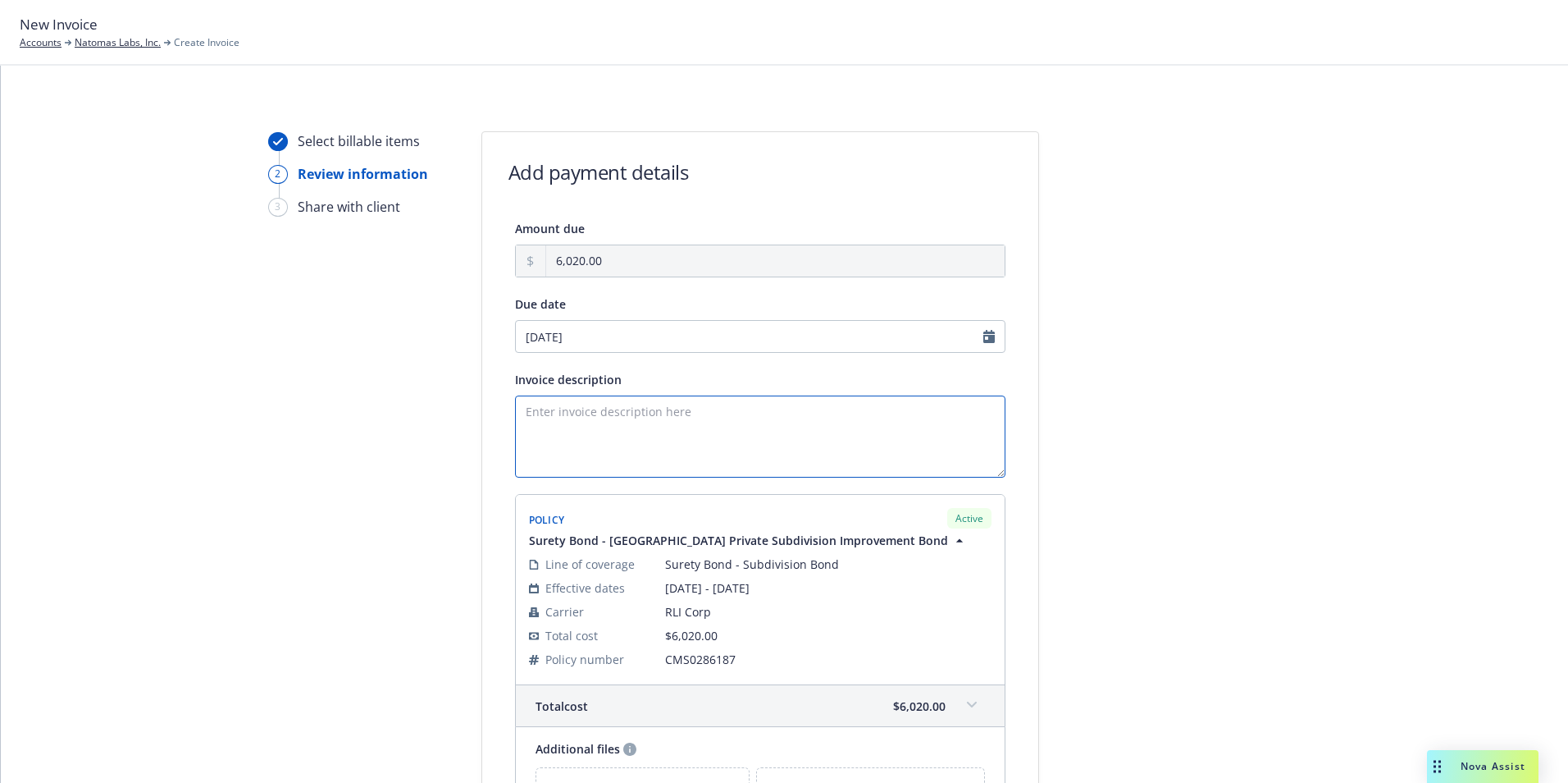
click at [528, 405] on textarea "Invoice description" at bounding box center [760, 436] width 490 height 82
click at [587, 416] on textarea "Principal:" at bounding box center [760, 436] width 490 height 82
paste textarea "Villa P1 Alpine, L L C"
click at [659, 416] on textarea "Principal: Villa P1 Alpine, L L C" at bounding box center [760, 436] width 490 height 82
click at [709, 422] on textarea "Principal: Villa P1 Alpine, LLC" at bounding box center [760, 436] width 490 height 82
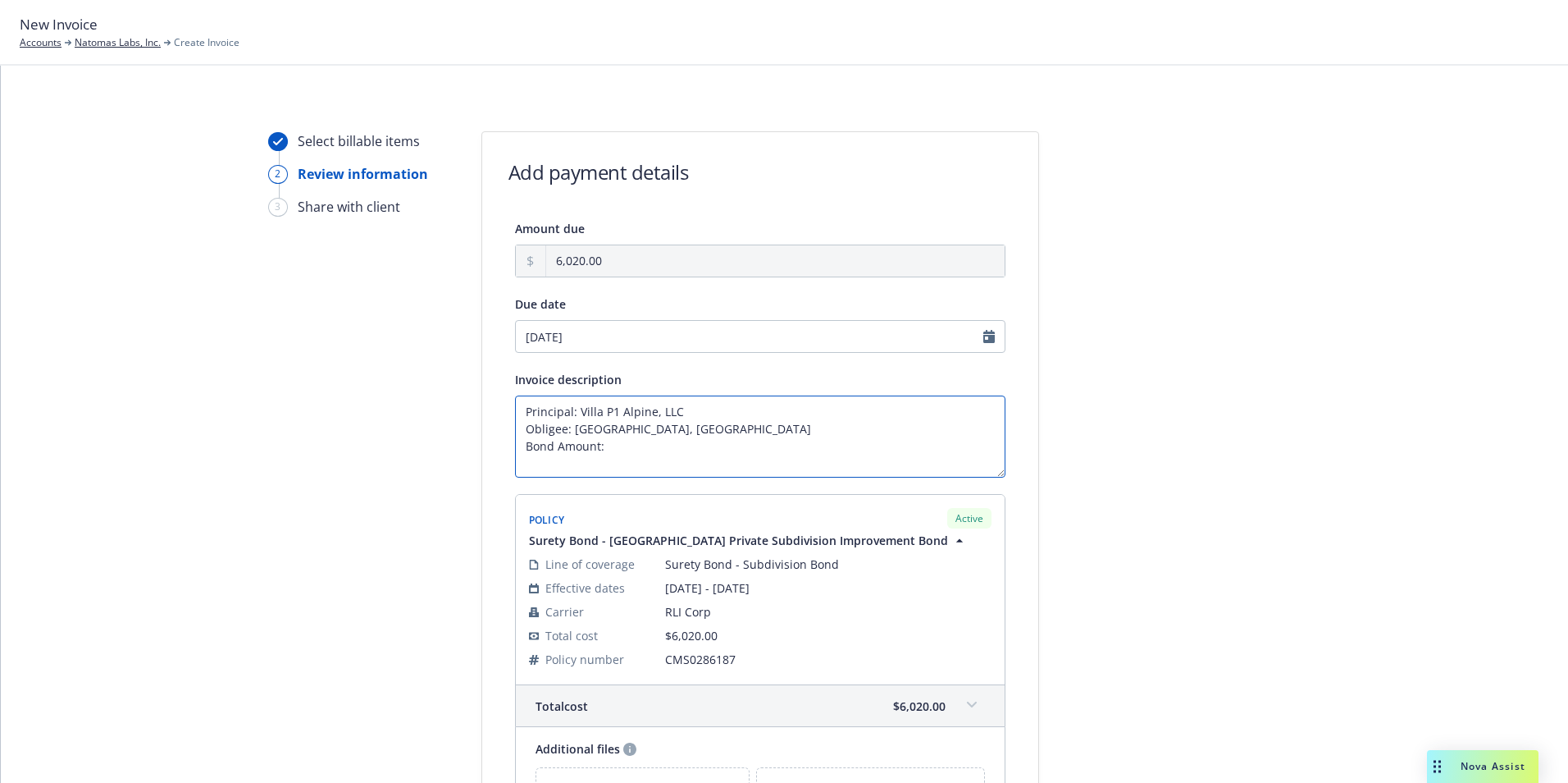
click at [613, 449] on textarea "Principal: Villa P1 Alpine, LLC Obligee: [GEOGRAPHIC_DATA], [GEOGRAPHIC_DATA] B…" at bounding box center [760, 436] width 490 height 82
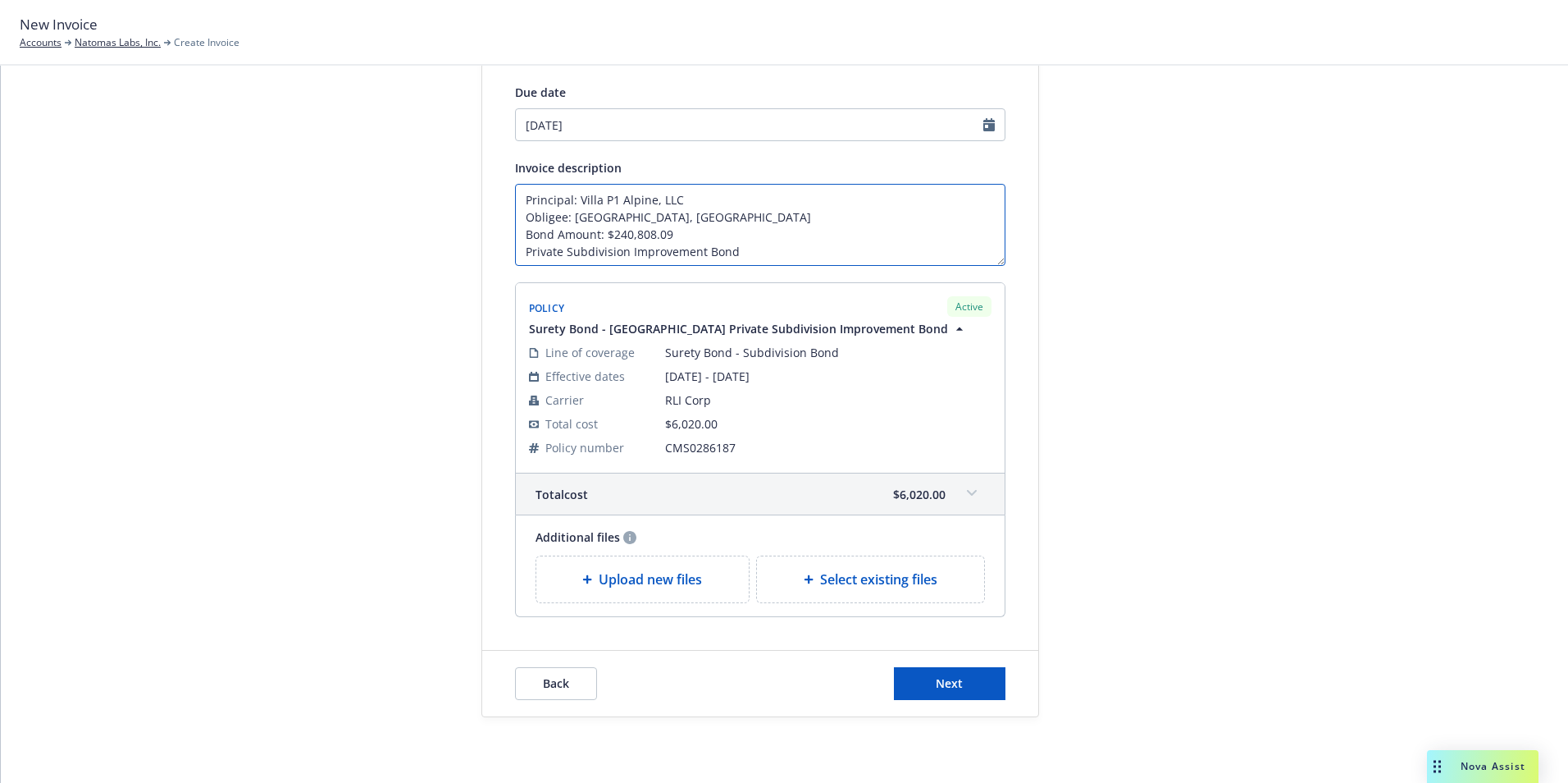
scroll to position [12, 0]
type textarea "Principal: Villa P1 Alpine, LLC Obligee: [GEOGRAPHIC_DATA], [GEOGRAPHIC_DATA] B…"
click at [942, 675] on span "Next" at bounding box center [949, 683] width 27 height 16
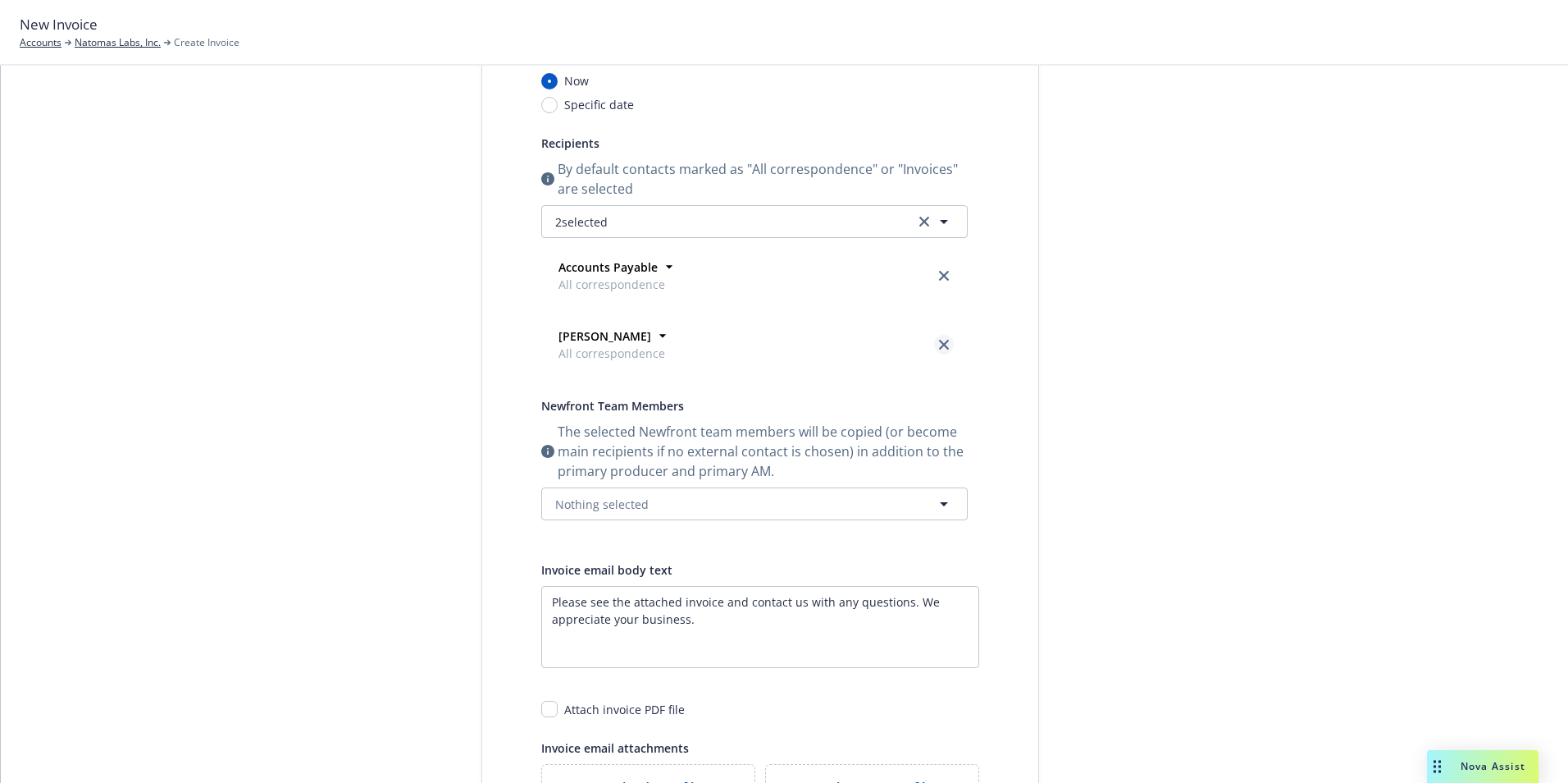
click at [939, 343] on icon "close" at bounding box center [944, 345] width 10 height 10
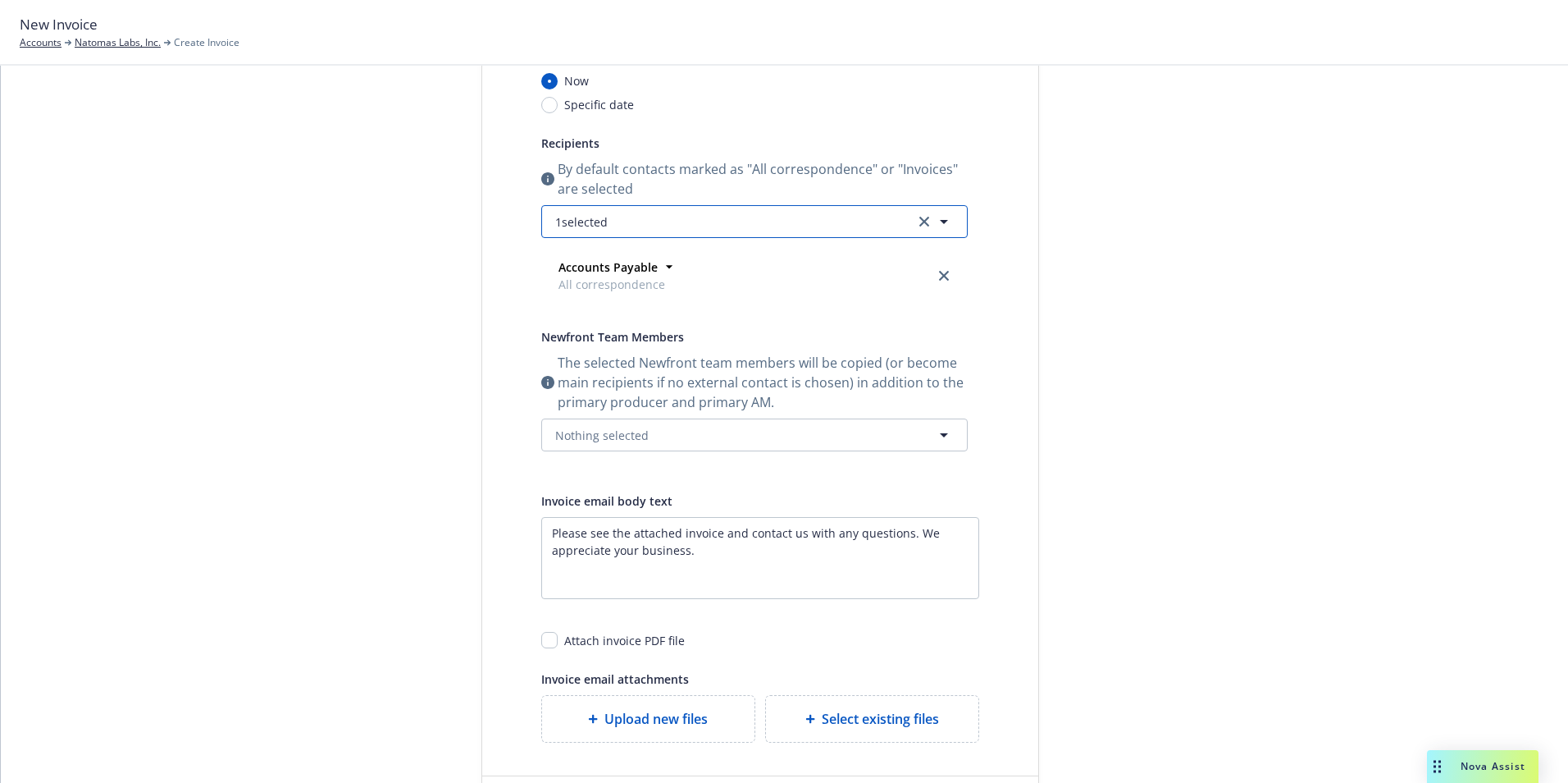
click at [941, 222] on icon "button" at bounding box center [944, 222] width 20 height 20
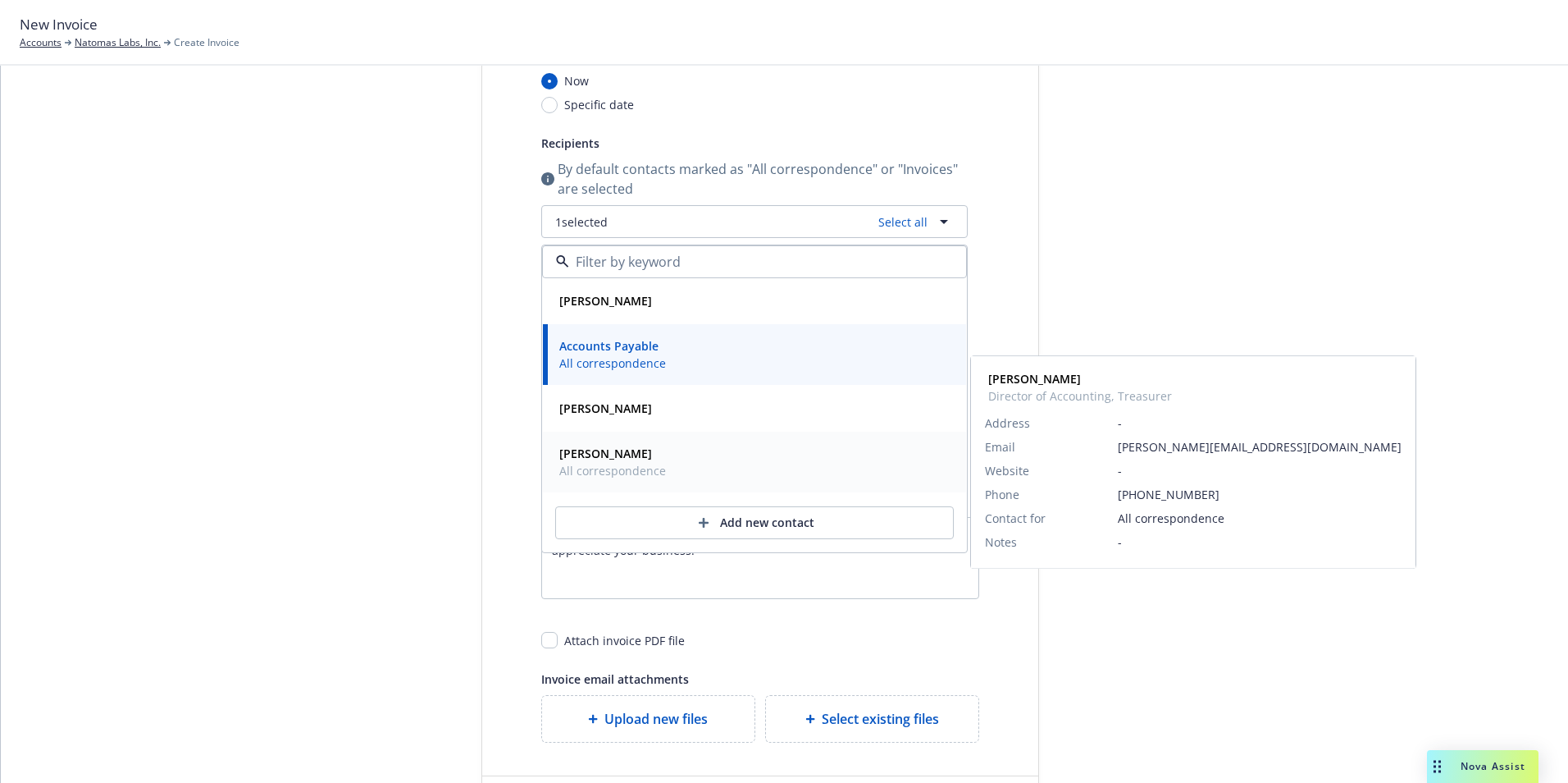
click at [607, 455] on strong "[PERSON_NAME]" at bounding box center [606, 454] width 93 height 16
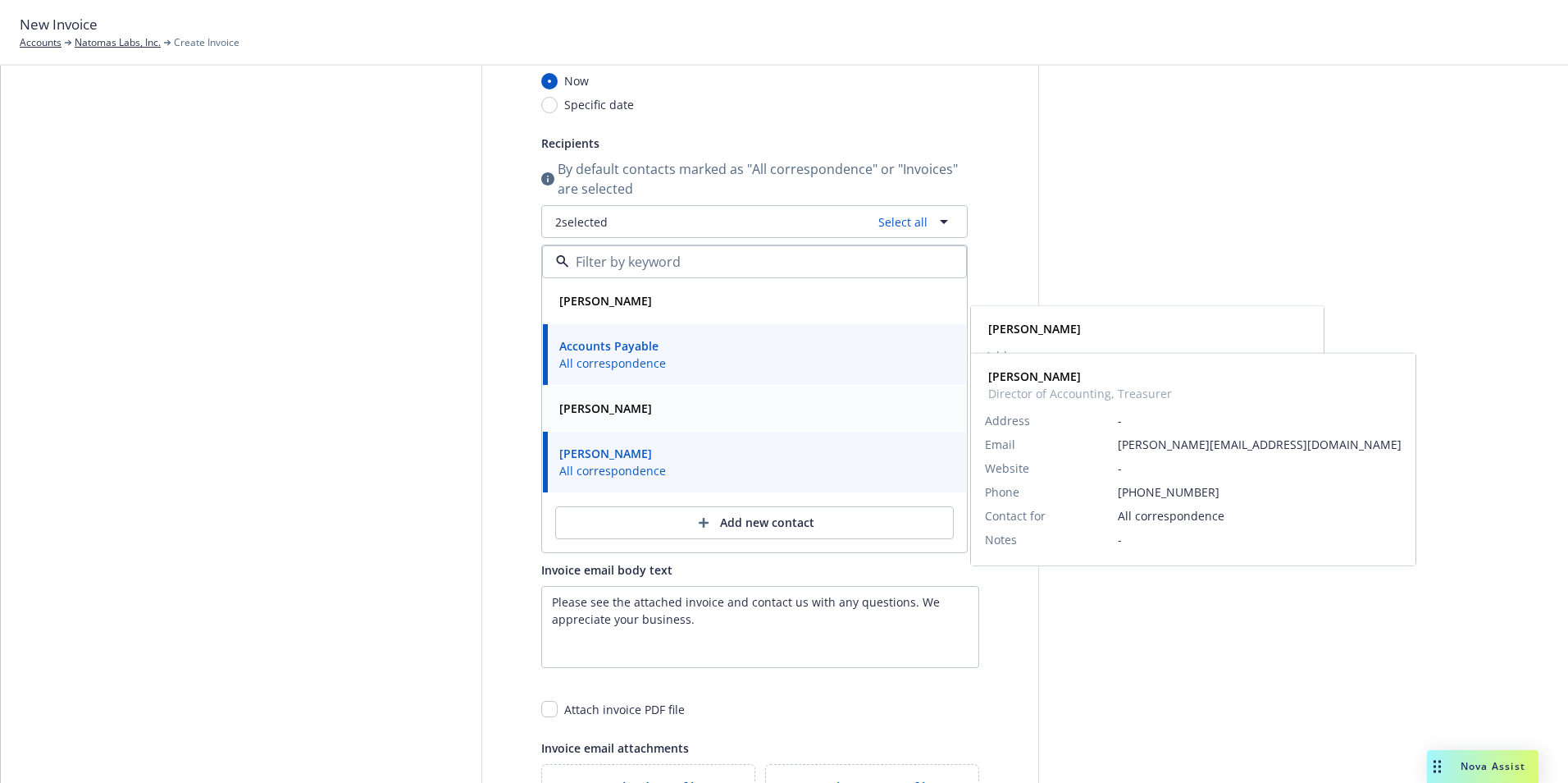
click at [616, 407] on div "[PERSON_NAME]" at bounding box center [754, 408] width 403 height 24
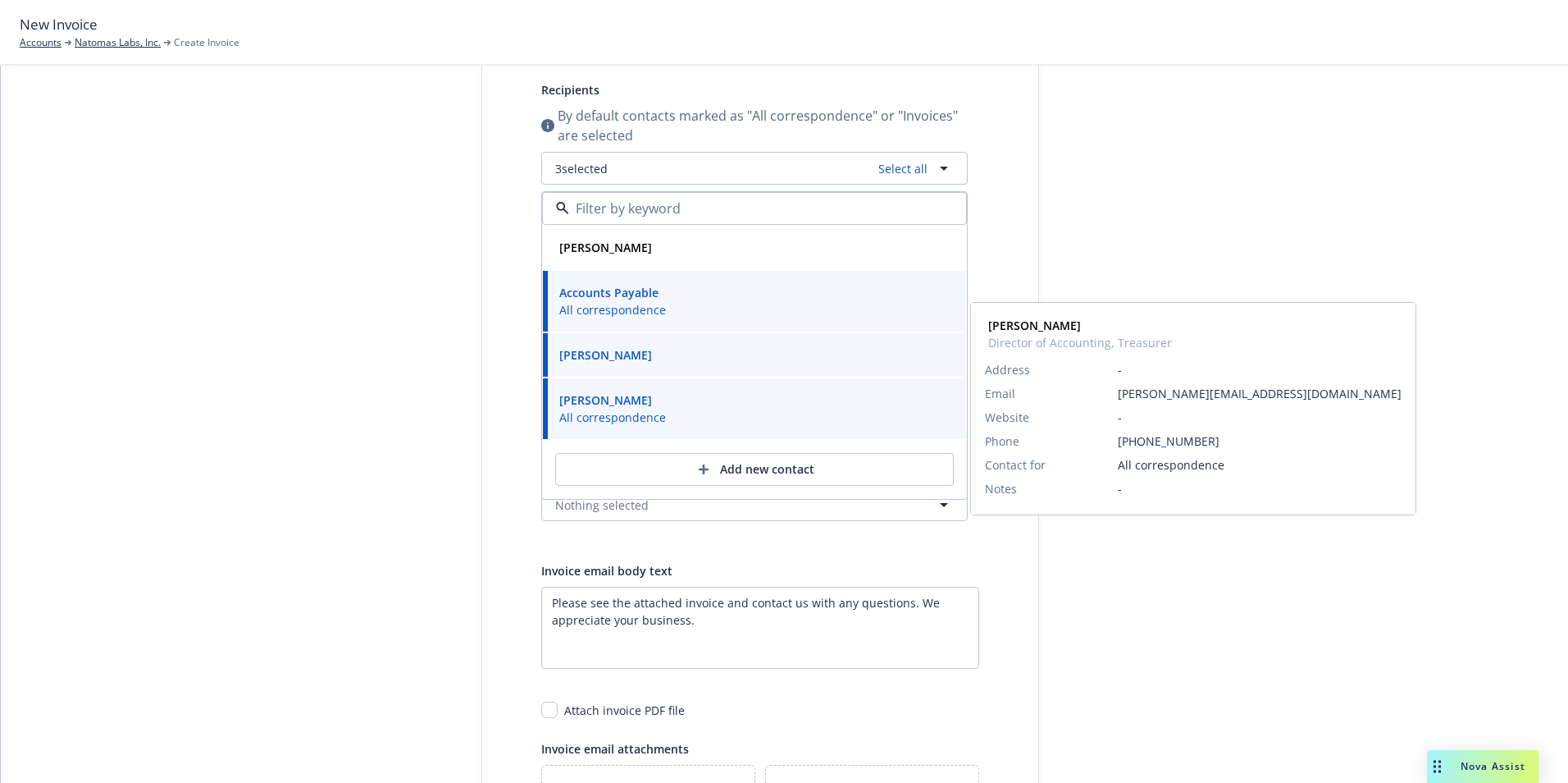
scroll to position [293, 0]
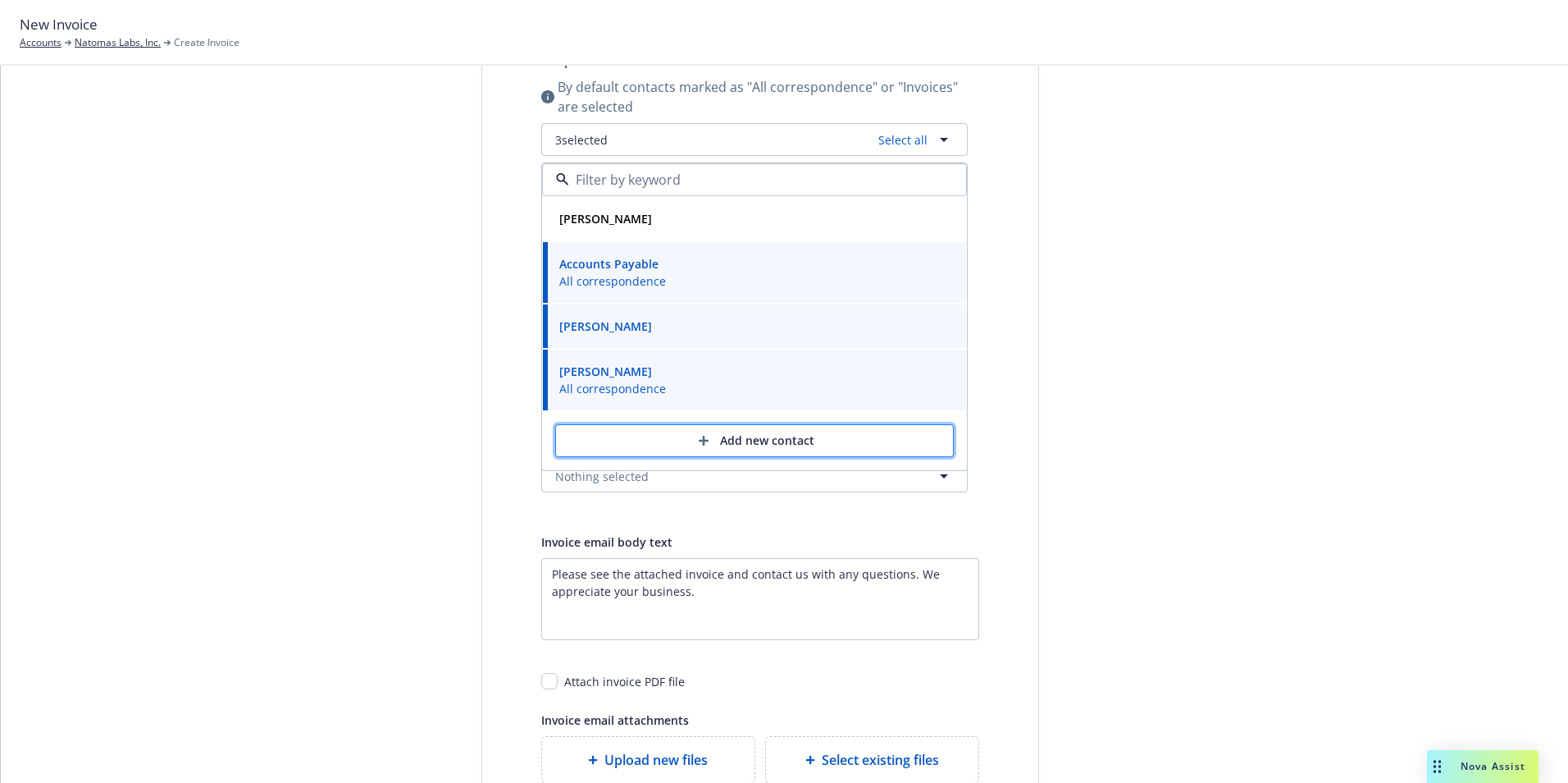
click at [760, 440] on div "Add new contact" at bounding box center [755, 440] width 345 height 31
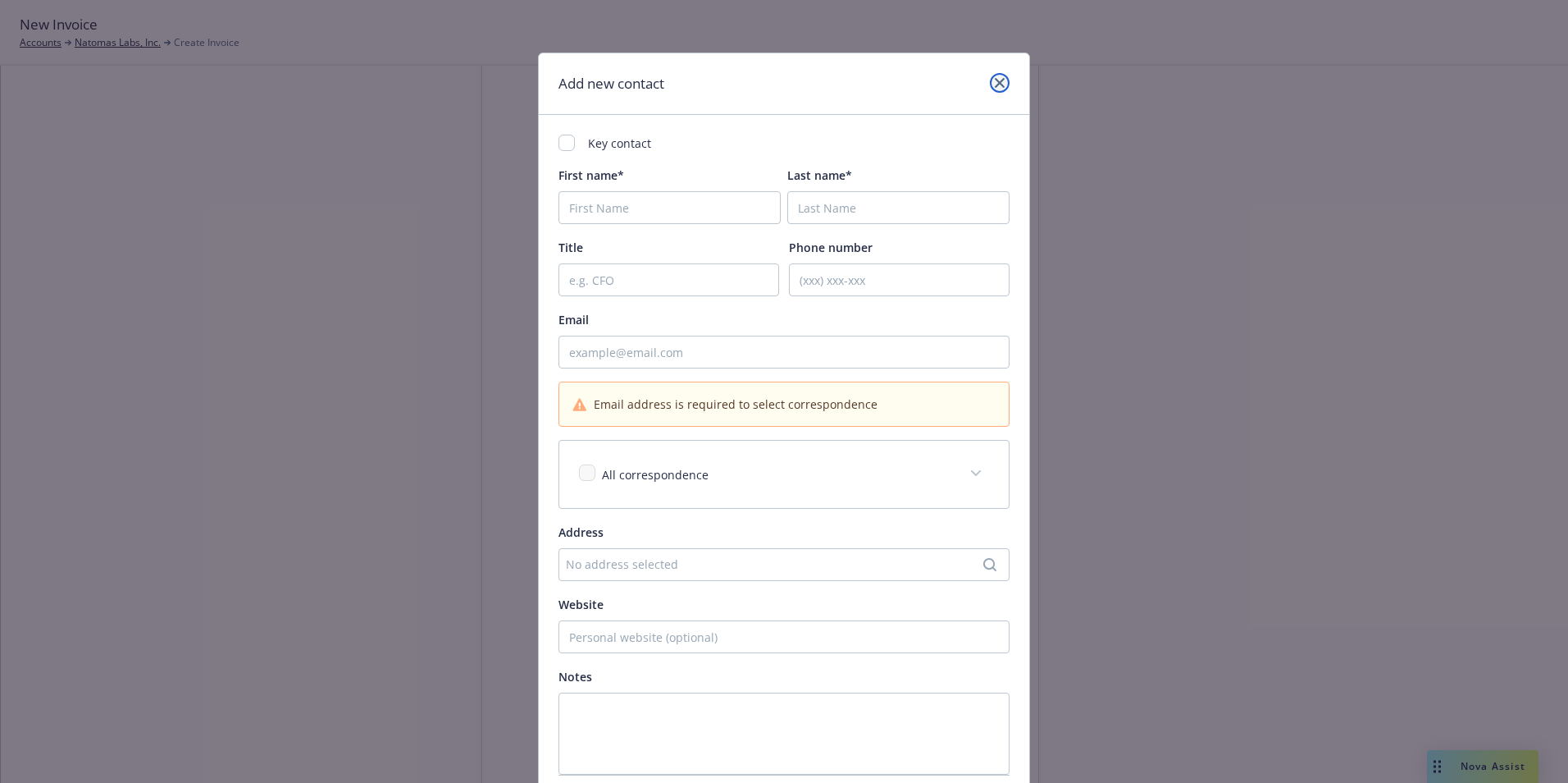
click at [994, 79] on icon "close" at bounding box center [999, 83] width 10 height 10
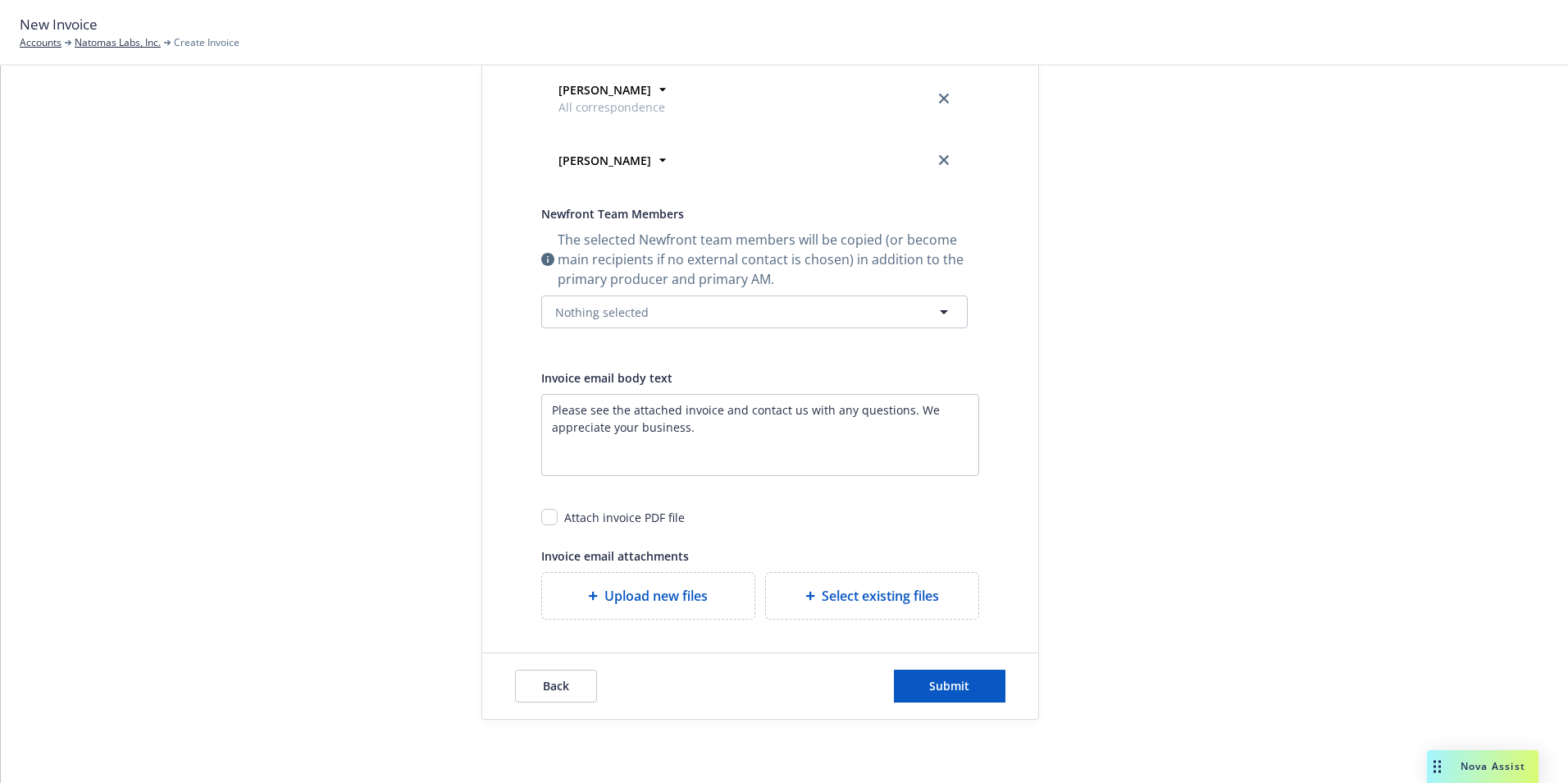
scroll to position [460, 0]
click at [936, 298] on button "Nothing selected" at bounding box center [754, 309] width 427 height 33
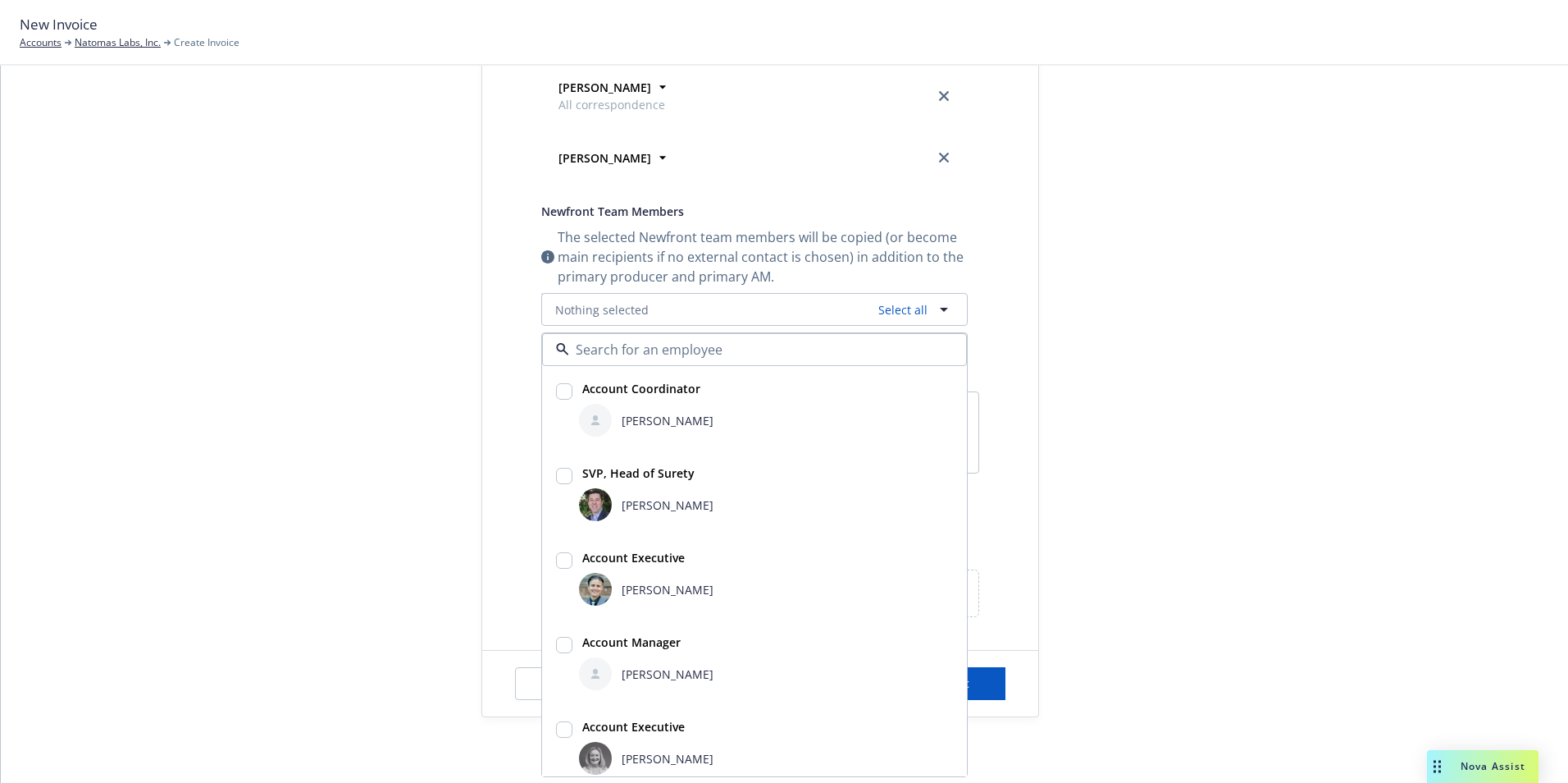
click at [561, 481] on input "checkbox" at bounding box center [564, 476] width 17 height 17
checkbox input "true"
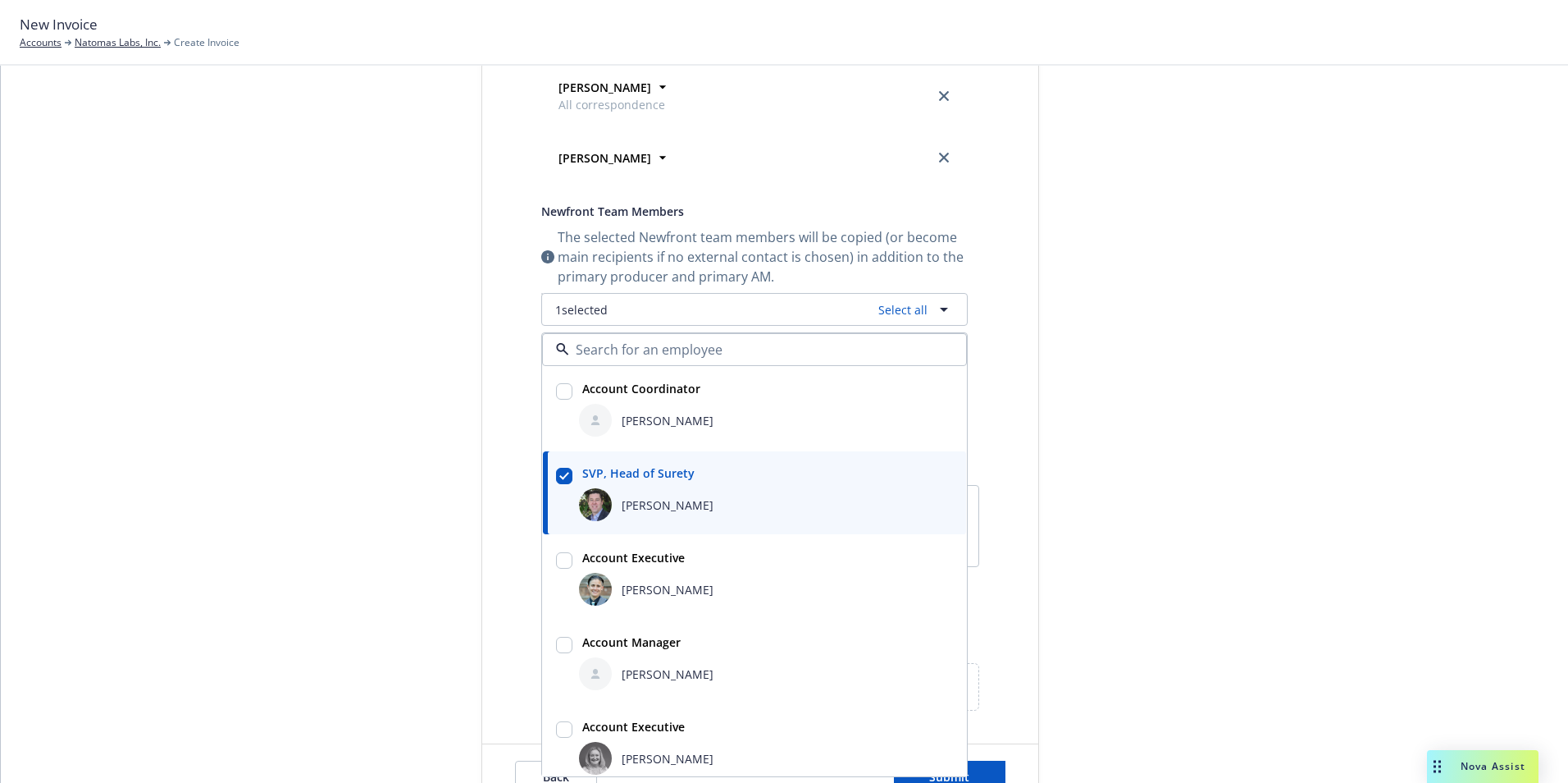
click at [1017, 419] on div "Publish invoice in client navigator and send via email Send date Now Specific d…" at bounding box center [760, 234] width 556 height 952
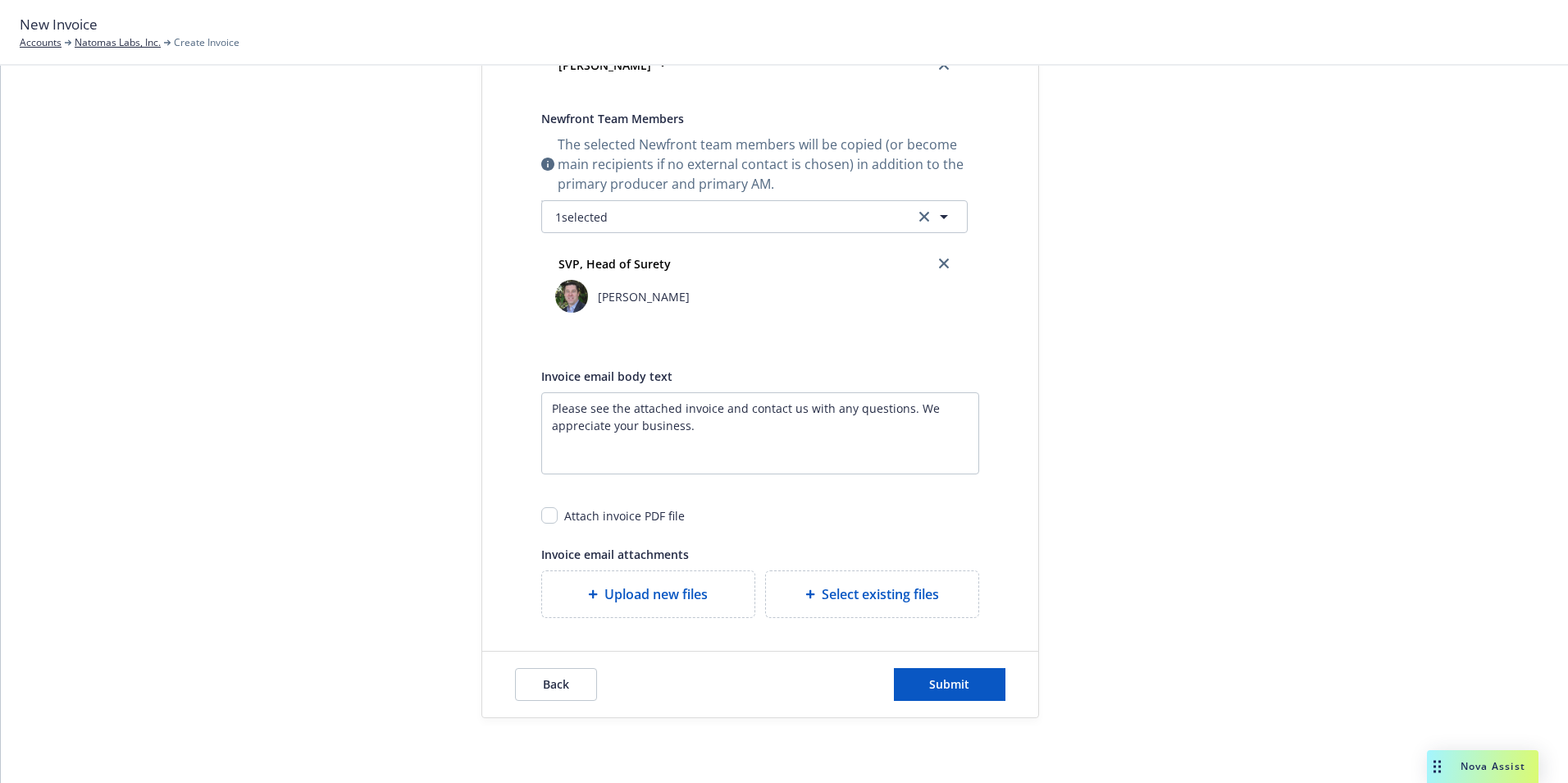
scroll to position [554, 0]
click at [840, 315] on div "SVP, Head of Surety [PERSON_NAME]" at bounding box center [754, 282] width 425 height 85
click at [712, 203] on button "1 selected" at bounding box center [754, 215] width 427 height 33
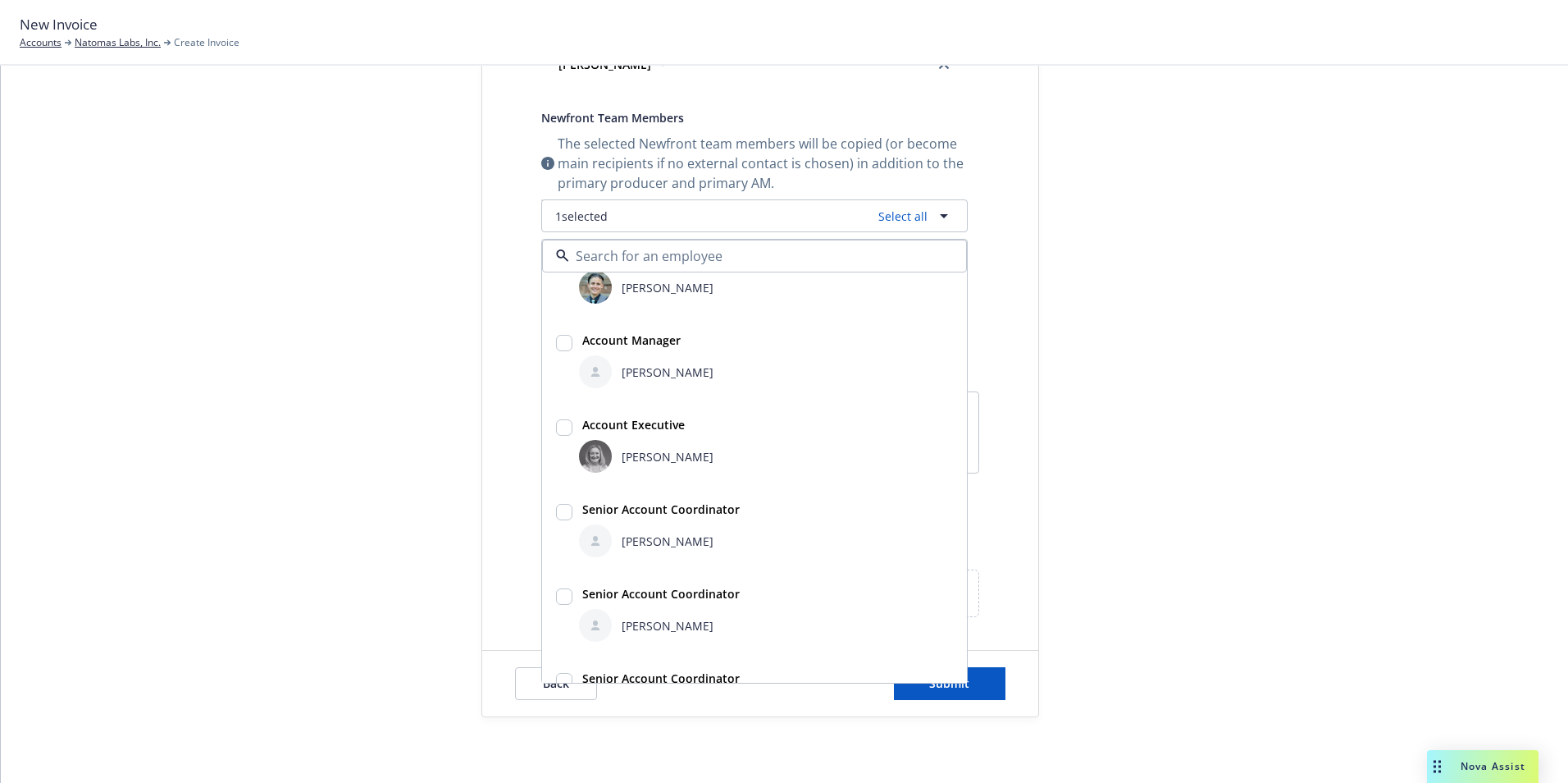
scroll to position [246, 0]
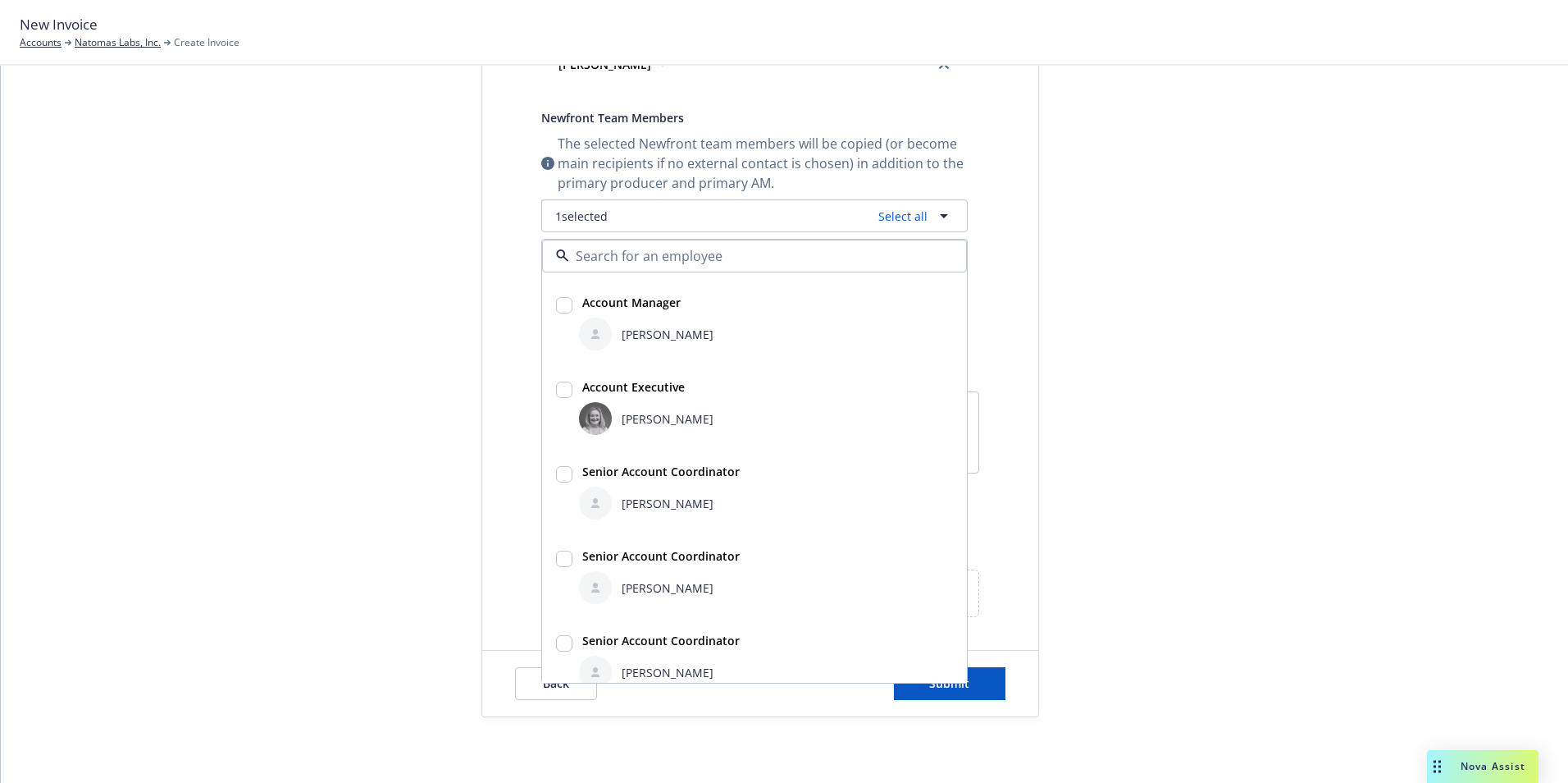
click at [560, 478] on input "checkbox" at bounding box center [564, 474] width 17 height 17
checkbox input "true"
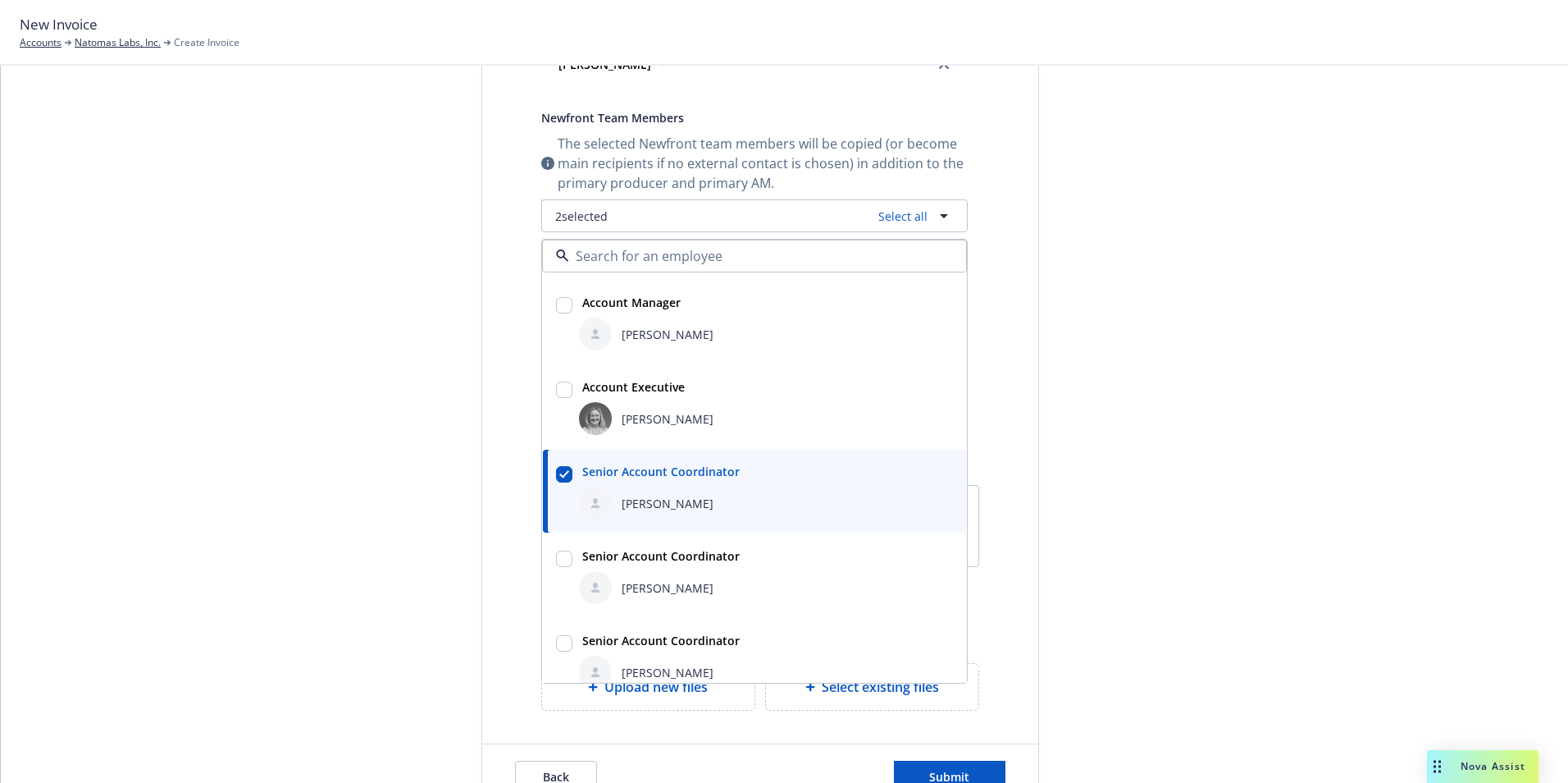
scroll to position [493, 0]
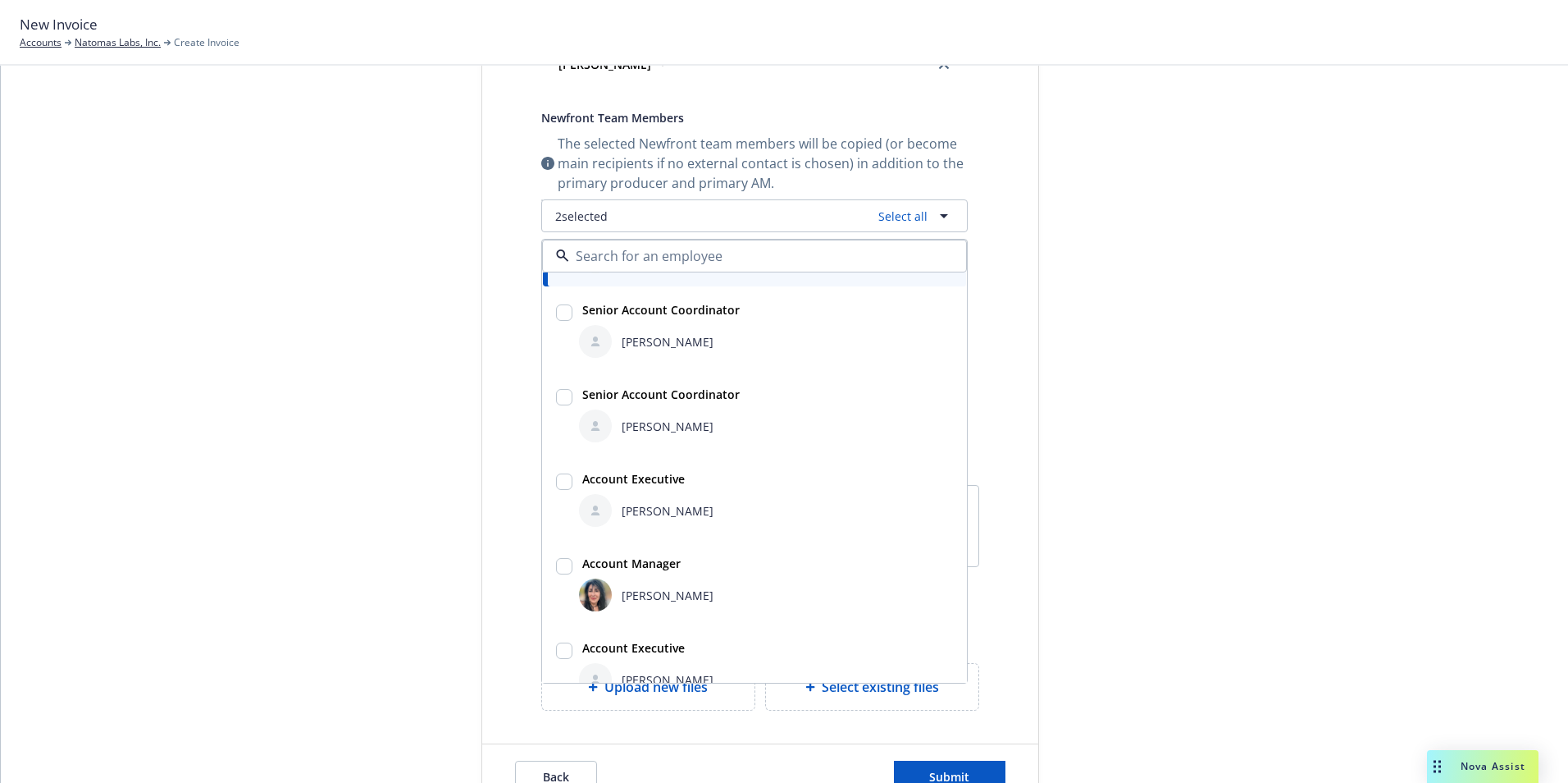
click at [564, 479] on input "checkbox" at bounding box center [564, 482] width 17 height 17
checkbox input "true"
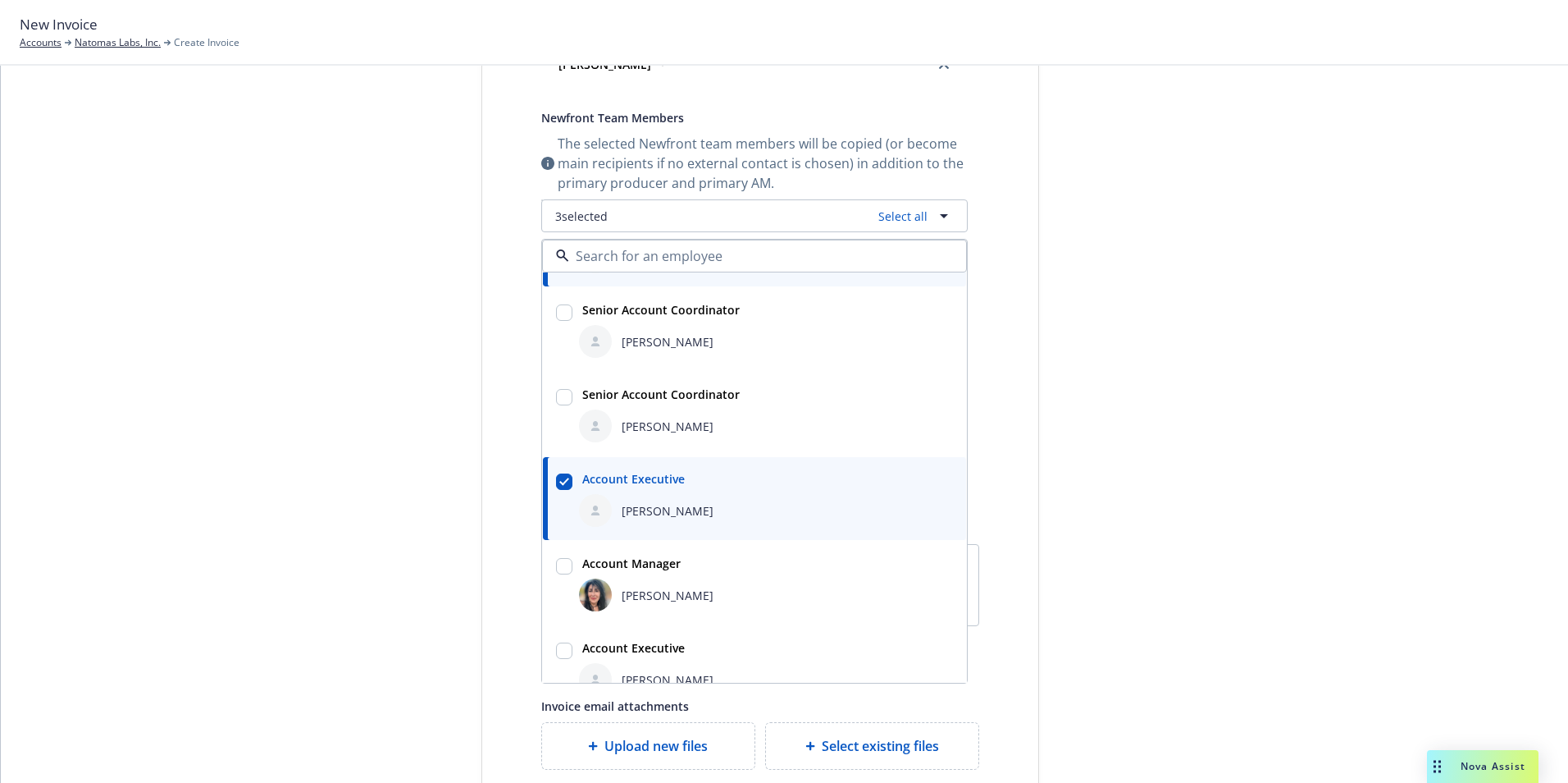
click at [1003, 502] on div "Publish invoice in client navigator and send via email Send date Now Specific d…" at bounding box center [760, 216] width 556 height 1105
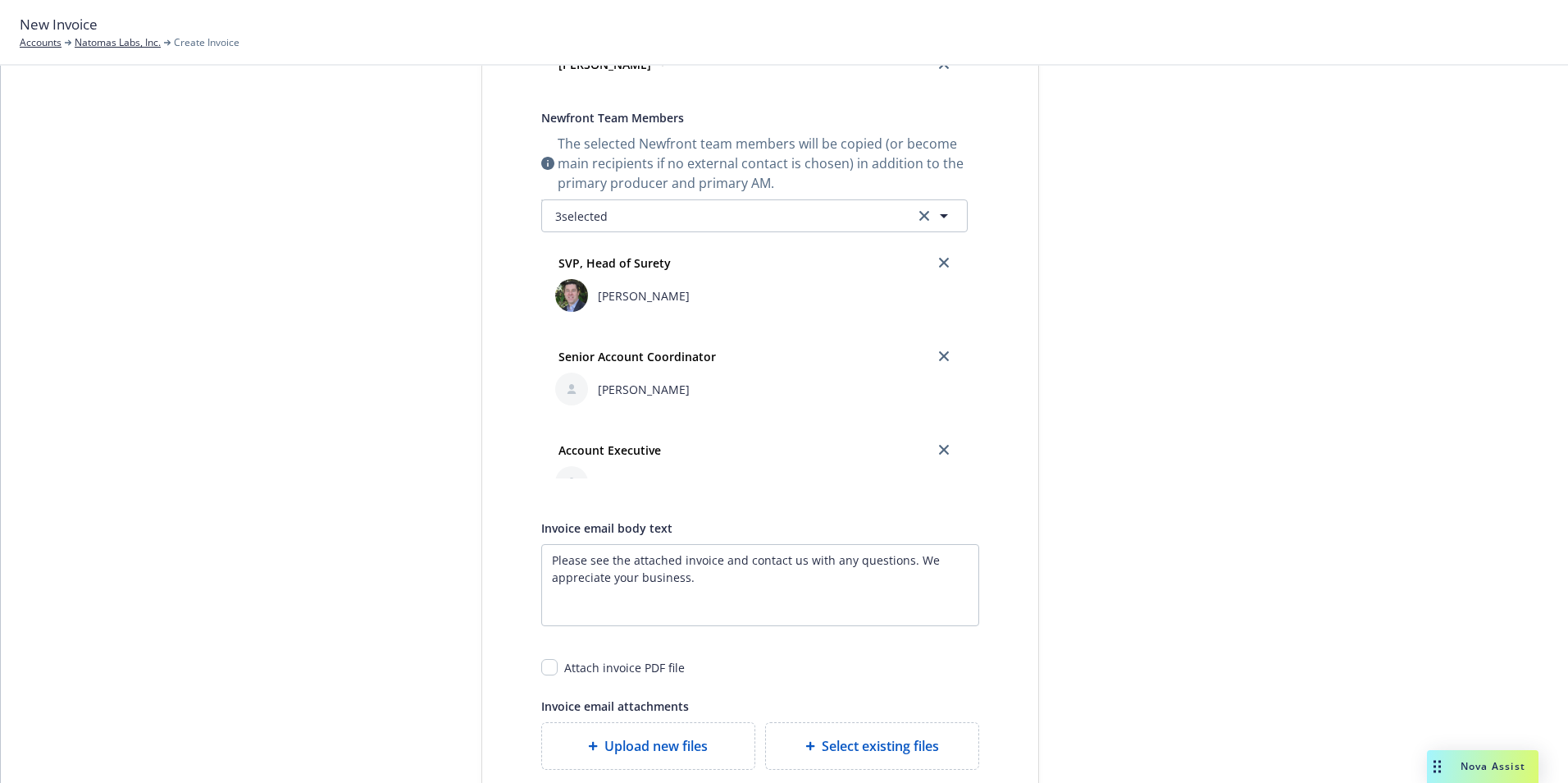
scroll to position [707, 0]
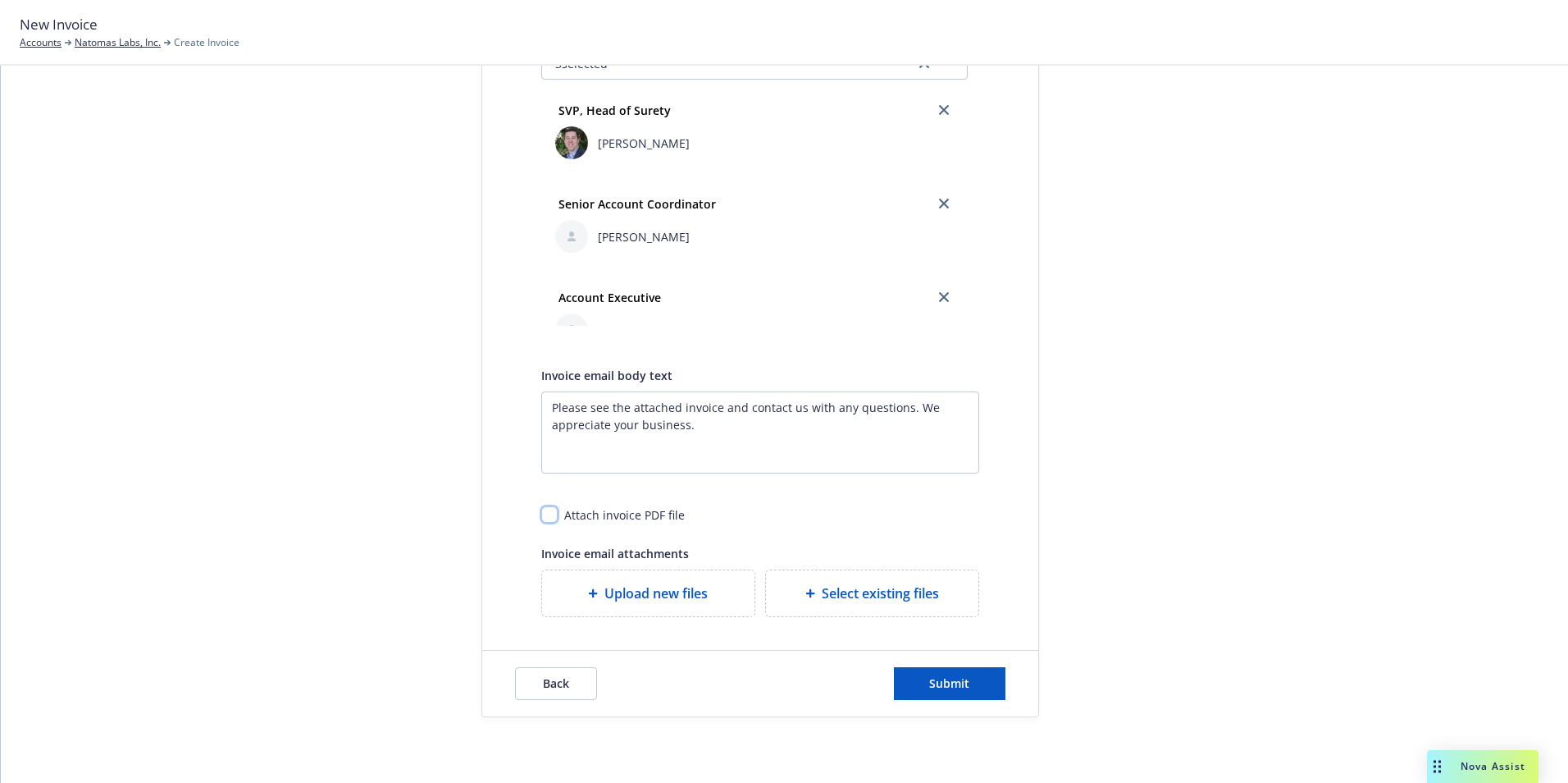
click at [545, 507] on input "checkbox" at bounding box center [549, 514] width 17 height 17
checkbox input "true"
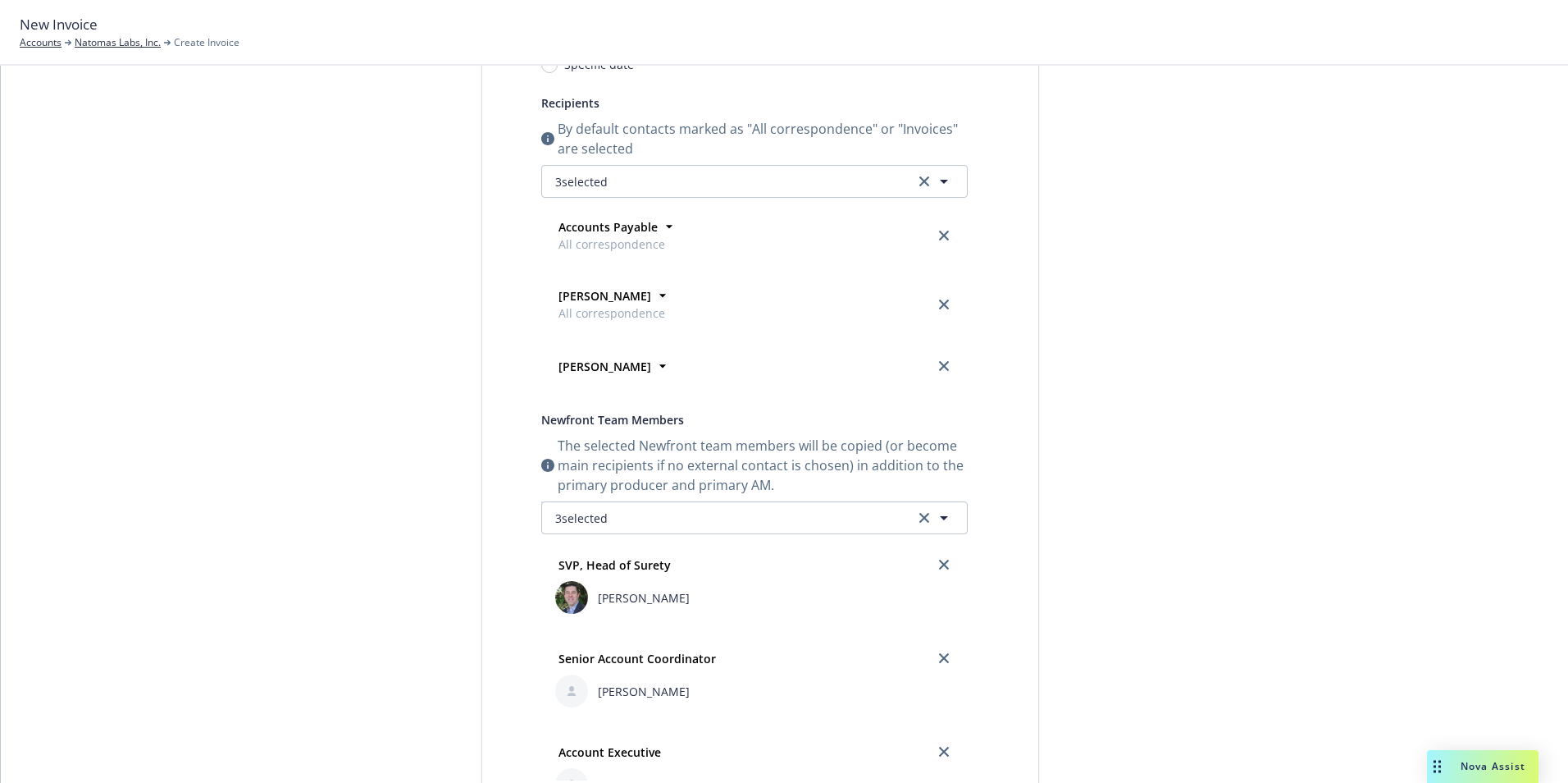
scroll to position [132, 0]
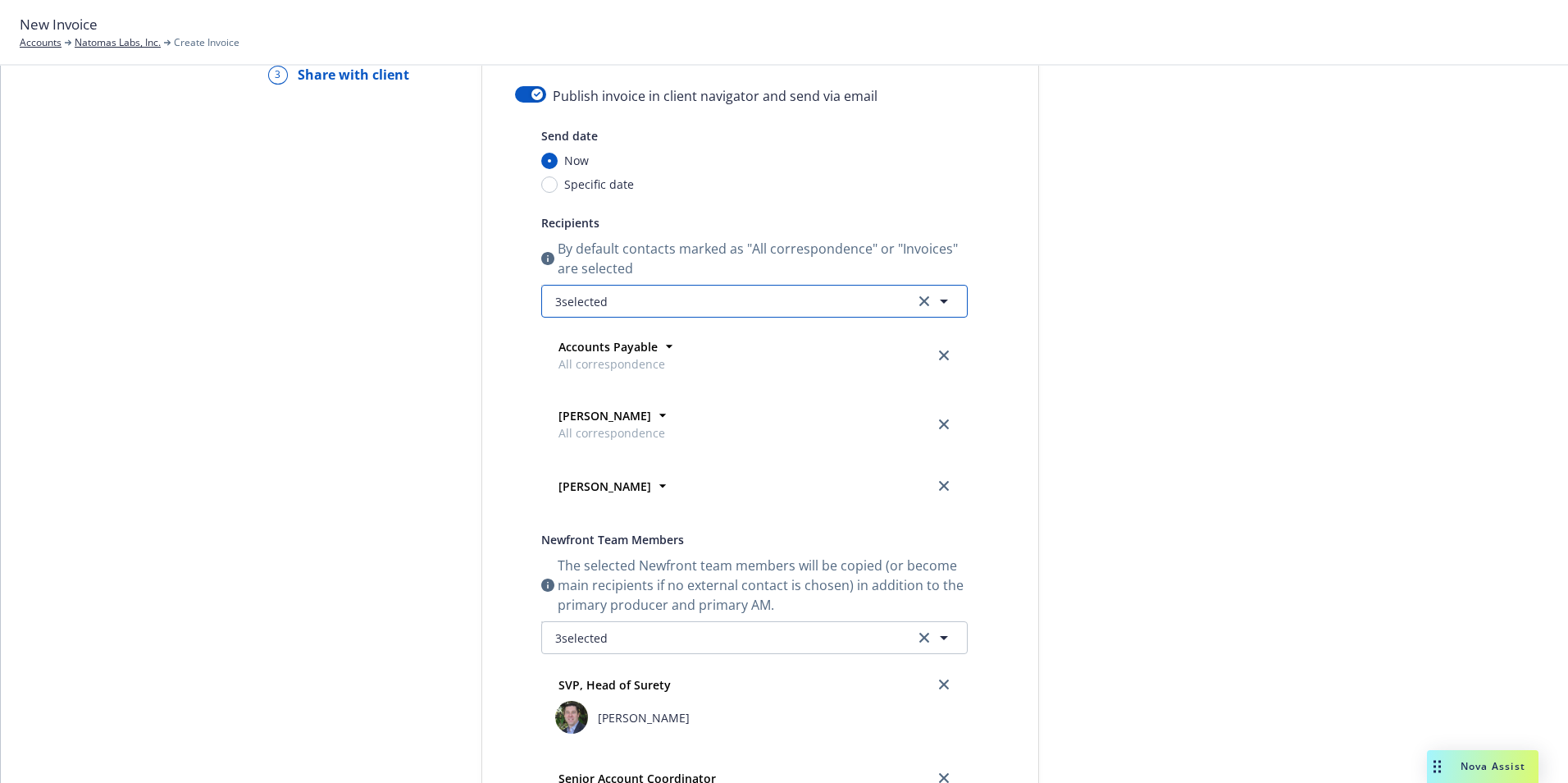
click at [944, 302] on icon "button" at bounding box center [944, 301] width 20 height 20
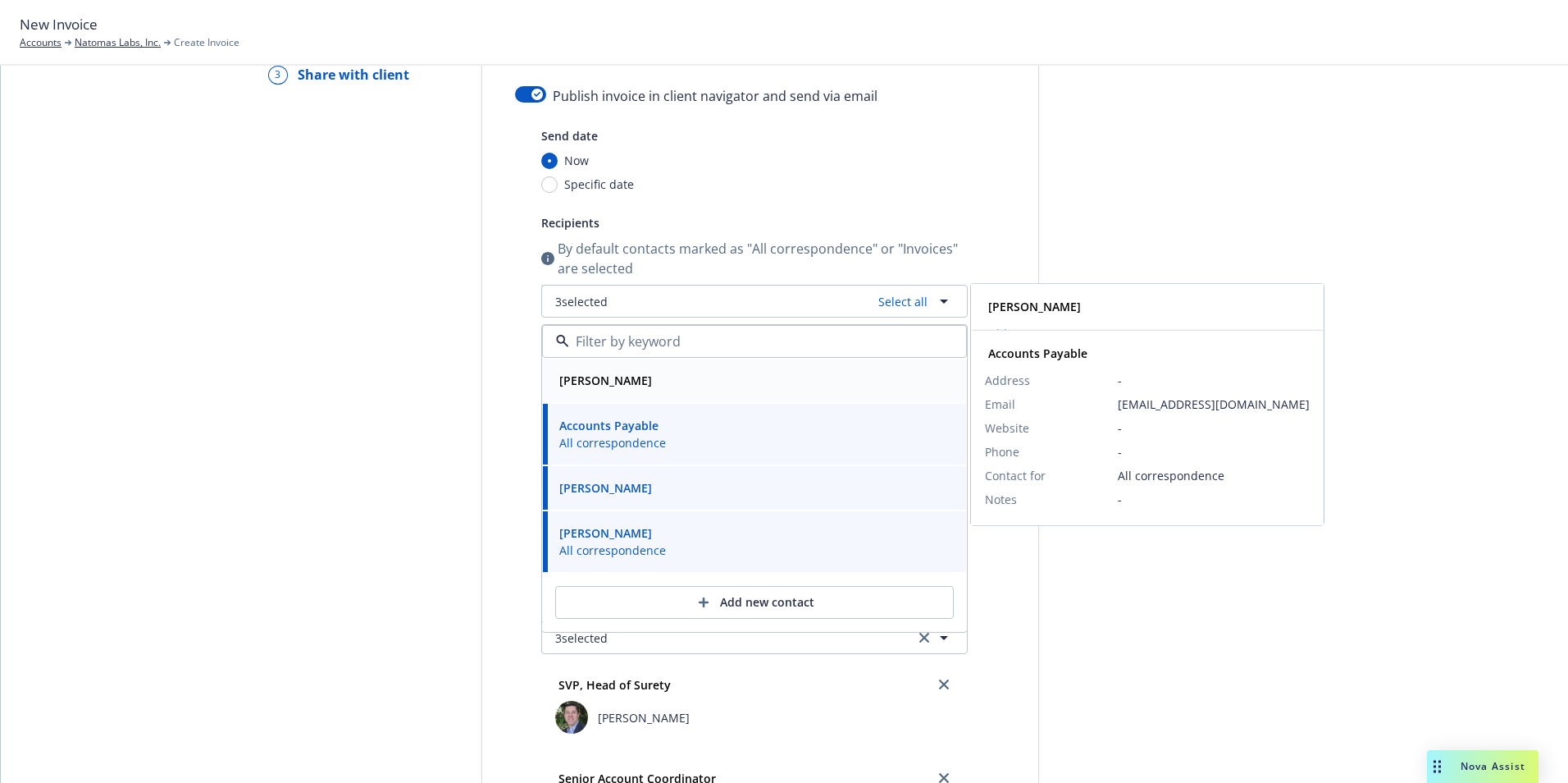
click at [679, 379] on div "[PERSON_NAME]" at bounding box center [754, 381] width 403 height 24
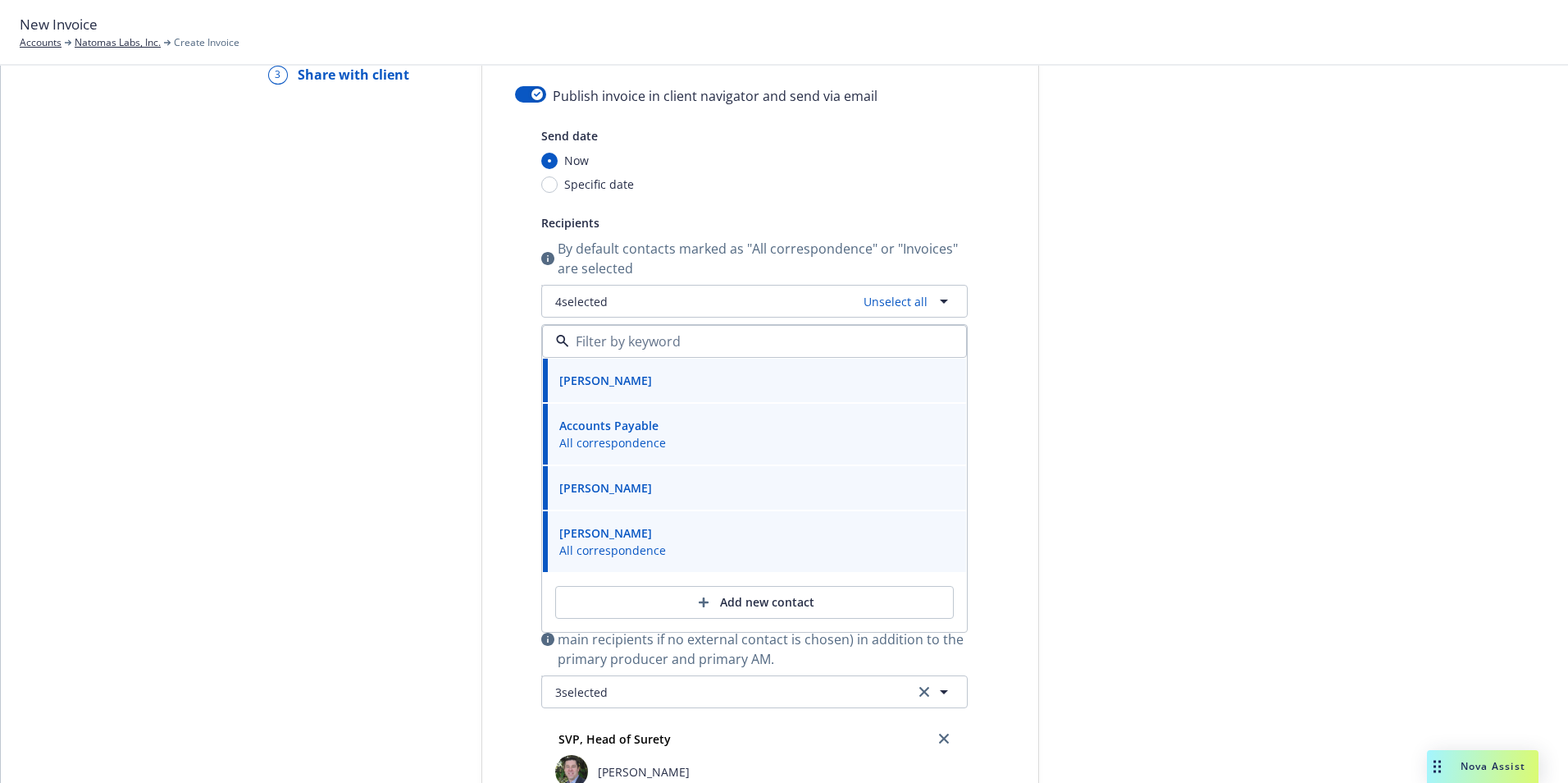
click at [990, 307] on div "Send date Now Specific date Recipients By default contacts marked as "All corre…" at bounding box center [760, 686] width 490 height 1120
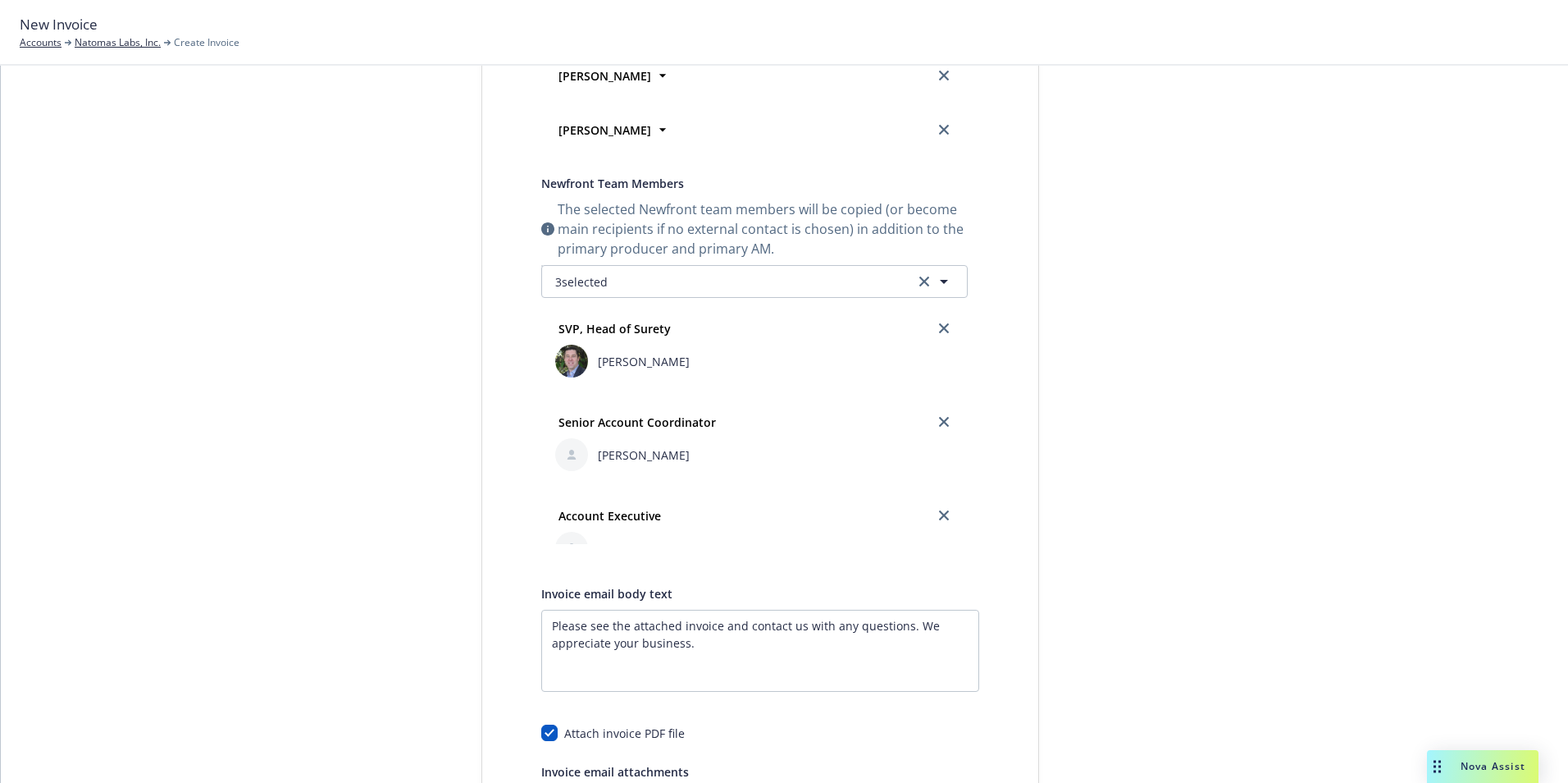
scroll to position [707, 0]
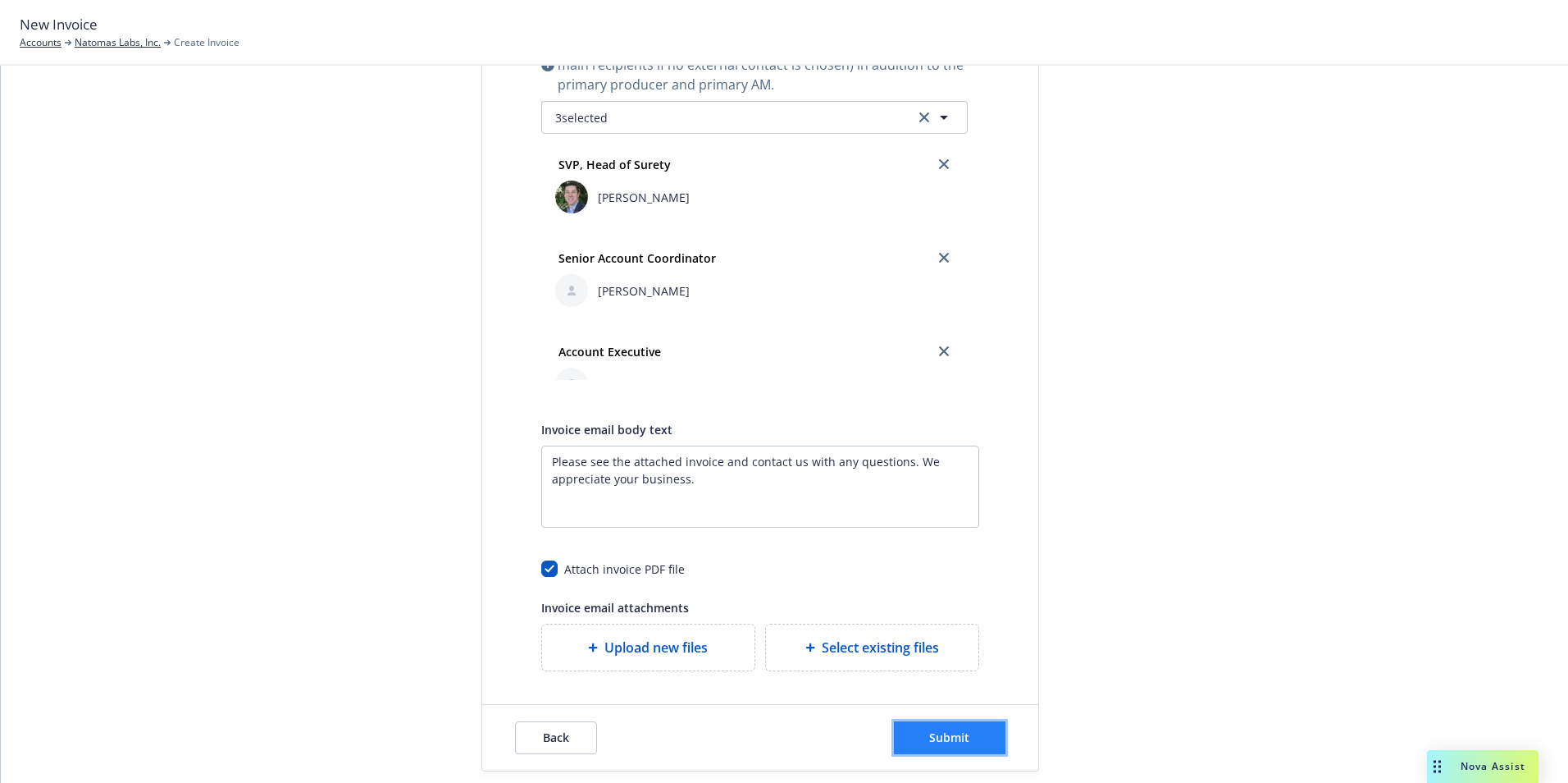
click at [944, 733] on span "Submit" at bounding box center [949, 737] width 41 height 16
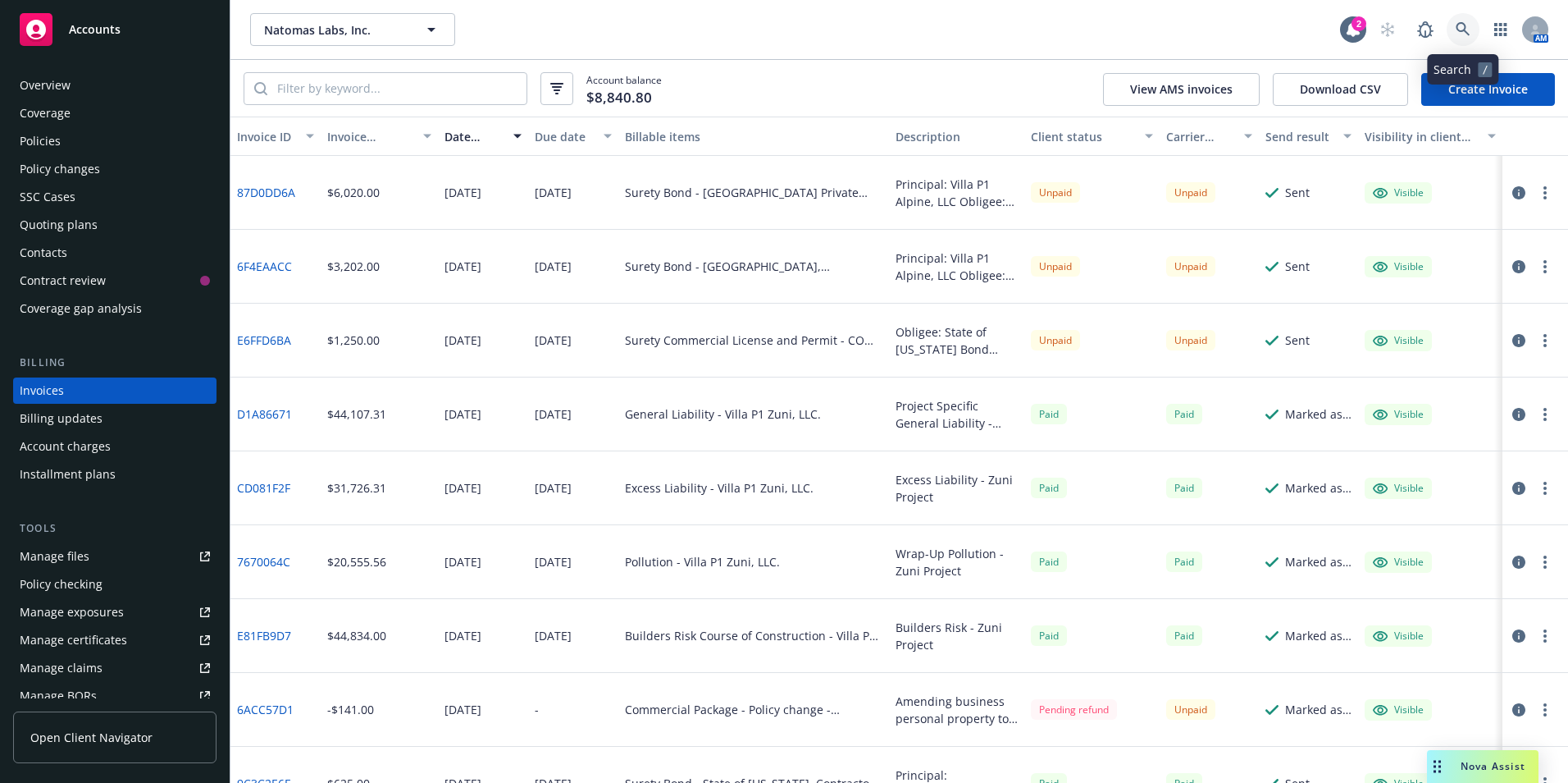
click at [1459, 27] on icon at bounding box center [1463, 29] width 15 height 15
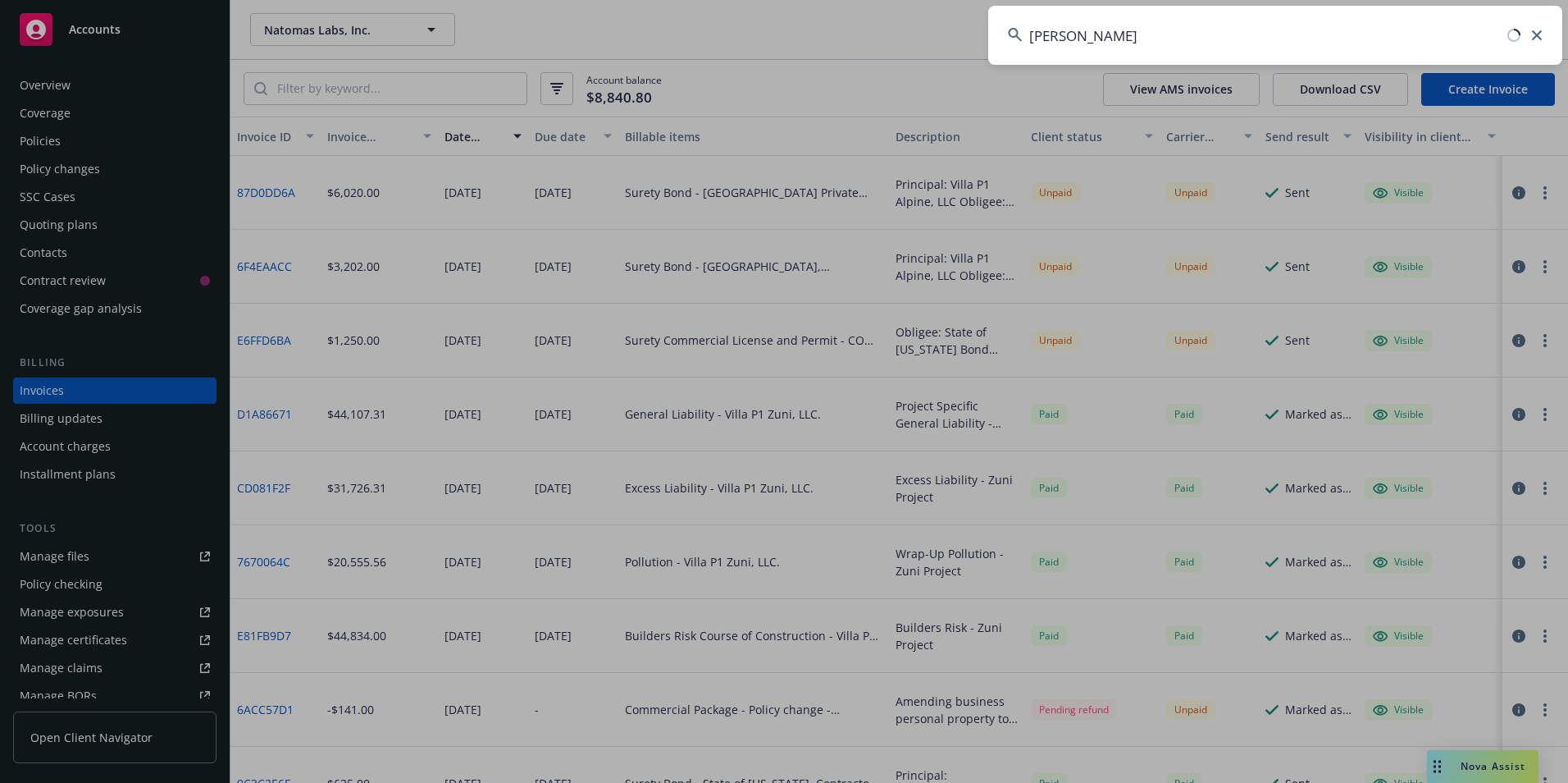
type input "tonal"
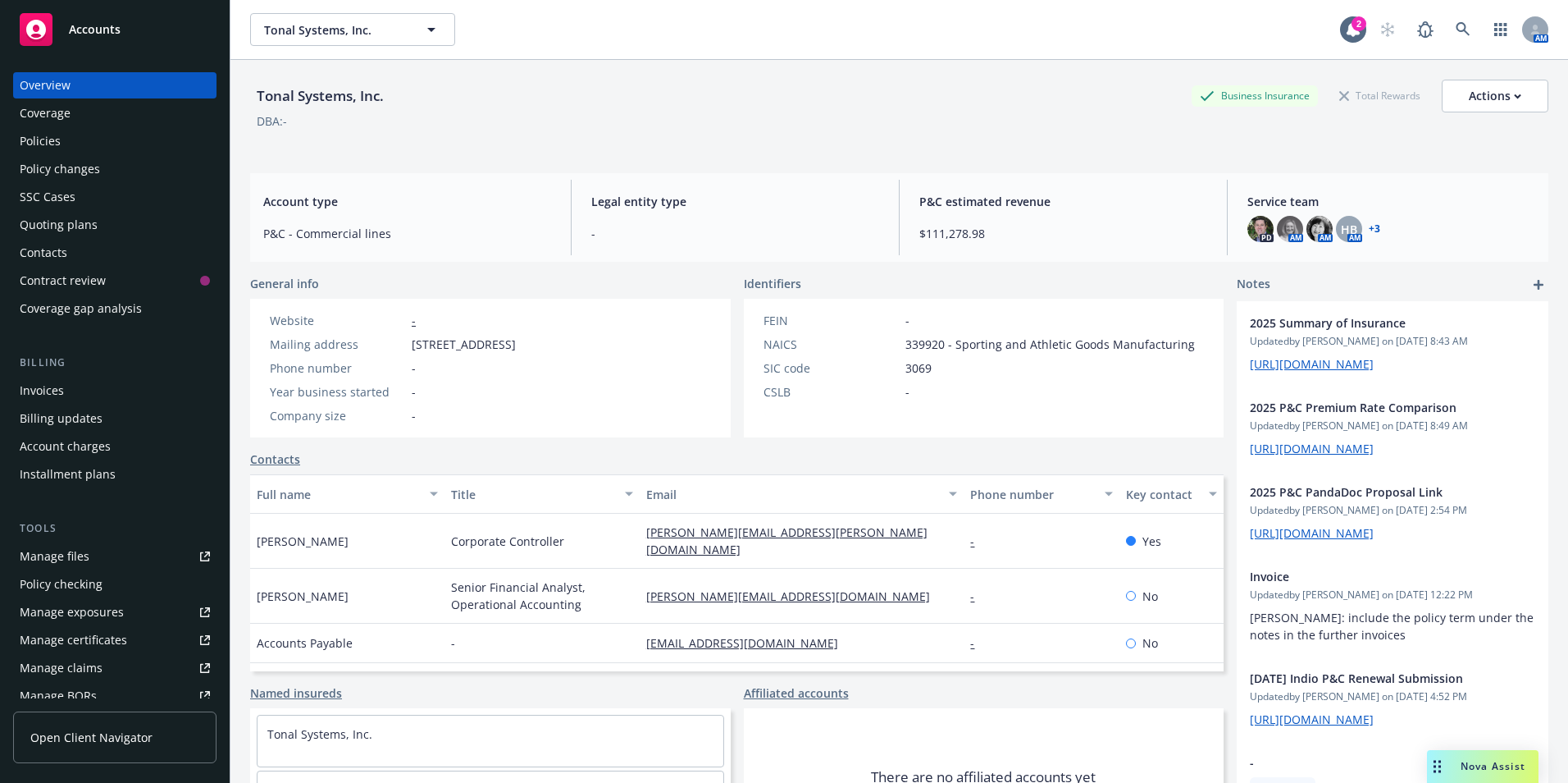
click at [33, 391] on div "Invoices" at bounding box center [42, 391] width 45 height 26
